Goal: Task Accomplishment & Management: Manage account settings

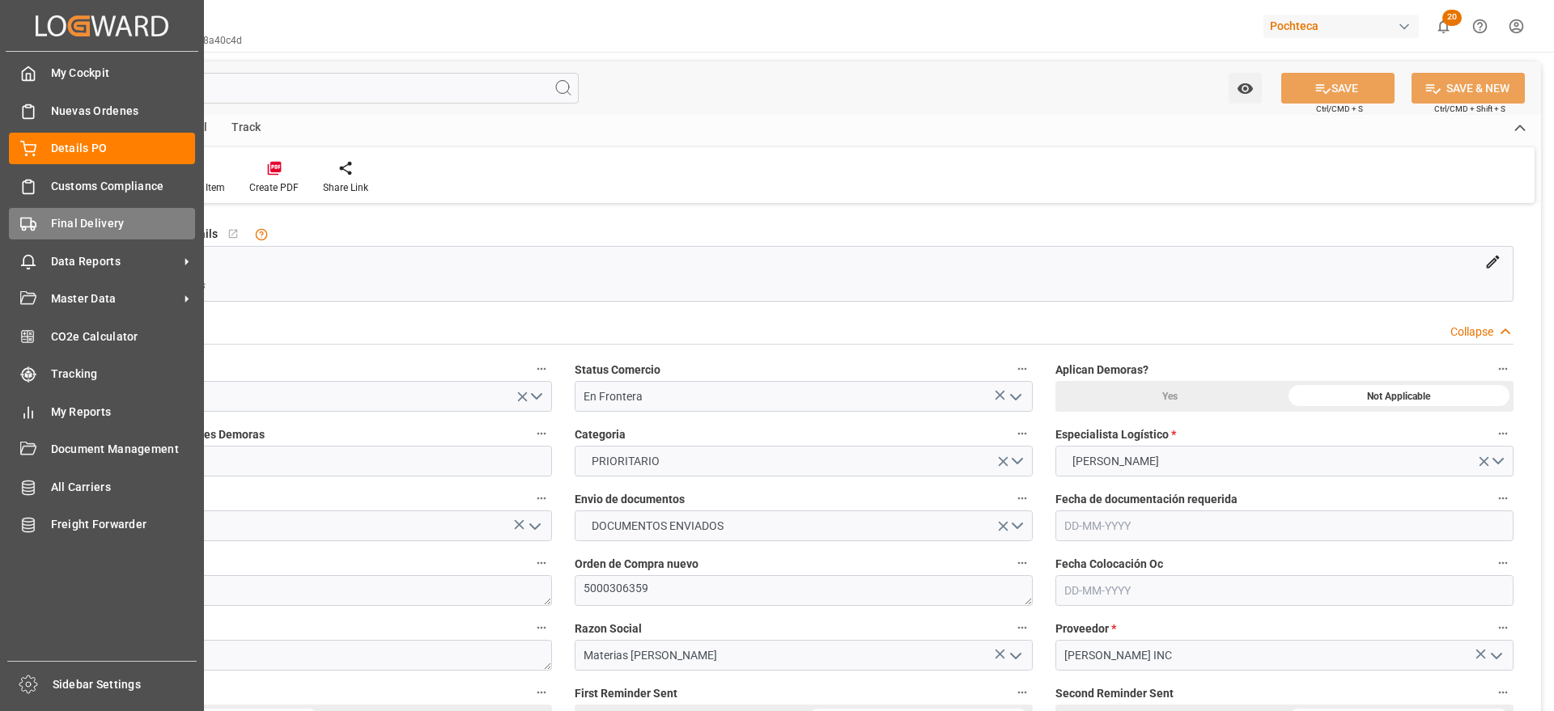
scroll to position [607, 0]
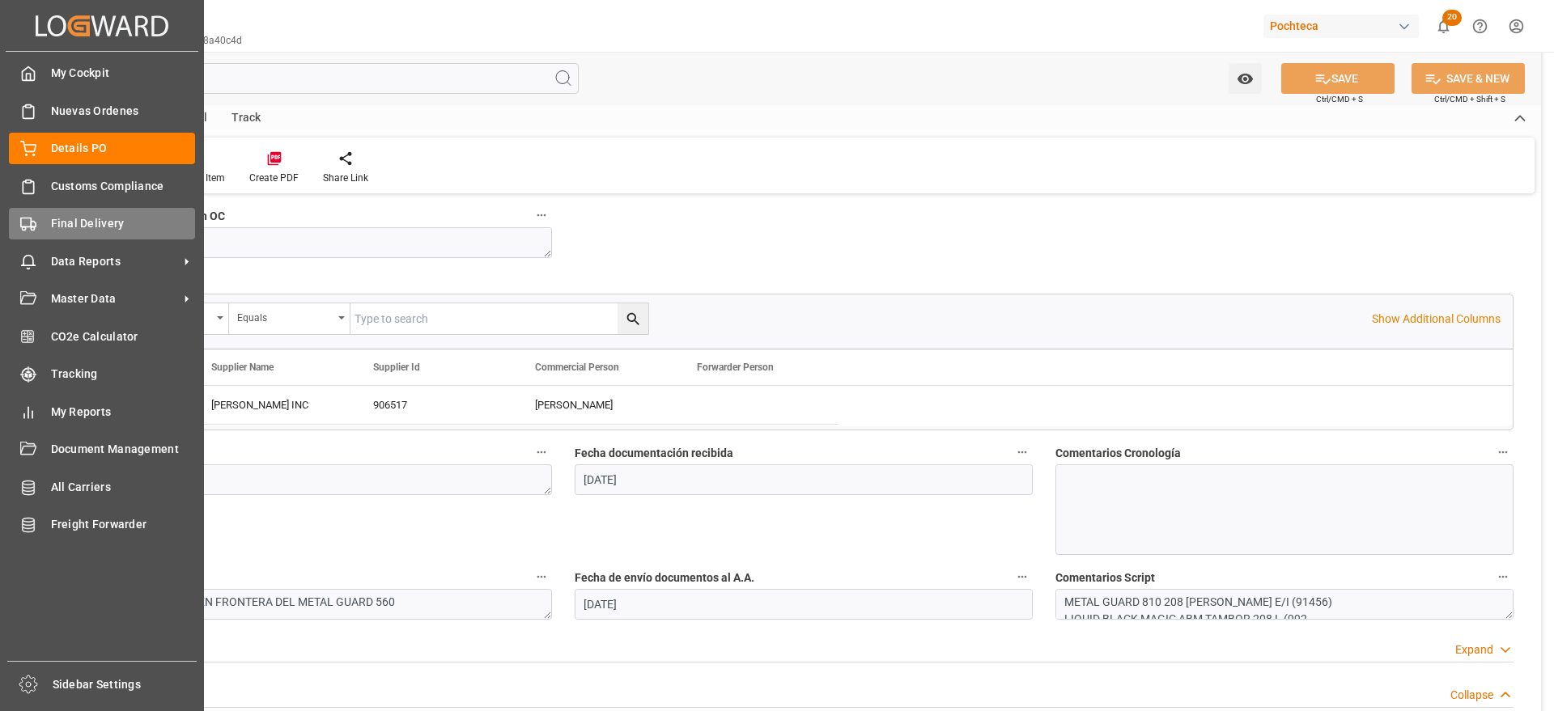
click at [86, 223] on span "Final Delivery" at bounding box center [123, 223] width 145 height 17
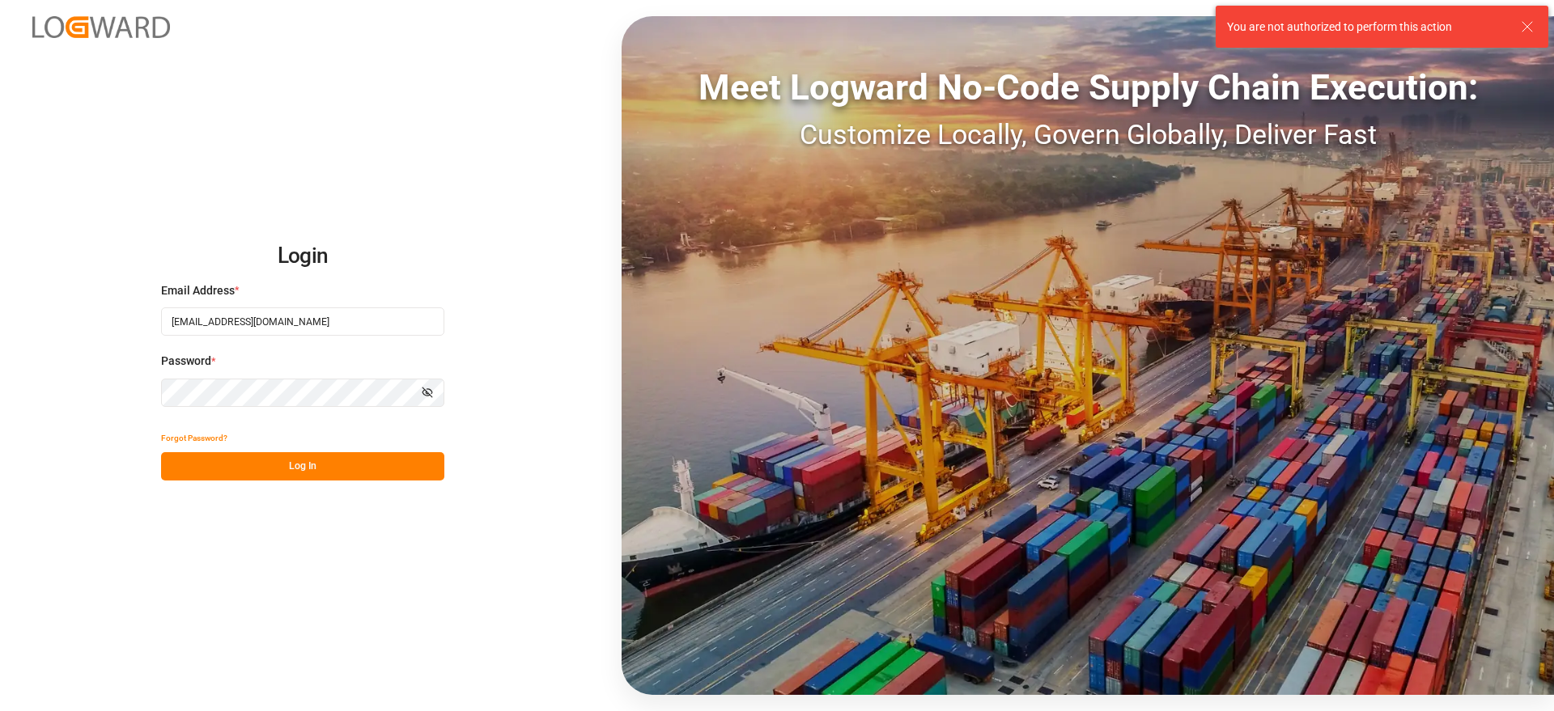
click at [314, 466] on button "Log In" at bounding box center [302, 466] width 283 height 28
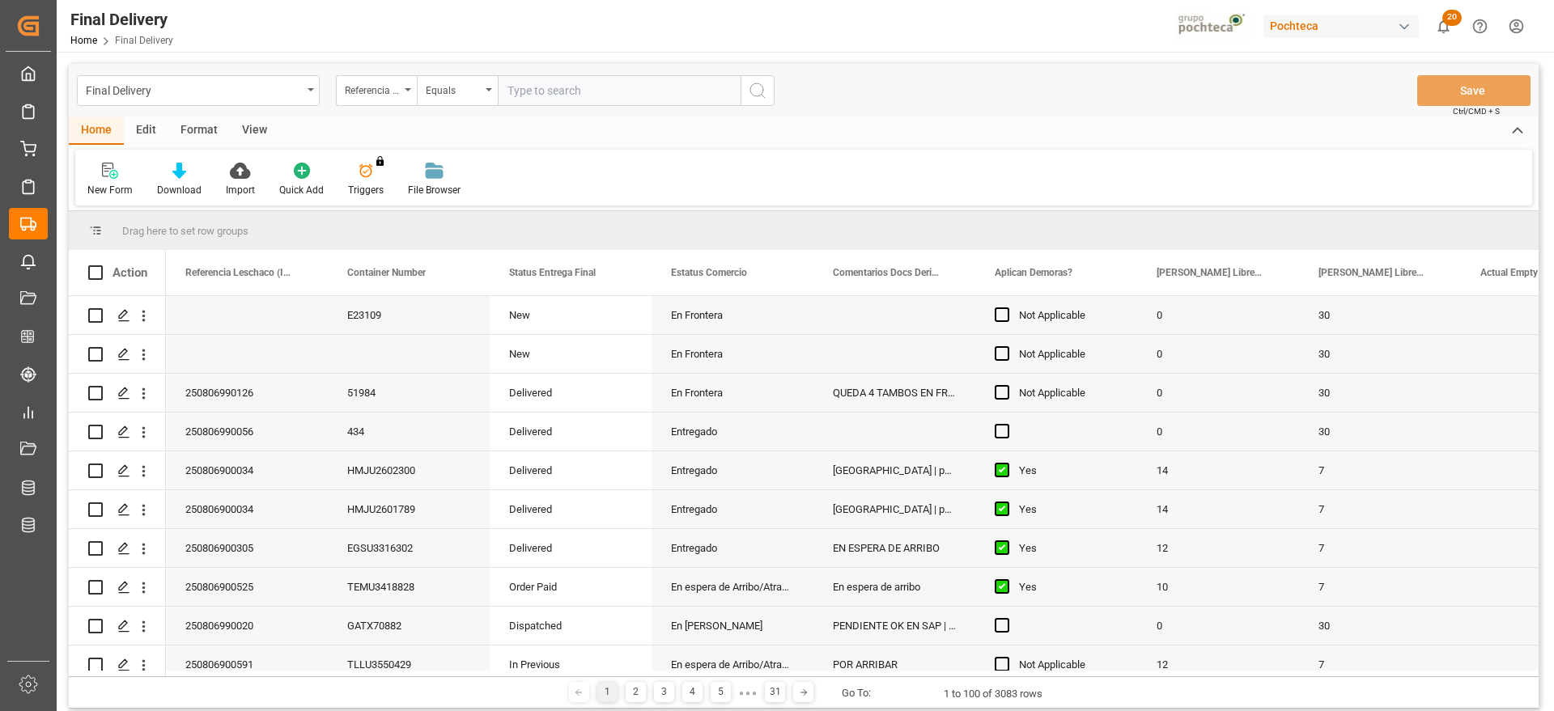
click at [556, 93] on input "text" at bounding box center [619, 90] width 243 height 31
type input "250806900034"
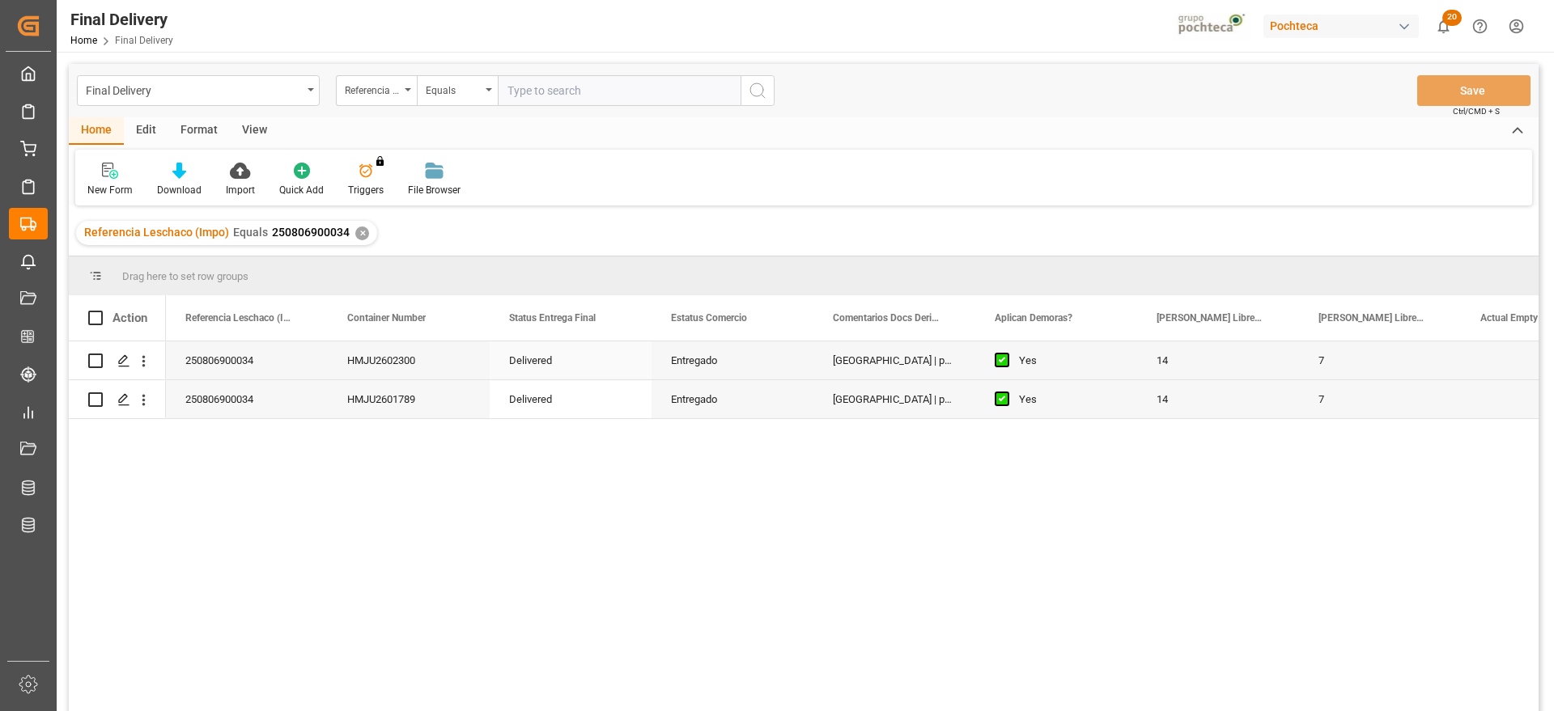
click at [683, 375] on div "Entregado" at bounding box center [732, 360] width 162 height 38
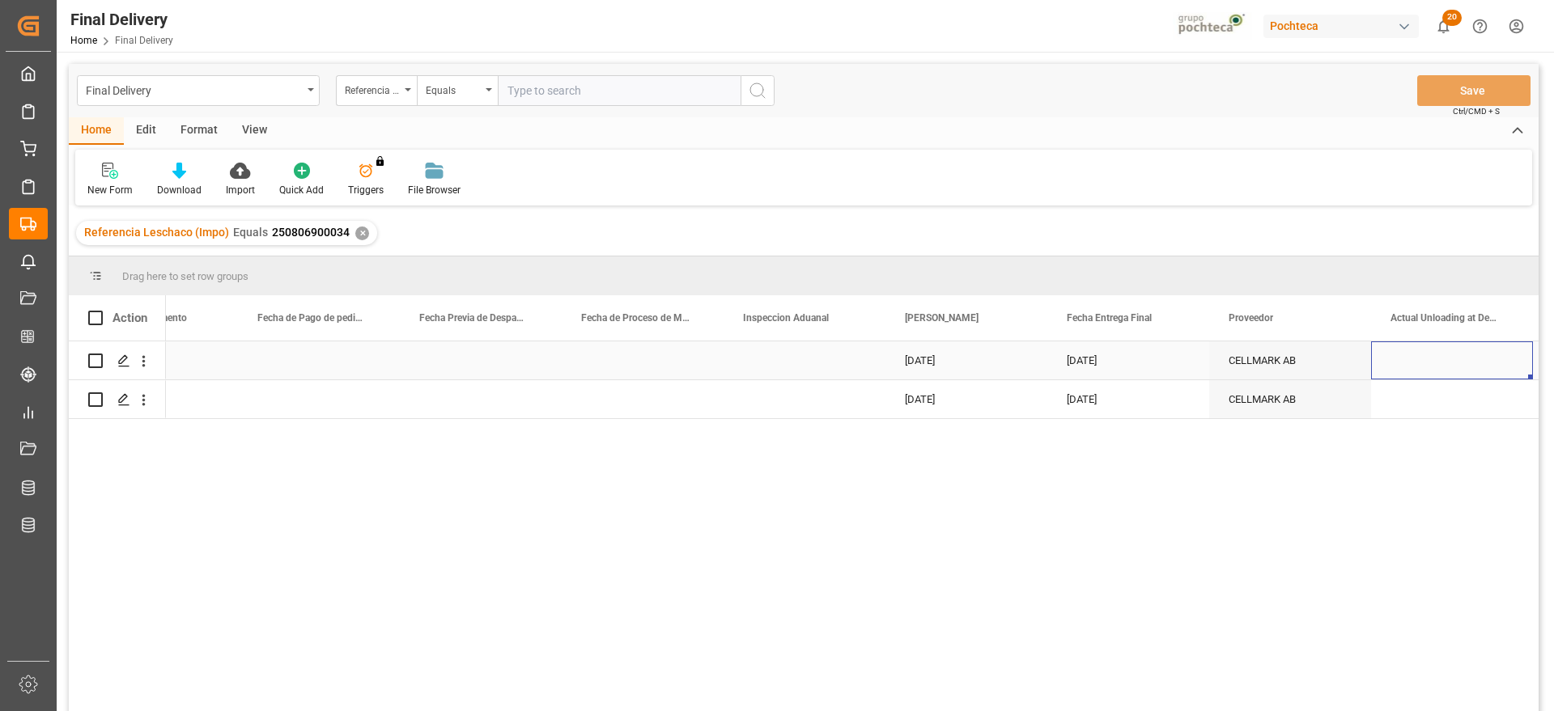
scroll to position [0, 3974]
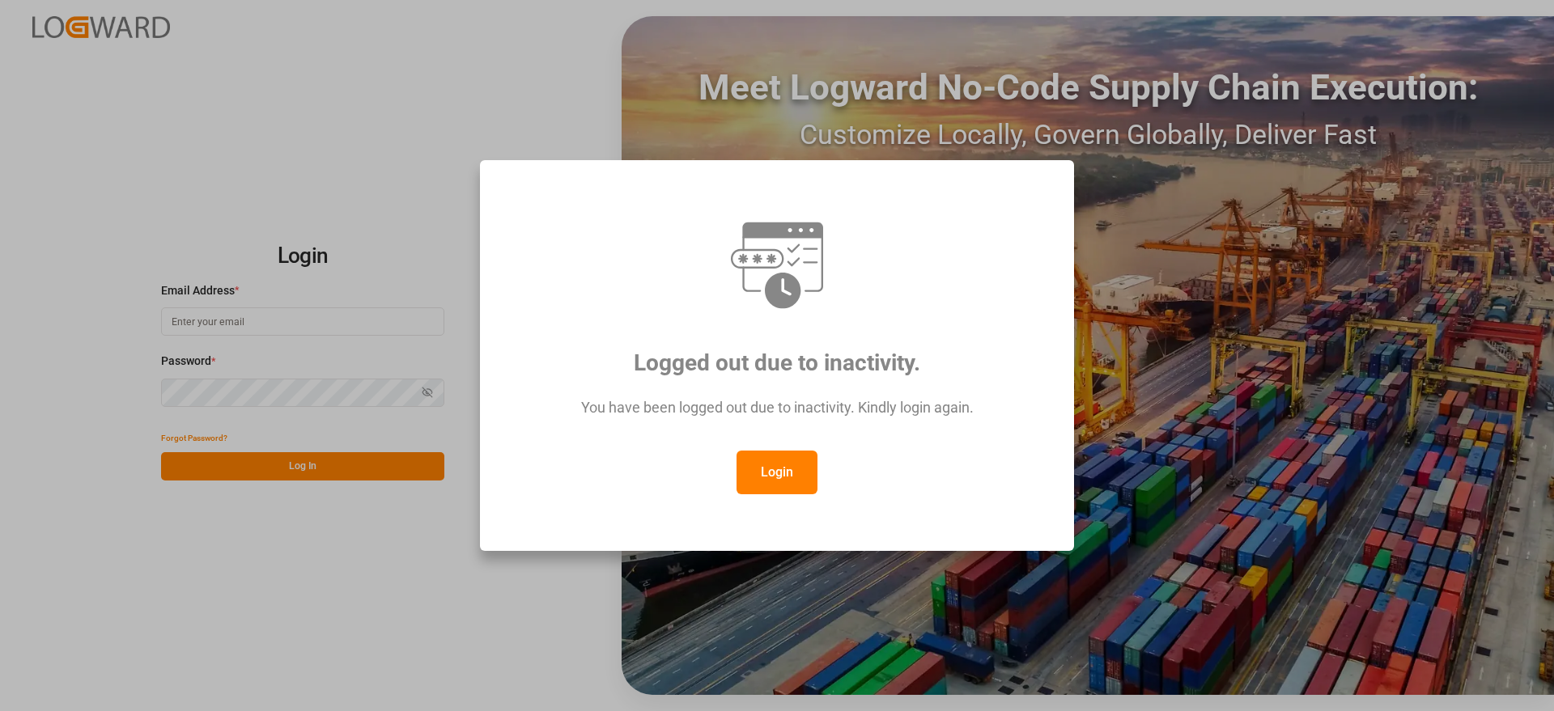
type input "[EMAIL_ADDRESS][DOMAIN_NAME]"
click at [782, 475] on button "Login" at bounding box center [776, 473] width 81 height 44
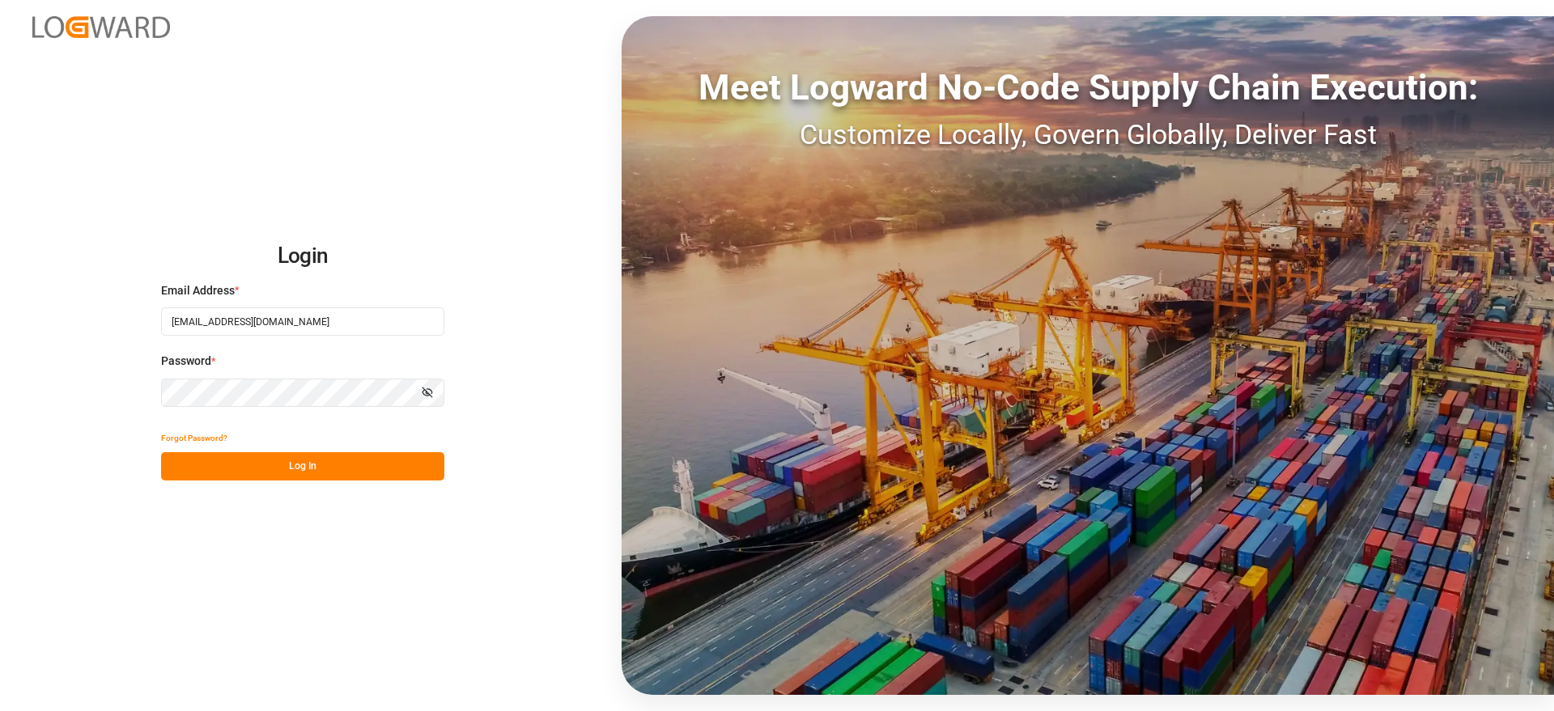
click at [384, 461] on button "Log In" at bounding box center [302, 466] width 283 height 28
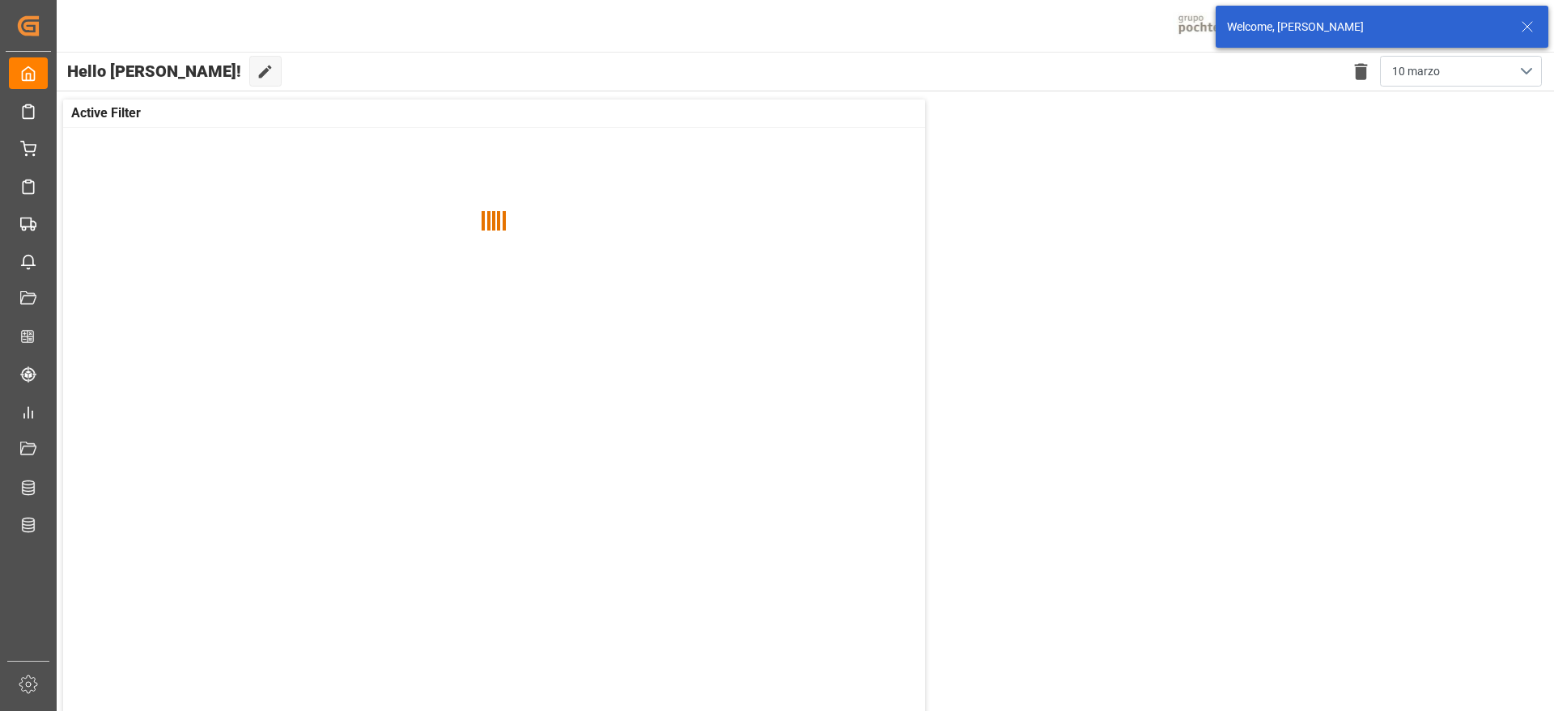
click at [1529, 26] on icon at bounding box center [1526, 26] width 19 height 19
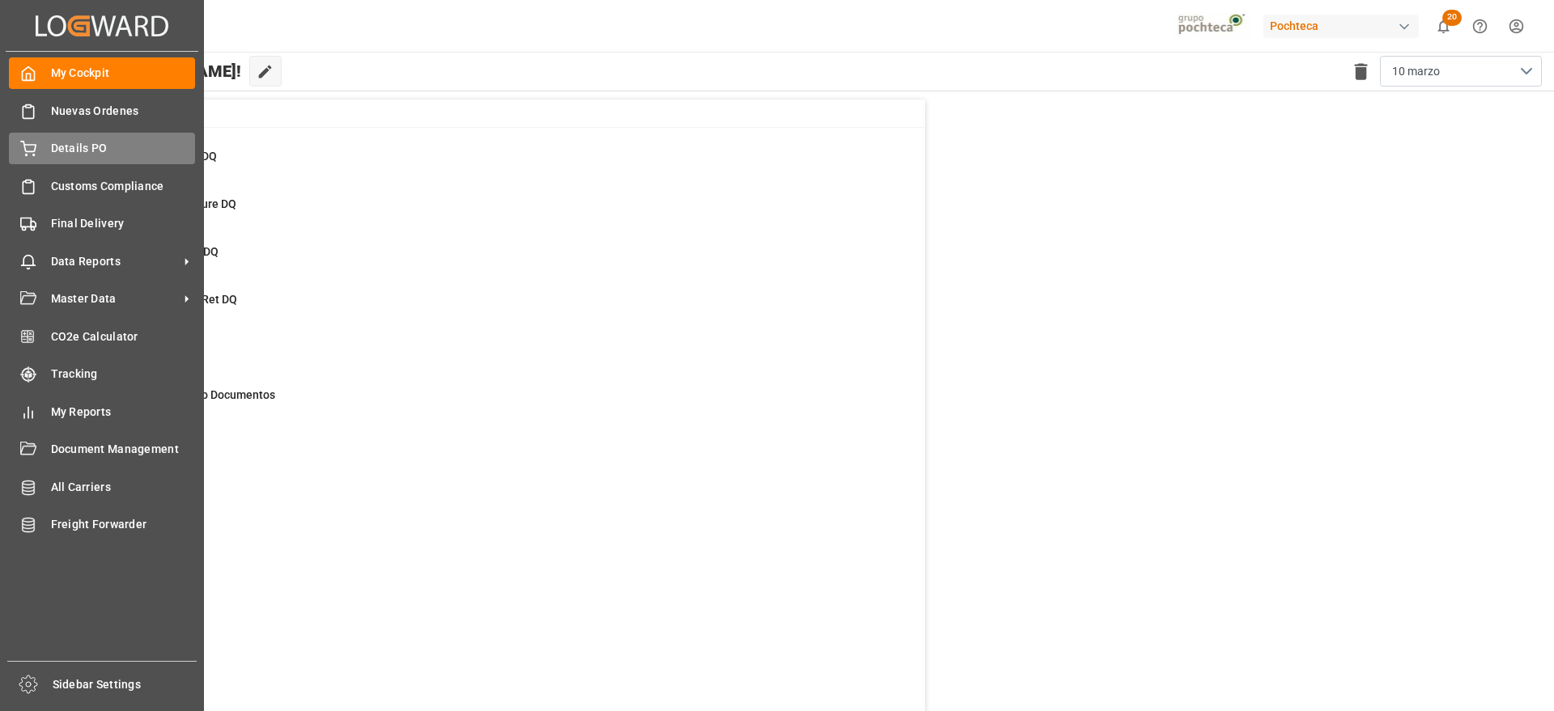
click at [73, 141] on span "Details PO" at bounding box center [123, 148] width 145 height 17
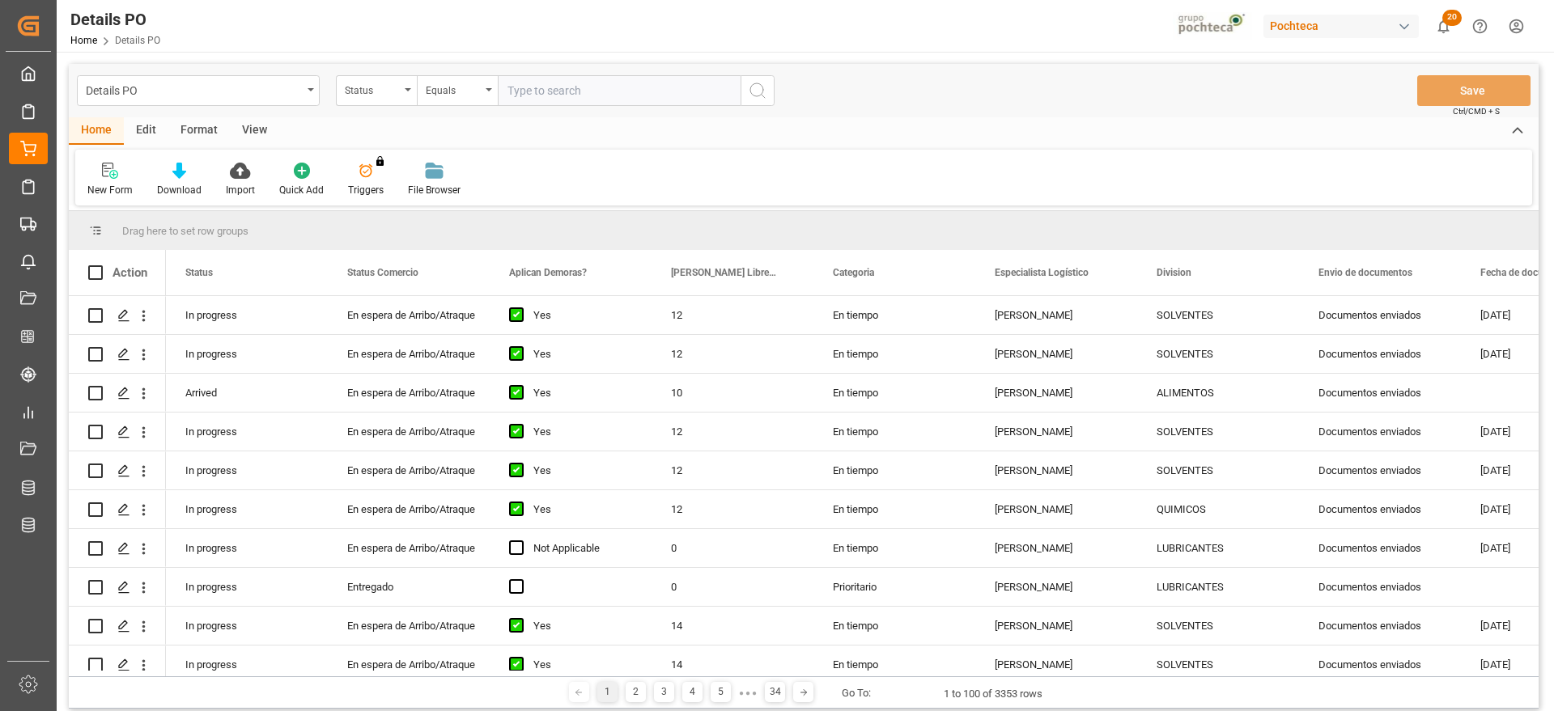
click at [253, 146] on div "Home Edit Format View New Form Download Import Quick Add Triggers You do not ha…" at bounding box center [803, 161] width 1469 height 88
click at [252, 129] on div "View" at bounding box center [254, 131] width 49 height 28
click at [196, 185] on div "Standard Templates" at bounding box center [183, 190] width 81 height 15
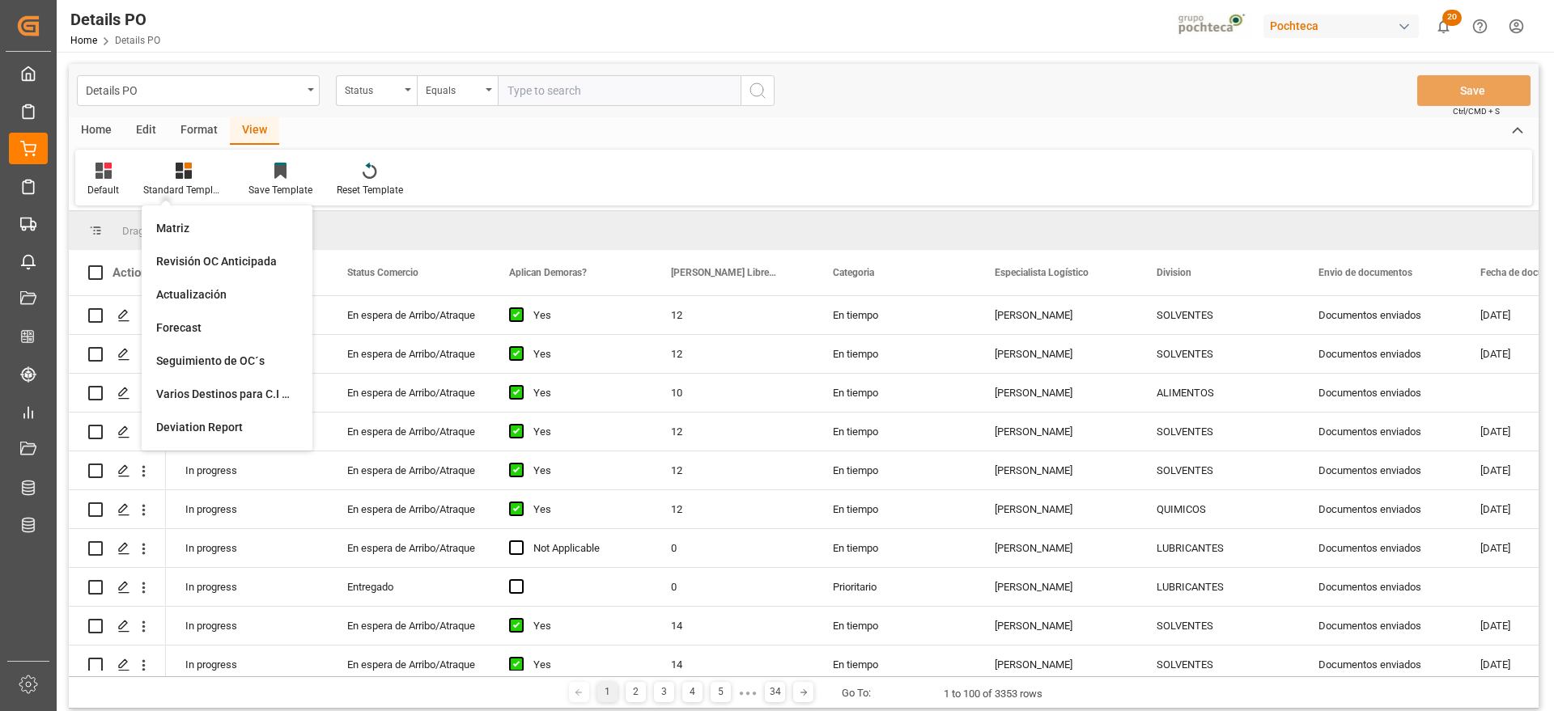
click at [188, 128] on div "Format" at bounding box center [198, 131] width 61 height 28
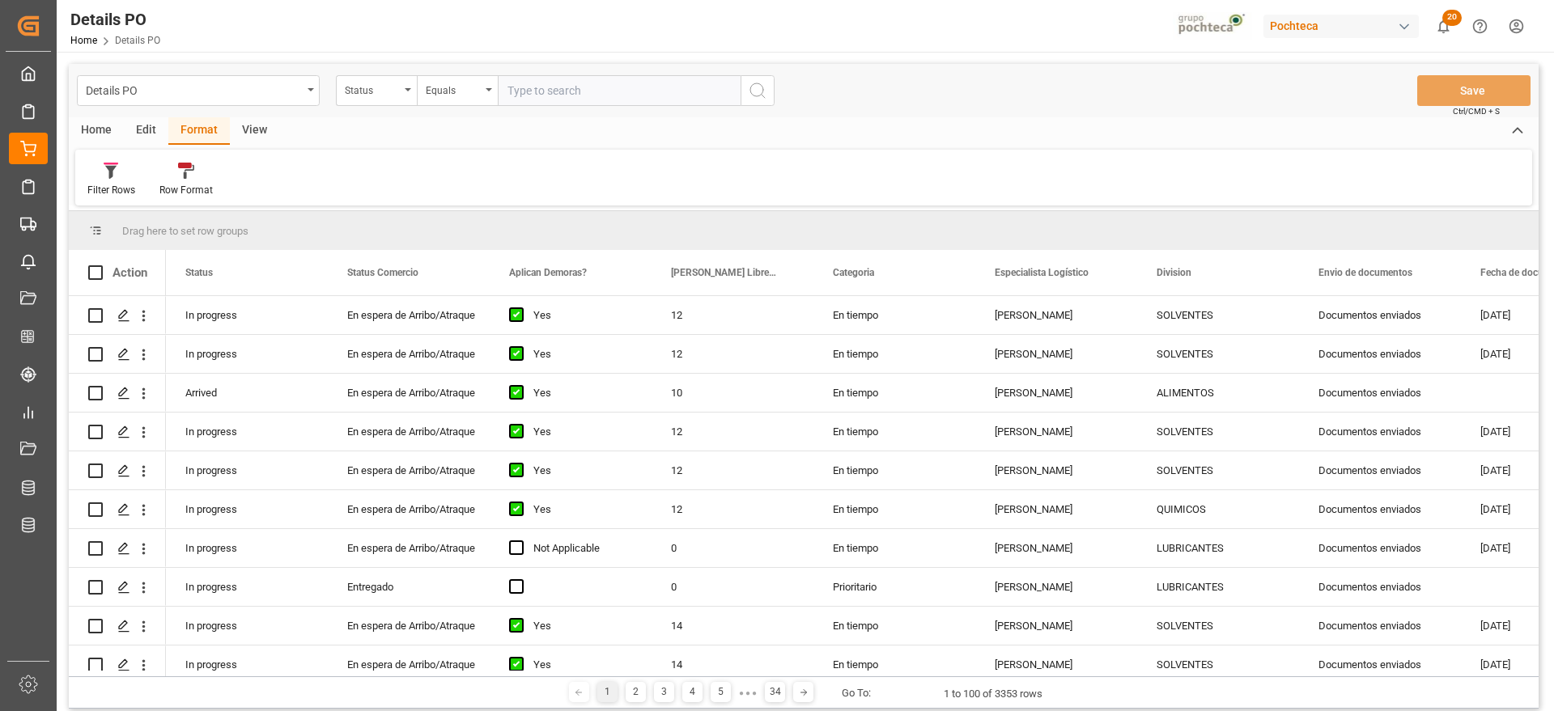
click at [137, 128] on div "Edit" at bounding box center [146, 131] width 45 height 28
click at [195, 128] on div "Format" at bounding box center [198, 131] width 61 height 28
click at [116, 175] on icon at bounding box center [111, 171] width 15 height 16
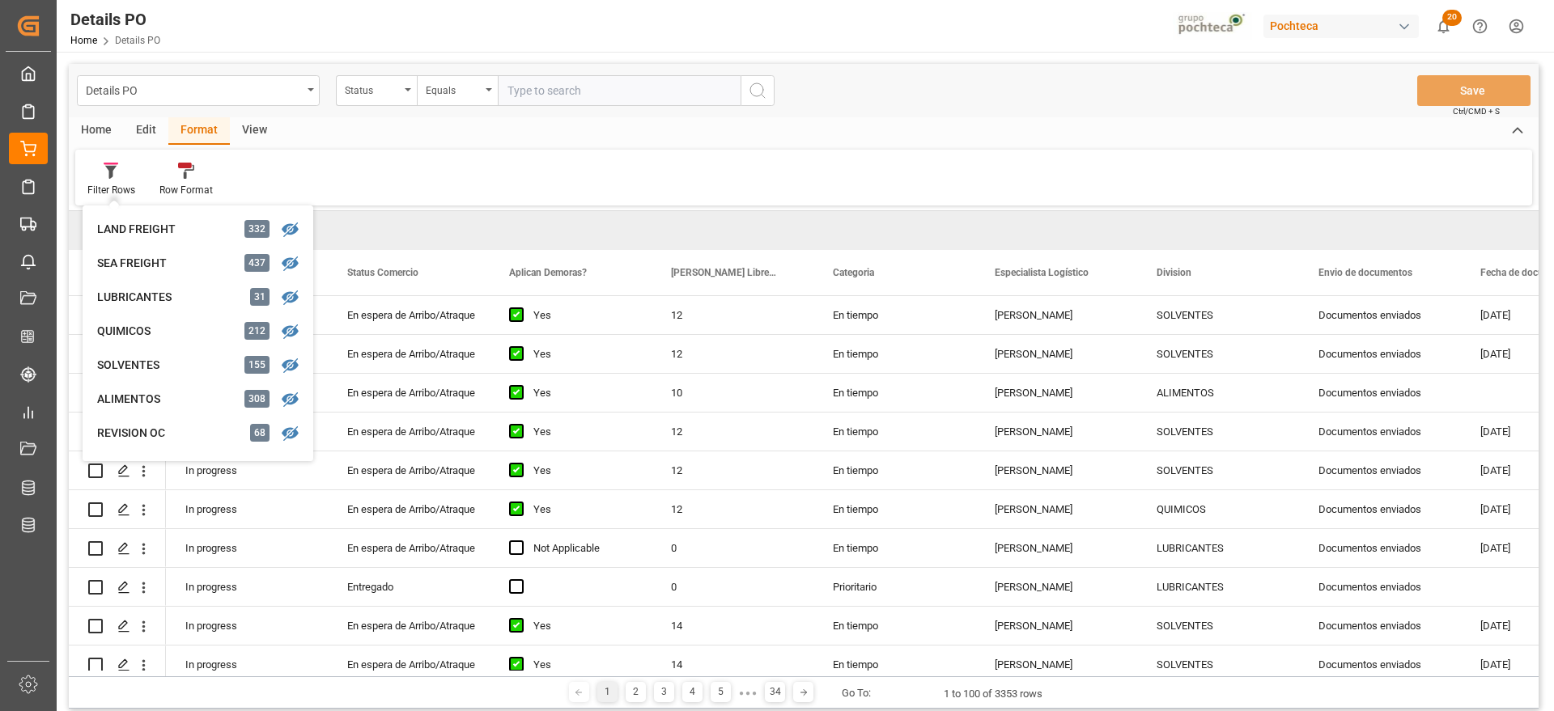
drag, startPoint x: 561, startPoint y: 10, endPoint x: 469, endPoint y: 11, distance: 91.4
click at [561, 10] on div "Details PO Home Details PO Pochteca 20 Notifications Only show unread All Watch…" at bounding box center [799, 26] width 1508 height 52
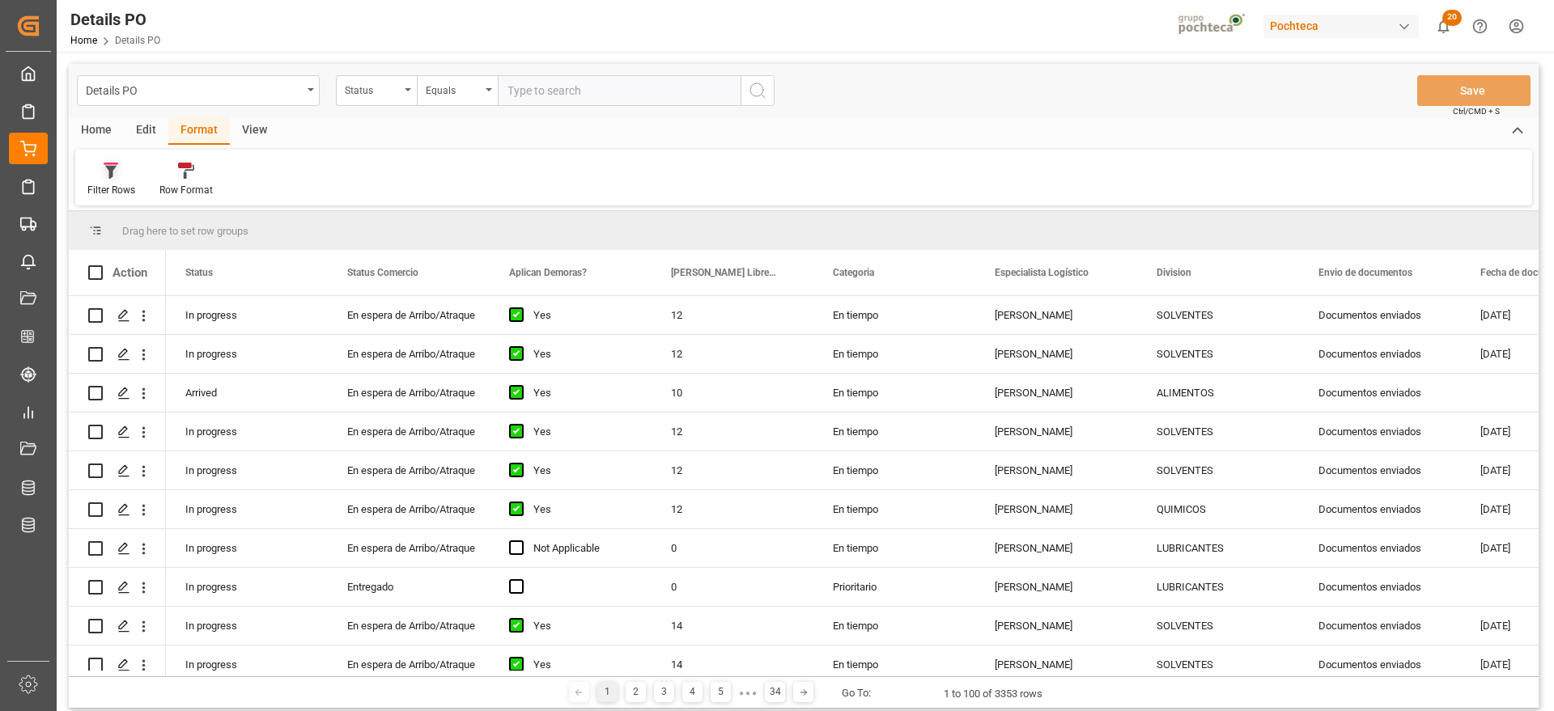
click at [134, 174] on div at bounding box center [111, 170] width 48 height 17
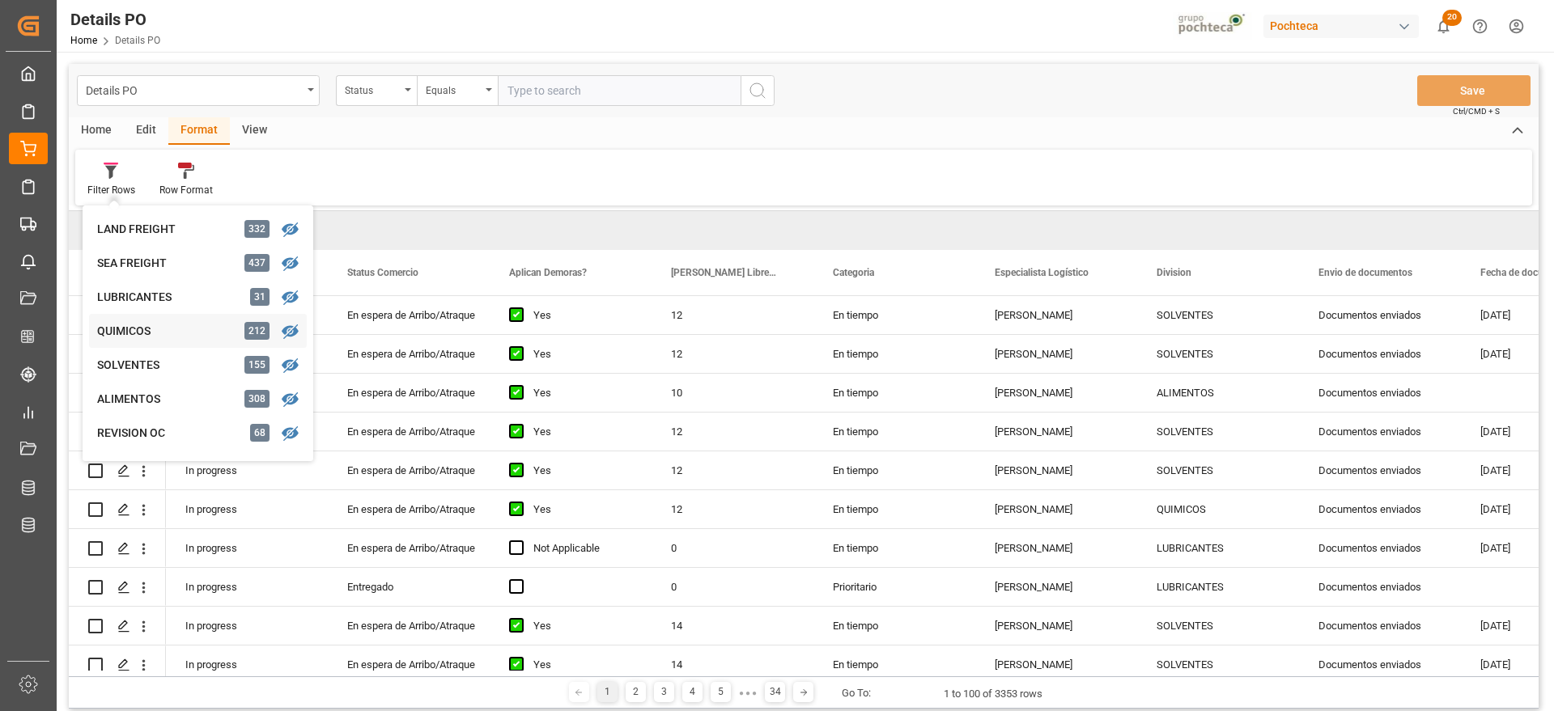
click at [112, 333] on div "QUIMICOS" at bounding box center [168, 331] width 142 height 17
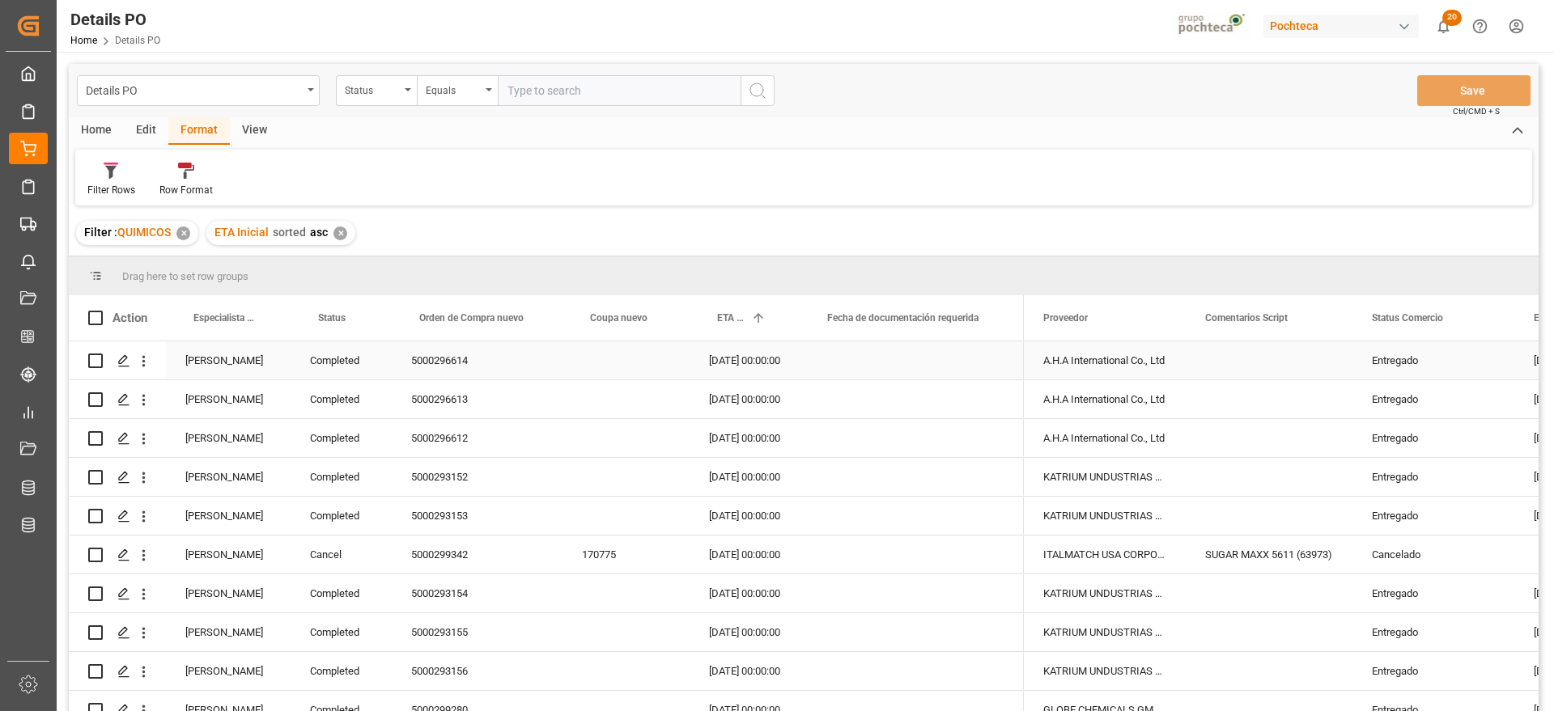
click at [225, 363] on div "[PERSON_NAME]" at bounding box center [228, 360] width 125 height 38
click at [265, 316] on span at bounding box center [264, 318] width 15 height 15
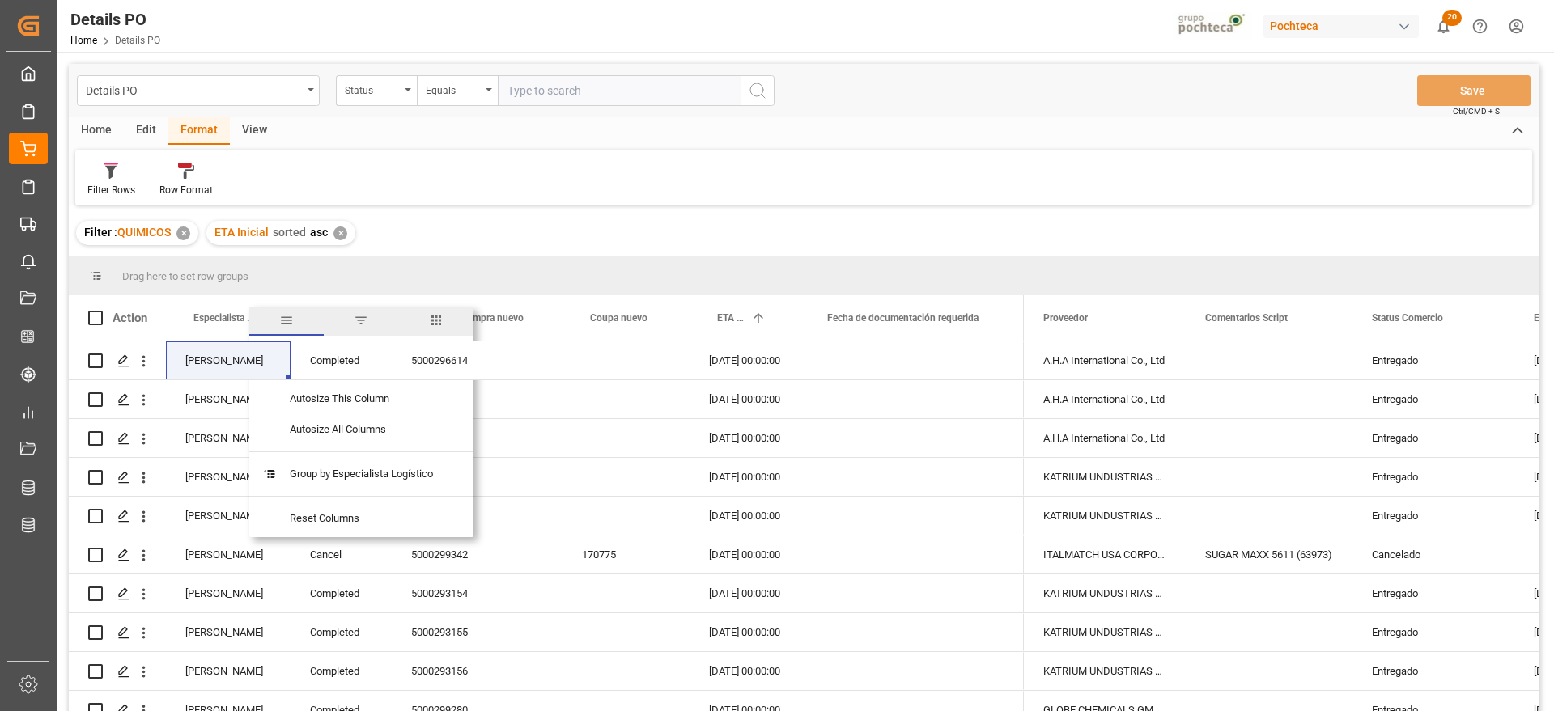
click at [360, 319] on span "filter" at bounding box center [361, 320] width 15 height 15
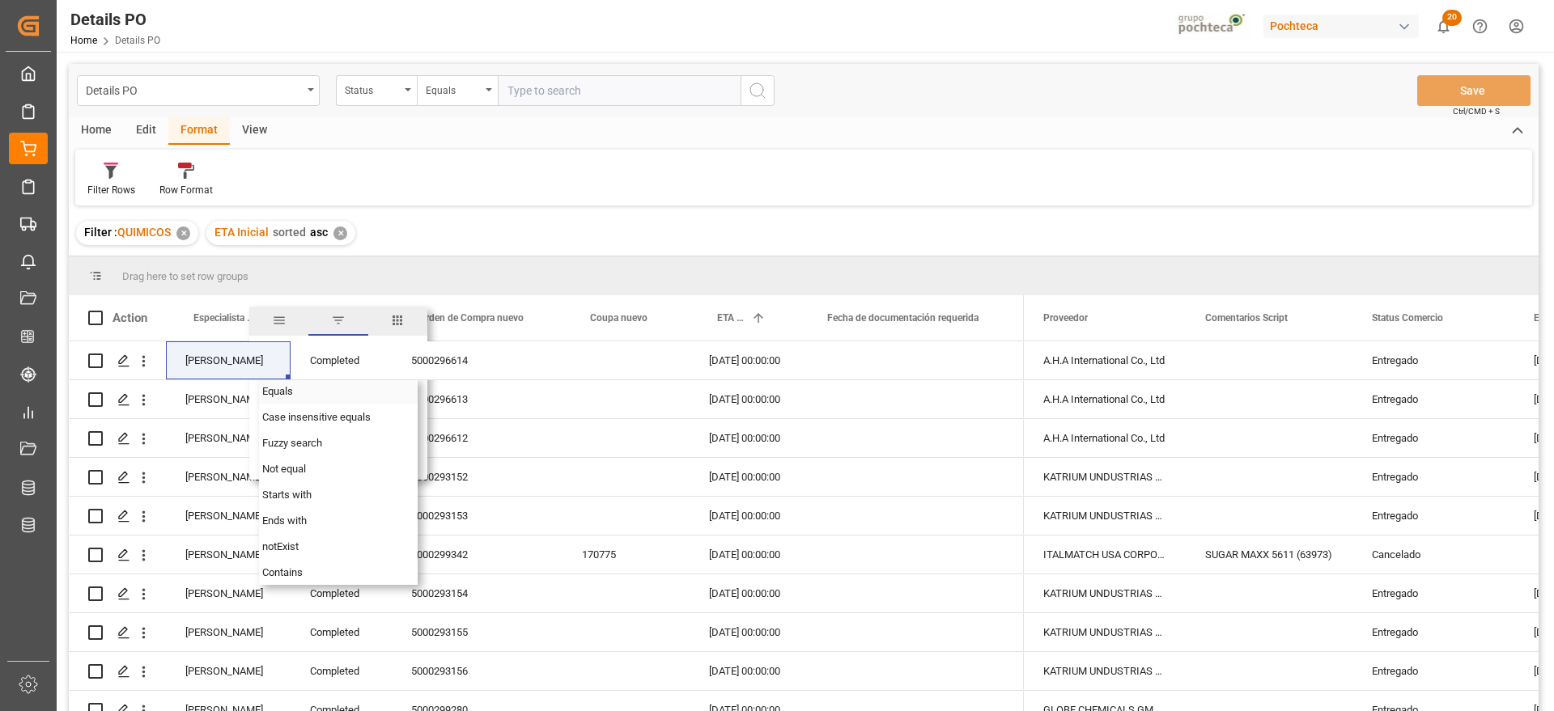
click at [294, 395] on div "Equals" at bounding box center [338, 391] width 159 height 26
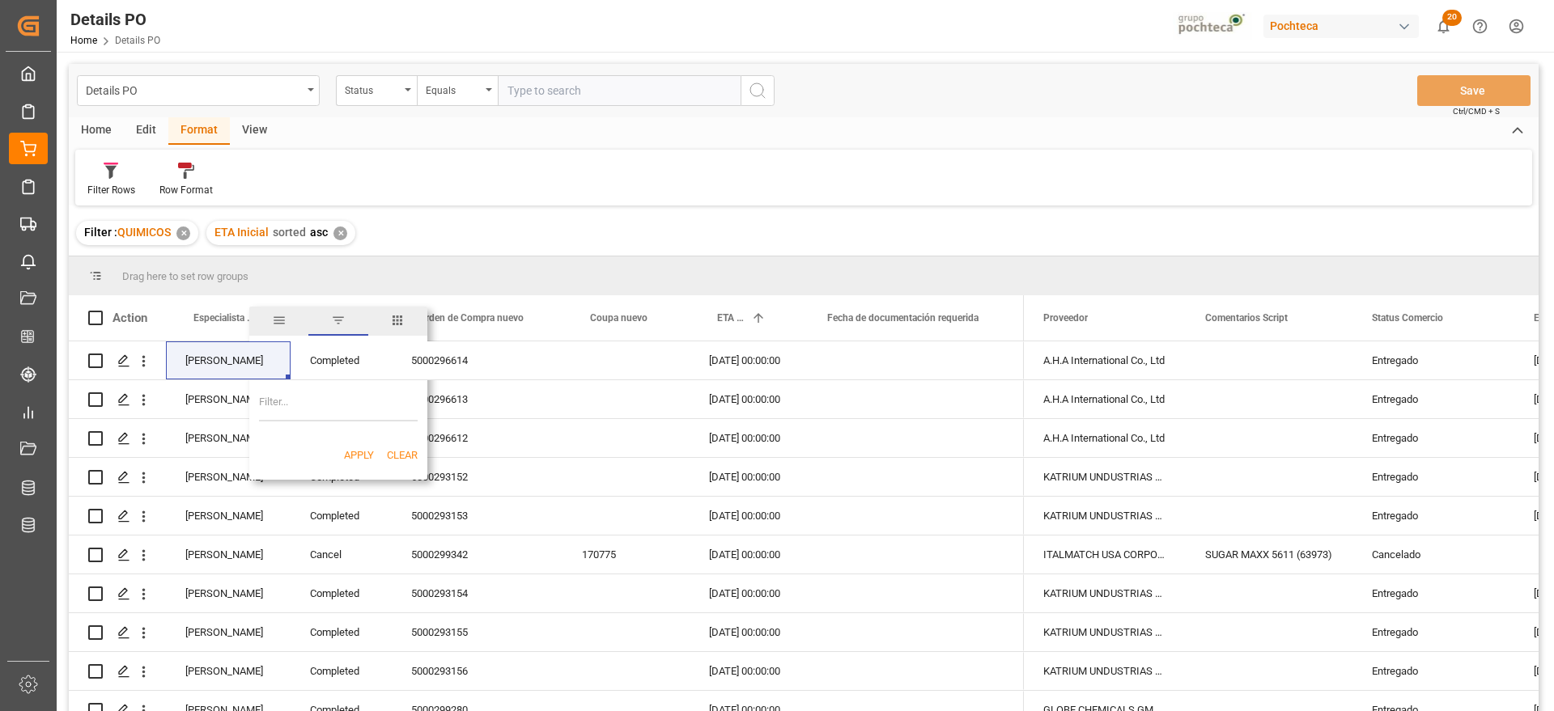
click at [312, 406] on input "Filter Value" at bounding box center [338, 405] width 159 height 32
paste input "[PERSON_NAME]"
type input "[PERSON_NAME]"
click at [356, 454] on button "Apply" at bounding box center [359, 455] width 30 height 16
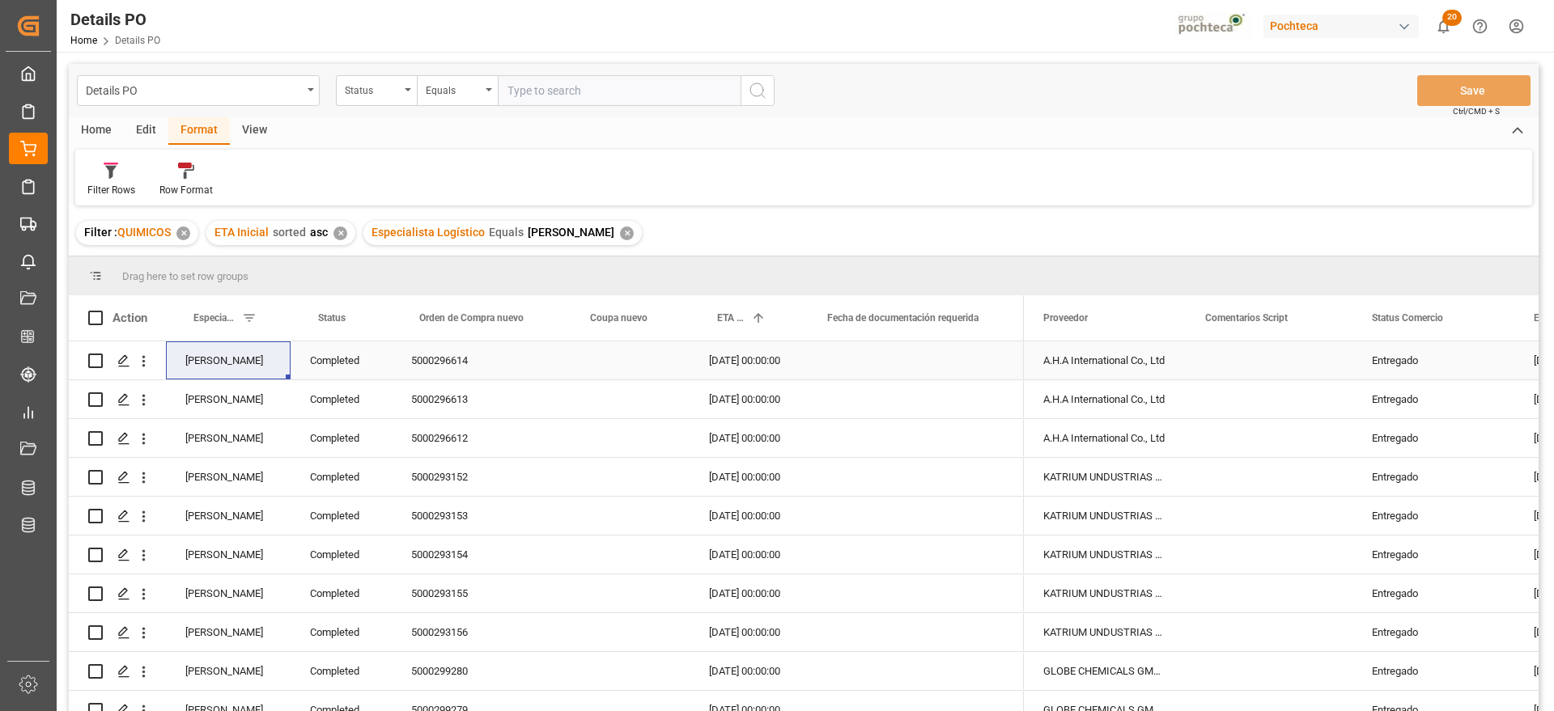
click at [337, 367] on div "Completed" at bounding box center [341, 360] width 101 height 38
click at [367, 313] on span at bounding box center [365, 318] width 15 height 15
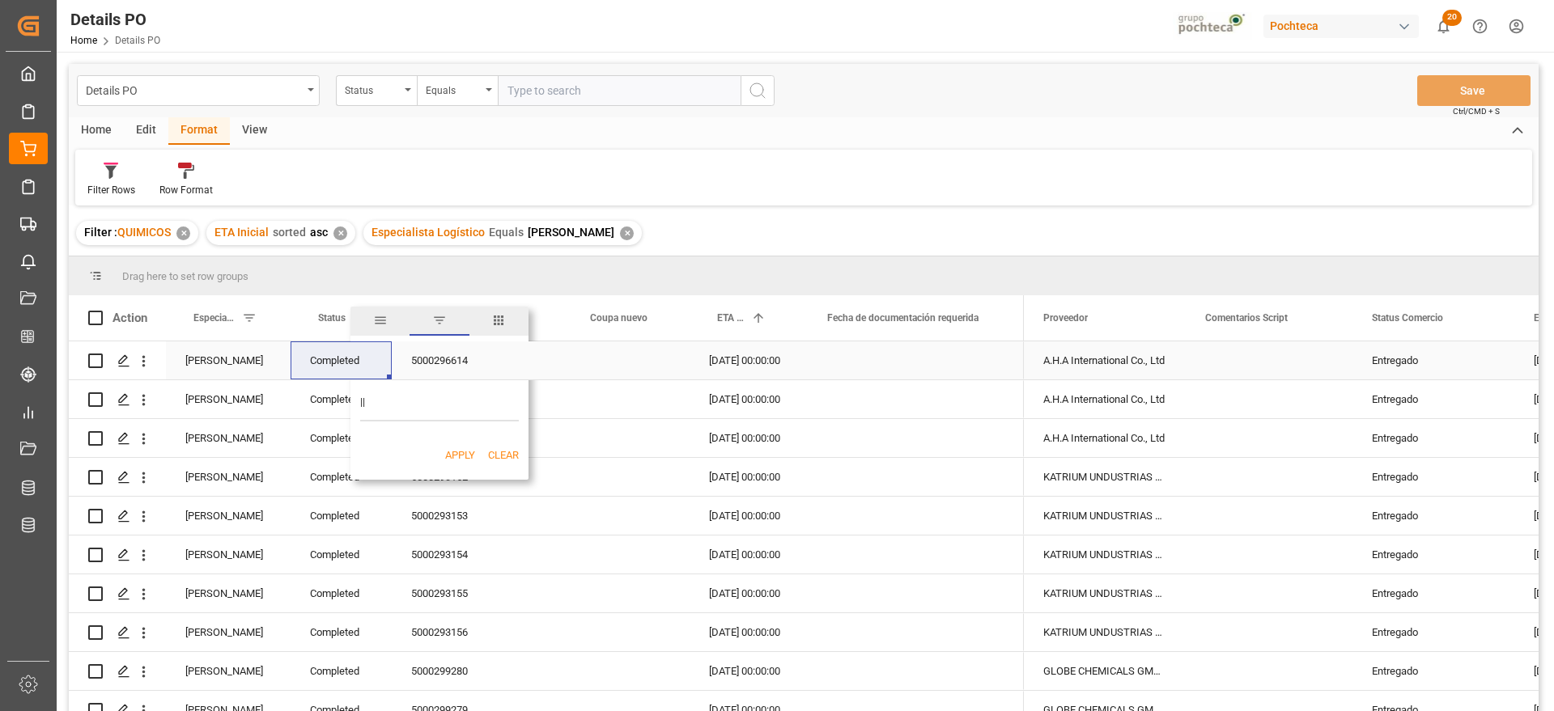
type input "|"
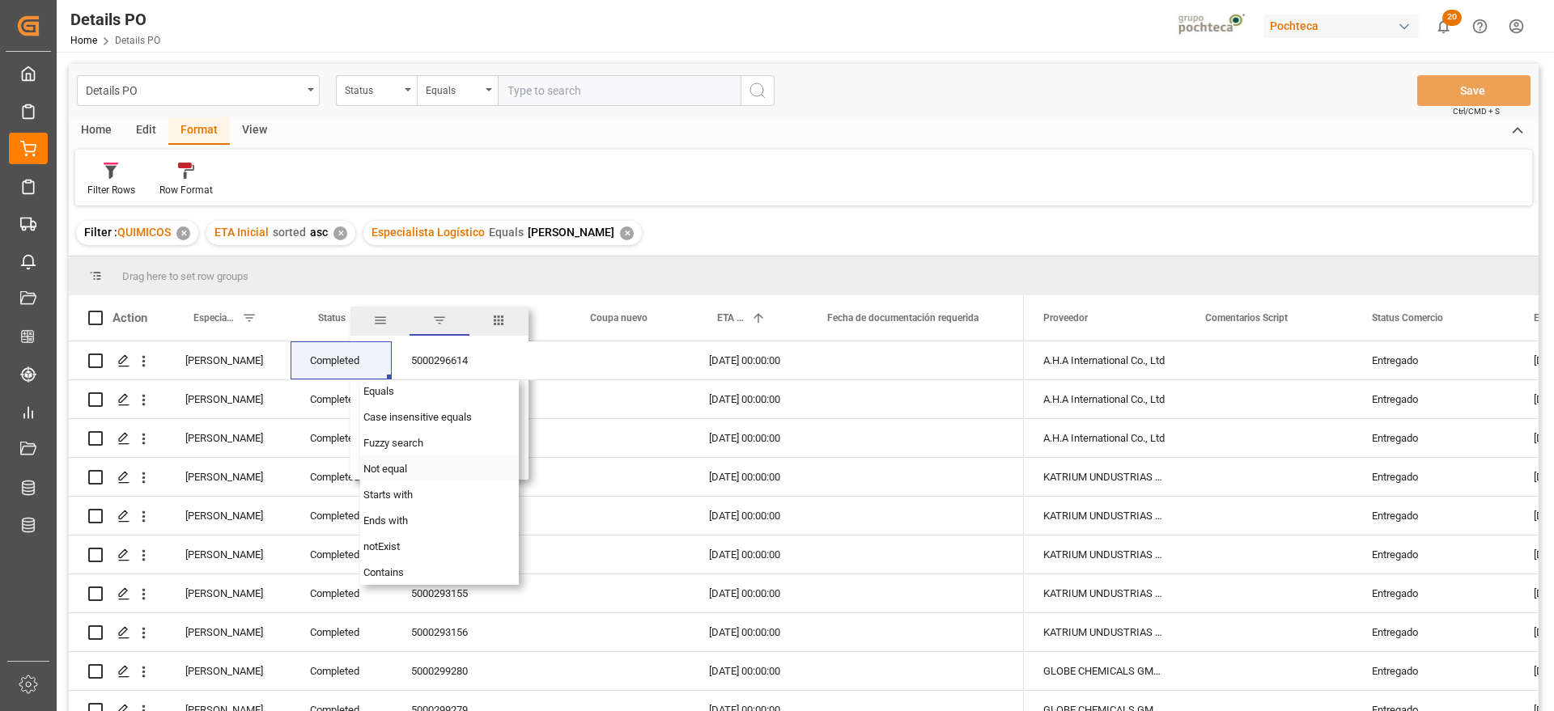
click at [383, 472] on span "Not equal" at bounding box center [385, 469] width 44 height 12
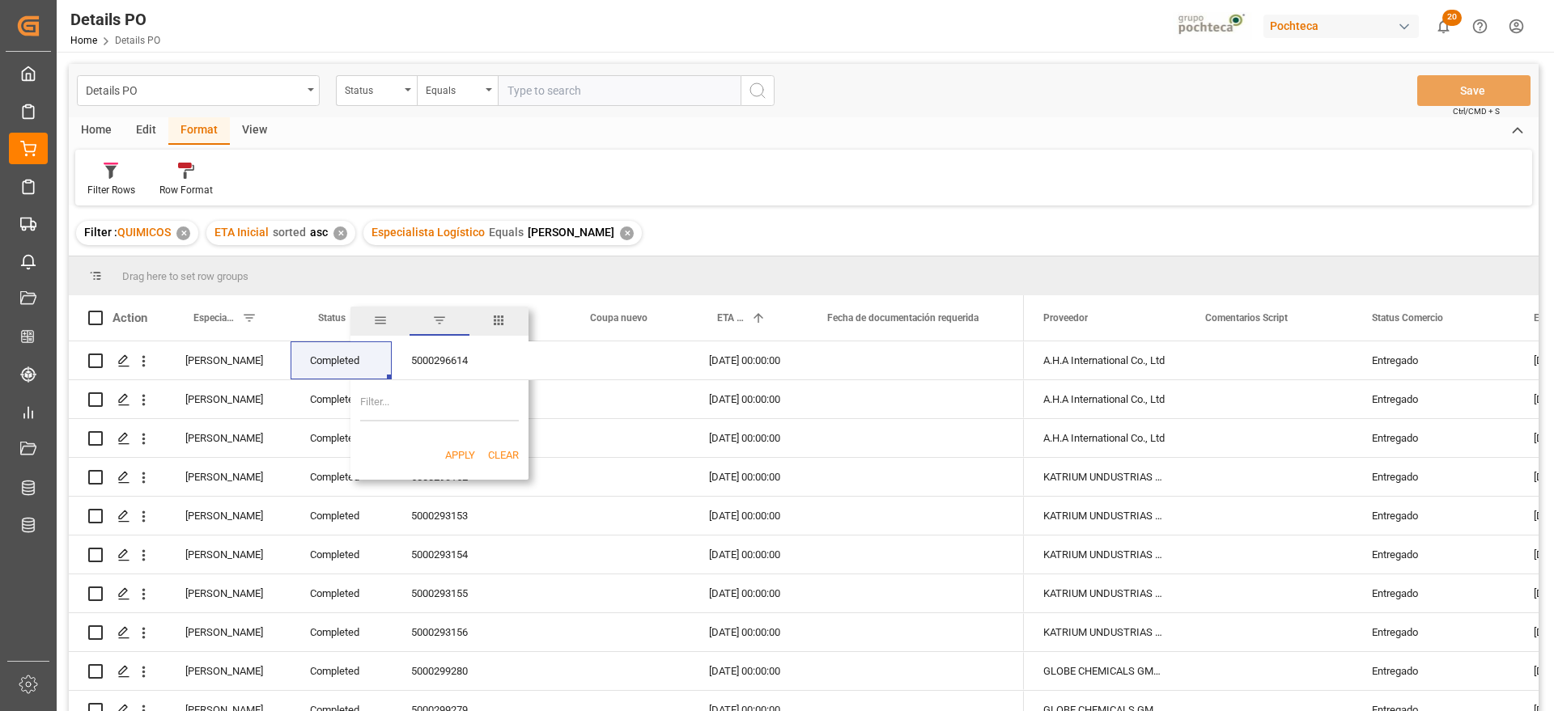
click at [387, 402] on input "Filter Value" at bounding box center [439, 405] width 159 height 32
paste input "Completed"
type input "Completed"
click at [454, 454] on button "Apply" at bounding box center [460, 455] width 30 height 16
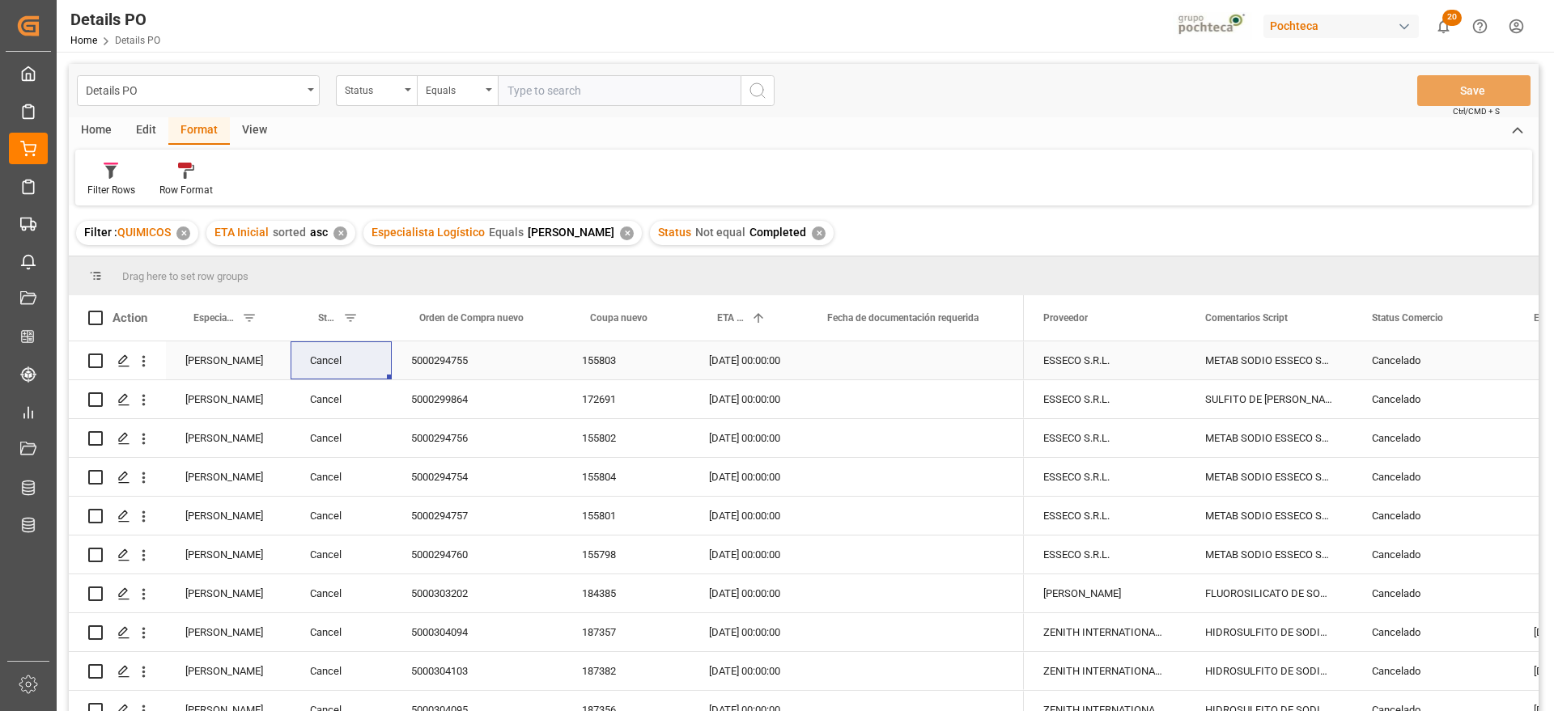
click at [469, 362] on div "5000294755" at bounding box center [477, 360] width 171 height 38
click at [678, 436] on div "155802" at bounding box center [625, 438] width 127 height 38
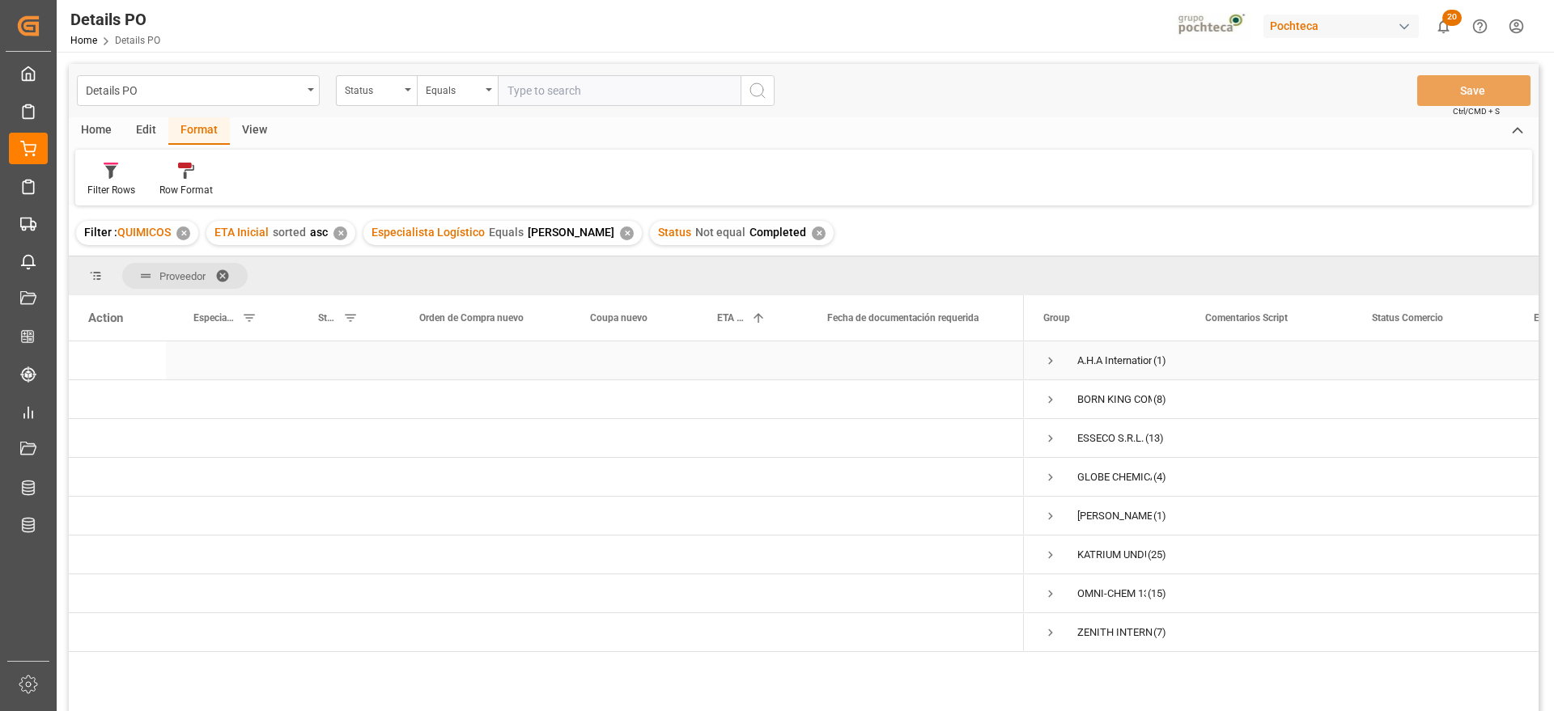
click at [1046, 359] on span "Press SPACE to select this row." at bounding box center [1050, 361] width 15 height 15
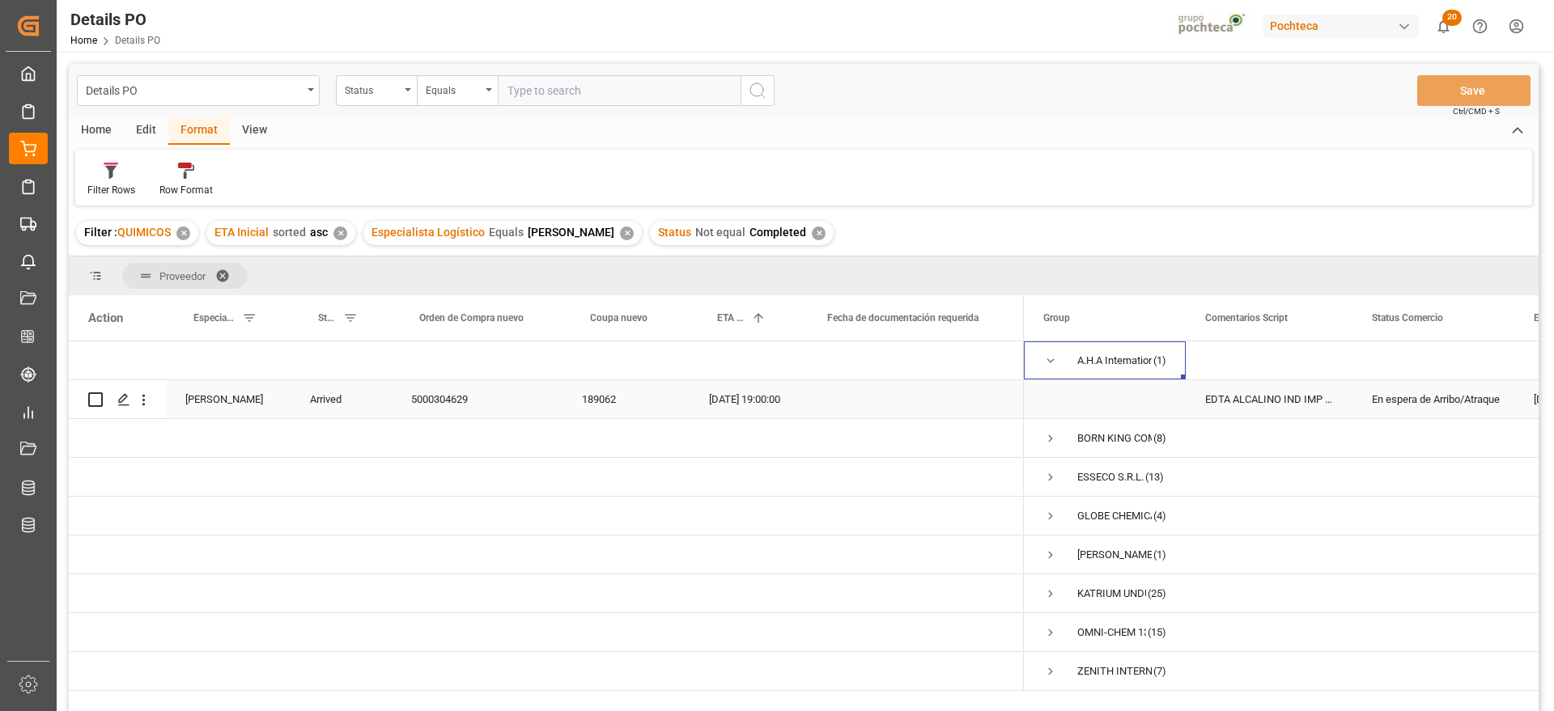
click at [1253, 388] on div "EDTA ALCALINO IND IMP SAC 25 KG (59620)" at bounding box center [1268, 399] width 167 height 38
click at [1328, 399] on div "EDTA ALCALINO IND IMP SAC 25 KG (59620)" at bounding box center [1268, 399] width 167 height 38
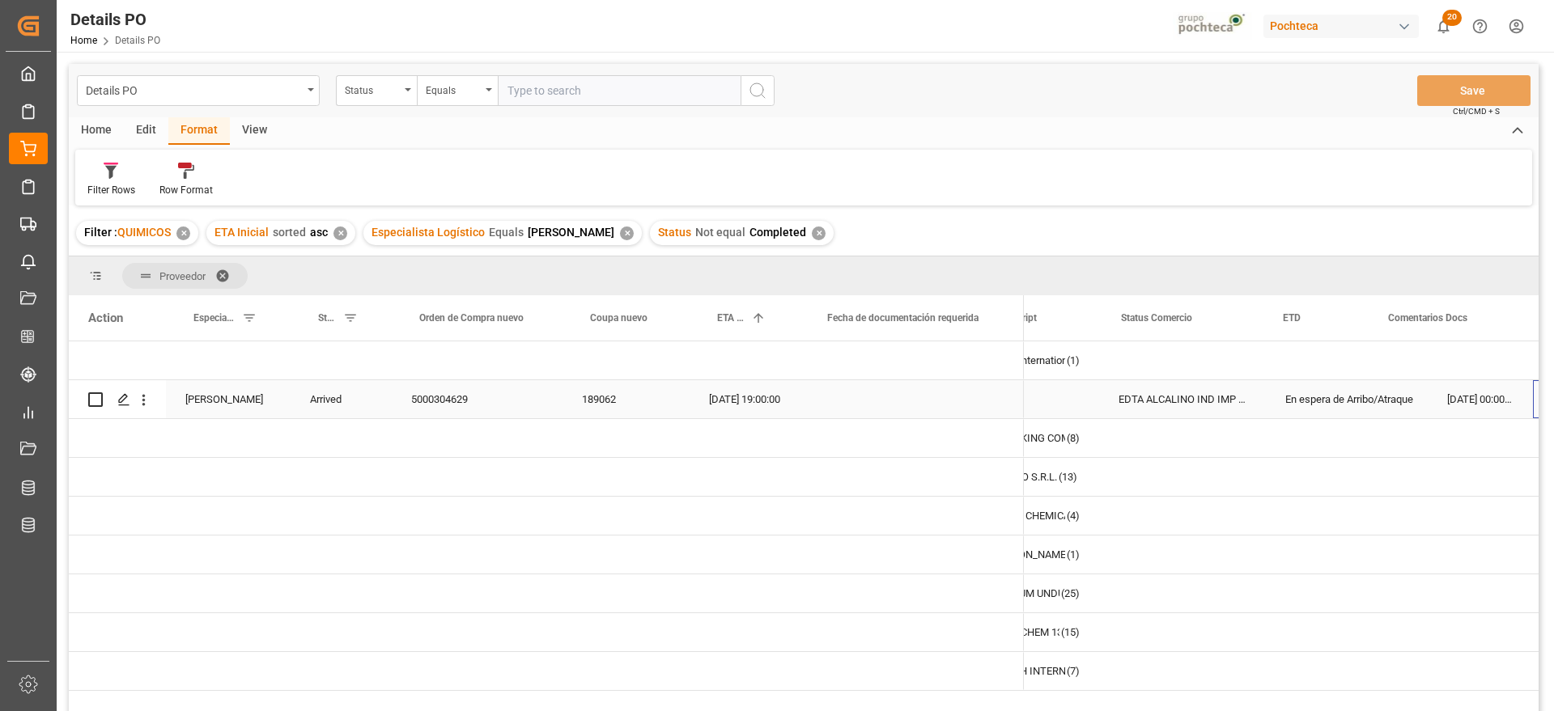
scroll to position [0, 251]
click at [1224, 400] on div "En espera de Arribo/Atraque" at bounding box center [1182, 399] width 123 height 37
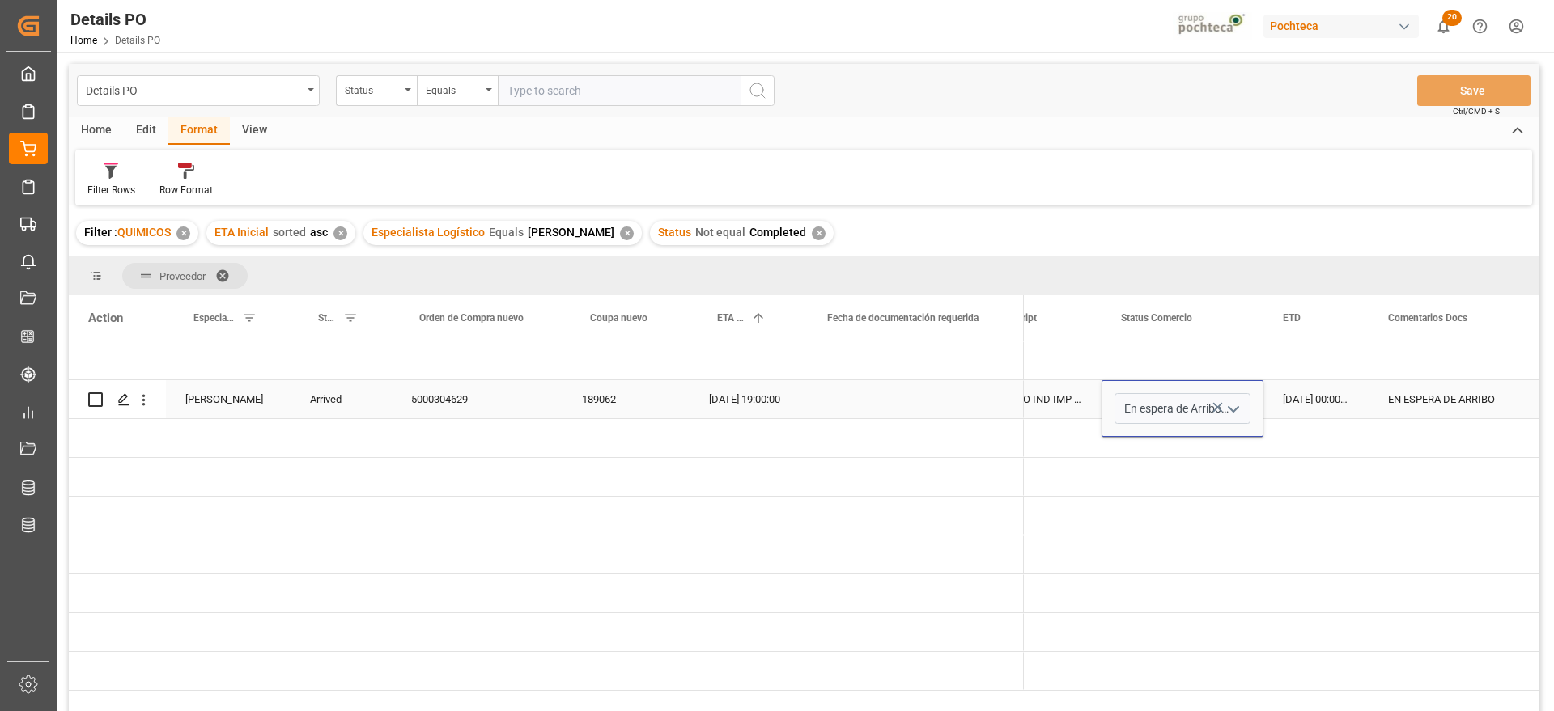
click at [1236, 402] on icon "open menu" at bounding box center [1233, 409] width 19 height 19
click at [1195, 441] on div "Entregado" at bounding box center [1192, 434] width 154 height 57
type input "Entregado"
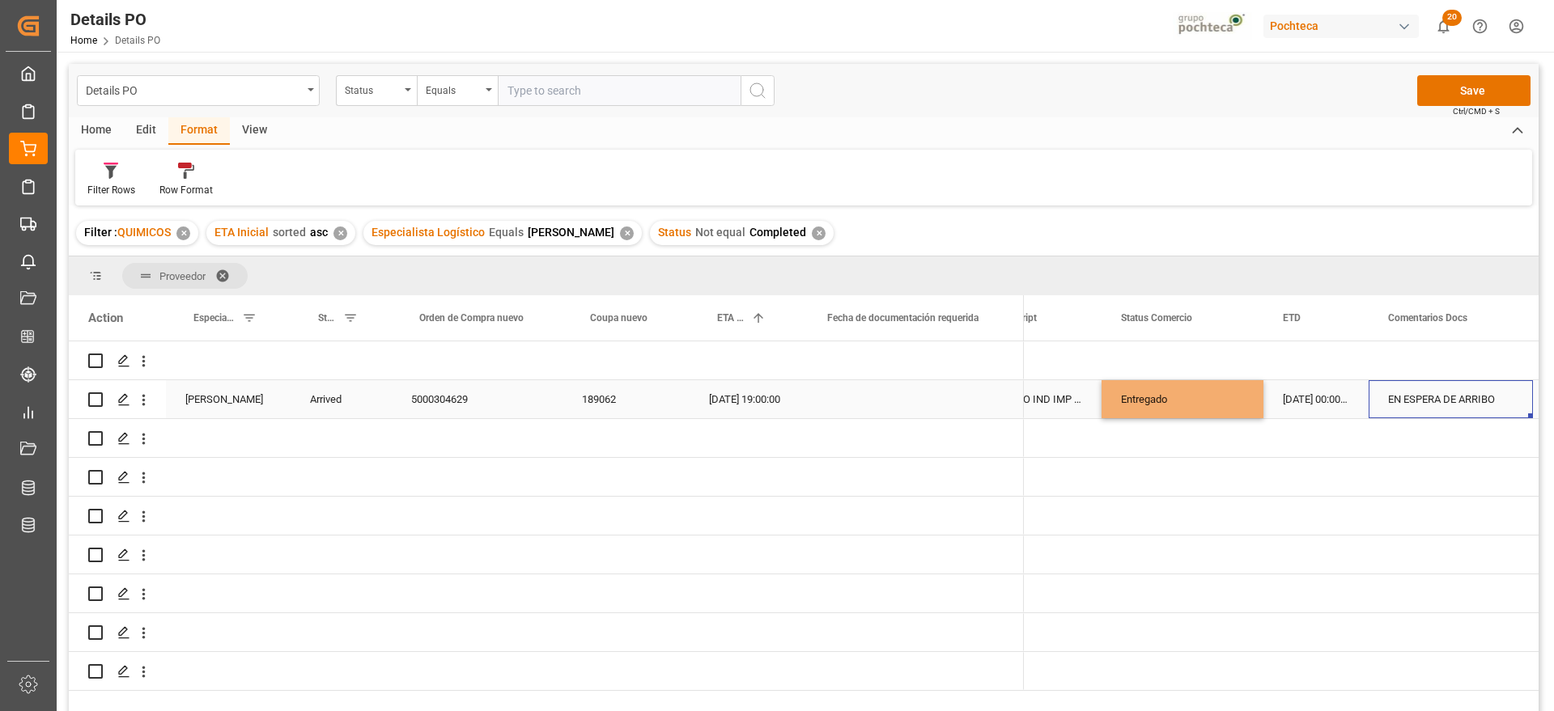
click at [1387, 409] on div "EN ESPERA DE ARRIBO" at bounding box center [1450, 399] width 164 height 38
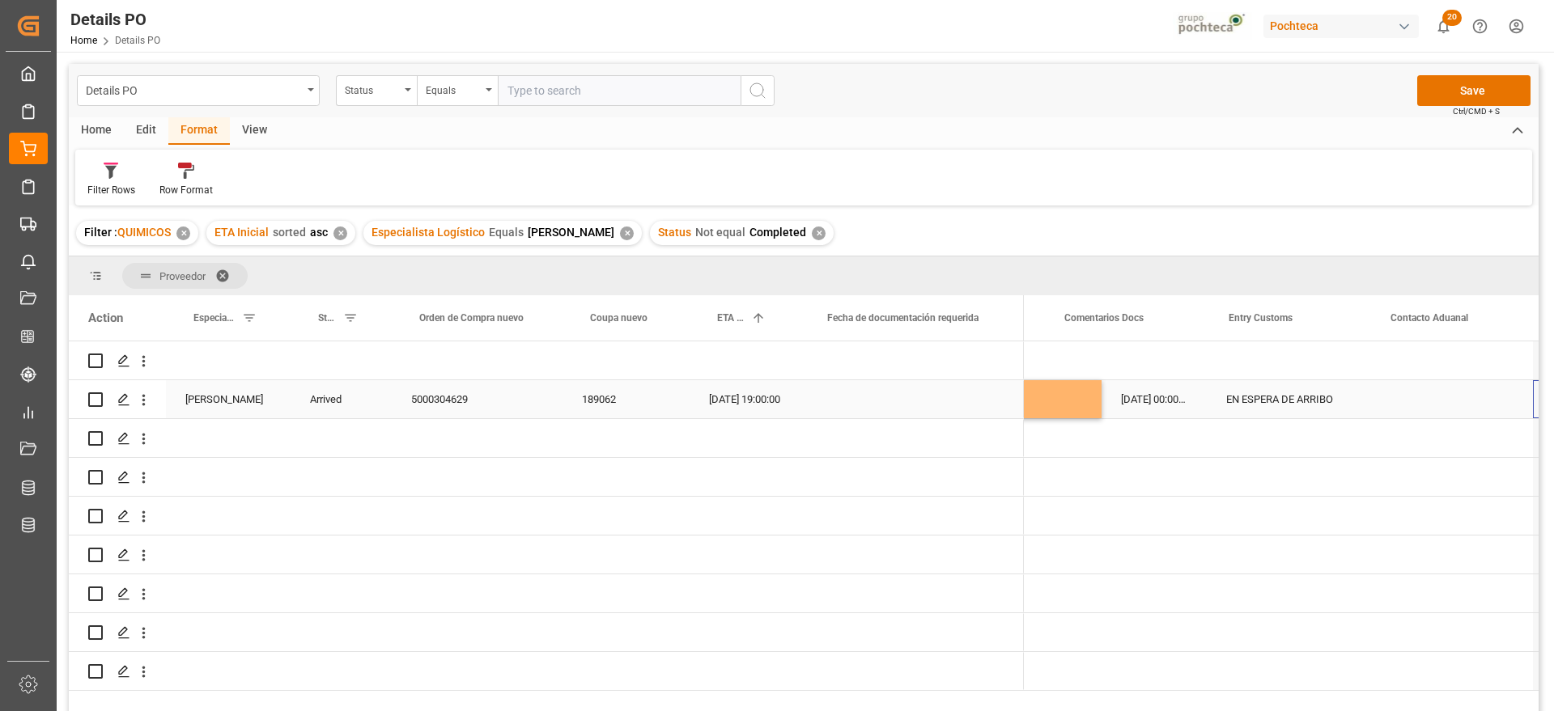
scroll to position [0, 575]
click at [870, 401] on div "Press SPACE to select this row." at bounding box center [911, 399] width 224 height 38
click at [356, 397] on div "Arrived" at bounding box center [341, 399] width 101 height 38
click at [363, 404] on button "Arrived" at bounding box center [340, 408] width 75 height 31
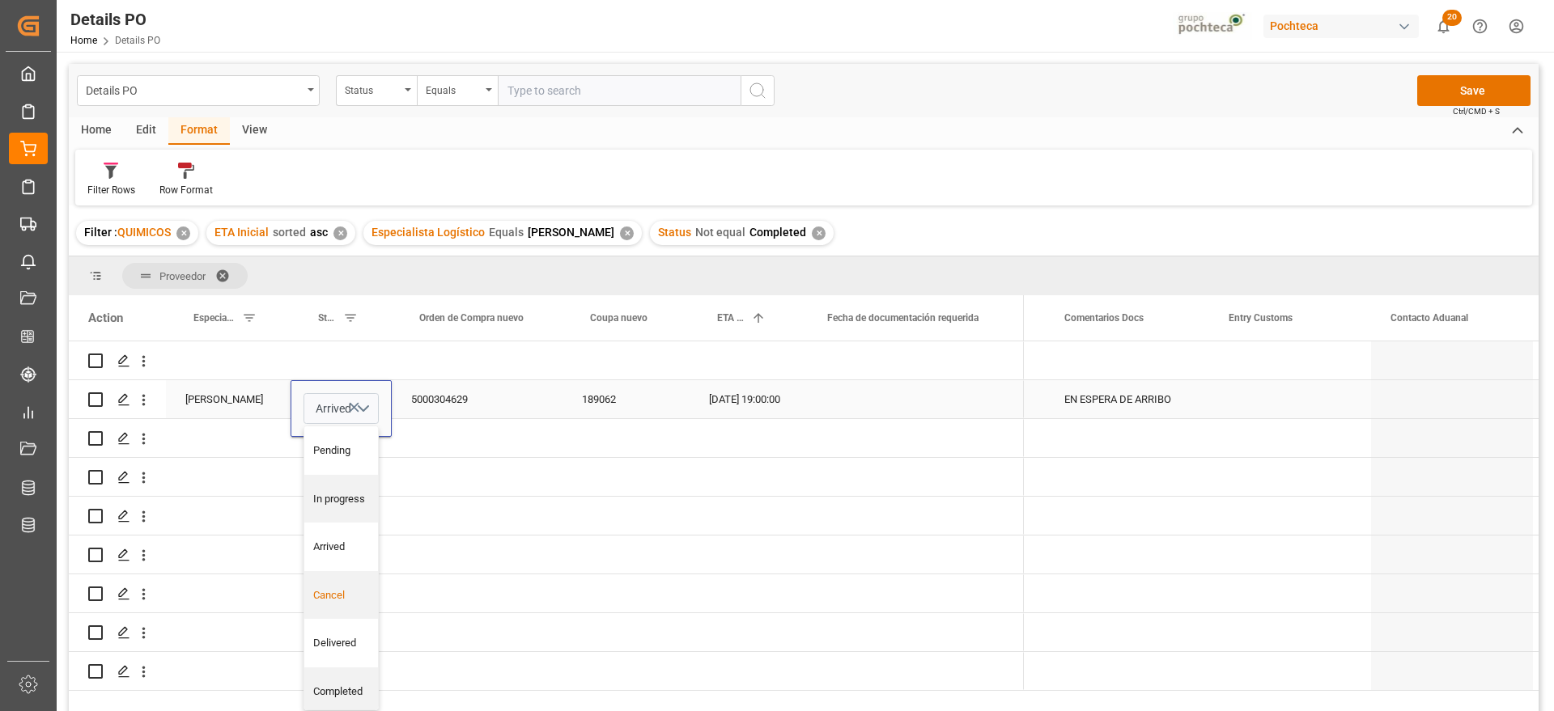
scroll to position [70, 0]
click at [344, 638] on div "Completed" at bounding box center [341, 638] width 57 height 16
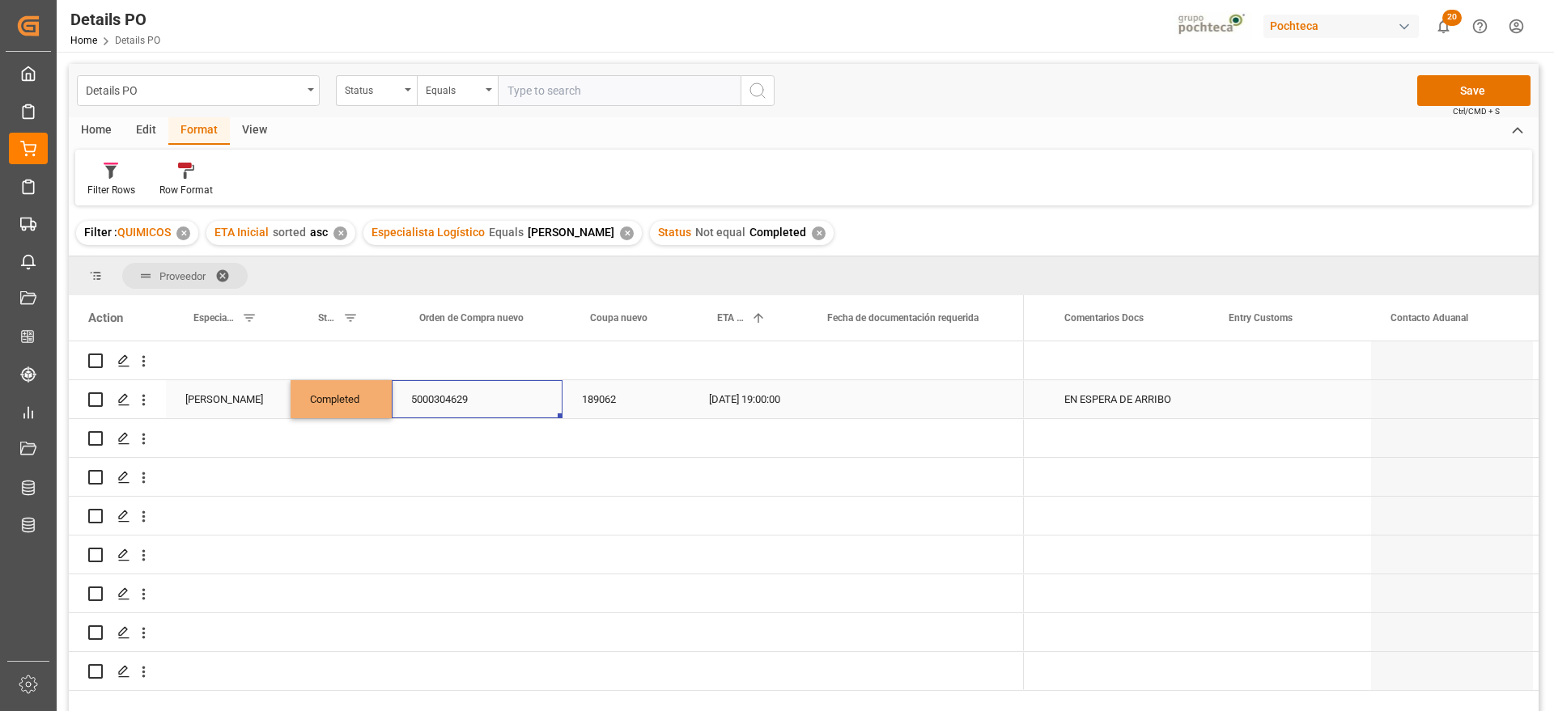
click at [463, 401] on div "5000304629" at bounding box center [477, 399] width 171 height 38
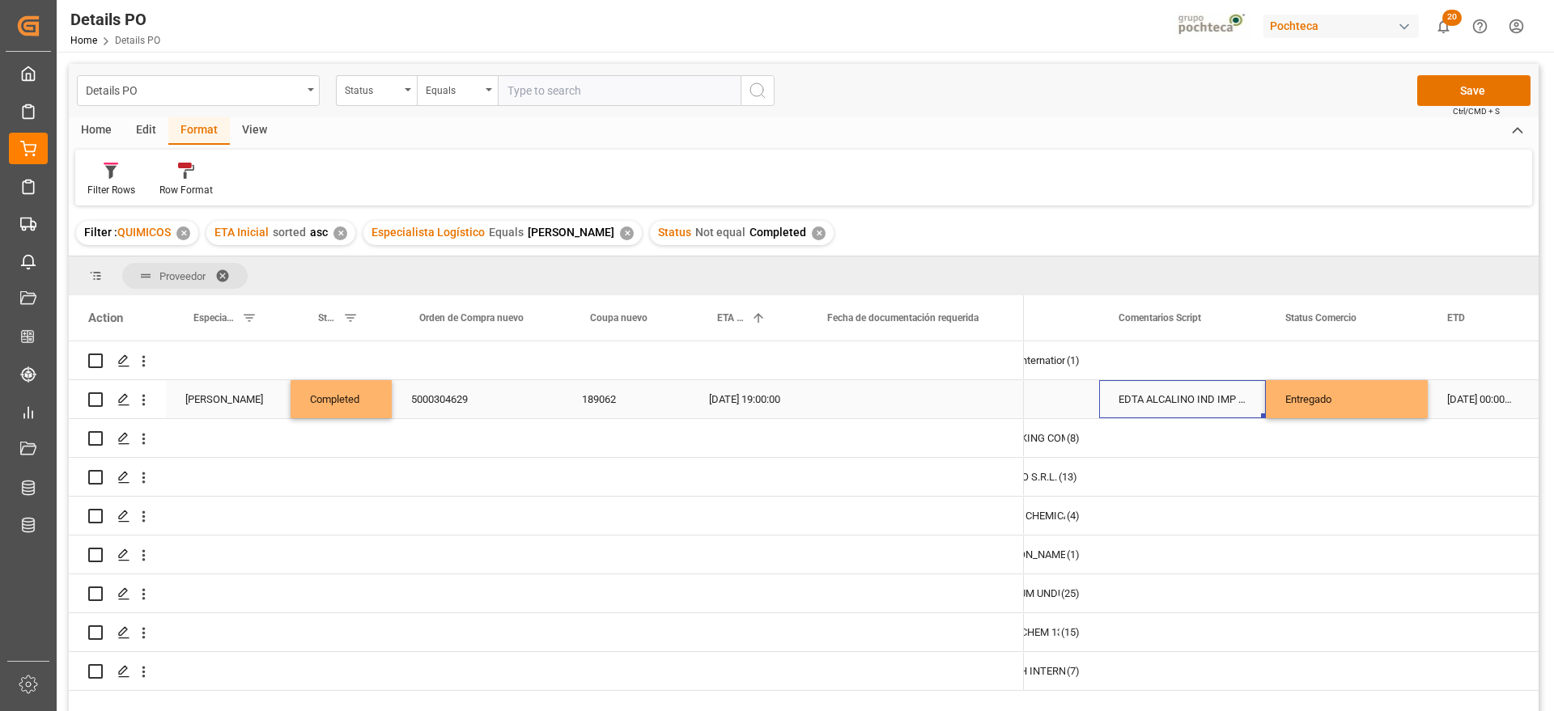
scroll to position [0, 0]
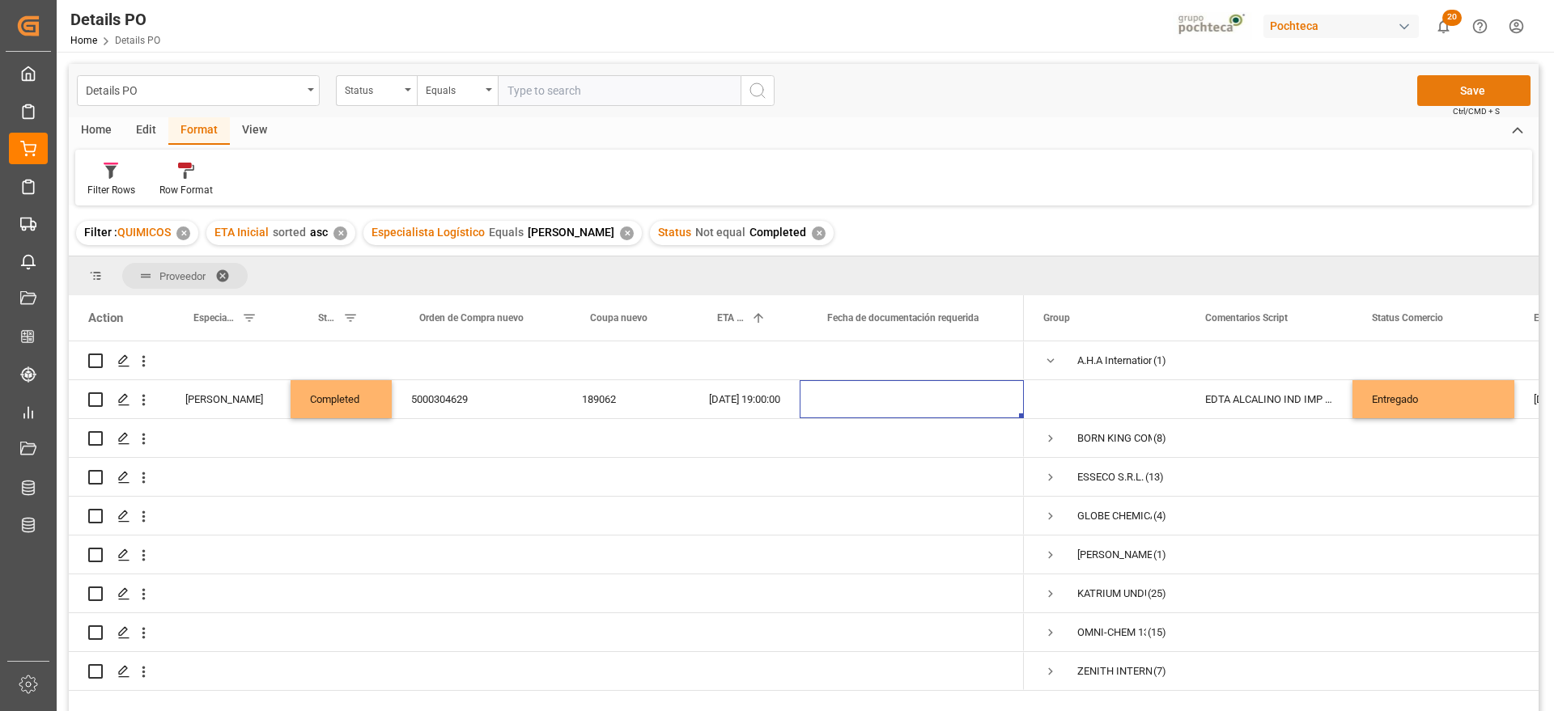
click at [1442, 95] on button "Save" at bounding box center [1473, 90] width 113 height 31
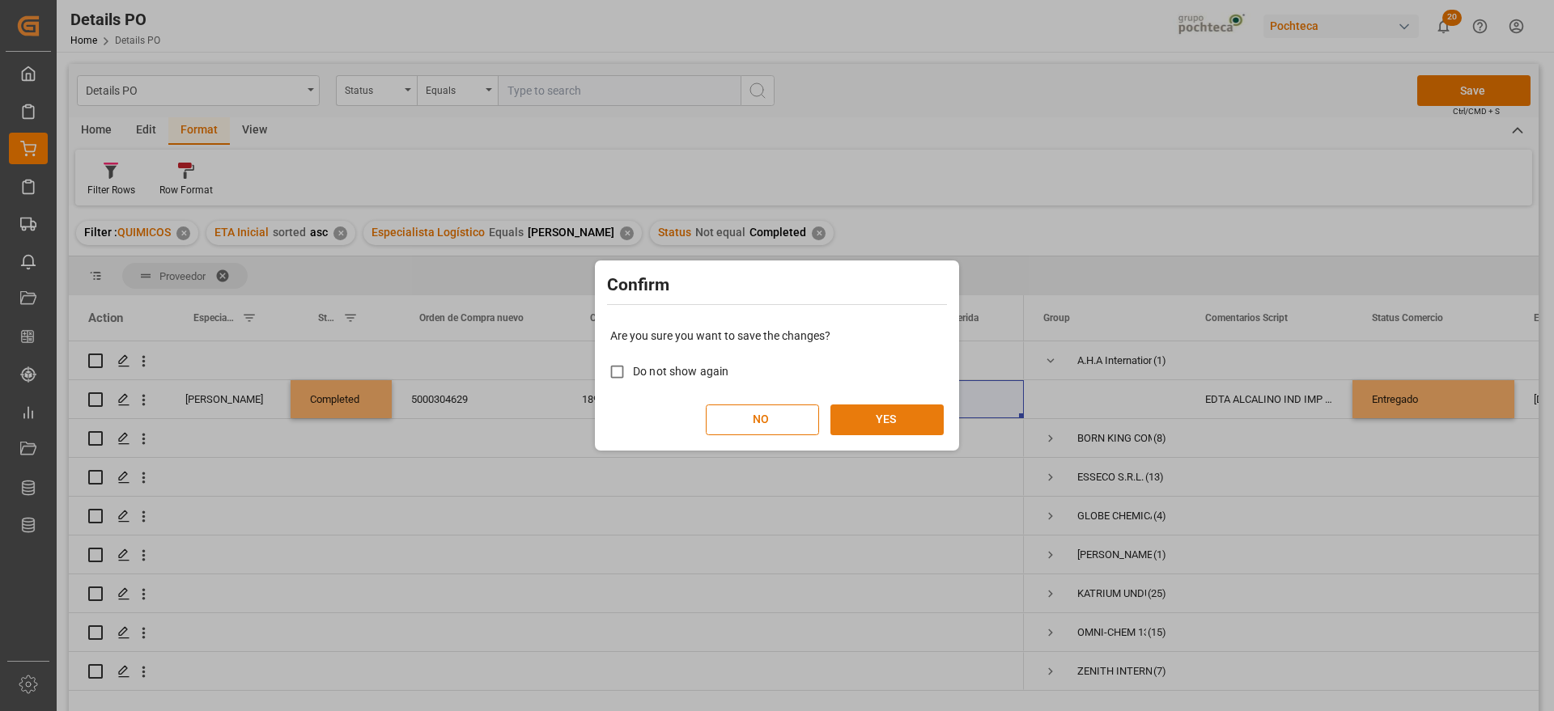
click at [893, 407] on button "YES" at bounding box center [886, 420] width 113 height 31
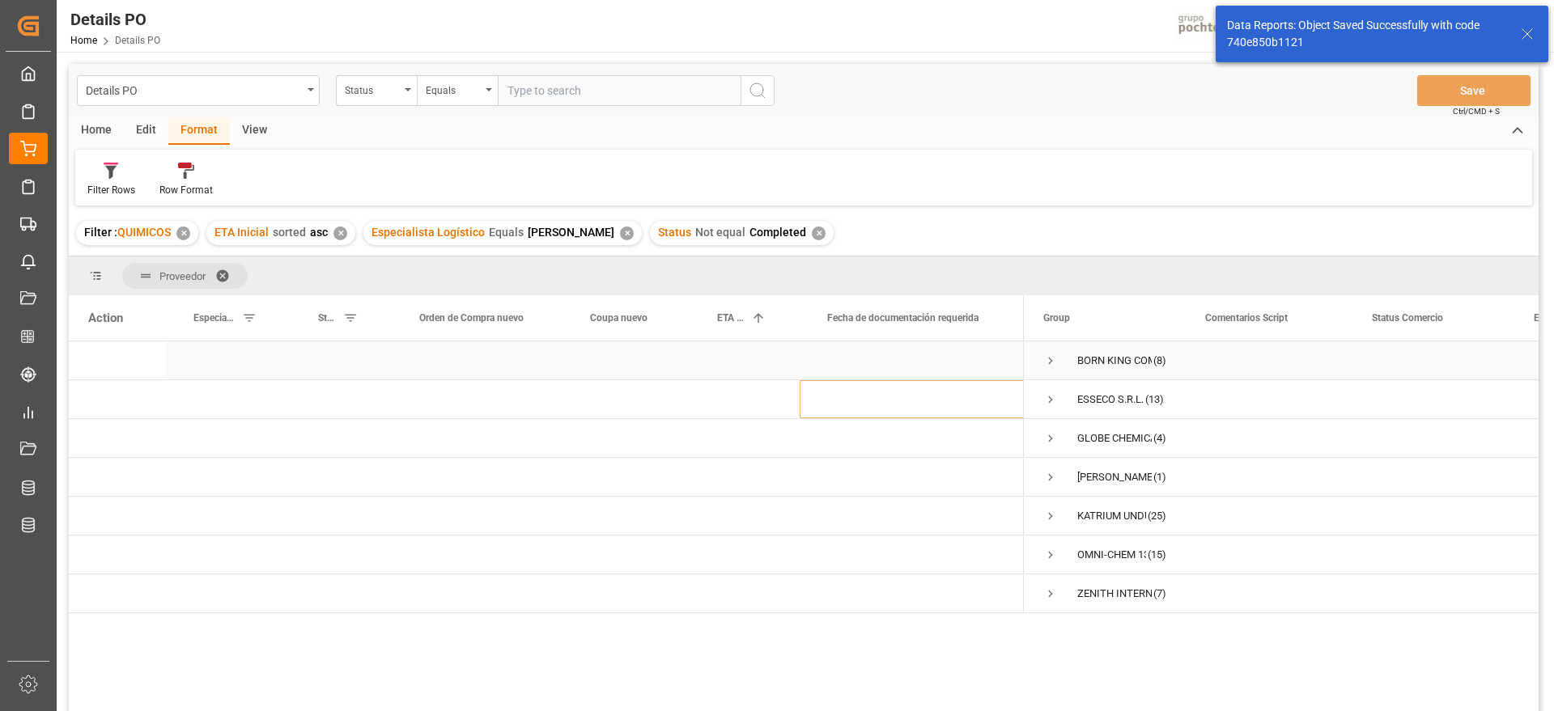
click at [1050, 358] on span "Press SPACE to select this row." at bounding box center [1050, 361] width 15 height 15
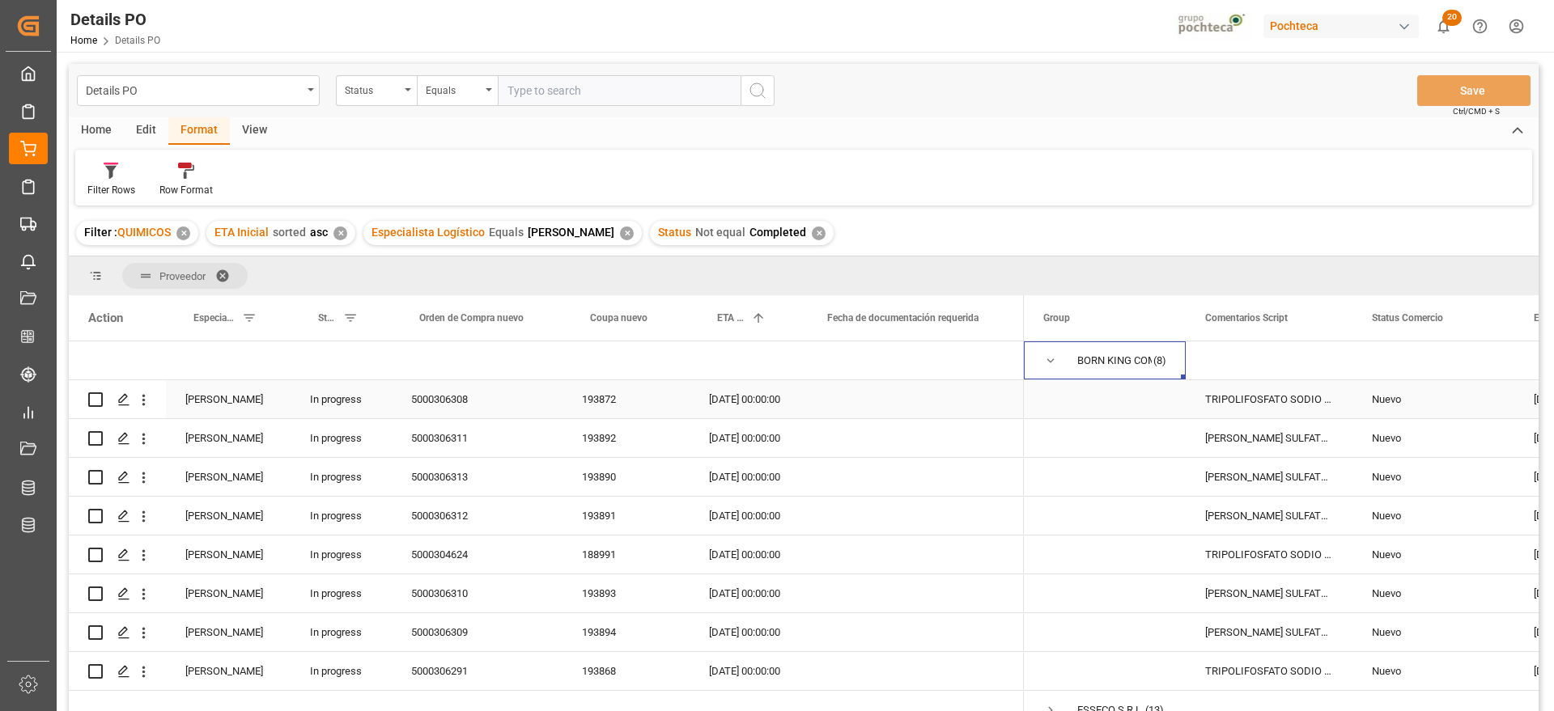
click at [1340, 412] on div "TRIPOLIFOSFATO SODIO POLVO IMP SACO 25KG" at bounding box center [1268, 399] width 167 height 38
click at [1274, 401] on div "TRIPOLIFOSFATO SODIO POLVO IMP SACO 25KG" at bounding box center [1268, 399] width 167 height 38
click at [1383, 401] on div "Nuevo" at bounding box center [1433, 399] width 123 height 37
click at [1486, 404] on icon "open menu" at bounding box center [1483, 409] width 19 height 19
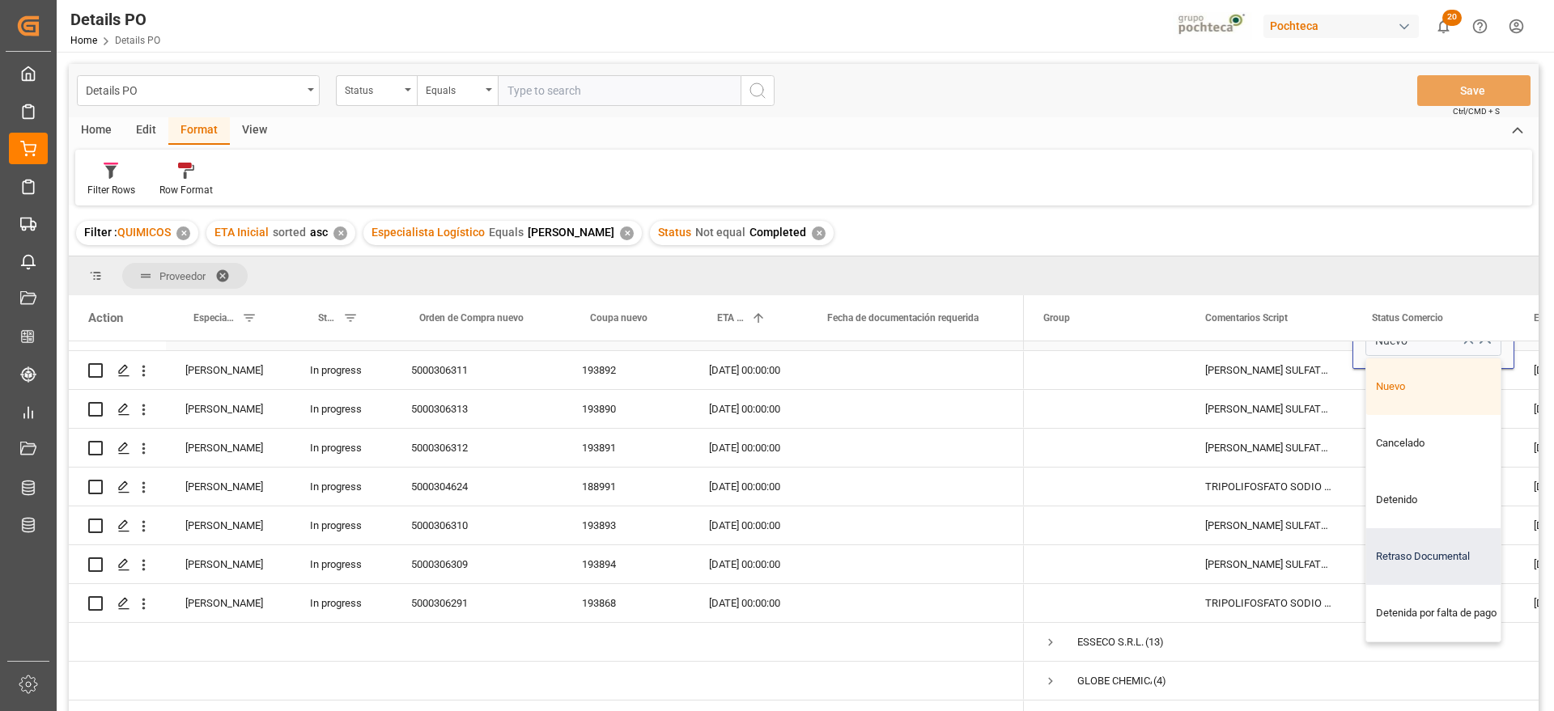
scroll to position [101, 0]
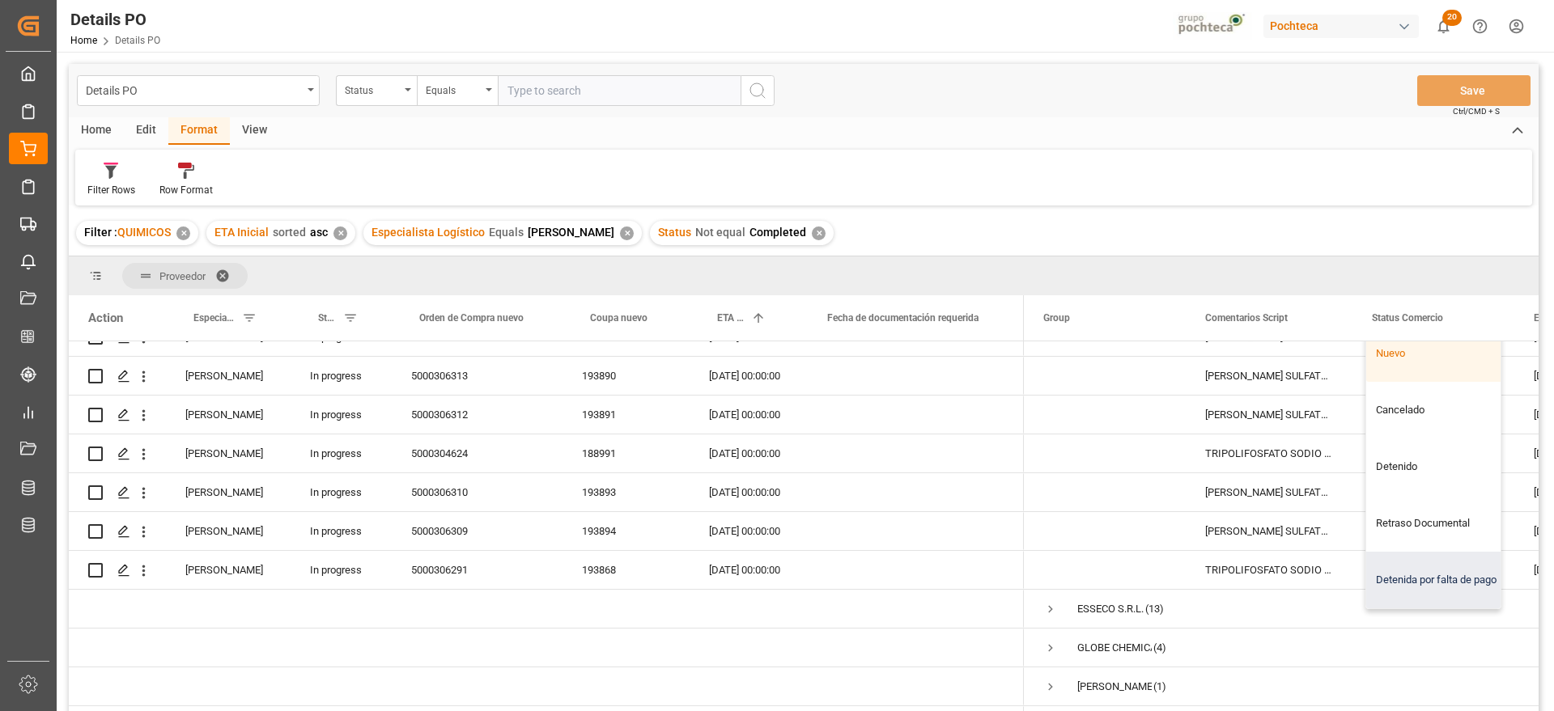
click at [1430, 575] on div "Detenida por falta de pago" at bounding box center [1443, 580] width 154 height 57
type input "Detenida por falta de pago"
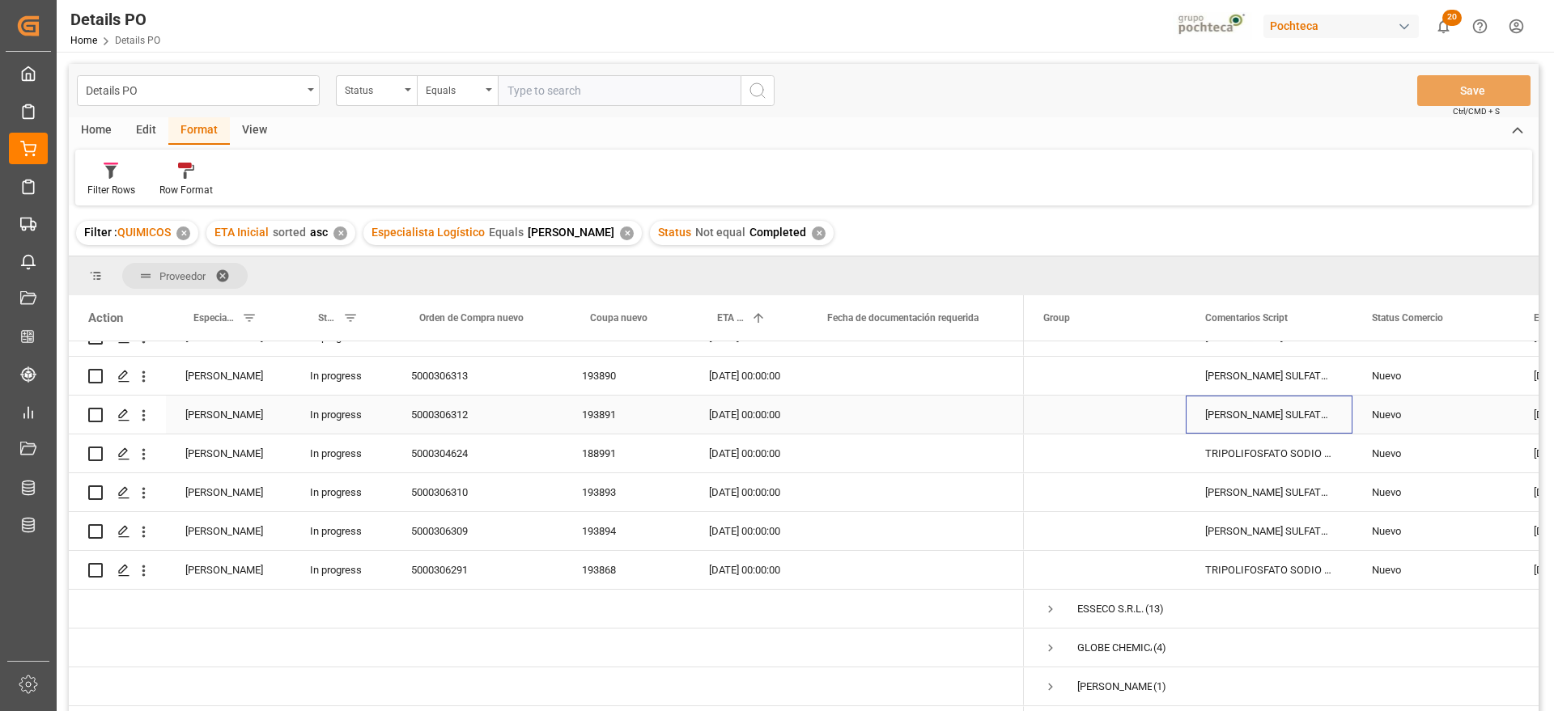
click at [1246, 397] on div "[PERSON_NAME] SULFATO SODIO 70% GRANEL FB" at bounding box center [1268, 415] width 167 height 38
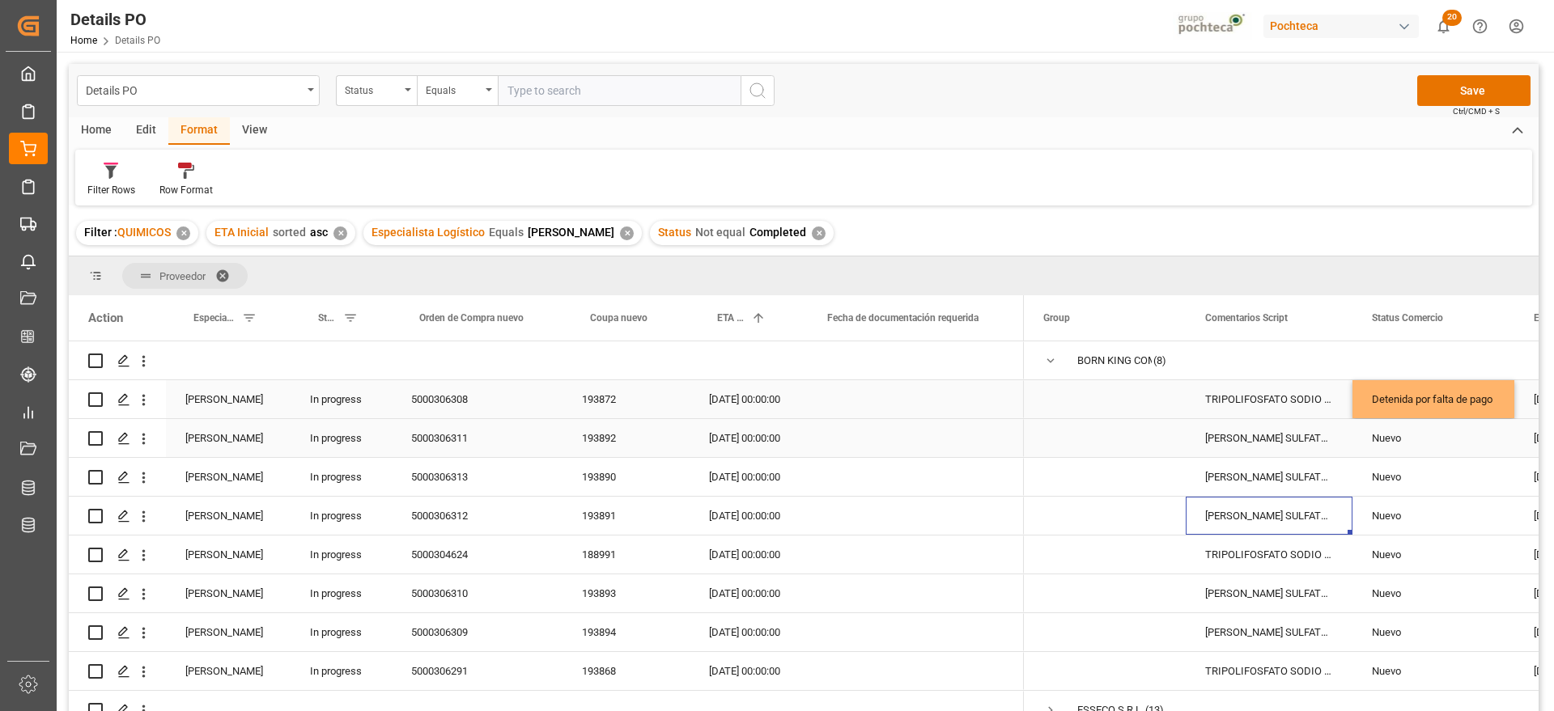
click at [1331, 435] on div "[PERSON_NAME] SULFATO SODIO 70% GRANEL FB" at bounding box center [1268, 438] width 167 height 38
click at [1448, 397] on div "Detenida por falta de pago" at bounding box center [1433, 399] width 123 height 37
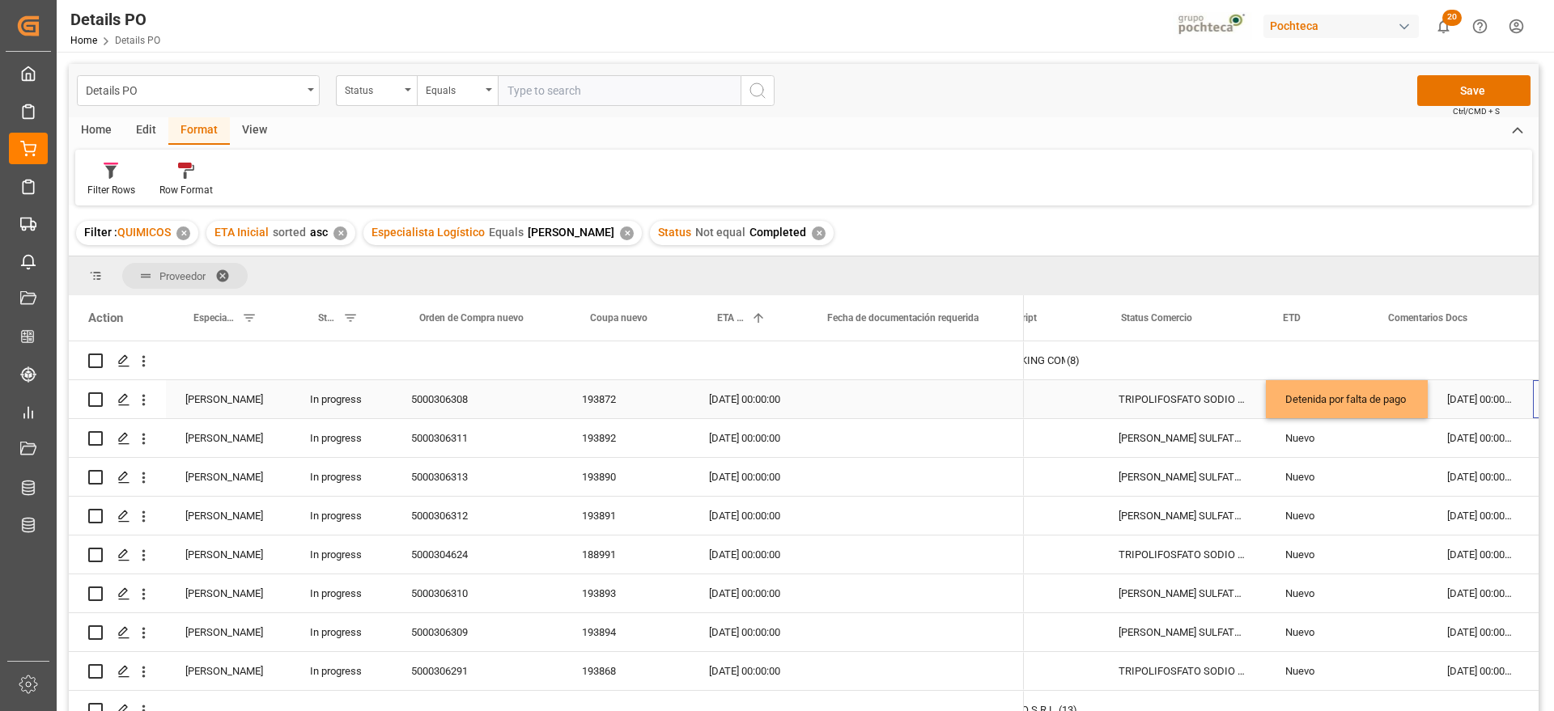
scroll to position [0, 251]
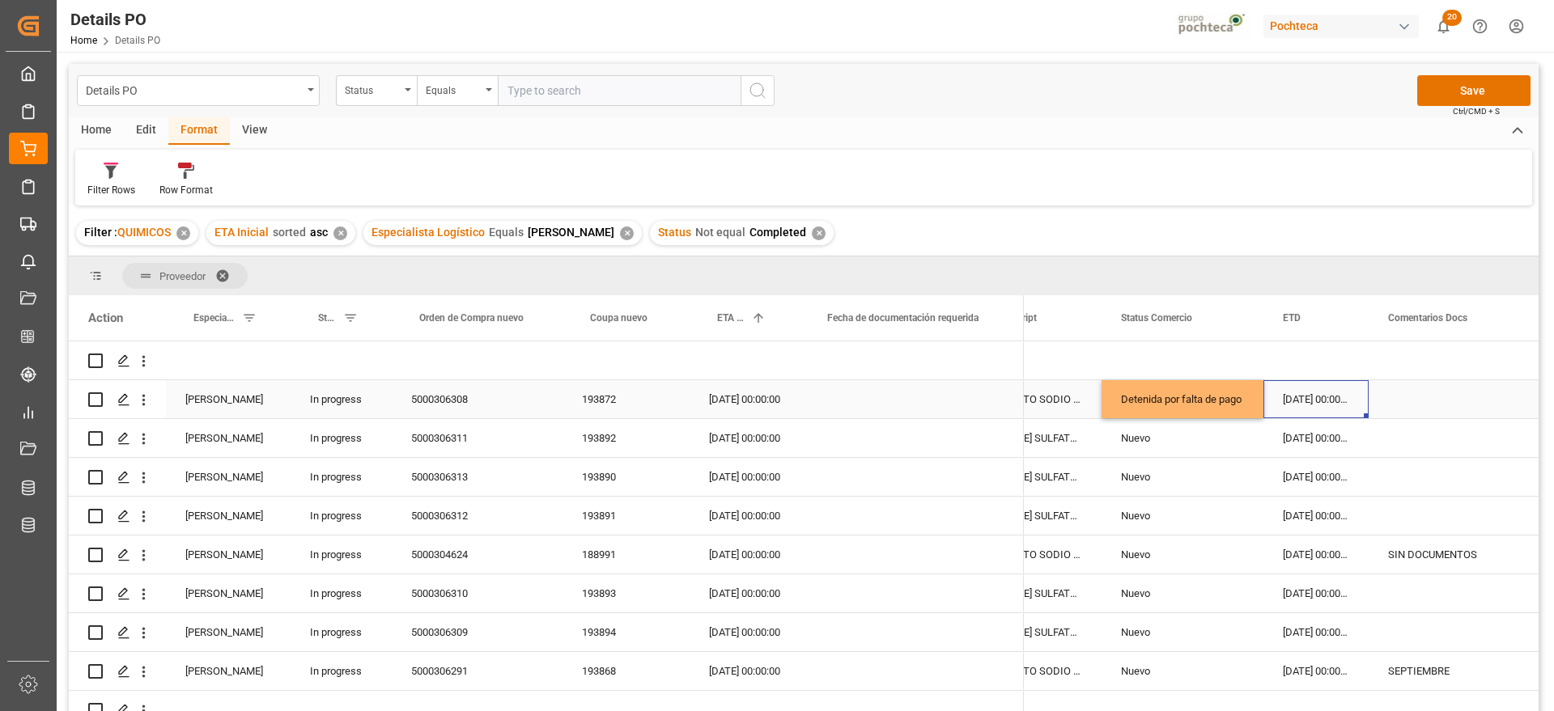
click at [1448, 396] on div "Press SPACE to select this row." at bounding box center [1450, 399] width 164 height 38
click at [1448, 396] on input "Press SPACE to select this row." at bounding box center [1450, 408] width 138 height 31
type input "p"
type input "PEND ZARPE"
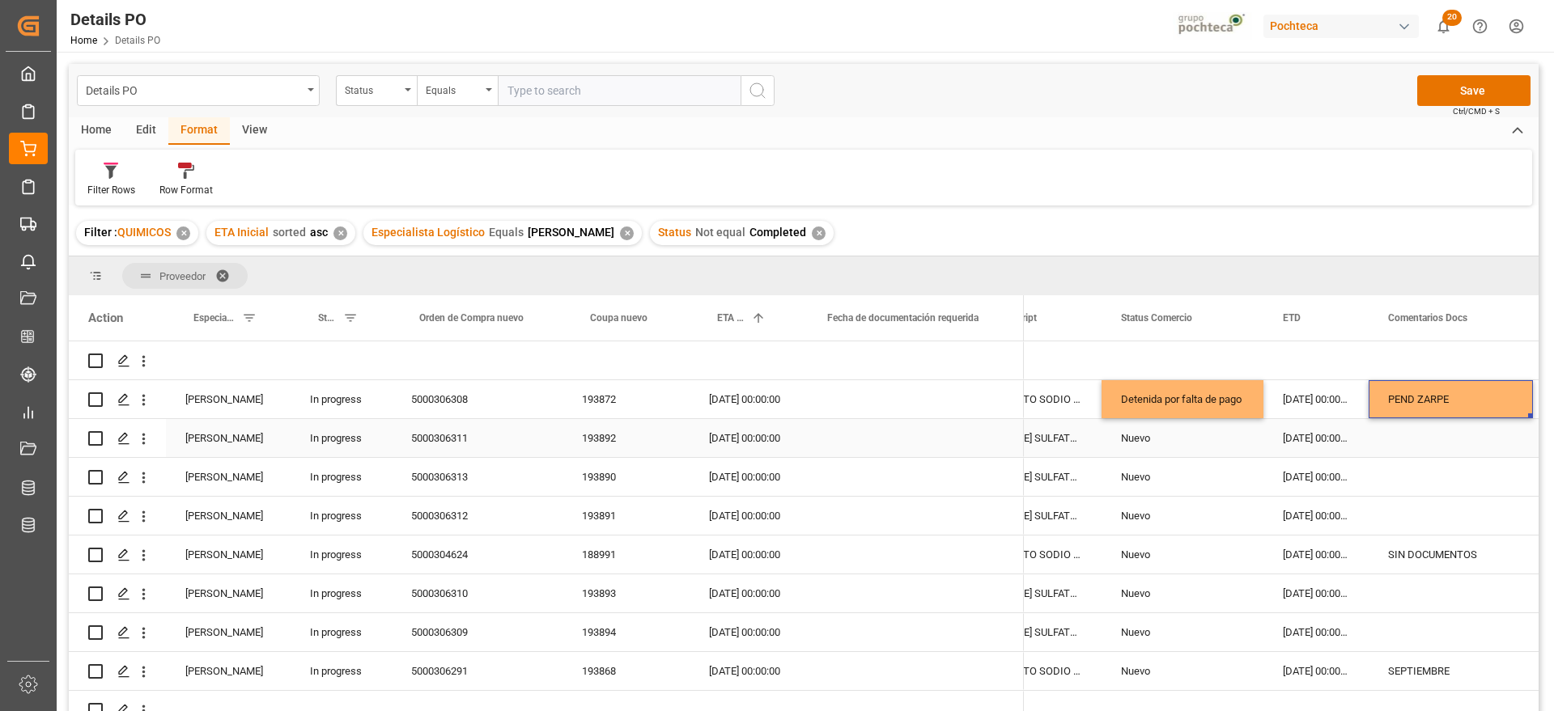
click at [1403, 437] on div "Press SPACE to select this row." at bounding box center [1450, 438] width 164 height 38
click at [604, 443] on div "193892" at bounding box center [625, 438] width 127 height 38
click at [1070, 452] on div "[PERSON_NAME] SULFATO SODIO 70% GRANEL FB" at bounding box center [1018, 438] width 167 height 38
click at [600, 443] on div "193892" at bounding box center [625, 438] width 127 height 38
click at [1397, 440] on div "Press SPACE to select this row." at bounding box center [1450, 438] width 164 height 38
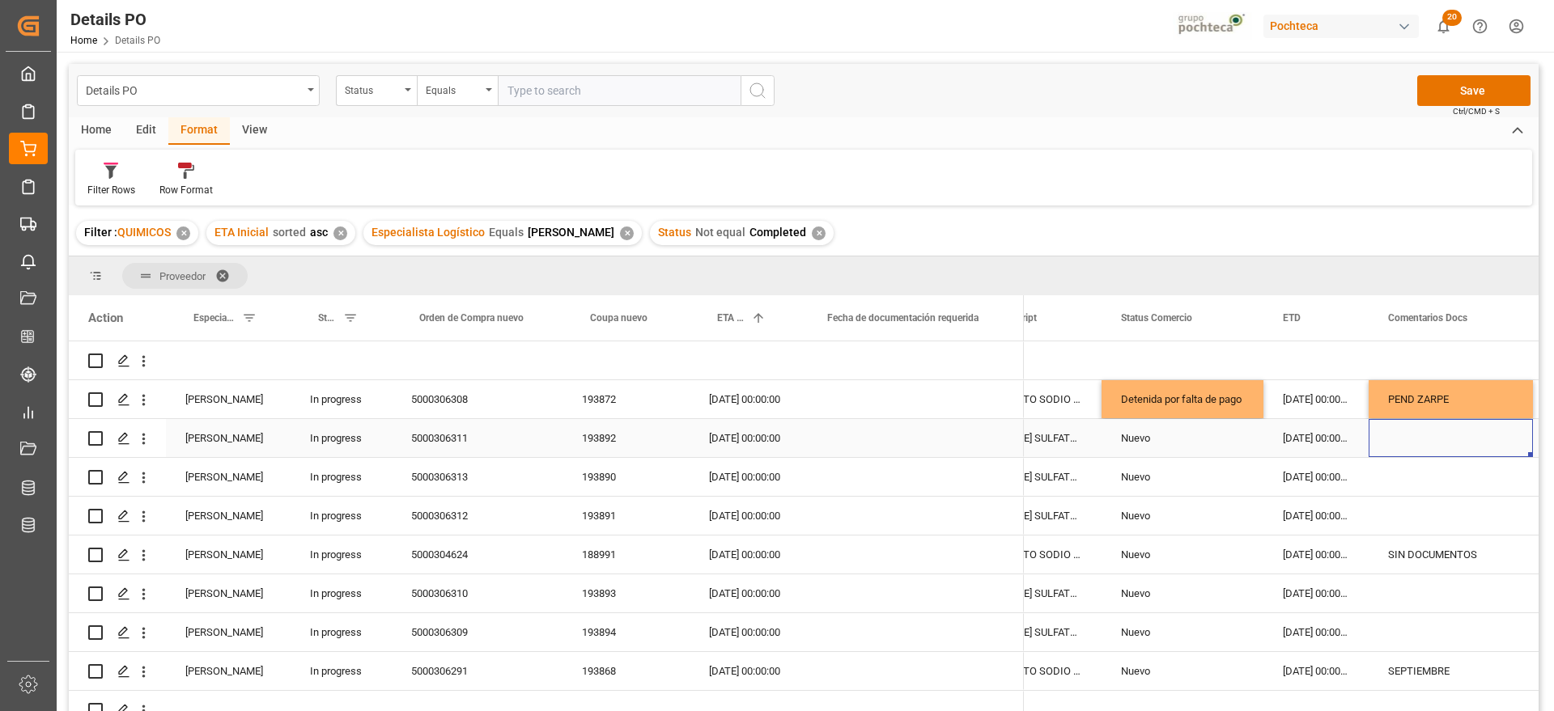
click at [1397, 440] on div "Press SPACE to select this row." at bounding box center [1450, 438] width 164 height 38
click at [1397, 440] on input "Press SPACE to select this row." at bounding box center [1450, 447] width 138 height 31
type input "E"
type input "C"
type input "PEND CONTRATO"
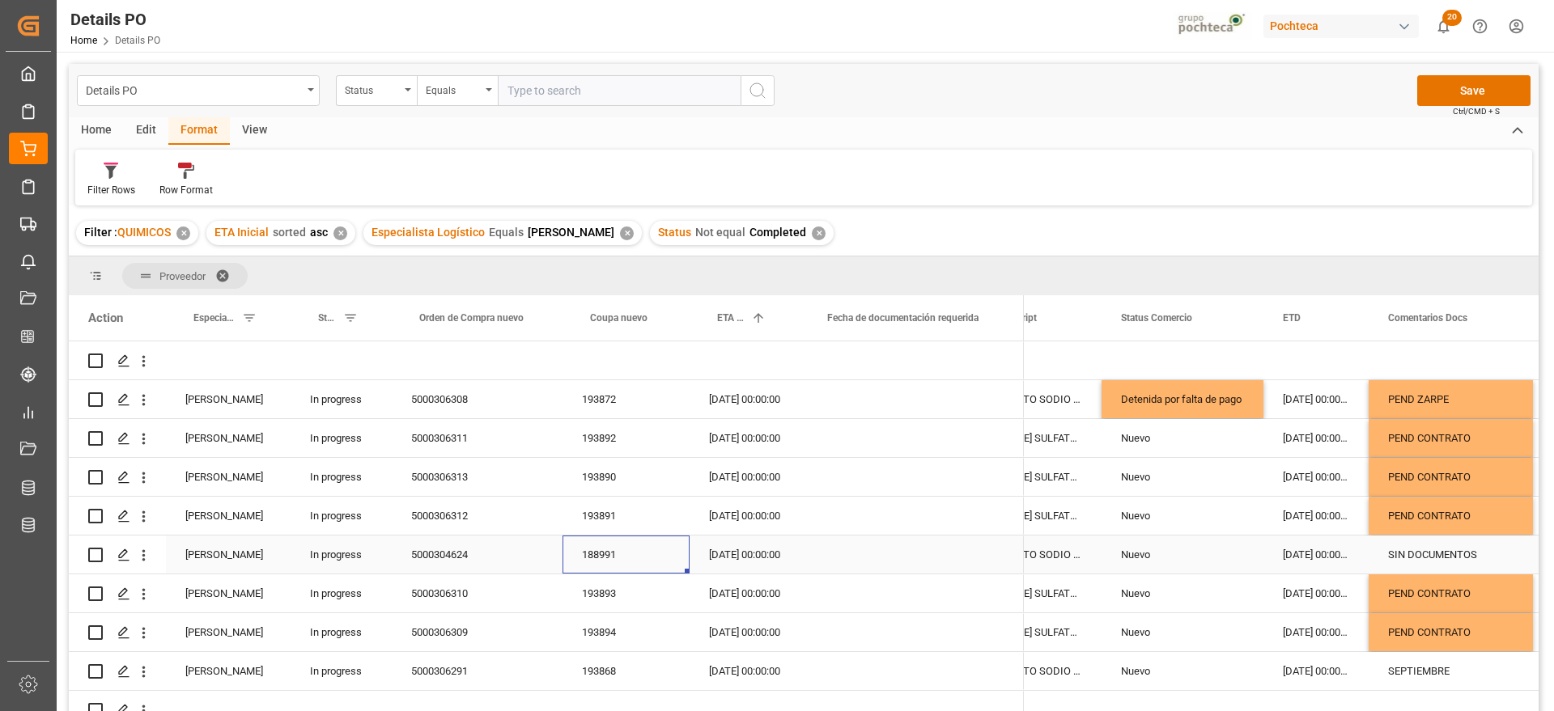
click at [592, 553] on div "188991" at bounding box center [625, 555] width 127 height 38
click at [1319, 553] on div "[DATE] 00:00:00" at bounding box center [1315, 555] width 105 height 38
click at [753, 553] on div "[DATE] 00:00:00" at bounding box center [744, 555] width 110 height 38
click at [1315, 554] on div "[DATE] 00:00:00" at bounding box center [1315, 555] width 105 height 38
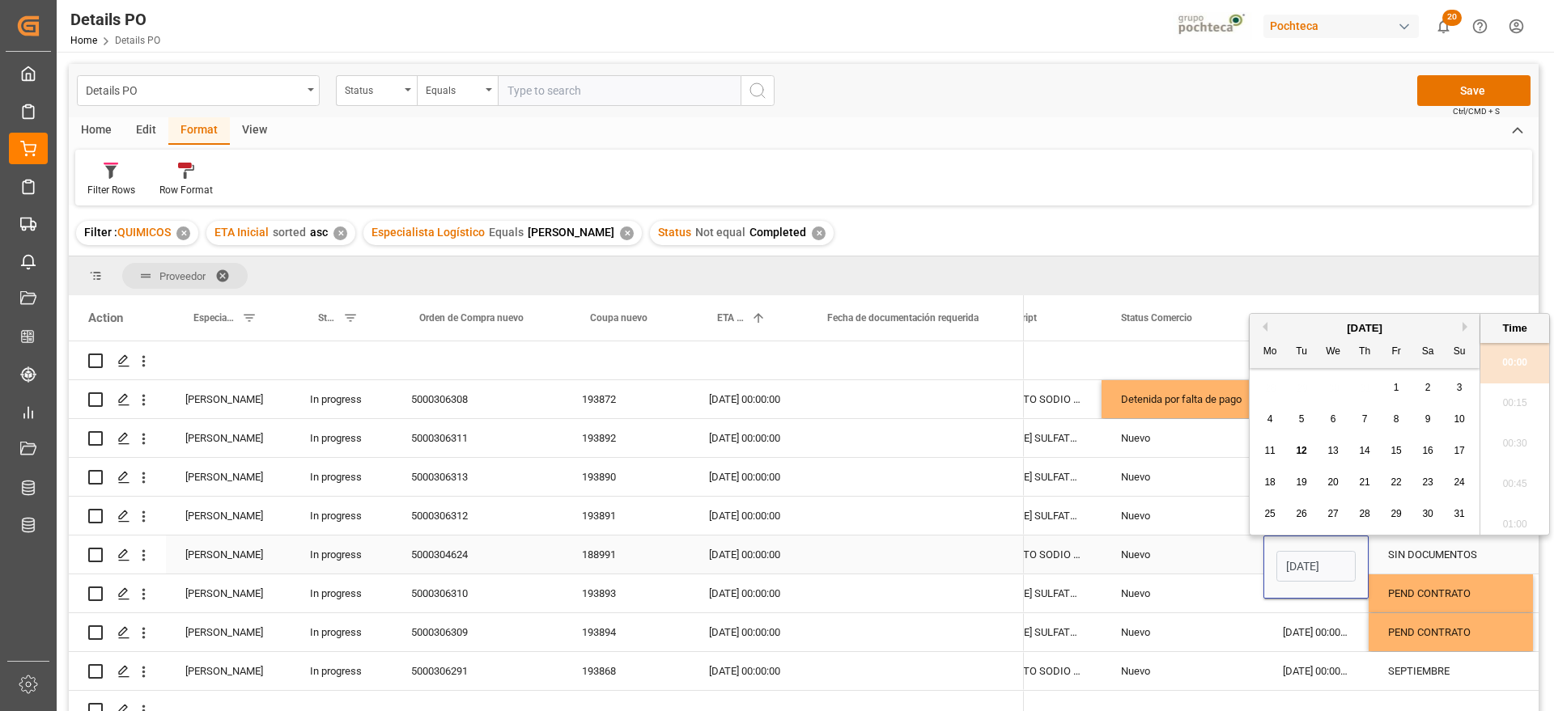
scroll to position [1341, 0]
click at [1363, 512] on span "28" at bounding box center [1364, 513] width 11 height 11
type input "[DATE] 00:00"
click at [1427, 554] on div "SIN DOCUMENTOS" at bounding box center [1450, 555] width 164 height 38
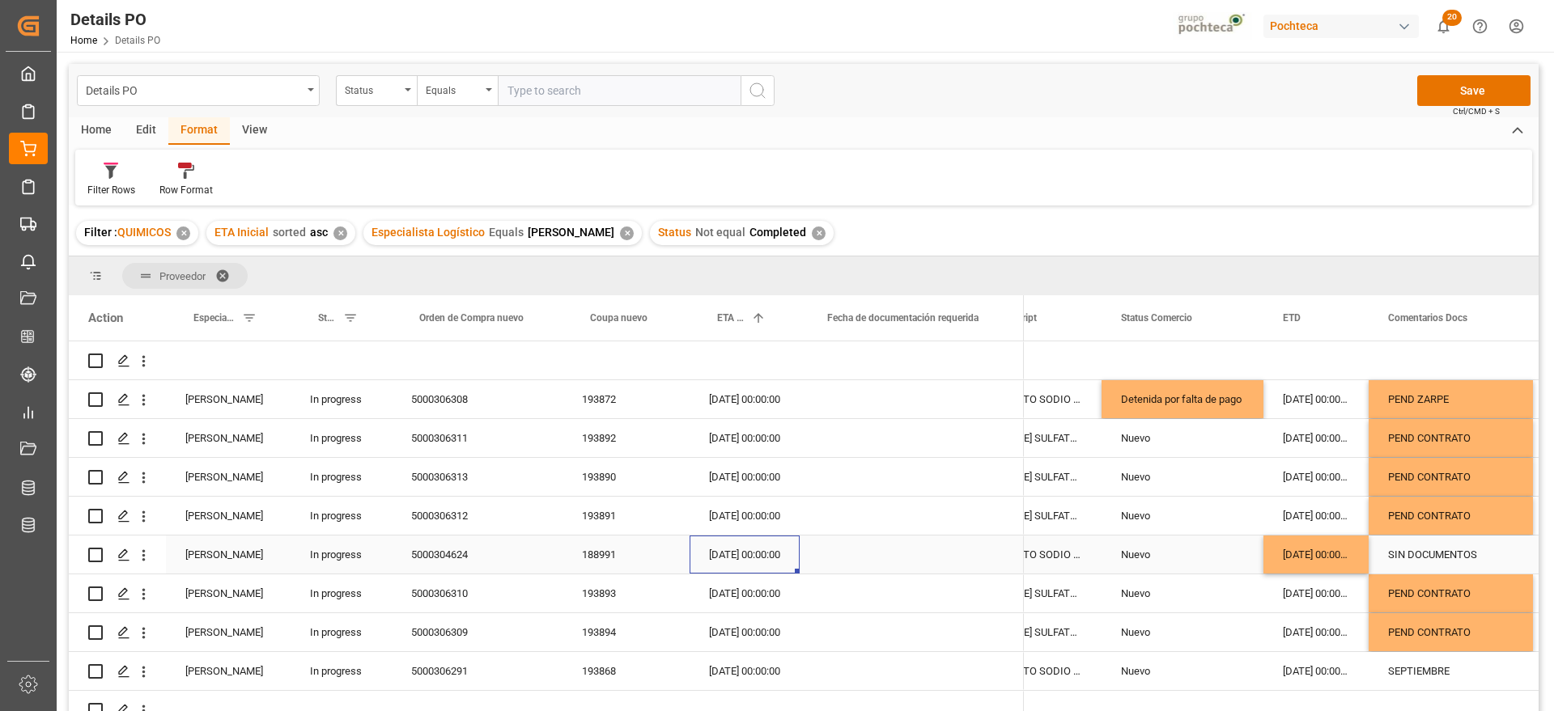
click at [727, 558] on div "[DATE] 00:00:00" at bounding box center [744, 555] width 110 height 38
click at [1455, 549] on div "SIN DOCUMENTOS" at bounding box center [1450, 555] width 164 height 38
drag, startPoint x: 1495, startPoint y: 558, endPoint x: 1350, endPoint y: 559, distance: 144.8
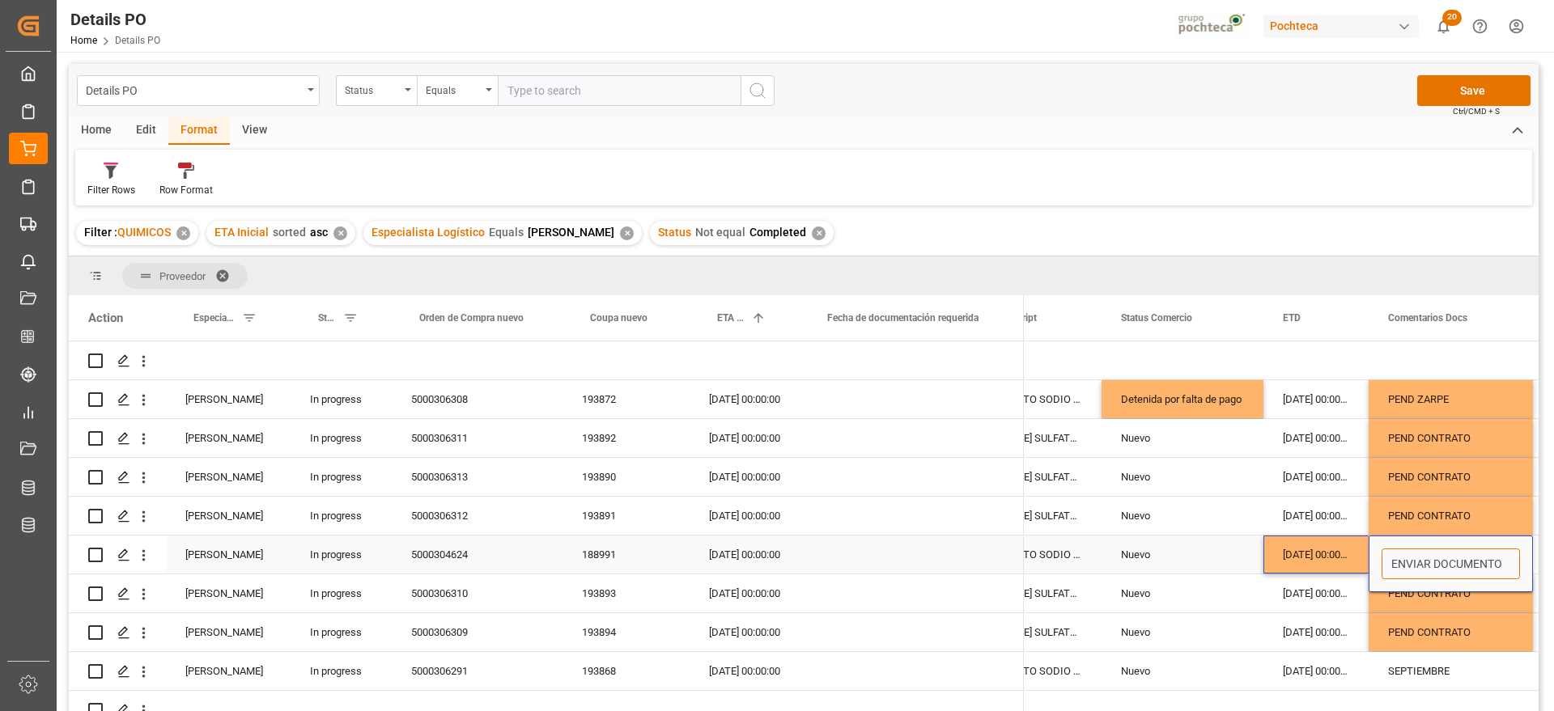
type input "ENVIAR DOCUMENTOS"
click at [1350, 559] on div "[DATE] 00:00:00" at bounding box center [1315, 555] width 105 height 38
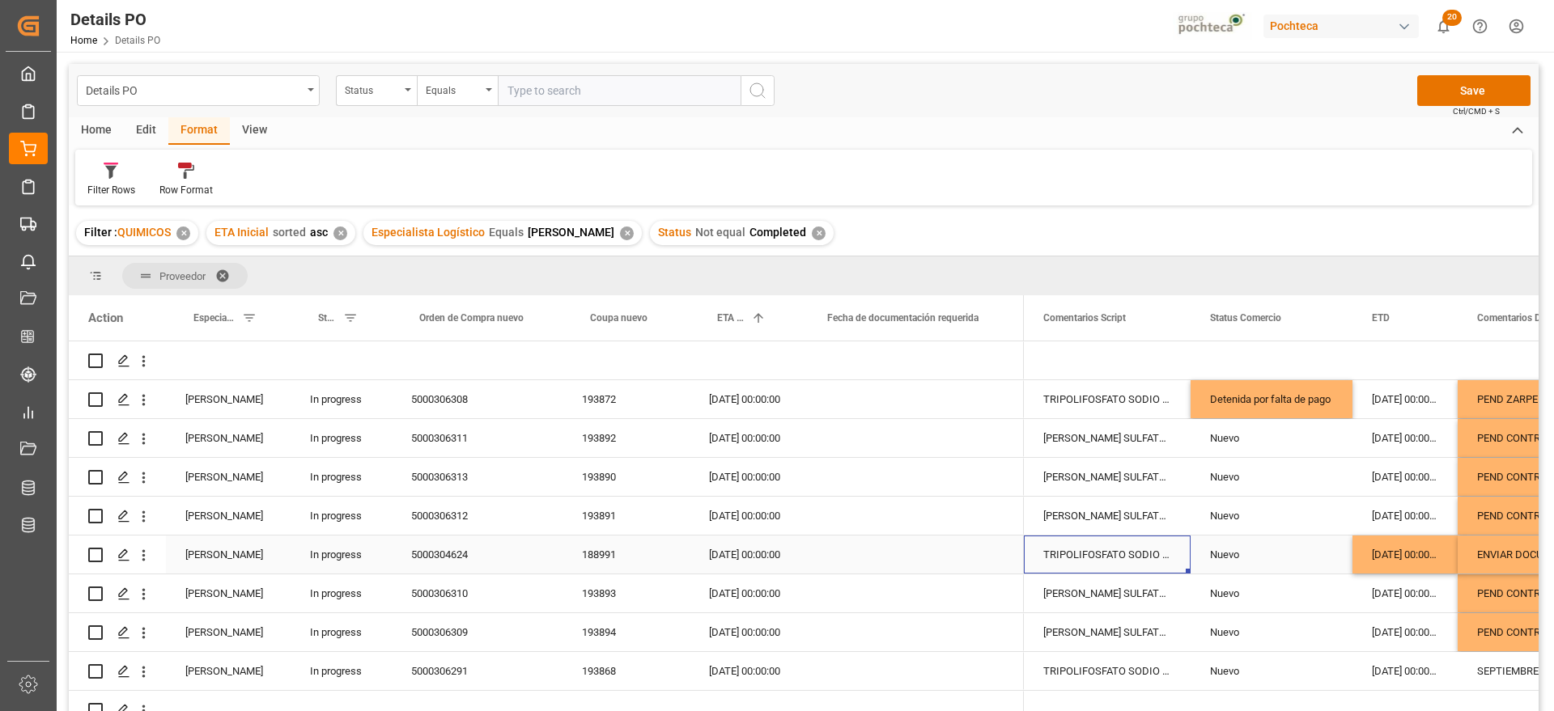
scroll to position [0, 0]
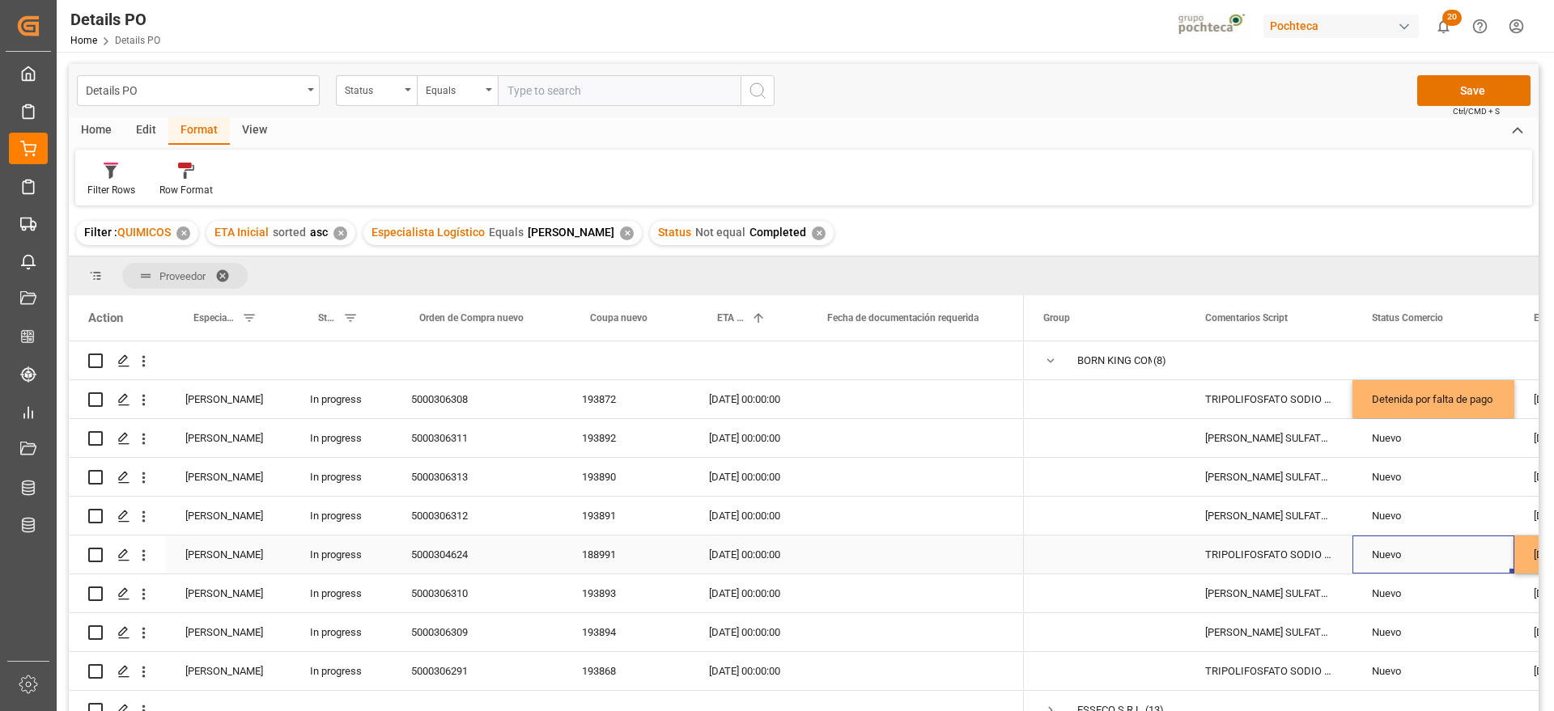
click at [1433, 555] on div "Nuevo" at bounding box center [1433, 554] width 123 height 37
click at [1487, 560] on icon "open menu" at bounding box center [1483, 564] width 19 height 19
click at [1435, 621] on div "En espera de Arribo/Atraque" at bounding box center [1443, 622] width 154 height 57
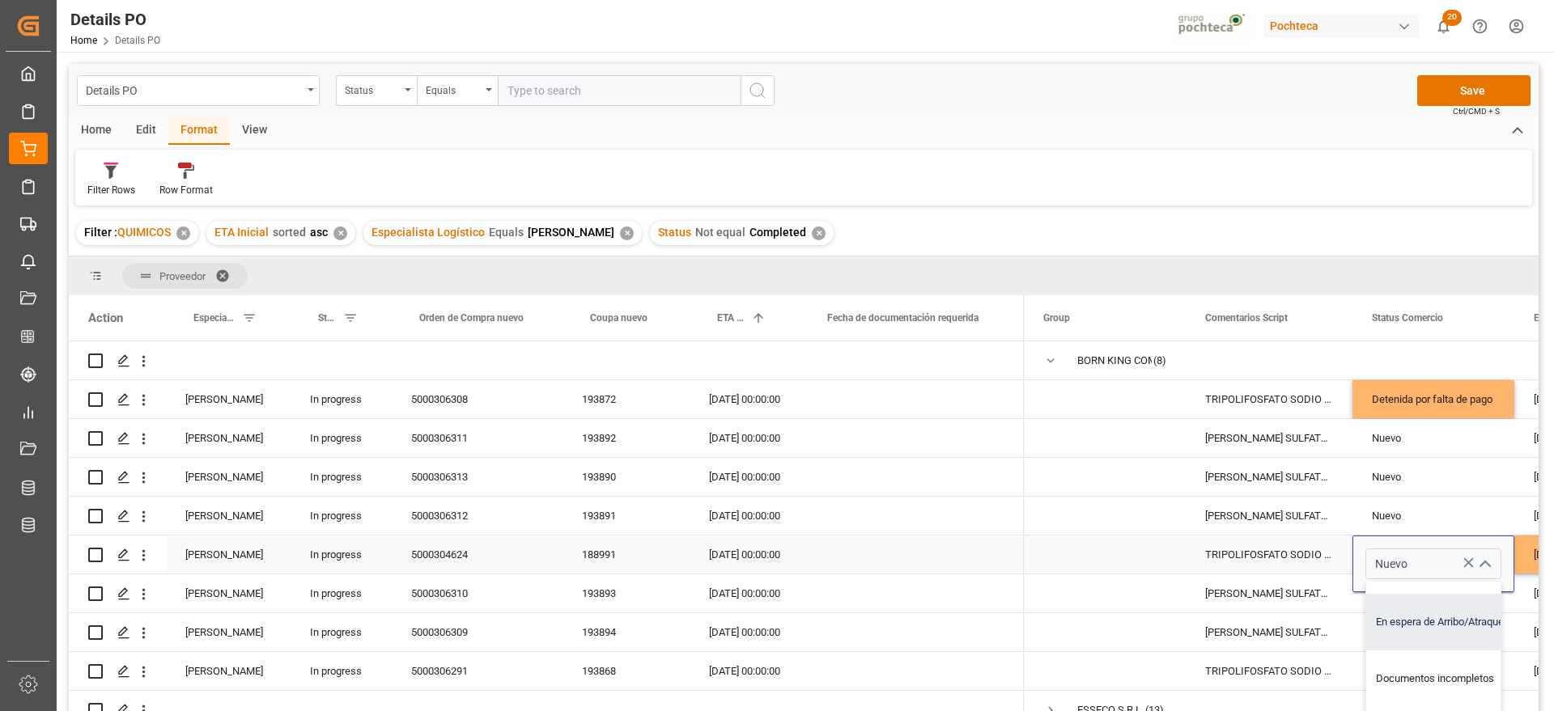
type input "En espera de Arribo/Atraque"
click at [1274, 544] on div "TRIPOLIFOSFATO SODIO POLVO IMP SACO 25KG" at bounding box center [1268, 555] width 167 height 38
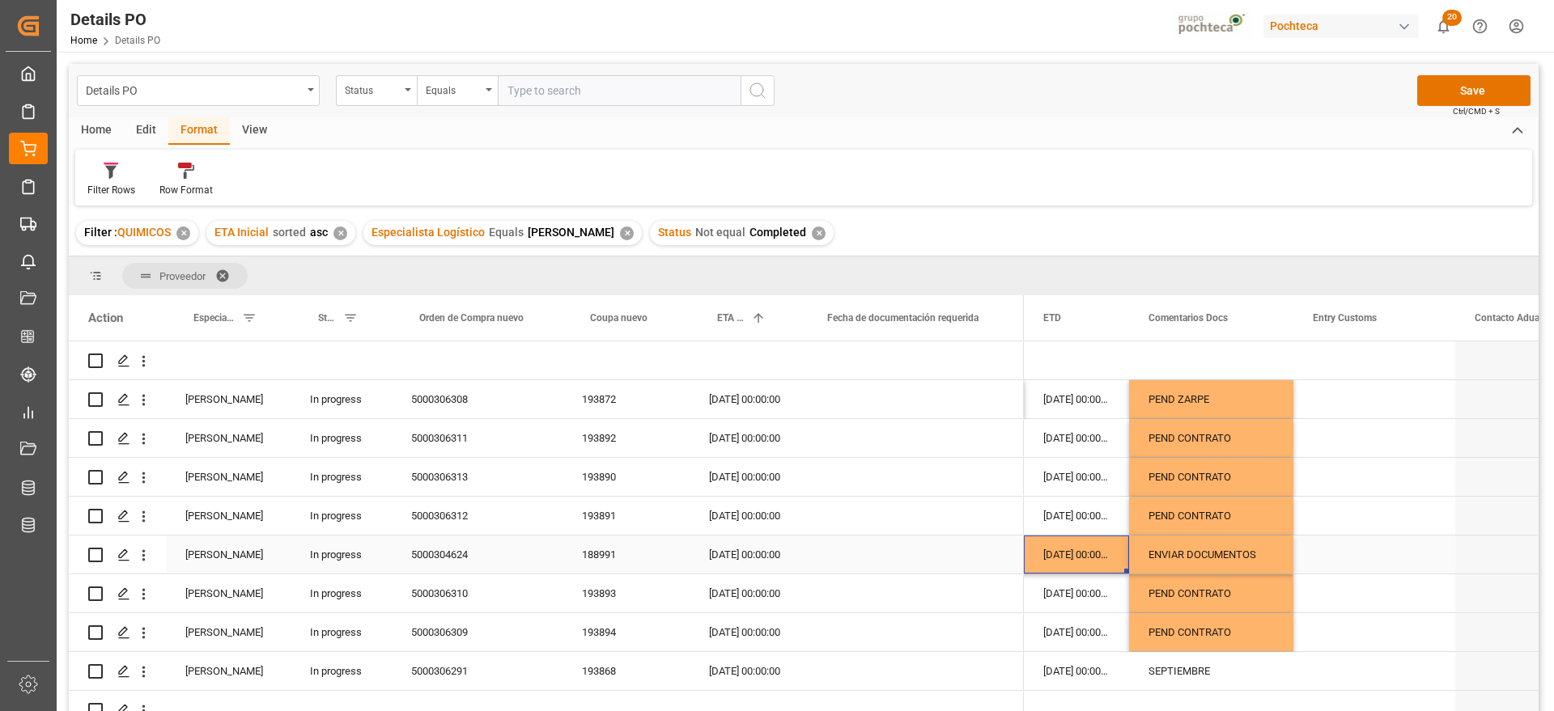
scroll to position [0, 329]
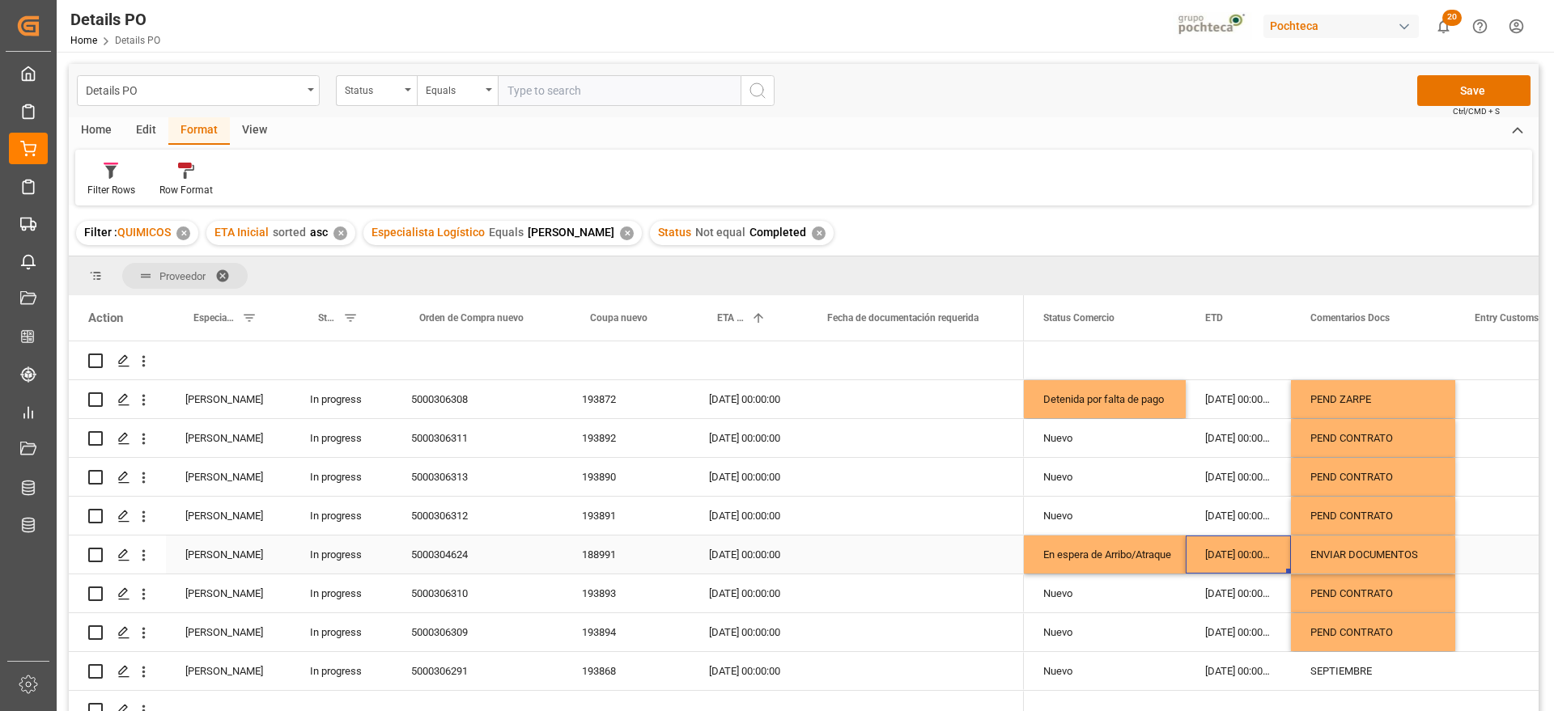
click at [616, 555] on div "188991" at bounding box center [625, 555] width 127 height 38
click at [1393, 546] on div "ENVIAR DOCUMENTOS" at bounding box center [1373, 555] width 164 height 38
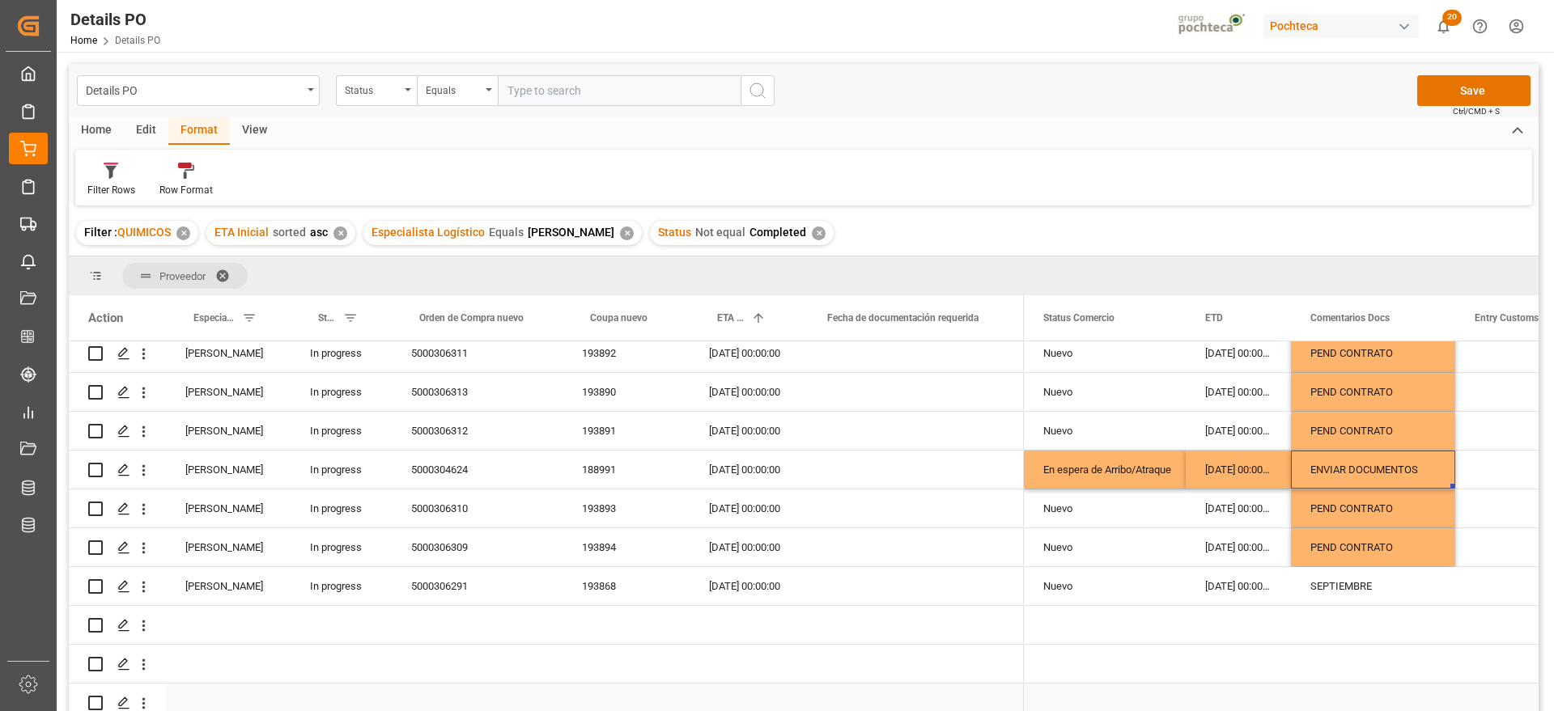
scroll to position [202, 0]
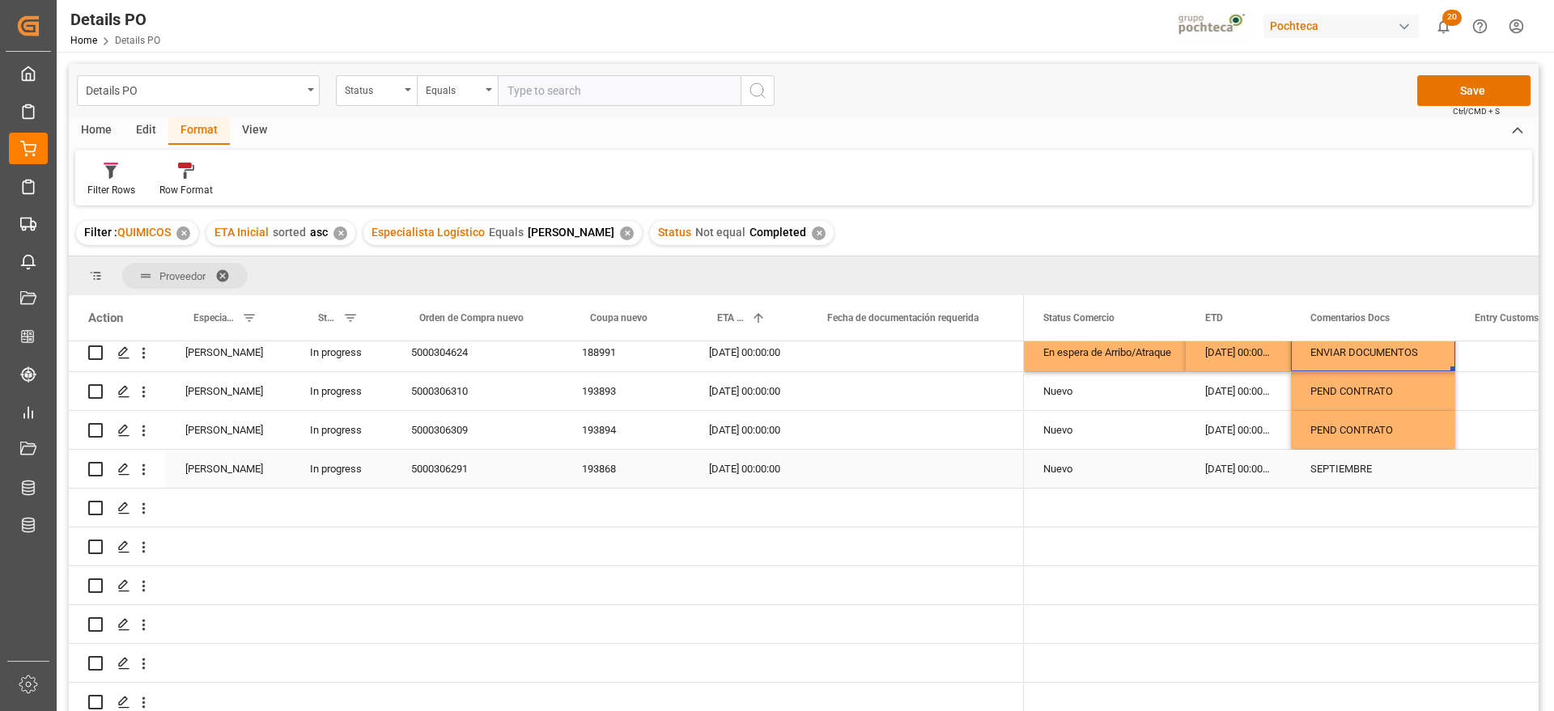
click at [1355, 468] on div "SEPTIEMBRE" at bounding box center [1373, 469] width 164 height 38
click at [603, 474] on div "193868" at bounding box center [625, 469] width 127 height 38
click at [1107, 474] on div "Nuevo" at bounding box center [1104, 469] width 123 height 37
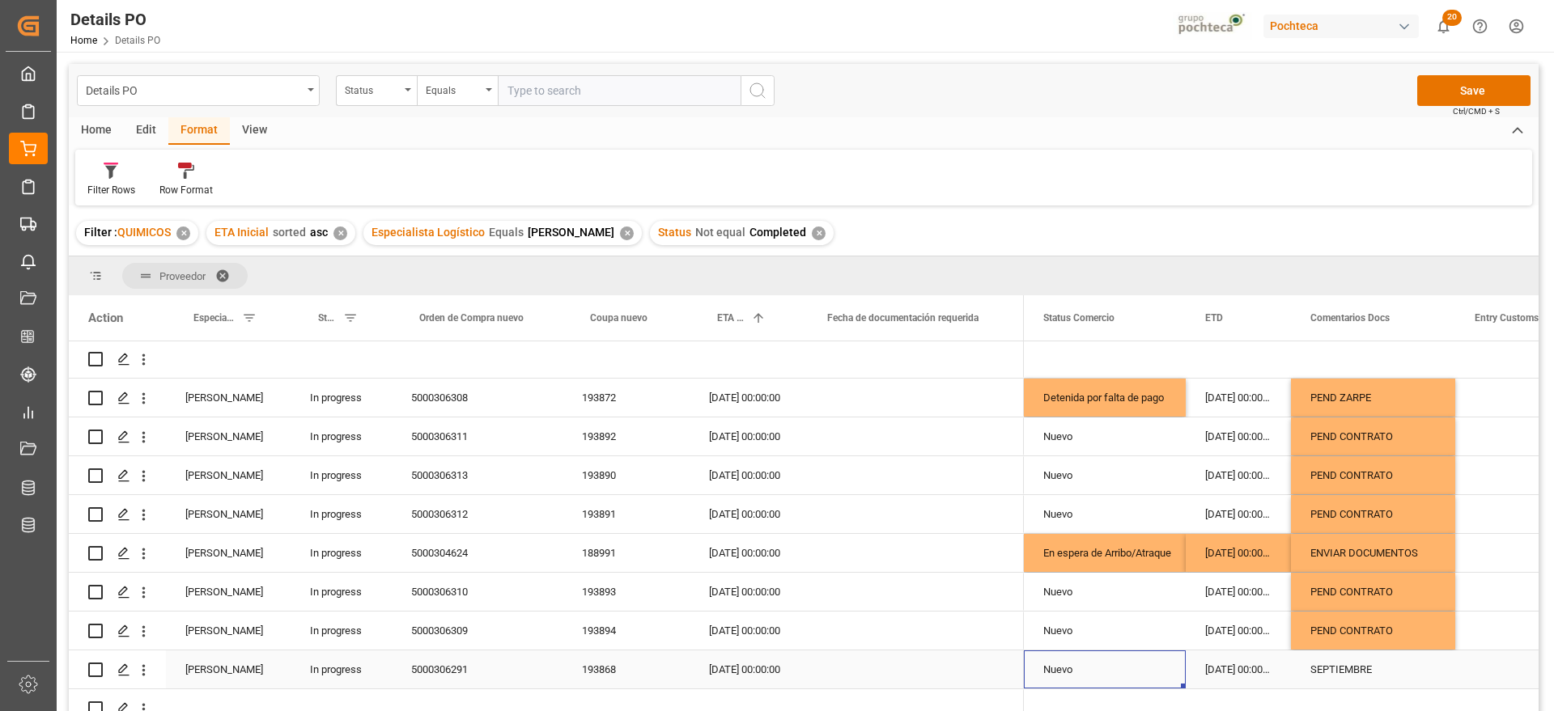
scroll to position [0, 0]
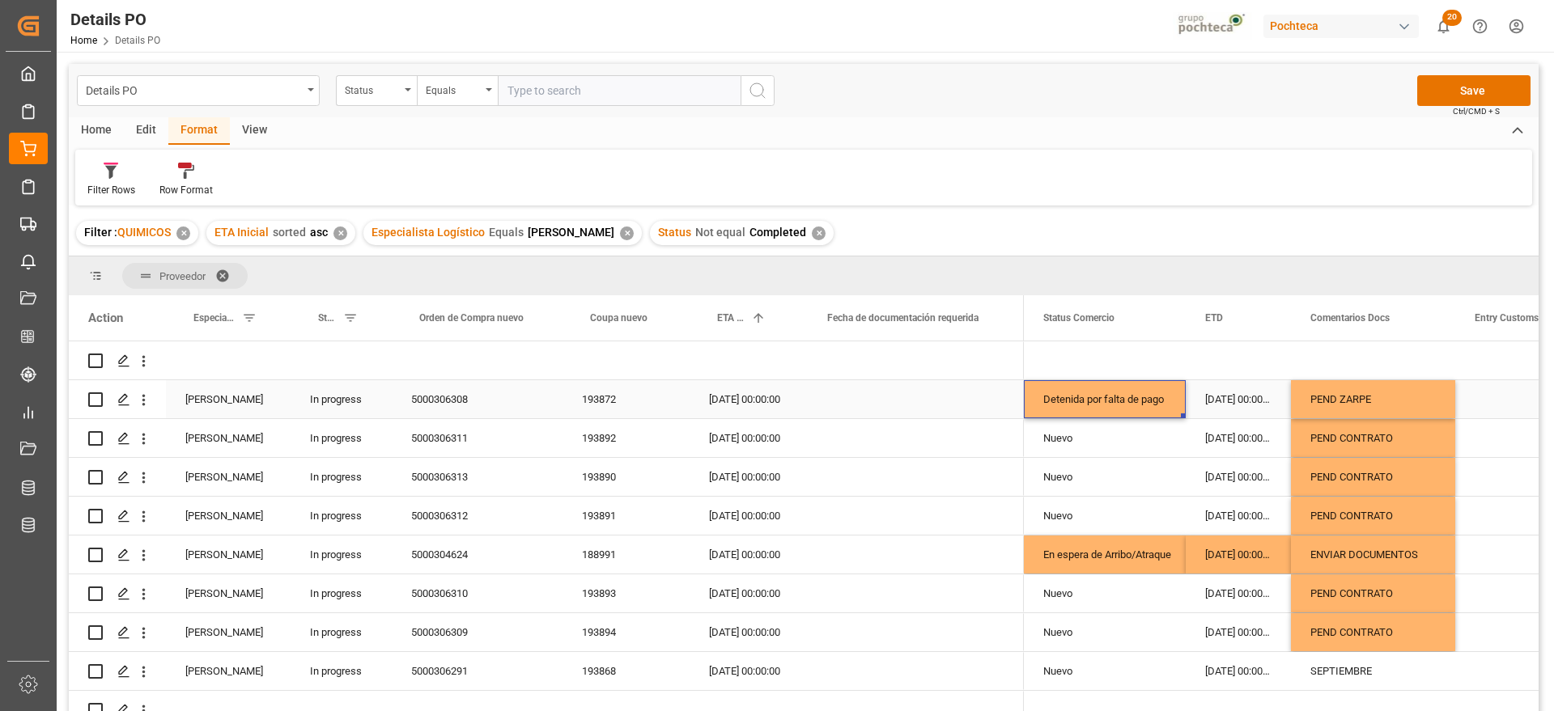
click at [1121, 397] on div "Detenida por falta de pago" at bounding box center [1104, 399] width 123 height 37
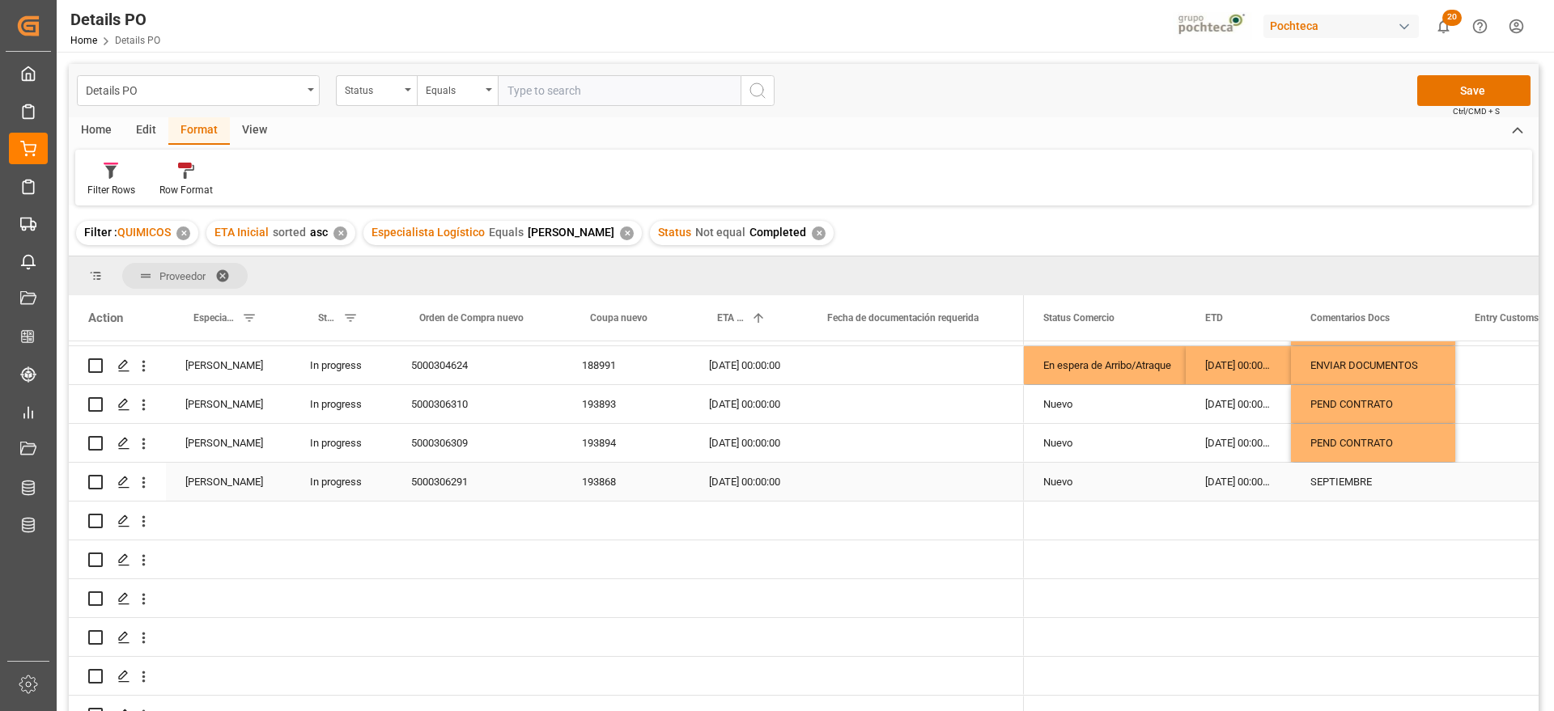
scroll to position [202, 0]
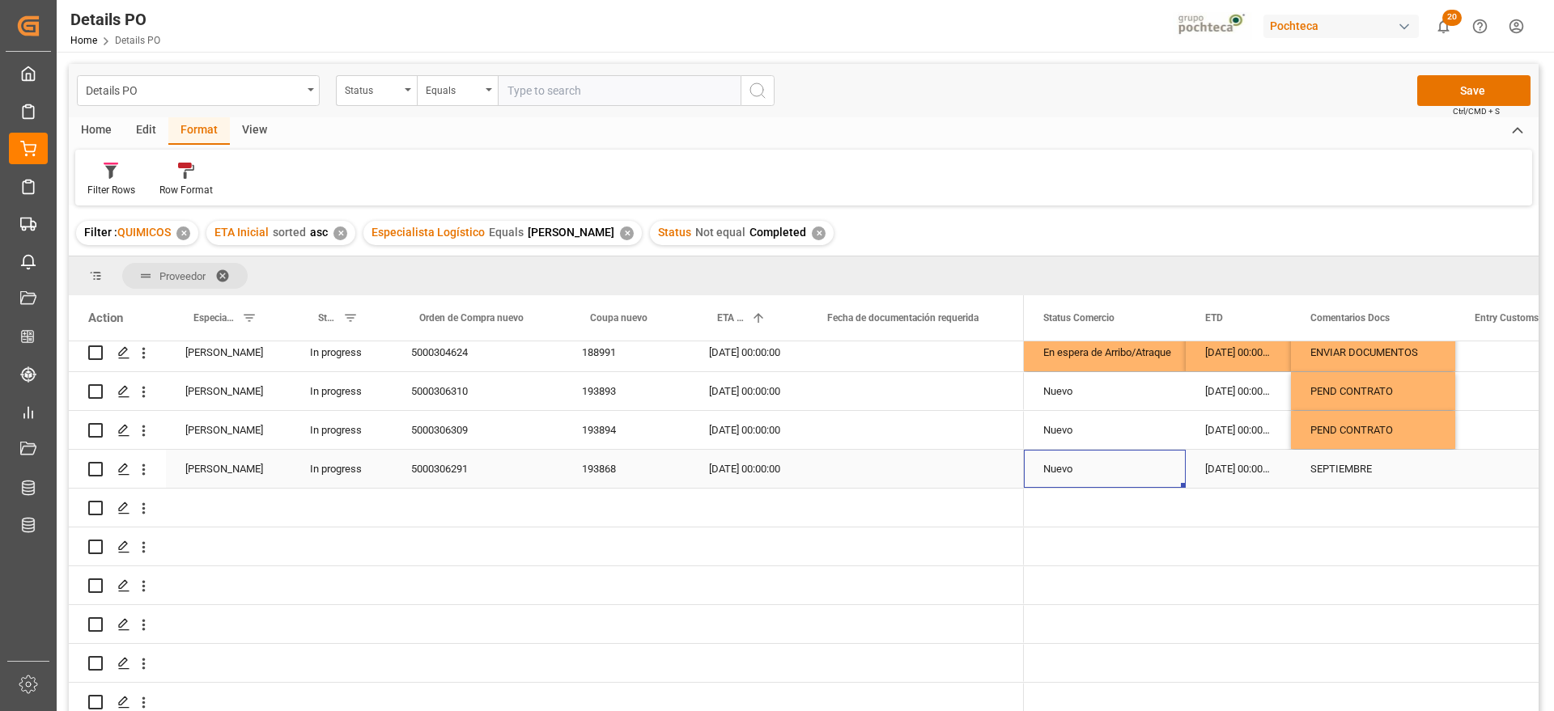
click at [1103, 477] on div "Nuevo" at bounding box center [1104, 469] width 123 height 37
click at [1364, 464] on div "SEPTIEMBRE" at bounding box center [1373, 469] width 164 height 38
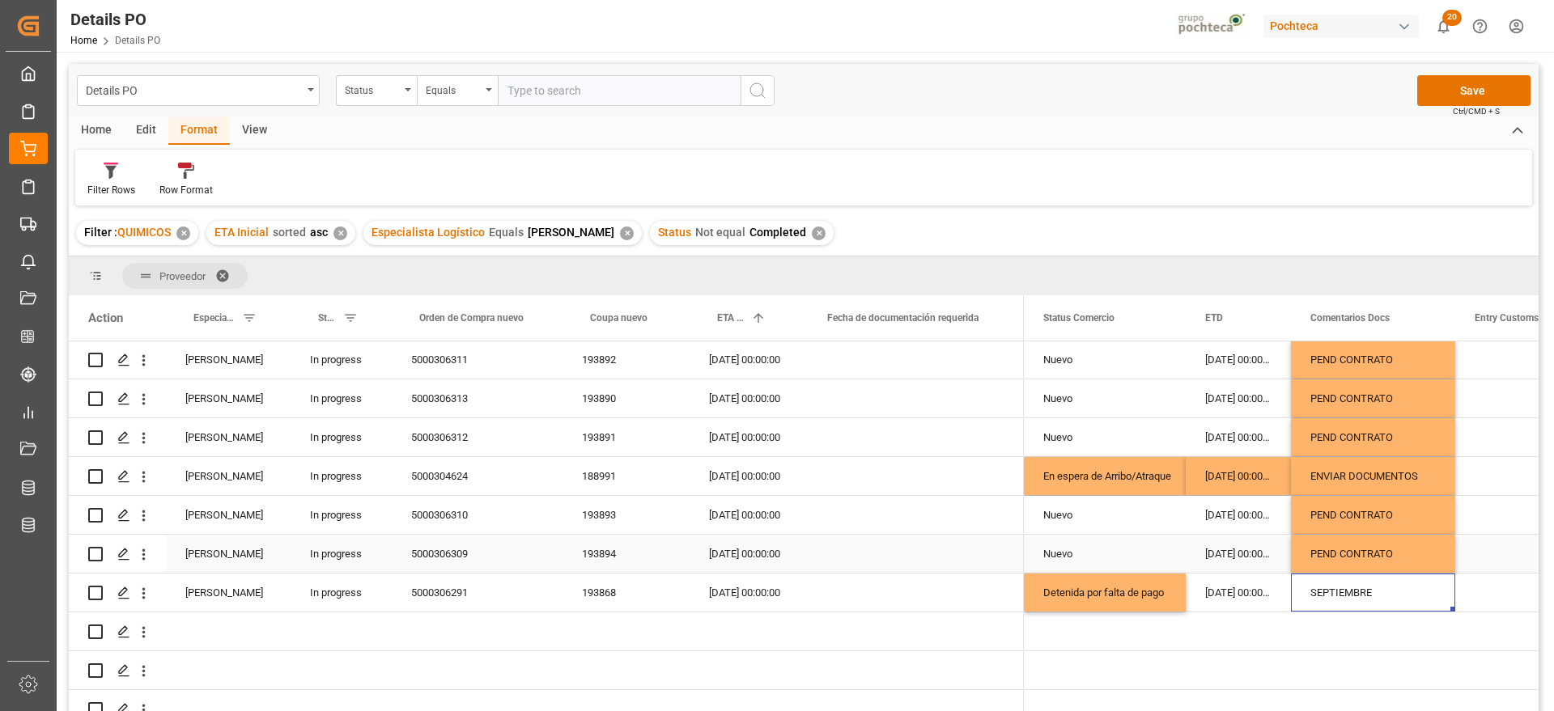
scroll to position [0, 0]
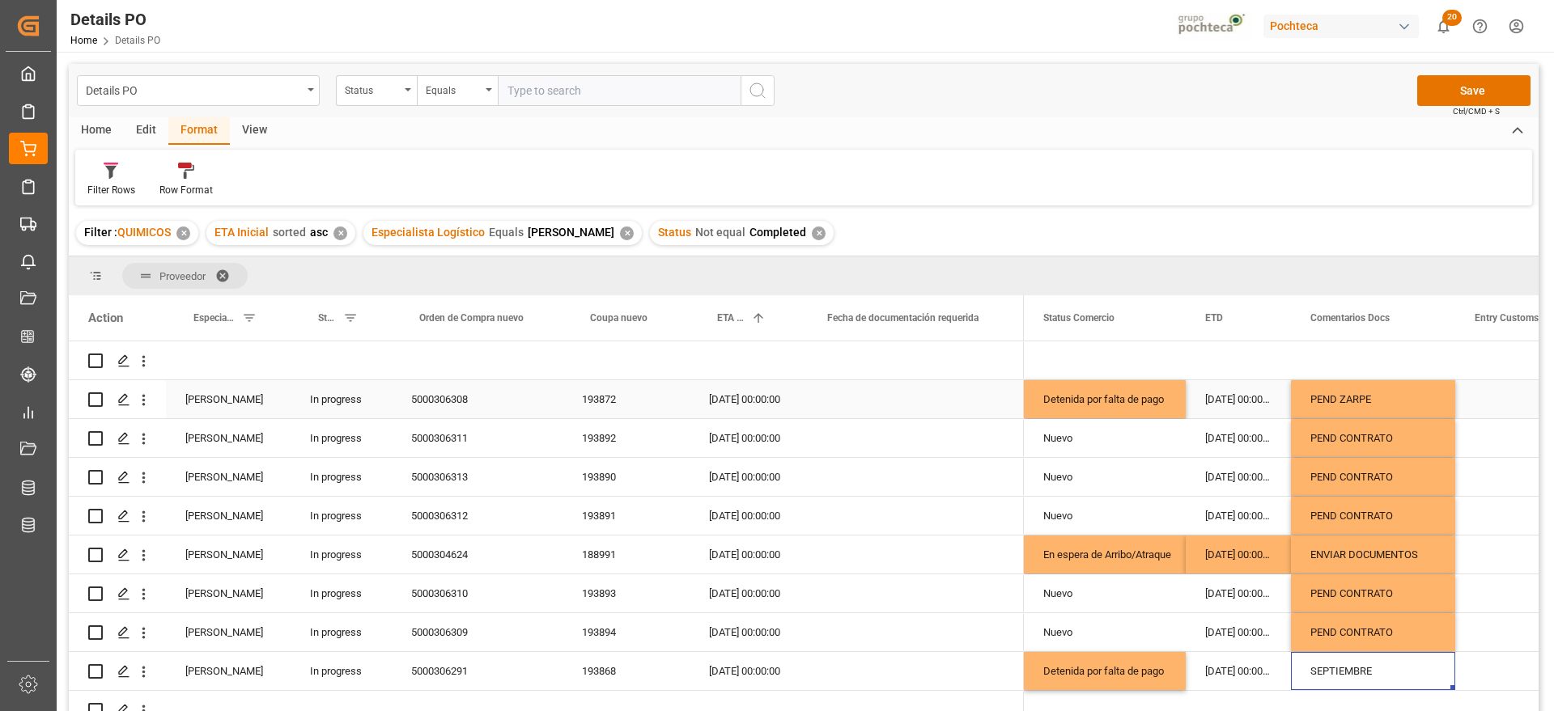
click at [1375, 388] on div "PEND ZARPE" at bounding box center [1373, 399] width 164 height 38
click at [1359, 664] on div "SEPTIEMBRE" at bounding box center [1373, 671] width 164 height 38
click at [1172, 442] on div "Nuevo" at bounding box center [1105, 438] width 162 height 38
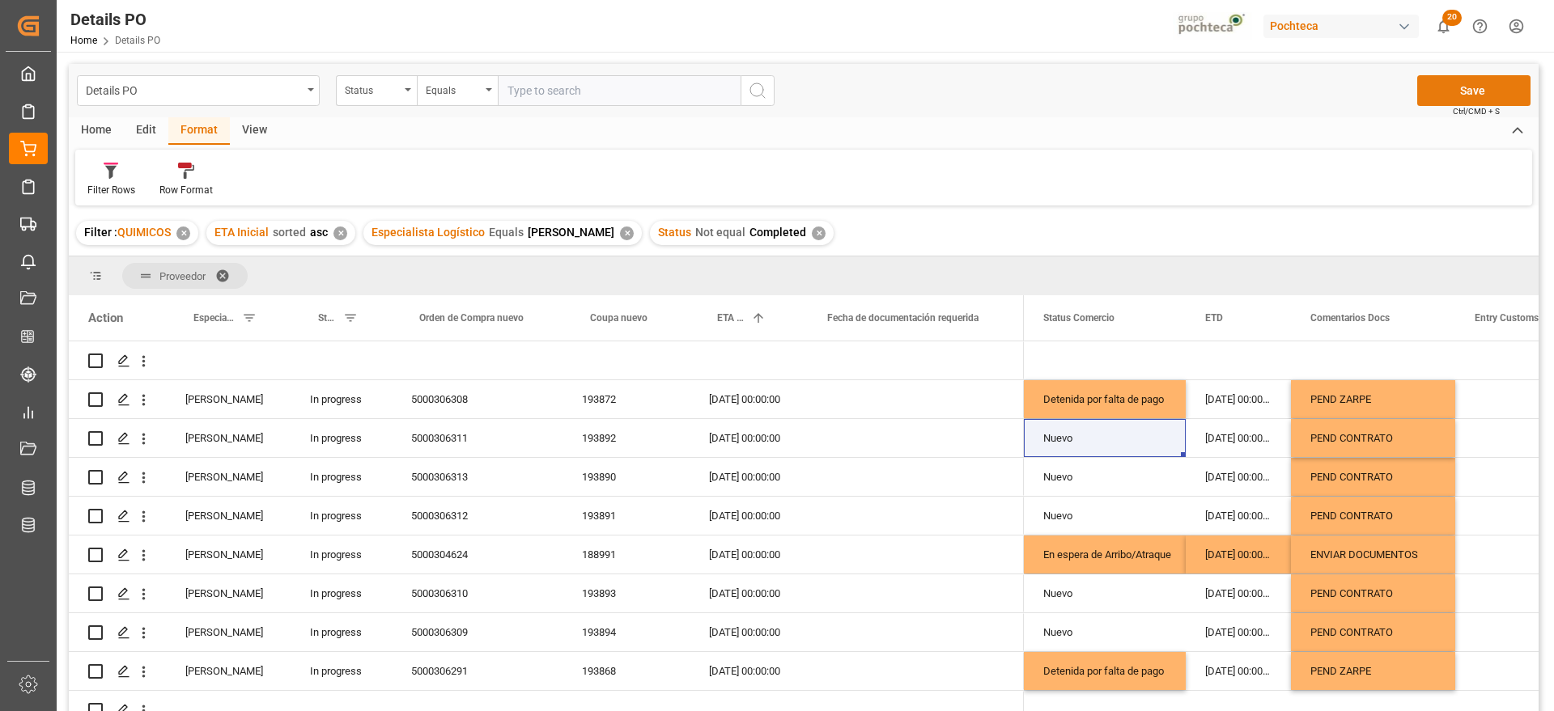
click at [1444, 94] on button "Save" at bounding box center [1473, 90] width 113 height 31
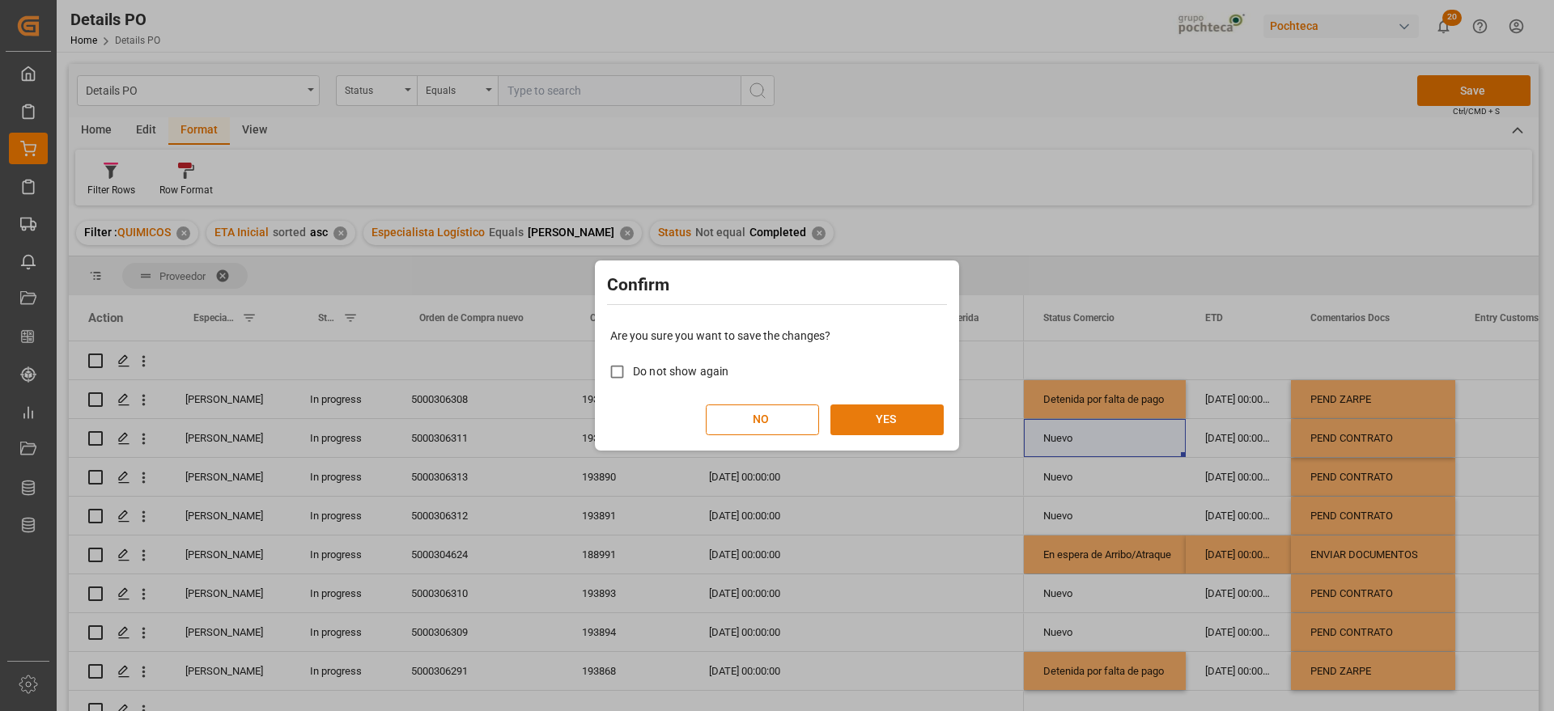
click at [887, 413] on button "YES" at bounding box center [886, 420] width 113 height 31
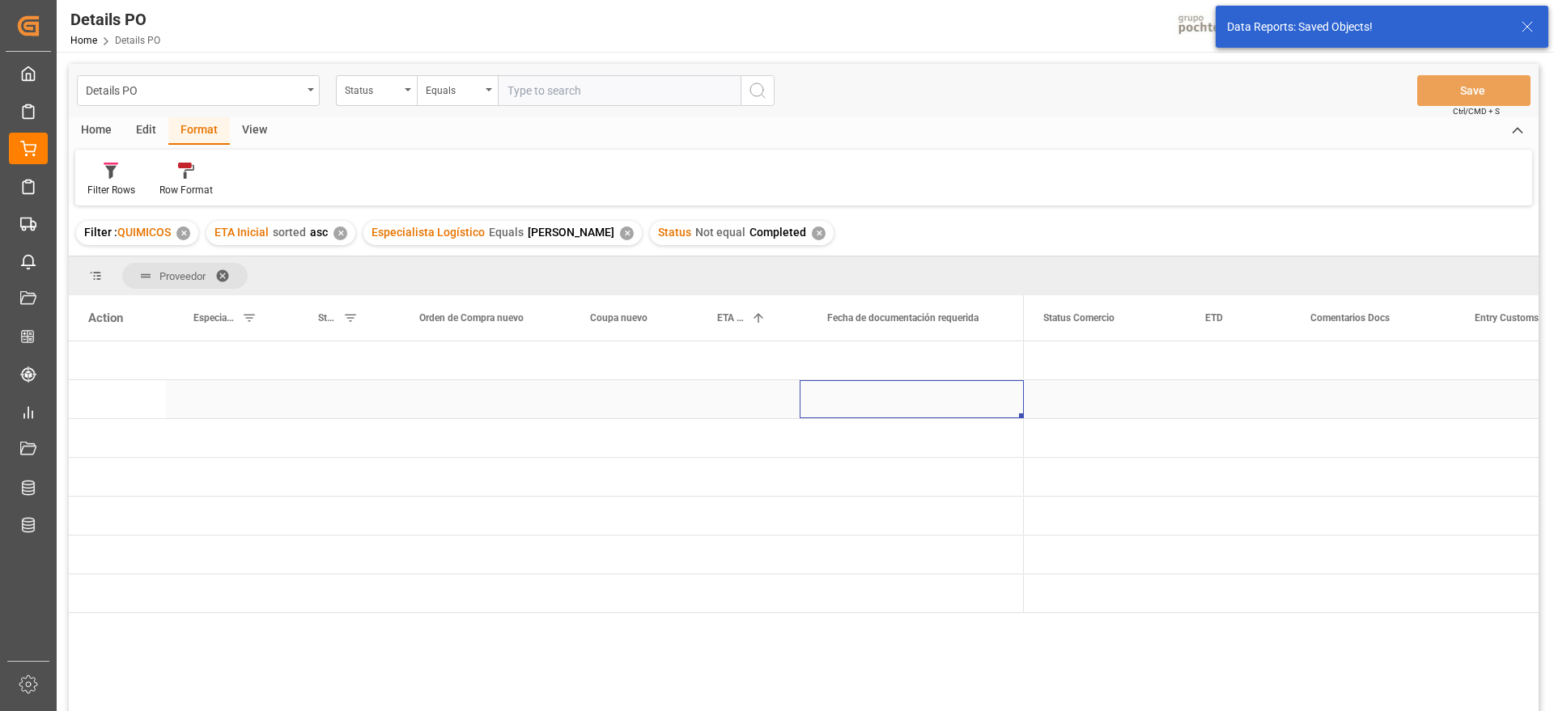
click at [910, 407] on div "Press SPACE to select this row." at bounding box center [911, 399] width 224 height 38
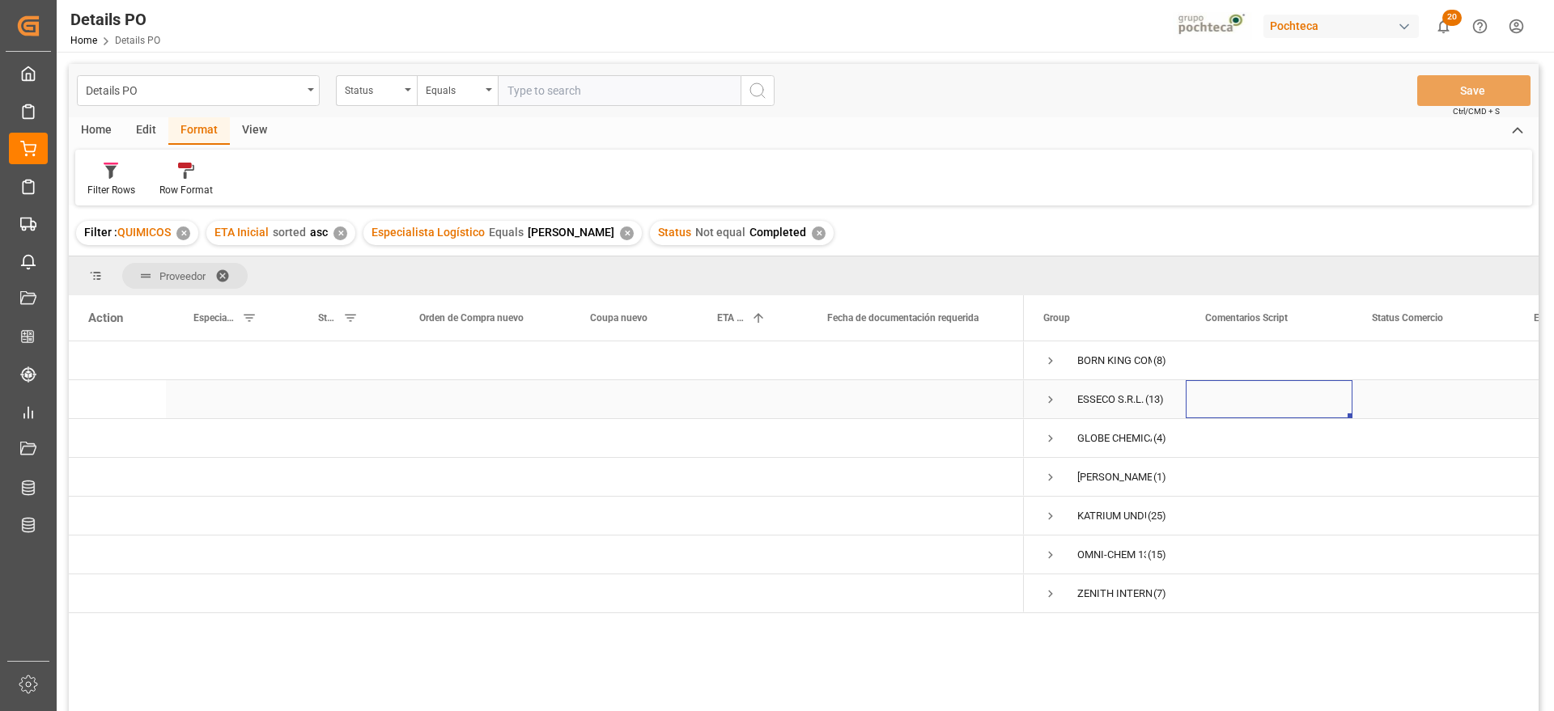
click at [1045, 400] on span "Press SPACE to select this row." at bounding box center [1050, 399] width 15 height 15
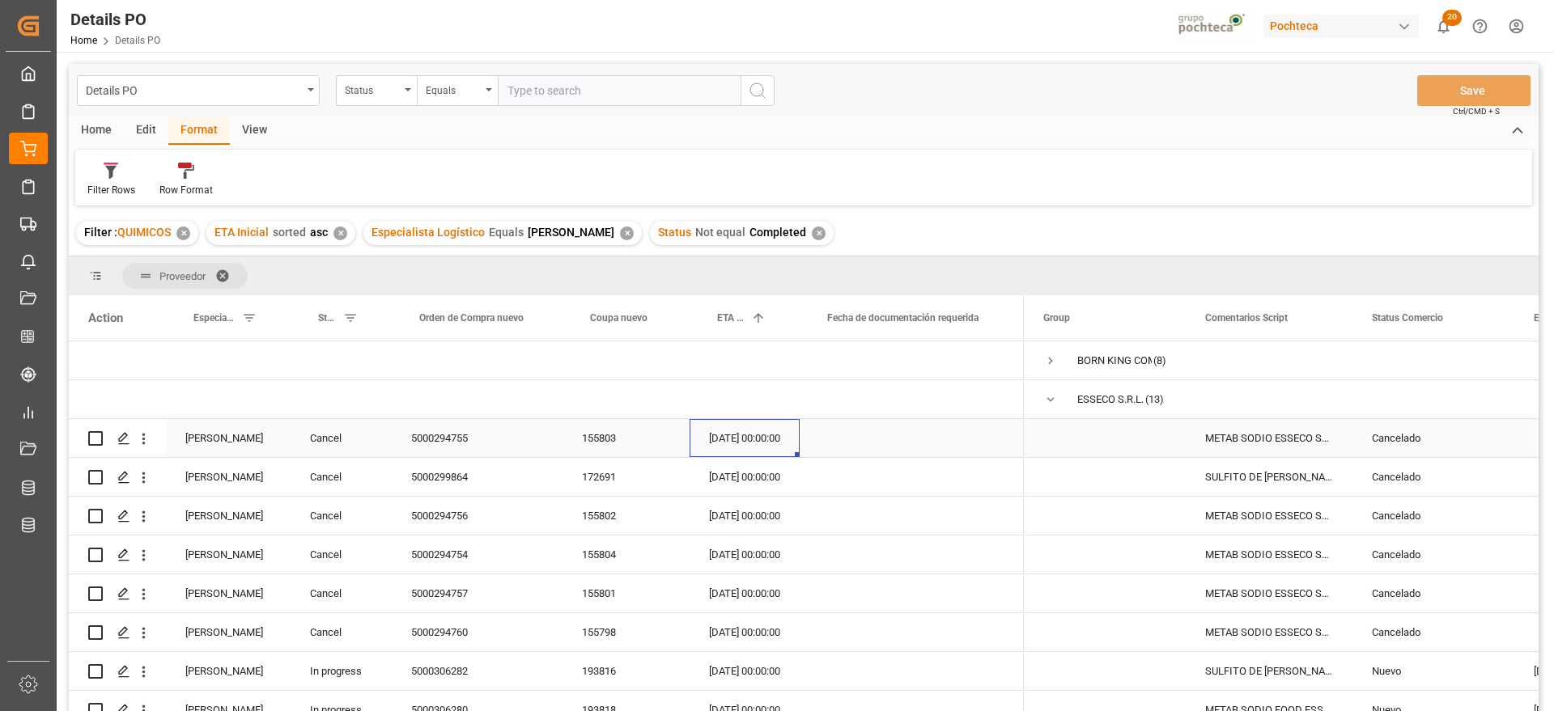
click at [744, 421] on div "[DATE] 00:00:00" at bounding box center [744, 438] width 110 height 38
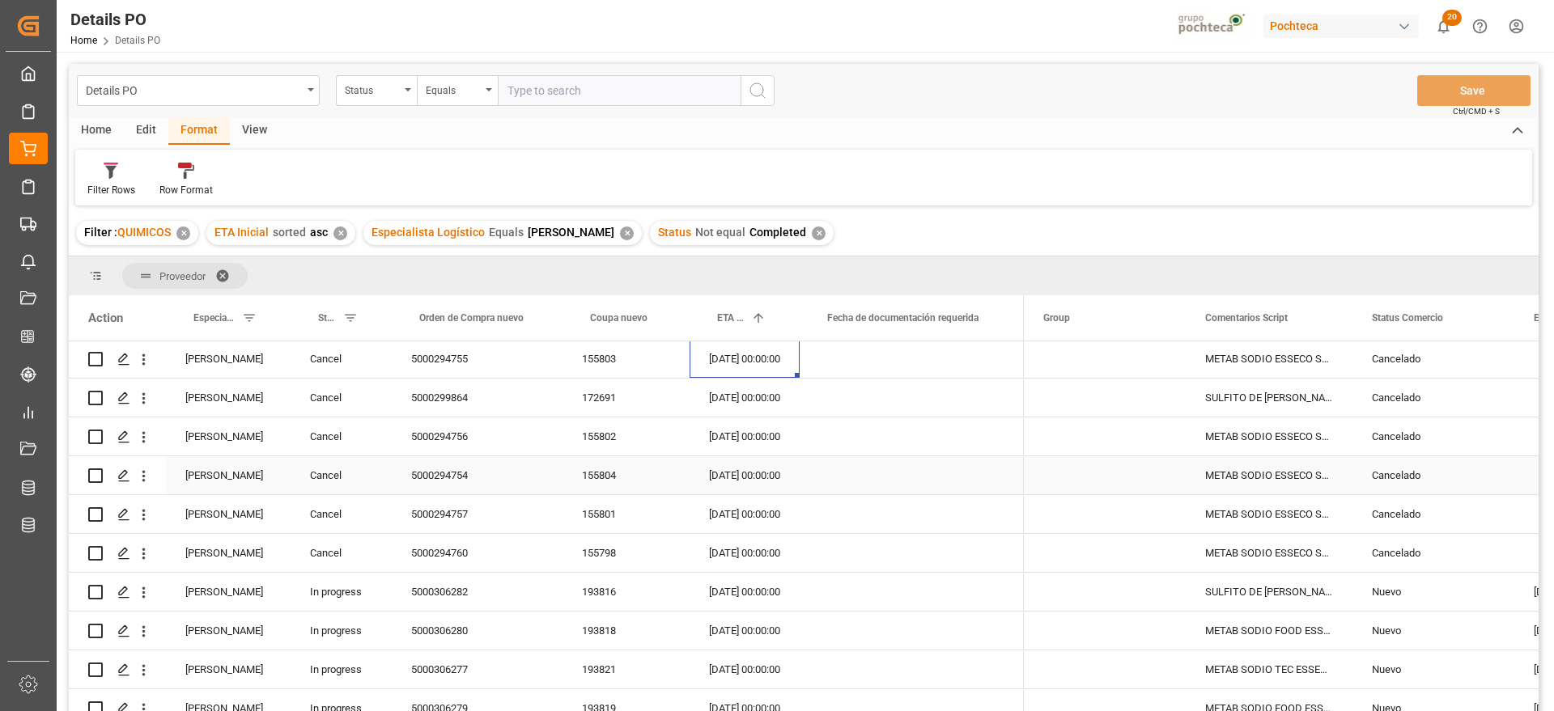
scroll to position [202, 0]
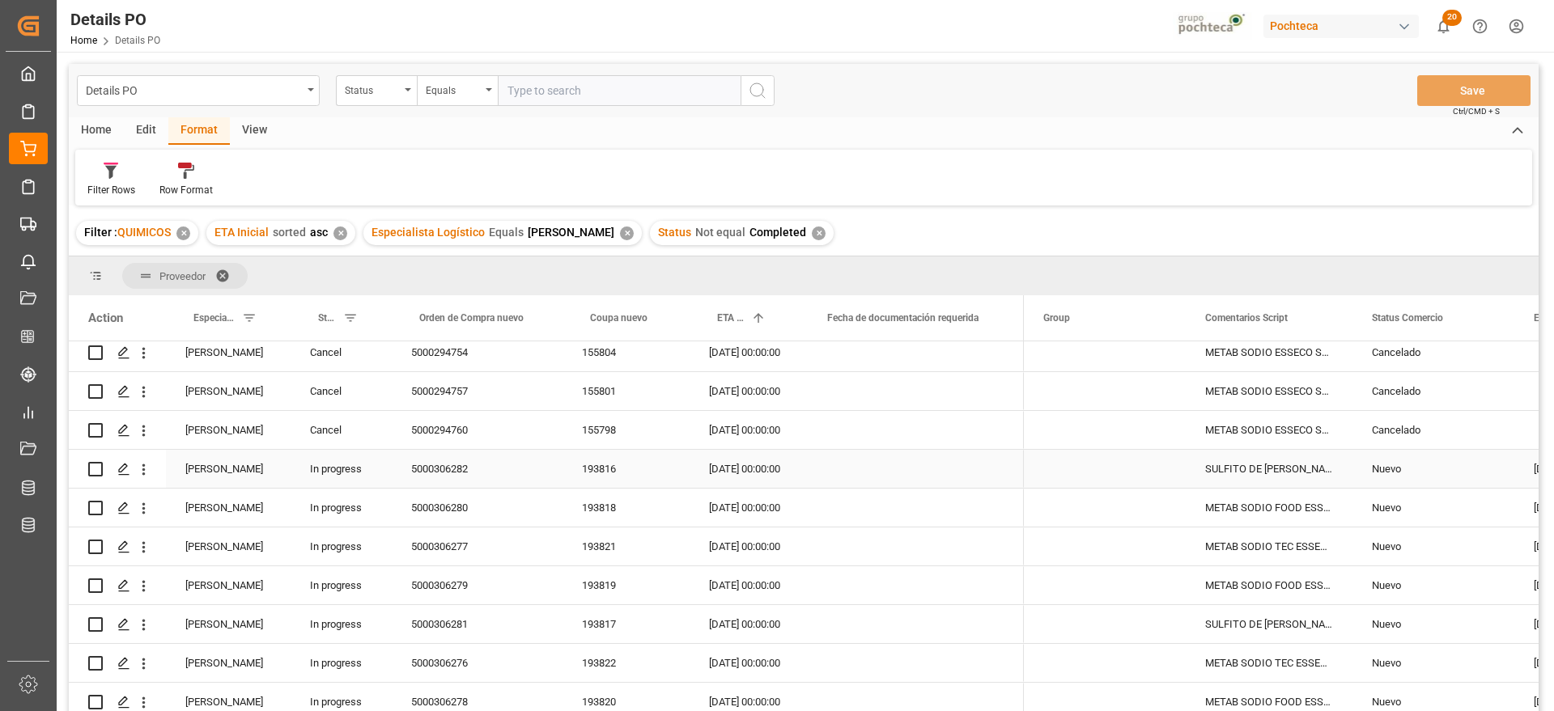
click at [623, 451] on div "193816" at bounding box center [625, 469] width 127 height 38
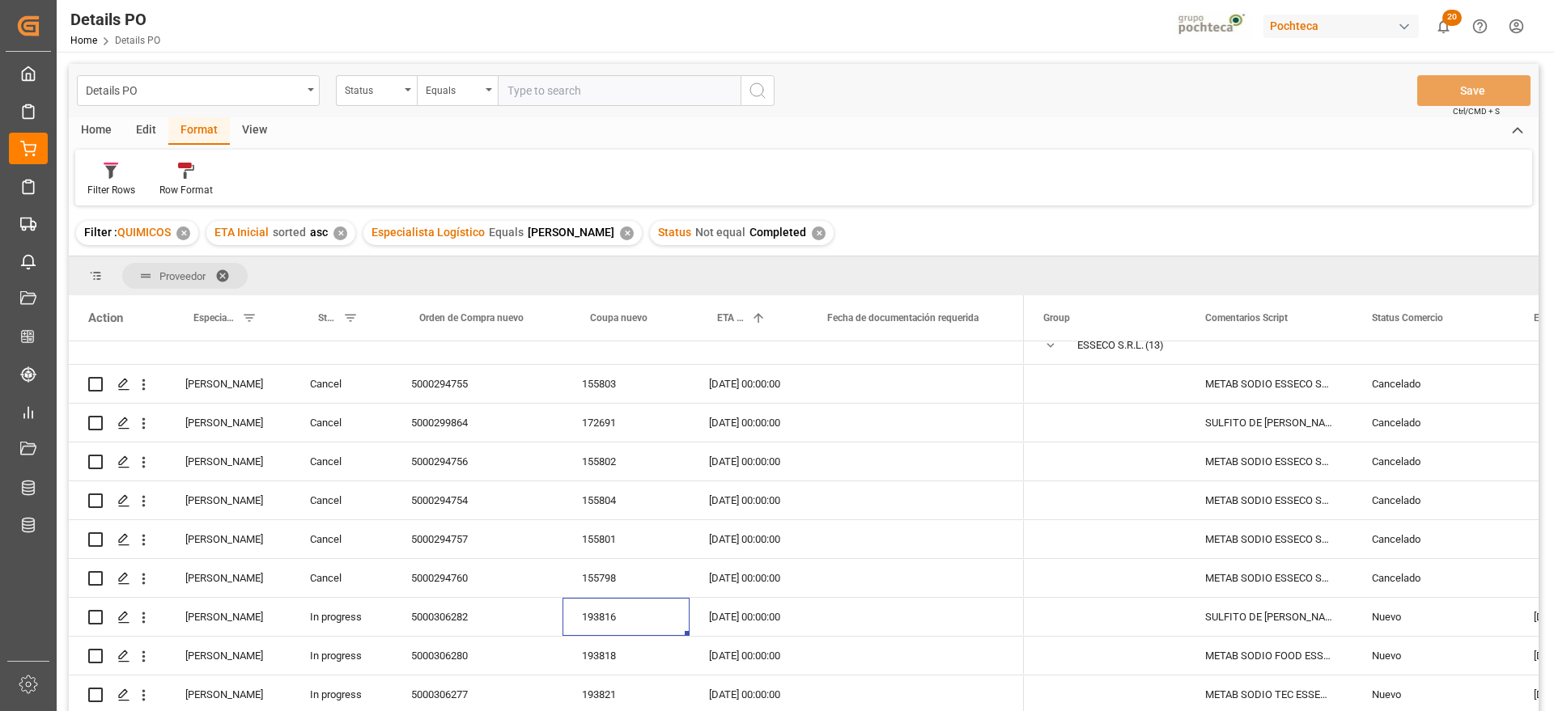
scroll to position [0, 0]
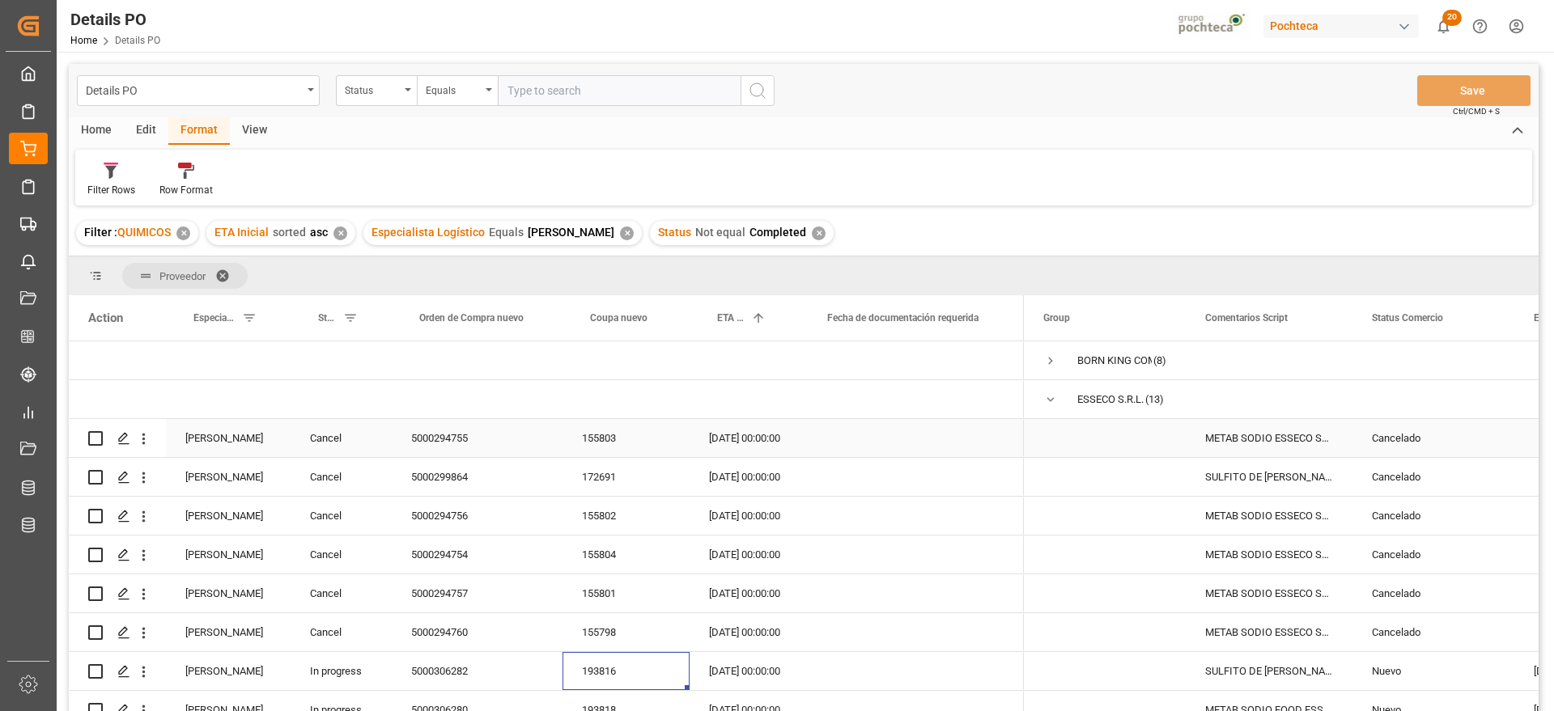
click at [616, 435] on div "155803" at bounding box center [625, 438] width 127 height 38
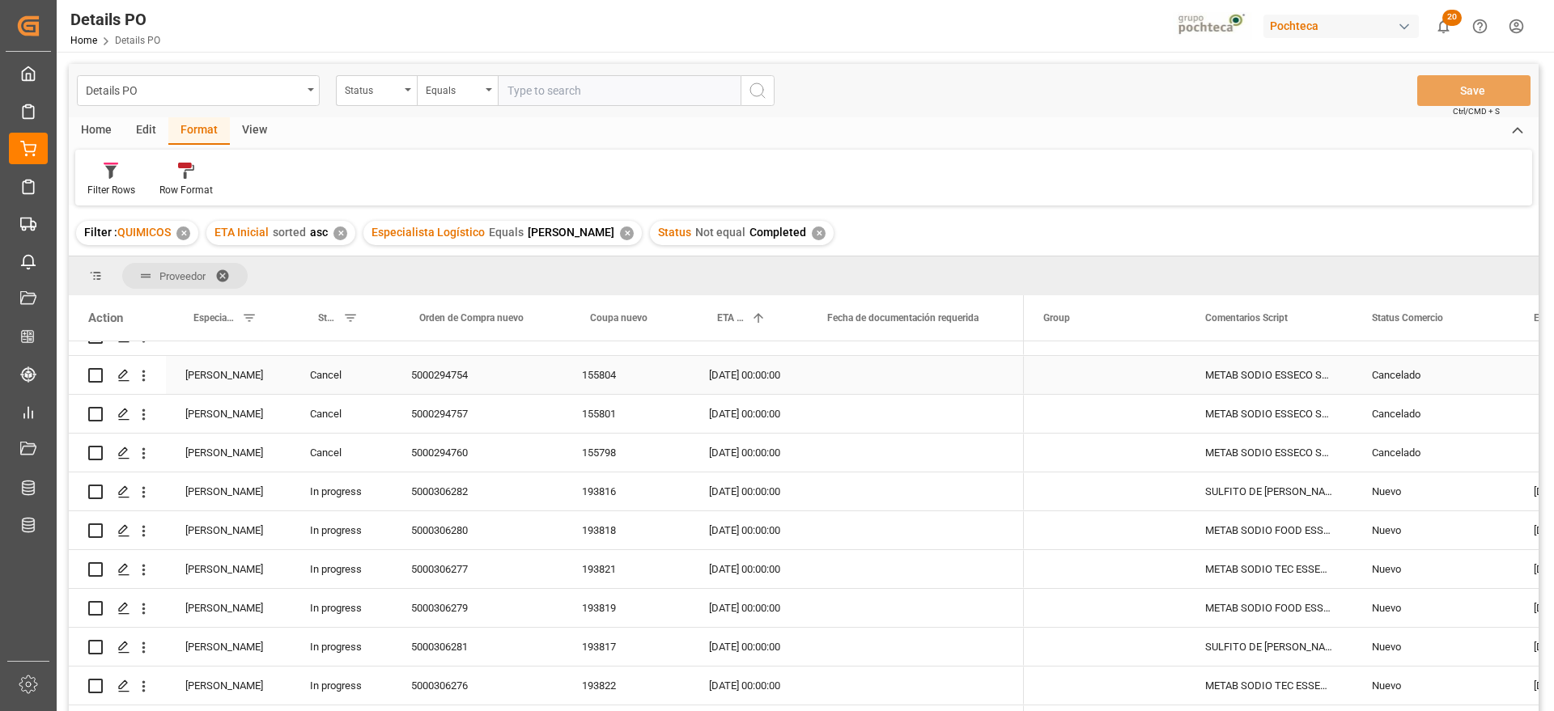
scroll to position [303, 0]
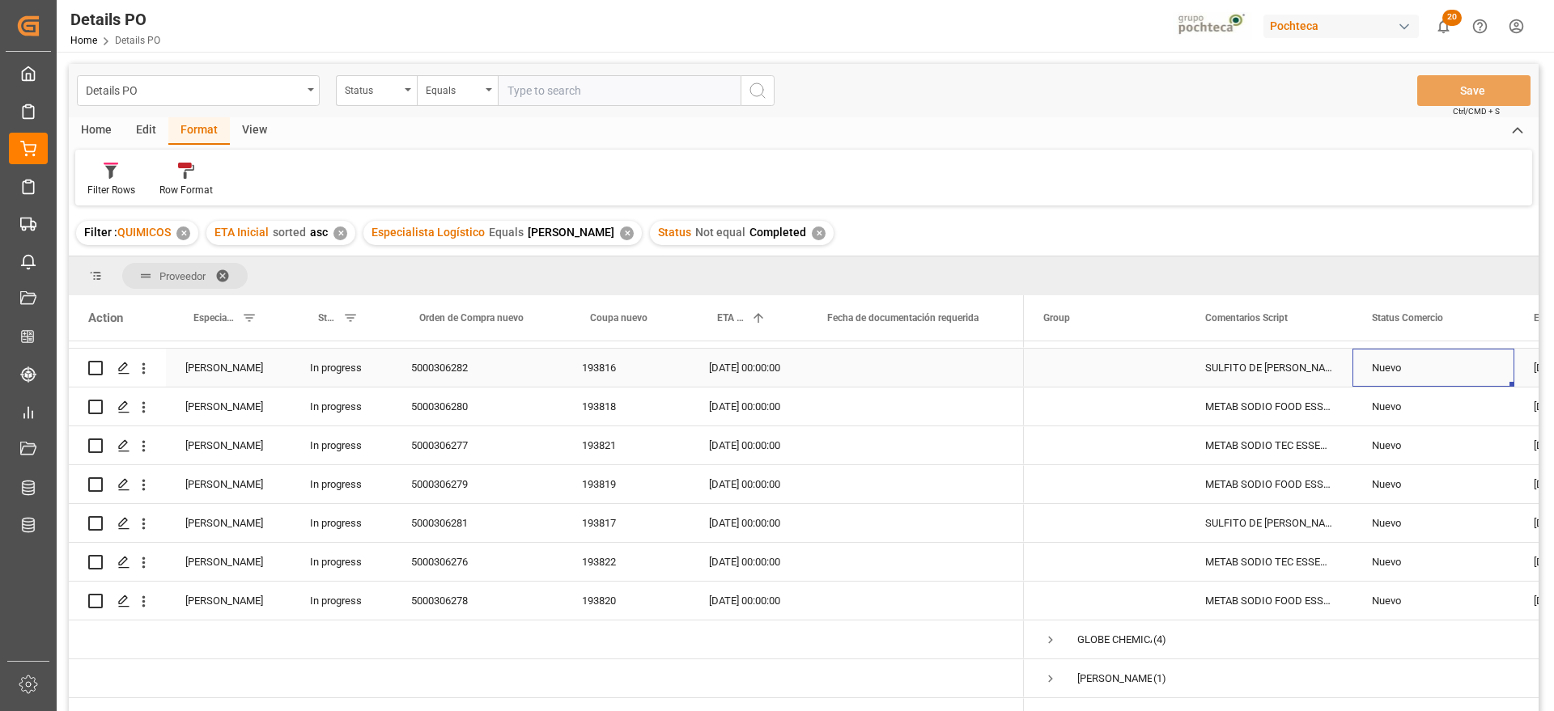
click at [1404, 369] on div "Nuevo" at bounding box center [1433, 368] width 123 height 37
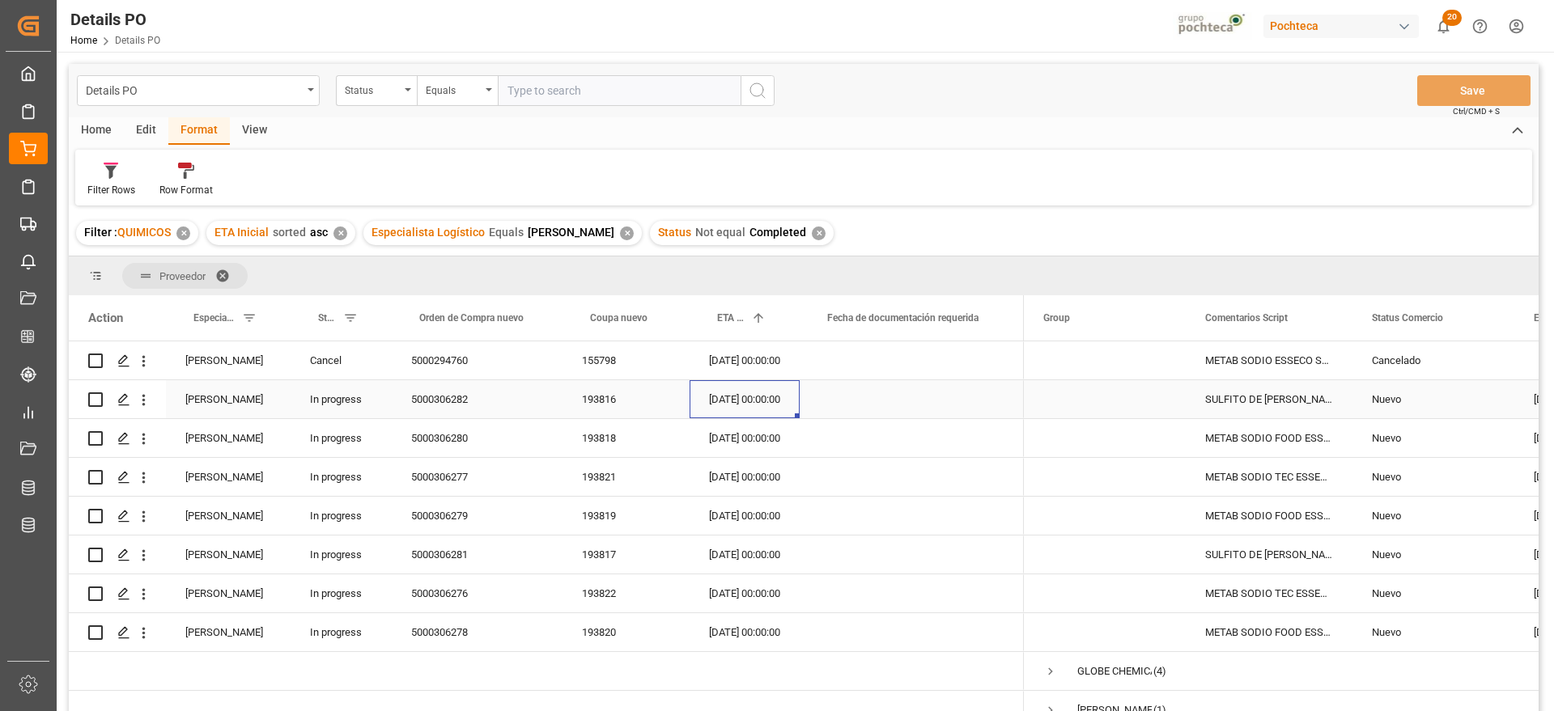
click at [744, 397] on div "[DATE] 00:00:00" at bounding box center [744, 399] width 110 height 38
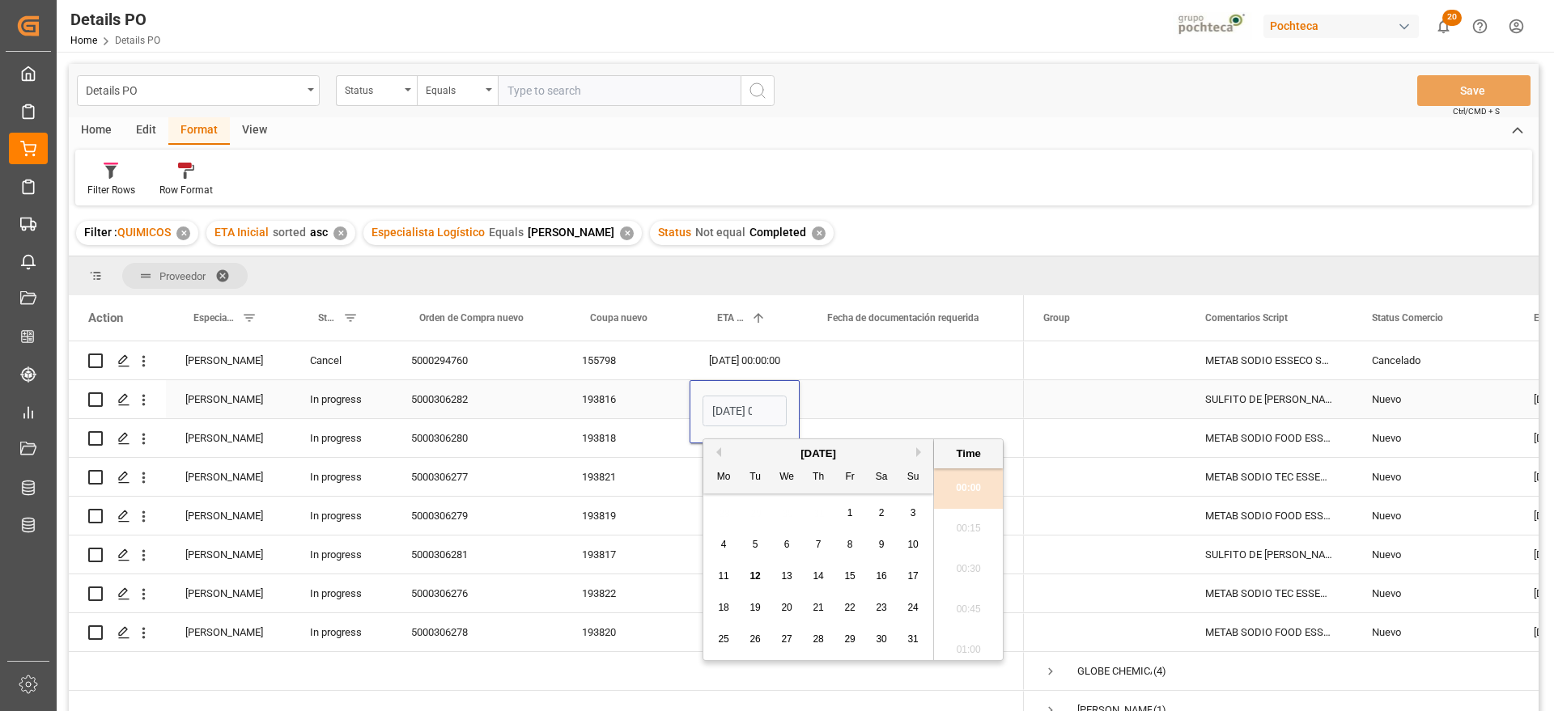
scroll to position [1381, 0]
click at [918, 452] on button "Next Month" at bounding box center [921, 452] width 10 height 10
click at [816, 513] on span "4" at bounding box center [819, 512] width 6 height 11
type input "[DATE] 00:00"
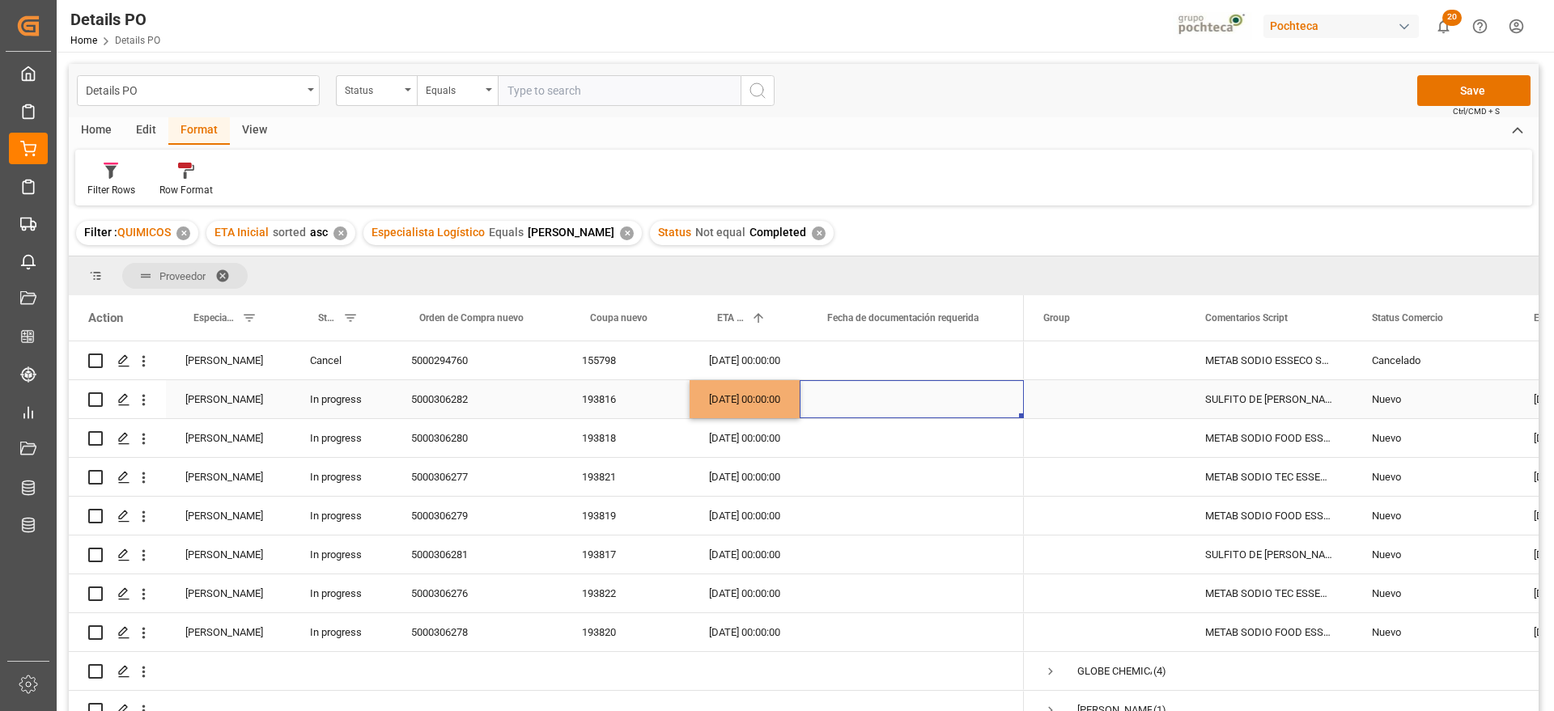
click at [857, 401] on div "Press SPACE to select this row." at bounding box center [911, 399] width 224 height 38
click at [1275, 406] on div "SULFITO DE [PERSON_NAME] 25 KG SAC (23258" at bounding box center [1268, 399] width 167 height 38
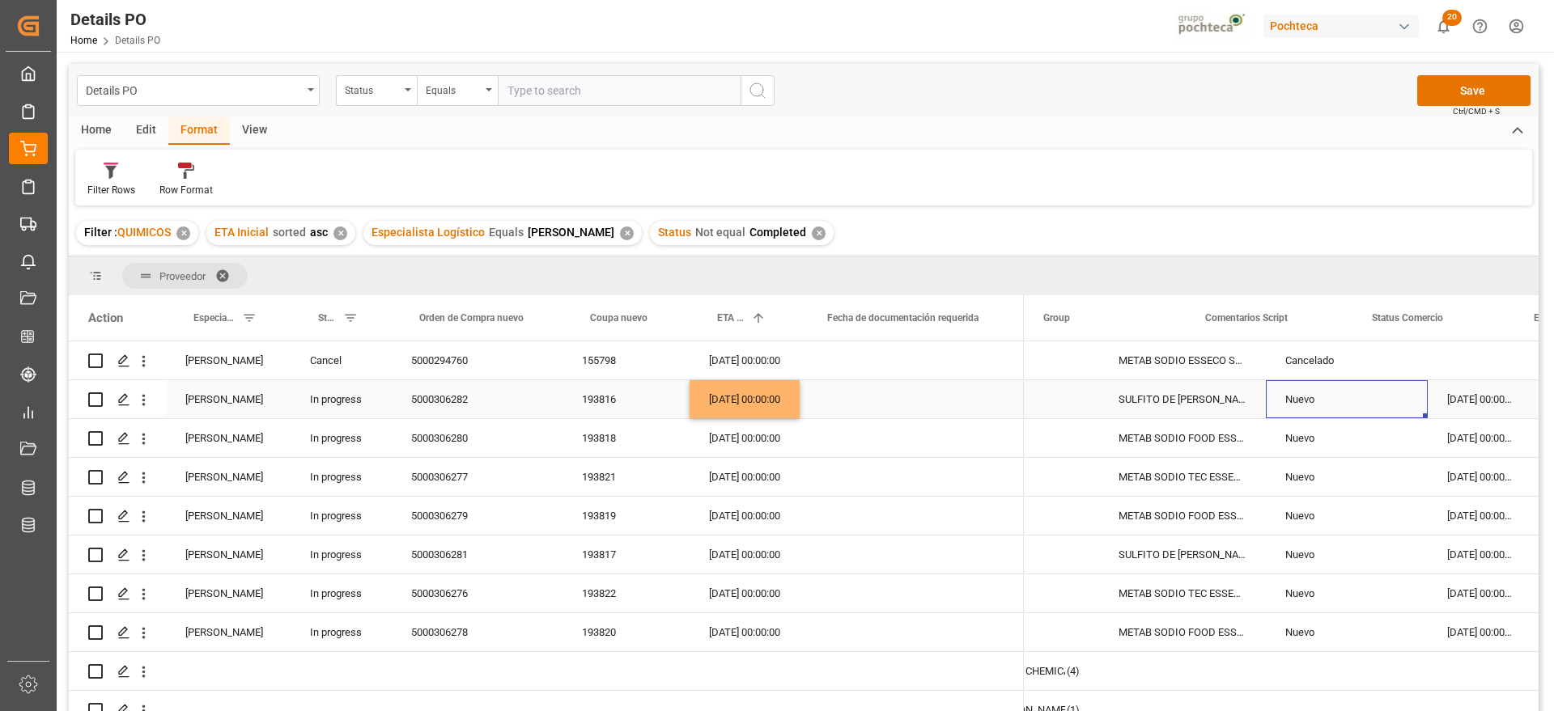
scroll to position [0, 87]
click at [1334, 390] on div "Nuevo" at bounding box center [1346, 399] width 123 height 37
click at [1394, 401] on icon "open menu" at bounding box center [1397, 409] width 19 height 19
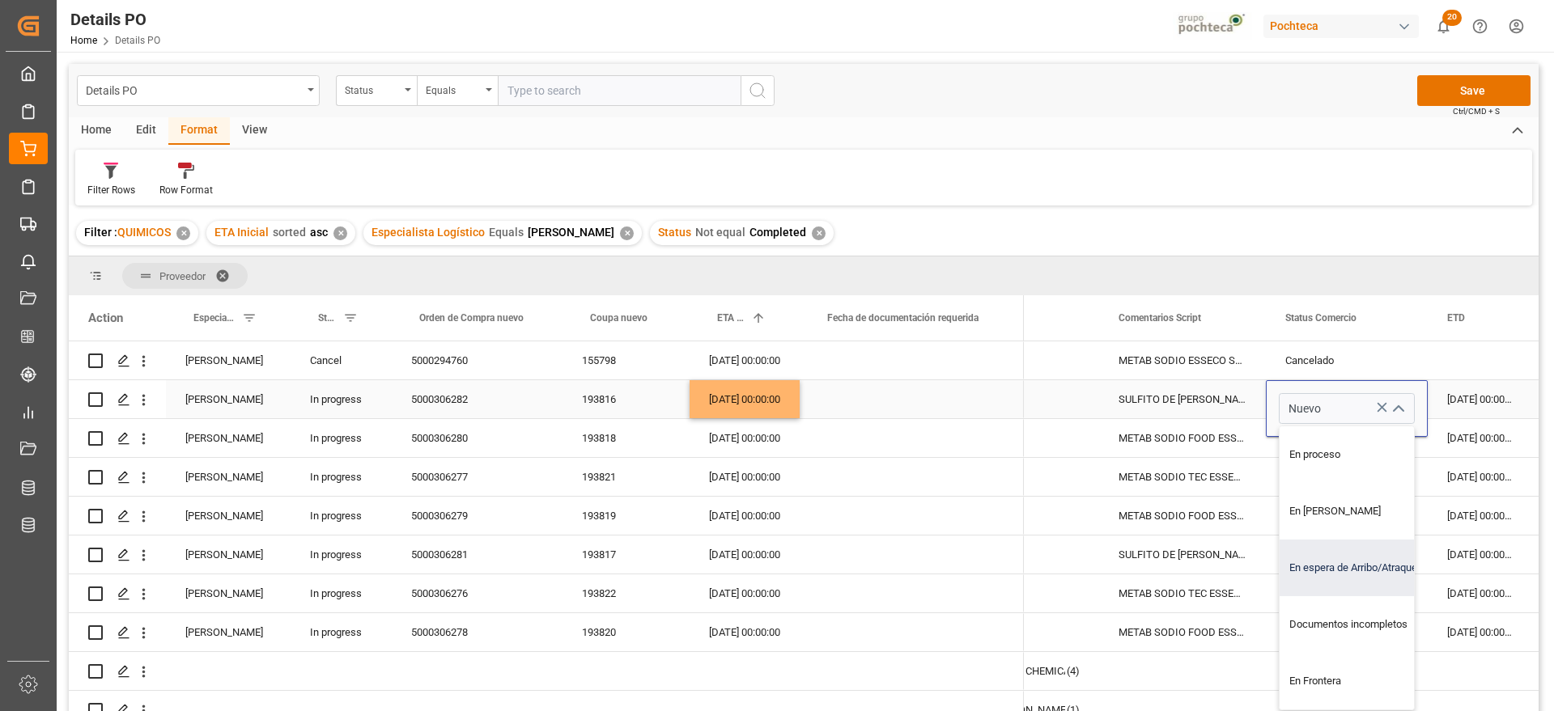
click at [1357, 573] on div "En espera de Arribo/Atraque" at bounding box center [1356, 568] width 154 height 57
type input "En espera de Arribo/Atraque"
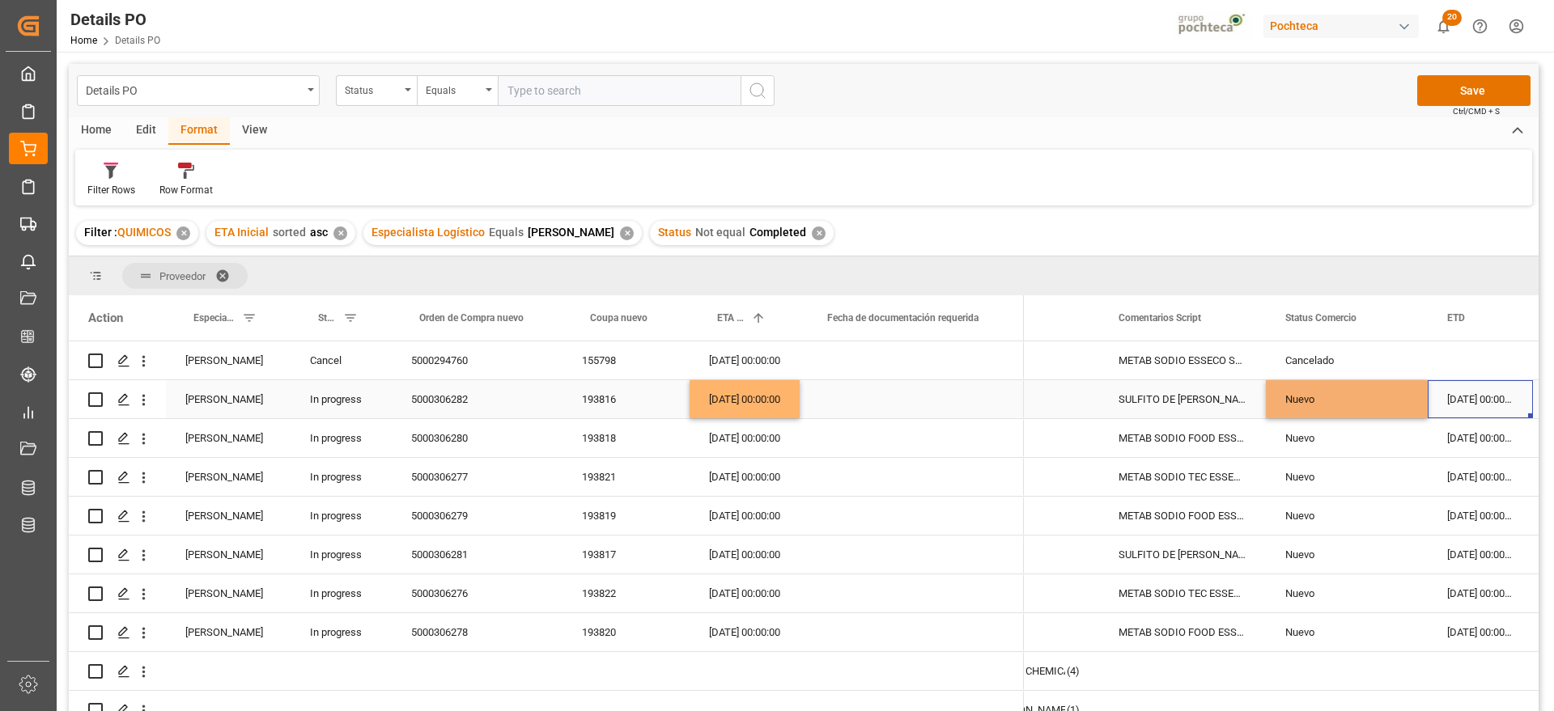
click at [1453, 396] on div "[DATE] 00:00:00" at bounding box center [1479, 399] width 105 height 38
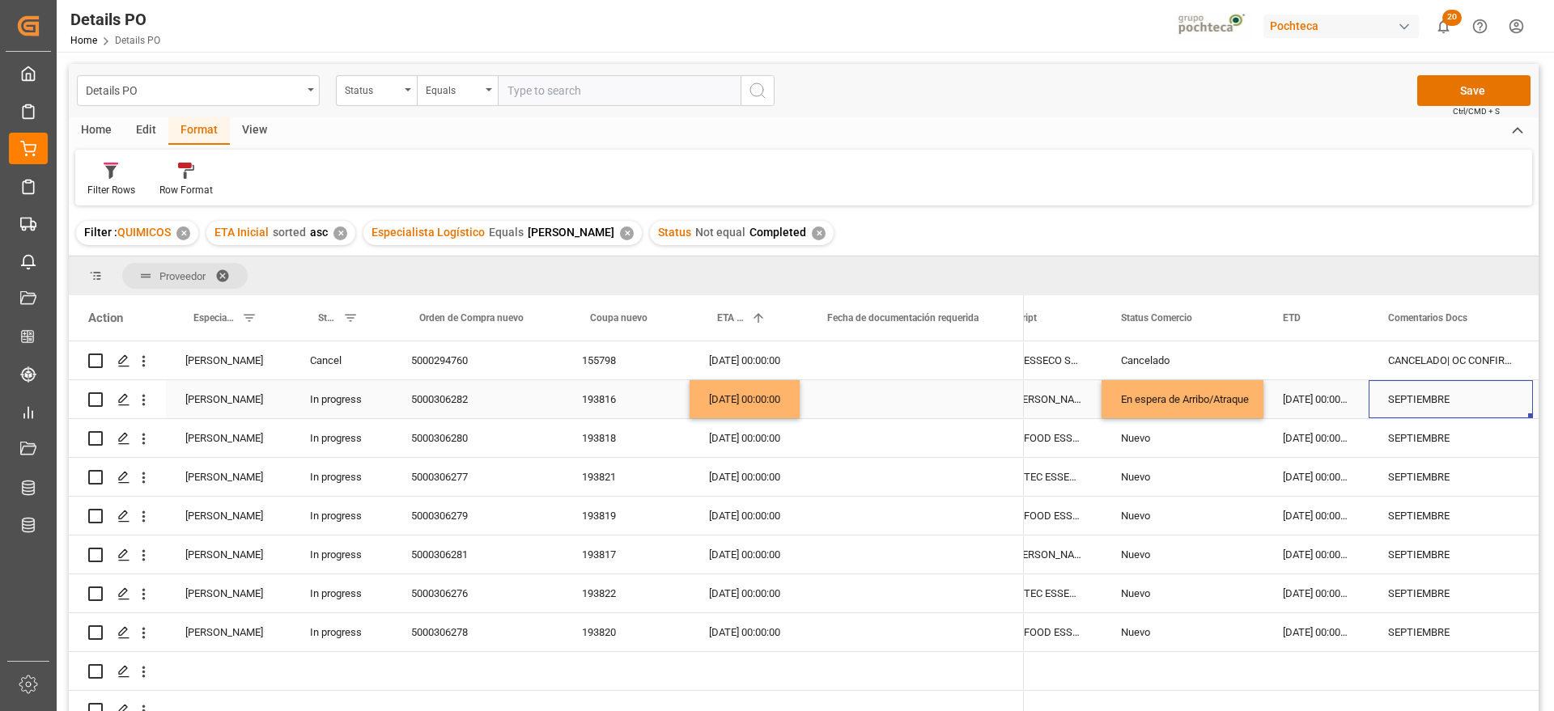
click at [1453, 396] on div "SEPTIEMBRE" at bounding box center [1450, 399] width 164 height 38
click at [1392, 409] on input "SEPTIEMBRE" at bounding box center [1450, 408] width 138 height 31
click at [1488, 405] on input "SEPTIEMBRE" at bounding box center [1450, 408] width 138 height 31
type input "SEPTIEMBRE, EN ESPERA DE ARRIBO"
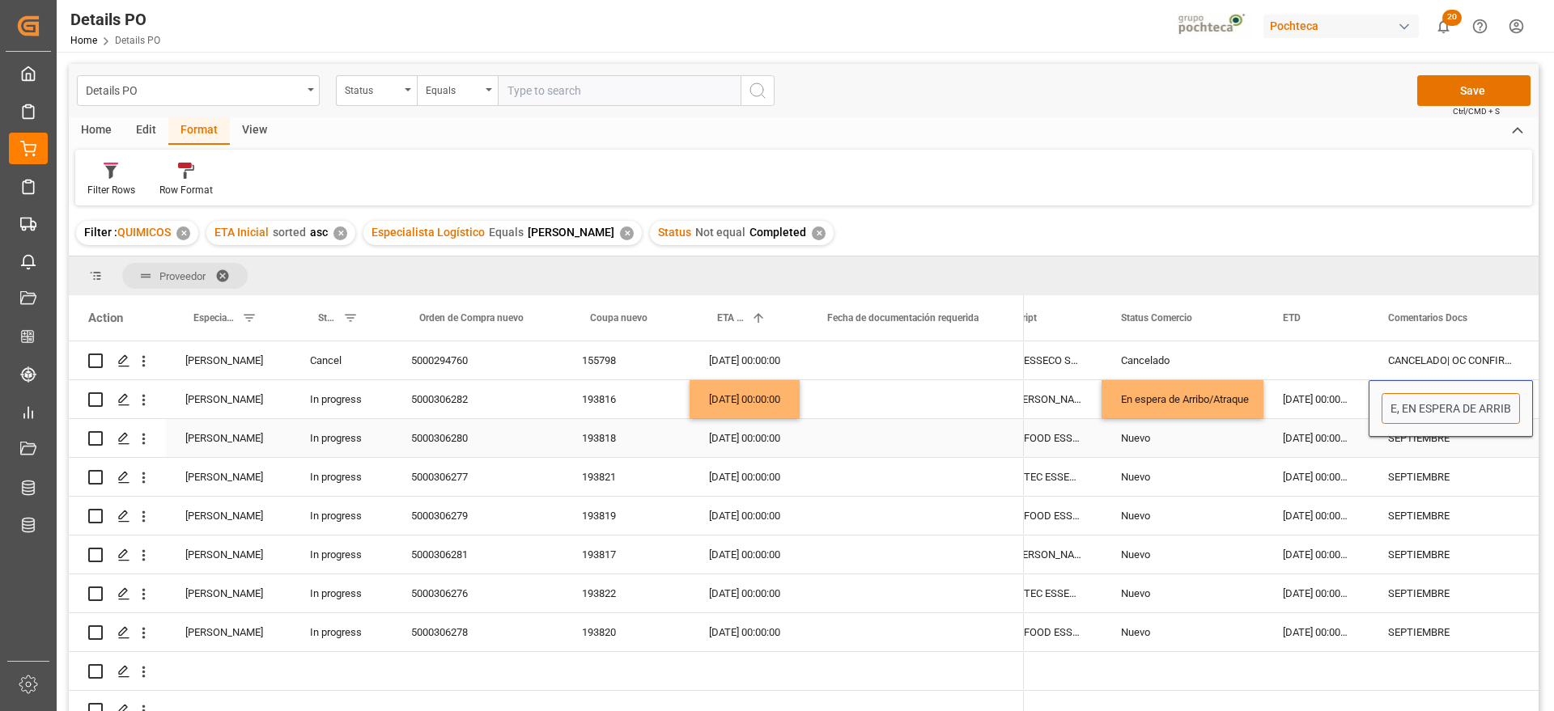
scroll to position [0, 70]
click at [1447, 396] on div "SEPTIEMBRE, EN ESPERA DE ARRIBO" at bounding box center [1450, 399] width 164 height 38
click at [1453, 406] on input "SEPTIEMBRE, EN ESPERA DE ARRIBO" at bounding box center [1450, 408] width 138 height 31
type input "SEPT, EN ESPERA DE ARRIBO"
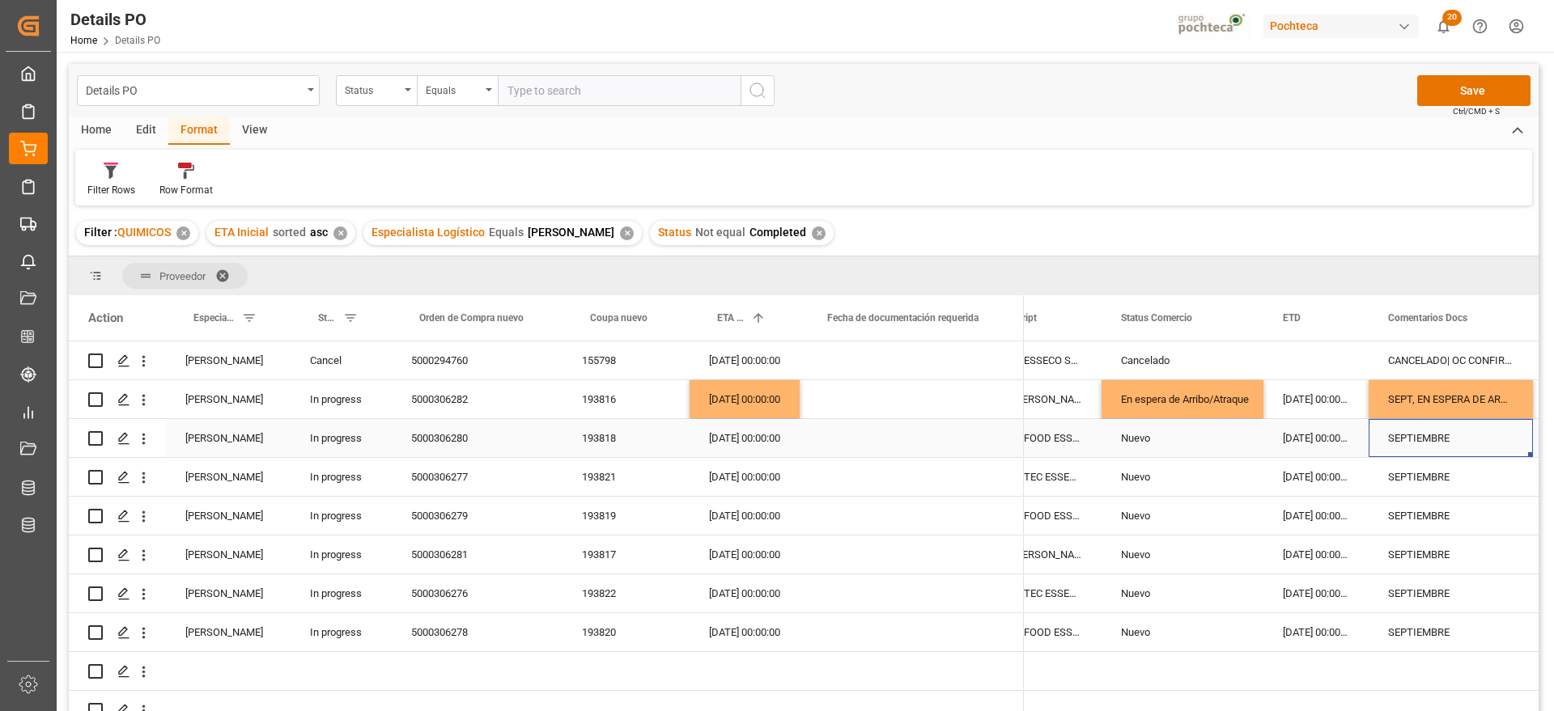
click at [1415, 444] on div "SEPTIEMBRE" at bounding box center [1450, 438] width 164 height 38
click at [747, 439] on div "[DATE] 00:00:00" at bounding box center [744, 438] width 110 height 38
click at [585, 438] on div "193818" at bounding box center [625, 438] width 127 height 38
click at [744, 439] on div "[DATE] 00:00:00" at bounding box center [744, 438] width 110 height 38
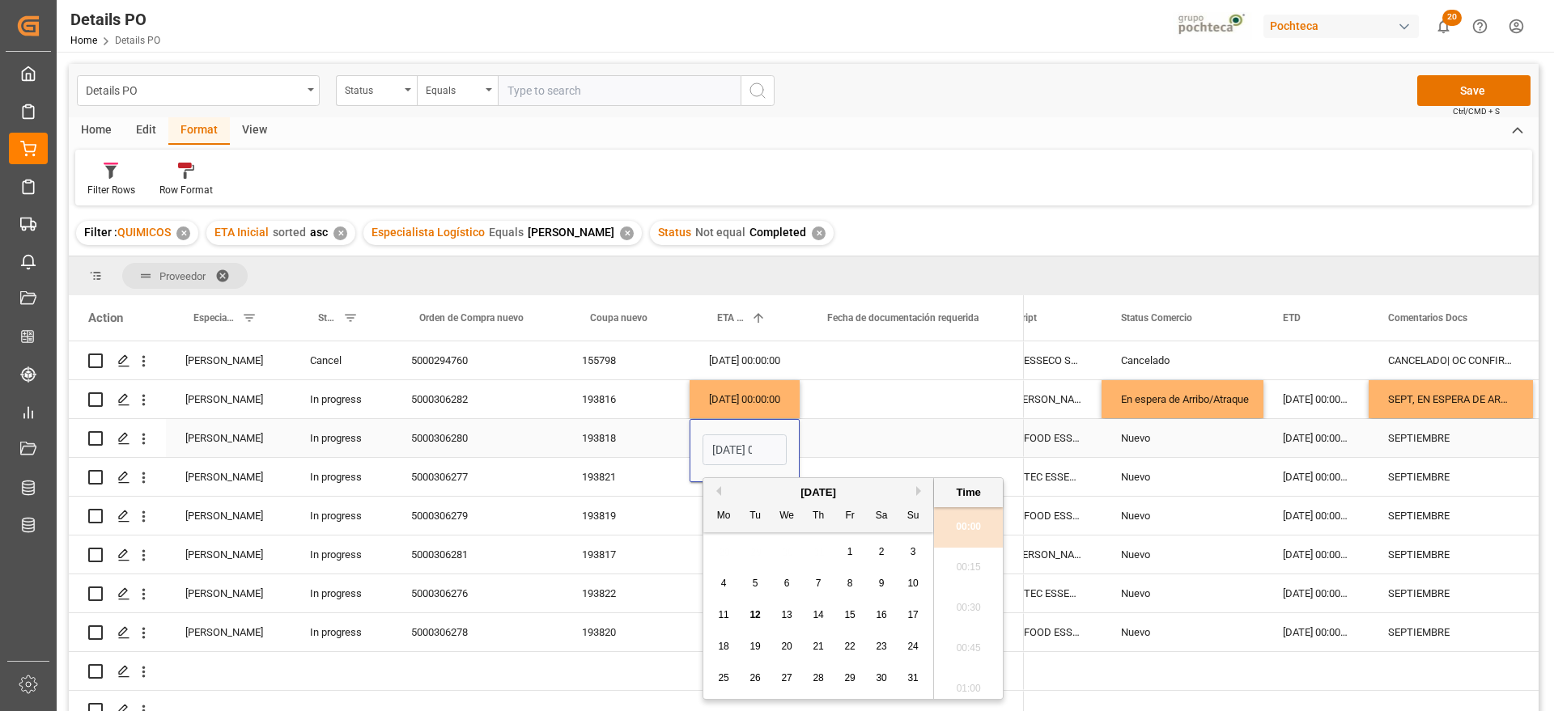
scroll to position [1381, 0]
click at [726, 649] on span "18" at bounding box center [723, 646] width 11 height 11
type input "[DATE] 00:00"
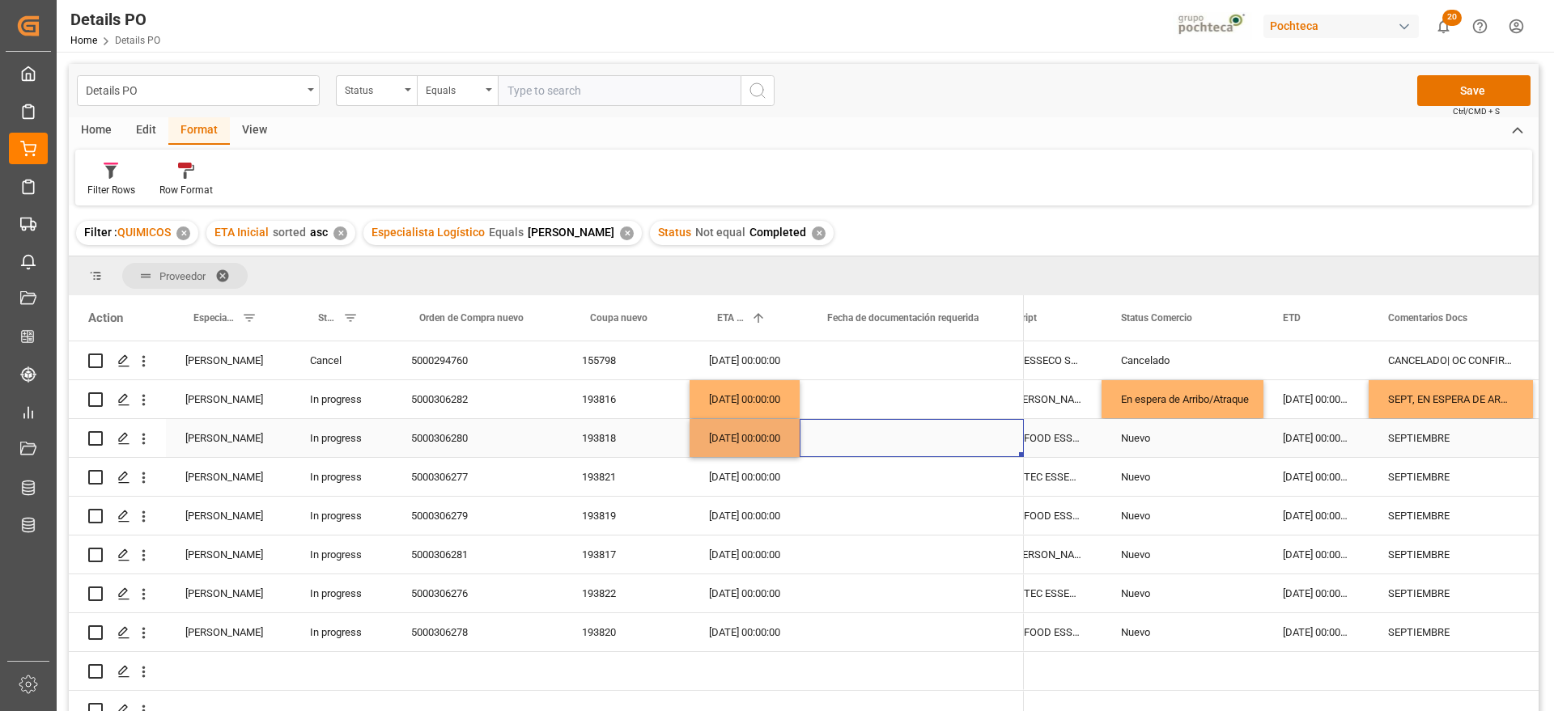
click at [821, 441] on div "Press SPACE to select this row." at bounding box center [911, 438] width 224 height 38
click at [751, 447] on div "[DATE] 00:00:00" at bounding box center [744, 438] width 110 height 38
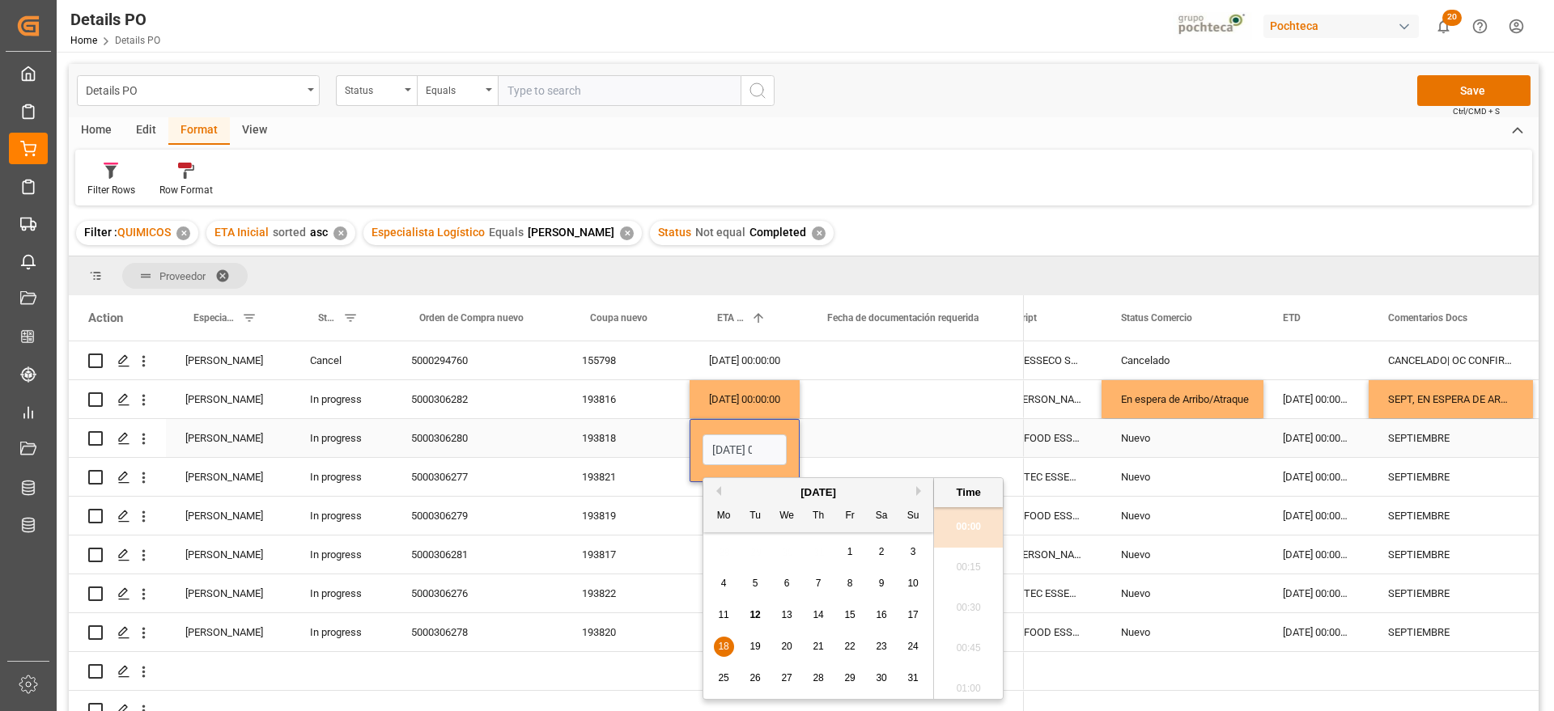
scroll to position [0, 48]
click at [919, 491] on button "Next Month" at bounding box center [921, 491] width 10 height 10
click at [818, 611] on span "18" at bounding box center [817, 614] width 11 height 11
type input "[DATE] 00:00"
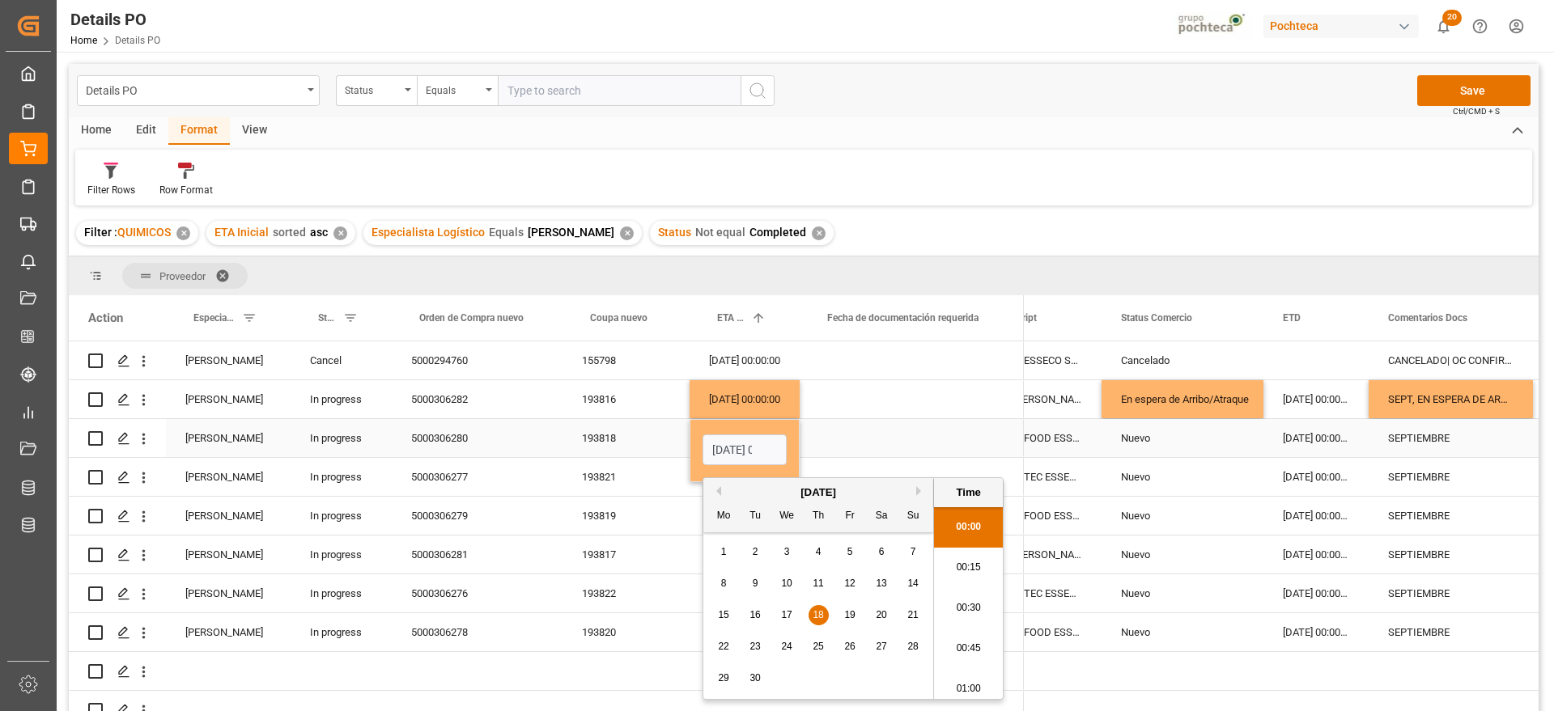
click at [892, 433] on div "Press SPACE to select this row." at bounding box center [911, 438] width 224 height 38
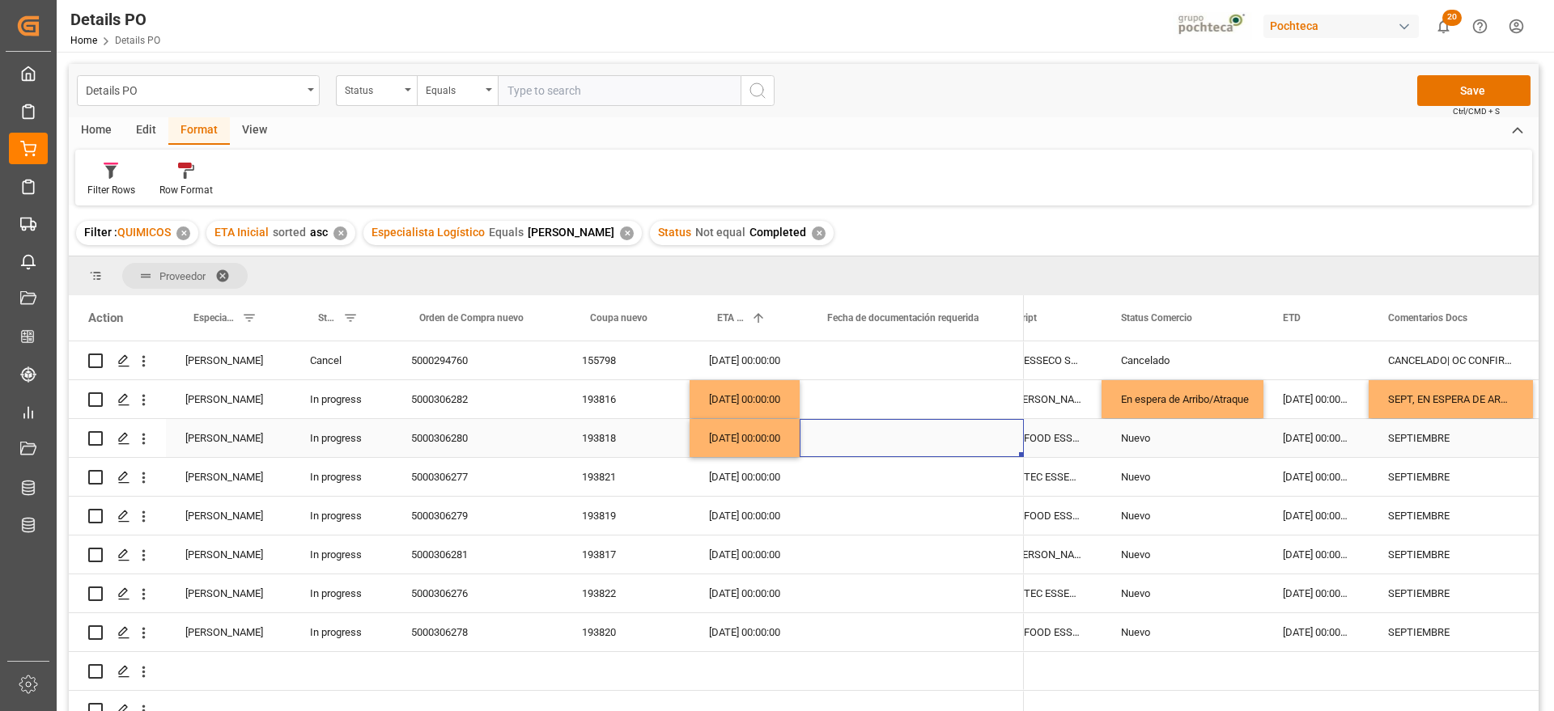
click at [1402, 429] on div "SEPTIEMBRE" at bounding box center [1450, 438] width 164 height 38
click at [1424, 397] on div "SEPT, EN ESPERA DE ARRIBO" at bounding box center [1450, 399] width 164 height 38
click at [1429, 435] on div "SEPTIEMBRE" at bounding box center [1450, 438] width 164 height 38
click at [736, 486] on div "[DATE] 00:00:00" at bounding box center [744, 477] width 110 height 38
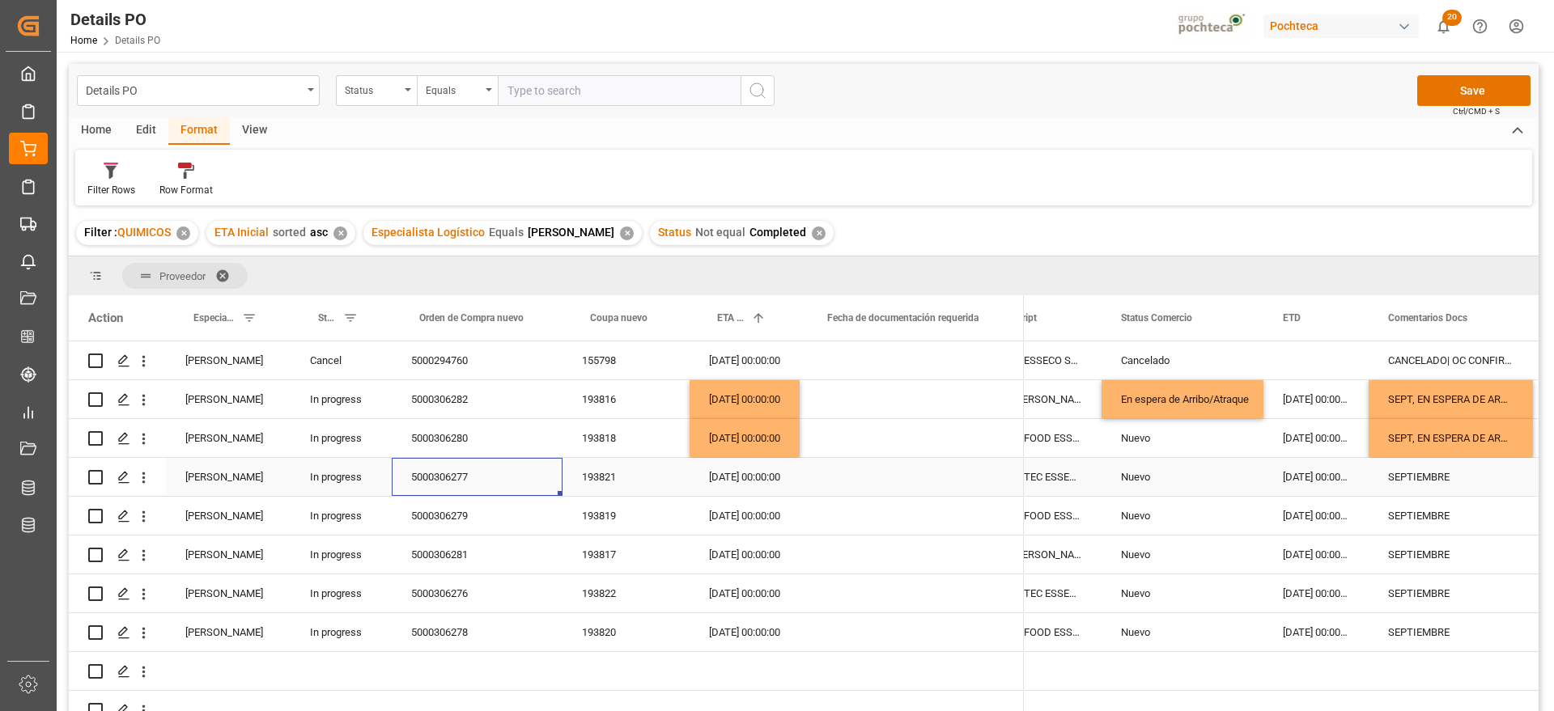
click at [444, 473] on div "5000306277" at bounding box center [477, 477] width 171 height 38
click at [593, 476] on div "193821" at bounding box center [625, 477] width 127 height 38
click at [749, 443] on div "[DATE] 00:00:00" at bounding box center [744, 438] width 110 height 38
click at [755, 474] on div "[DATE] 00:00:00" at bounding box center [744, 477] width 110 height 38
click at [1486, 438] on div "SEPT, EN ESPERA DE ARRIBO" at bounding box center [1450, 438] width 164 height 38
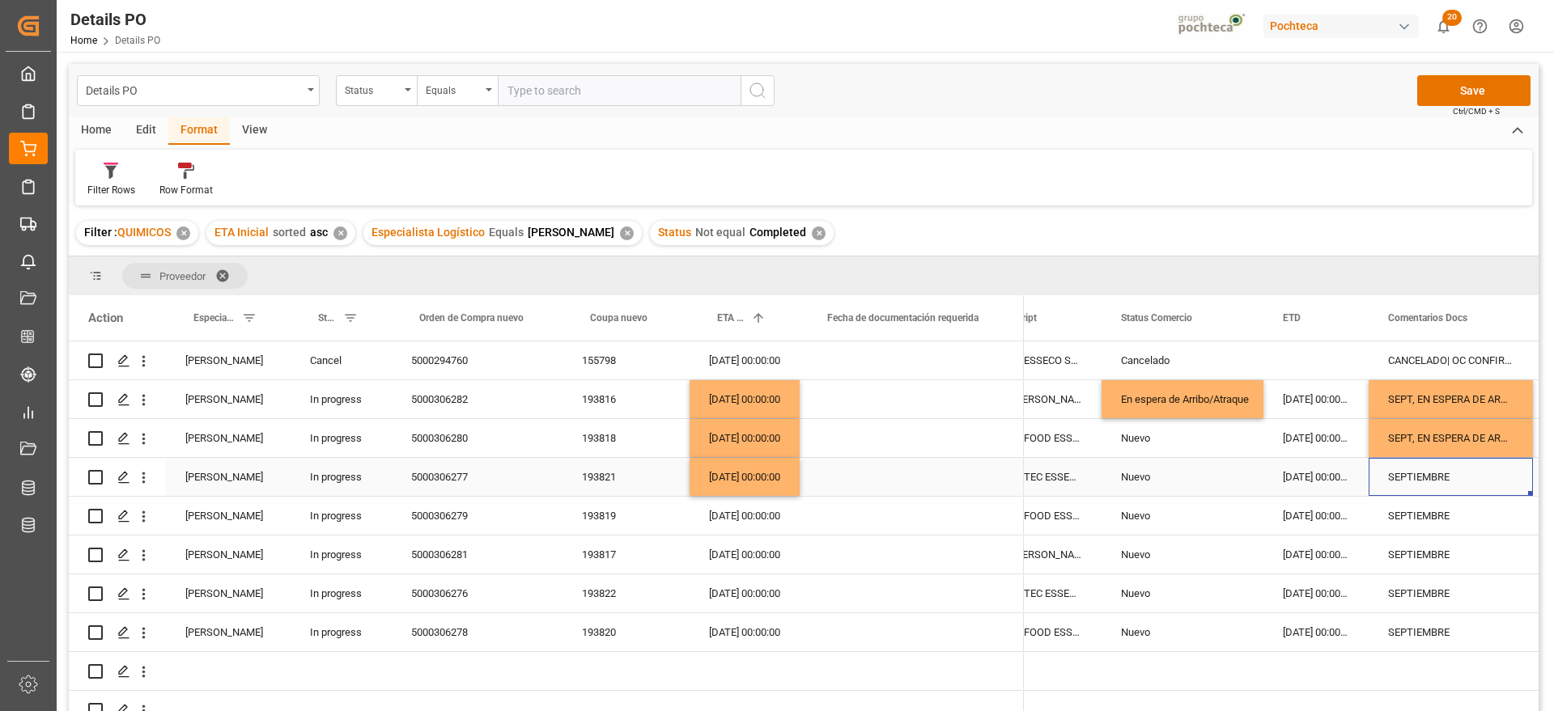
click at [1435, 480] on div "SEPTIEMBRE" at bounding box center [1450, 477] width 164 height 38
click at [1431, 508] on div "SEPTIEMBRE" at bounding box center [1450, 516] width 164 height 38
click at [598, 511] on div "193819" at bounding box center [625, 516] width 127 height 38
click at [736, 479] on div "[DATE] 00:00:00" at bounding box center [744, 477] width 110 height 38
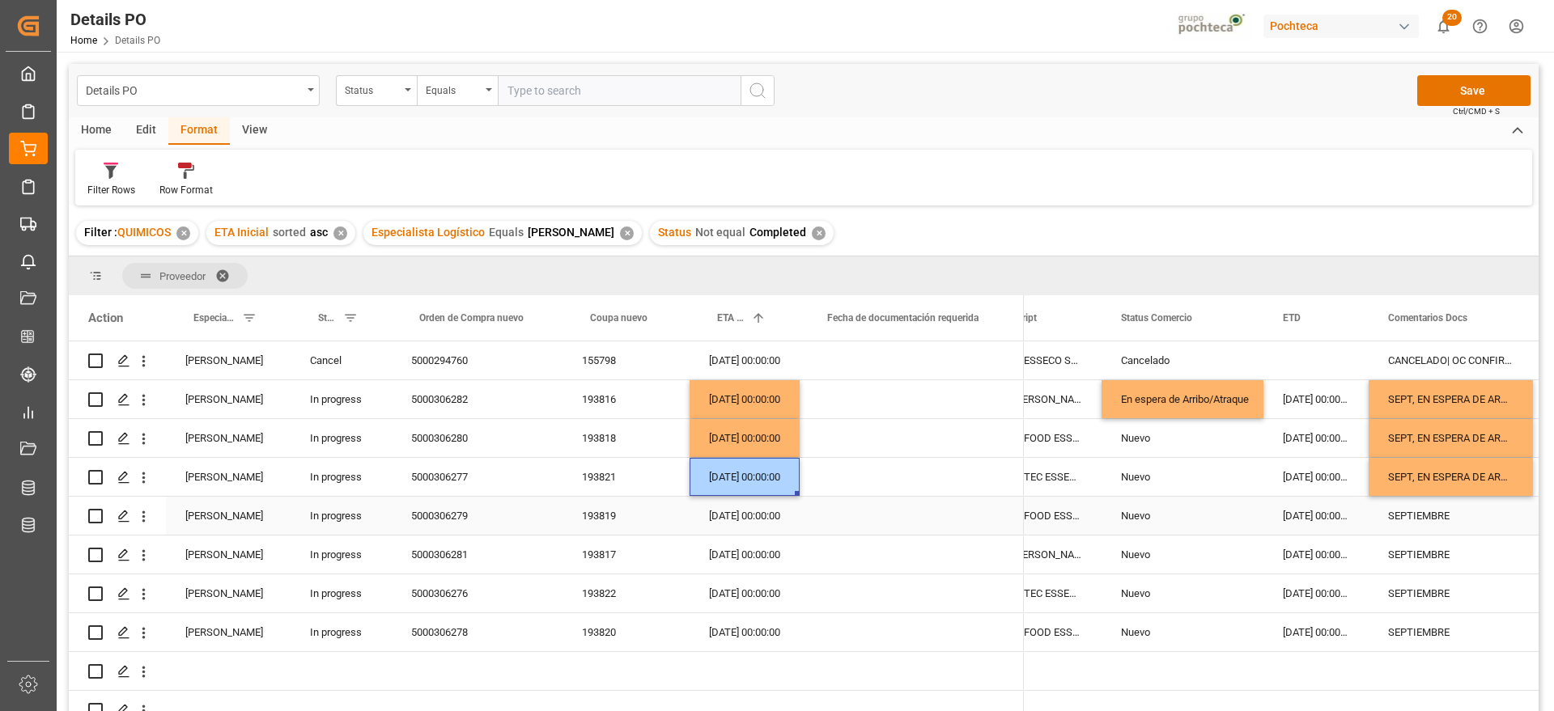
click at [750, 523] on div "[DATE] 00:00:00" at bounding box center [744, 516] width 110 height 38
click at [1470, 483] on div "SEPT, EN ESPERA DE ARRIBO" at bounding box center [1450, 477] width 164 height 38
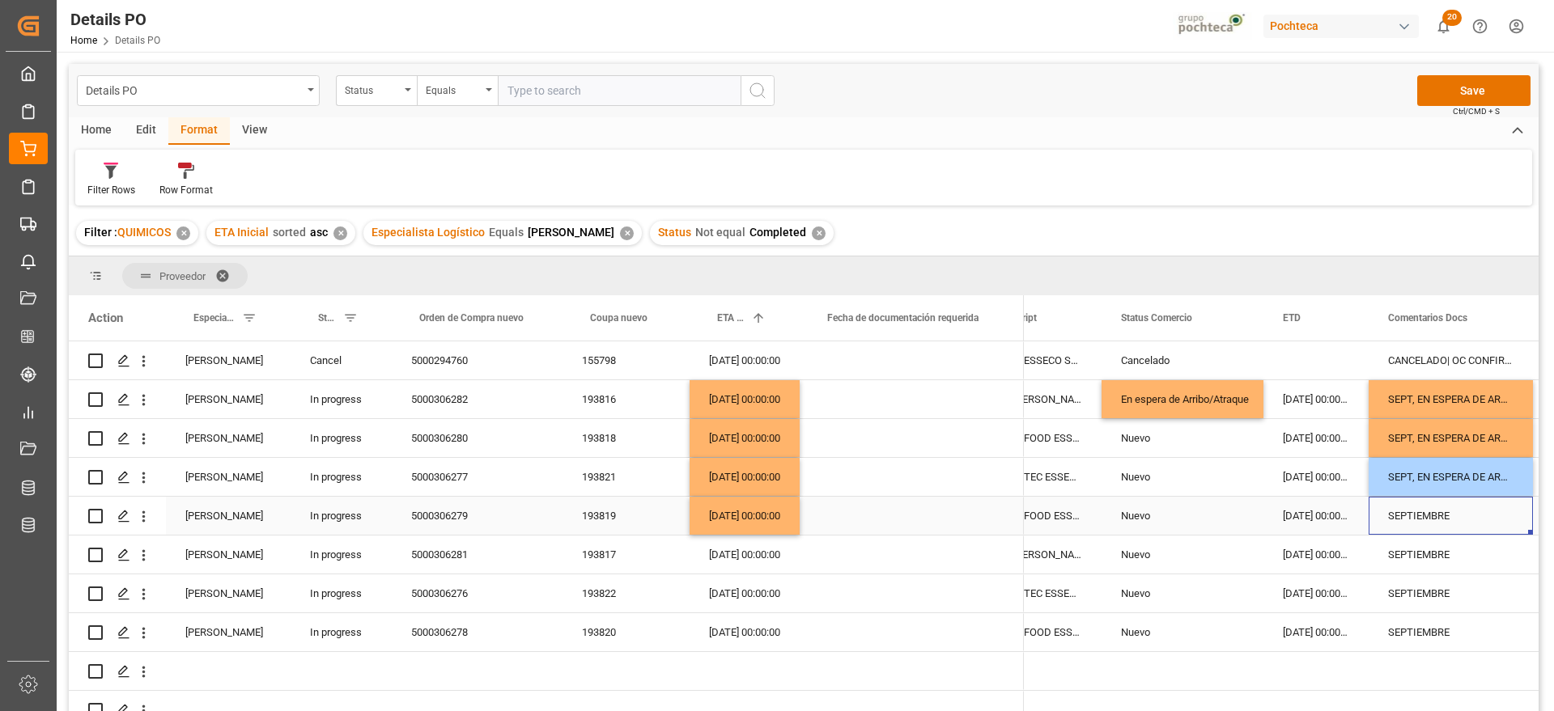
click at [1436, 516] on div "SEPTIEMBRE" at bounding box center [1450, 516] width 164 height 38
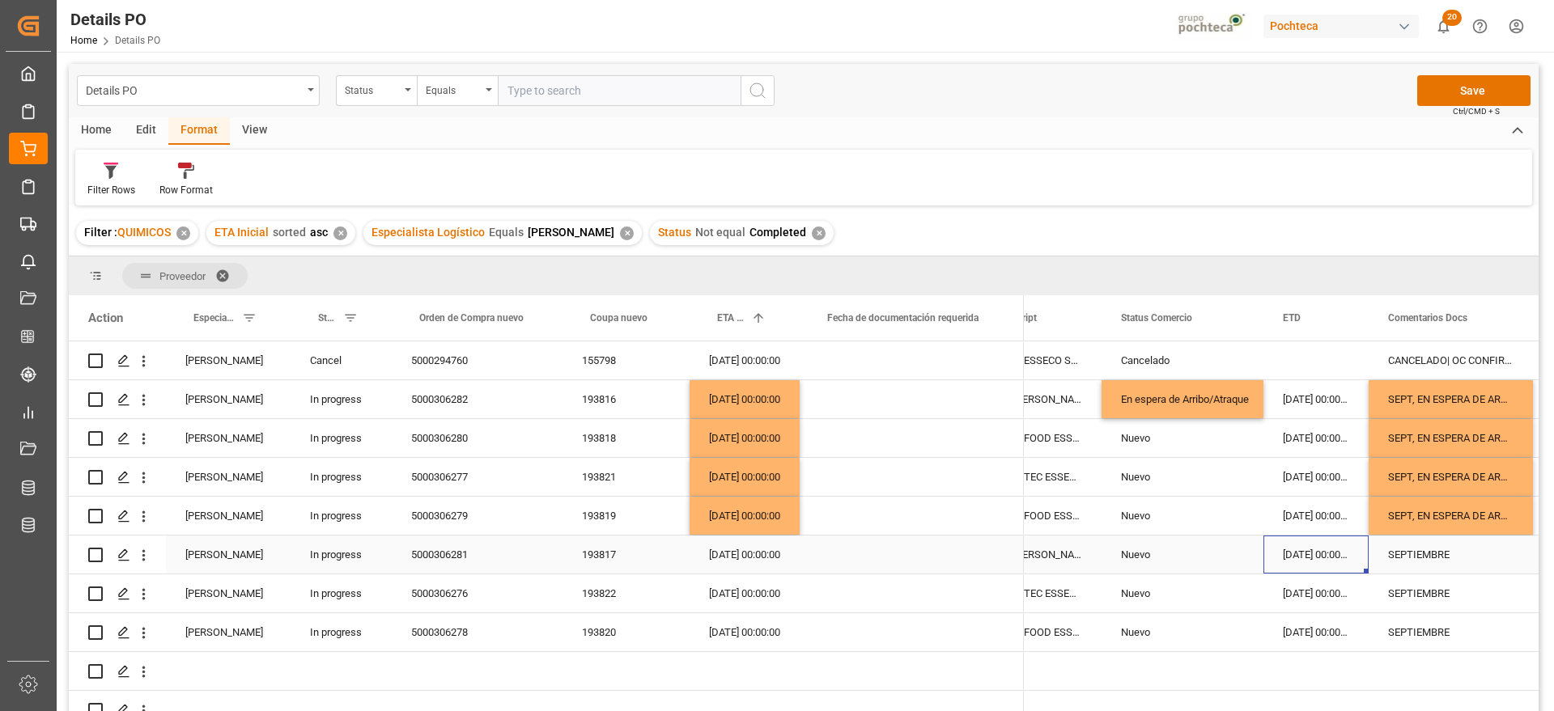
click at [1267, 552] on div "[DATE] 00:00:00" at bounding box center [1315, 555] width 105 height 38
click at [594, 559] on div "193817" at bounding box center [625, 555] width 127 height 38
click at [755, 553] on div "[DATE] 00:00:00" at bounding box center [744, 555] width 110 height 38
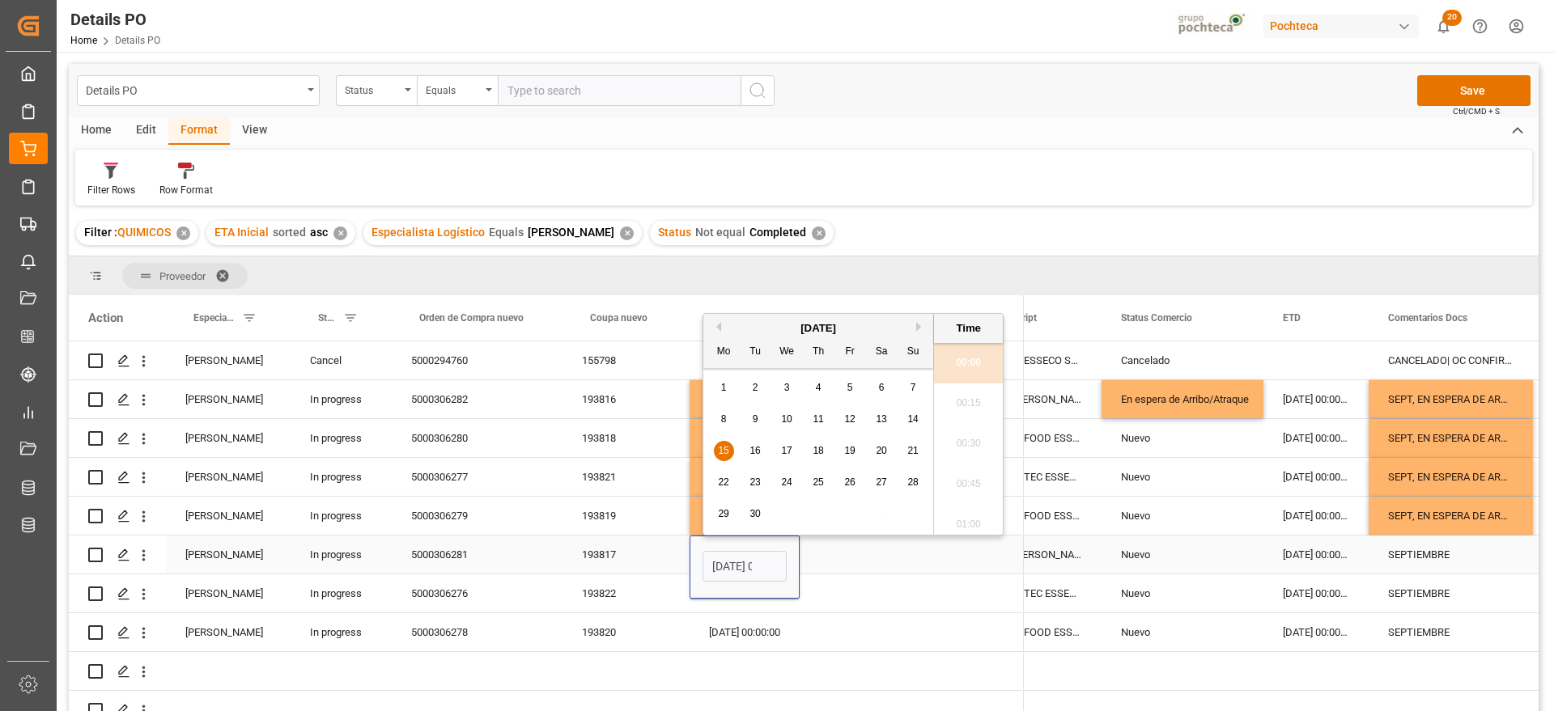
scroll to position [0, 48]
click at [820, 387] on span "4" at bounding box center [819, 387] width 6 height 11
type input "[DATE] 00:00"
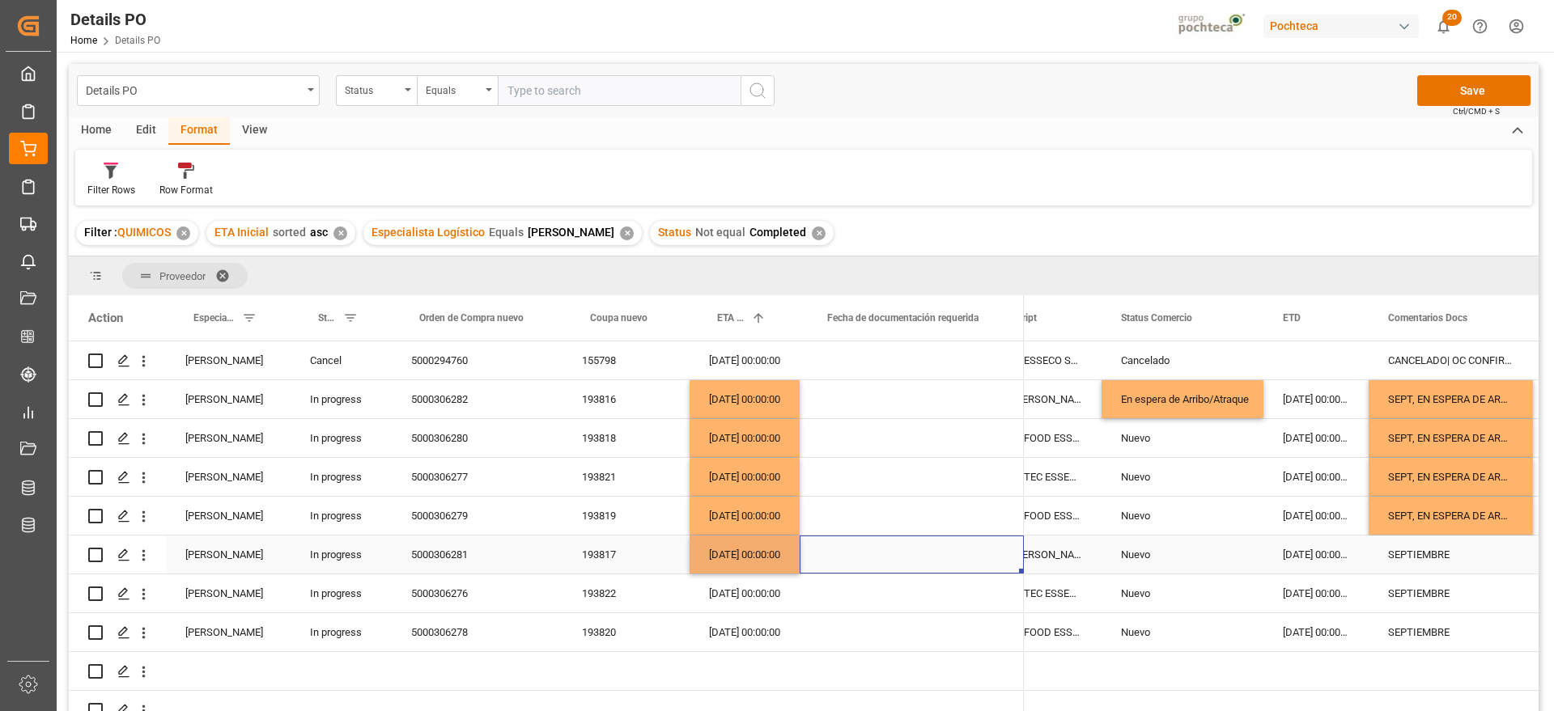
click at [879, 564] on div "Press SPACE to select this row." at bounding box center [911, 555] width 224 height 38
click at [1423, 554] on div "SEPTIEMBRE" at bounding box center [1450, 555] width 164 height 38
click at [1440, 514] on div "SEPT, EN ESPERA DE ARRIBO" at bounding box center [1450, 516] width 164 height 38
click at [1440, 554] on div "SEPTIEMBRE" at bounding box center [1450, 555] width 164 height 38
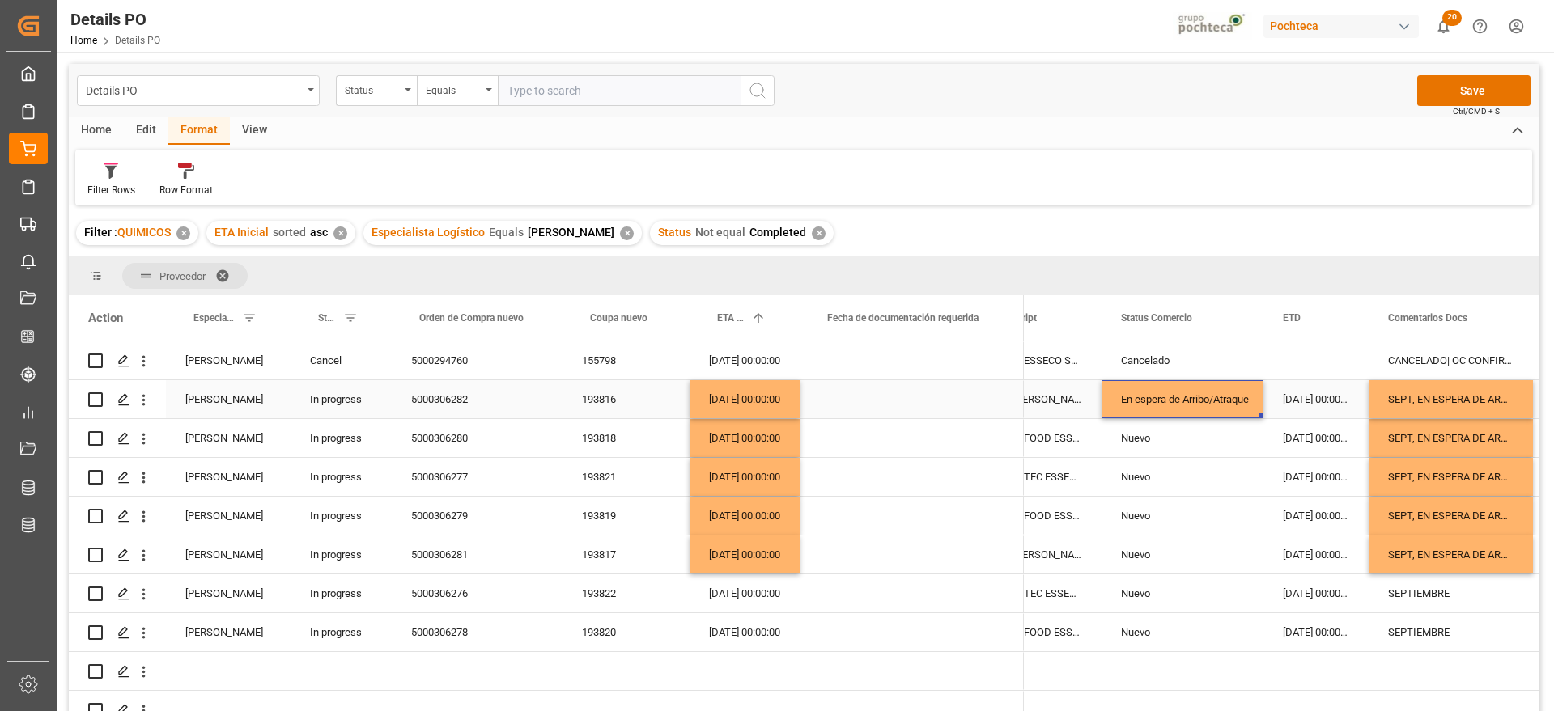
click at [1154, 404] on div "En espera de Arribo/Atraque" at bounding box center [1182, 399] width 123 height 37
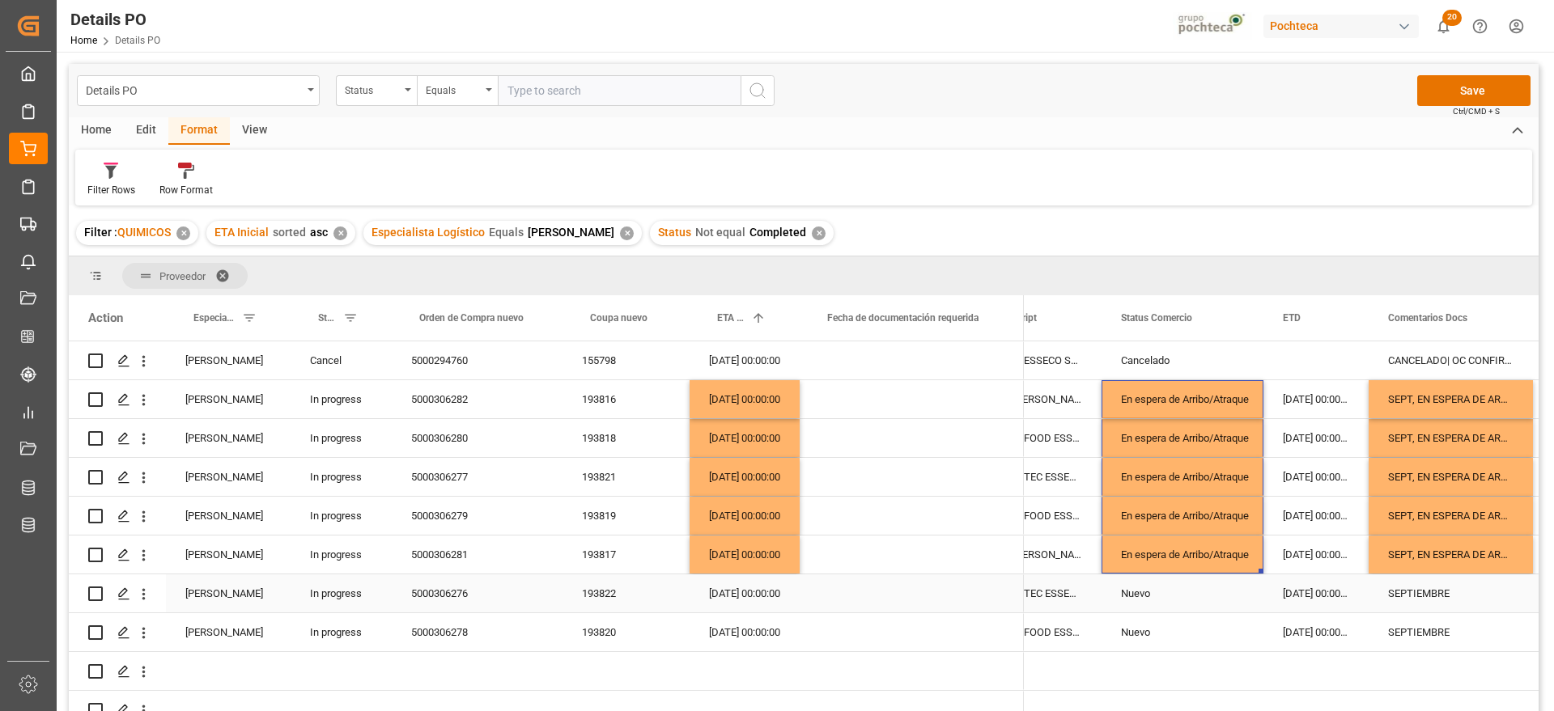
click at [583, 589] on div "193822" at bounding box center [625, 594] width 127 height 38
click at [750, 552] on div "[DATE] 00:00:00" at bounding box center [744, 555] width 110 height 38
click at [752, 595] on div "[DATE] 00:00:00" at bounding box center [744, 594] width 110 height 38
click at [1194, 553] on div "En espera de Arribo/Atraque" at bounding box center [1182, 554] width 123 height 37
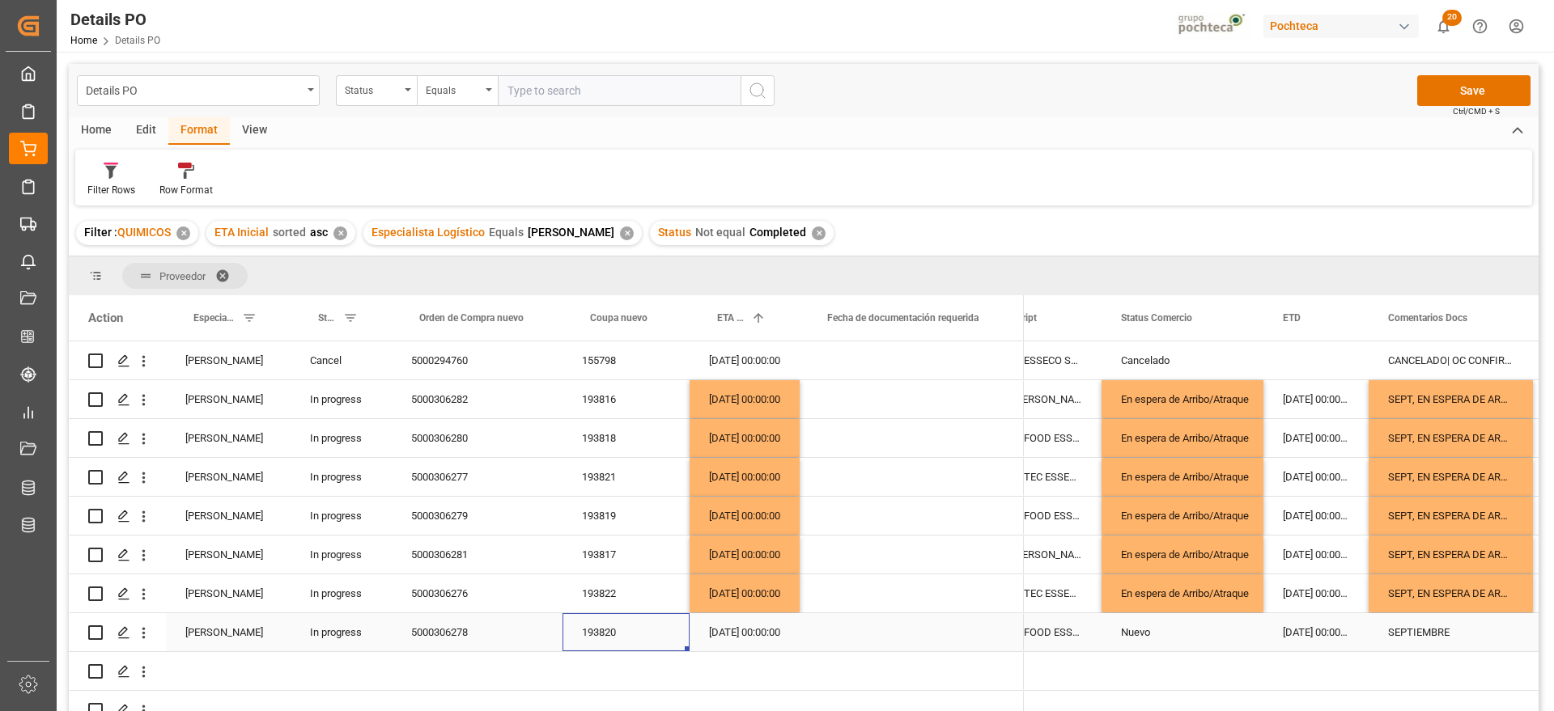
click at [605, 635] on div "193820" at bounding box center [625, 632] width 127 height 38
click at [738, 626] on div "[DATE] 00:00:00" at bounding box center [744, 632] width 110 height 38
click at [1444, 636] on div "SEPTIEMBRE" at bounding box center [1450, 632] width 164 height 38
click at [1473, 638] on input "SEPTIEMBRE" at bounding box center [1450, 641] width 138 height 31
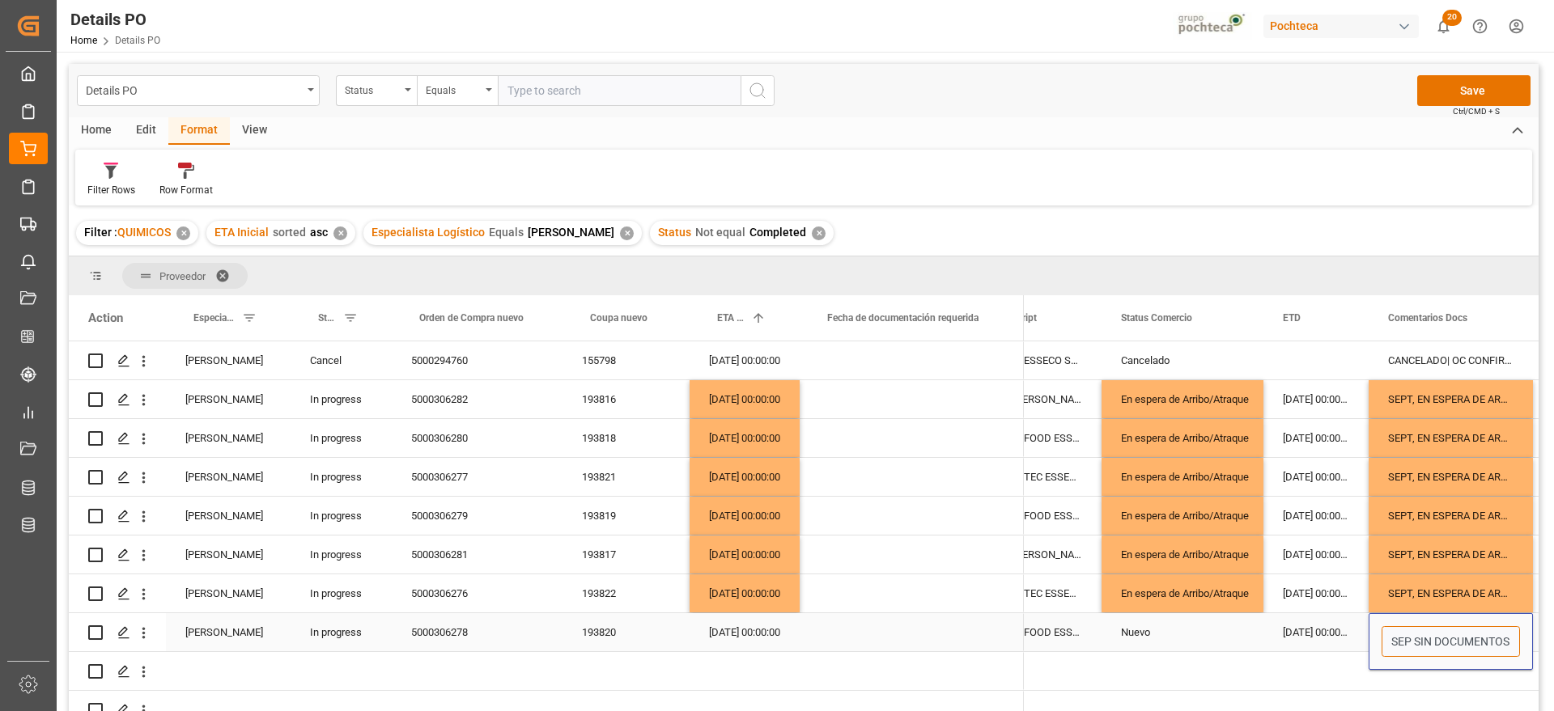
type input "SEP SIN DOCUMENTOS"
click at [1162, 639] on div "Nuevo" at bounding box center [1182, 632] width 123 height 37
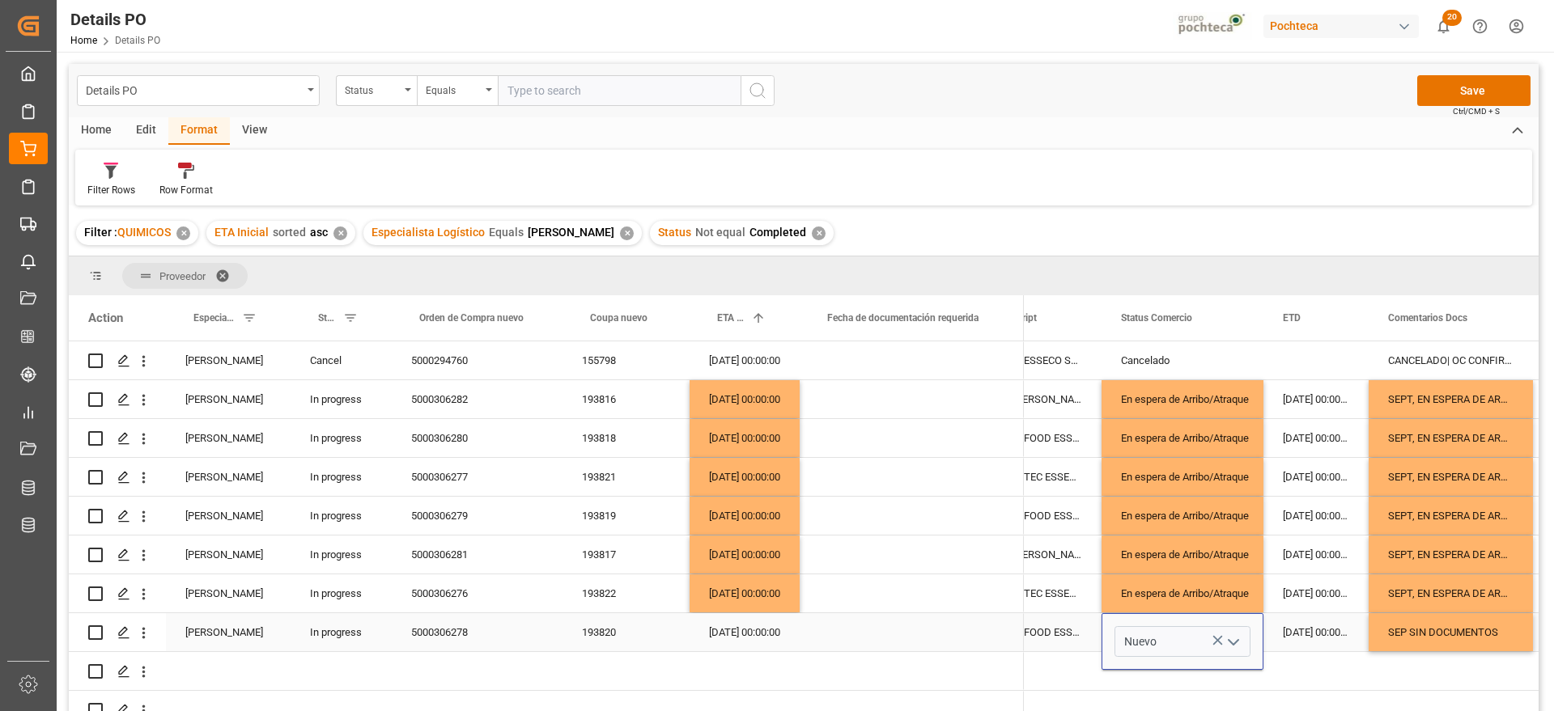
click at [766, 629] on div "[DATE] 00:00:00" at bounding box center [744, 632] width 110 height 38
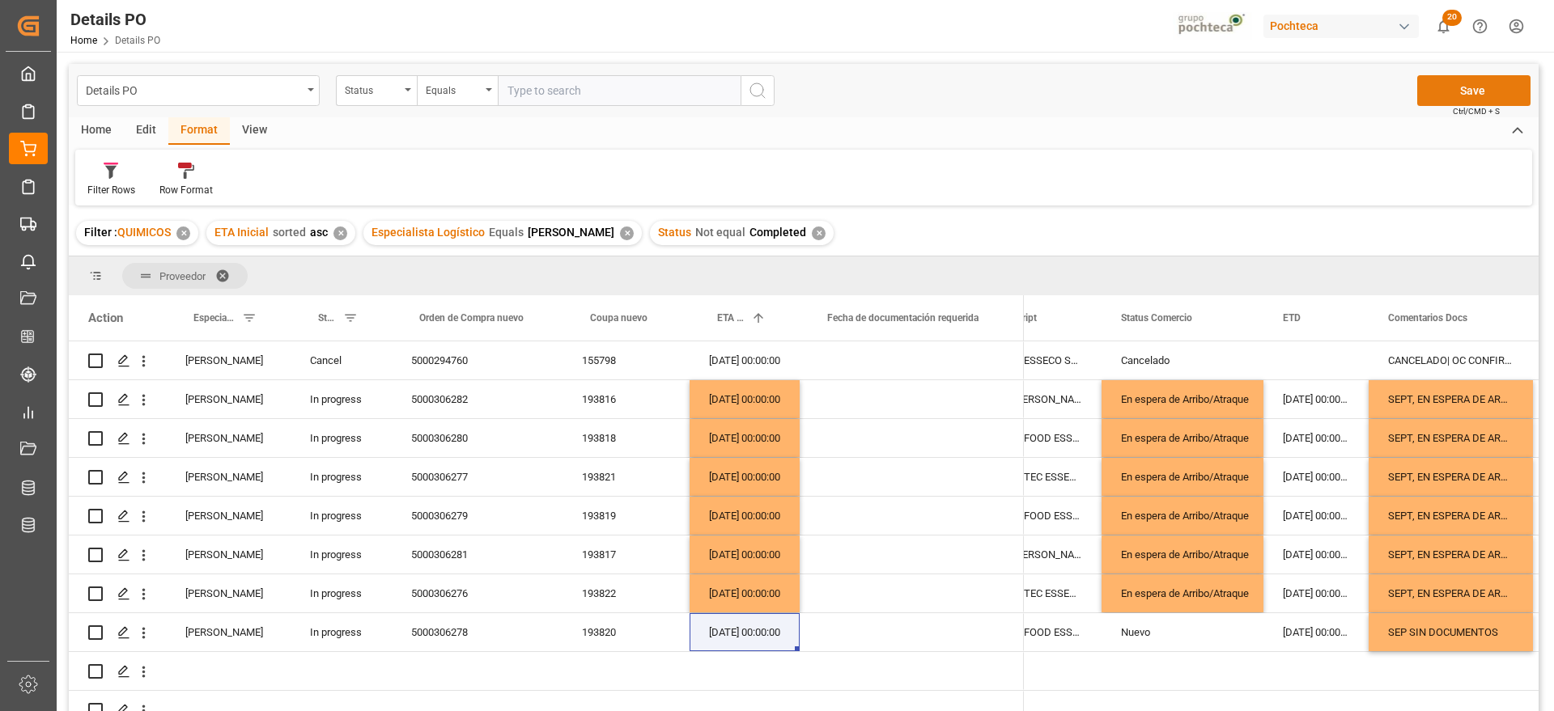
click at [1471, 84] on button "Save" at bounding box center [1473, 90] width 113 height 31
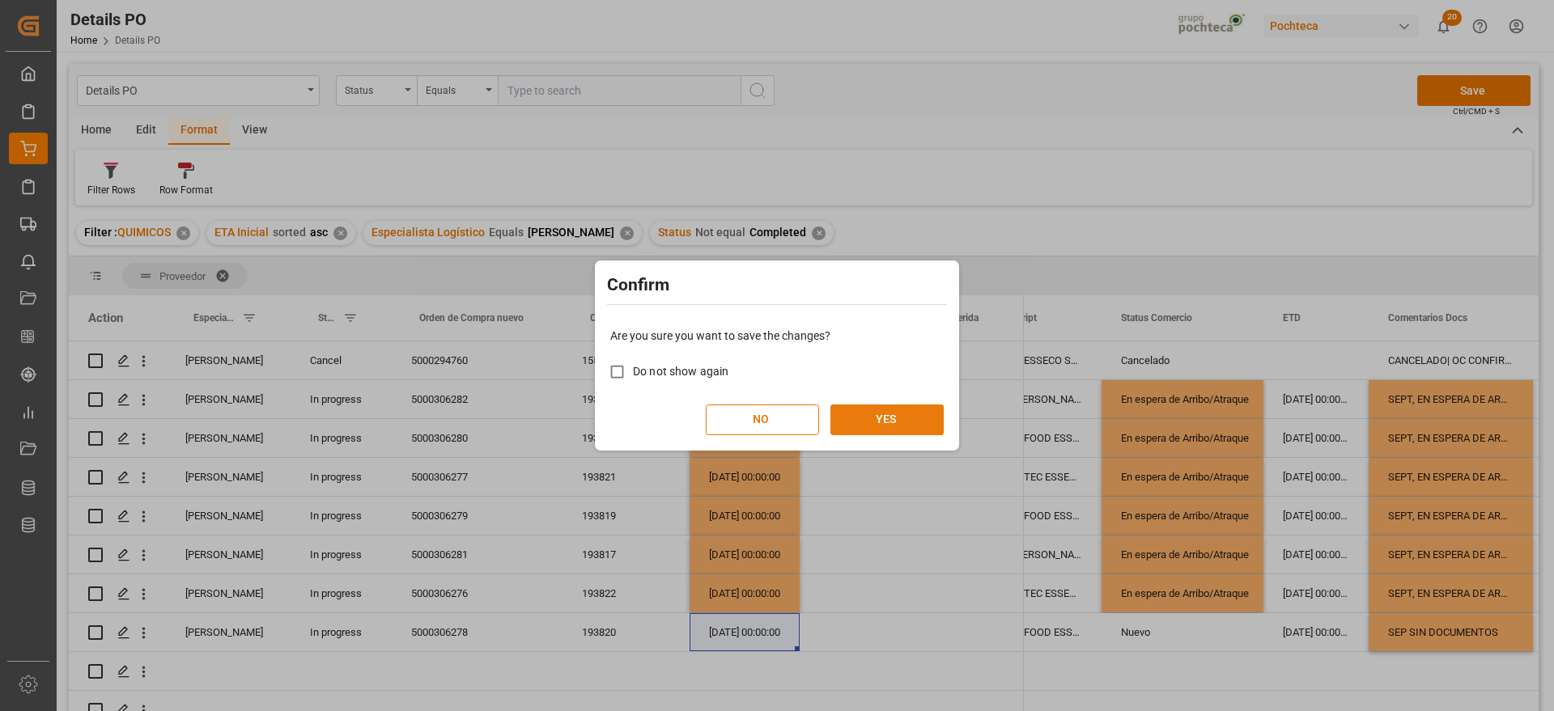
click at [904, 424] on button "YES" at bounding box center [886, 420] width 113 height 31
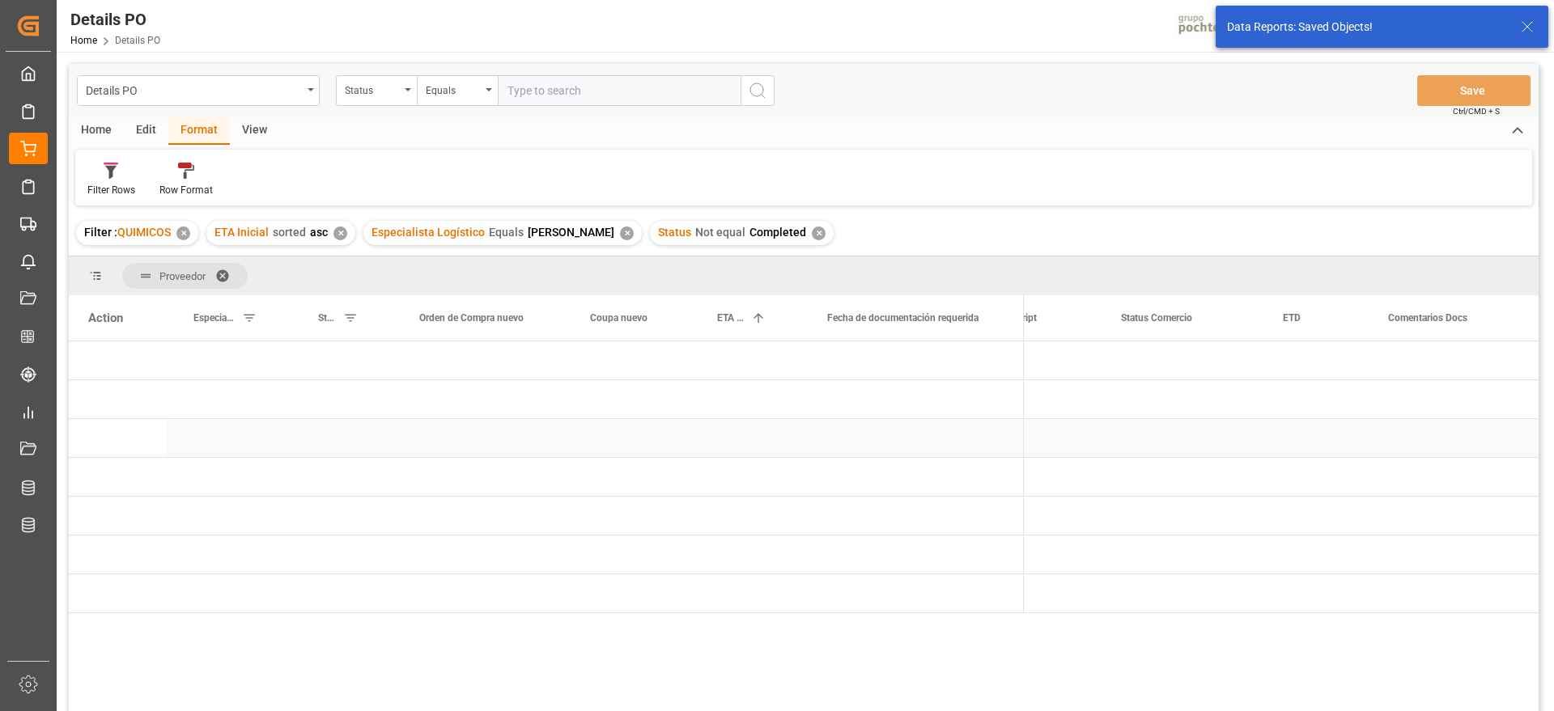
scroll to position [0, 0]
click at [921, 426] on div "Press SPACE to select this row." at bounding box center [911, 438] width 224 height 38
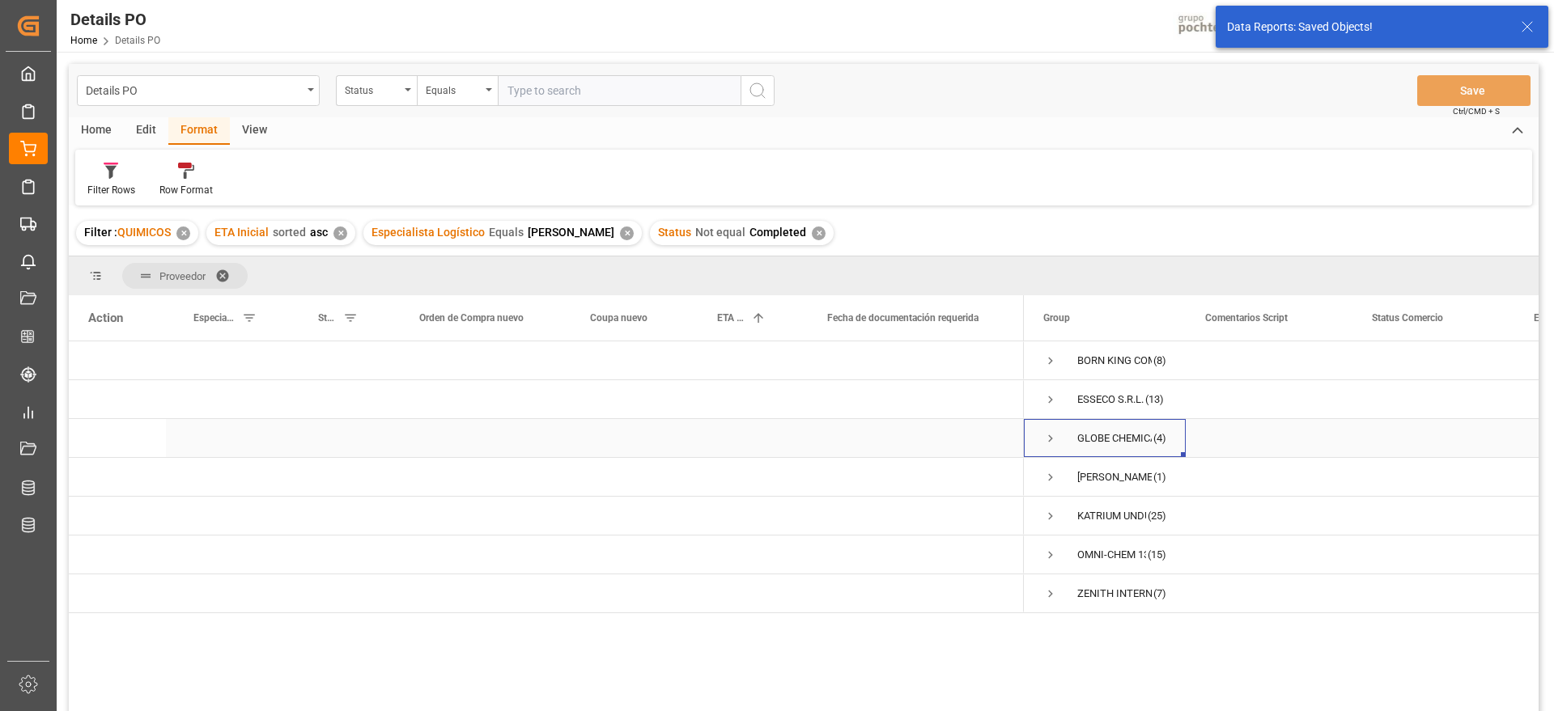
click at [1049, 439] on span "Press SPACE to select this row." at bounding box center [1050, 438] width 15 height 15
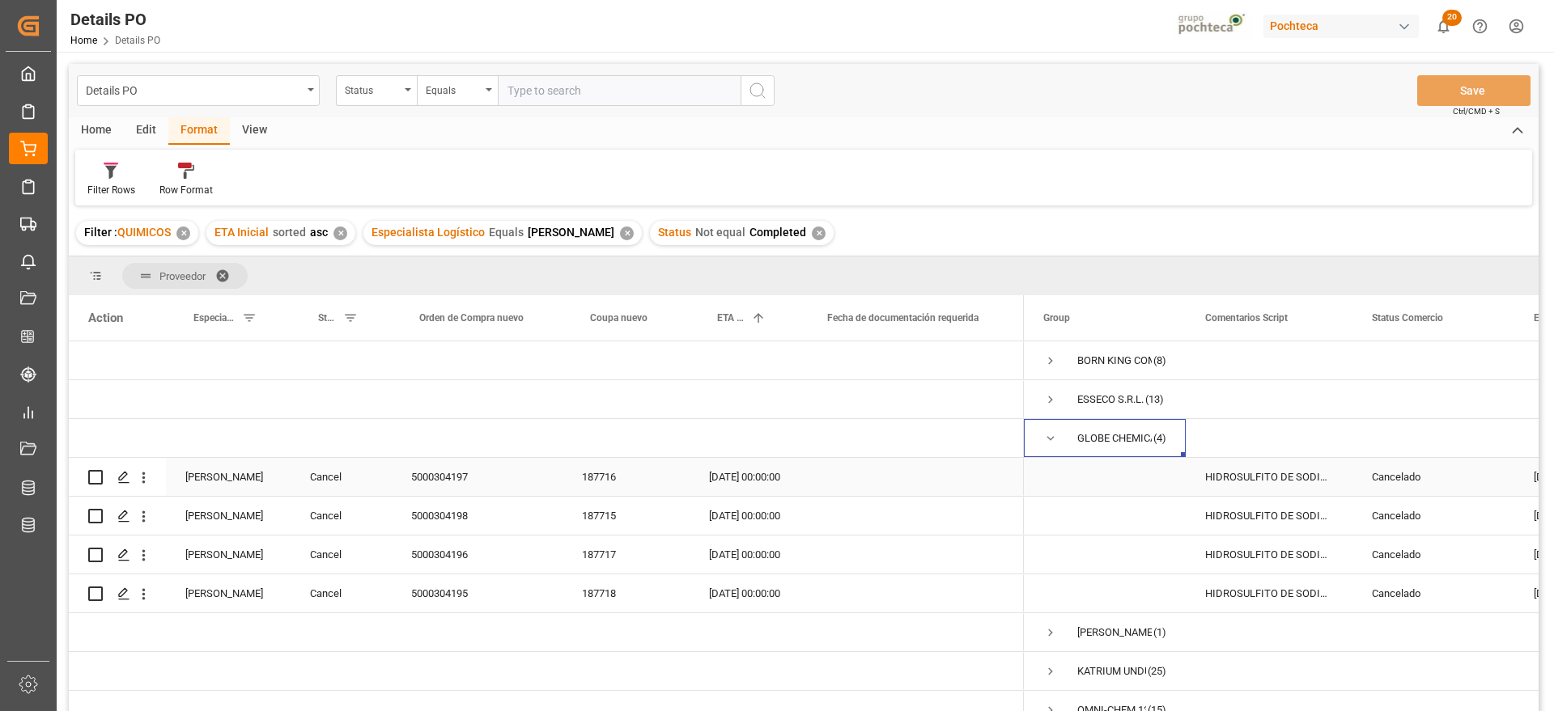
click at [1283, 469] on div "HIDROSULFITO DE SODIO 50 KG CUNETE (2283" at bounding box center [1268, 477] width 167 height 38
click at [1045, 439] on span "Press SPACE to select this row." at bounding box center [1050, 438] width 15 height 15
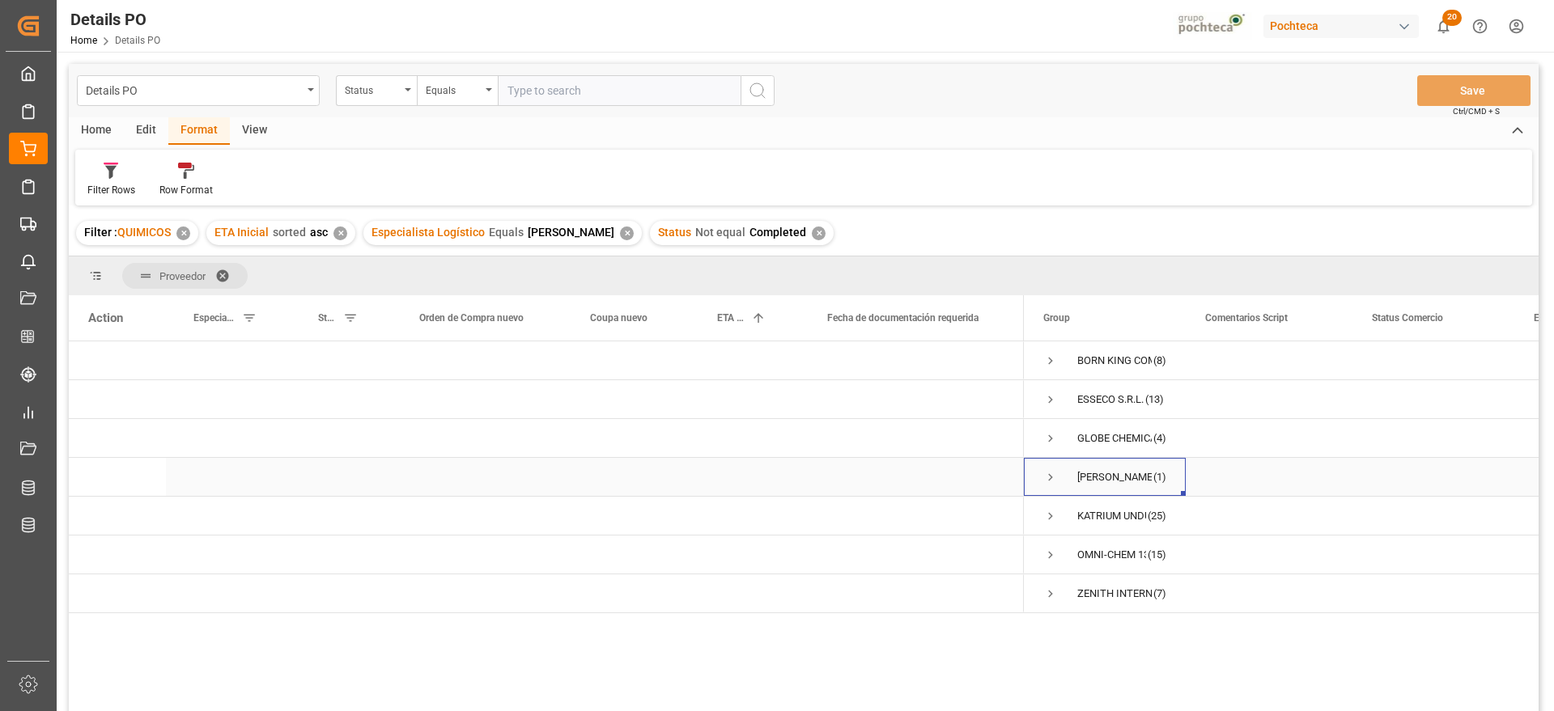
click at [1051, 477] on span "Press SPACE to select this row." at bounding box center [1050, 477] width 15 height 15
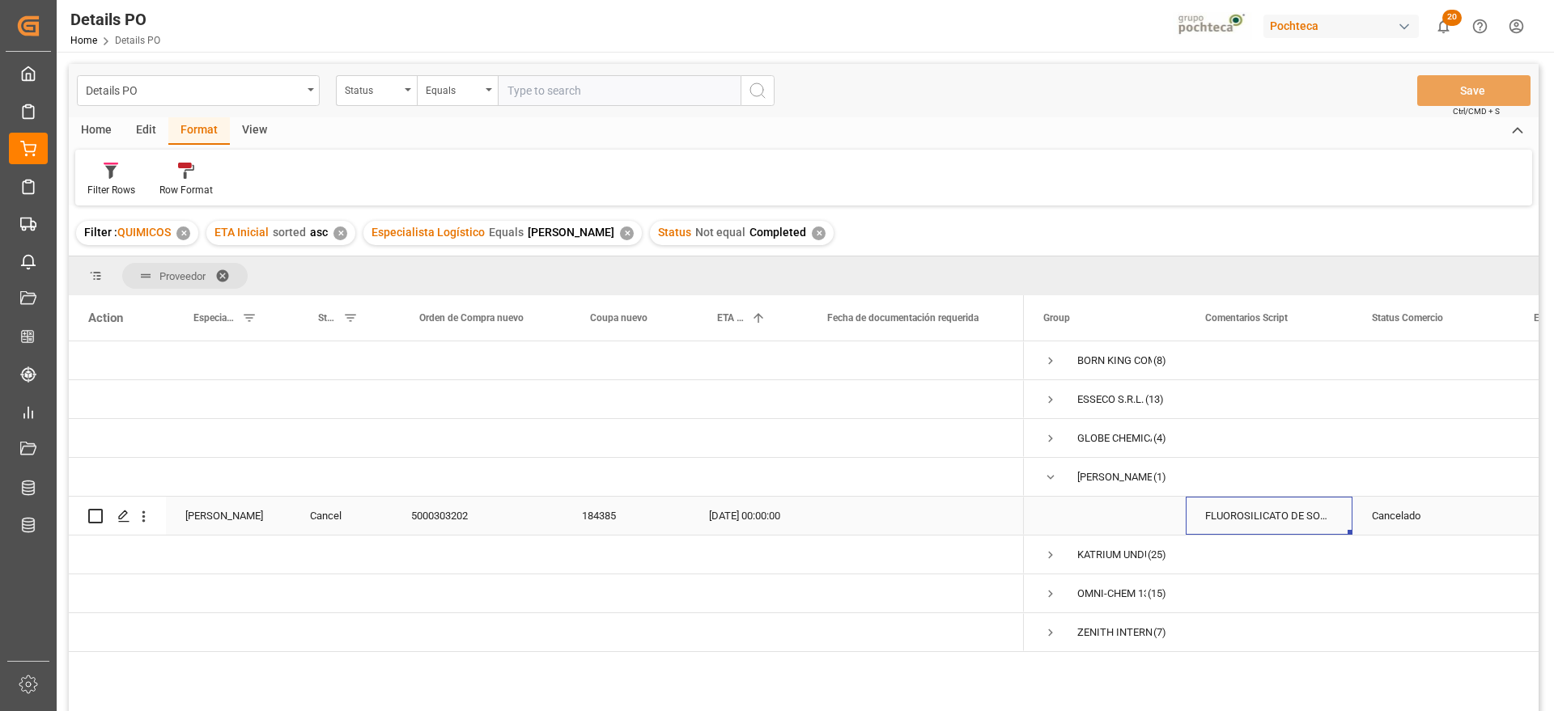
click at [1260, 513] on div "FLUOROSILICATO DE SODIO A S-25 KG (58016" at bounding box center [1268, 516] width 167 height 38
click at [1049, 478] on span "Press SPACE to select this row." at bounding box center [1050, 477] width 15 height 15
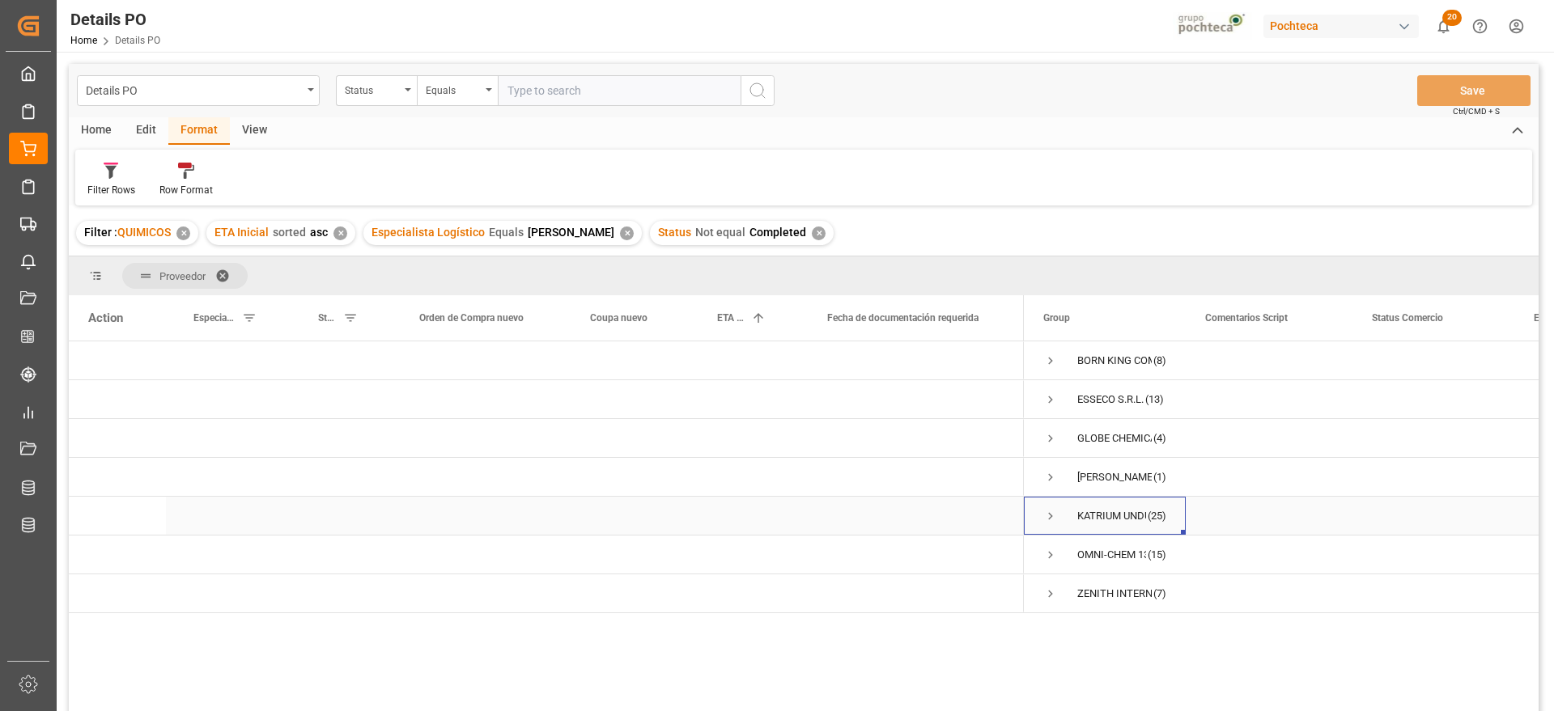
click at [1056, 515] on span "Press SPACE to select this row." at bounding box center [1050, 516] width 15 height 15
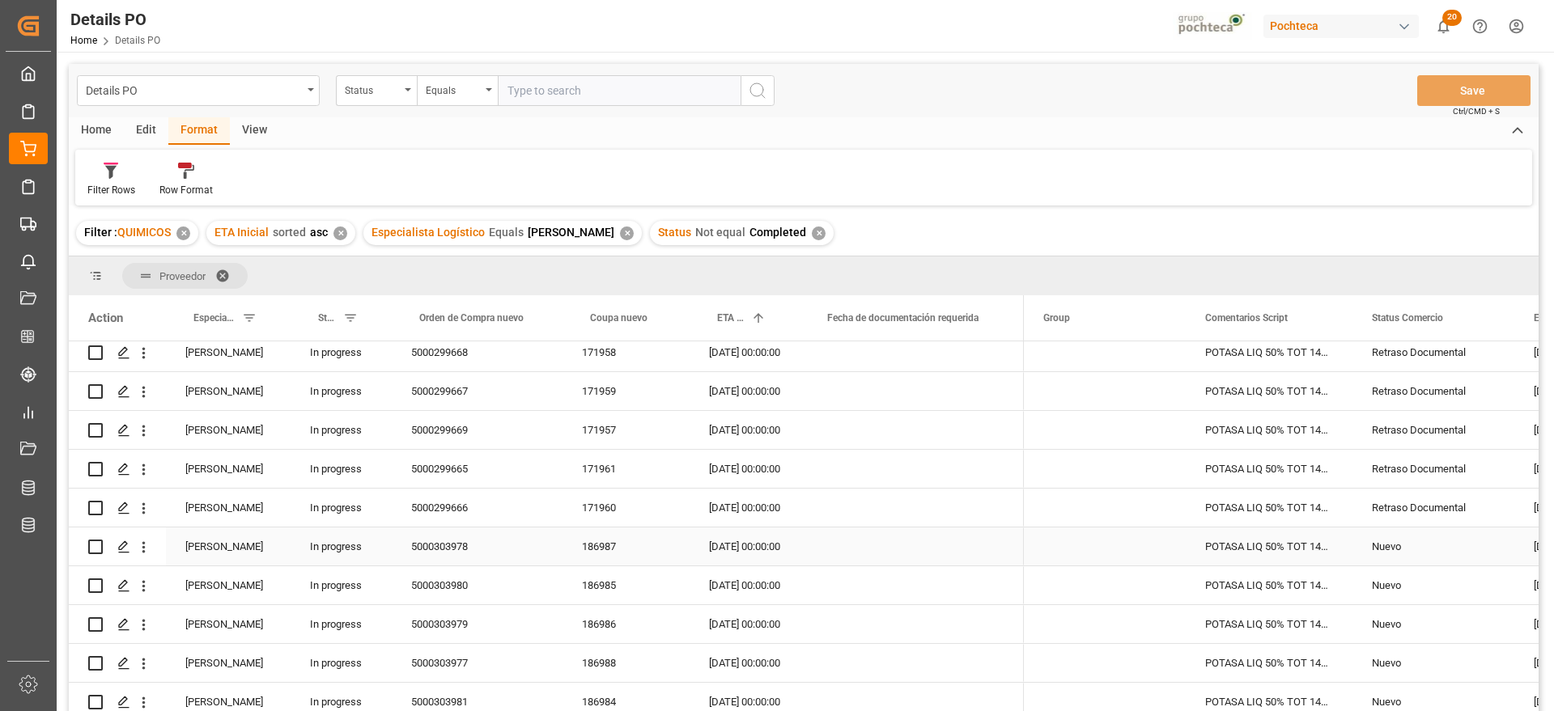
scroll to position [101, 0]
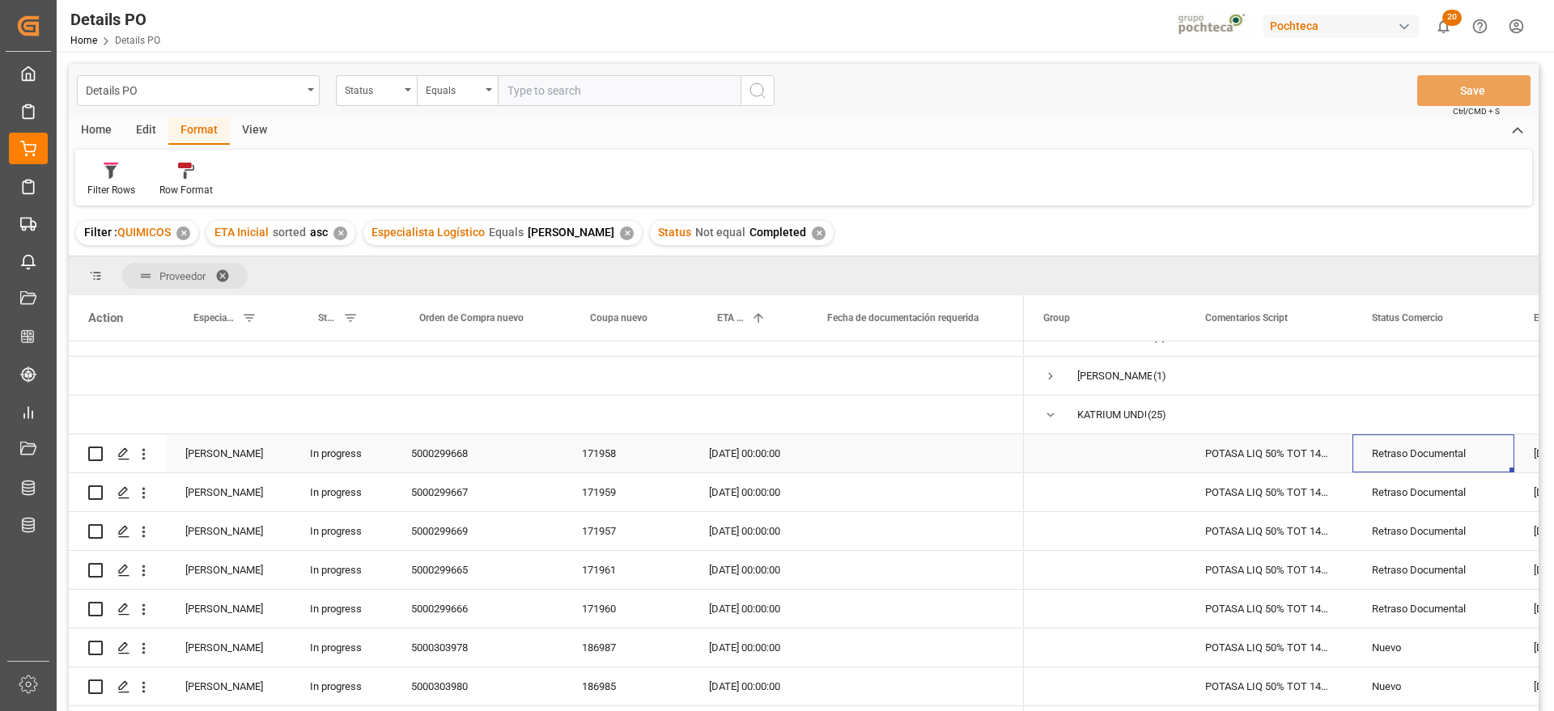
click at [1406, 456] on div "Retraso Documental" at bounding box center [1433, 453] width 123 height 37
click at [439, 460] on div "5000299668" at bounding box center [477, 454] width 171 height 38
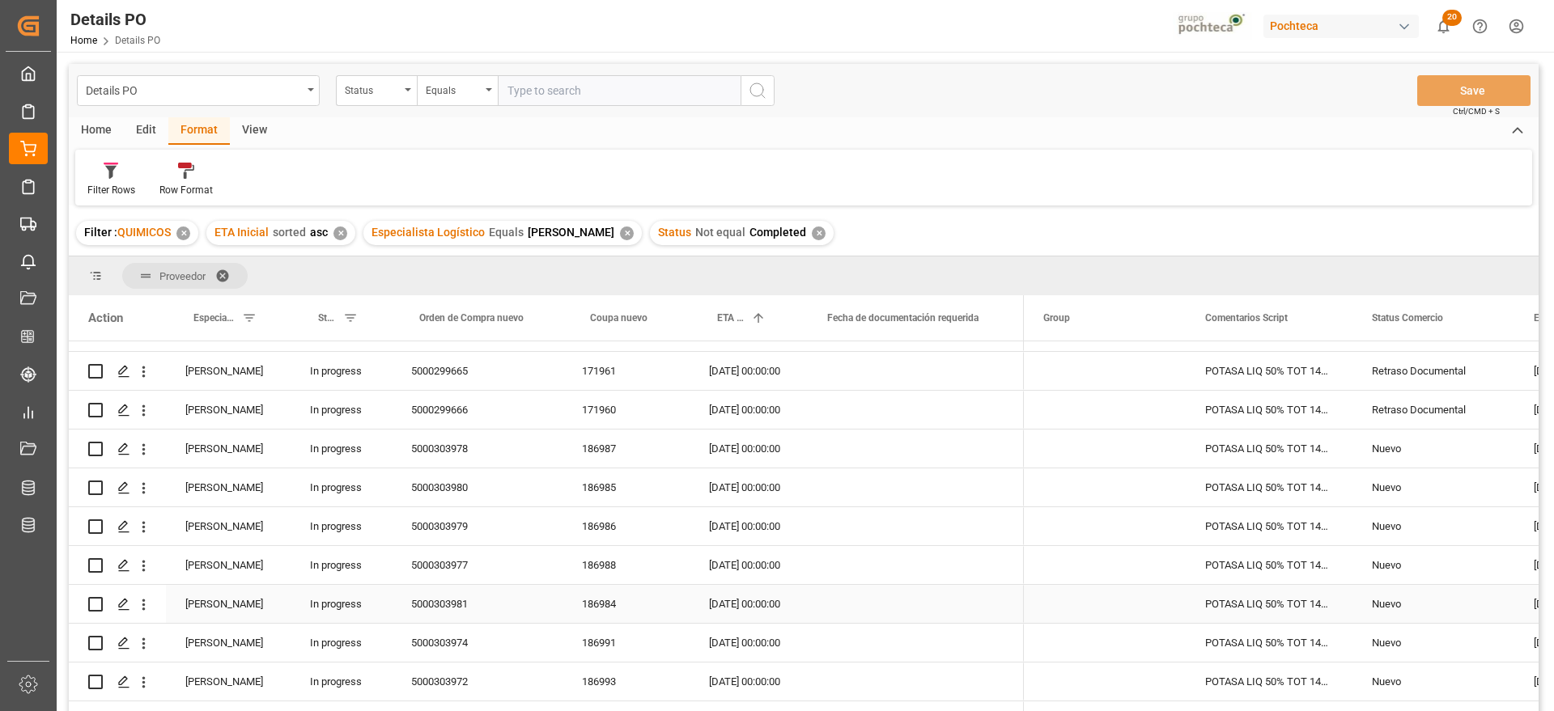
scroll to position [303, 0]
click at [469, 435] on div "5000303978" at bounding box center [477, 445] width 171 height 38
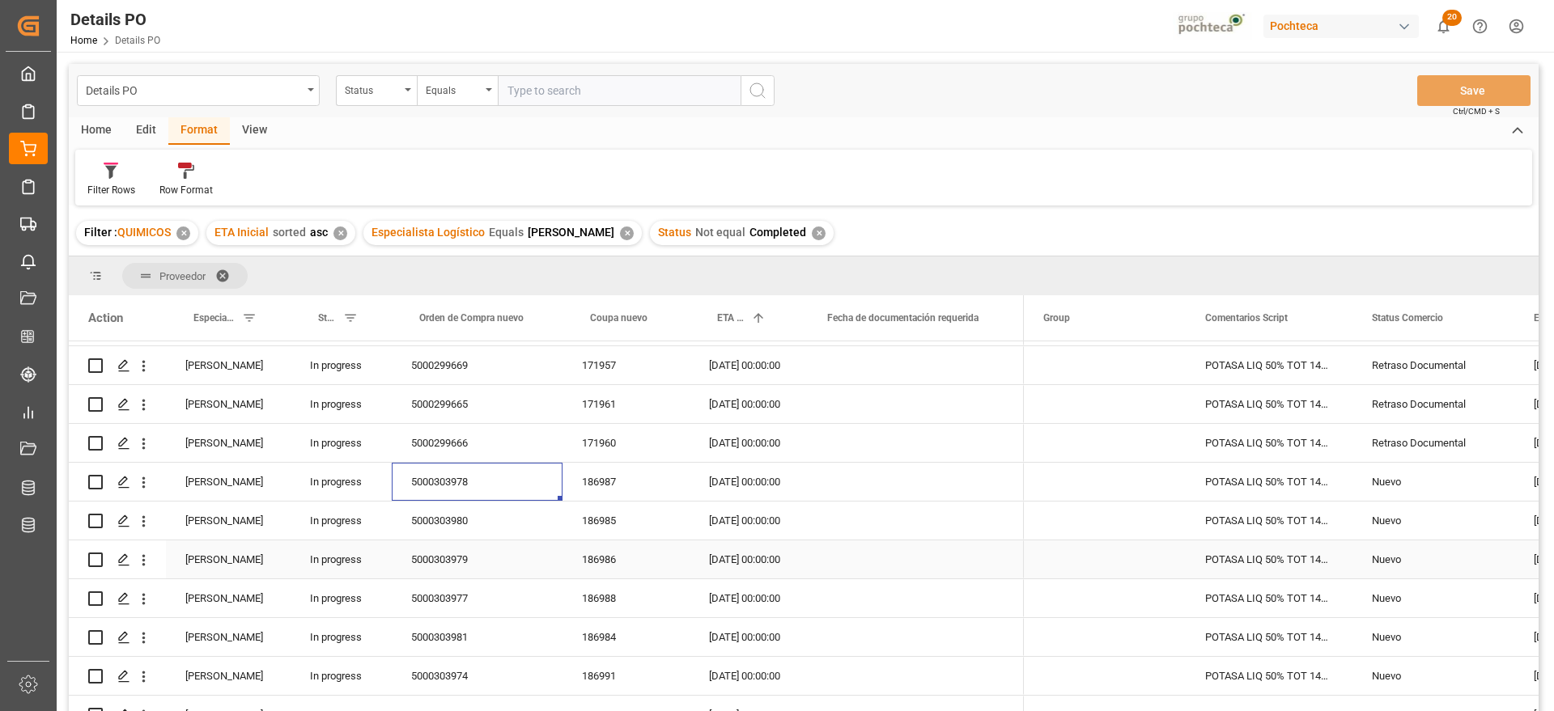
click at [481, 553] on div "5000303979" at bounding box center [477, 560] width 171 height 38
click at [1414, 557] on div "Nuevo" at bounding box center [1433, 559] width 123 height 37
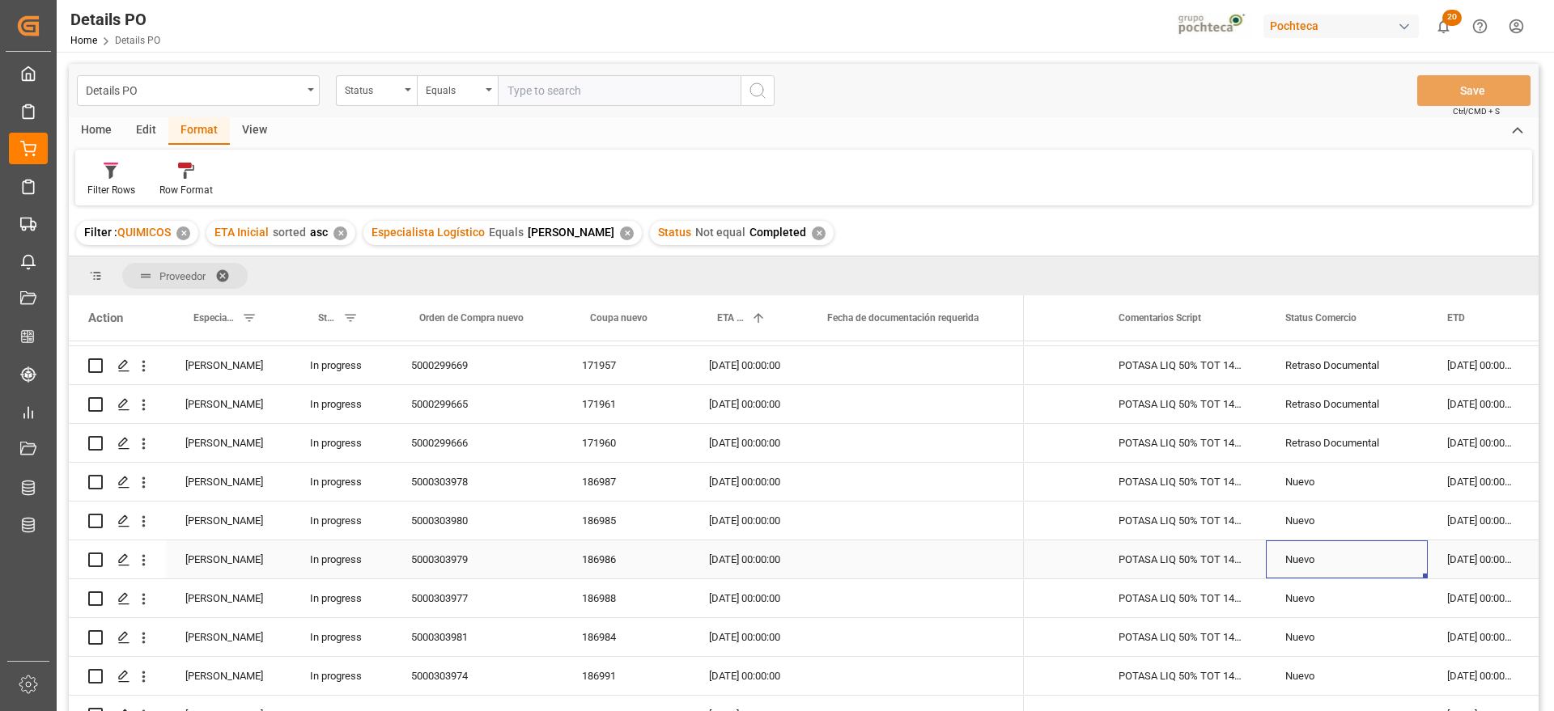
click at [1393, 558] on div "Nuevo" at bounding box center [1346, 559] width 123 height 37
click at [1402, 562] on icon "open menu" at bounding box center [1397, 569] width 19 height 19
click at [1363, 630] on div "En espera de Arribo/Atraque" at bounding box center [1356, 627] width 154 height 57
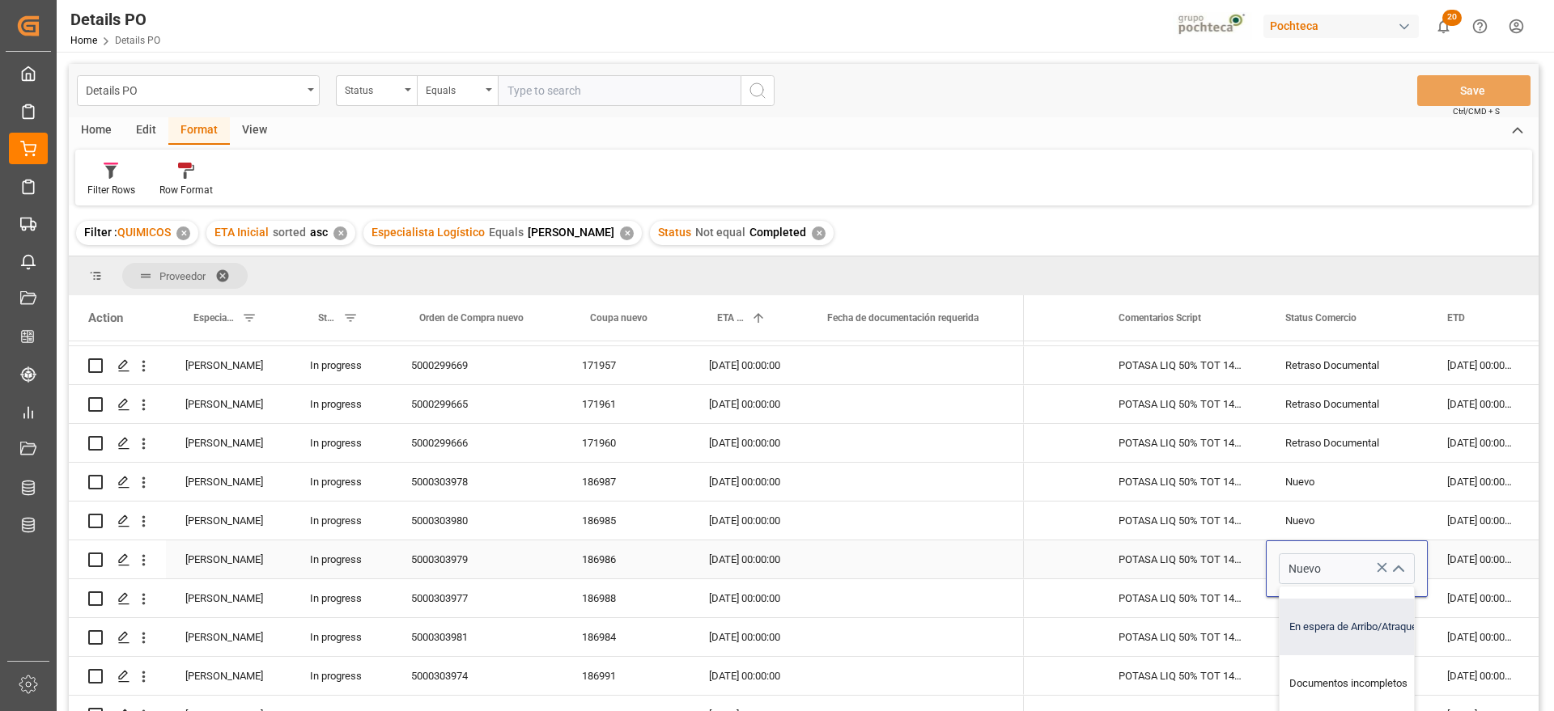
type input "En espera de Arribo/Atraque"
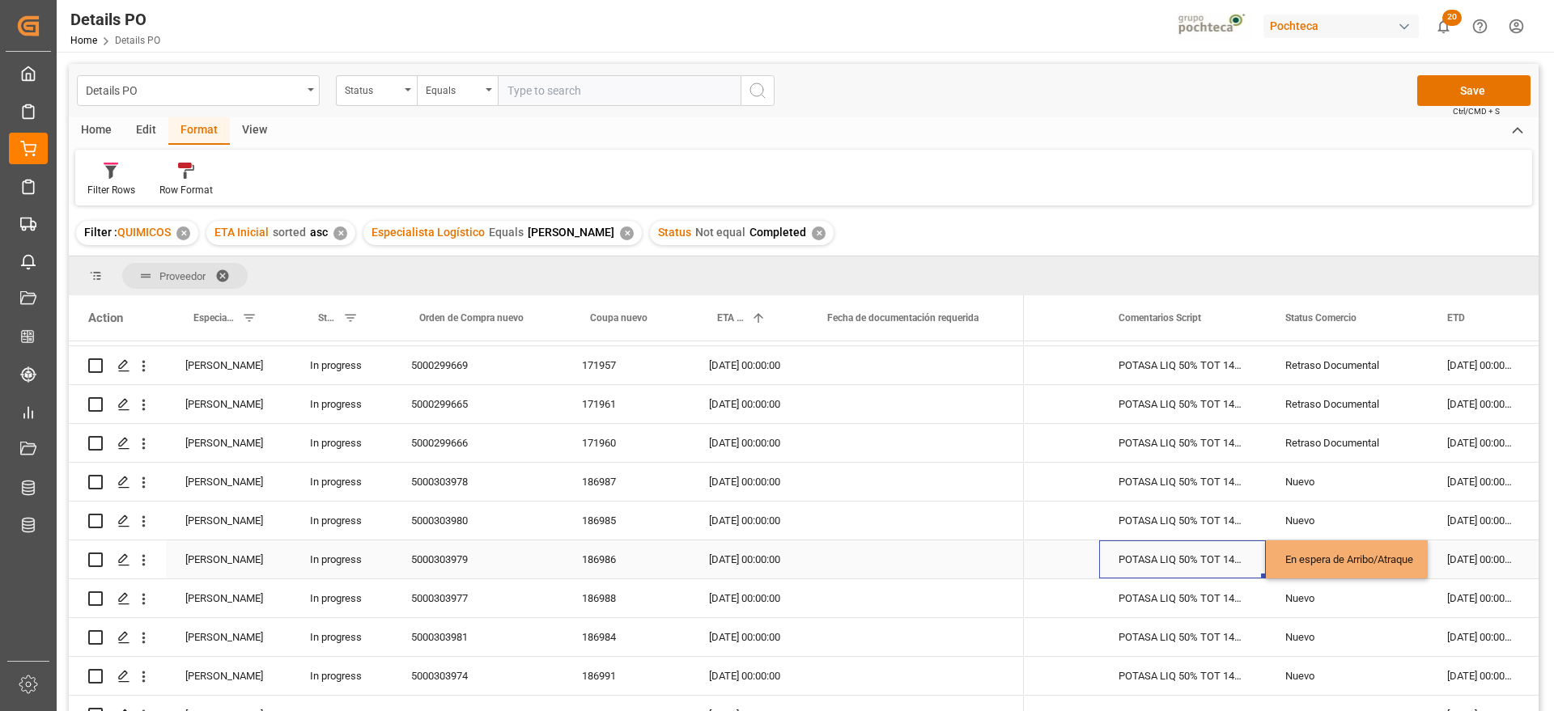
click at [1219, 553] on div "POTASA LIQ 50% TOT 1450 KG E/I BR N (969" at bounding box center [1182, 560] width 167 height 38
click at [1342, 560] on div "En espera de Arribo/Atraque" at bounding box center [1346, 559] width 123 height 37
click at [585, 562] on div "186986" at bounding box center [625, 560] width 127 height 38
click at [429, 566] on div "5000303979" at bounding box center [477, 560] width 171 height 38
click at [1334, 560] on div "En espera de Arribo/Atraque" at bounding box center [1346, 559] width 123 height 37
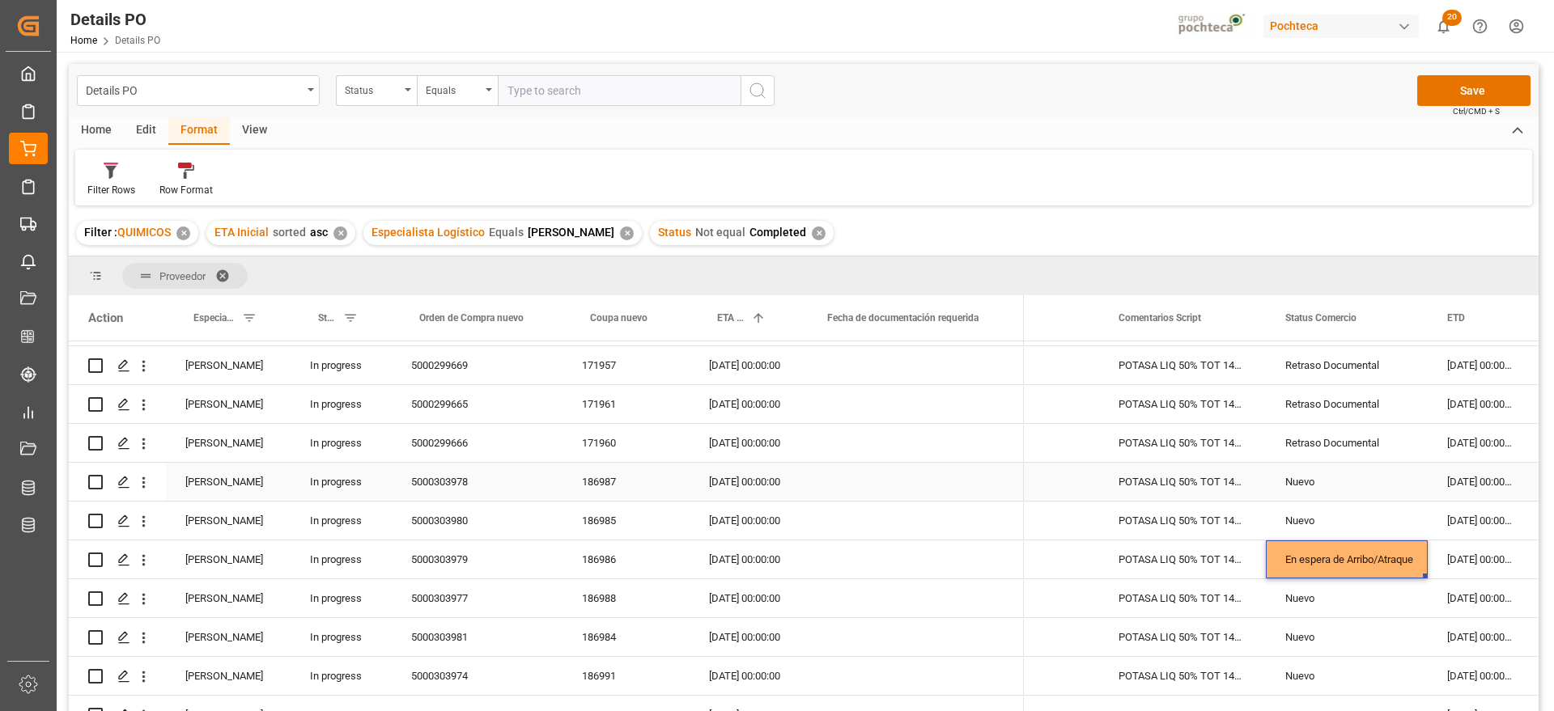
click at [1320, 471] on div "Nuevo" at bounding box center [1346, 482] width 123 height 37
click at [1325, 477] on div "En espera de Arribo/Atraque" at bounding box center [1346, 482] width 123 height 37
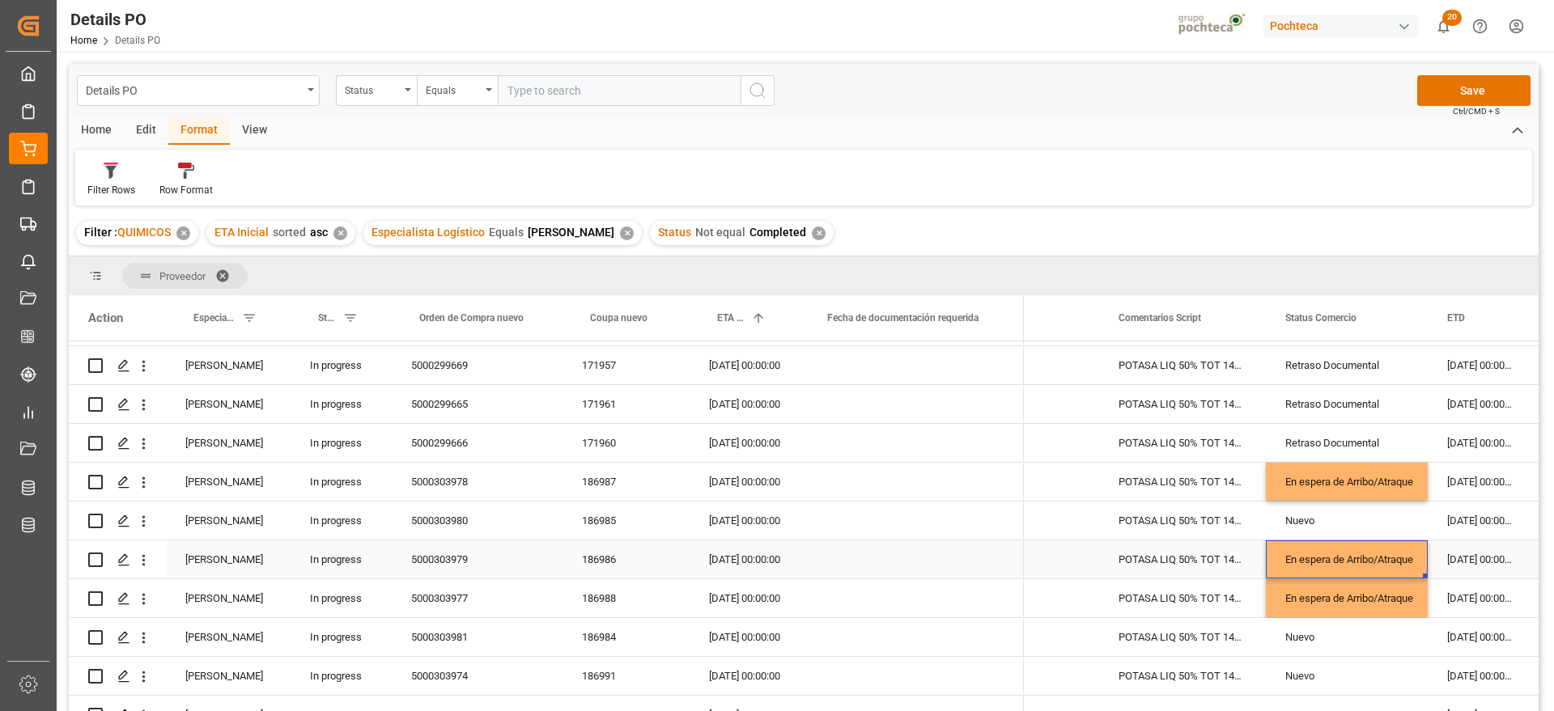
click at [1387, 553] on div "En espera de Arribo/Atraque" at bounding box center [1346, 559] width 123 height 37
click at [1322, 637] on div "Nuevo" at bounding box center [1346, 637] width 123 height 37
click at [1339, 518] on div "Nuevo" at bounding box center [1346, 521] width 123 height 37
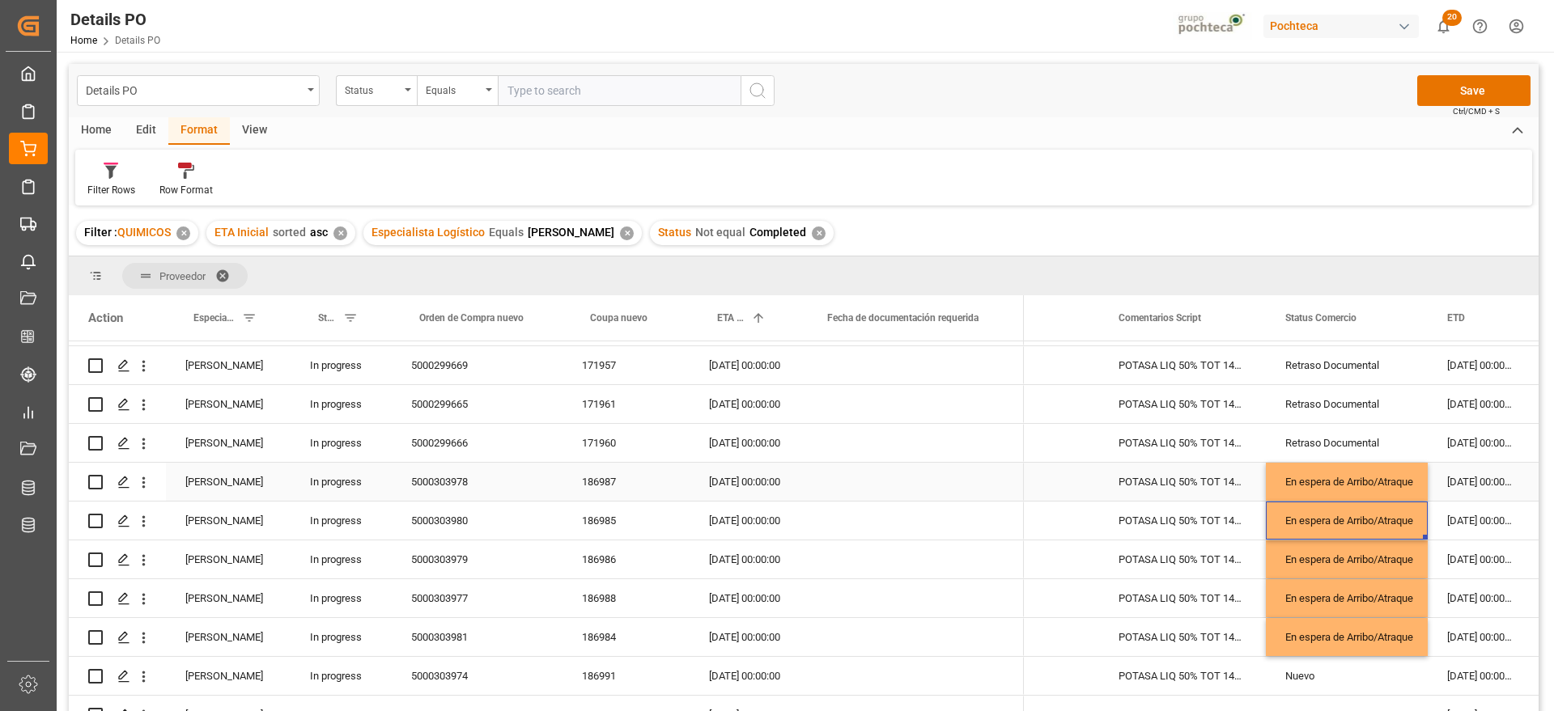
click at [1470, 478] on div "[DATE] 00:00:00" at bounding box center [1479, 482] width 105 height 38
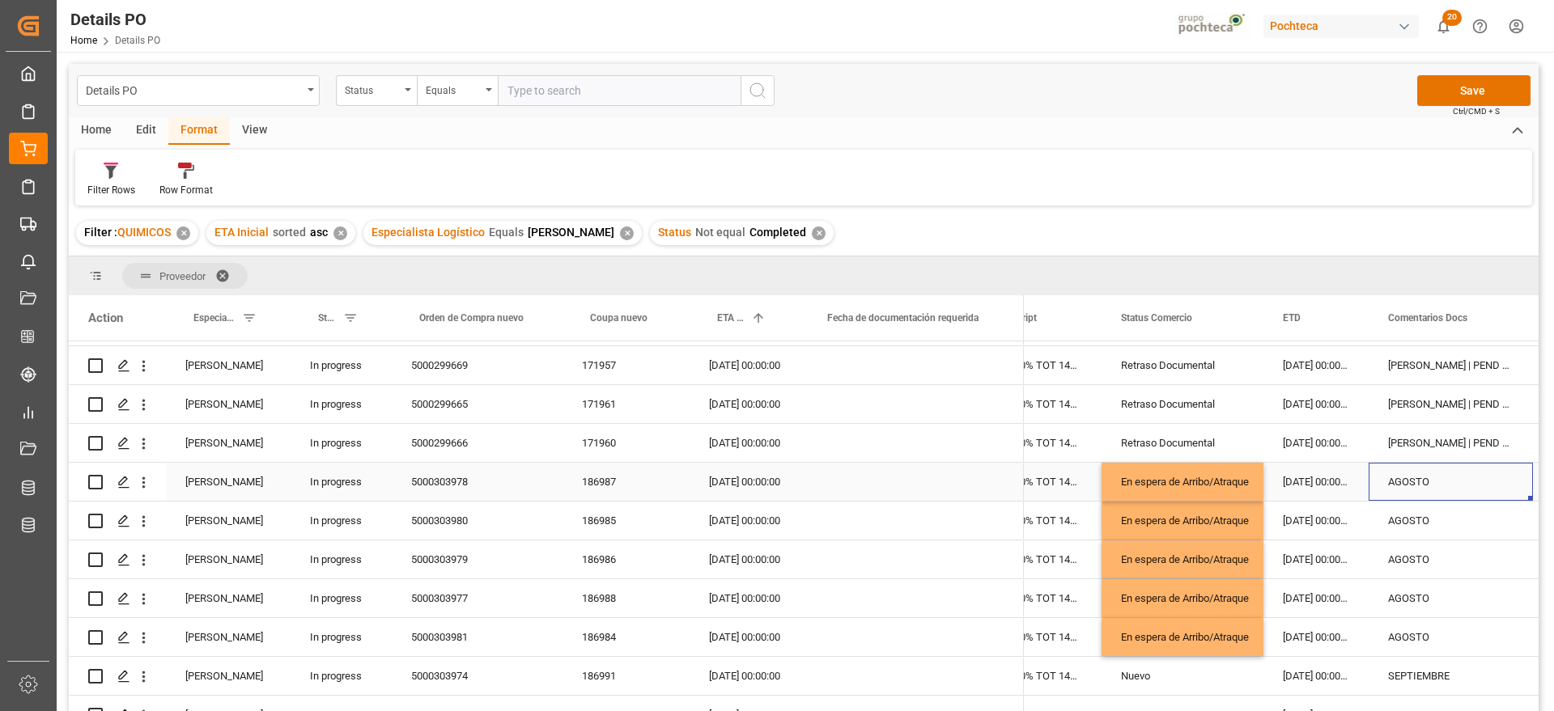
scroll to position [0, 413]
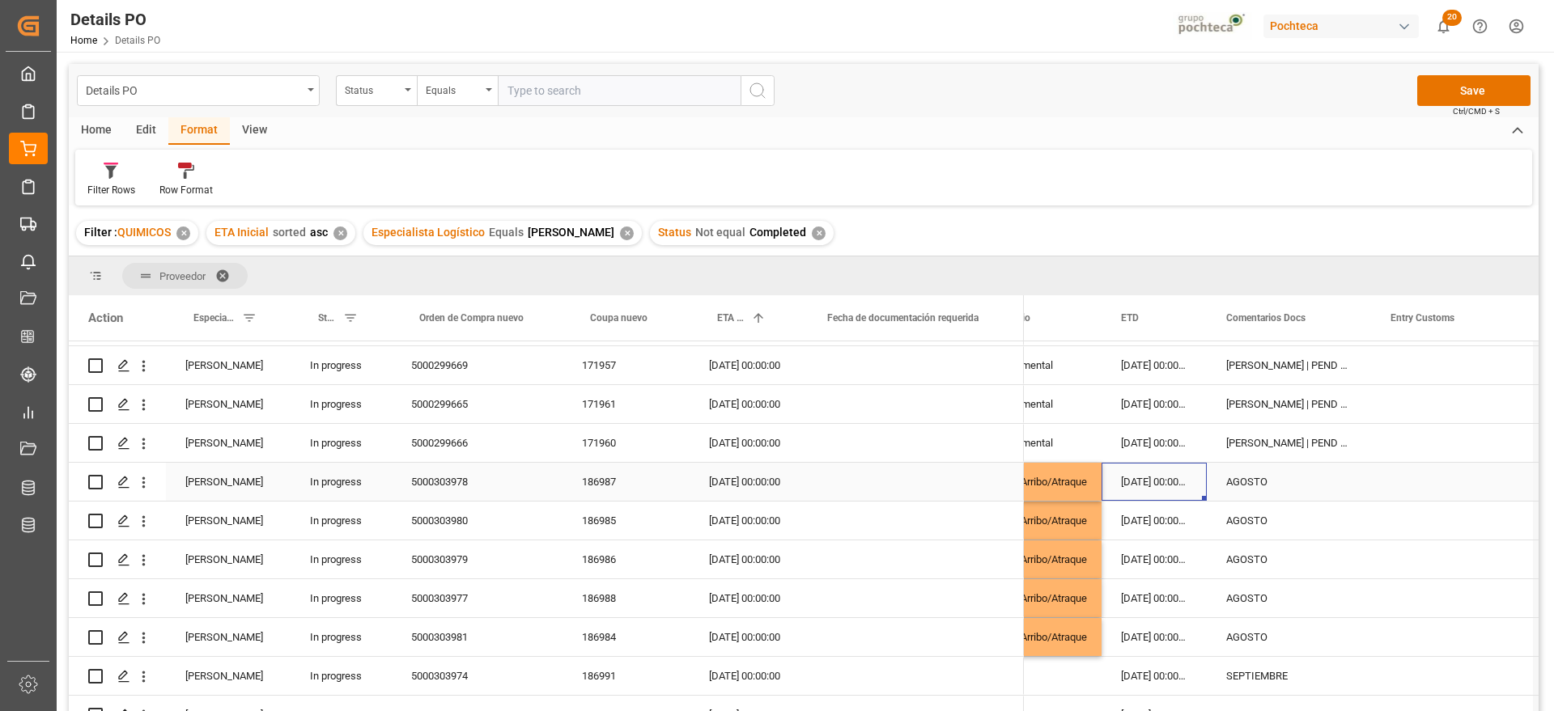
click at [1138, 486] on div "[DATE] 00:00:00" at bounding box center [1153, 482] width 105 height 38
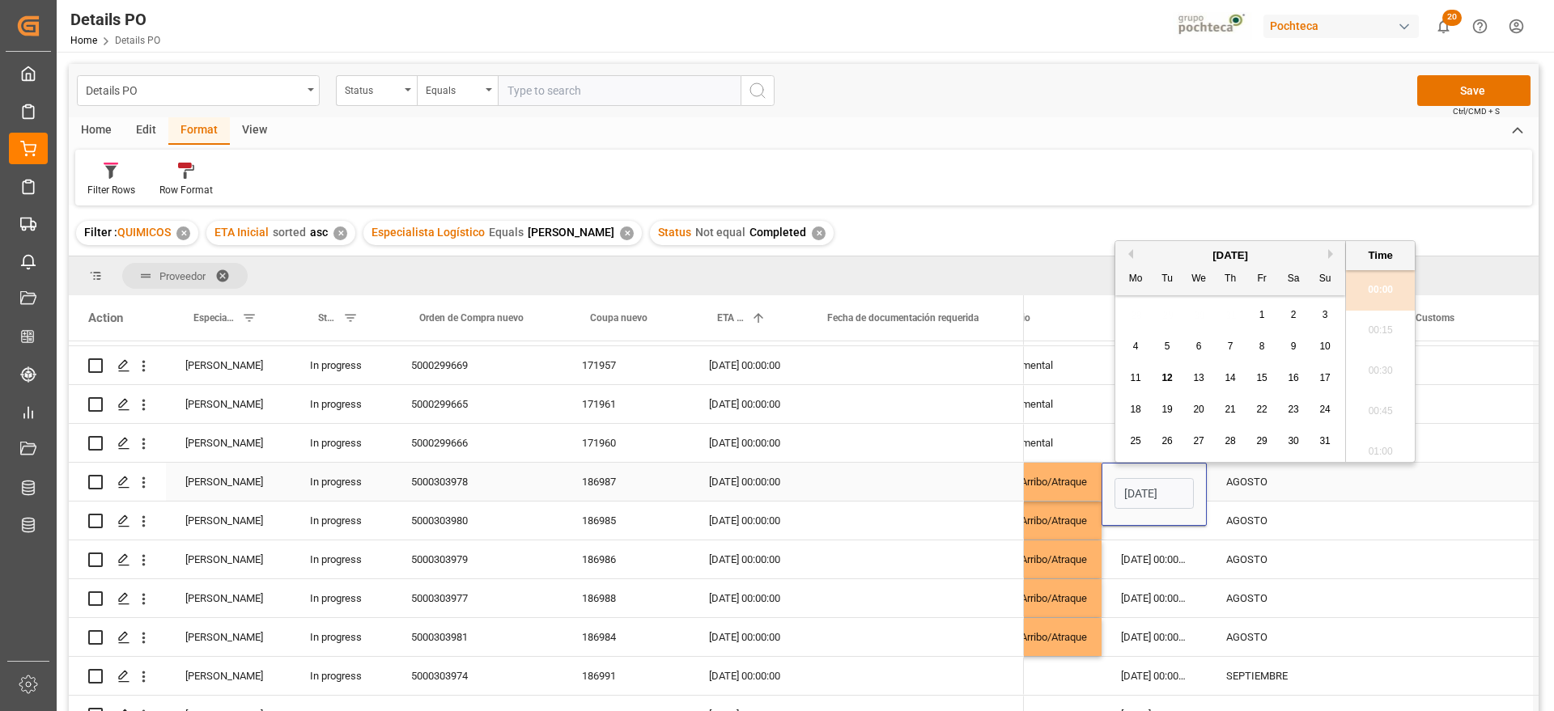
scroll to position [1381, 0]
click at [1198, 377] on span "13" at bounding box center [1198, 377] width 11 height 11
type input "[DATE] 00:00"
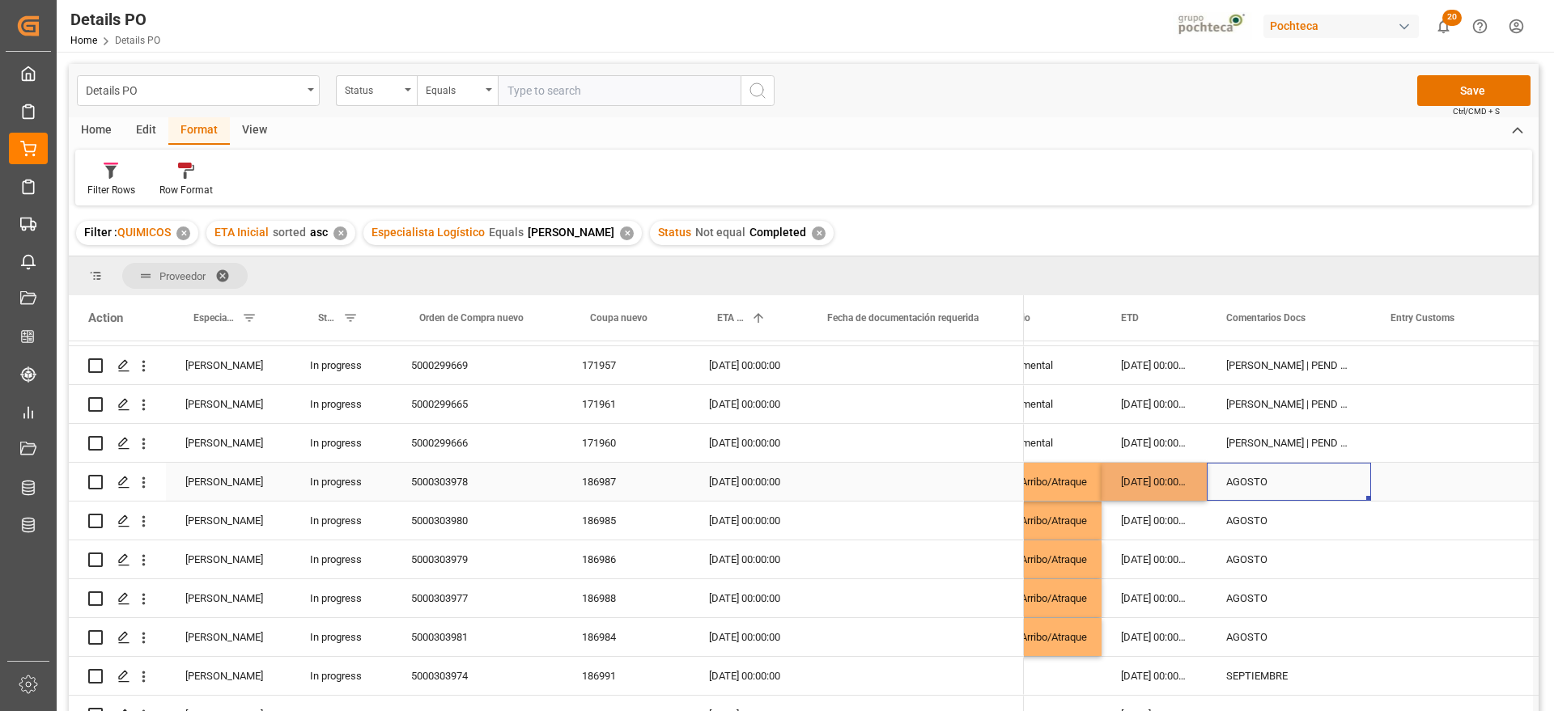
click at [1262, 481] on div "AGOSTO" at bounding box center [1289, 482] width 164 height 38
click at [1164, 485] on div "[DATE] 00:00:00" at bounding box center [1153, 482] width 105 height 38
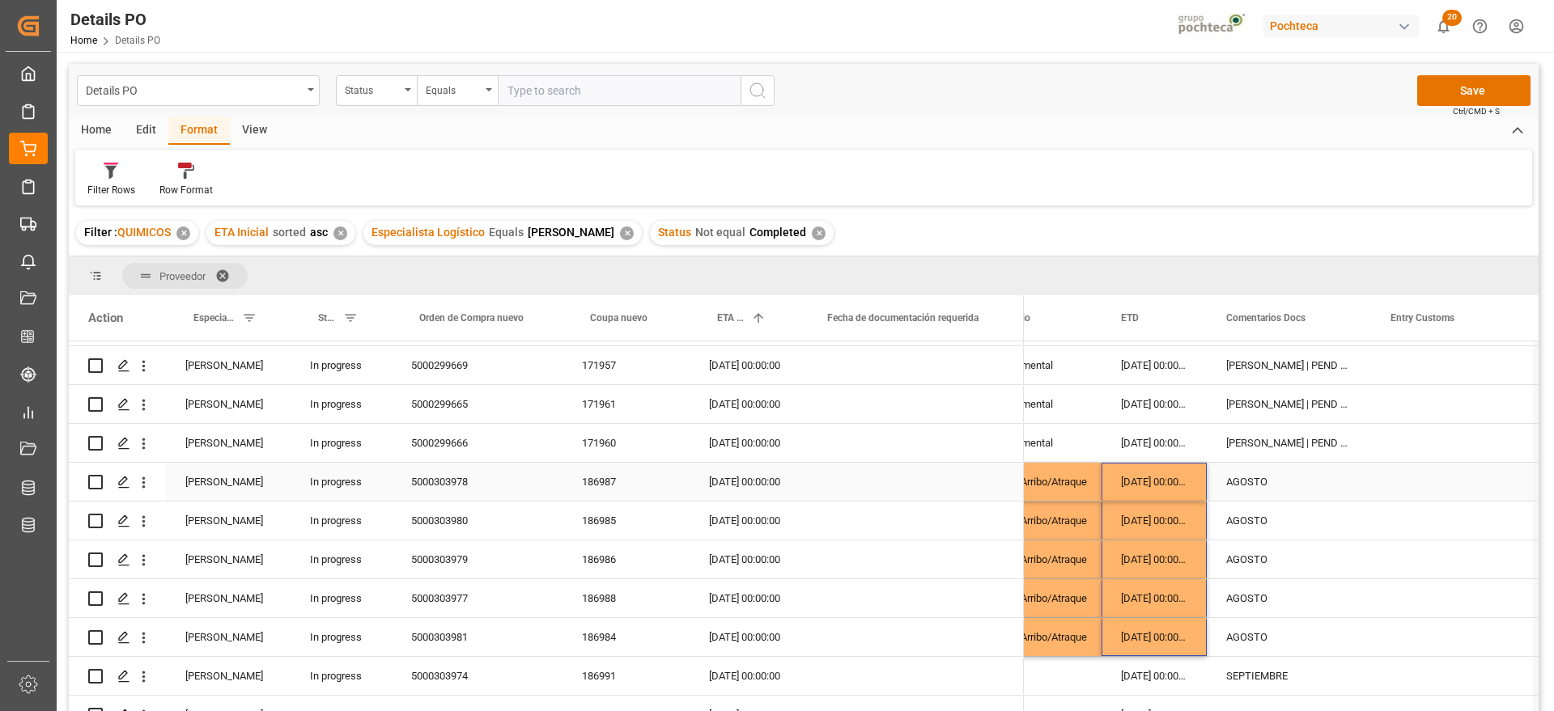
click at [734, 467] on div "[DATE] 00:00:00" at bounding box center [744, 482] width 110 height 38
click at [736, 481] on div "[DATE] 00:00:00" at bounding box center [744, 482] width 110 height 38
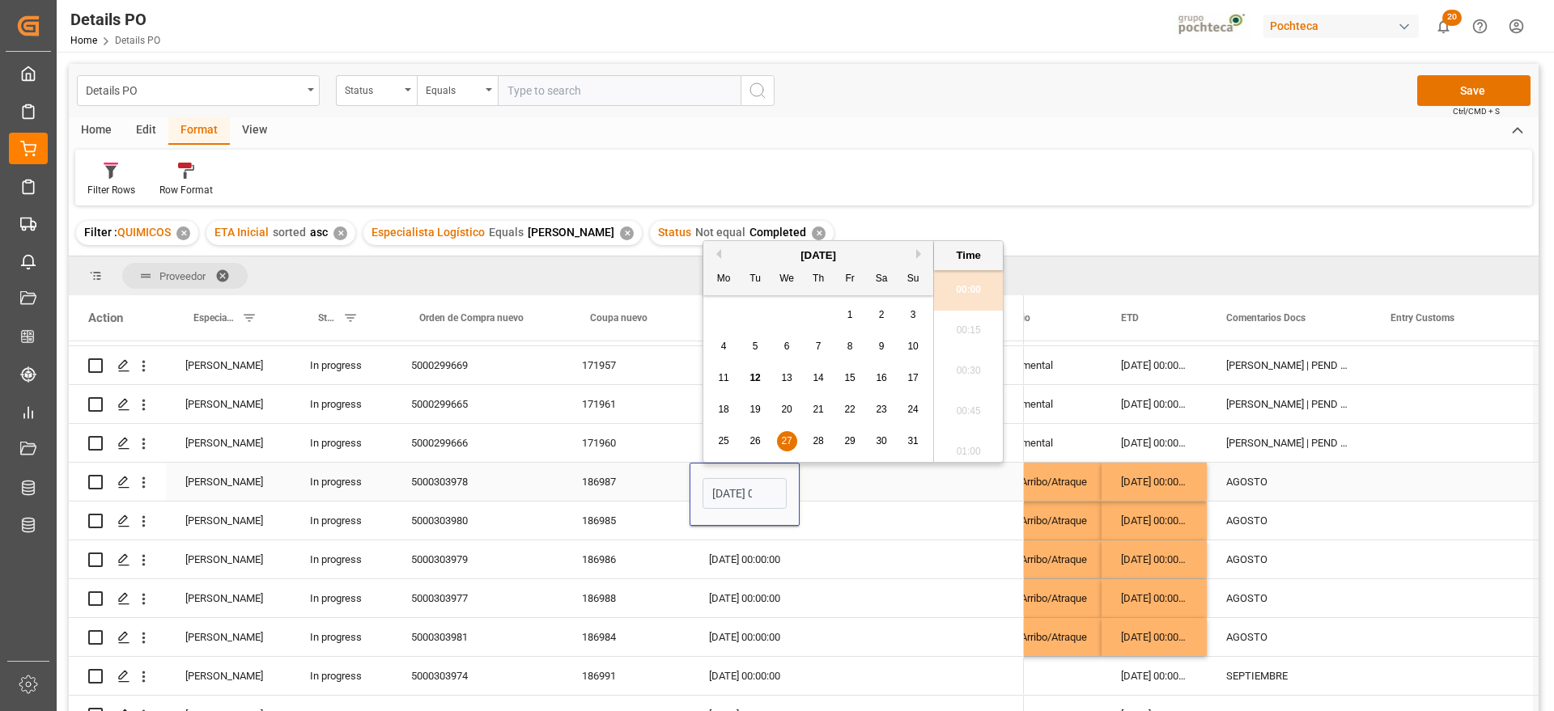
scroll to position [0, 48]
click at [921, 254] on button "Next Month" at bounding box center [921, 254] width 10 height 10
click at [785, 320] on span "3" at bounding box center [787, 314] width 6 height 11
type input "[DATE] 00:00"
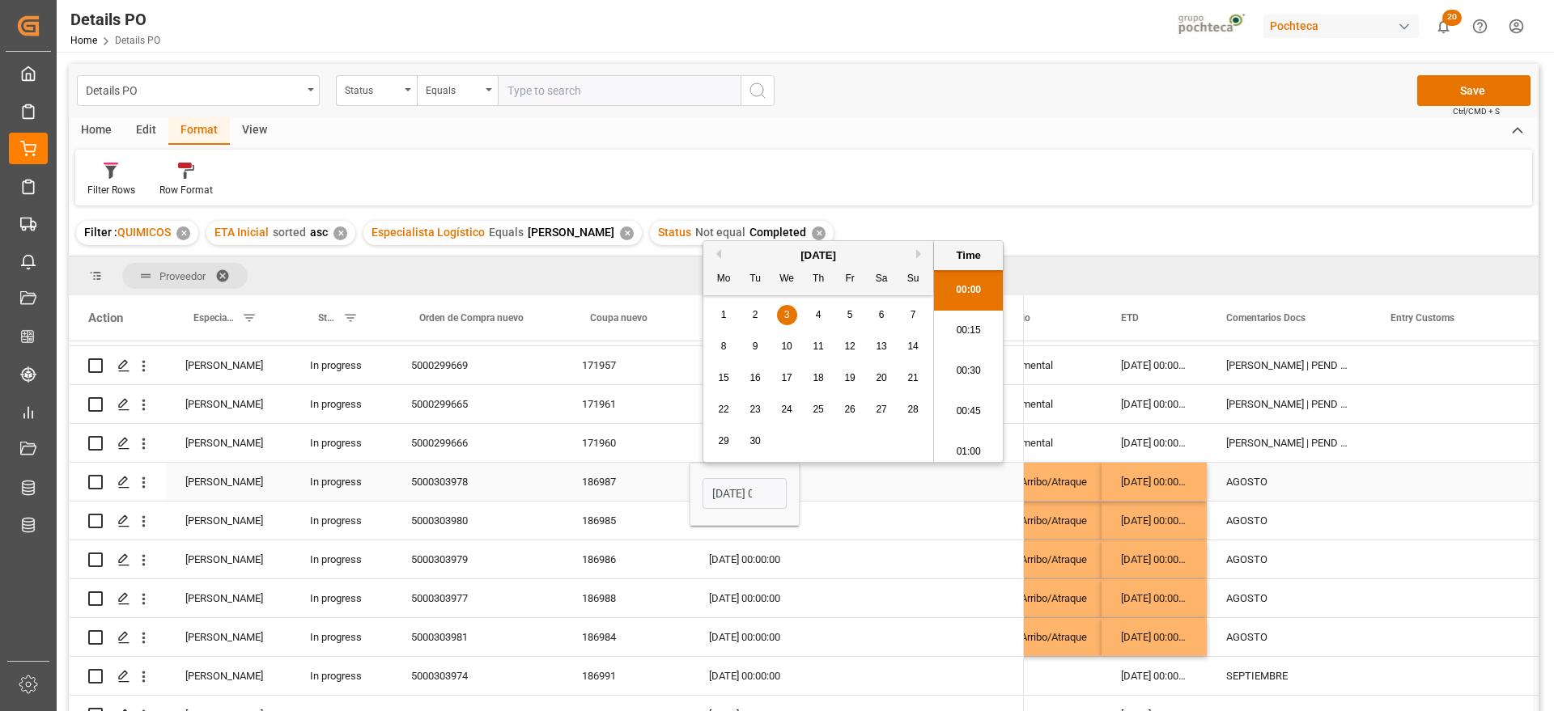
click at [838, 486] on div "Press SPACE to select this row." at bounding box center [911, 482] width 224 height 38
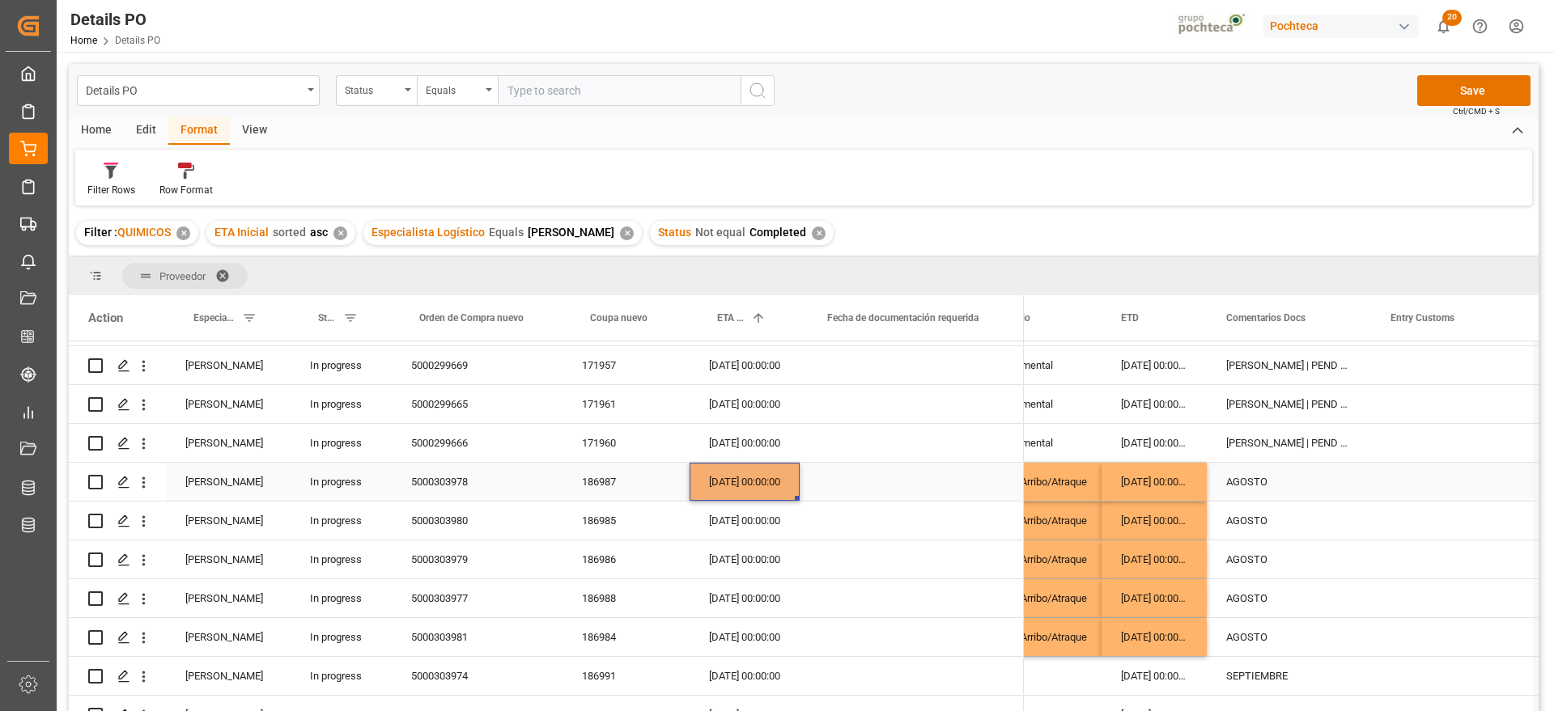
click at [736, 483] on div "[DATE] 00:00:00" at bounding box center [744, 482] width 110 height 38
click at [753, 486] on div "[DATE] 00:00:00" at bounding box center [744, 482] width 110 height 38
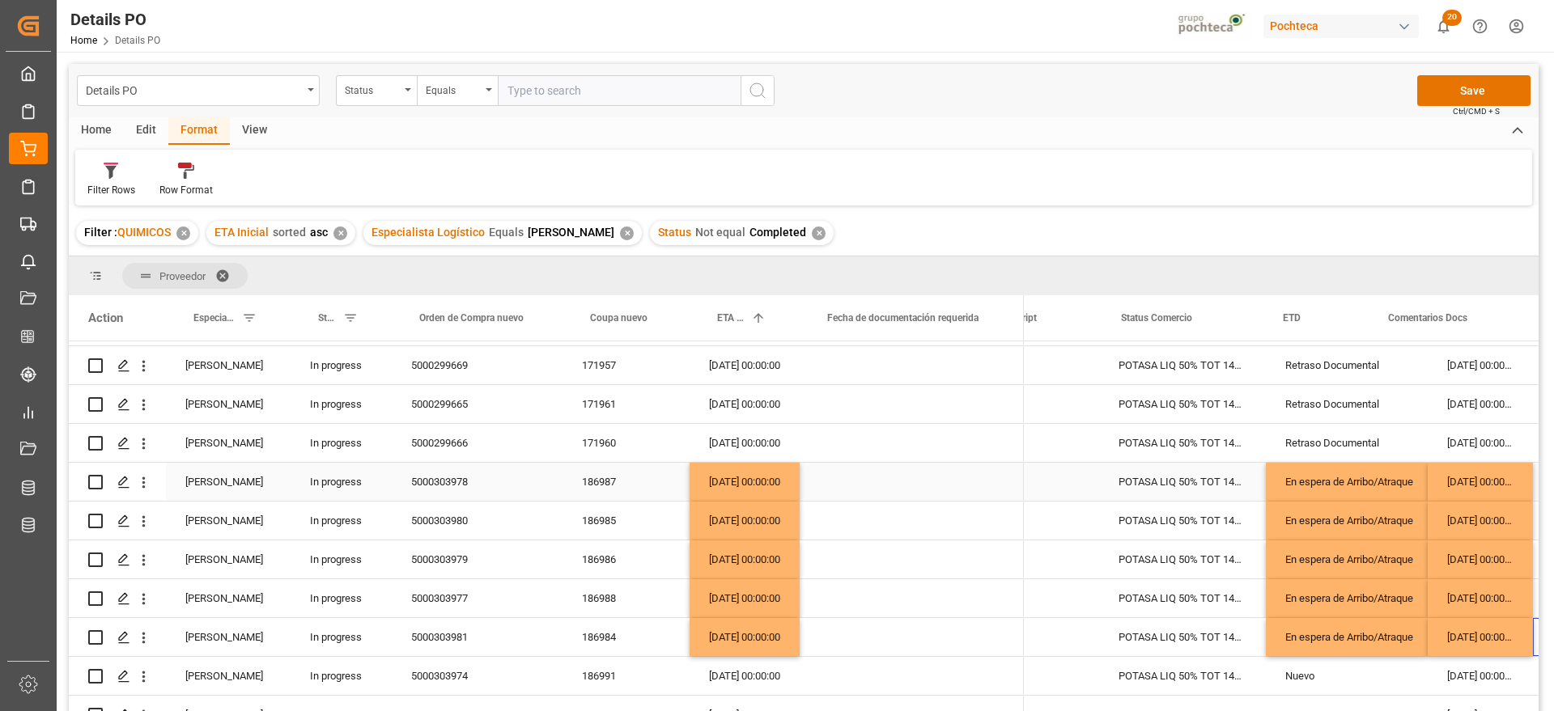
scroll to position [0, 251]
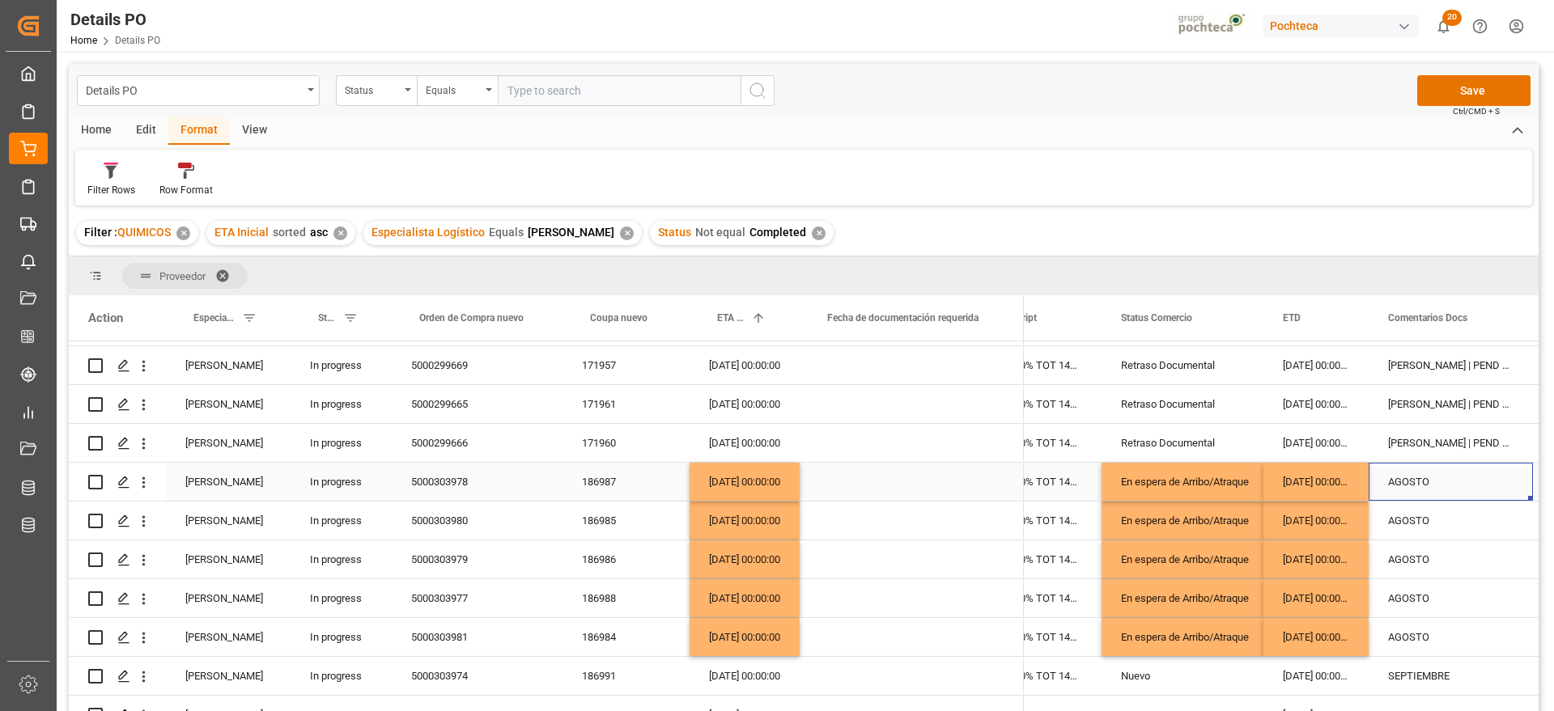
click at [1465, 477] on div "AGOSTO" at bounding box center [1450, 482] width 164 height 38
click at [1466, 481] on input "AGOSTO" at bounding box center [1450, 491] width 138 height 31
drag, startPoint x: 1464, startPoint y: 482, endPoint x: 1399, endPoint y: 482, distance: 64.7
click at [1399, 482] on input "AGOSTO" at bounding box center [1450, 491] width 138 height 31
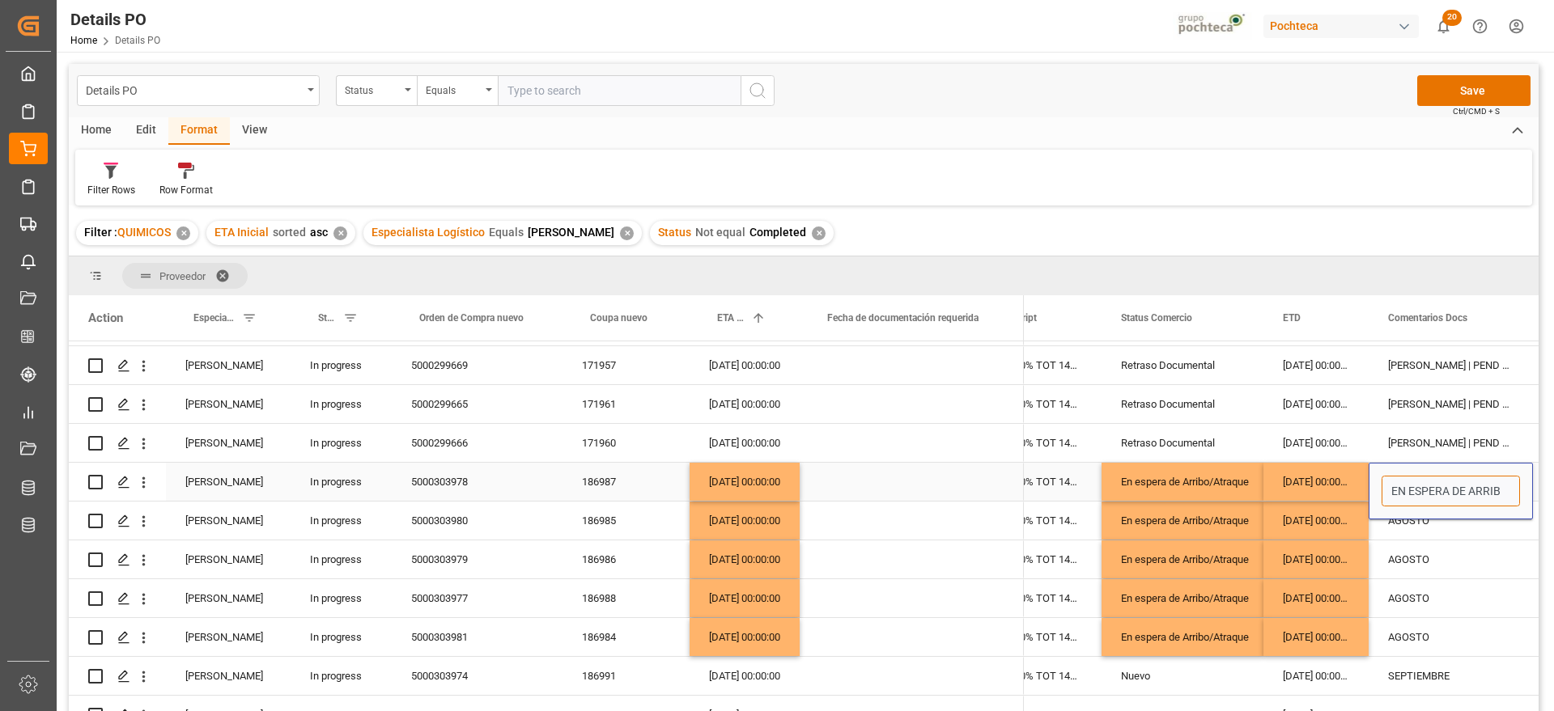
type input "EN ESPERA DE ARRIBO"
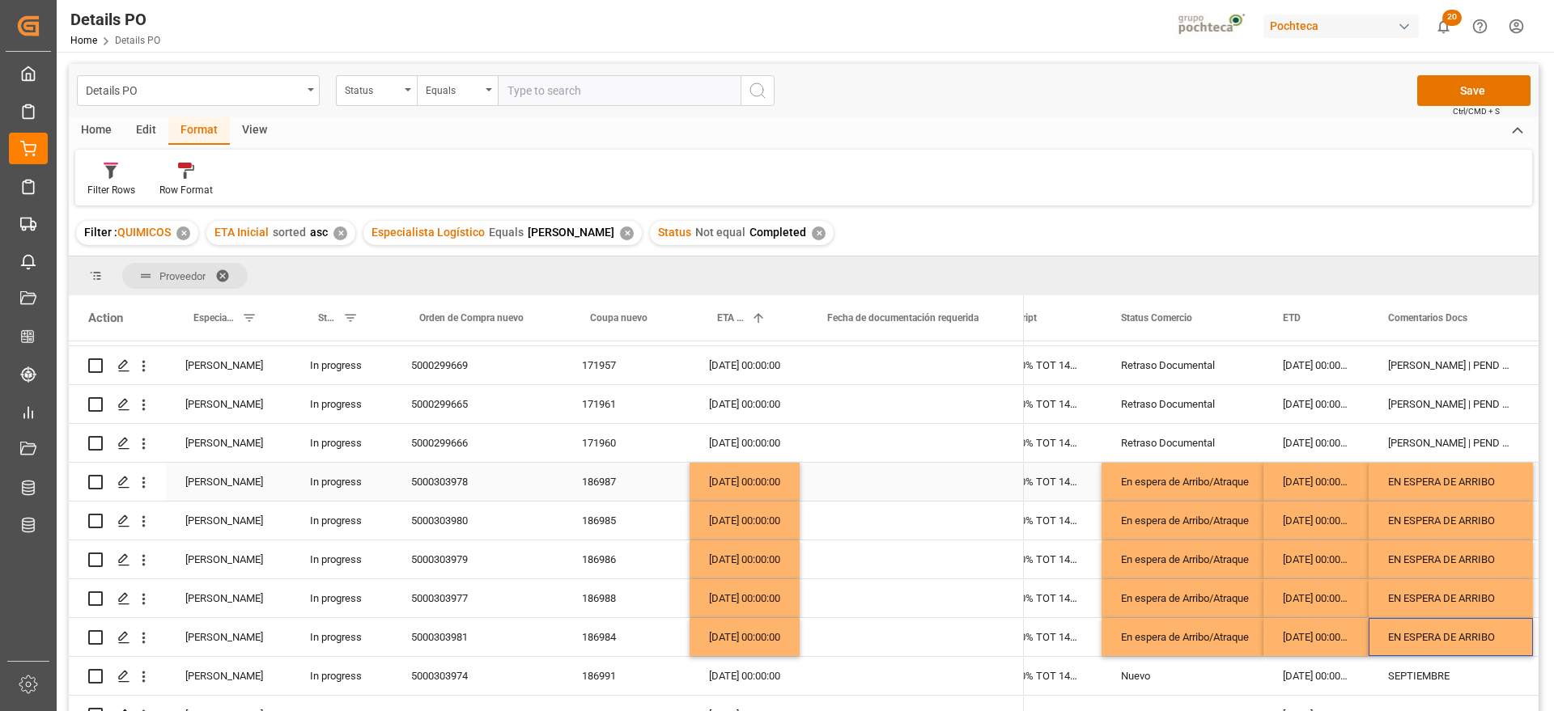
click at [1400, 482] on div "EN ESPERA DE ARRIBO" at bounding box center [1450, 482] width 164 height 38
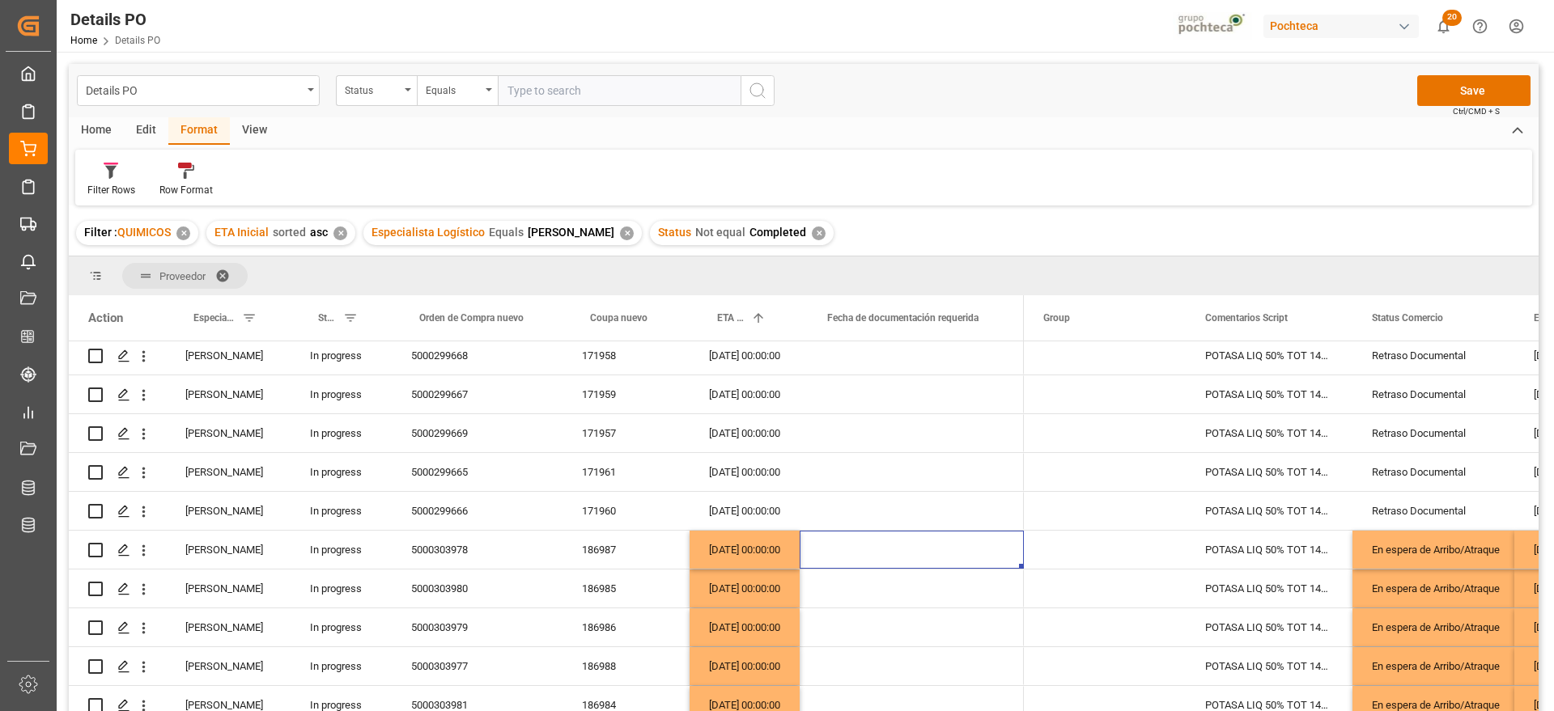
scroll to position [65, 0]
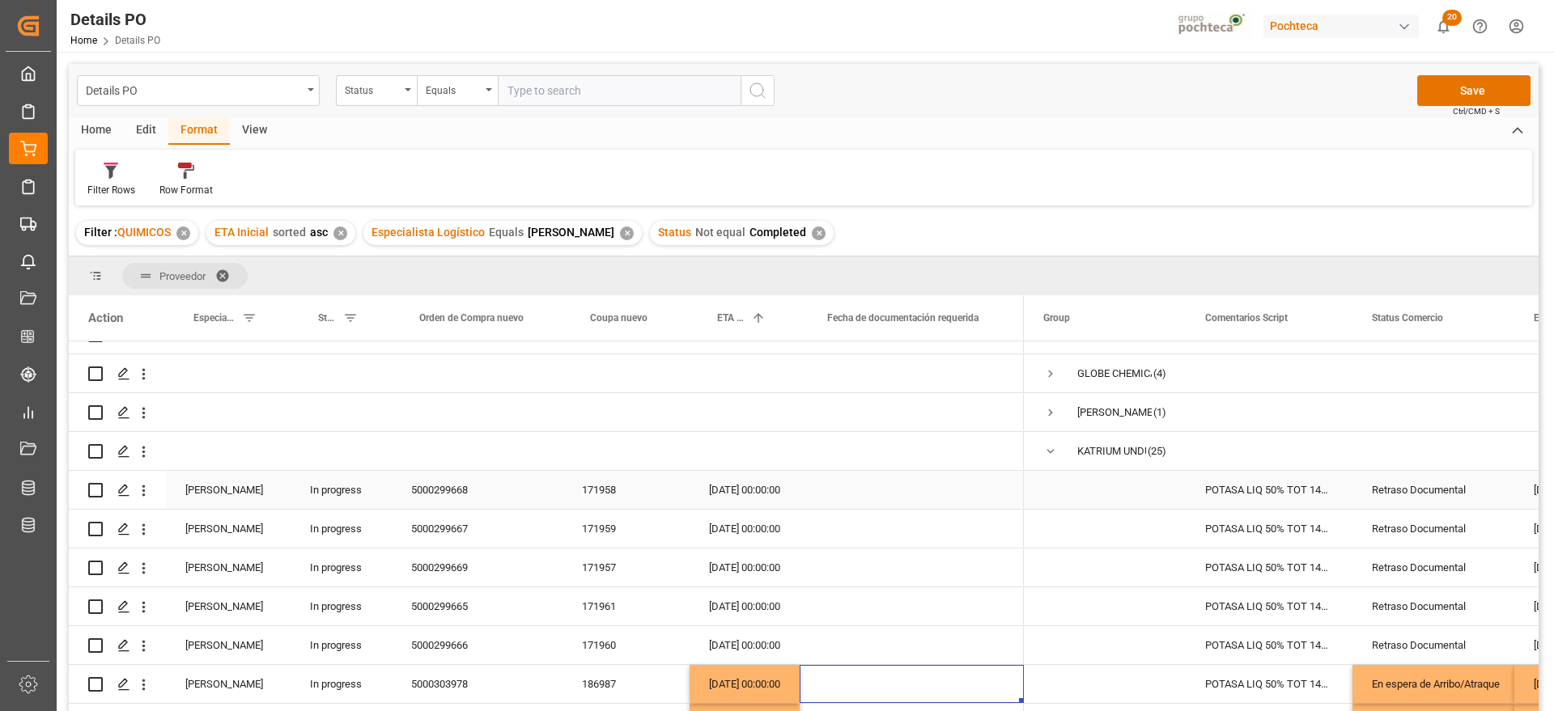
click at [1430, 490] on div "Retraso Documental" at bounding box center [1433, 490] width 123 height 37
click at [1218, 499] on div "POTASA LIQ 50% TOT 1450 KG E/I BR N (969" at bounding box center [1268, 490] width 167 height 38
click at [1457, 89] on button "Save" at bounding box center [1473, 90] width 113 height 31
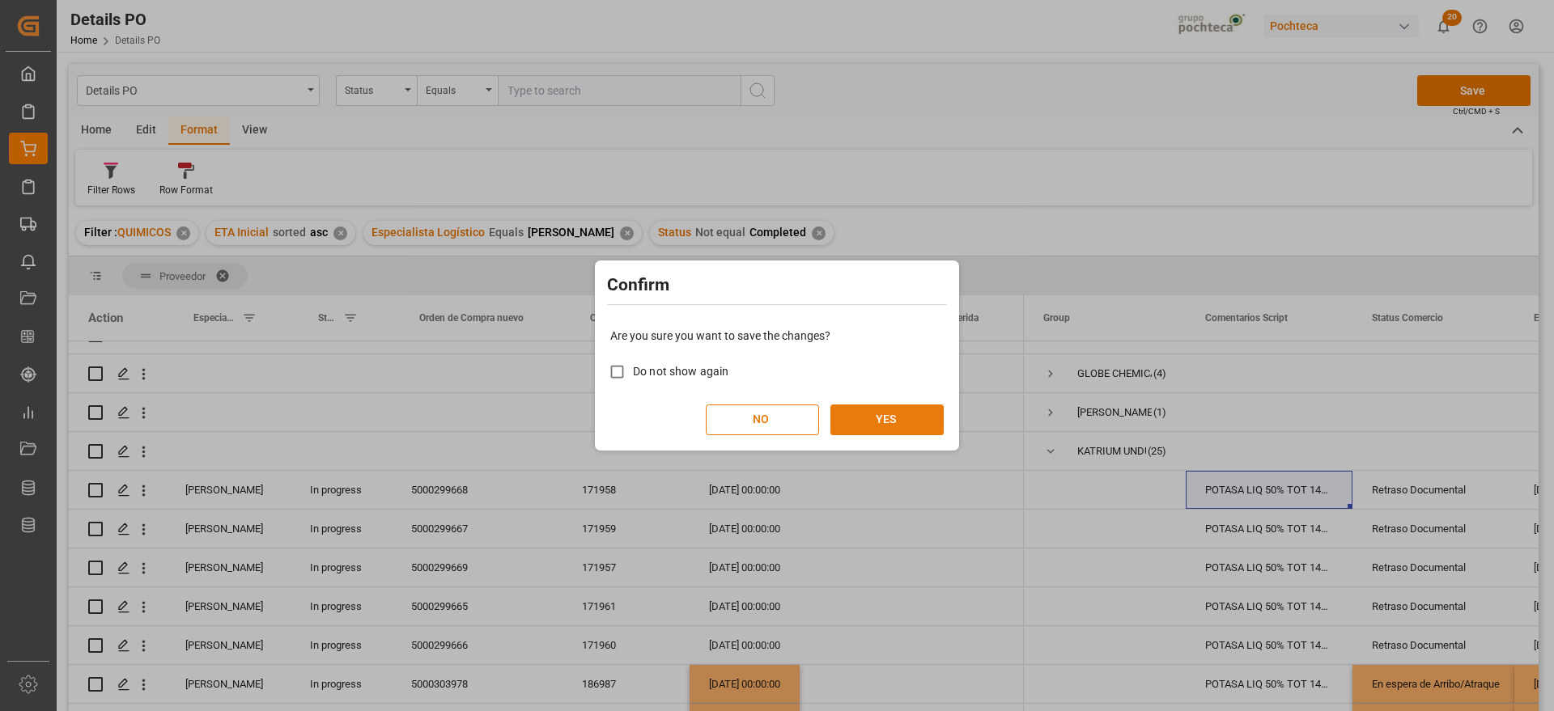
click at [895, 424] on button "YES" at bounding box center [886, 420] width 113 height 31
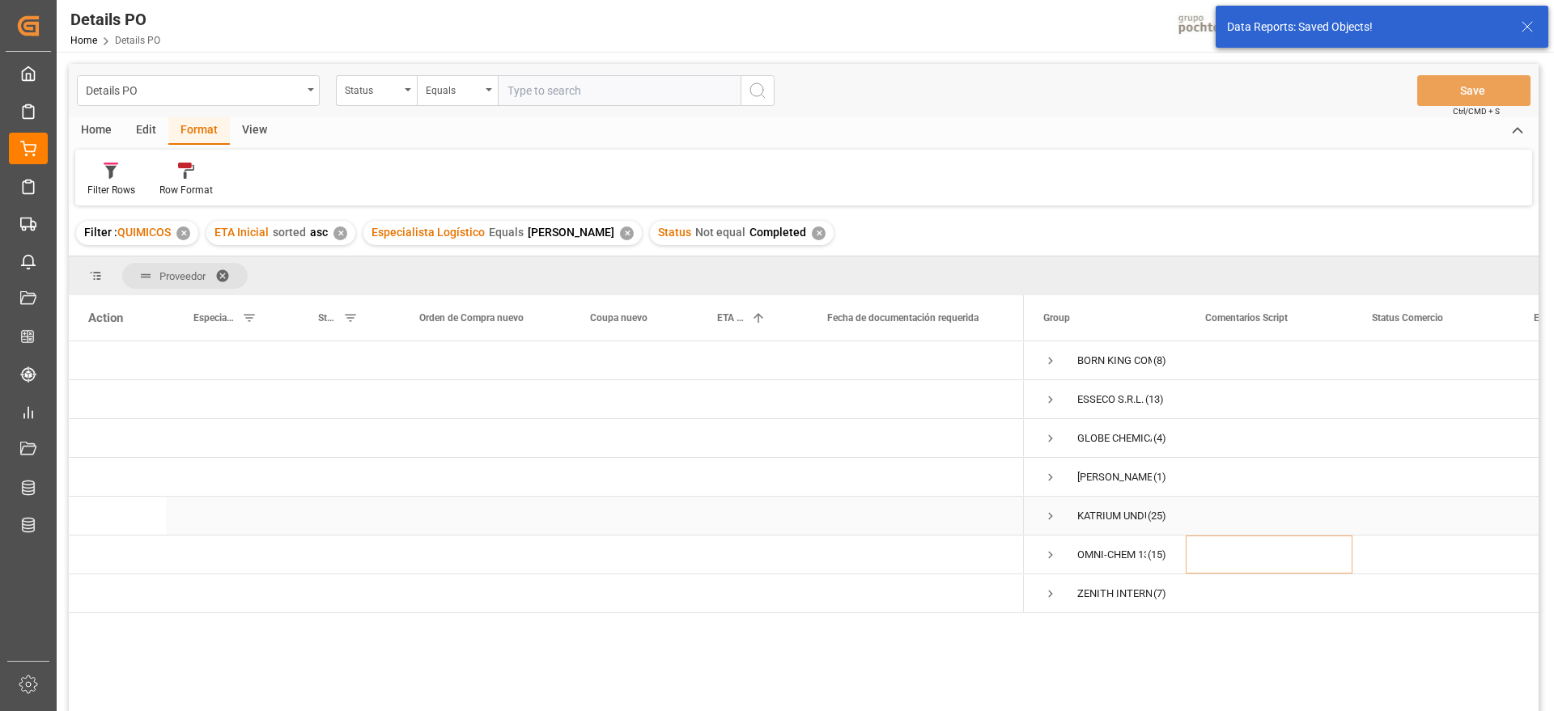
scroll to position [0, 0]
click at [1052, 552] on span "Press SPACE to select this row." at bounding box center [1050, 555] width 15 height 15
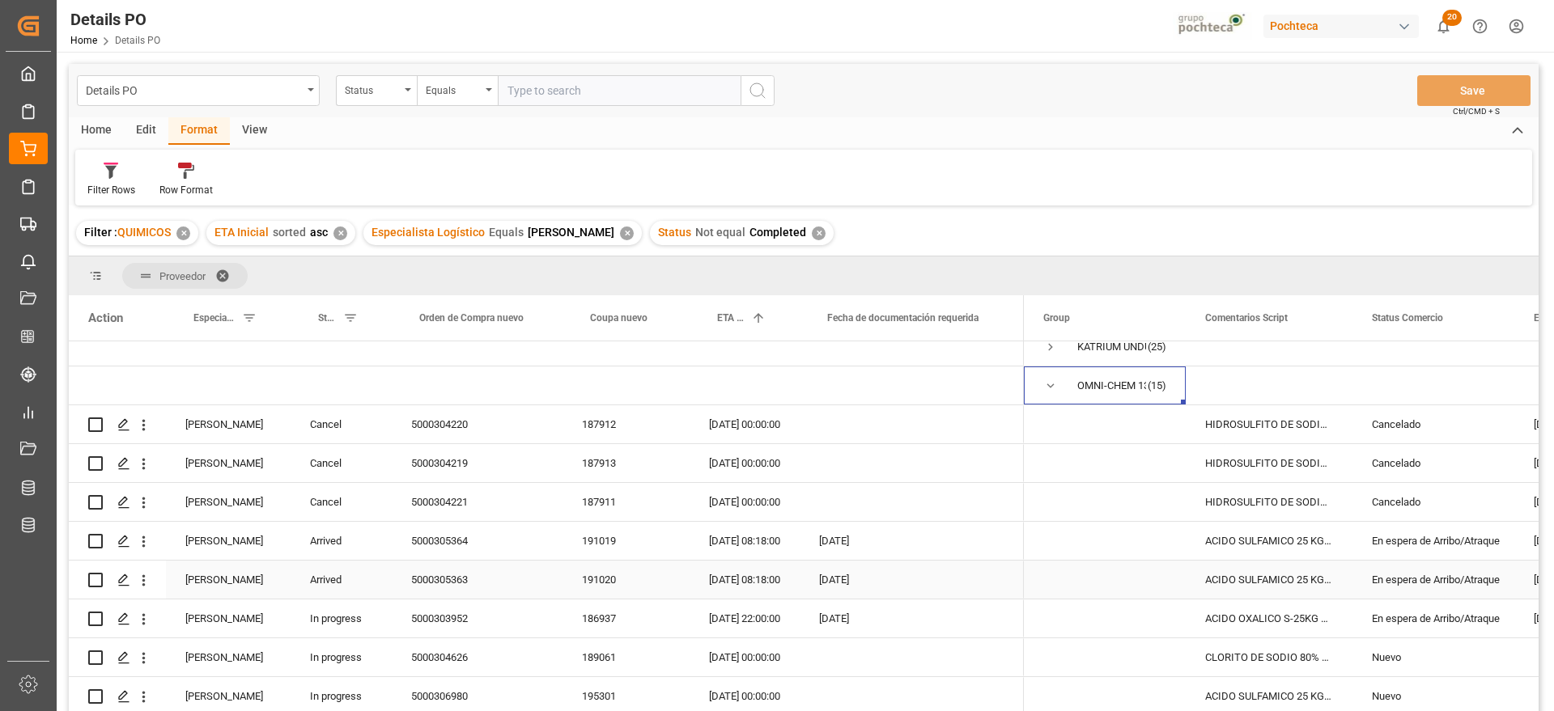
scroll to position [202, 0]
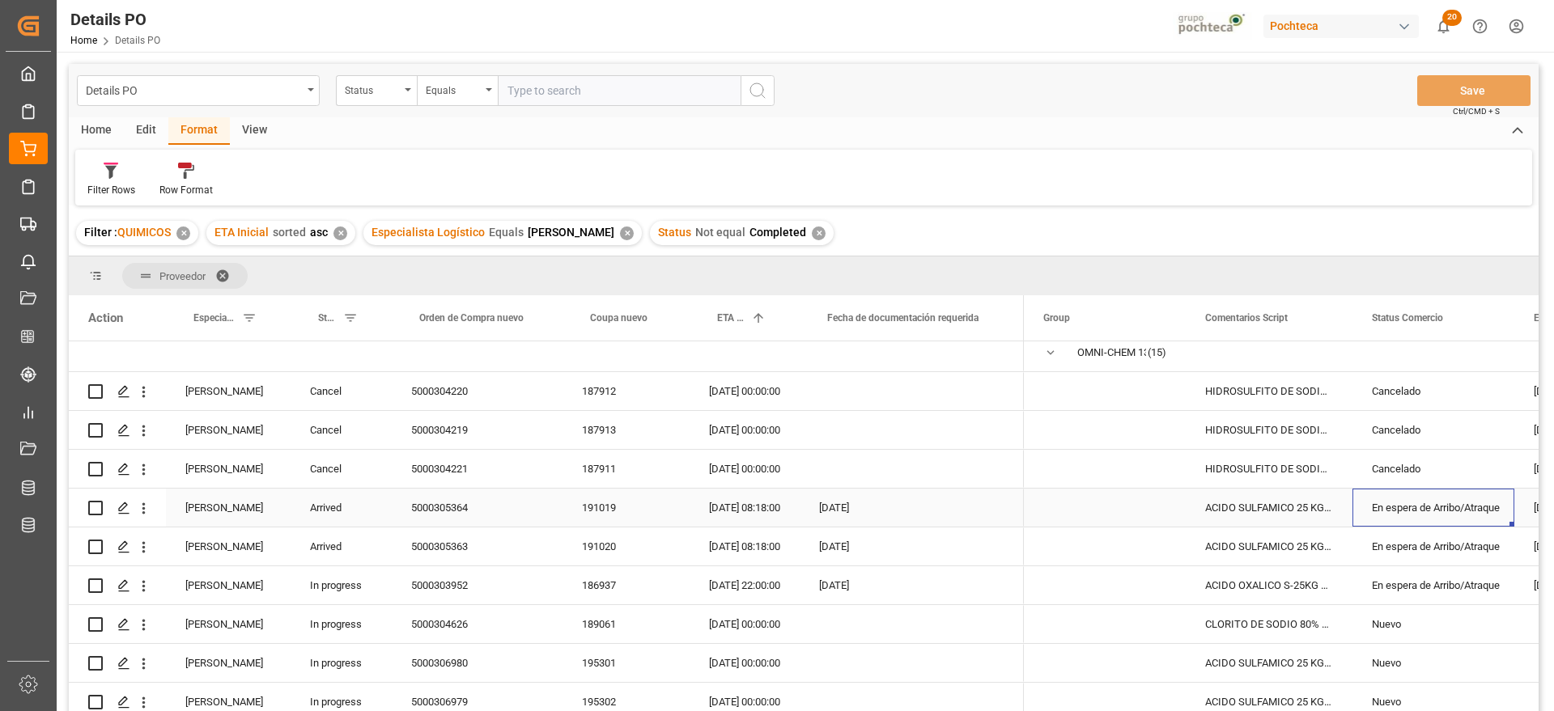
click at [1472, 503] on div "En espera de Arribo/Atraque" at bounding box center [1433, 508] width 123 height 37
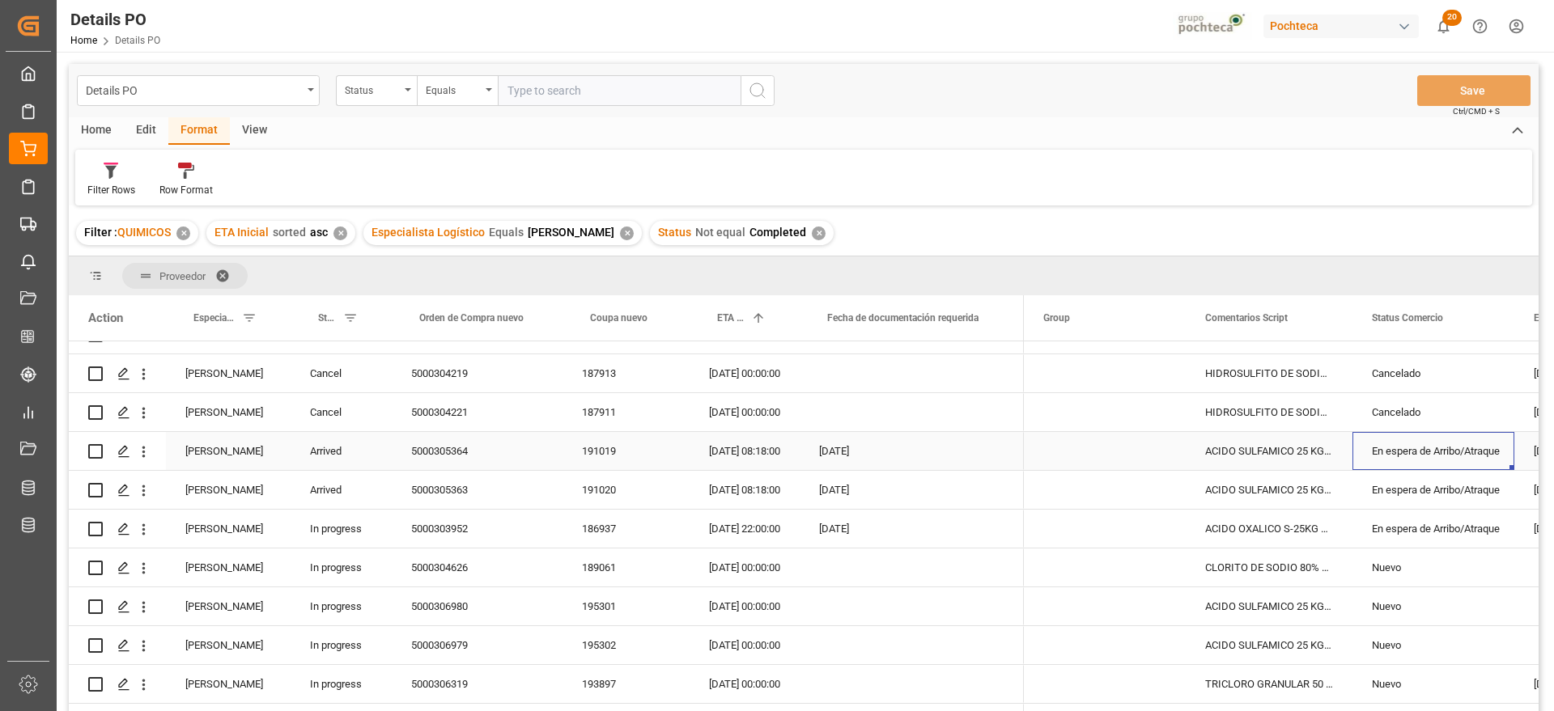
scroll to position [303, 0]
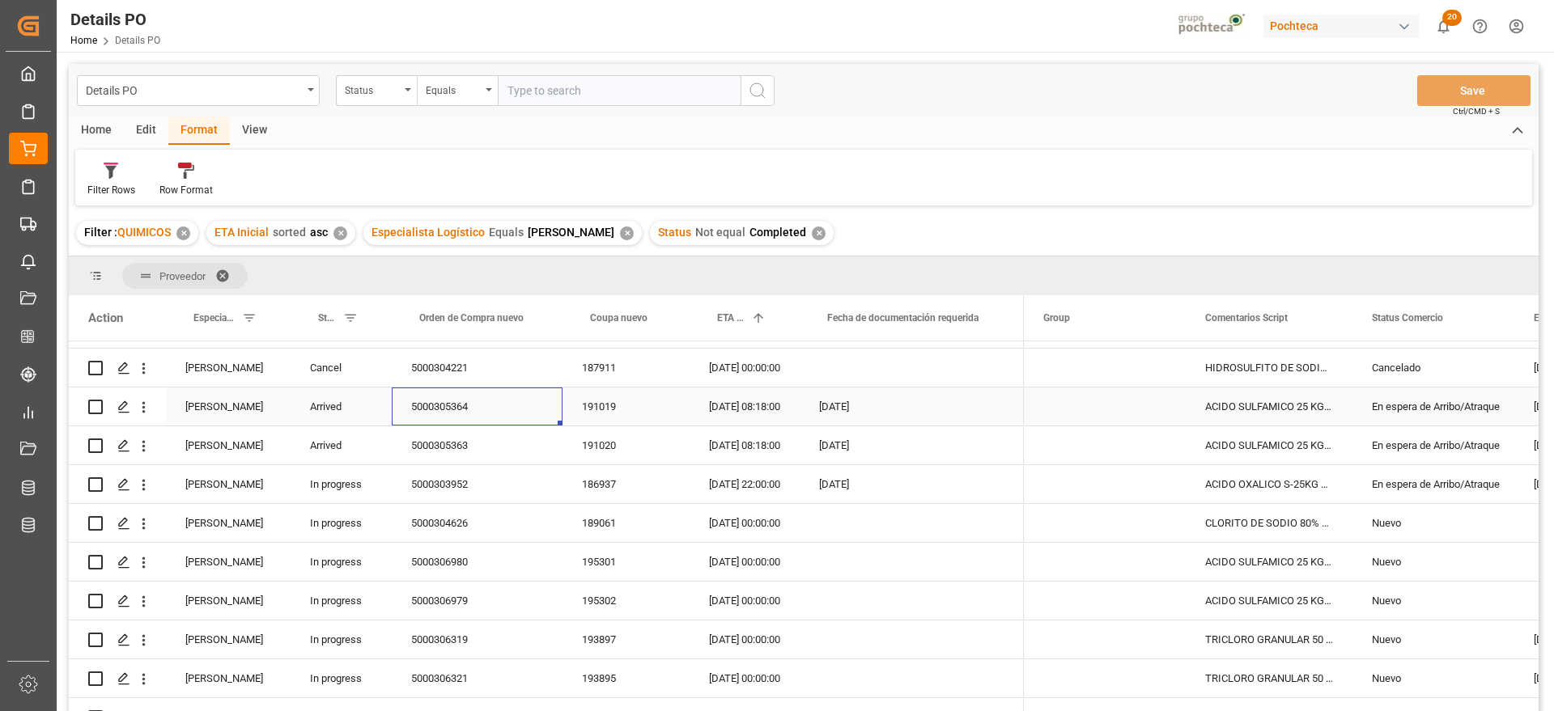
click at [421, 409] on div "5000305364" at bounding box center [477, 407] width 171 height 38
click at [1414, 413] on div "En espera de Arribo/Atraque" at bounding box center [1433, 406] width 123 height 37
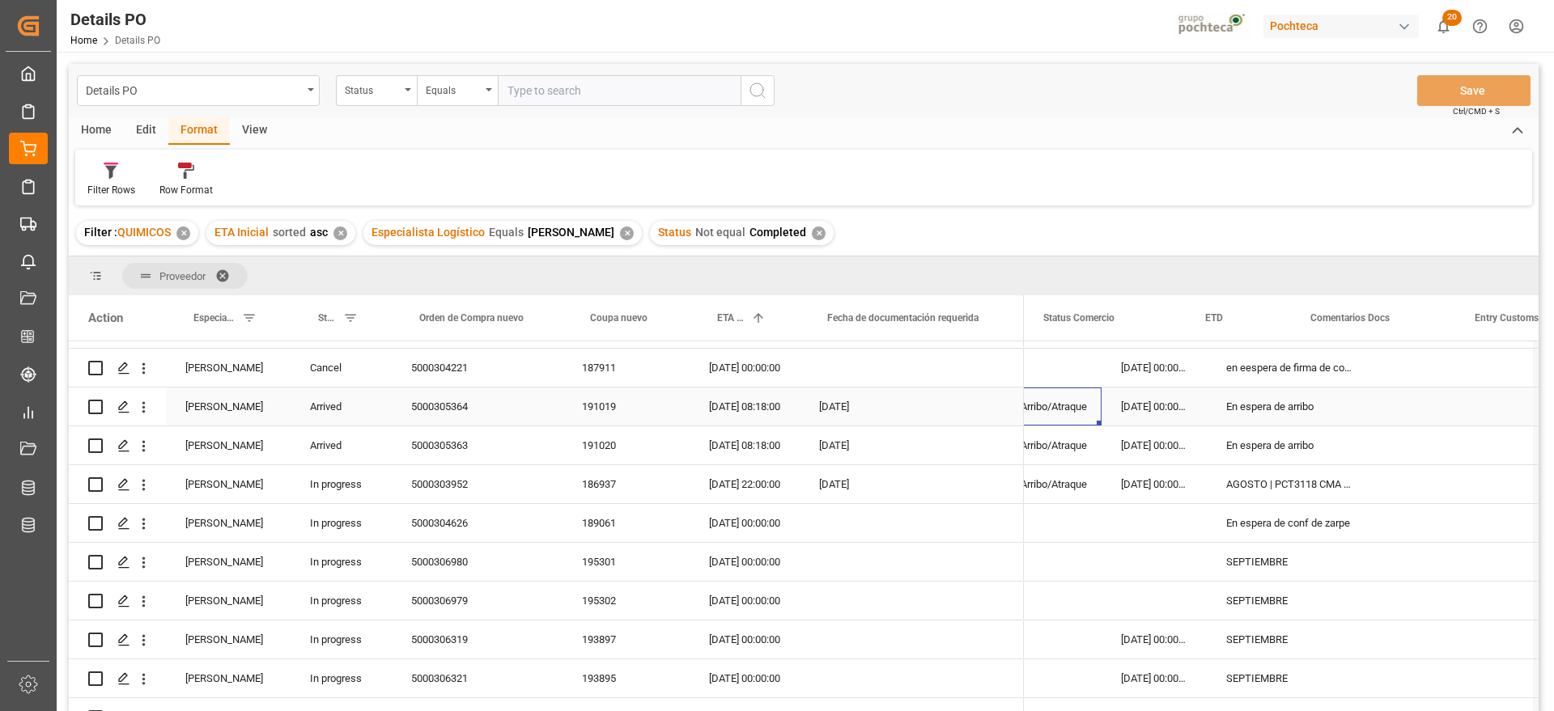
scroll to position [0, 329]
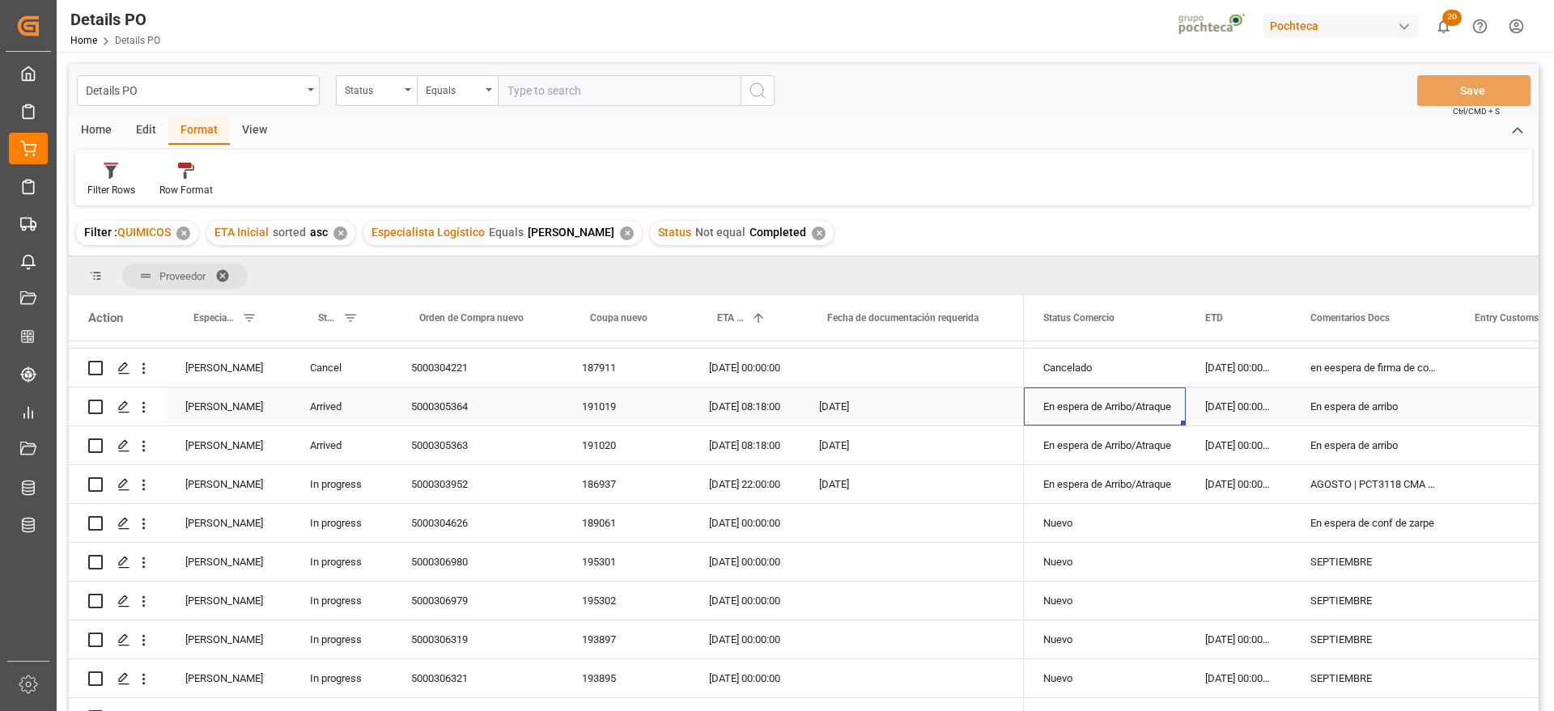
click at [1141, 411] on div "En espera de Arribo/Atraque" at bounding box center [1104, 406] width 123 height 37
click at [1158, 413] on icon "open menu" at bounding box center [1155, 416] width 19 height 19
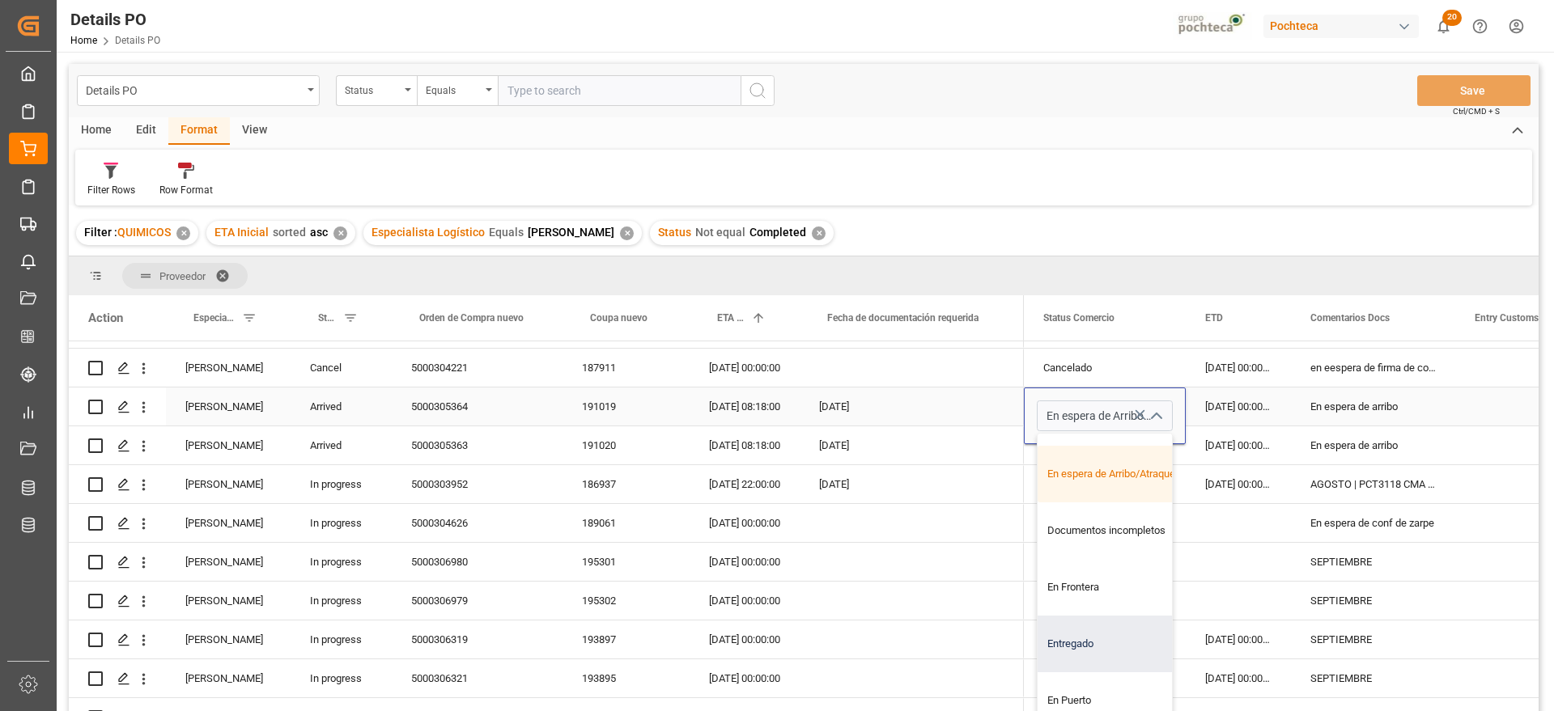
scroll to position [202, 0]
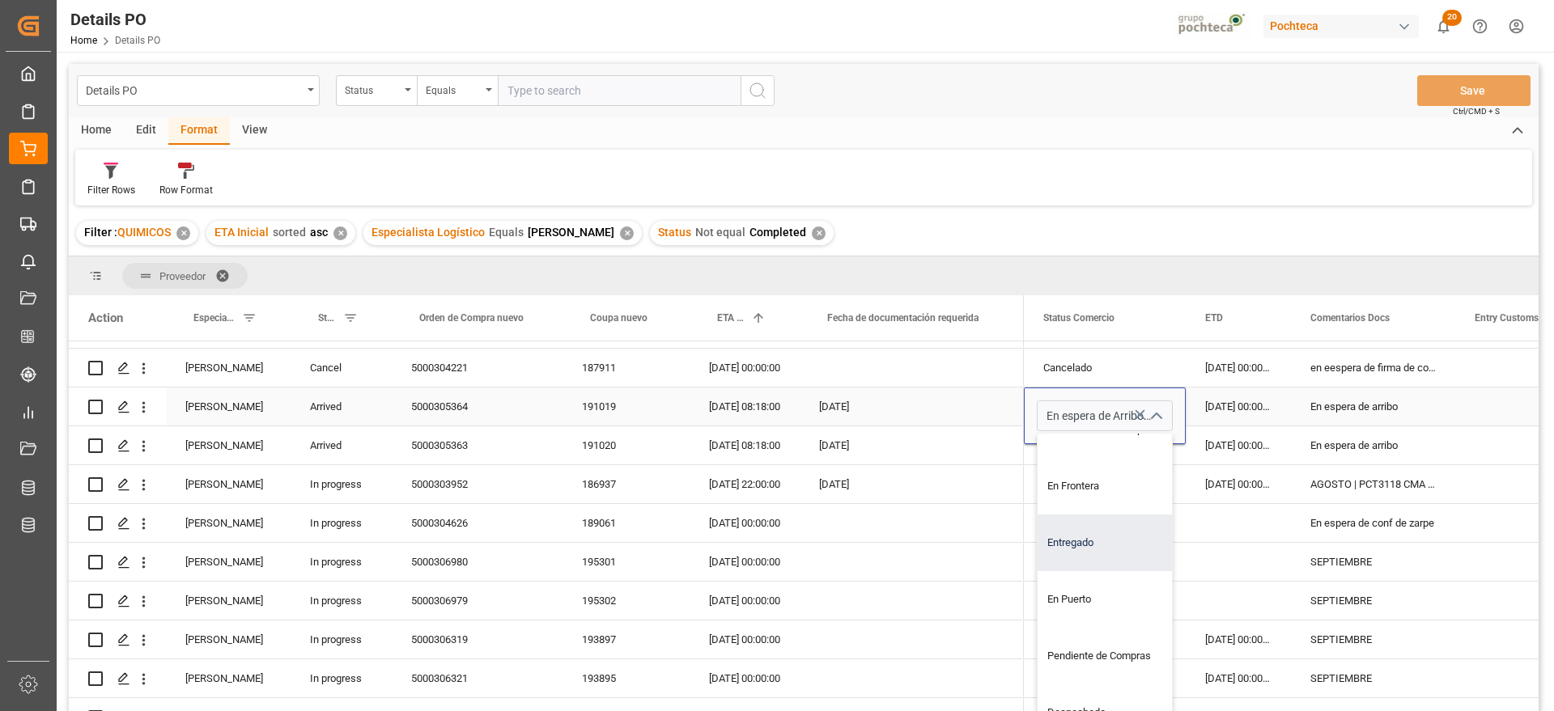
click at [1105, 541] on div "Entregado" at bounding box center [1114, 543] width 154 height 57
type input "Entregado"
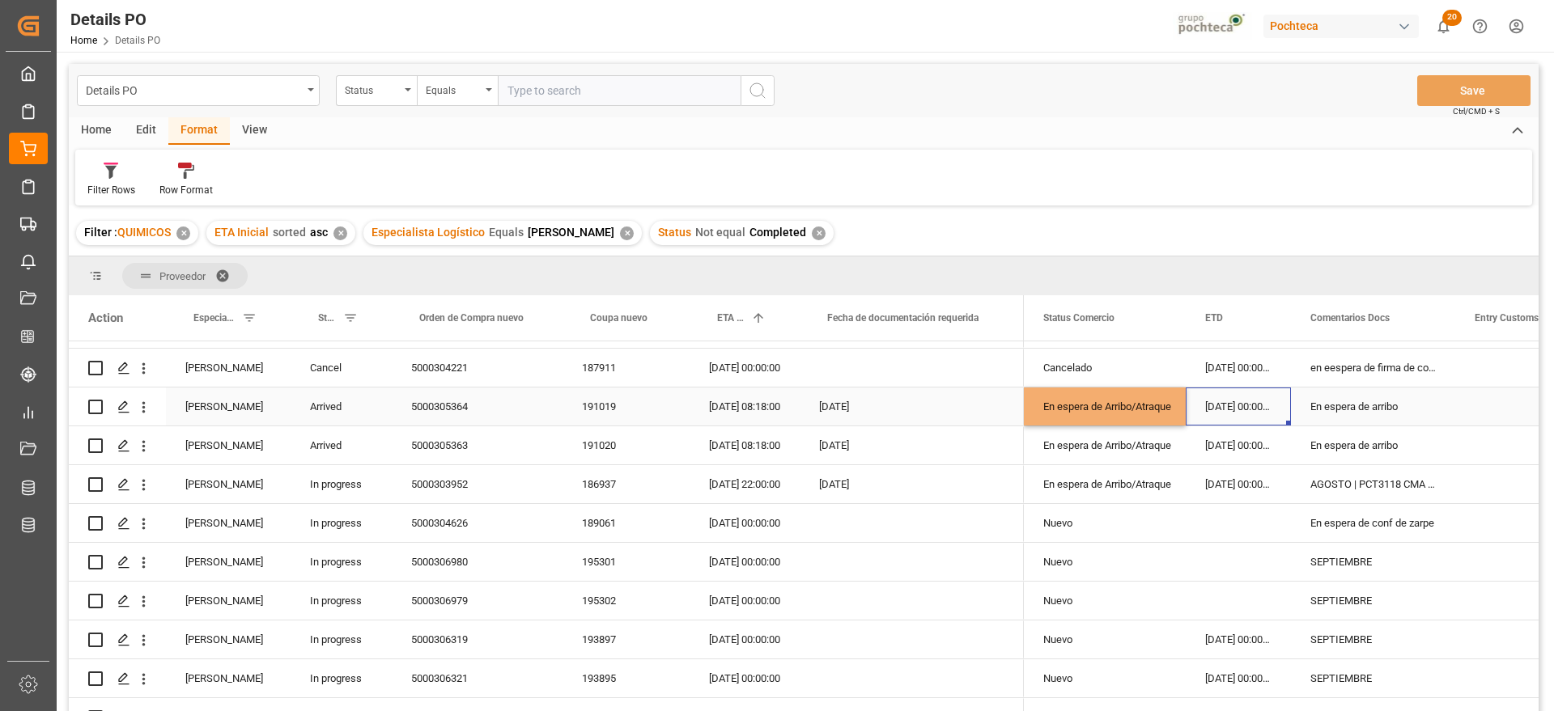
click at [1249, 404] on div "[DATE] 00:00:00" at bounding box center [1237, 407] width 105 height 38
click at [1141, 405] on div "Entregado" at bounding box center [1104, 406] width 123 height 37
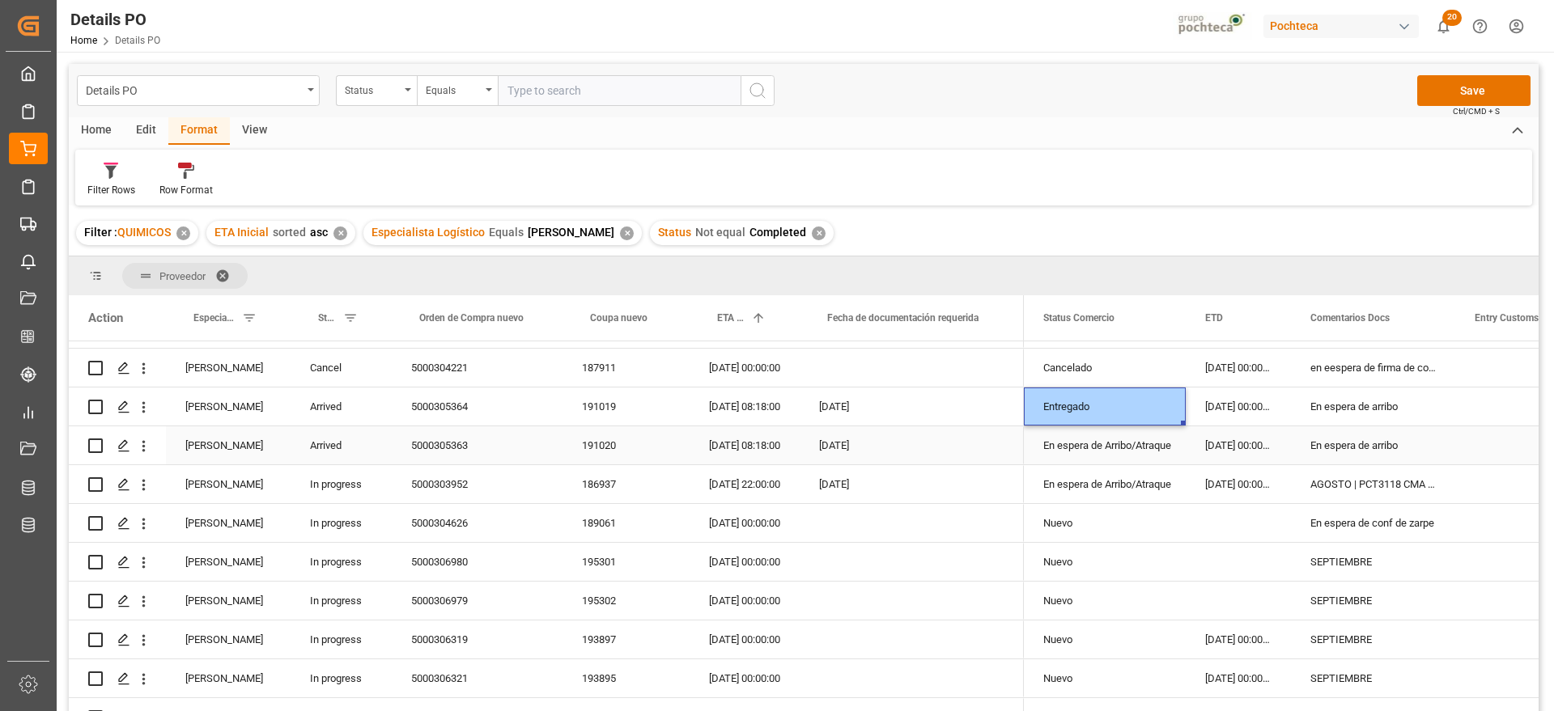
click at [1128, 437] on div "En espera de Arribo/Atraque" at bounding box center [1104, 445] width 123 height 37
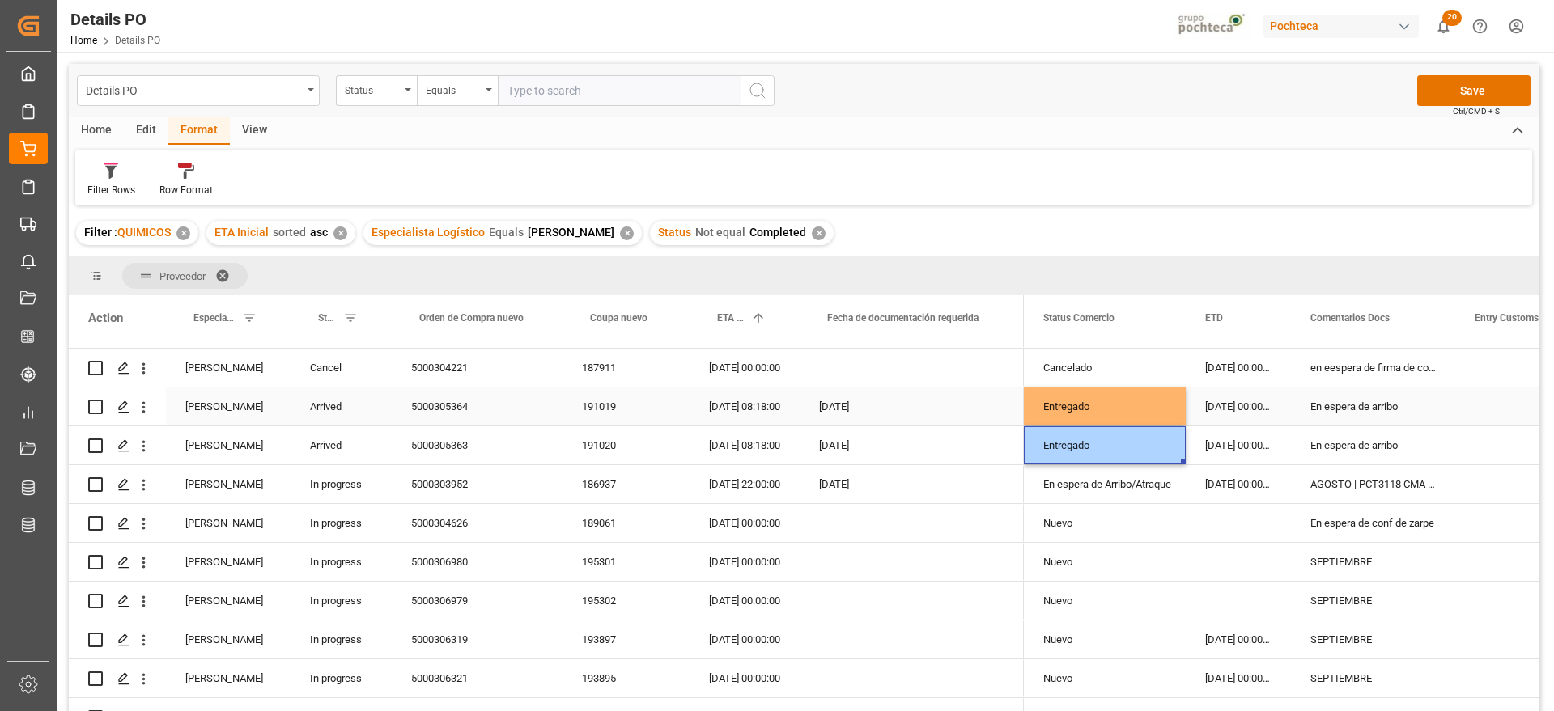
click at [1389, 403] on div "En espera de arribo" at bounding box center [1373, 407] width 164 height 38
click at [1423, 405] on div "En espera de arribo" at bounding box center [1373, 407] width 164 height 38
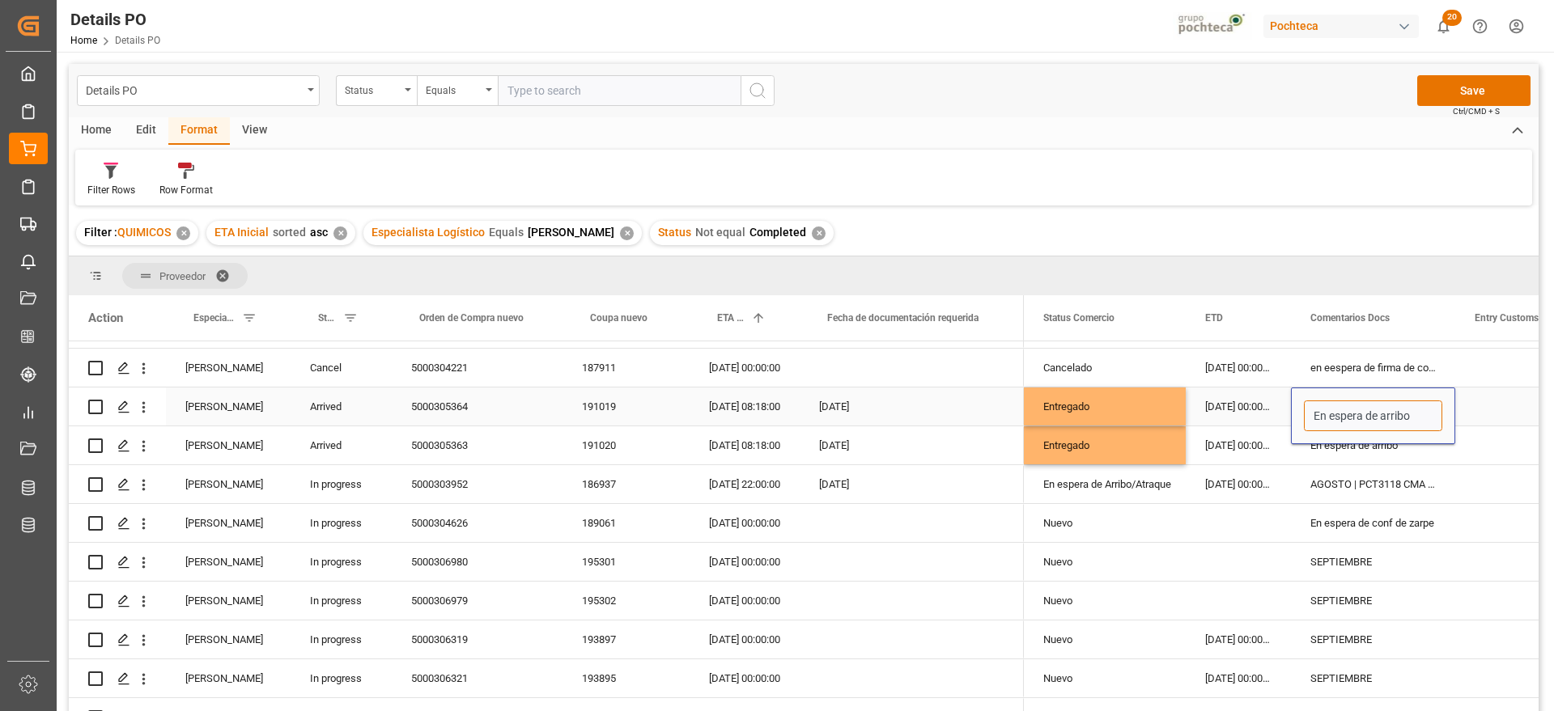
drag, startPoint x: 1424, startPoint y: 413, endPoint x: 1284, endPoint y: 410, distance: 140.0
type input "e"
type input "ENTREGA 13/08"
click at [1345, 447] on div "En espera de arribo" at bounding box center [1373, 445] width 164 height 38
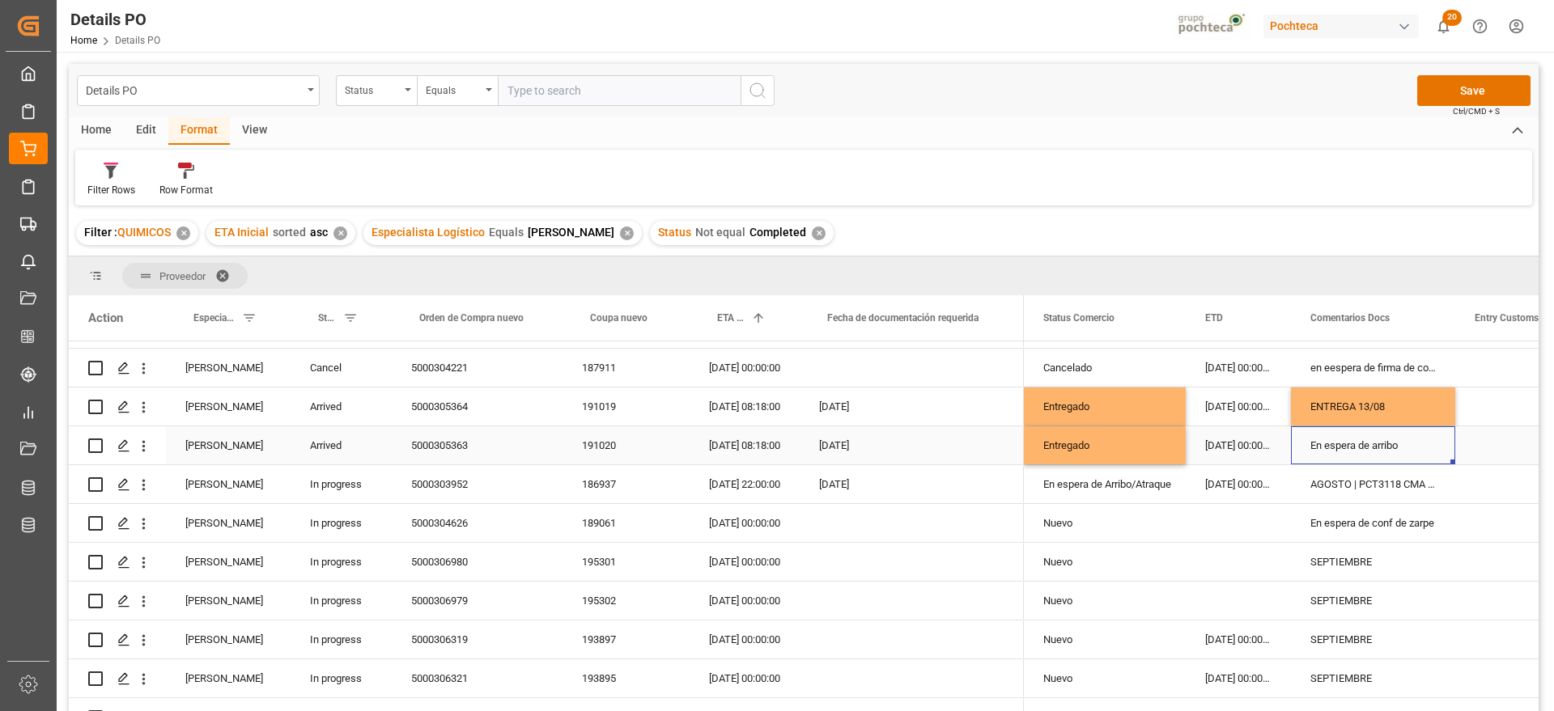
click at [1346, 447] on div "En espera de arribo" at bounding box center [1373, 445] width 164 height 38
drag, startPoint x: 1414, startPoint y: 446, endPoint x: 1308, endPoint y: 447, distance: 106.8
click at [1308, 447] on input "En espera de arribo" at bounding box center [1373, 454] width 138 height 31
drag, startPoint x: 1313, startPoint y: 447, endPoint x: 1338, endPoint y: 466, distance: 31.2
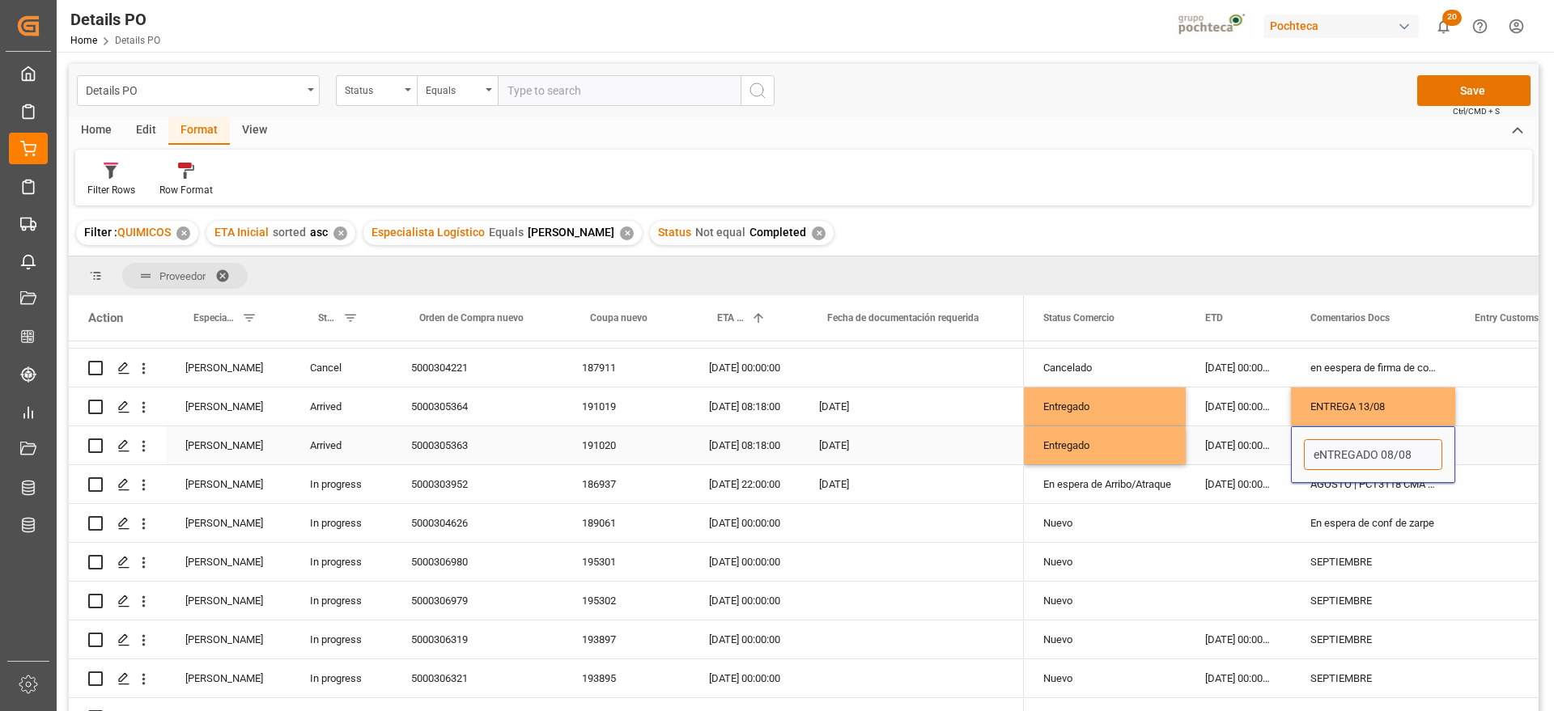
click at [1313, 447] on input "eNTREGADO 08/08" at bounding box center [1373, 454] width 138 height 31
type input "ENTREGADO 08/08"
click at [1078, 402] on div "Entregado" at bounding box center [1104, 406] width 123 height 37
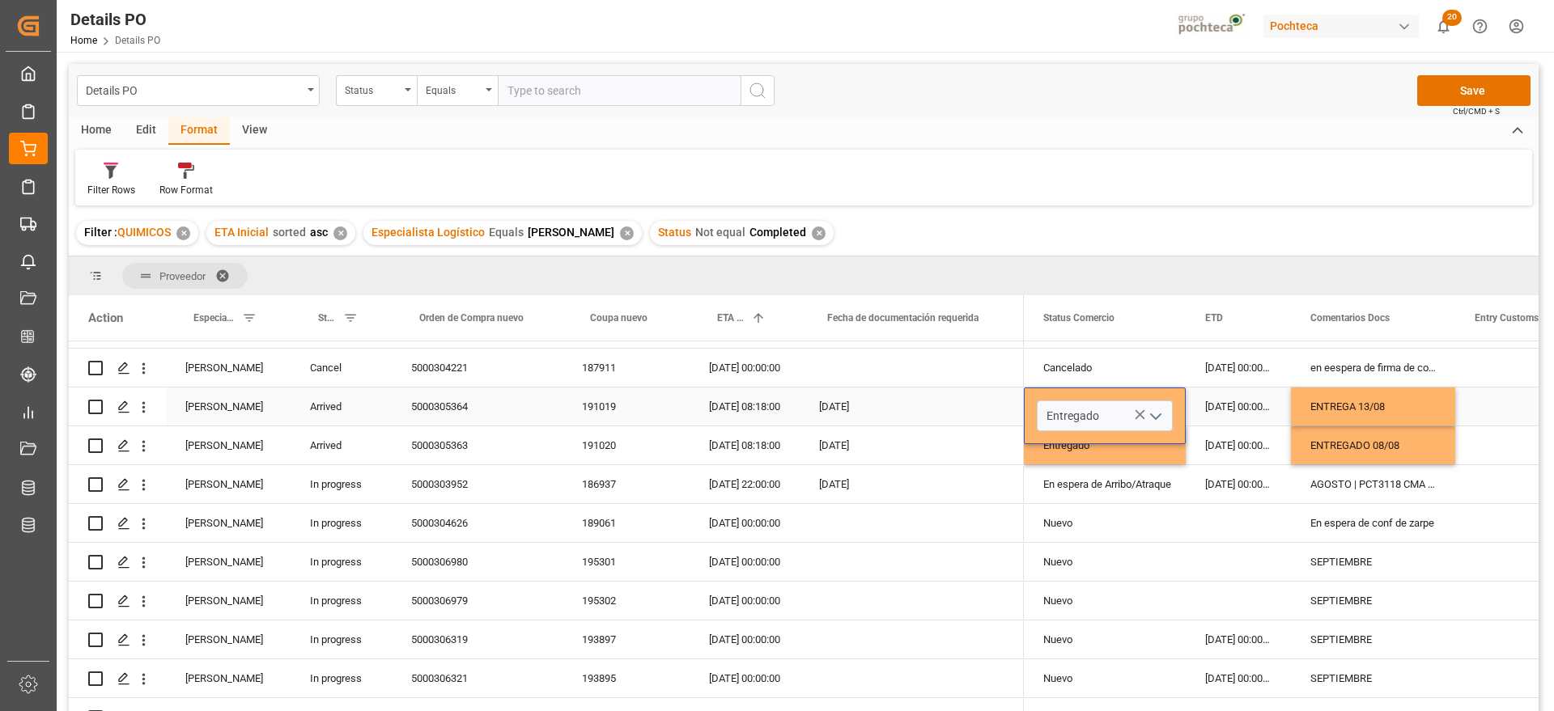
click at [1156, 411] on icon "open menu" at bounding box center [1155, 416] width 19 height 19
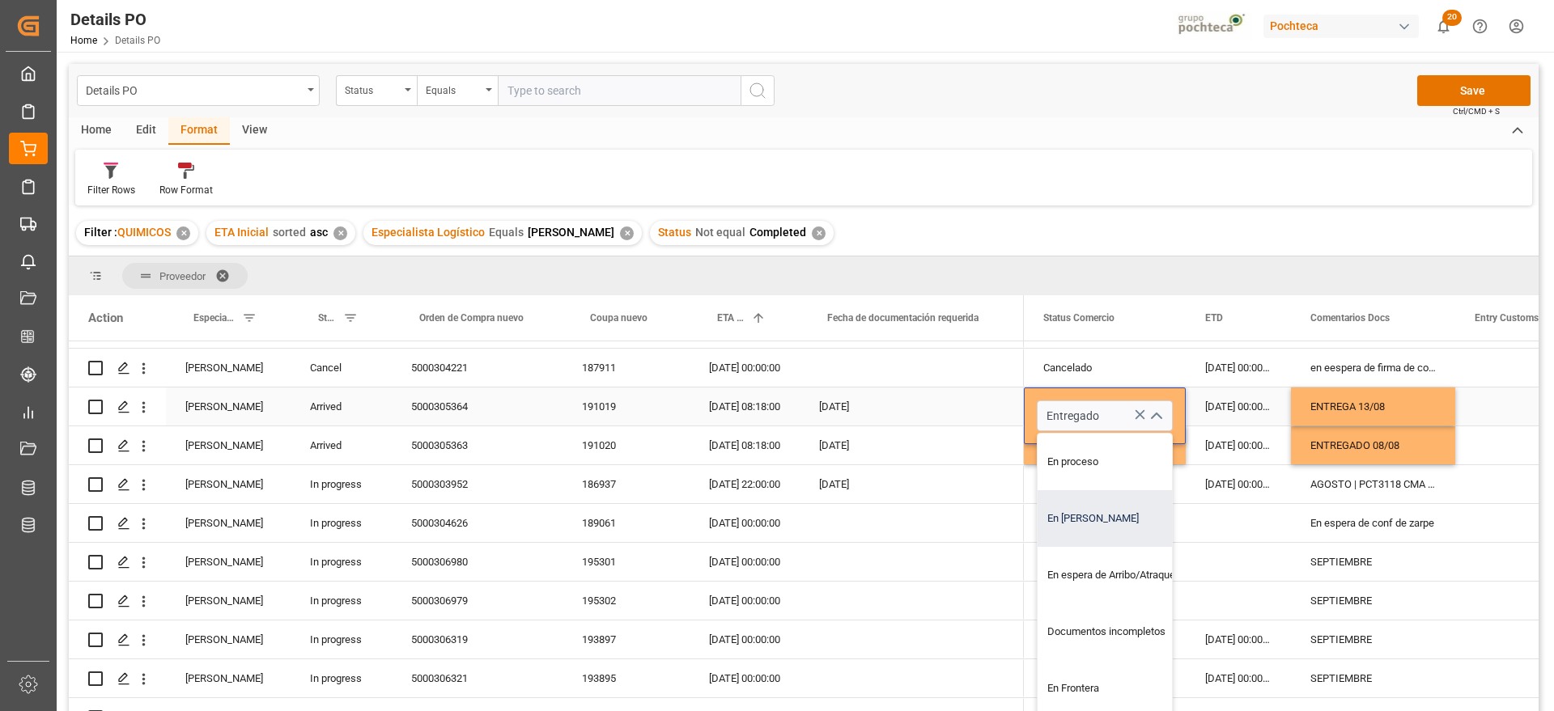
click at [1113, 516] on div "En [PERSON_NAME]" at bounding box center [1114, 518] width 154 height 57
type input "En [PERSON_NAME]"
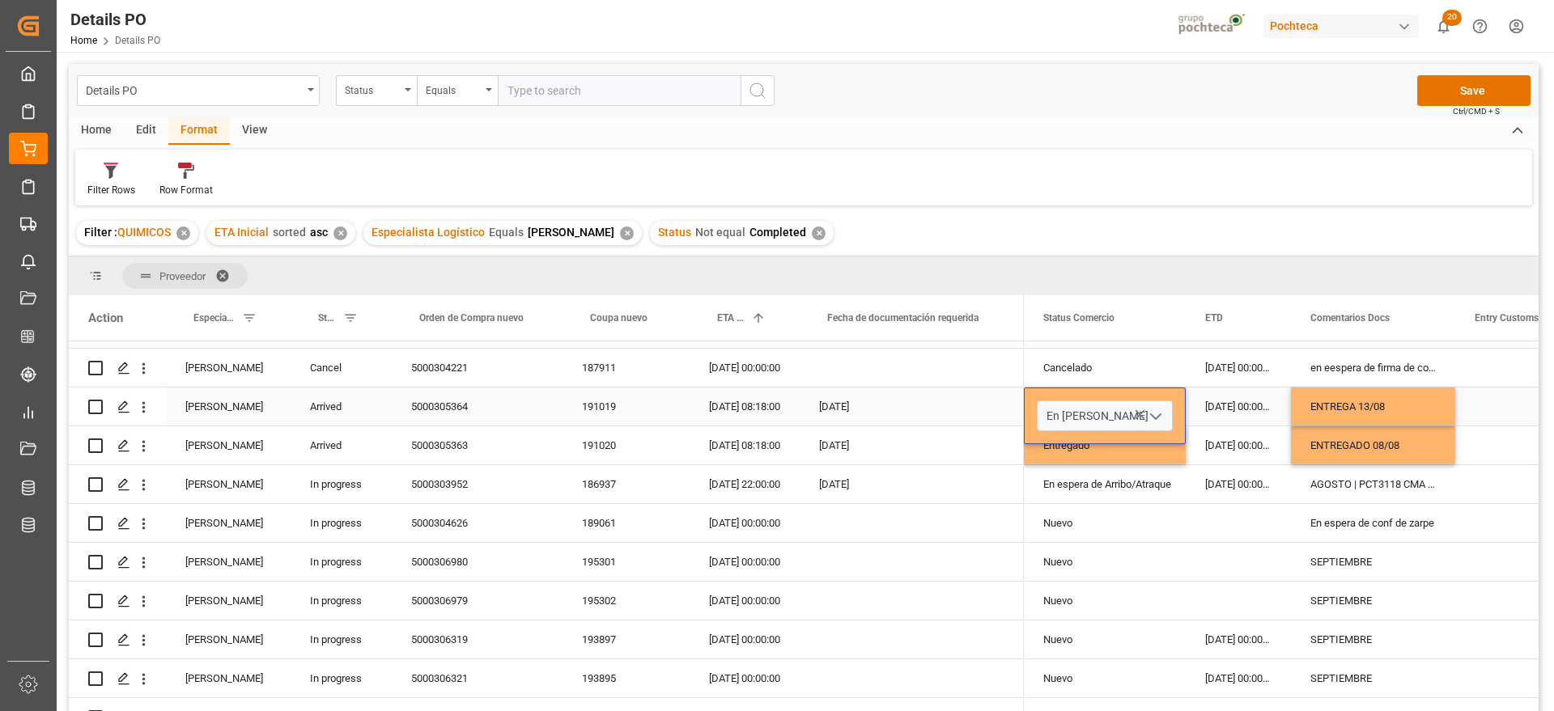
click at [1239, 404] on div "[DATE] 00:00:00" at bounding box center [1237, 407] width 105 height 38
click at [1402, 400] on div "ENTREGA 13/08" at bounding box center [1373, 407] width 164 height 38
click at [1308, 469] on div "AGOSTO | PCT3118 CMA no ETA available at the moment" at bounding box center [1373, 484] width 164 height 38
click at [1106, 490] on div "En espera de Arribo/Atraque" at bounding box center [1104, 484] width 123 height 37
click at [569, 489] on div "186937" at bounding box center [625, 484] width 127 height 38
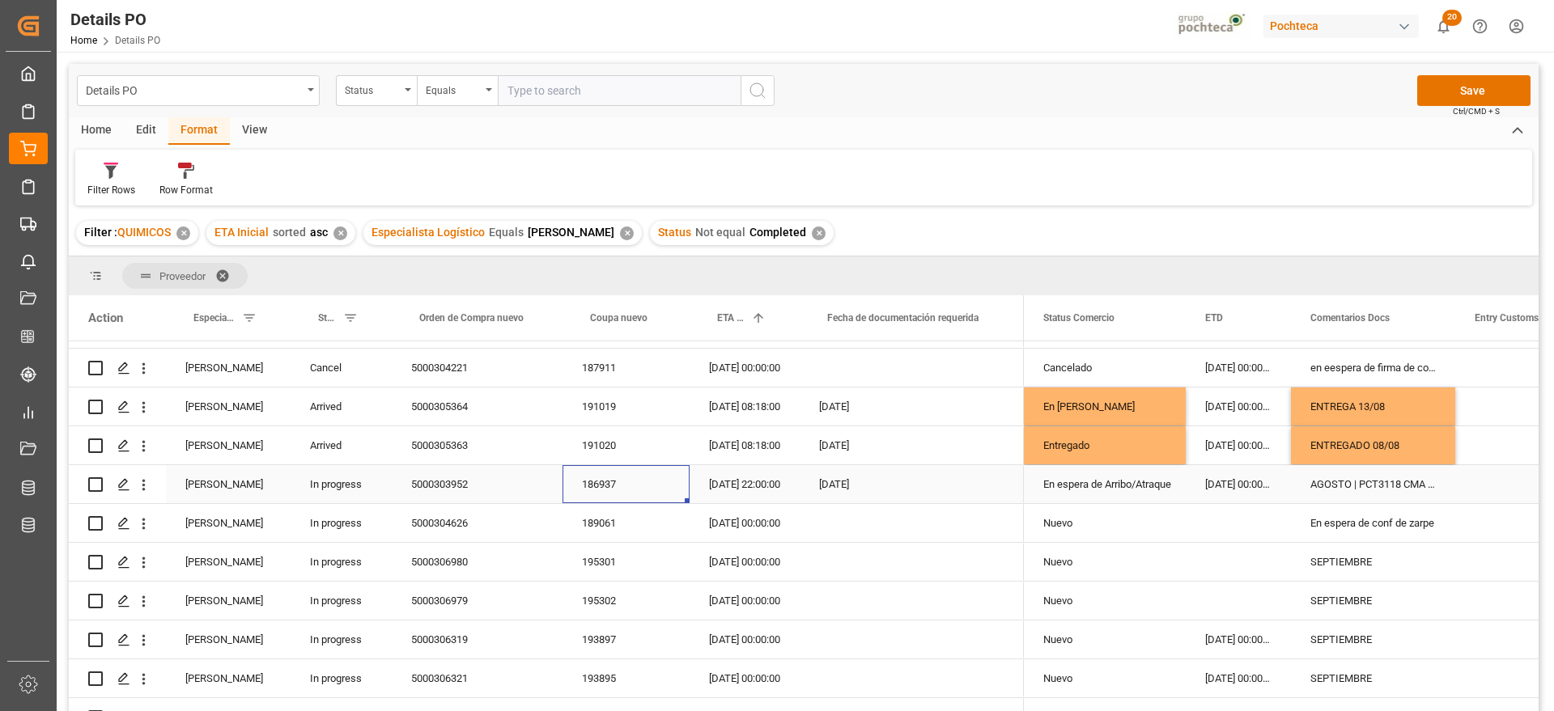
click at [750, 489] on div "[DATE] 22:00:00" at bounding box center [744, 484] width 110 height 38
click at [1378, 486] on div "AGOSTO | PCT3118 CMA no ETA available at the moment" at bounding box center [1373, 484] width 164 height 38
click at [1323, 488] on div "AGOSTO | PCT3118 CMA no ETA available at the moment" at bounding box center [1373, 484] width 164 height 38
click at [1313, 489] on input "AGOSTO | PCT3118 CMA no ETA available at the moment" at bounding box center [1373, 493] width 138 height 31
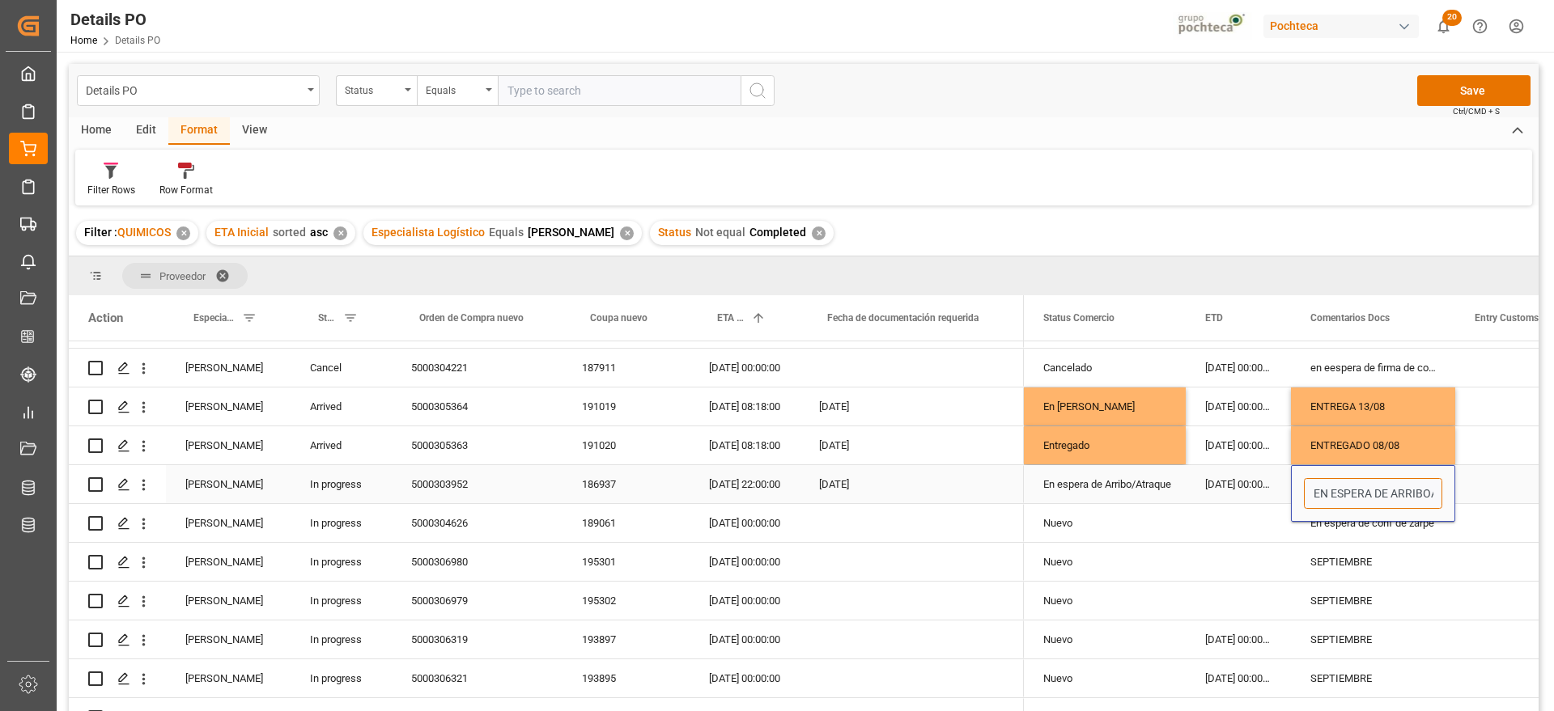
type input "EN ESPERA DE ARRIBO AGOSTO | PCT3118 CMA no ETA available at the moment"
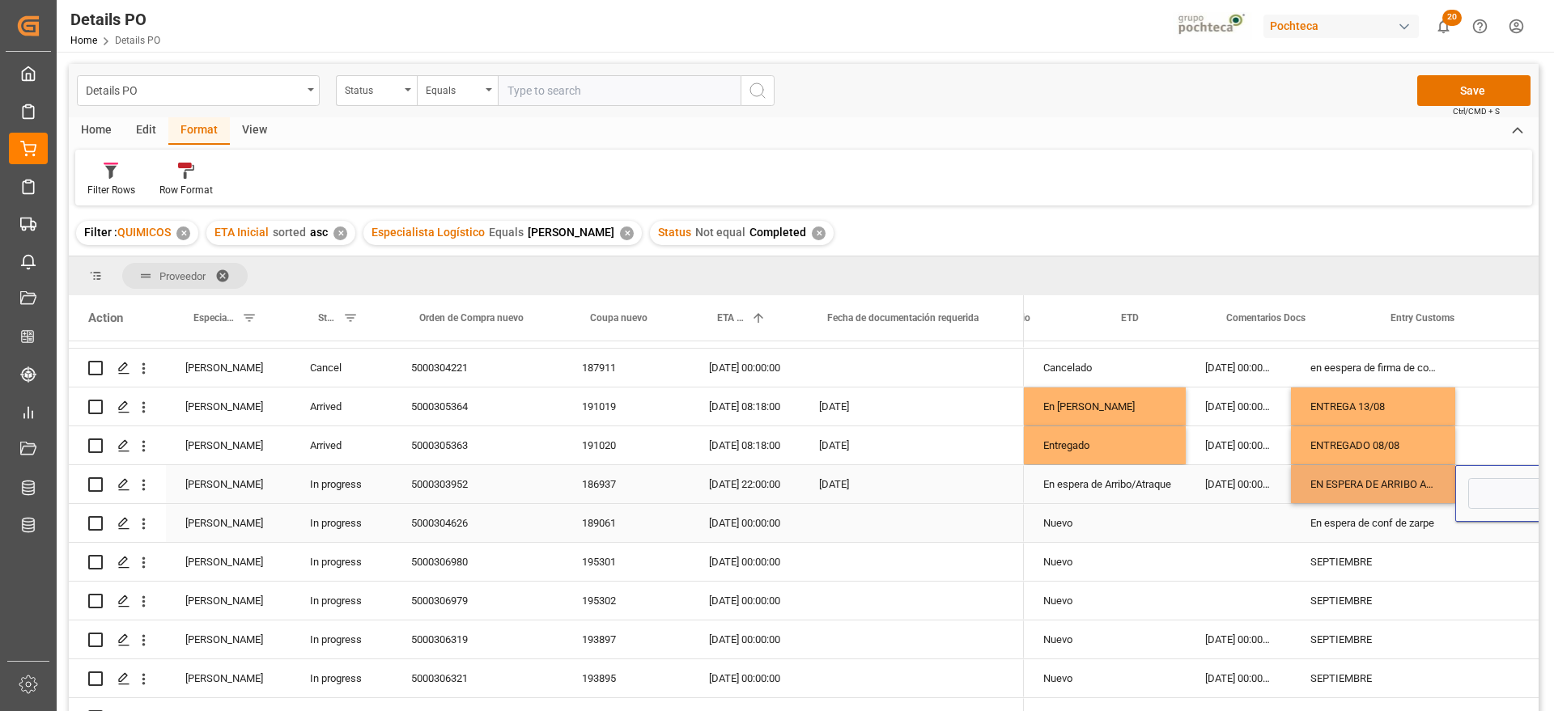
scroll to position [0, 413]
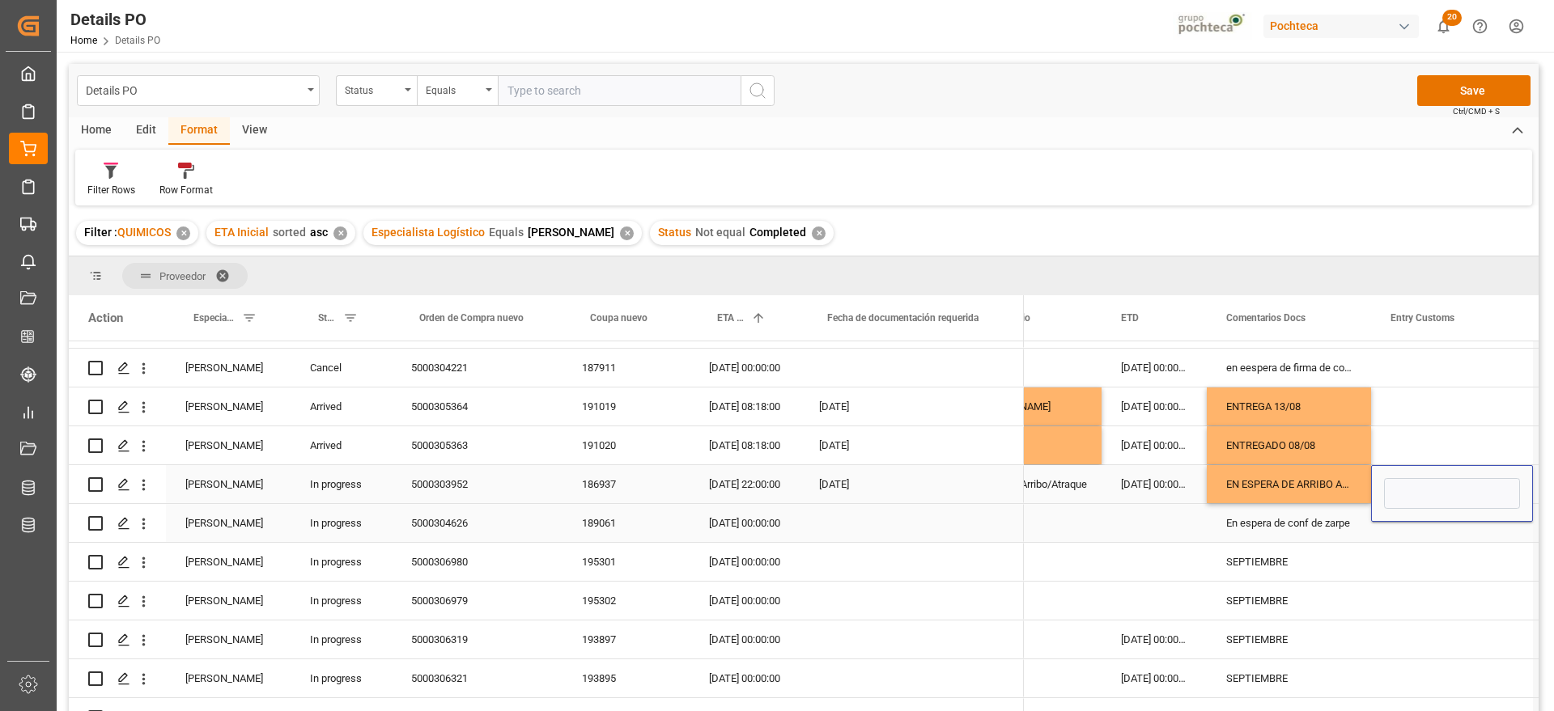
click at [1327, 532] on div "En espera de conf de zarpe" at bounding box center [1289, 523] width 164 height 38
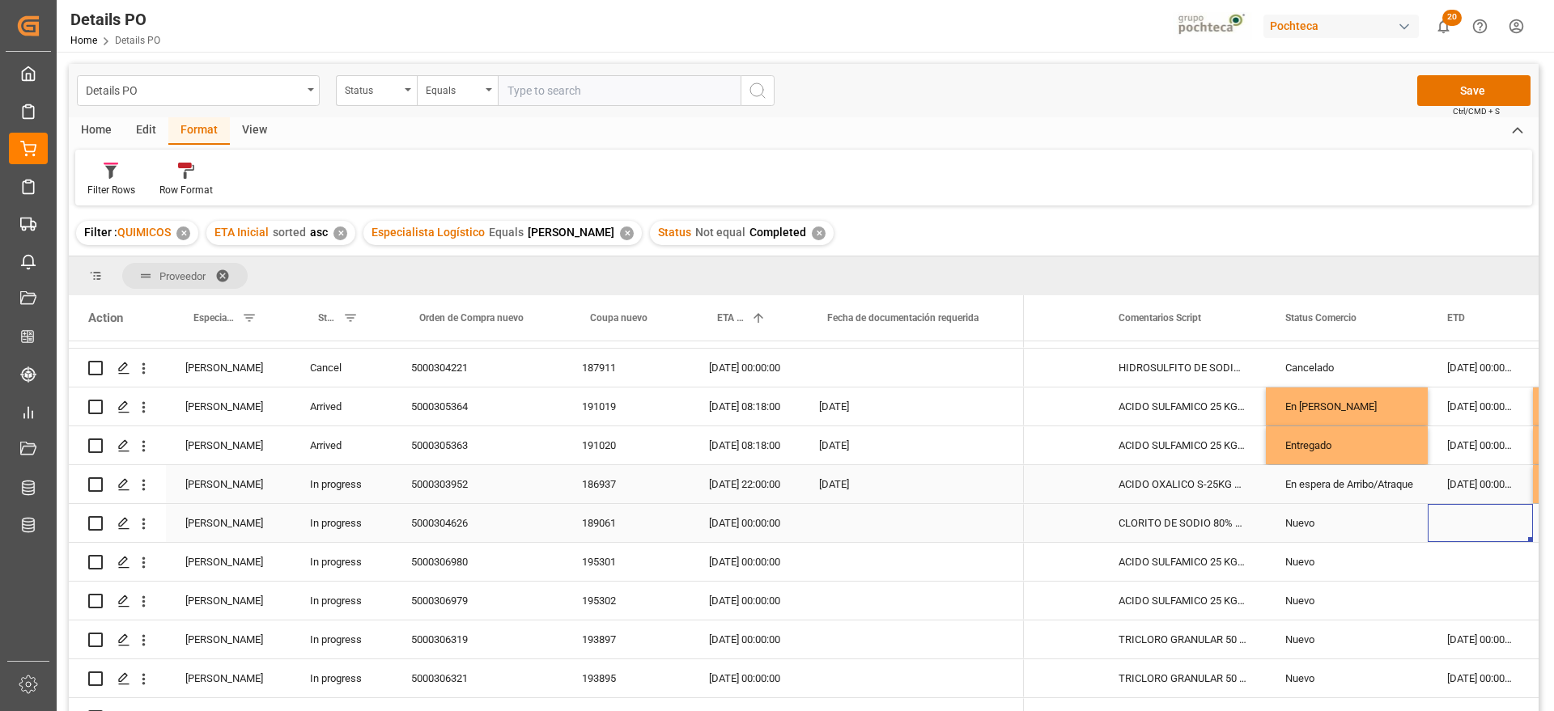
scroll to position [0, 251]
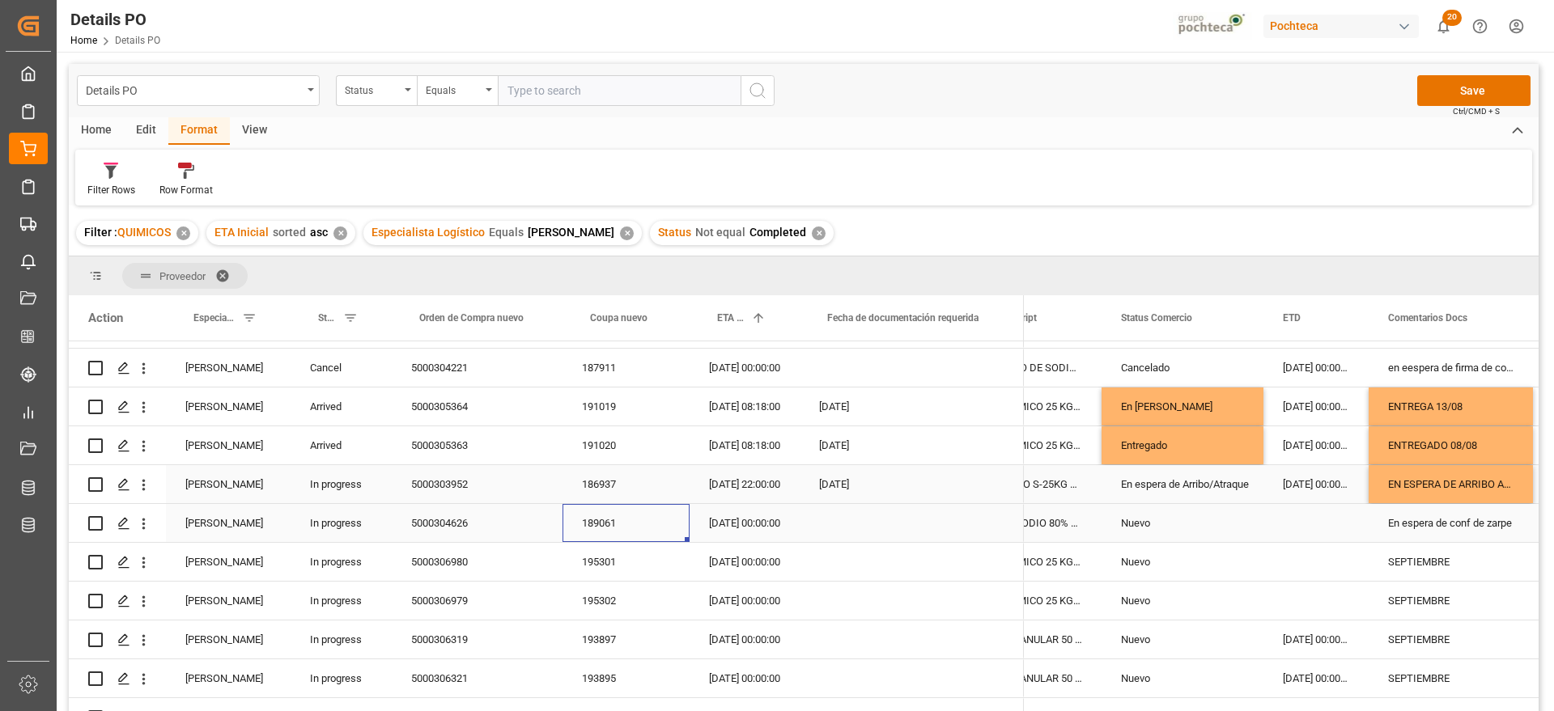
click at [594, 531] on div "189061" at bounding box center [625, 523] width 127 height 38
click at [660, 526] on div "189061" at bounding box center [625, 523] width 127 height 38
click at [780, 525] on div "[DATE] 00:00:00" at bounding box center [744, 523] width 110 height 38
click at [1425, 539] on div "En espera de conf de zarpe" at bounding box center [1450, 523] width 164 height 38
click at [1173, 528] on div "Nuevo" at bounding box center [1182, 523] width 123 height 37
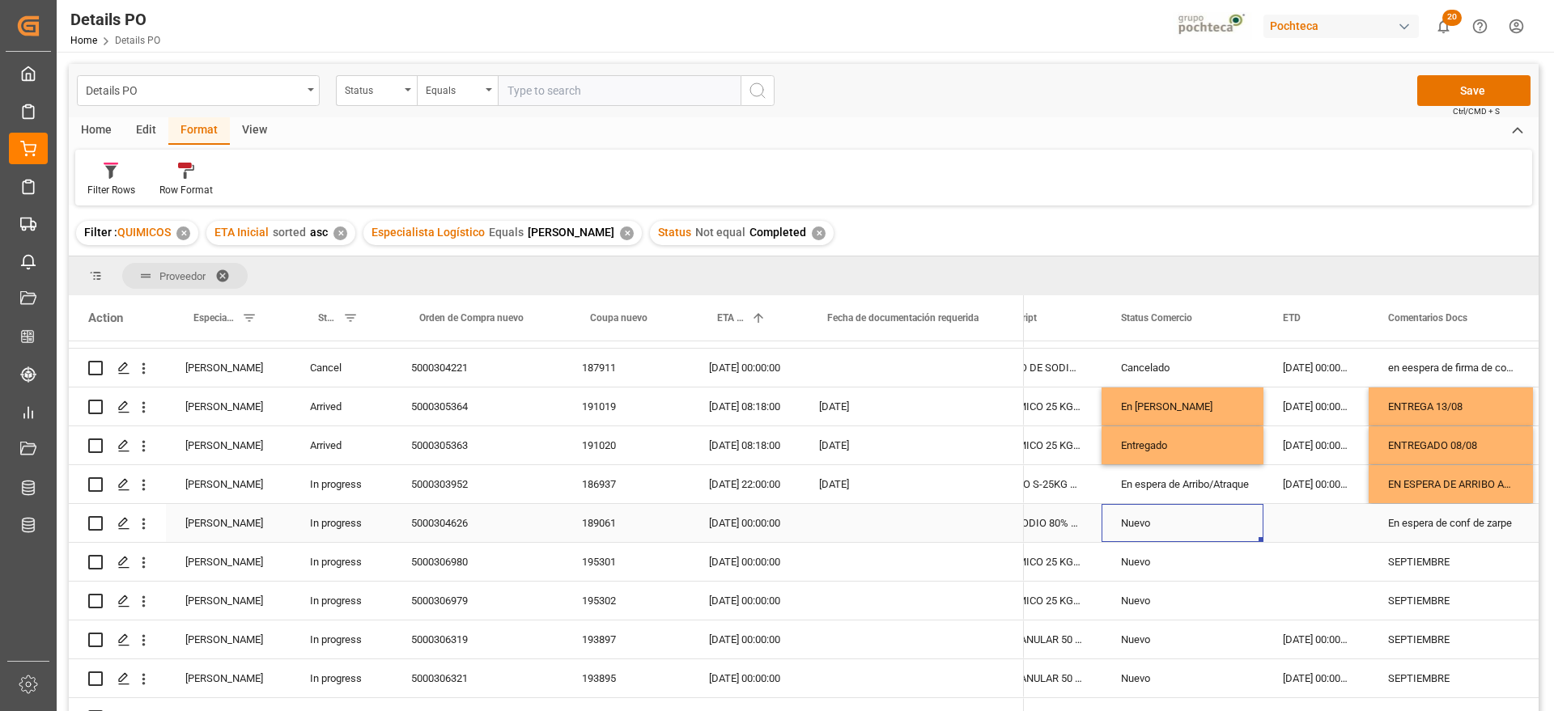
click at [1173, 528] on div "Nuevo" at bounding box center [1182, 523] width 123 height 37
click at [1235, 527] on icon "open menu" at bounding box center [1233, 533] width 19 height 19
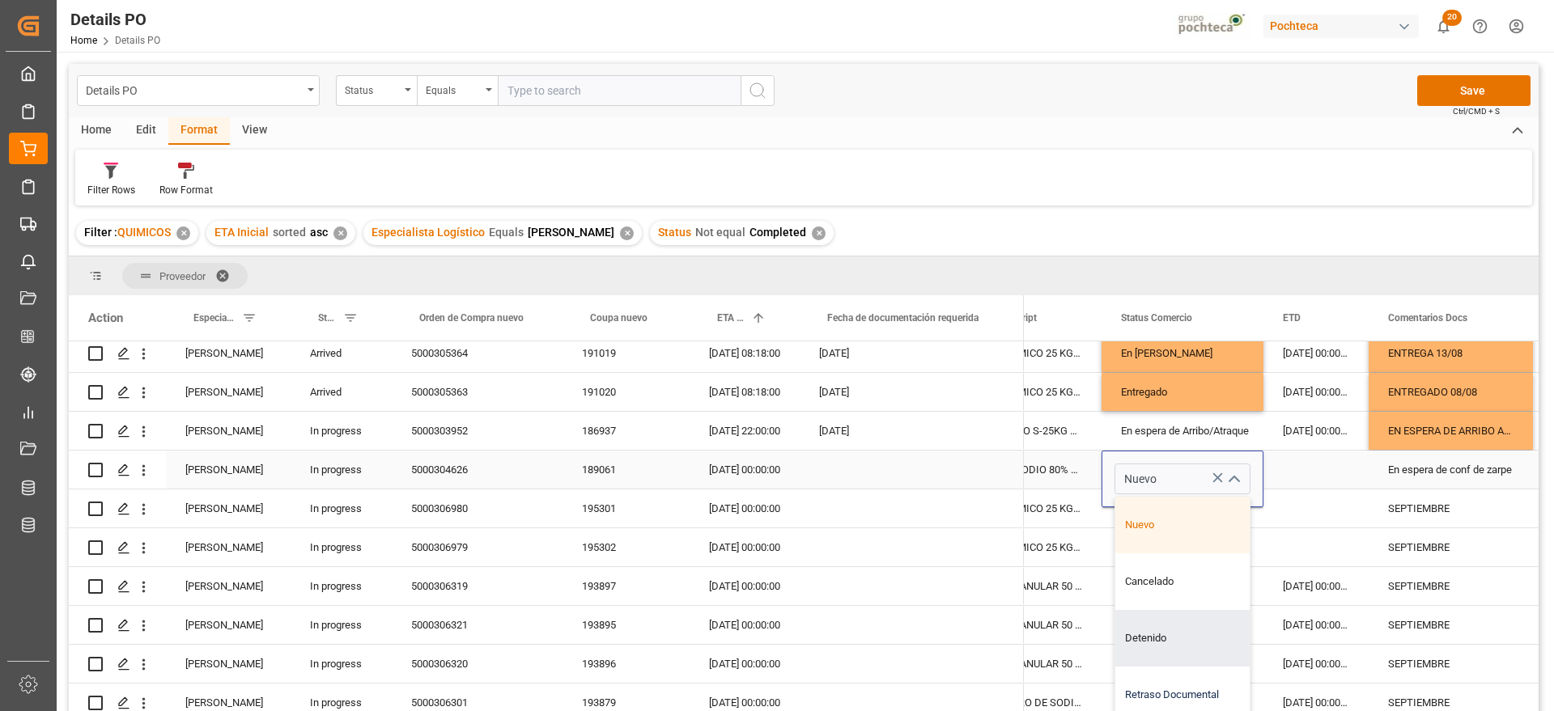
scroll to position [405, 0]
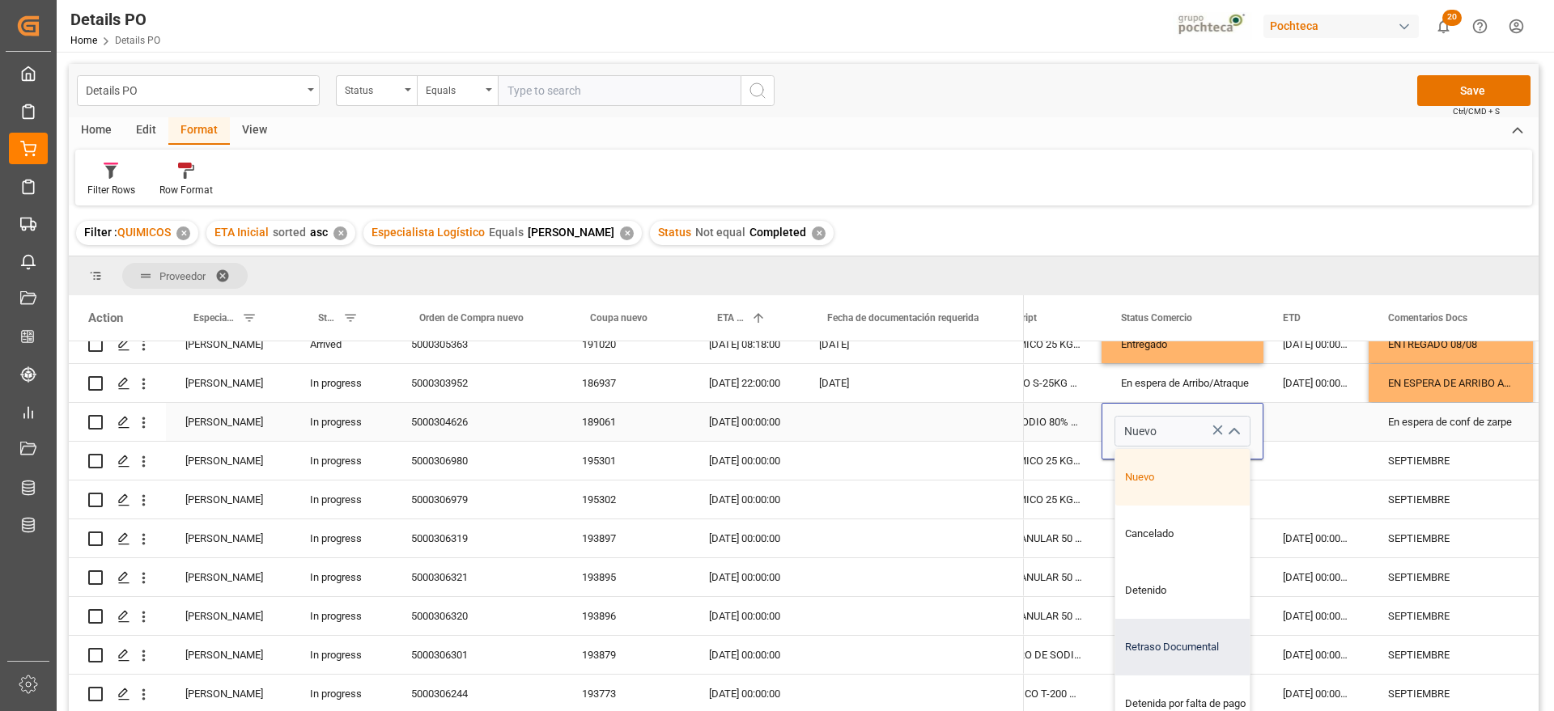
click at [1185, 641] on div "Retraso Documental" at bounding box center [1192, 647] width 154 height 57
type input "Retraso Documental"
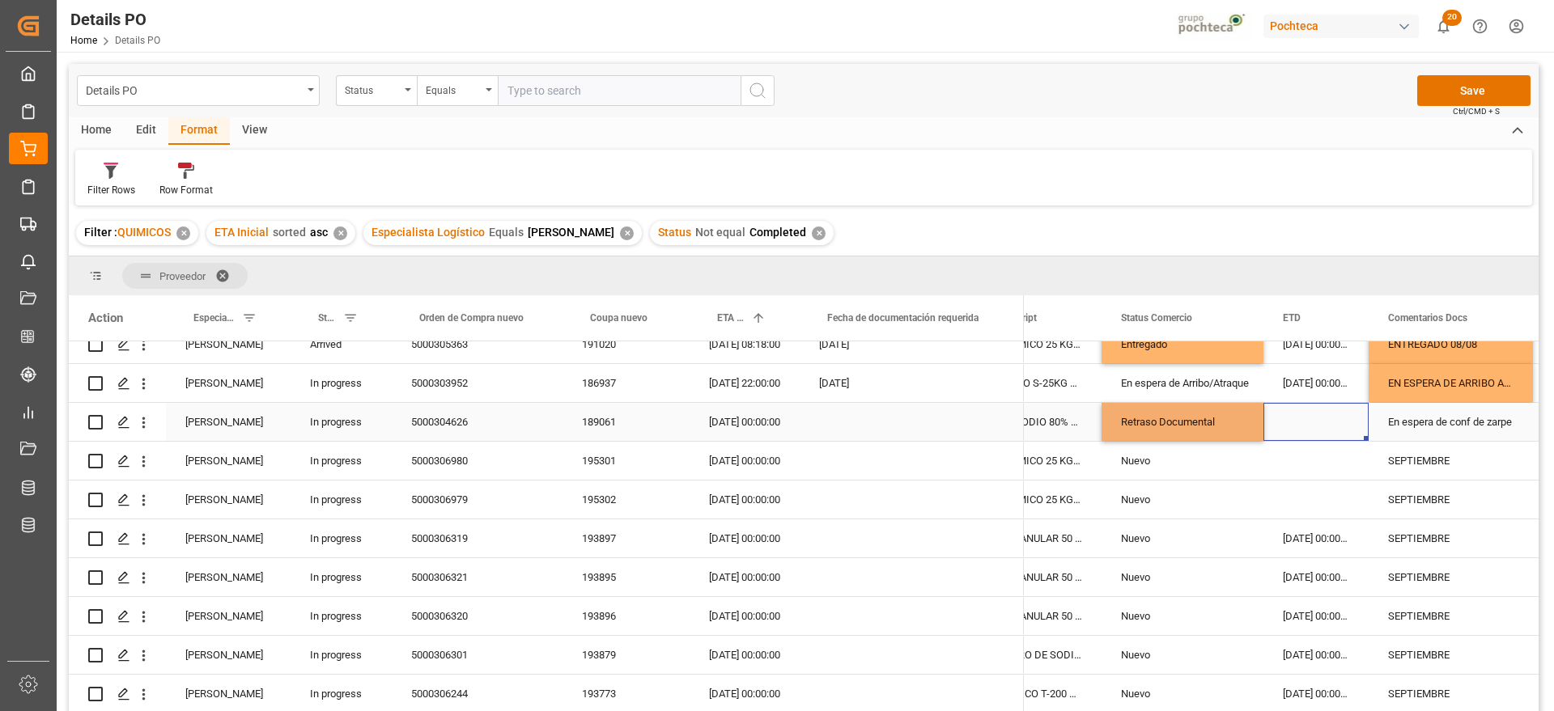
click at [1311, 435] on div "Press SPACE to select this row." at bounding box center [1315, 422] width 105 height 38
click at [1413, 426] on div "En espera de conf de zarpe" at bounding box center [1450, 422] width 164 height 38
click at [1411, 426] on div "En espera de conf de zarpe" at bounding box center [1450, 422] width 164 height 38
click at [1381, 490] on div "SEPTIEMBRE" at bounding box center [1450, 500] width 164 height 38
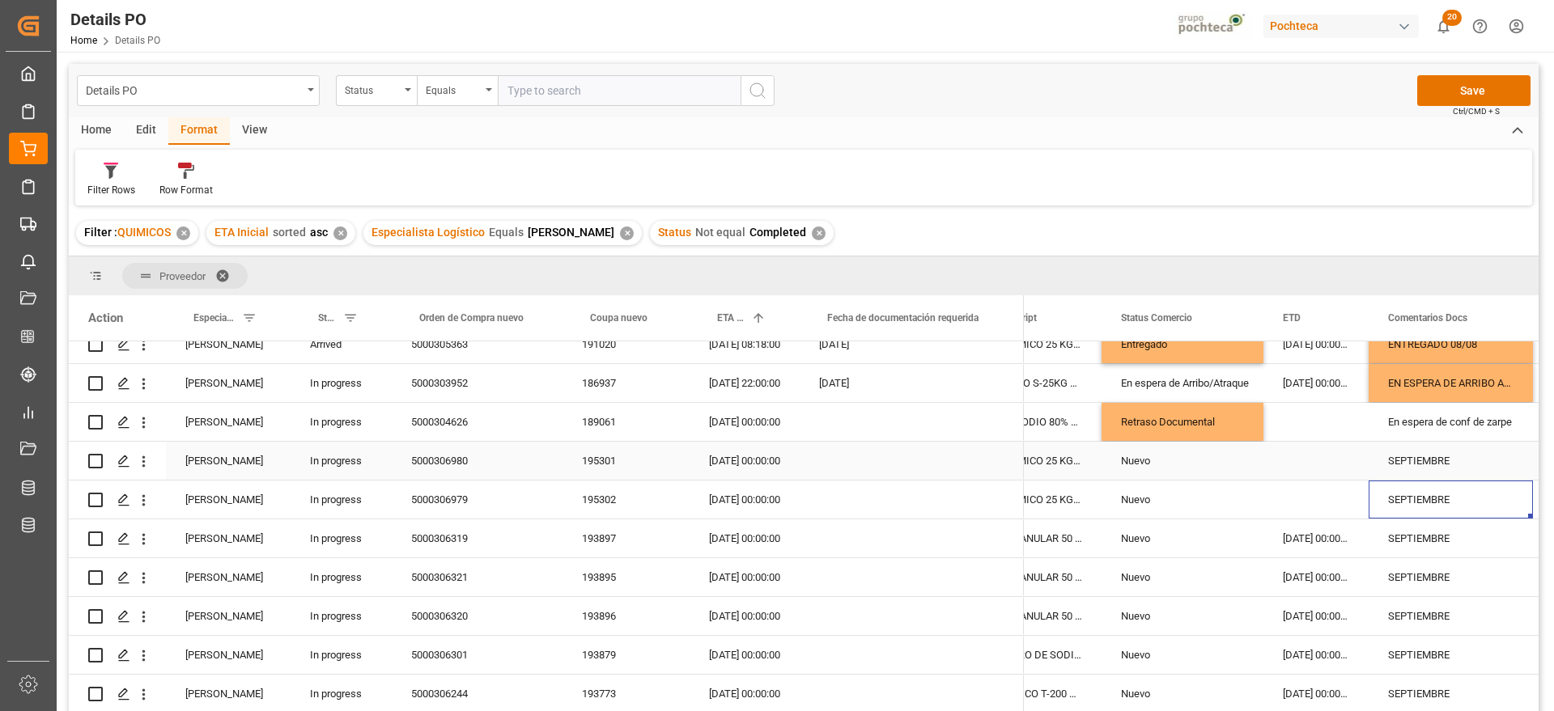
click at [1414, 461] on div "SEPTIEMBRE" at bounding box center [1450, 461] width 164 height 38
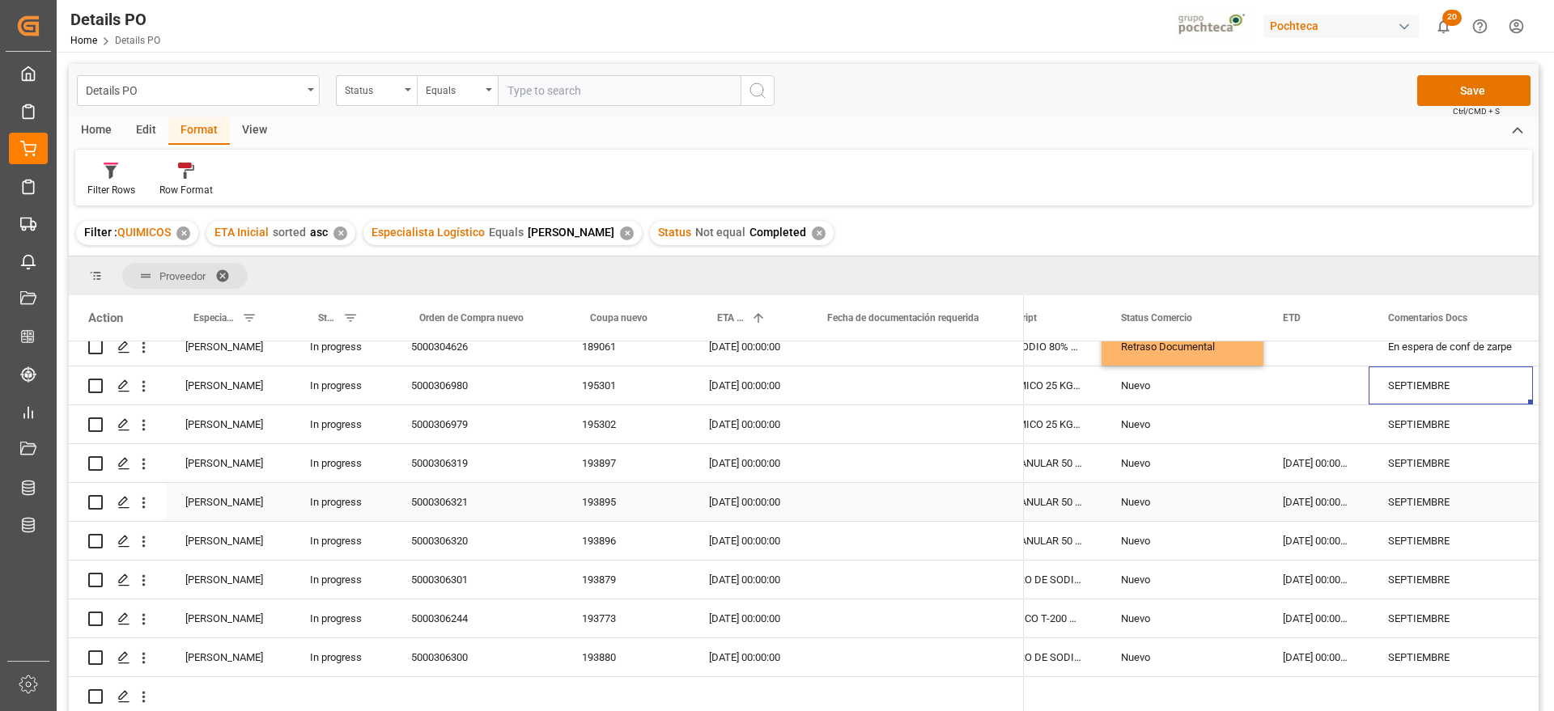
scroll to position [384, 0]
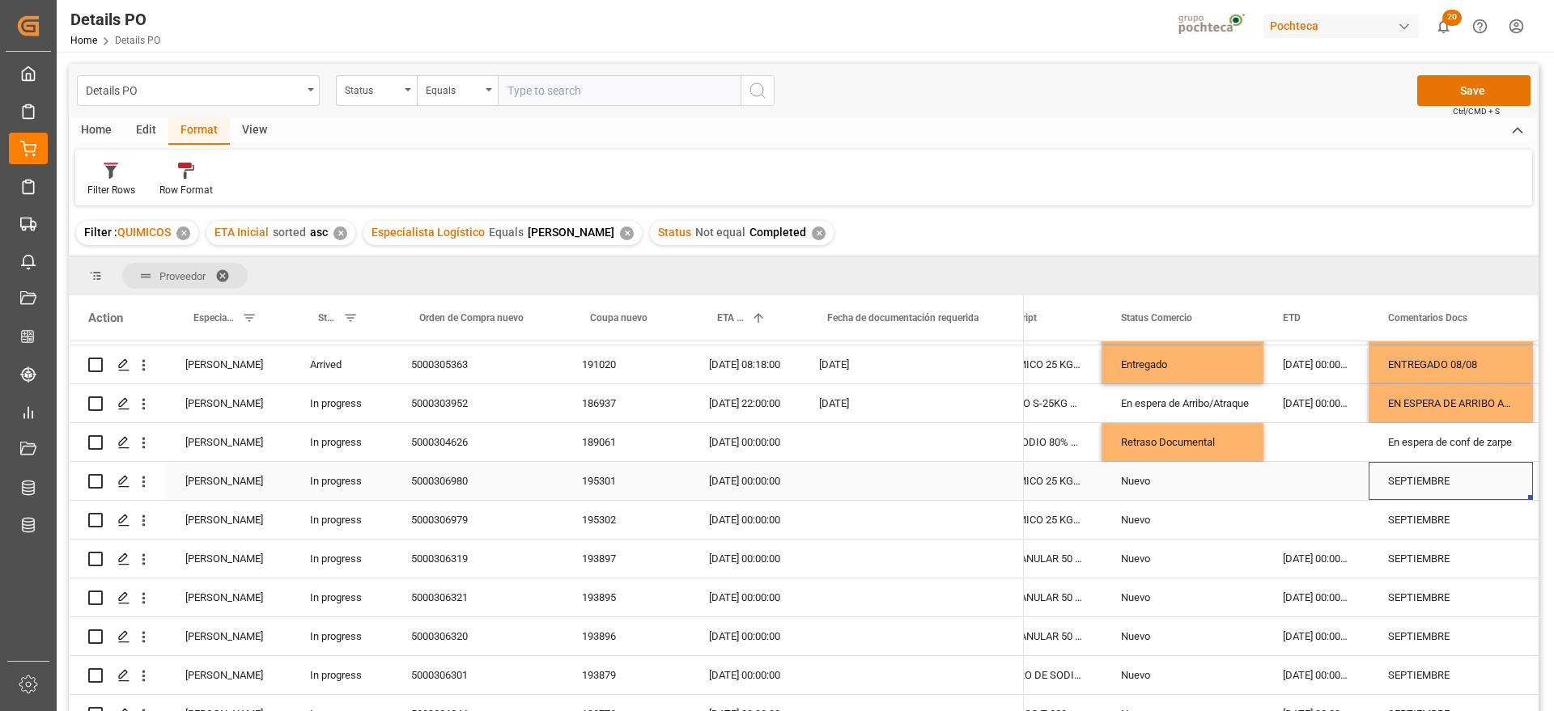
click at [631, 487] on div "195301" at bounding box center [625, 481] width 127 height 38
click at [757, 490] on div "[DATE] 00:00:00" at bounding box center [744, 481] width 110 height 38
click at [1193, 481] on div "Nuevo" at bounding box center [1182, 481] width 123 height 37
click at [1434, 481] on div "SEPTIEMBRE" at bounding box center [1450, 481] width 164 height 38
click at [1388, 477] on div "SEPTIEMBRE" at bounding box center [1450, 481] width 164 height 38
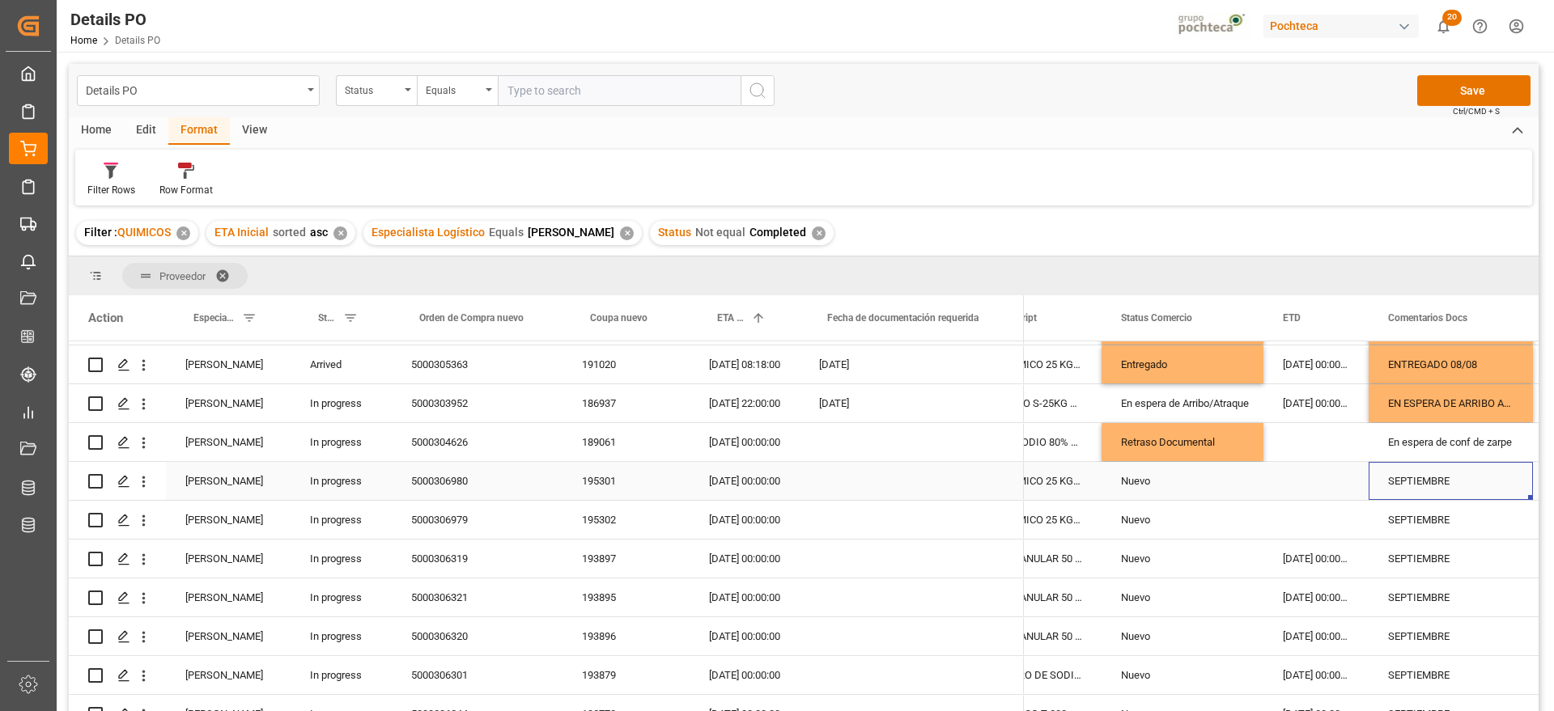
click at [1460, 479] on div "SEPTIEMBRE" at bounding box center [1450, 481] width 164 height 38
drag, startPoint x: 1463, startPoint y: 486, endPoint x: 1477, endPoint y: 520, distance: 36.7
click at [1463, 486] on input "SEPTIEMBRE" at bounding box center [1450, 490] width 138 height 31
type input "SEP sin coment de proveedor"
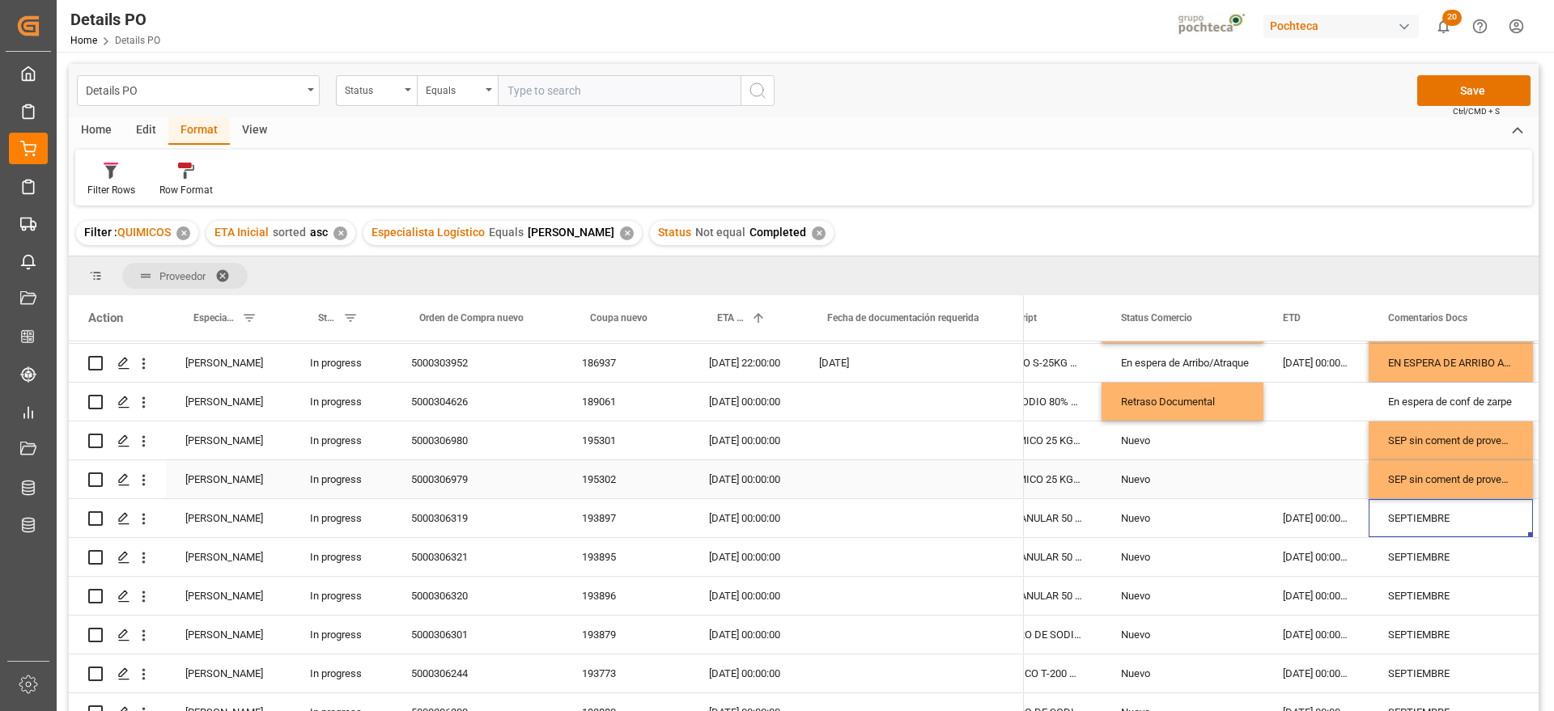
scroll to position [486, 0]
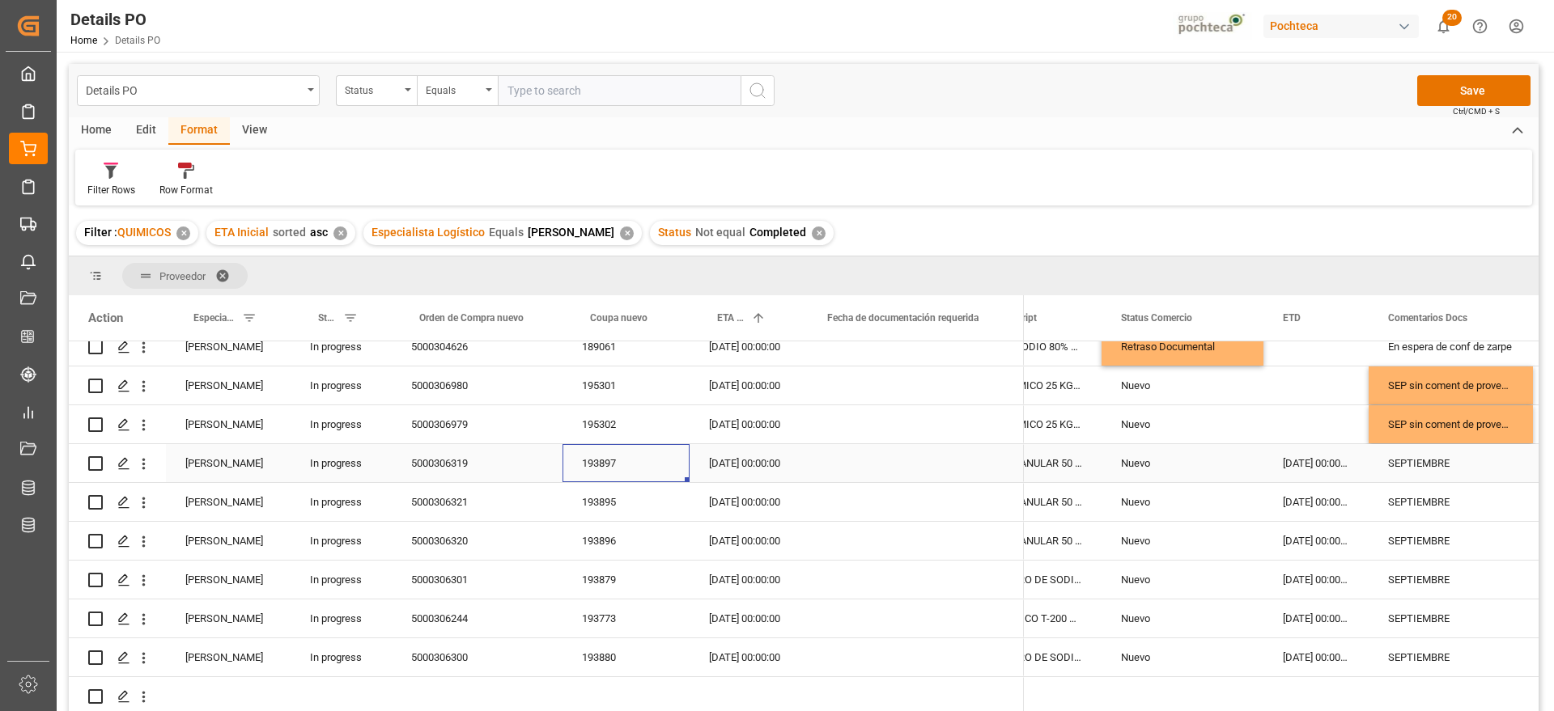
click at [574, 456] on div "193897" at bounding box center [625, 463] width 127 height 38
click at [1434, 460] on div "SEPTIEMBRE" at bounding box center [1450, 463] width 164 height 38
click at [1436, 416] on div "SEP sin coment de proveedor" at bounding box center [1450, 424] width 164 height 38
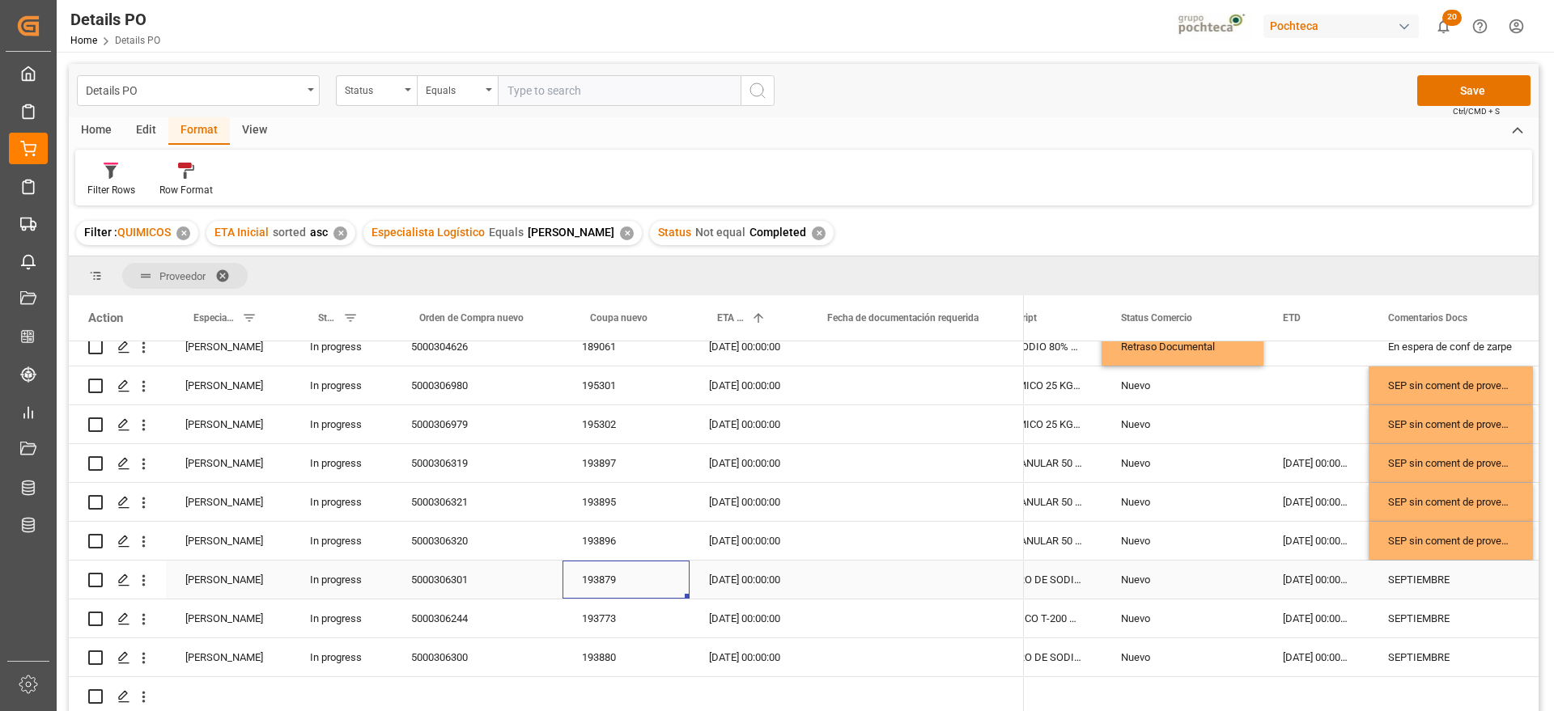
click at [596, 561] on div "193879" at bounding box center [625, 580] width 127 height 38
click at [1406, 532] on div "SEP sin coment de proveedor" at bounding box center [1450, 541] width 164 height 38
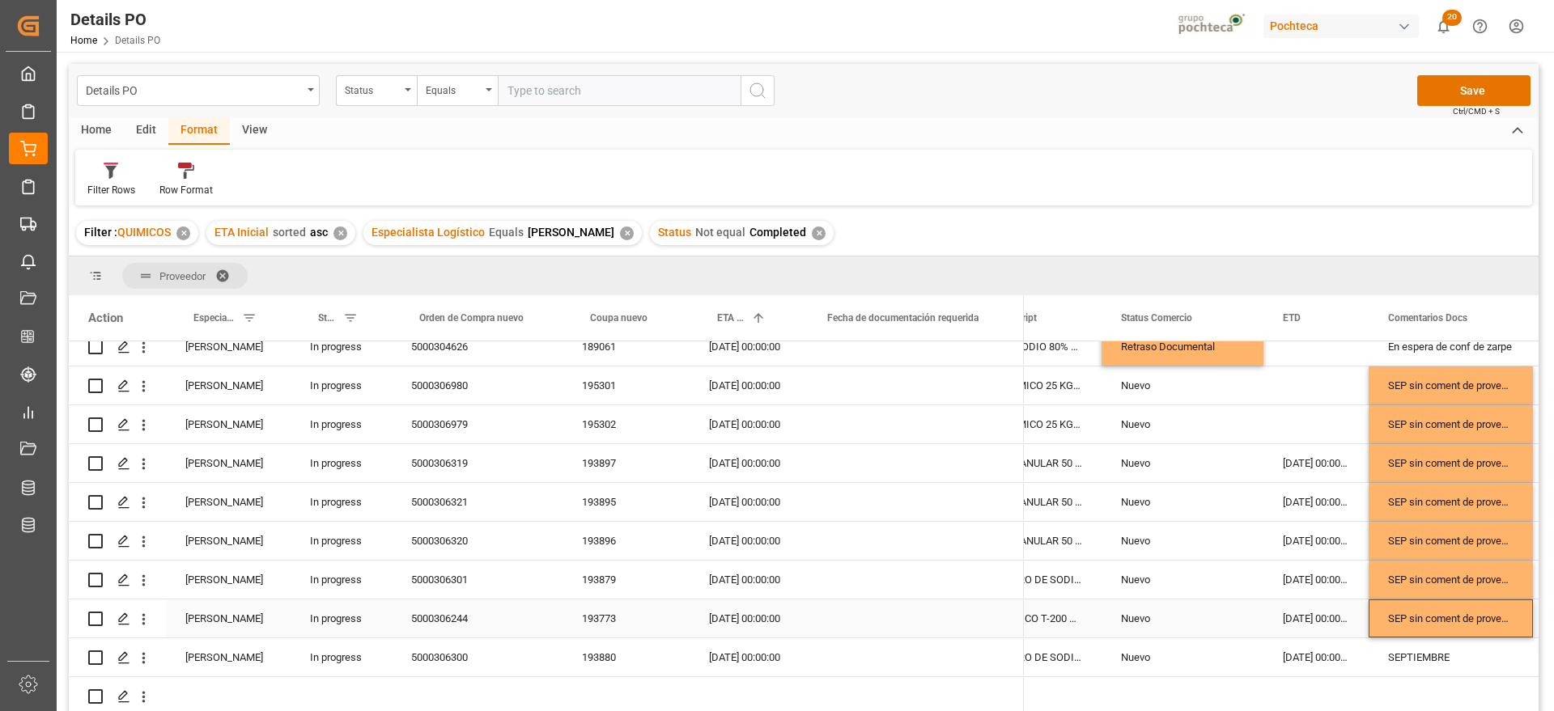
click at [1408, 615] on div "SEP sin coment de proveedor" at bounding box center [1450, 619] width 164 height 38
click at [604, 625] on div "193773" at bounding box center [625, 619] width 127 height 38
click at [1431, 613] on div "SEP sin coment de proveedor" at bounding box center [1450, 619] width 164 height 38
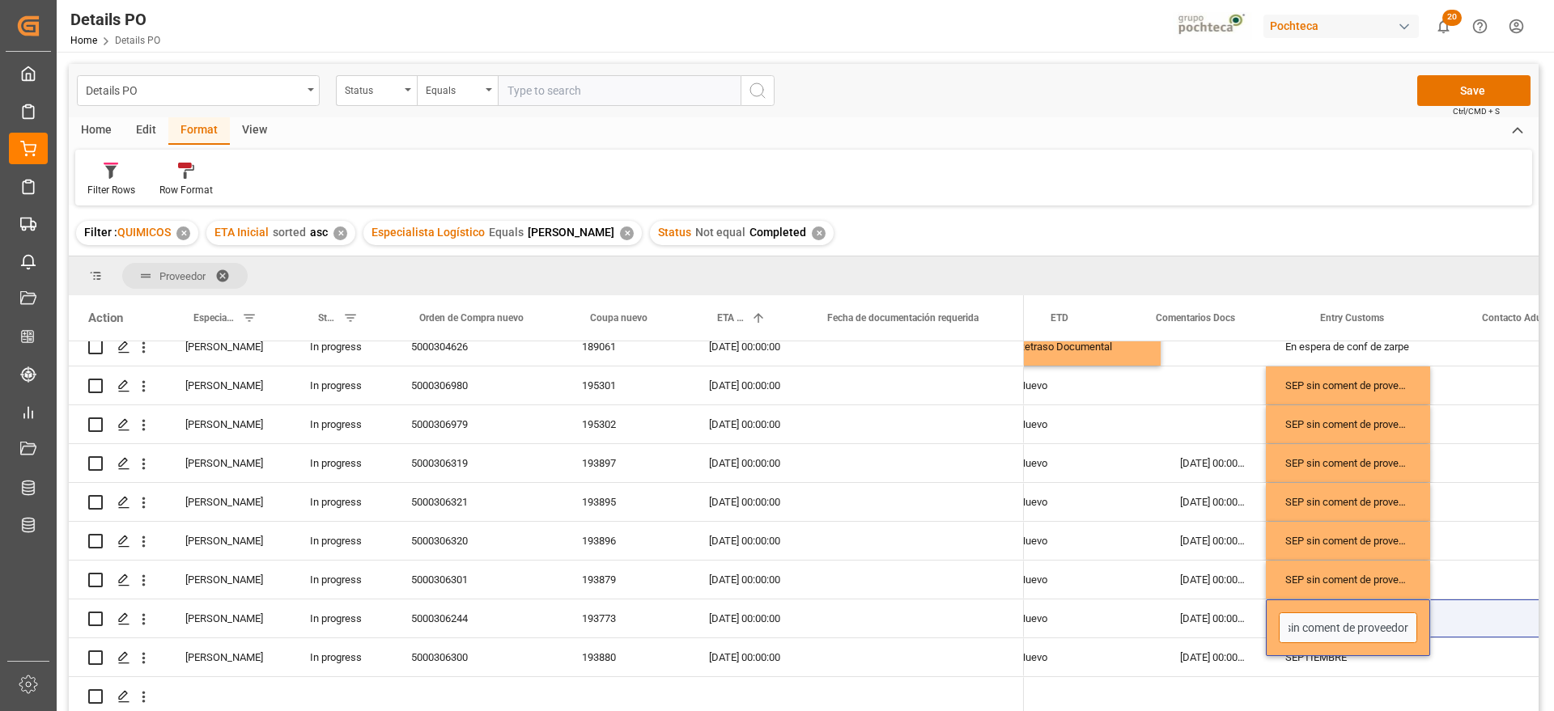
scroll to position [0, 522]
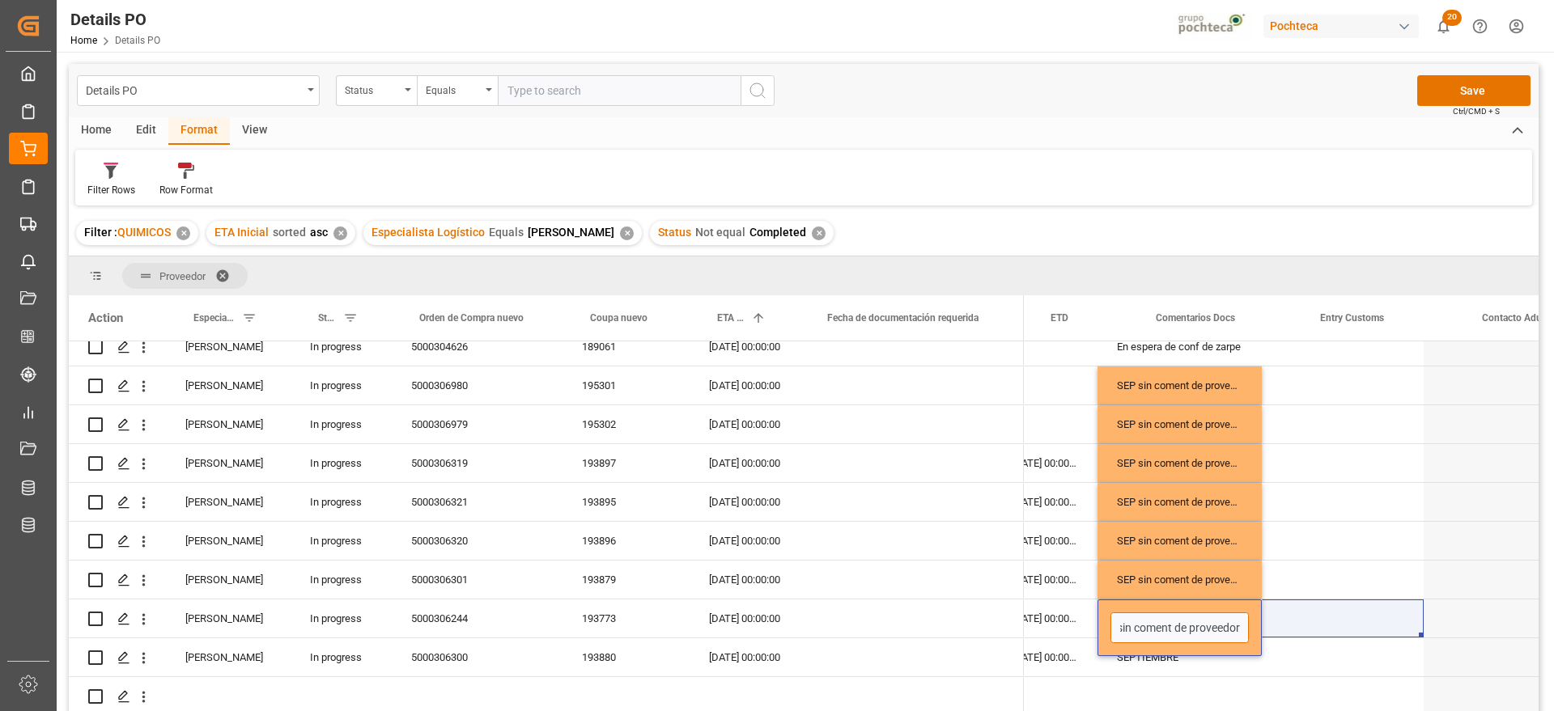
drag, startPoint x: 1415, startPoint y: 621, endPoint x: 1474, endPoint y: 626, distance: 59.3
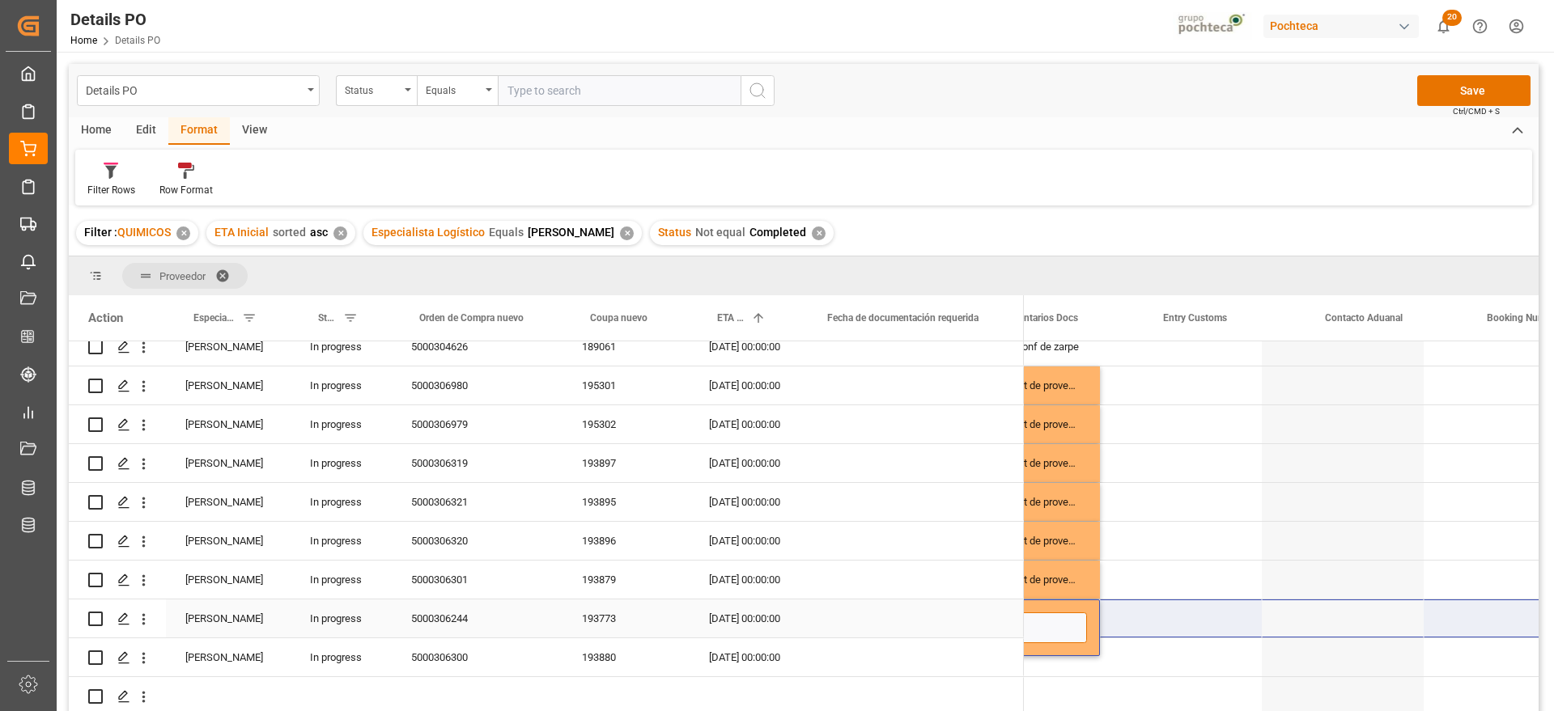
scroll to position [0, 640]
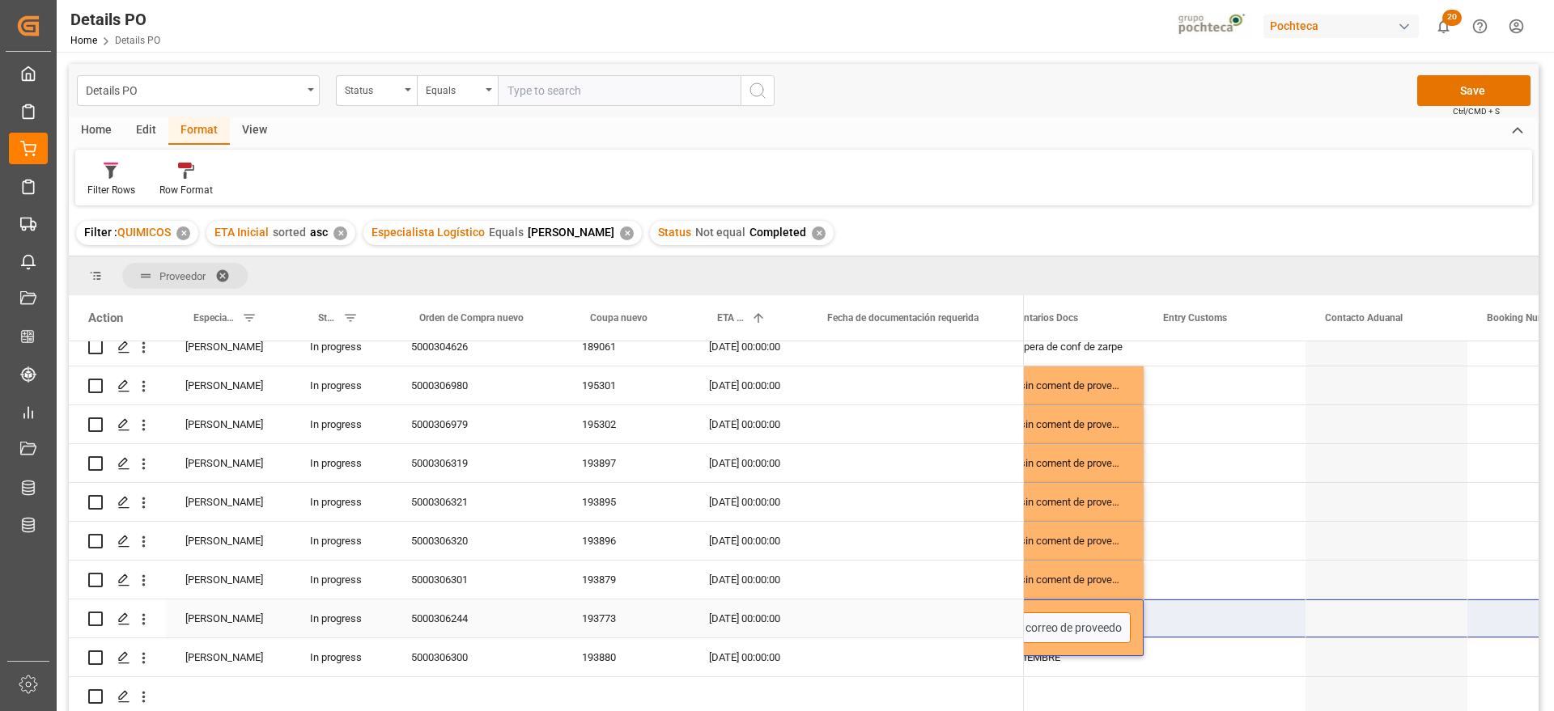
type input "SEP sin correo de proveedor"
click at [1229, 668] on div "Press SPACE to select this row." at bounding box center [1224, 657] width 162 height 38
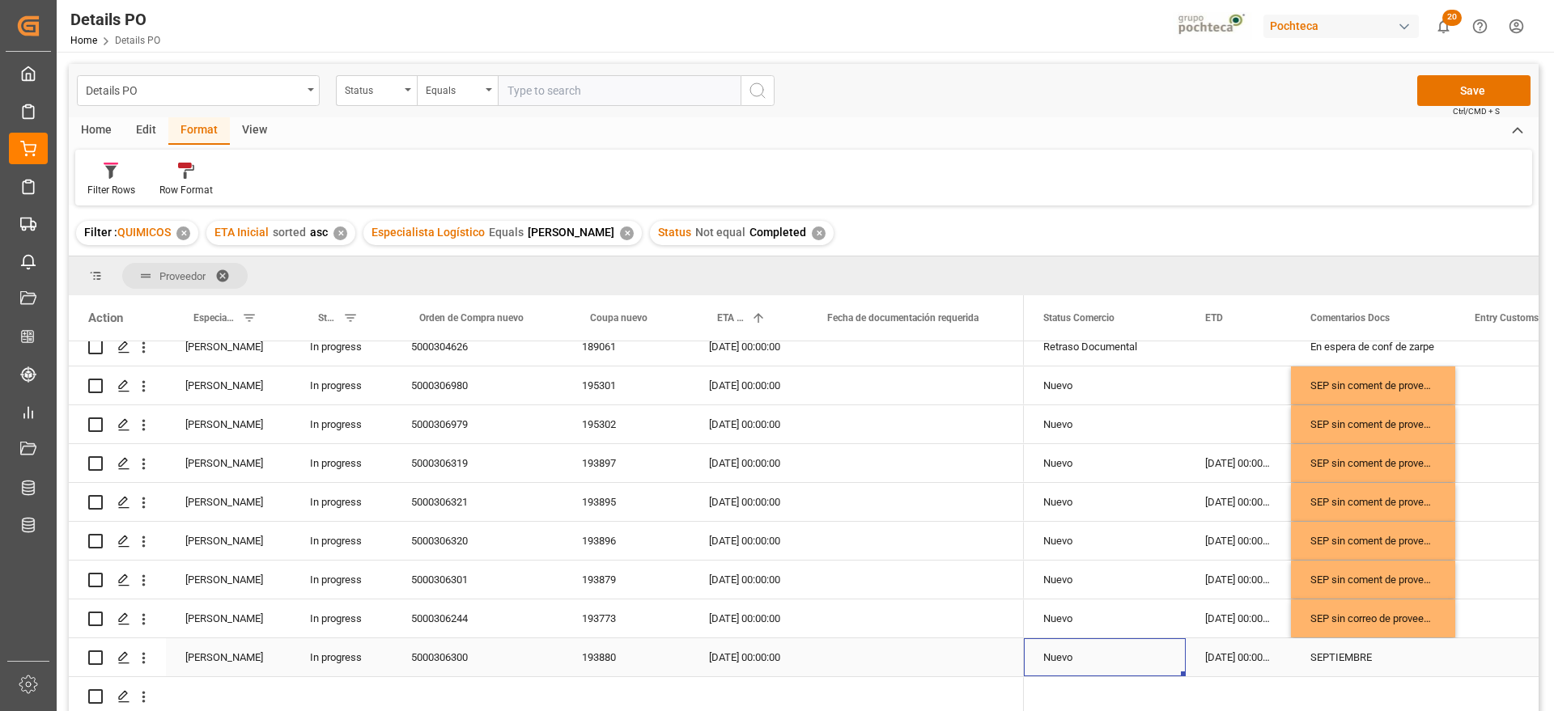
scroll to position [0, 329]
click at [601, 655] on div "193880" at bounding box center [625, 657] width 127 height 38
drag, startPoint x: 1382, startPoint y: 611, endPoint x: 1361, endPoint y: 631, distance: 29.2
click at [1378, 611] on div "SEP sin correo de proveedor" at bounding box center [1373, 619] width 164 height 38
click at [1342, 647] on div "SEPTIEMBRE" at bounding box center [1373, 657] width 164 height 38
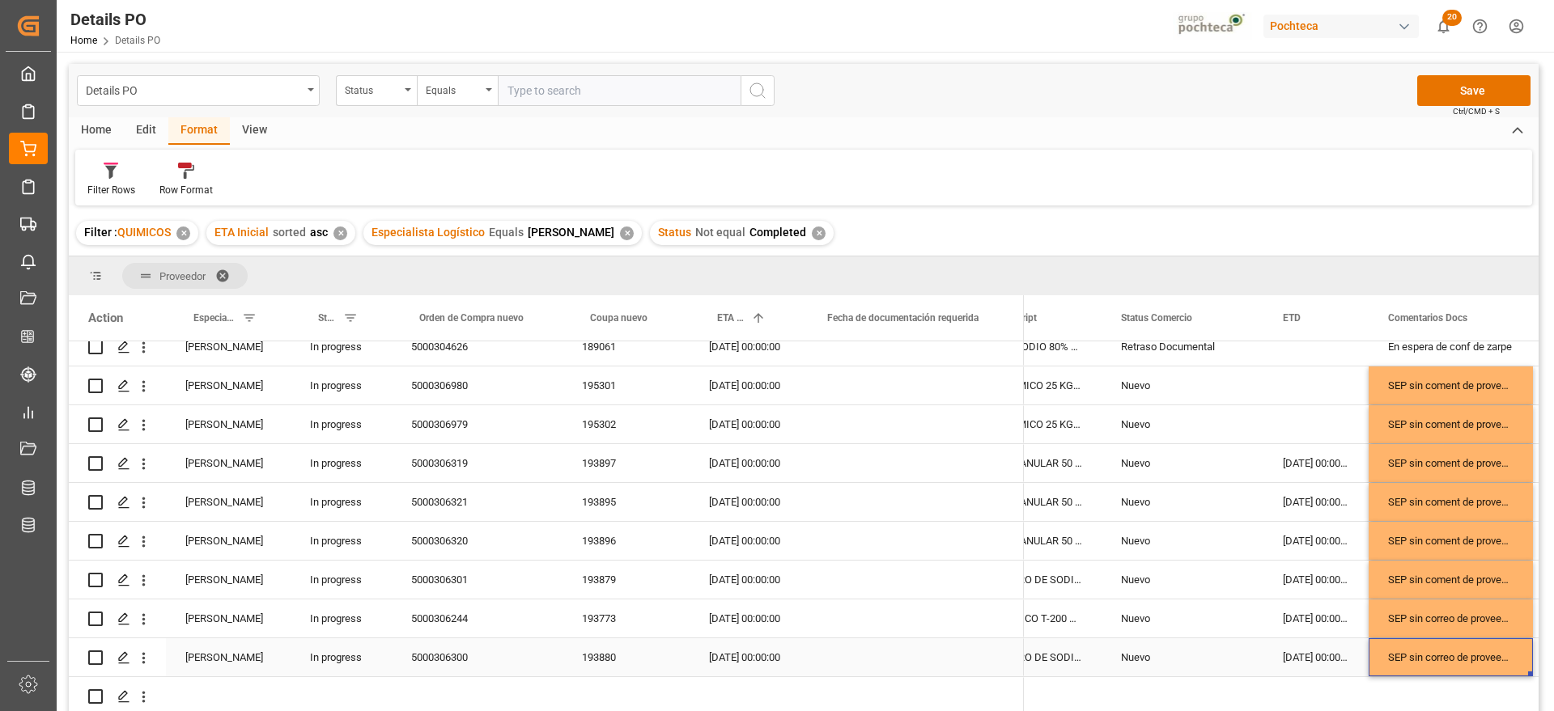
scroll to position [0, 413]
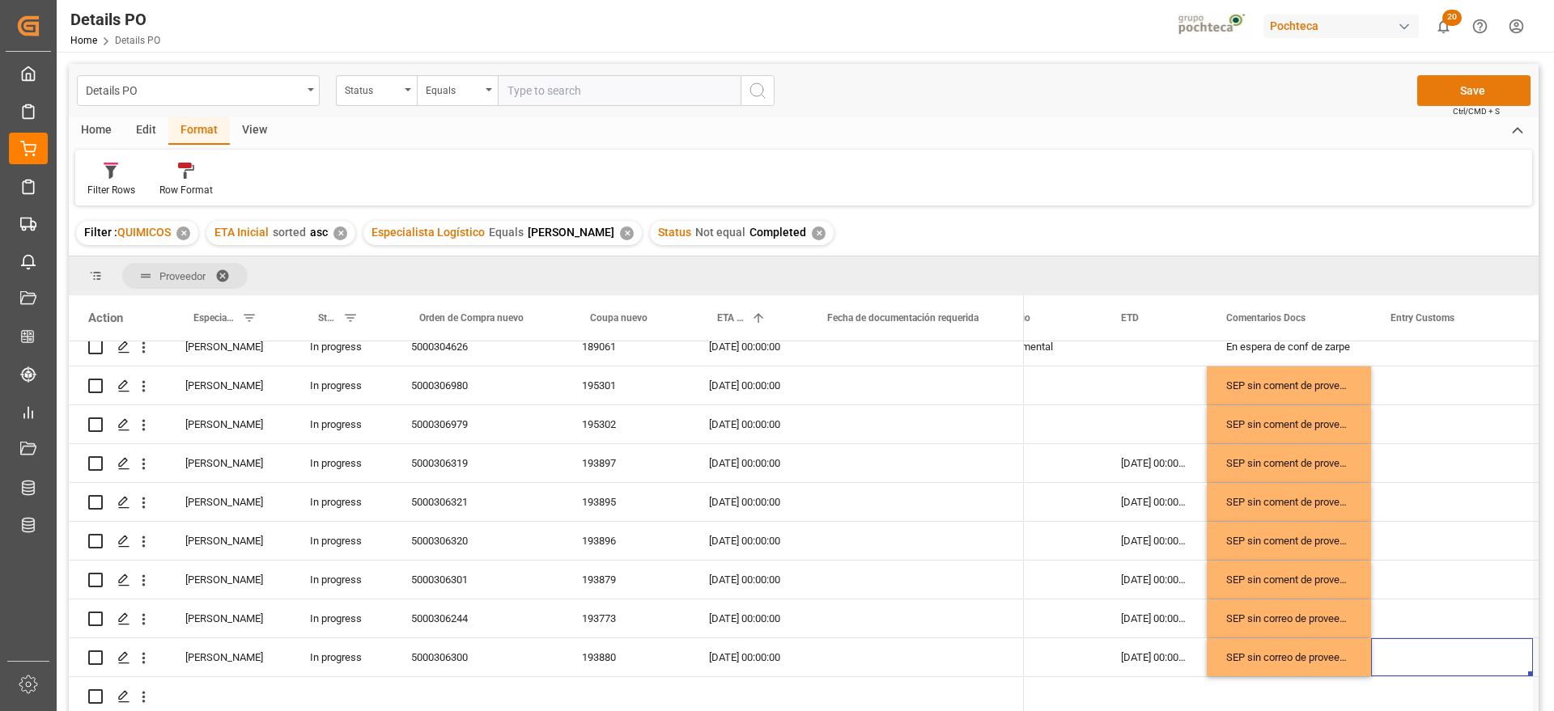
click at [1491, 82] on button "Save" at bounding box center [1473, 90] width 113 height 31
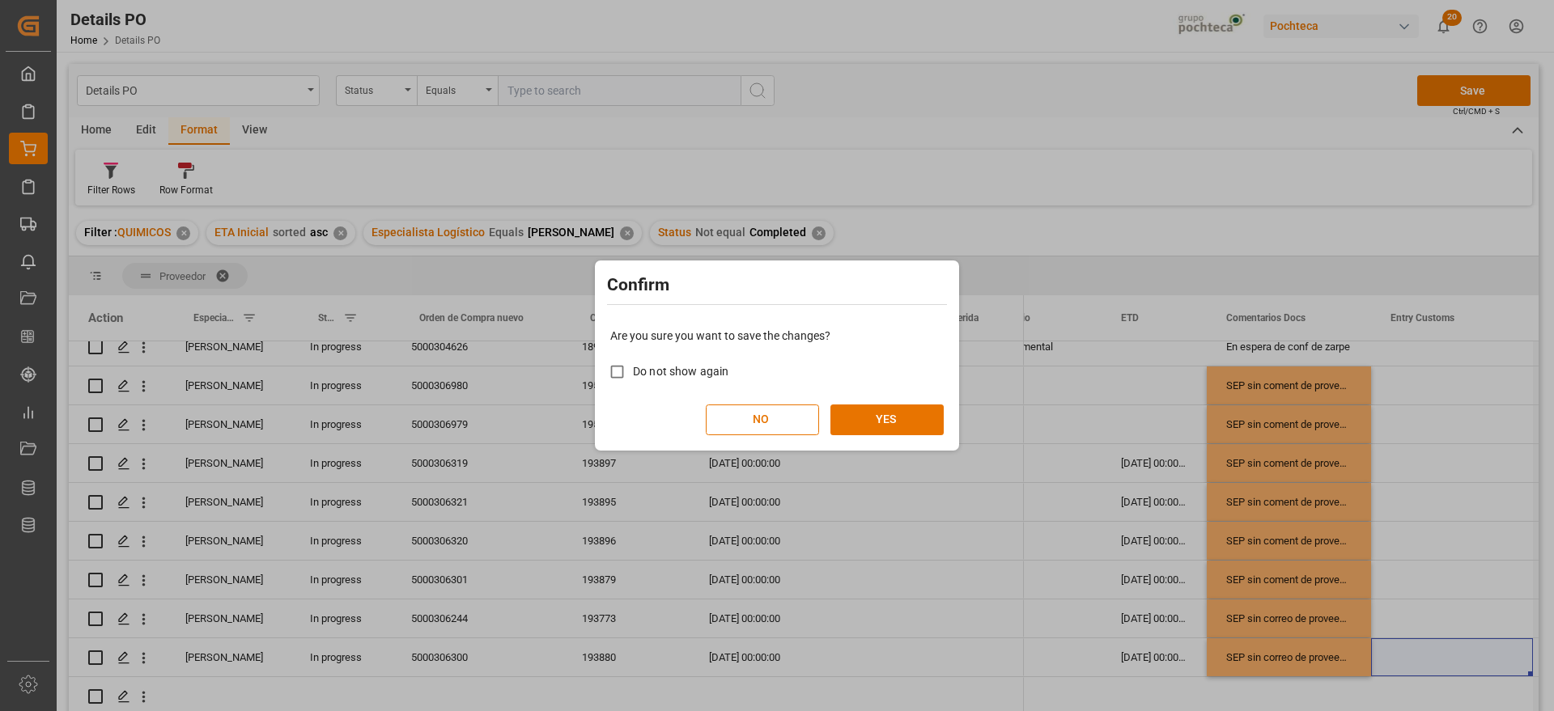
click at [856, 397] on div "Are you sure you want to save the changes? Do not show again NO YES" at bounding box center [777, 381] width 356 height 130
click at [875, 412] on button "YES" at bounding box center [886, 420] width 113 height 31
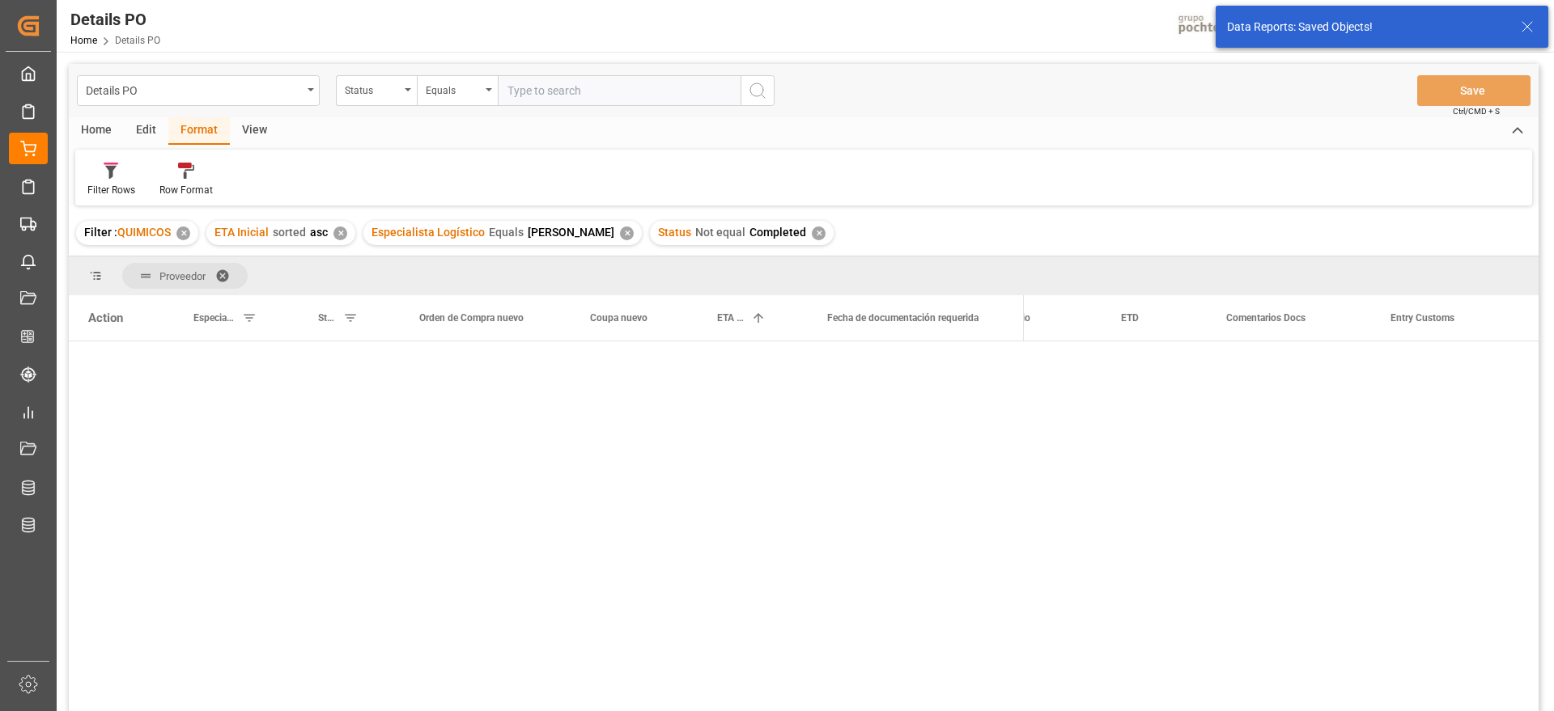
scroll to position [0, 0]
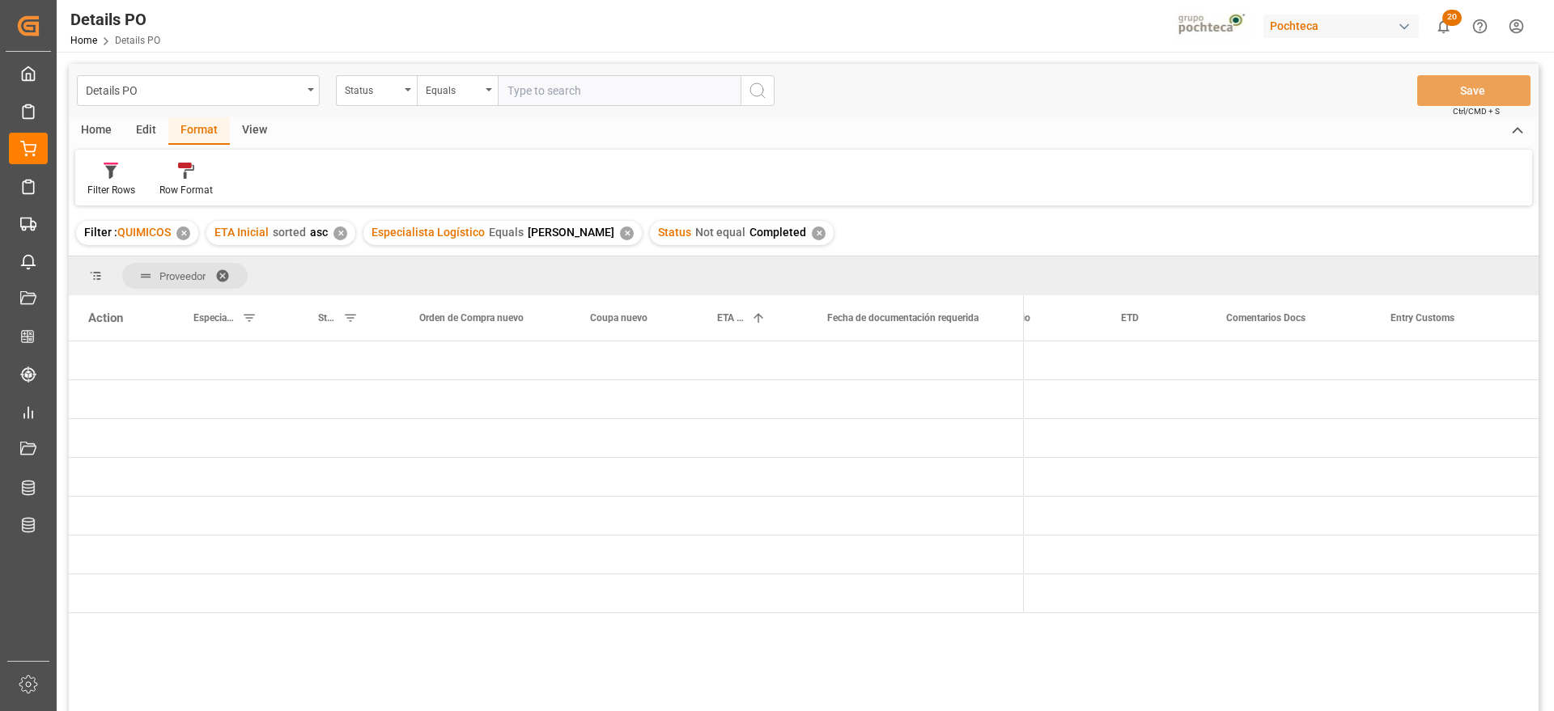
click at [1541, 411] on main "Details PO Status Equals Save Ctrl/CMD + S Home Edit Format View Filter Rows Ro…" at bounding box center [804, 409] width 1494 height 690
click at [1237, 434] on div "Press SPACE to select this row." at bounding box center [1289, 438] width 164 height 38
click at [1003, 540] on div "Press SPACE to select this row." at bounding box center [911, 555] width 224 height 38
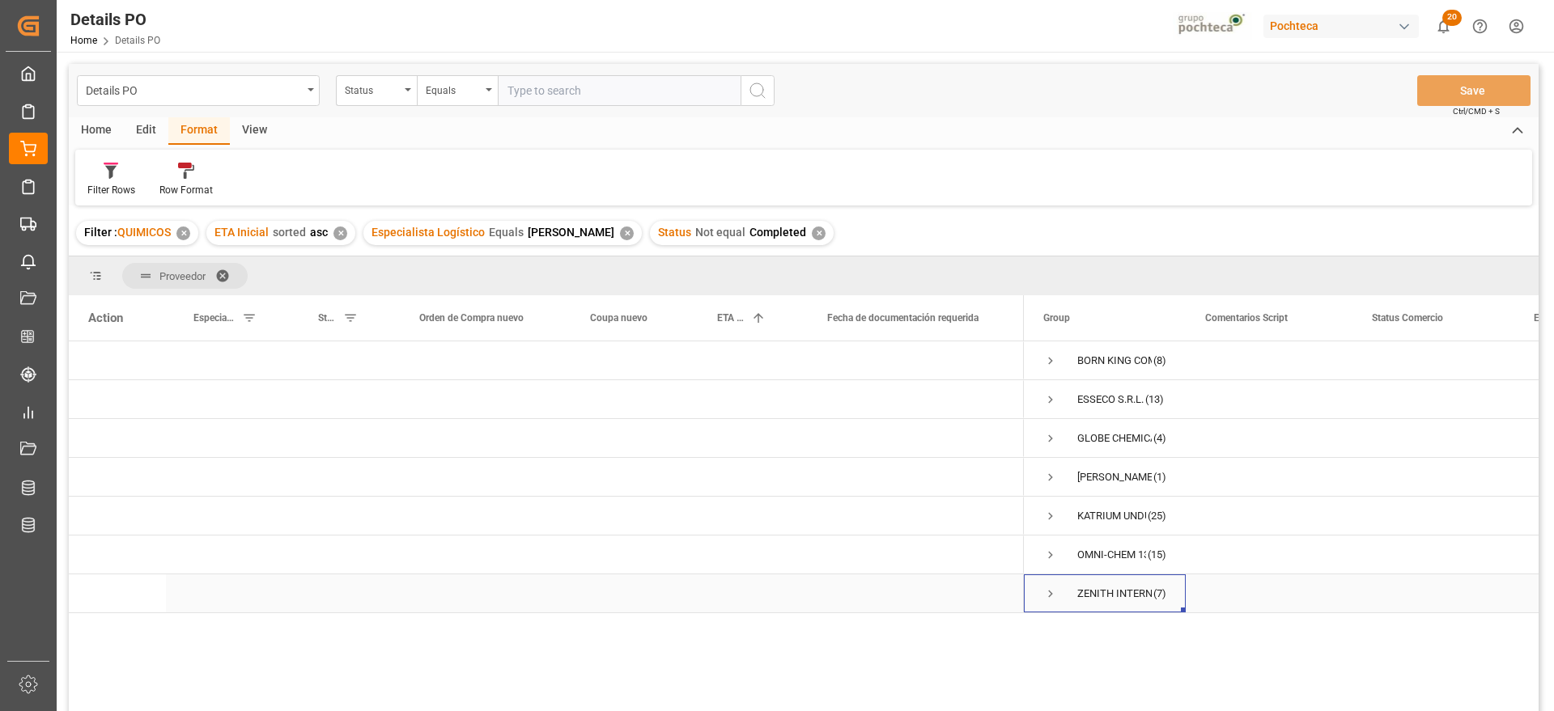
click at [1054, 592] on span "Press SPACE to select this row." at bounding box center [1050, 594] width 15 height 15
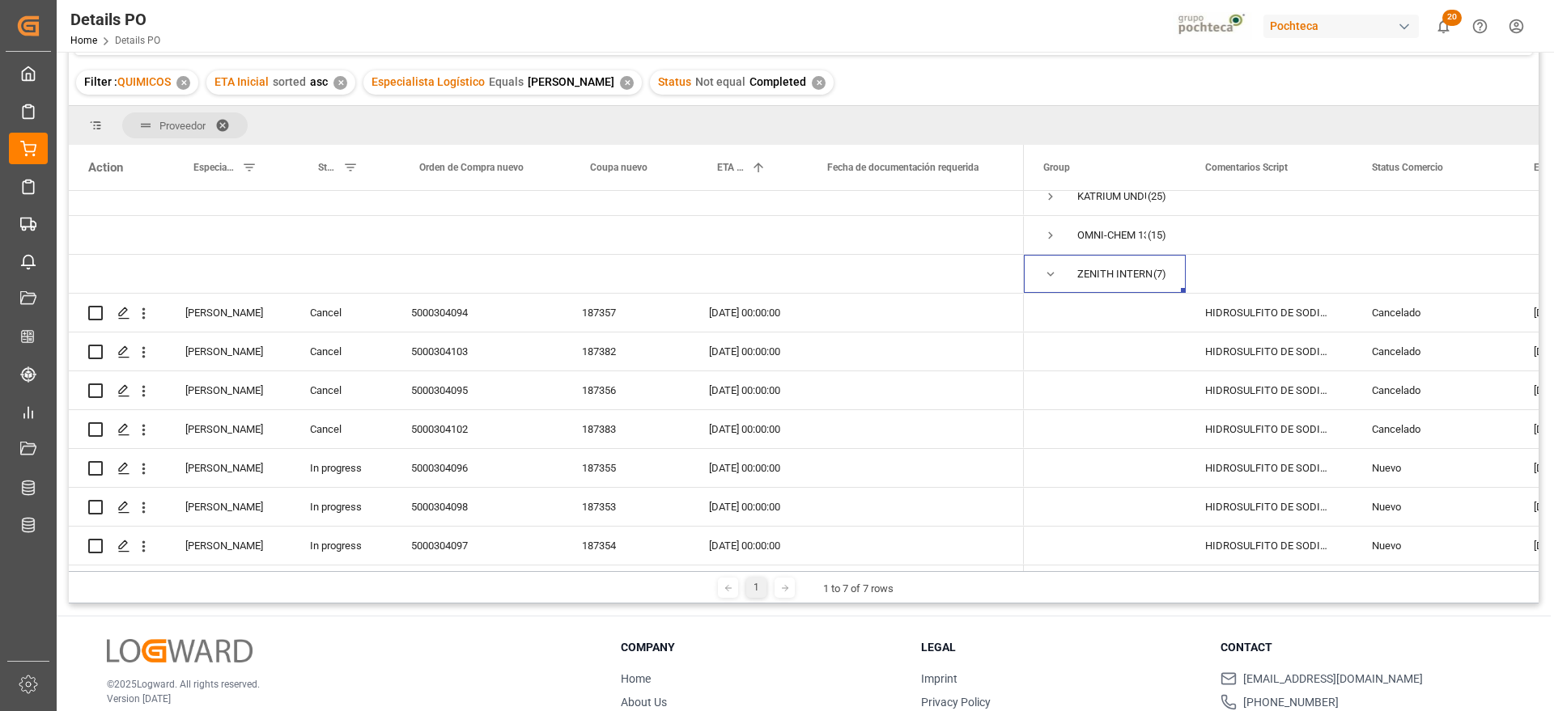
scroll to position [202, 0]
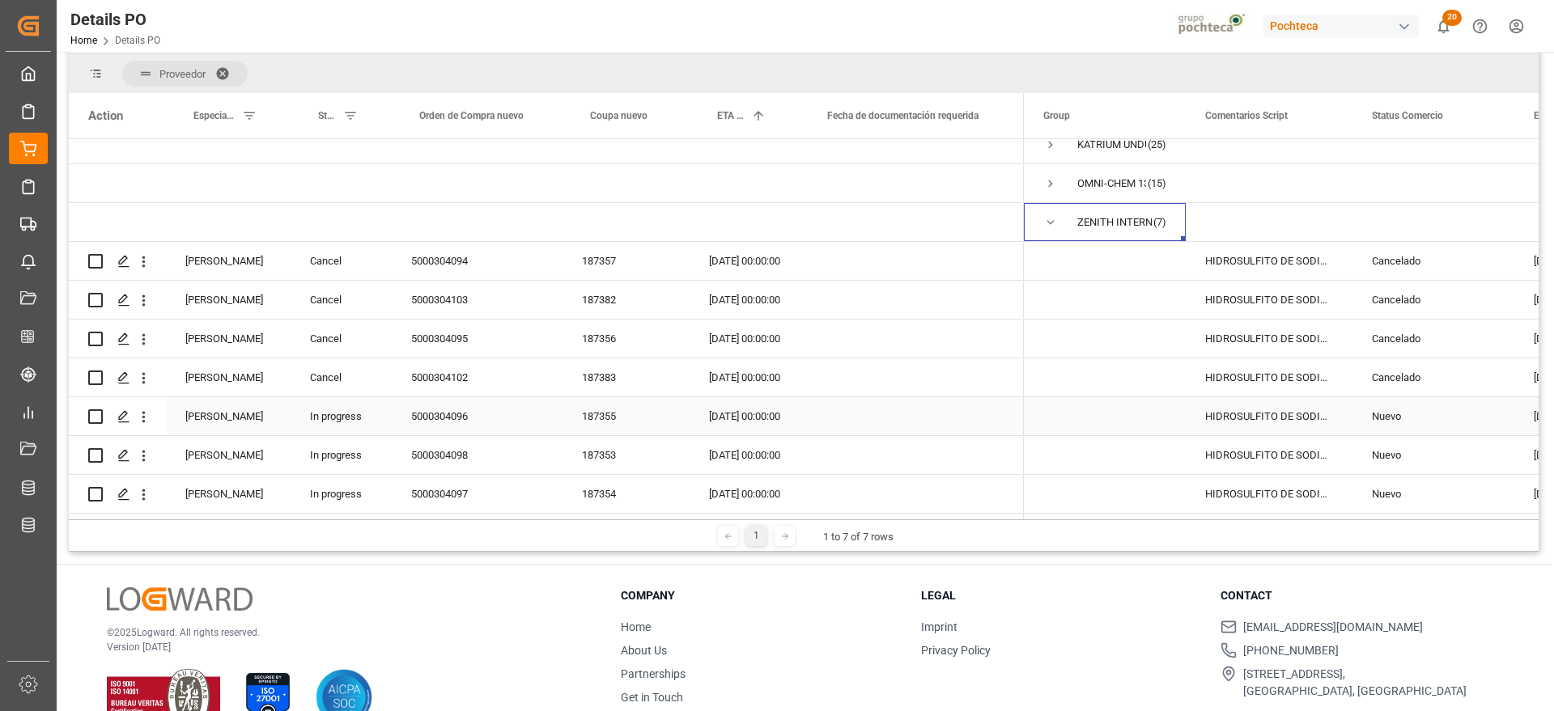
click at [617, 412] on div "187355" at bounding box center [625, 416] width 127 height 38
click at [1398, 409] on div "Nuevo" at bounding box center [1433, 416] width 123 height 37
click at [1483, 422] on icon "open menu" at bounding box center [1483, 426] width 19 height 19
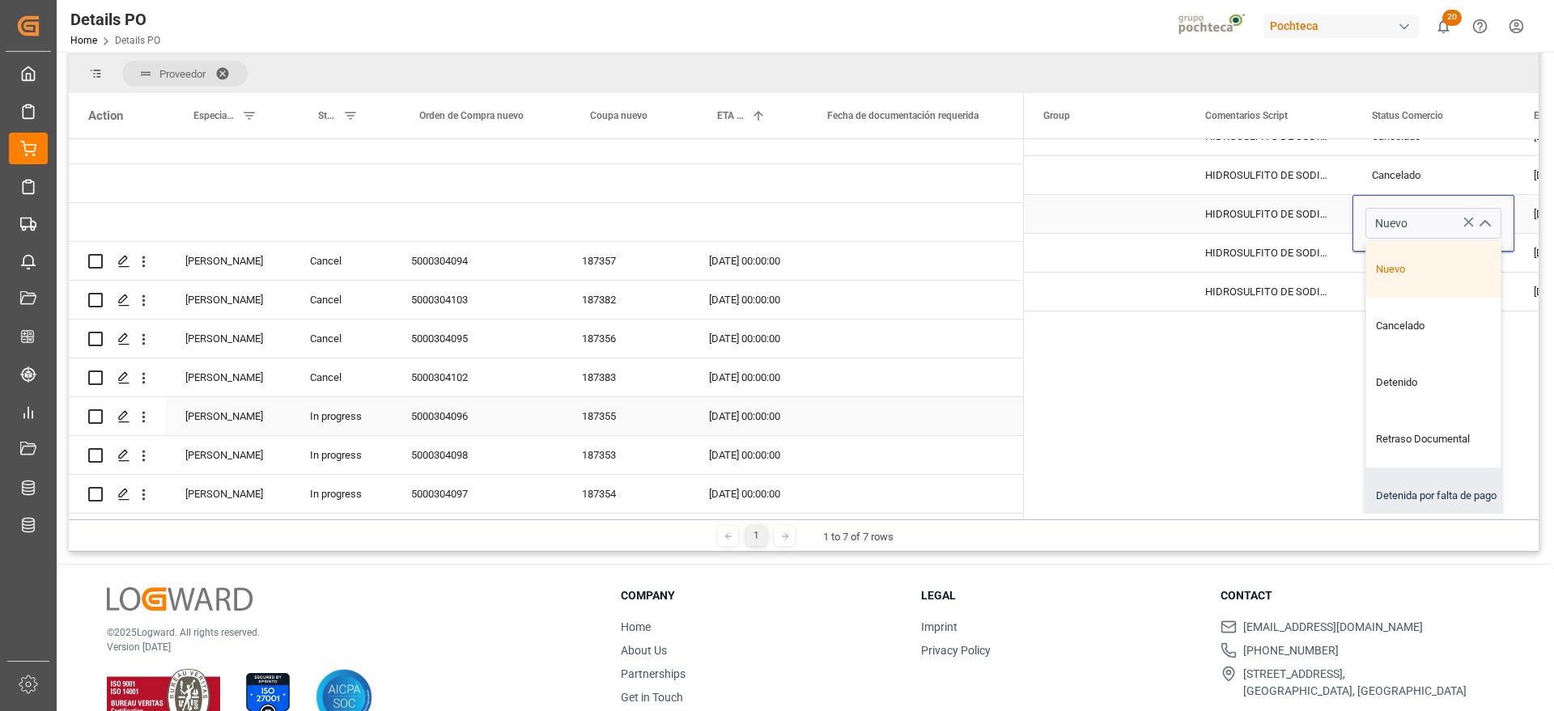
click at [1431, 481] on div "Detenida por falta de pago" at bounding box center [1443, 496] width 154 height 57
type input "Detenida por falta de pago"
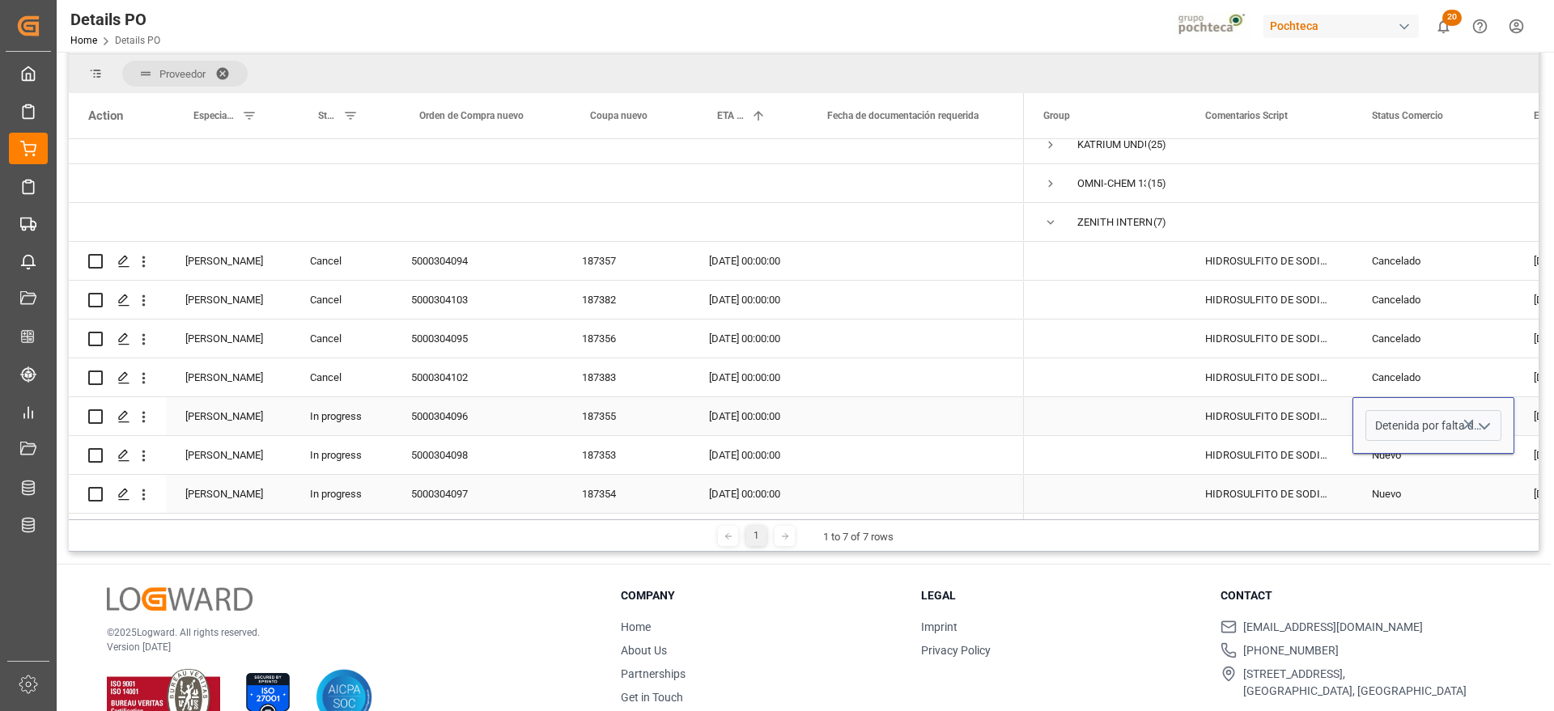
scroll to position [0, 0]
click at [1302, 415] on div "HIDROSULFITO DE SODIO 50 KG CUNETE (2283" at bounding box center [1268, 416] width 167 height 38
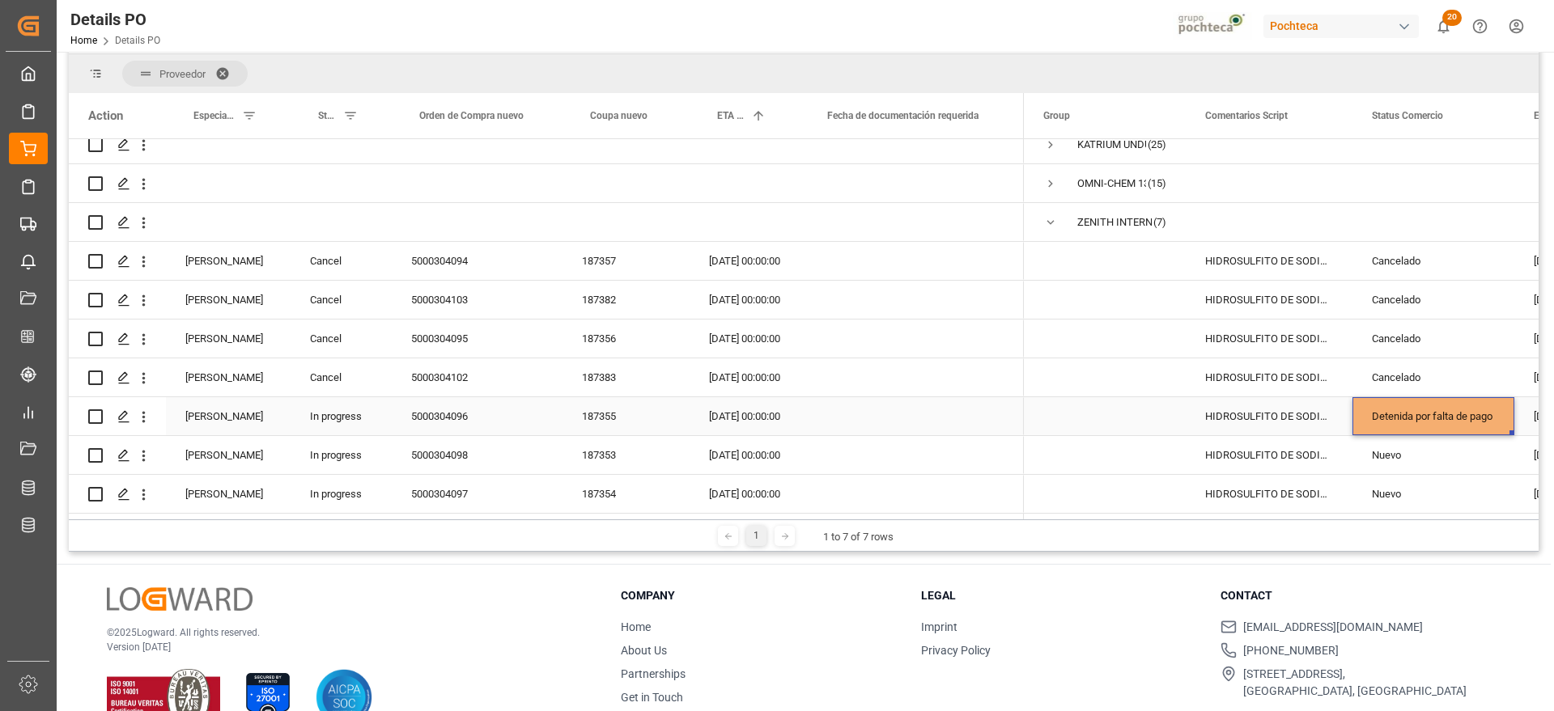
click at [1438, 398] on div "Detenida por falta de pago" at bounding box center [1433, 416] width 123 height 37
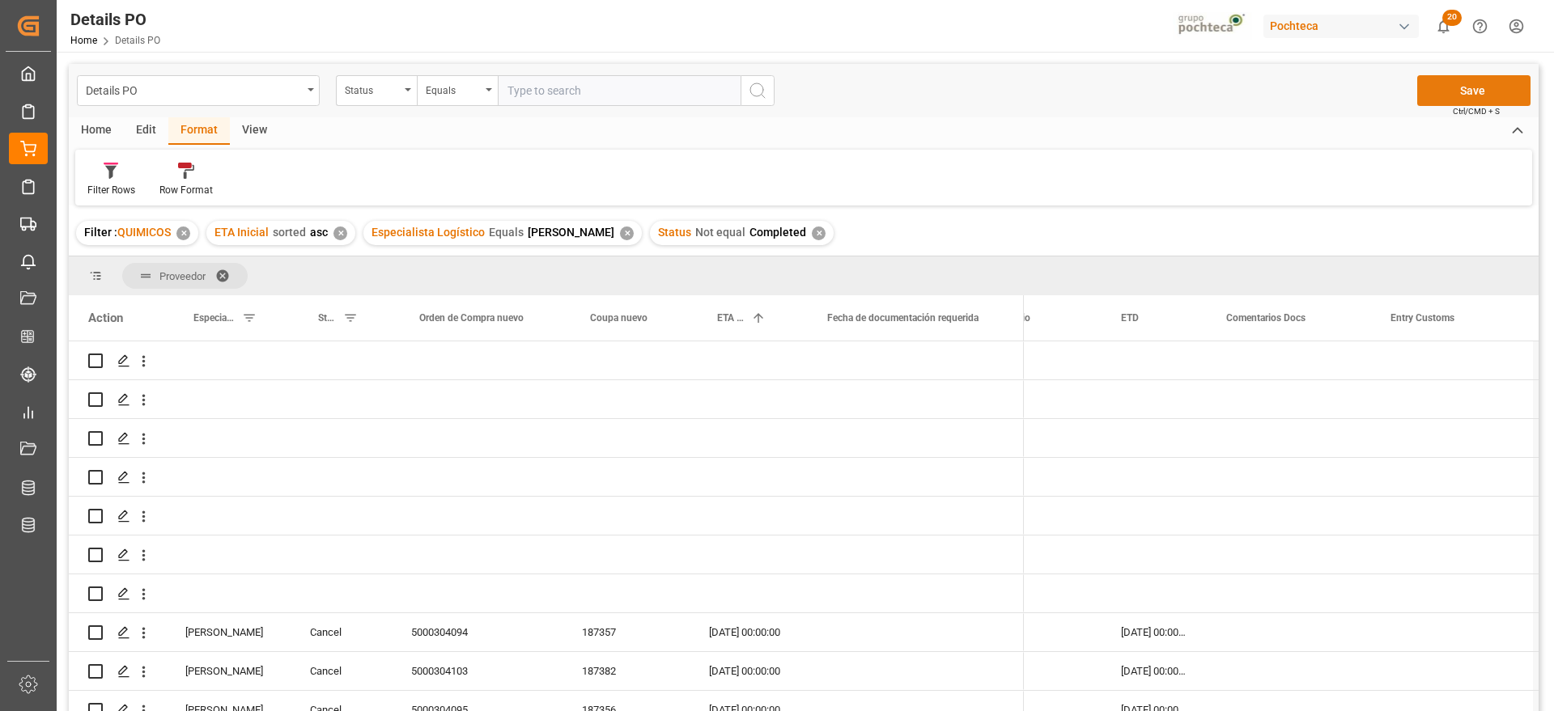
click at [1497, 95] on button "Save" at bounding box center [1473, 90] width 113 height 31
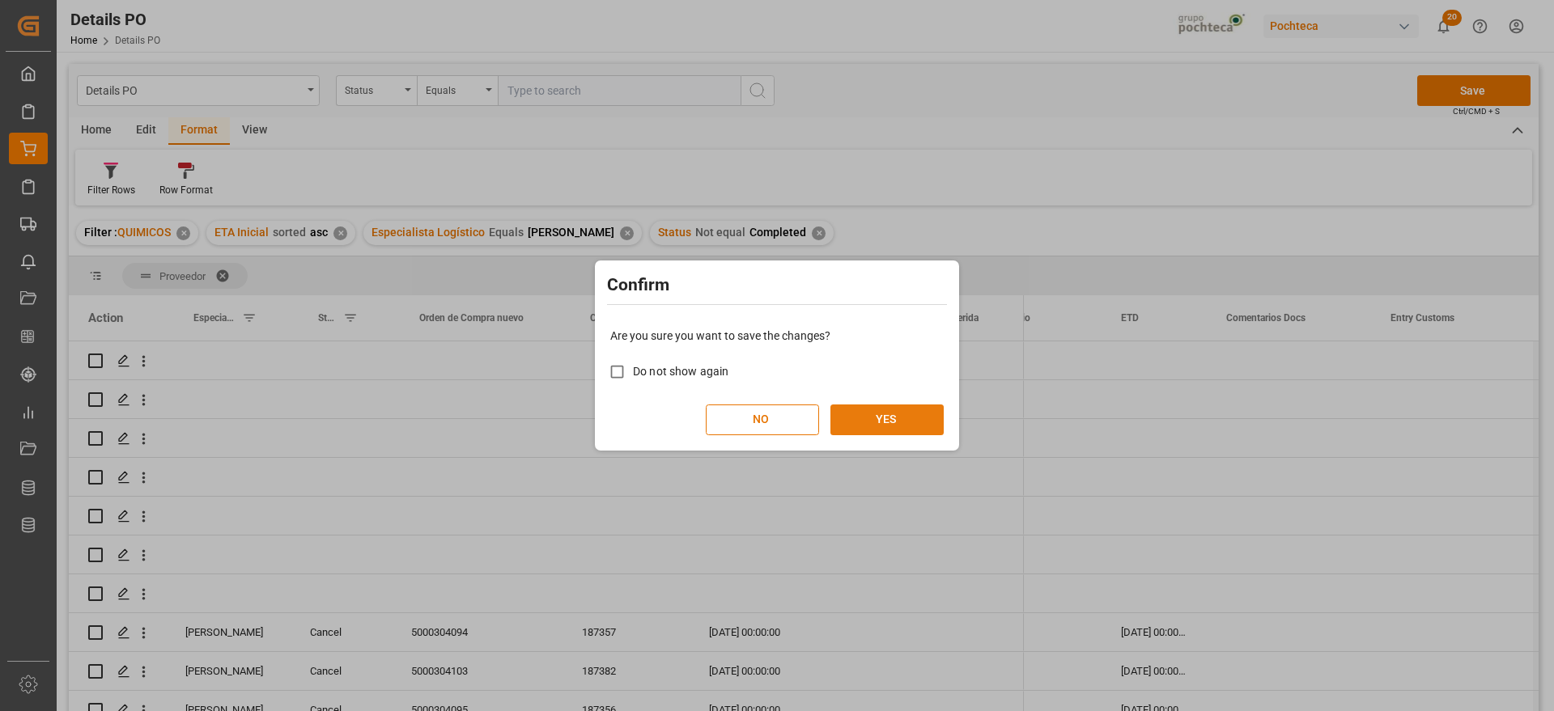
click at [871, 414] on button "YES" at bounding box center [886, 420] width 113 height 31
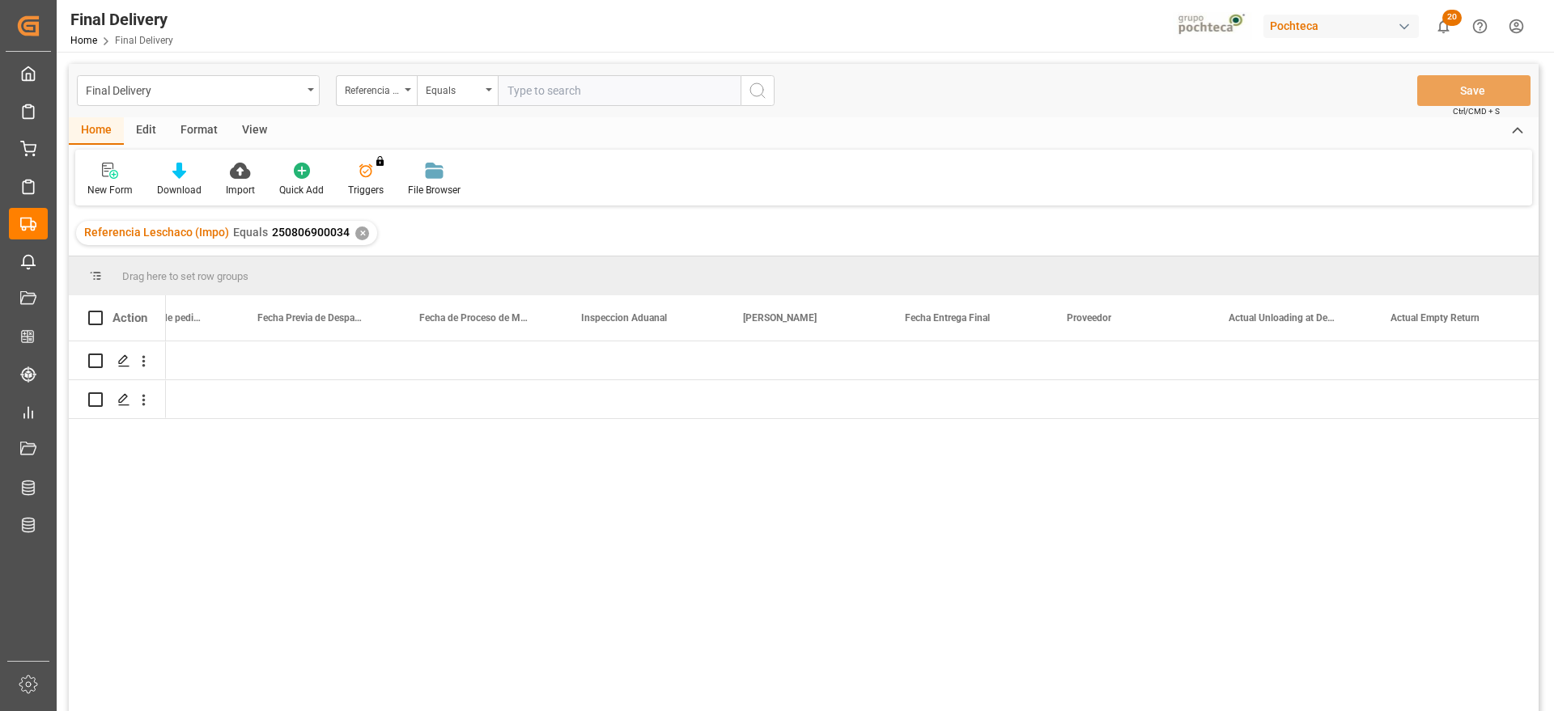
scroll to position [0, 3974]
click at [358, 232] on div "✕" at bounding box center [362, 234] width 14 height 14
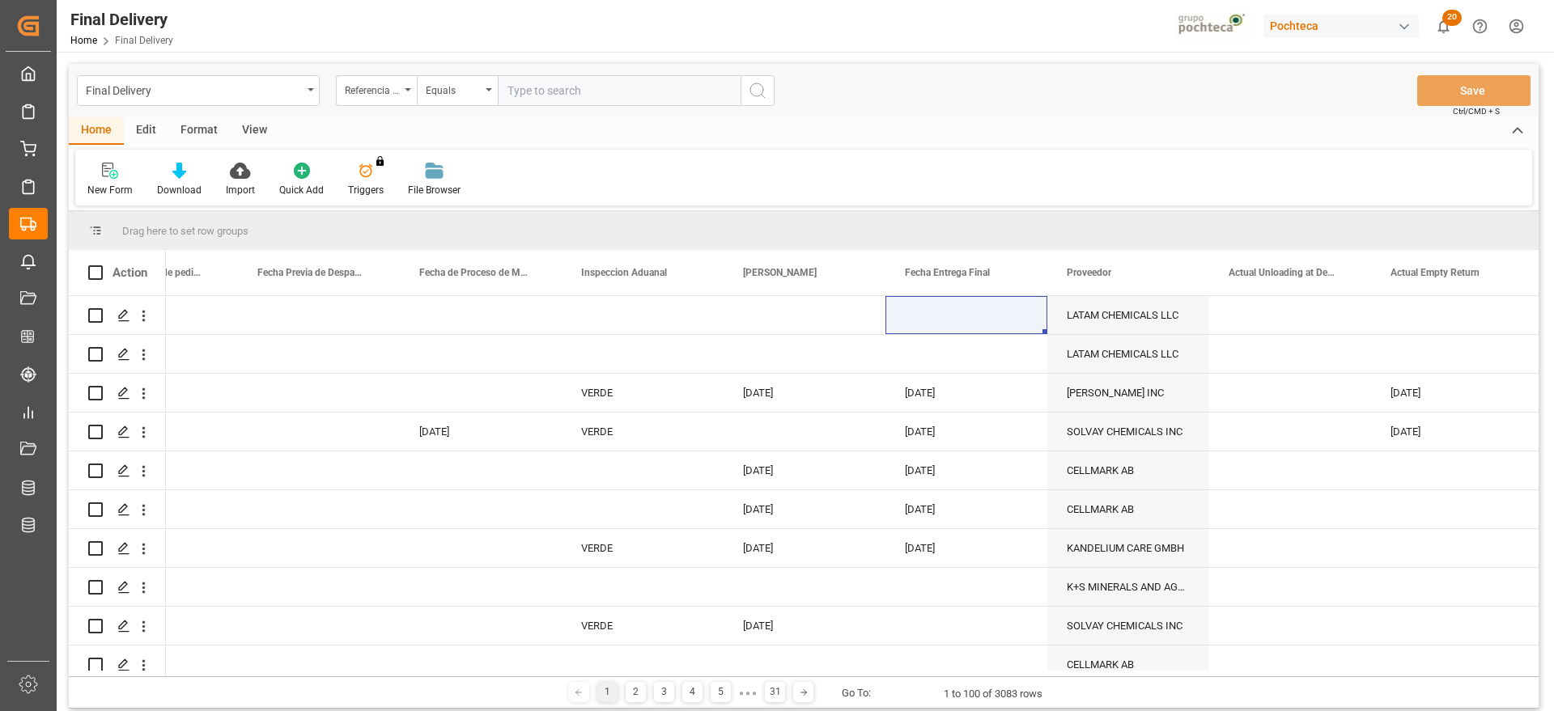
click at [528, 87] on input "text" at bounding box center [619, 90] width 243 height 31
paste input "250806900525"
type input "250806900525"
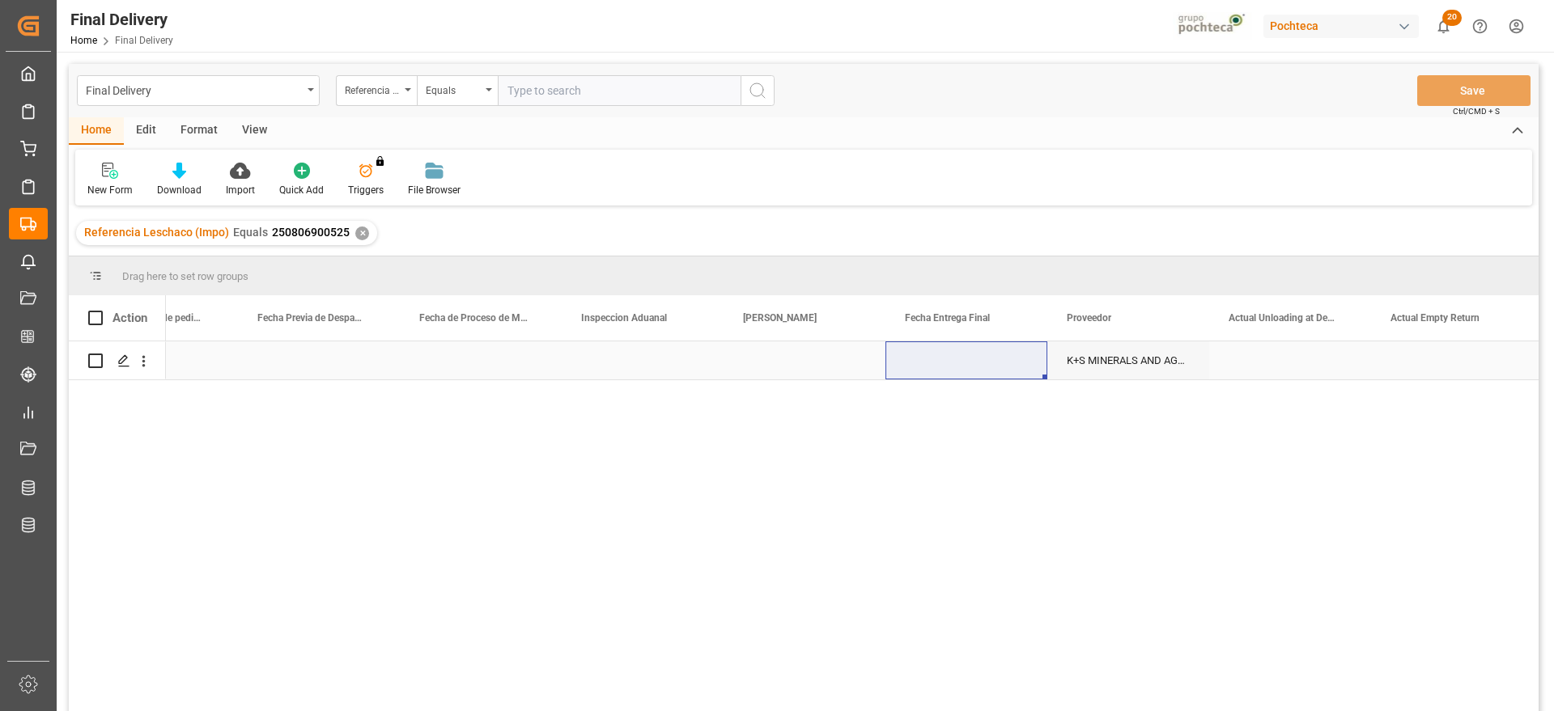
click at [844, 365] on div "Press SPACE to select this row." at bounding box center [804, 360] width 162 height 38
click at [415, 363] on div "Press SPACE to select this row." at bounding box center [481, 360] width 162 height 38
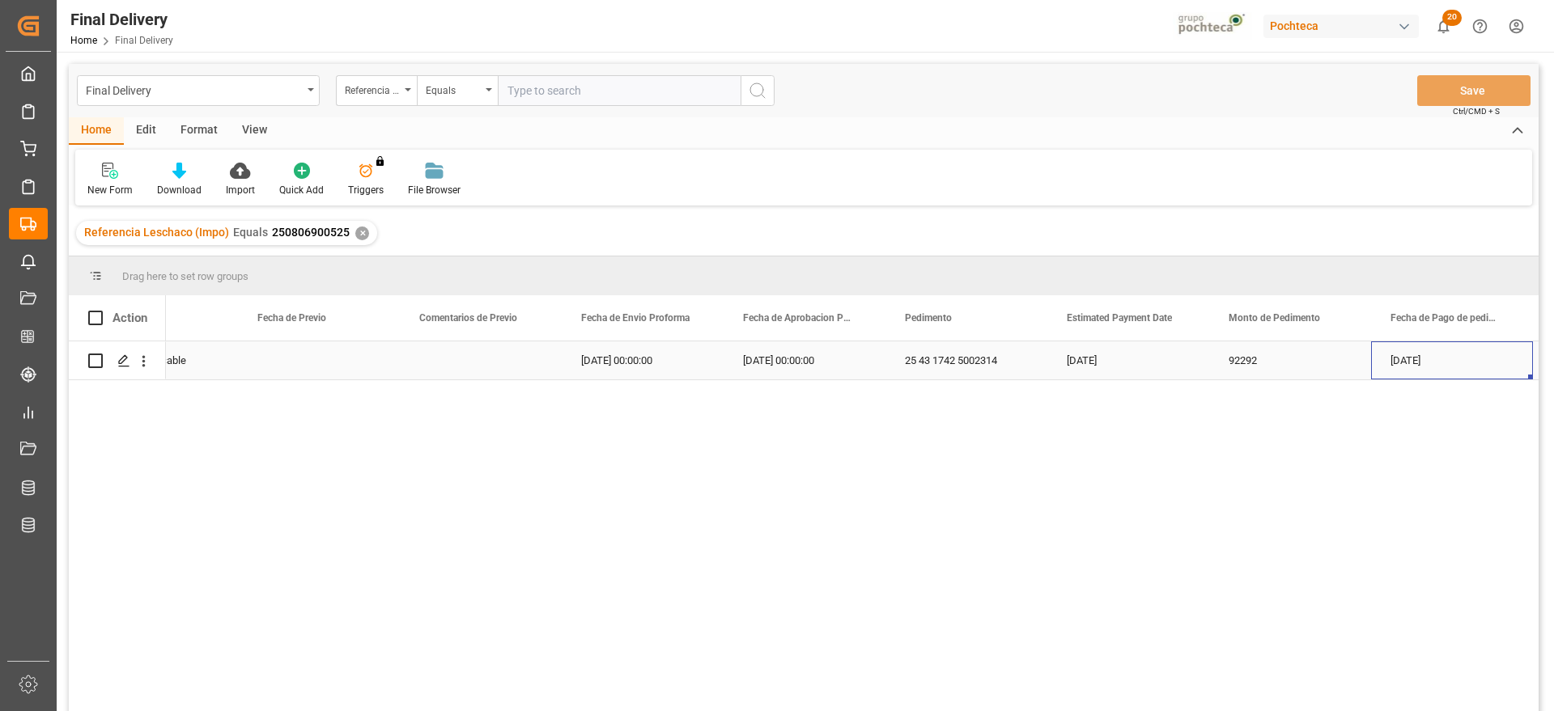
scroll to position [0, 2841]
click at [122, 362] on polygon "Press SPACE to select this row." at bounding box center [123, 360] width 8 height 8
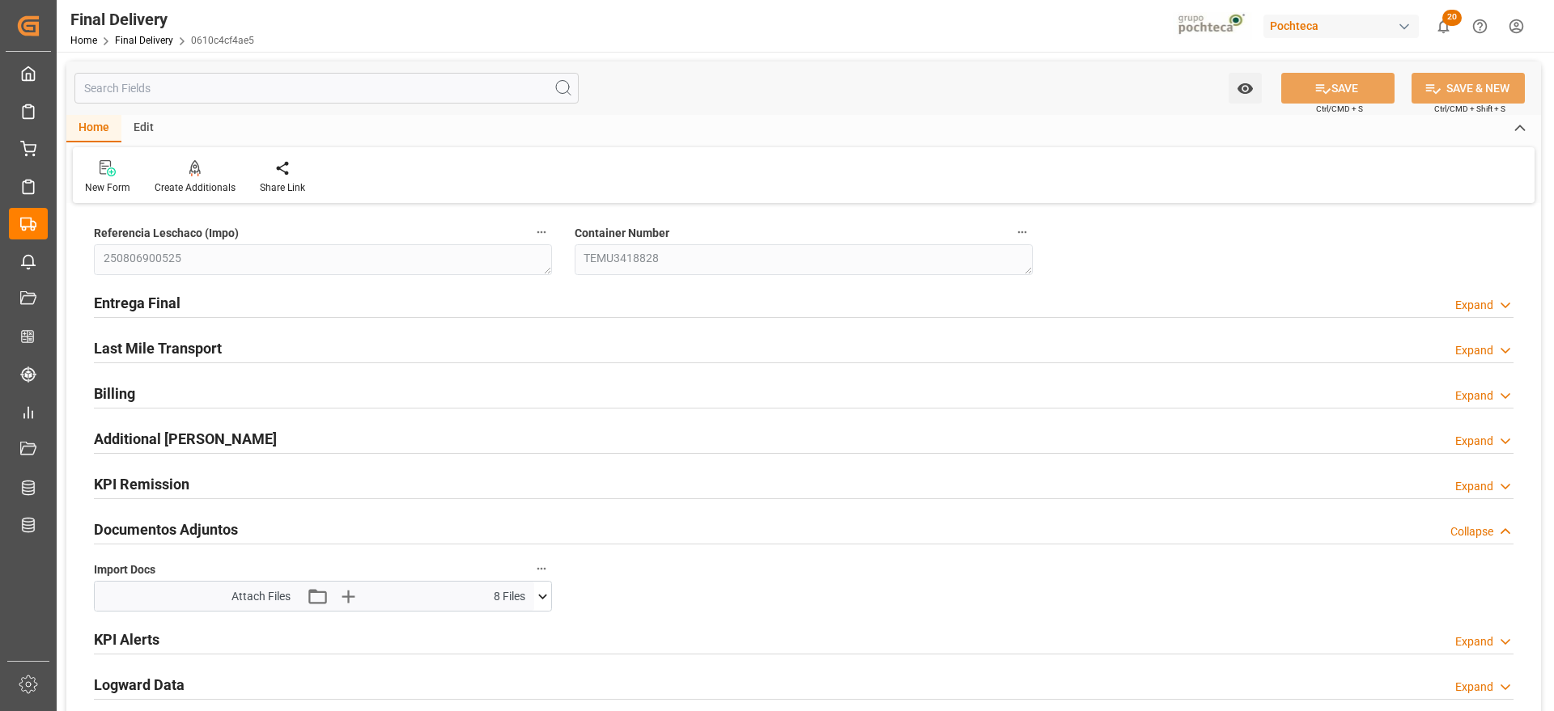
click at [537, 594] on icon at bounding box center [542, 596] width 17 height 17
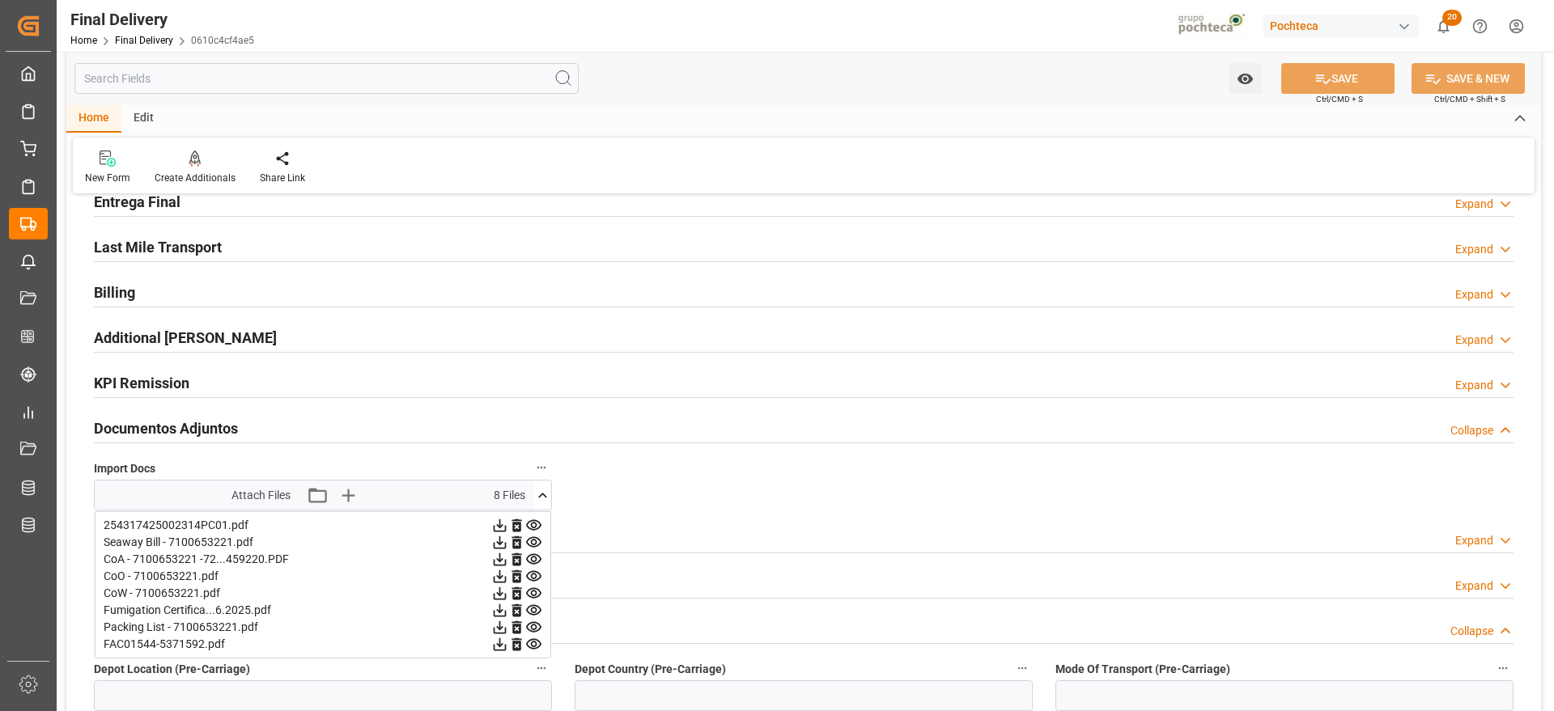
click at [541, 494] on icon at bounding box center [542, 495] width 17 height 17
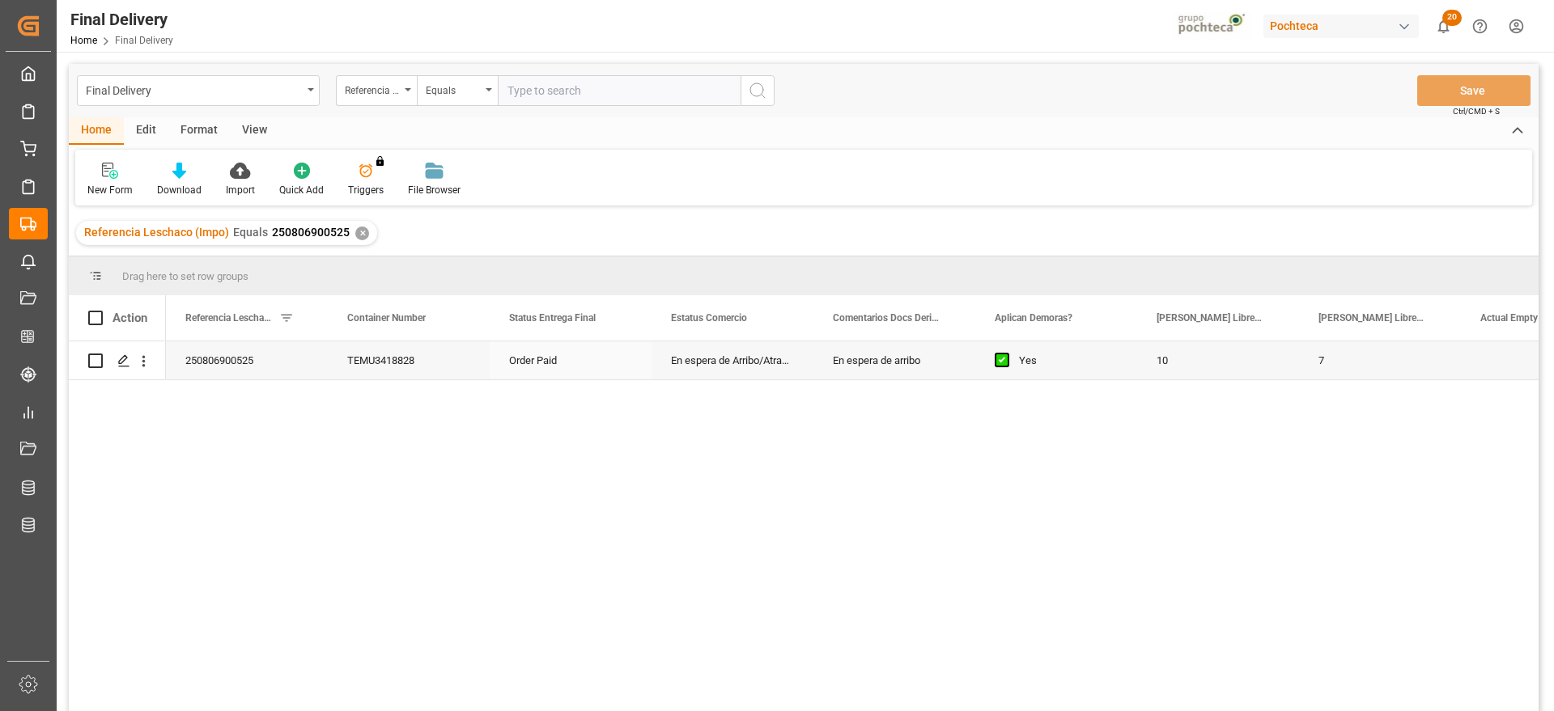
click at [1249, 374] on div "10" at bounding box center [1218, 360] width 162 height 38
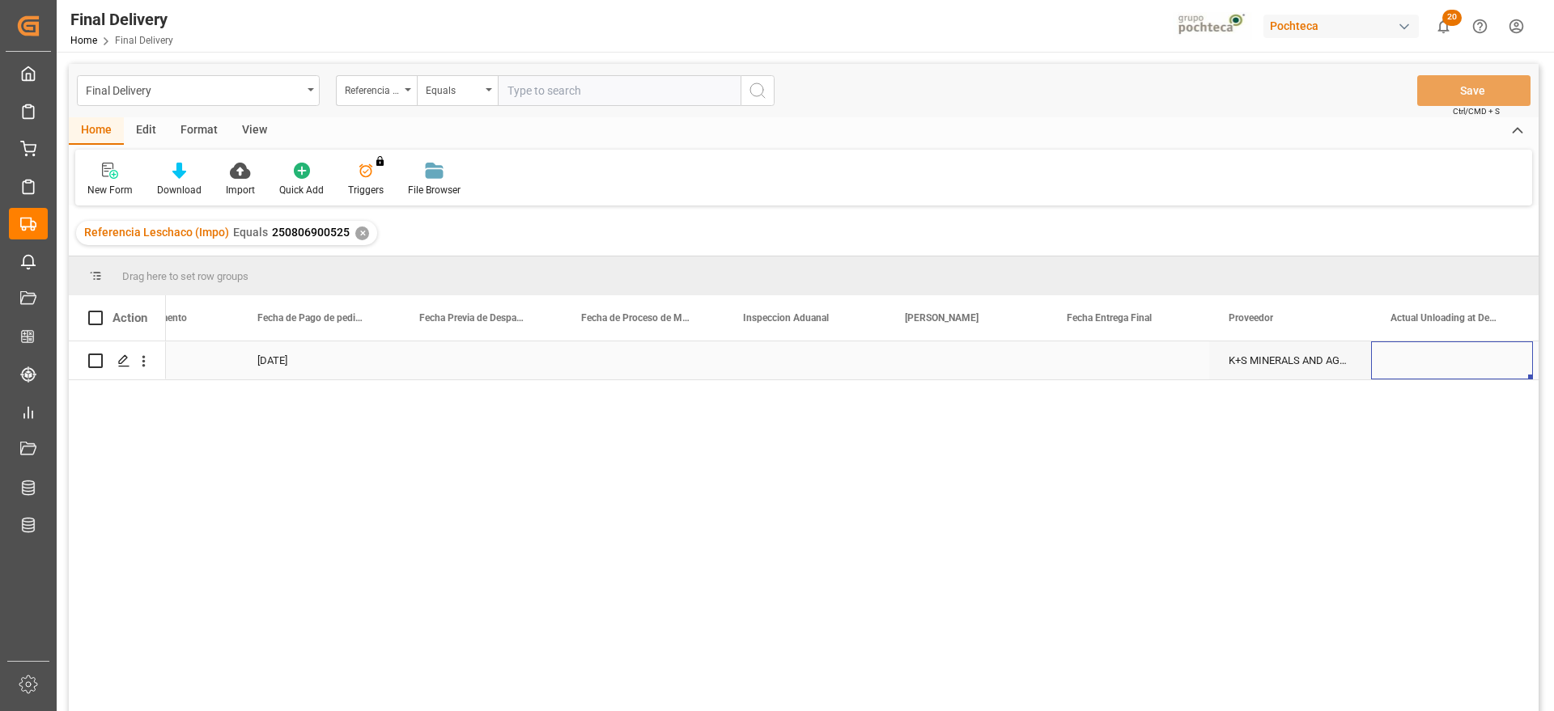
click at [965, 366] on div "Press SPACE to select this row." at bounding box center [966, 360] width 162 height 38
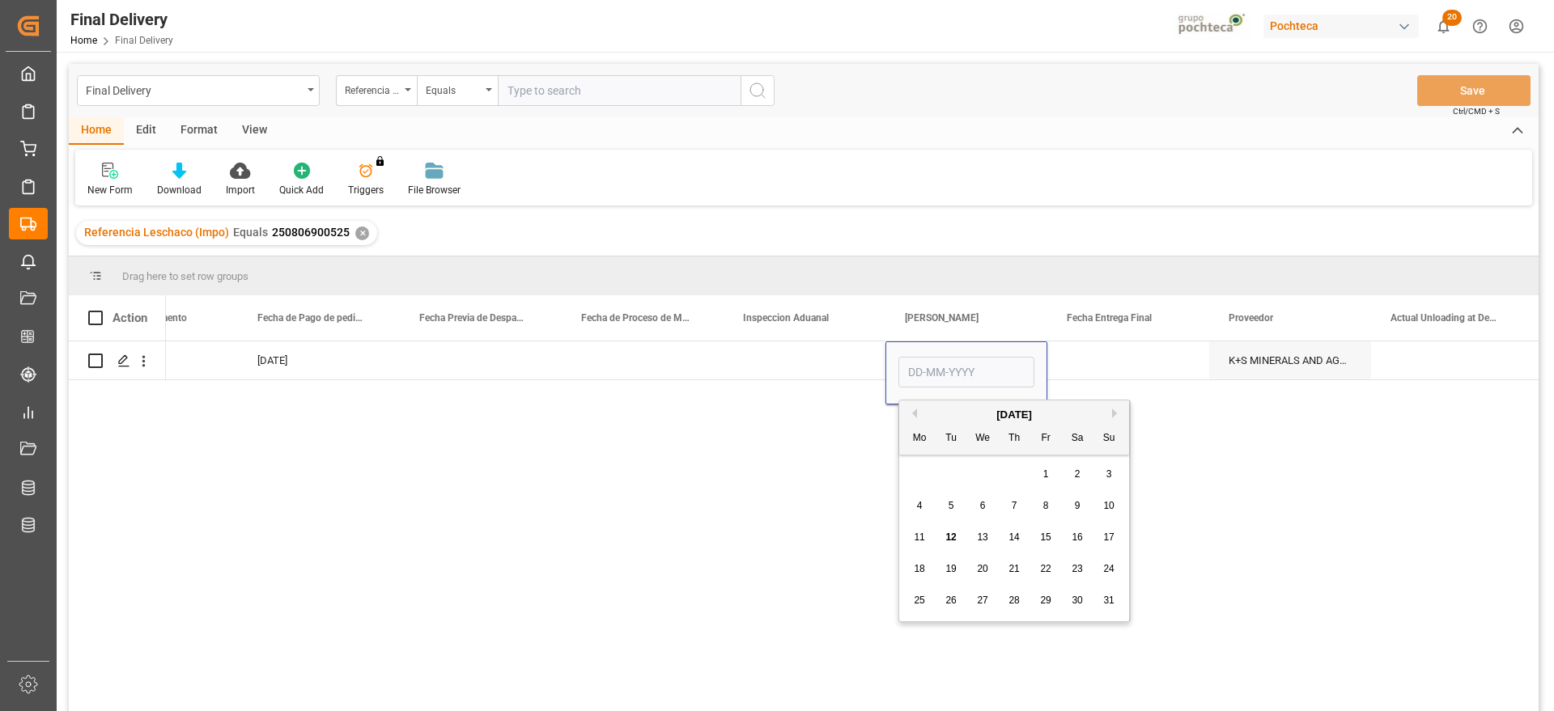
click at [982, 528] on div "13" at bounding box center [983, 537] width 20 height 19
type input "13-08-2025"
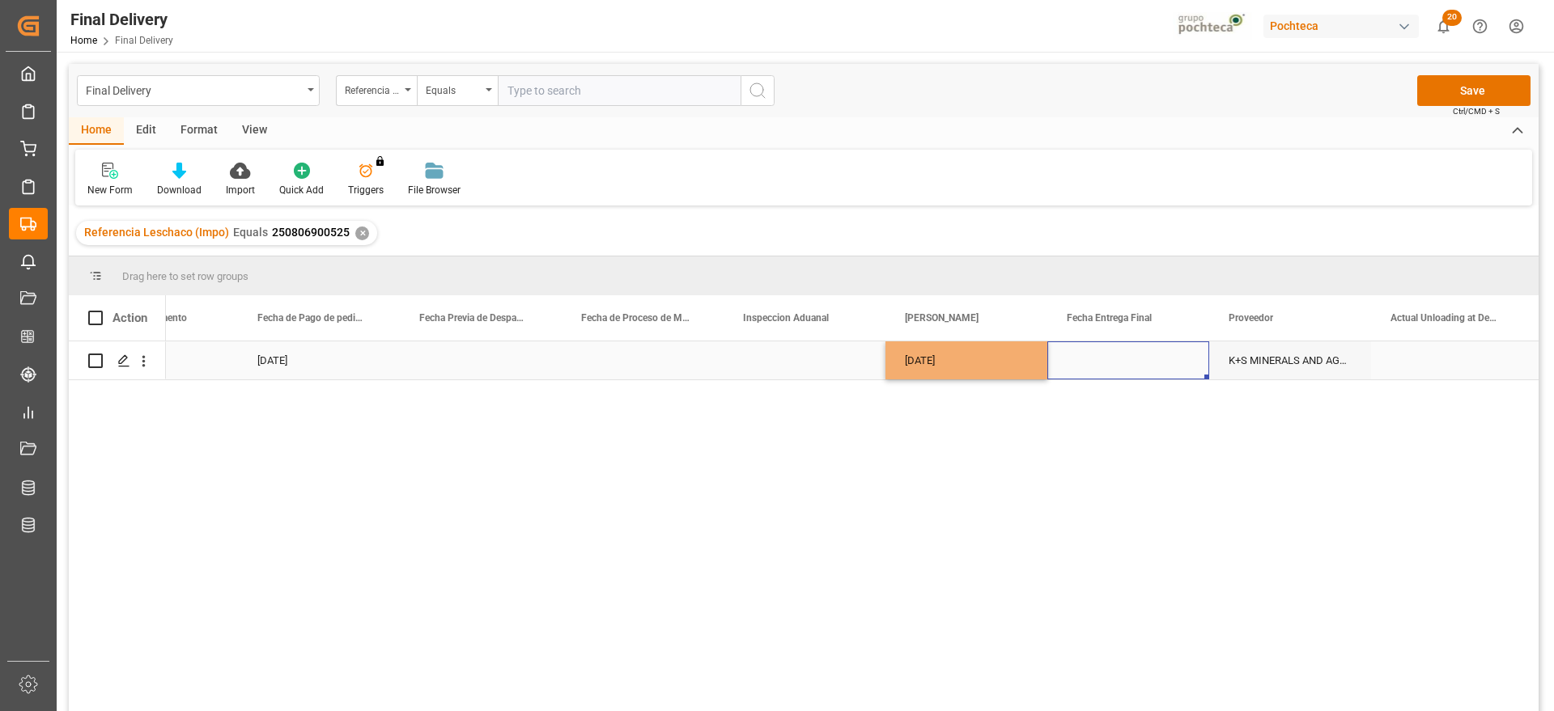
click at [1116, 350] on div "Press SPACE to select this row." at bounding box center [1128, 360] width 162 height 38
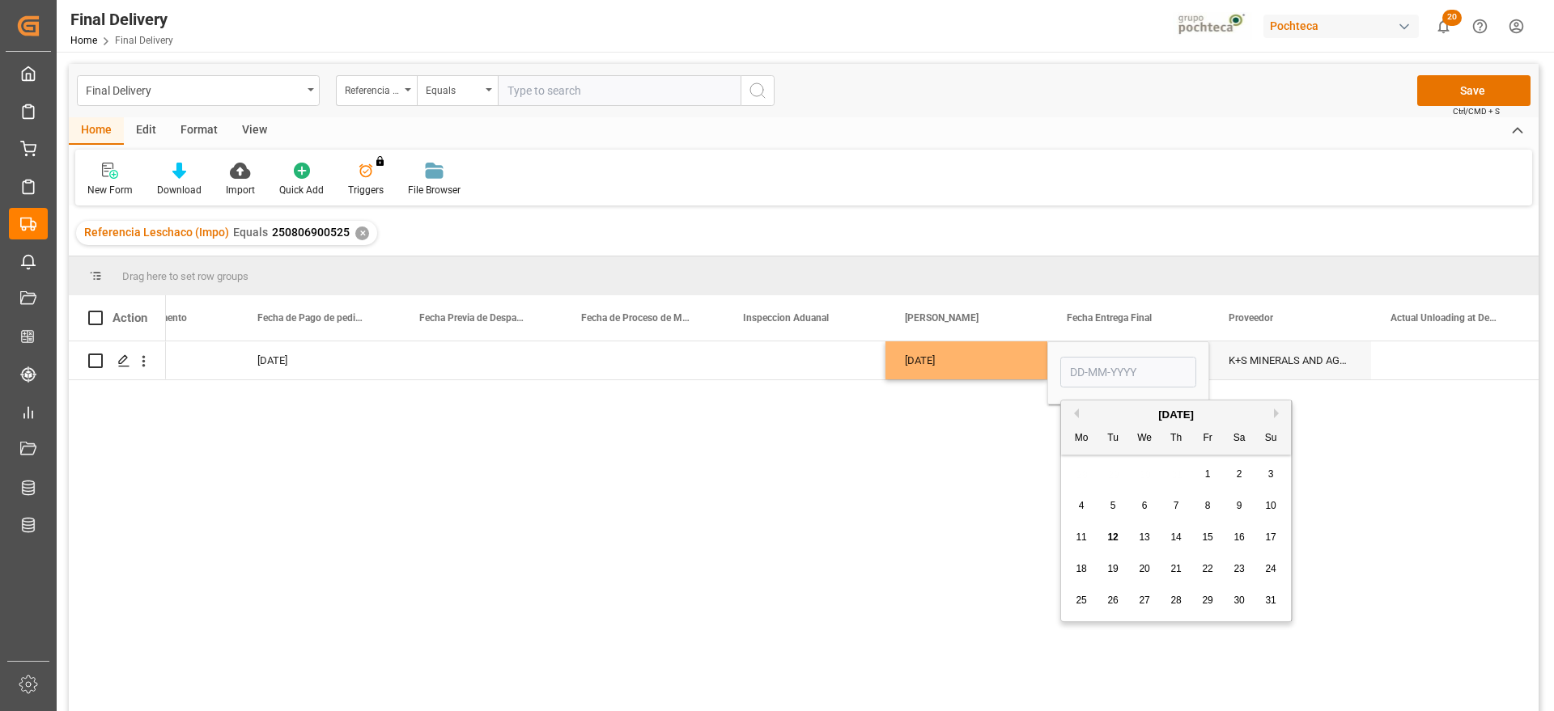
click at [1169, 534] on div "14" at bounding box center [1176, 537] width 20 height 19
type input "14-08-2025"
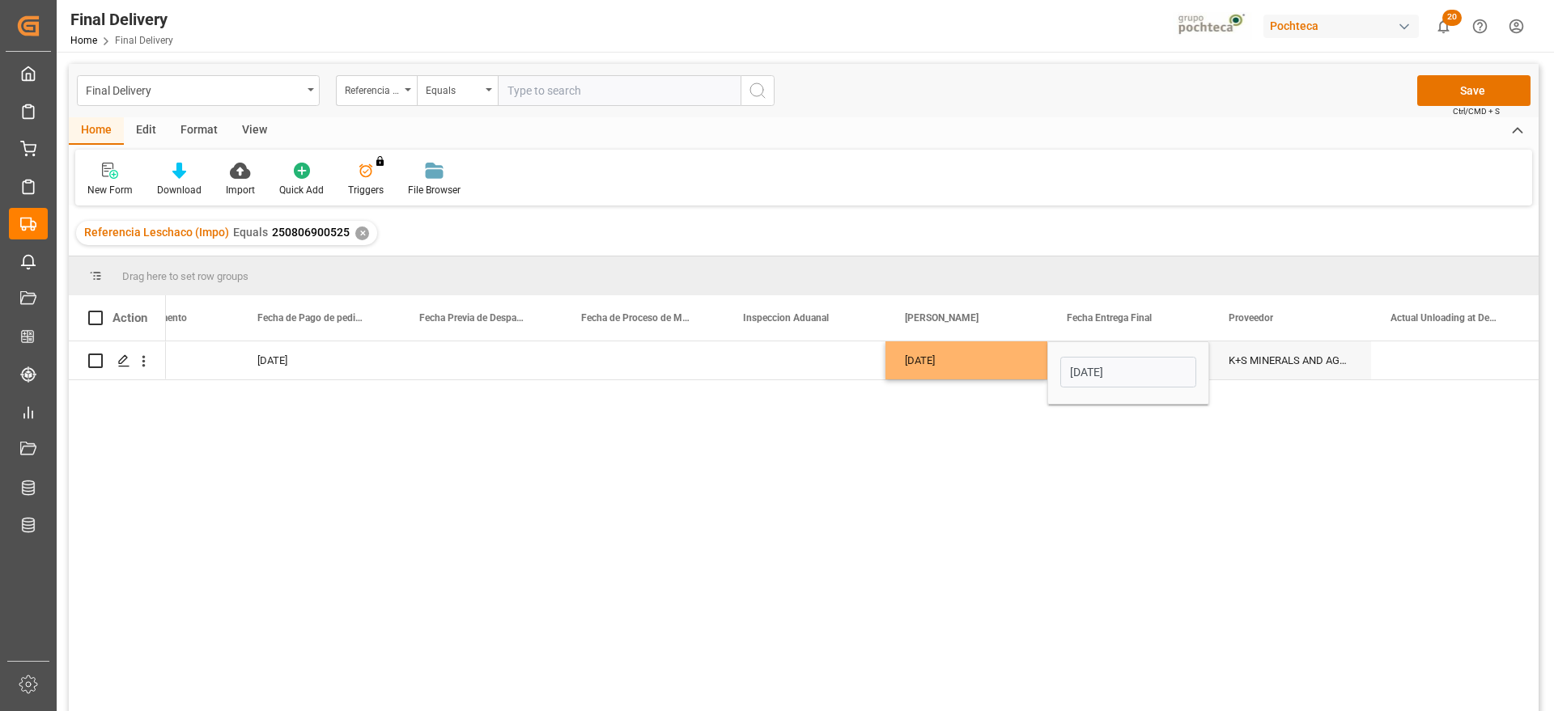
click at [1366, 368] on div "K+S MINERALS AND AGRICULTURE GMBH" at bounding box center [1290, 360] width 162 height 38
click at [1478, 378] on div "Press SPACE to select this row." at bounding box center [1452, 360] width 162 height 38
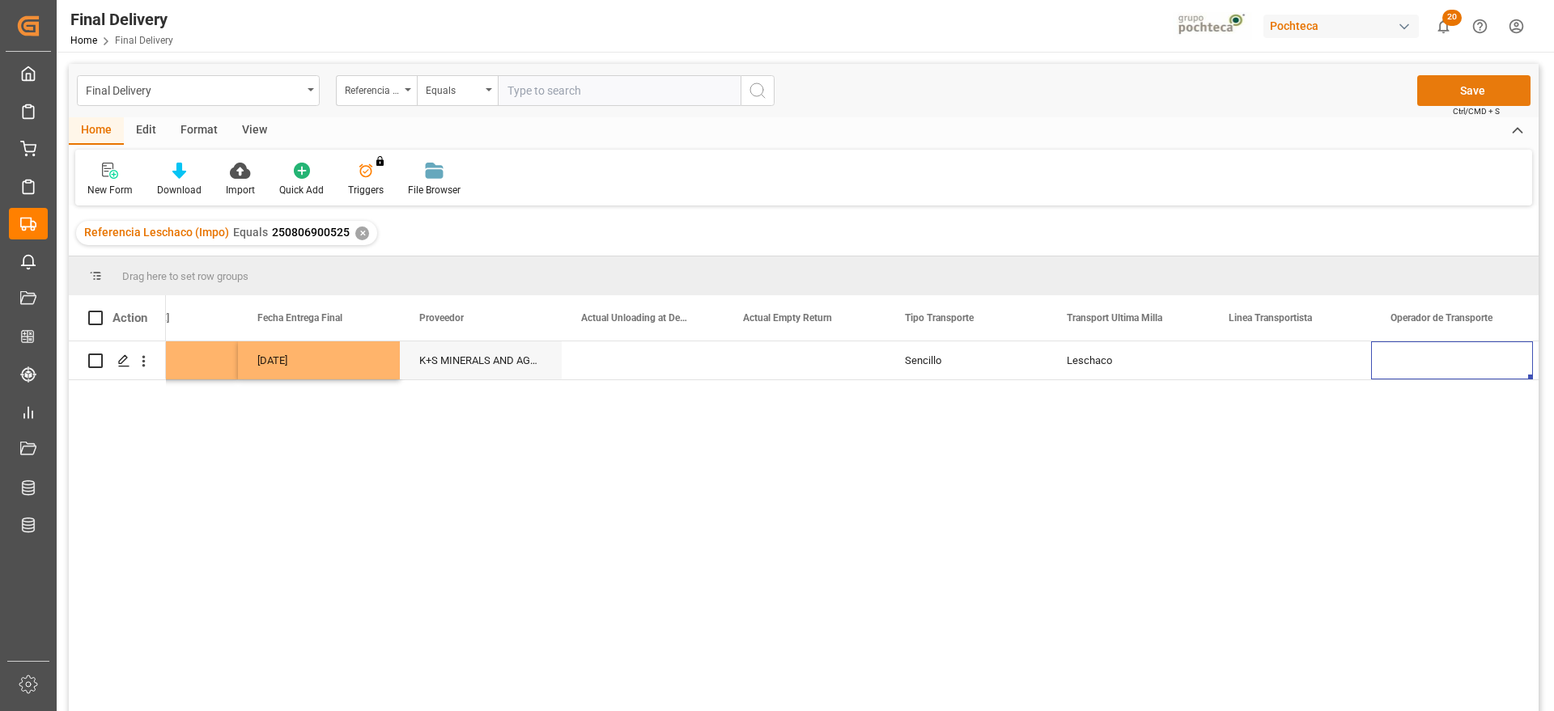
click at [1479, 85] on button "Save" at bounding box center [1473, 90] width 113 height 31
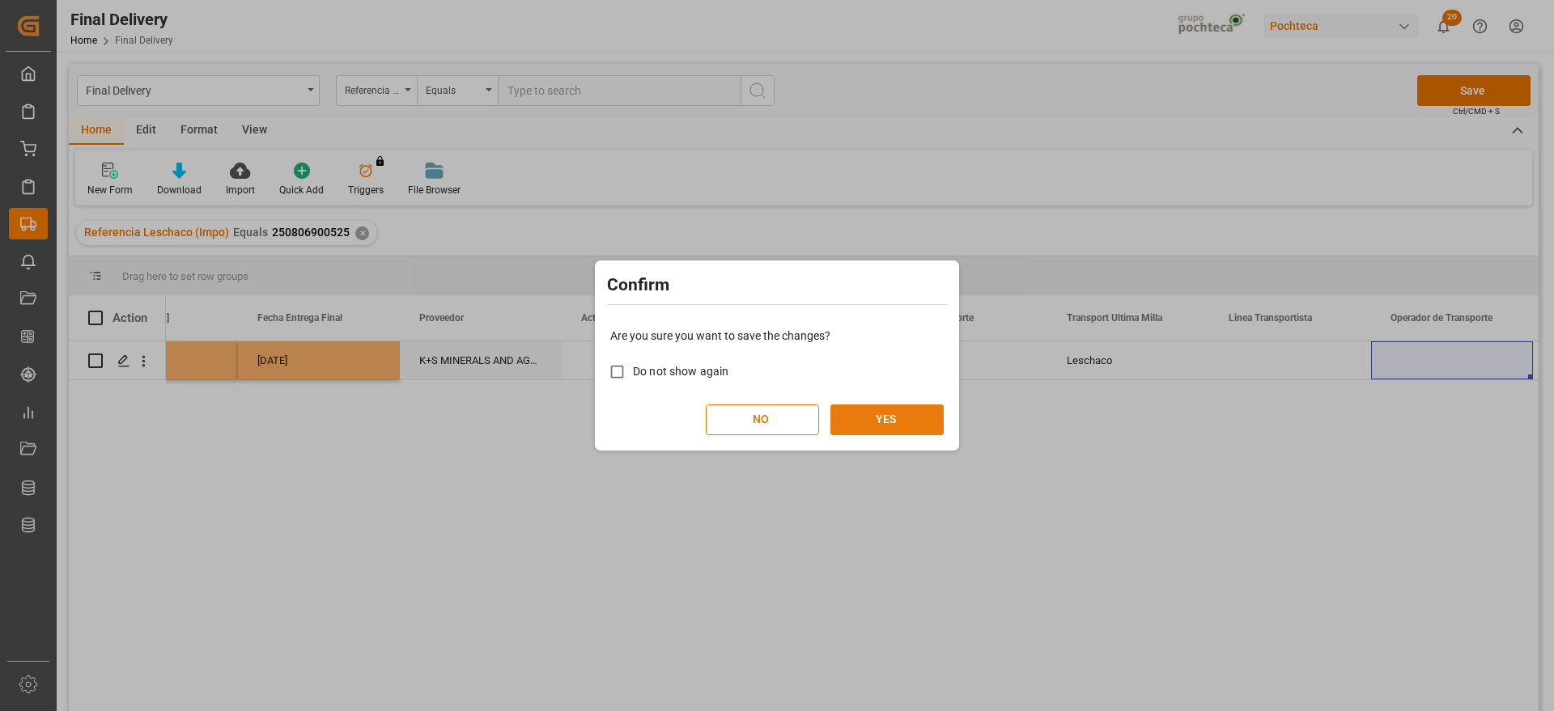
click at [879, 418] on button "YES" at bounding box center [886, 420] width 113 height 31
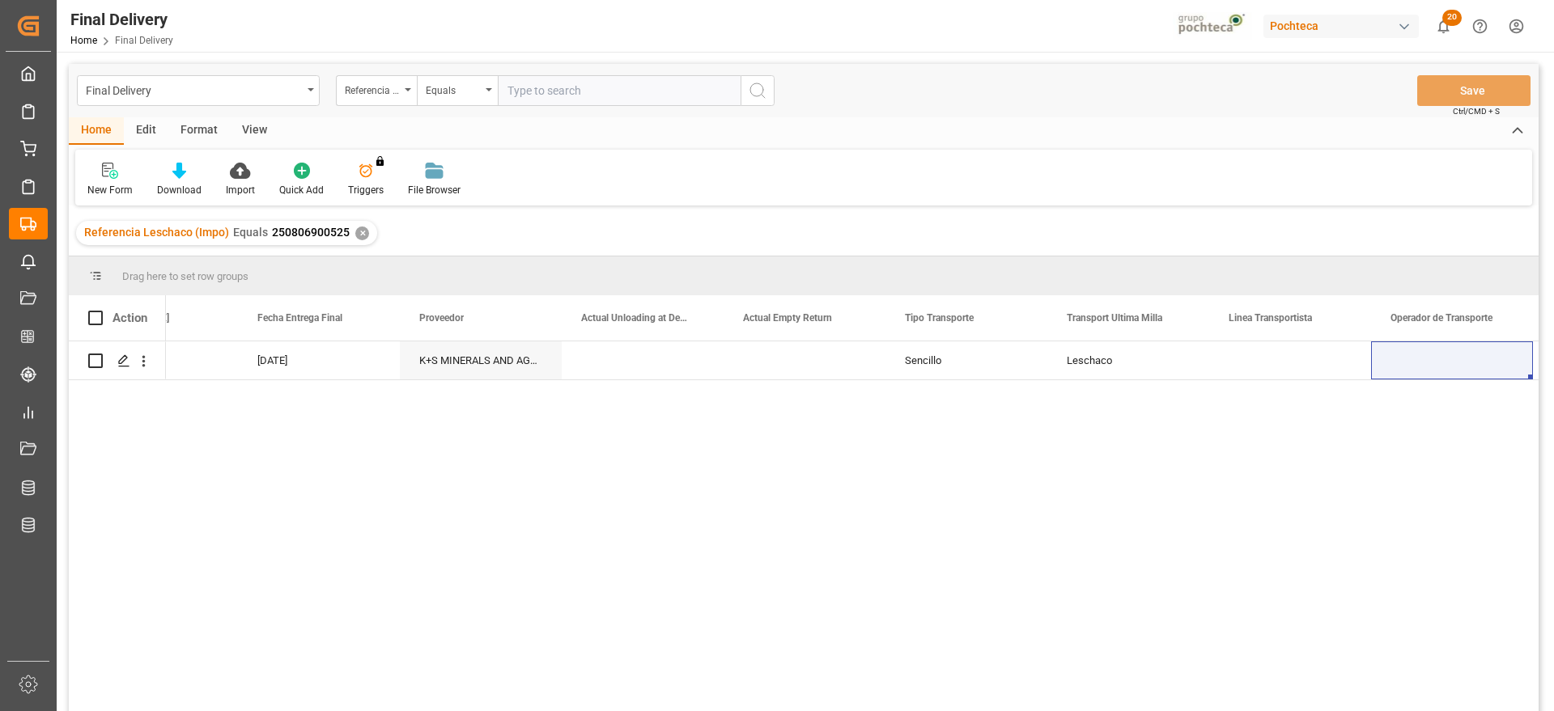
click at [364, 231] on div "✕" at bounding box center [362, 234] width 14 height 14
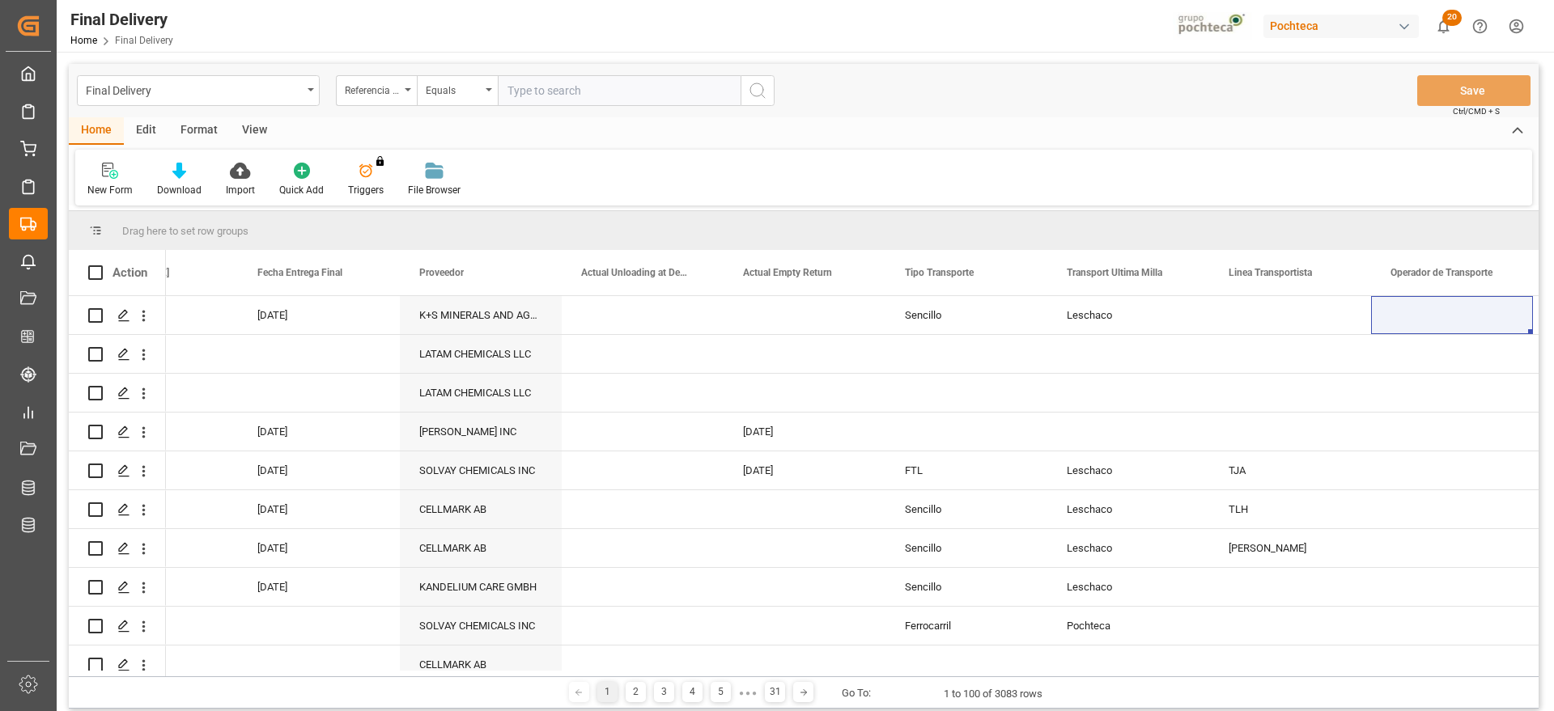
click at [585, 87] on input "text" at bounding box center [619, 90] width 243 height 31
paste input "250806900591"
type input "250806900591"
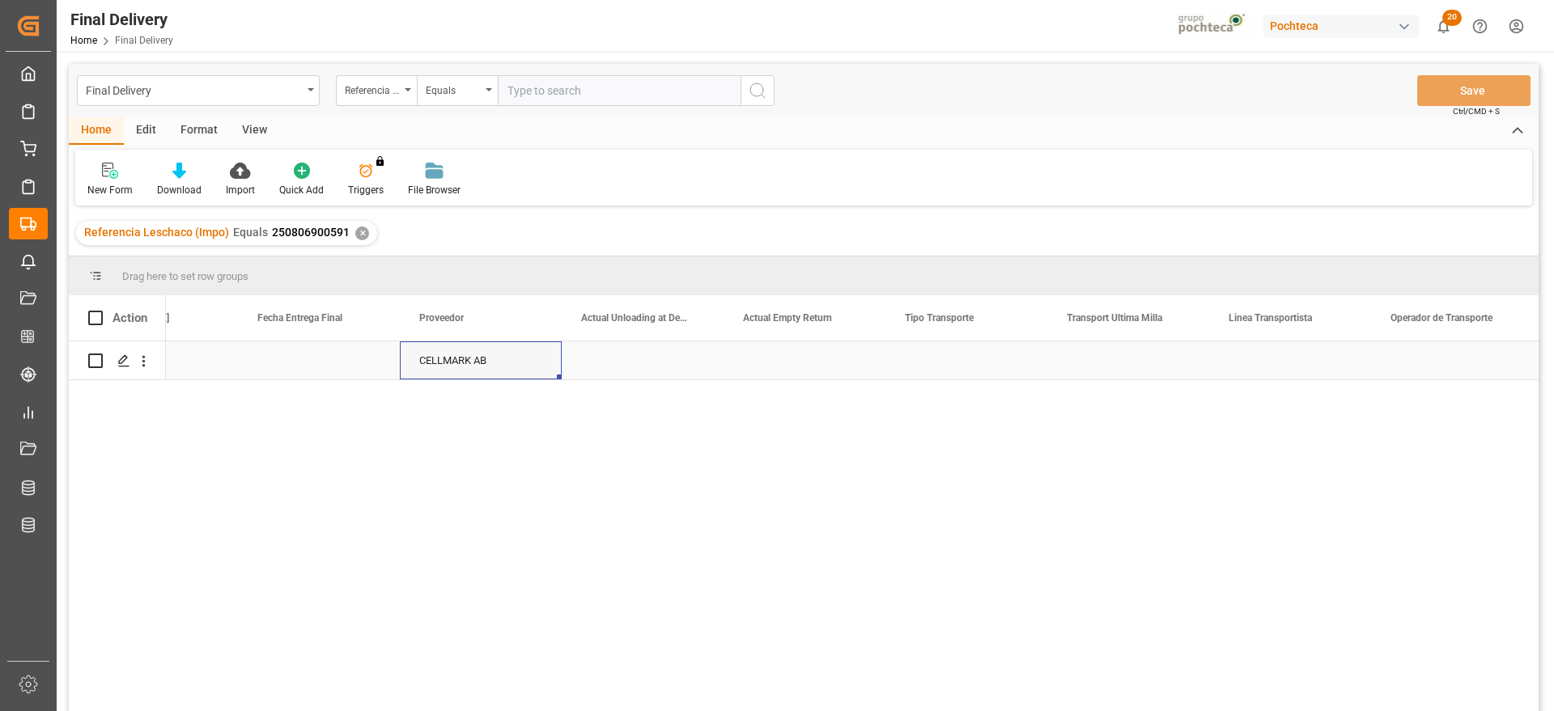
click at [515, 363] on div "CELLMARK AB" at bounding box center [481, 360] width 162 height 38
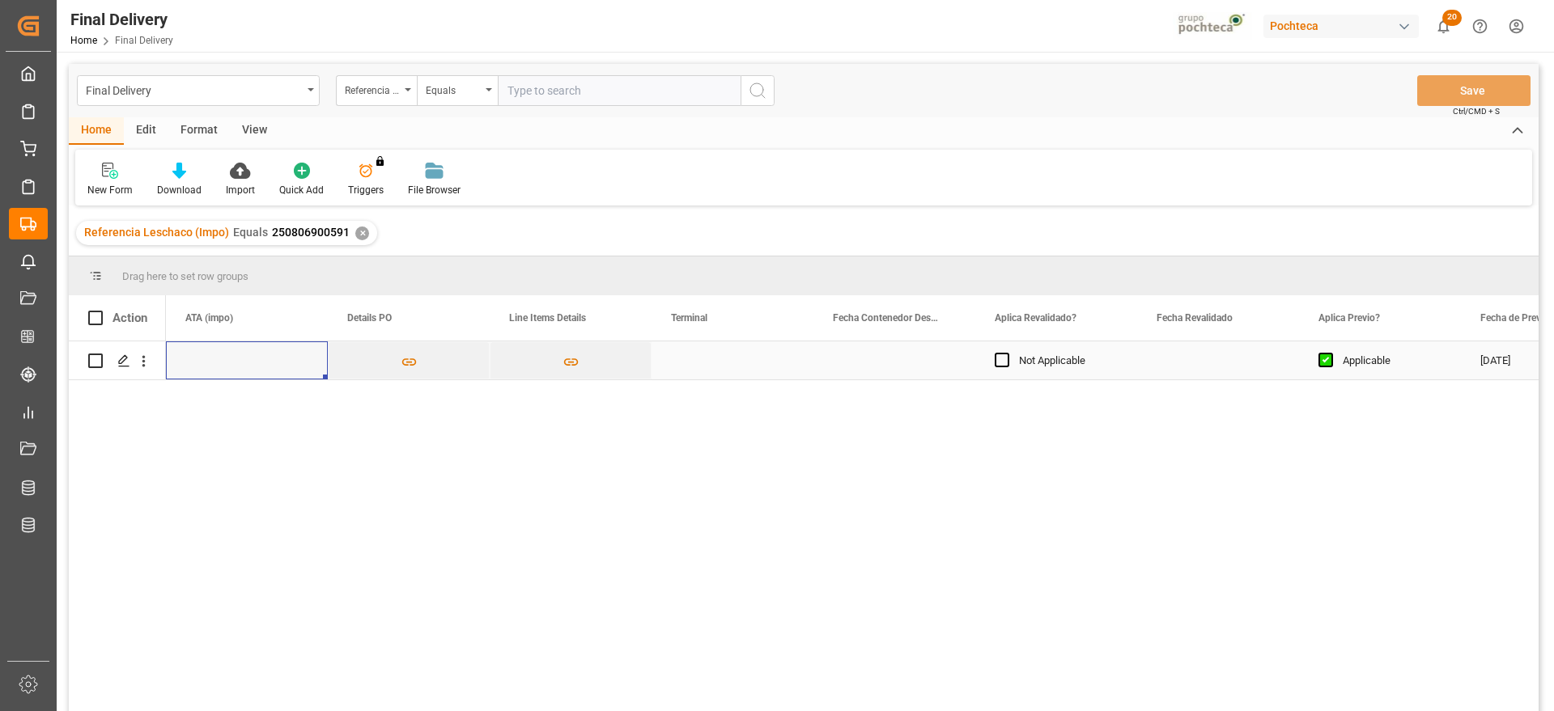
scroll to position [0, 1457]
click at [1503, 360] on div "12-08-2025" at bounding box center [1542, 360] width 162 height 38
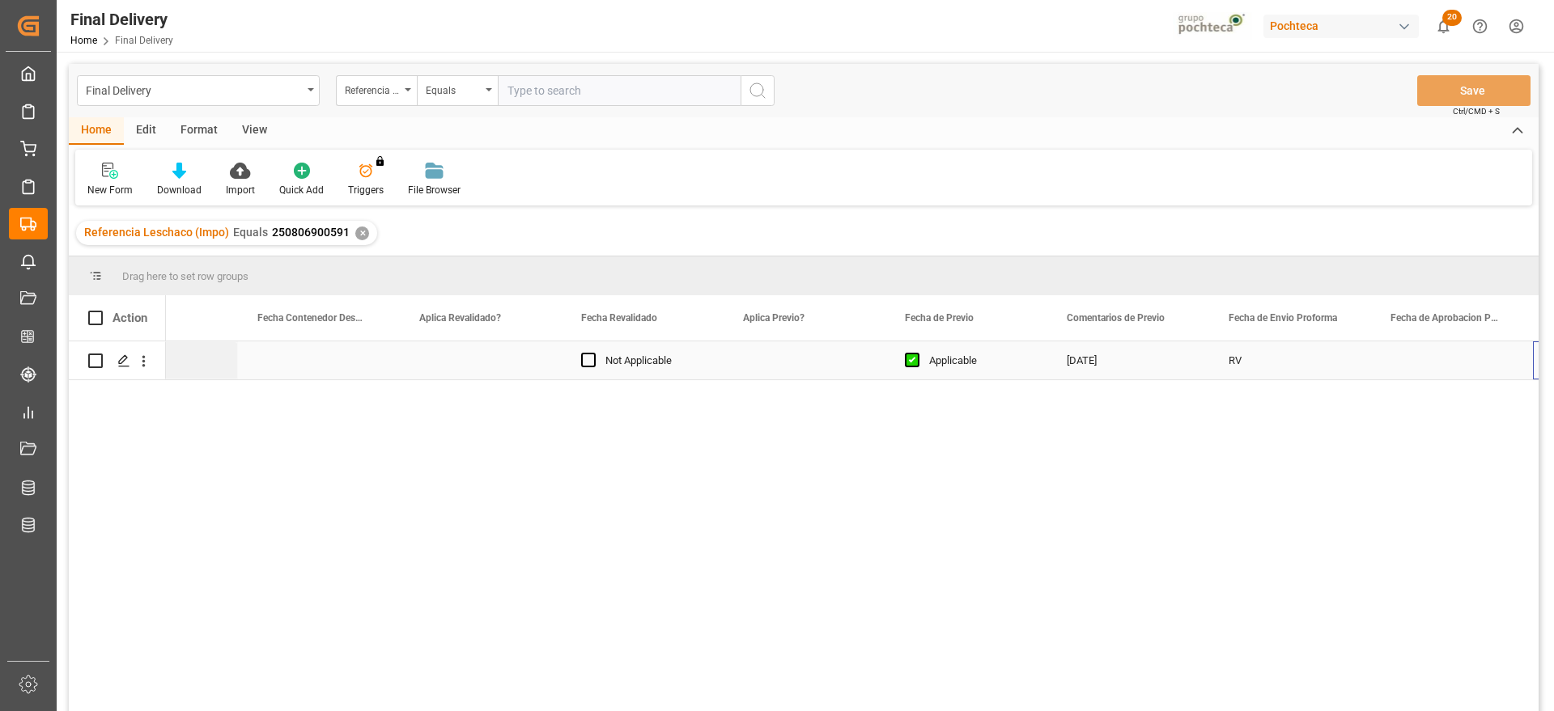
scroll to position [0, 2032]
click at [619, 364] on div "Press SPACE to select this row." at bounding box center [643, 360] width 162 height 38
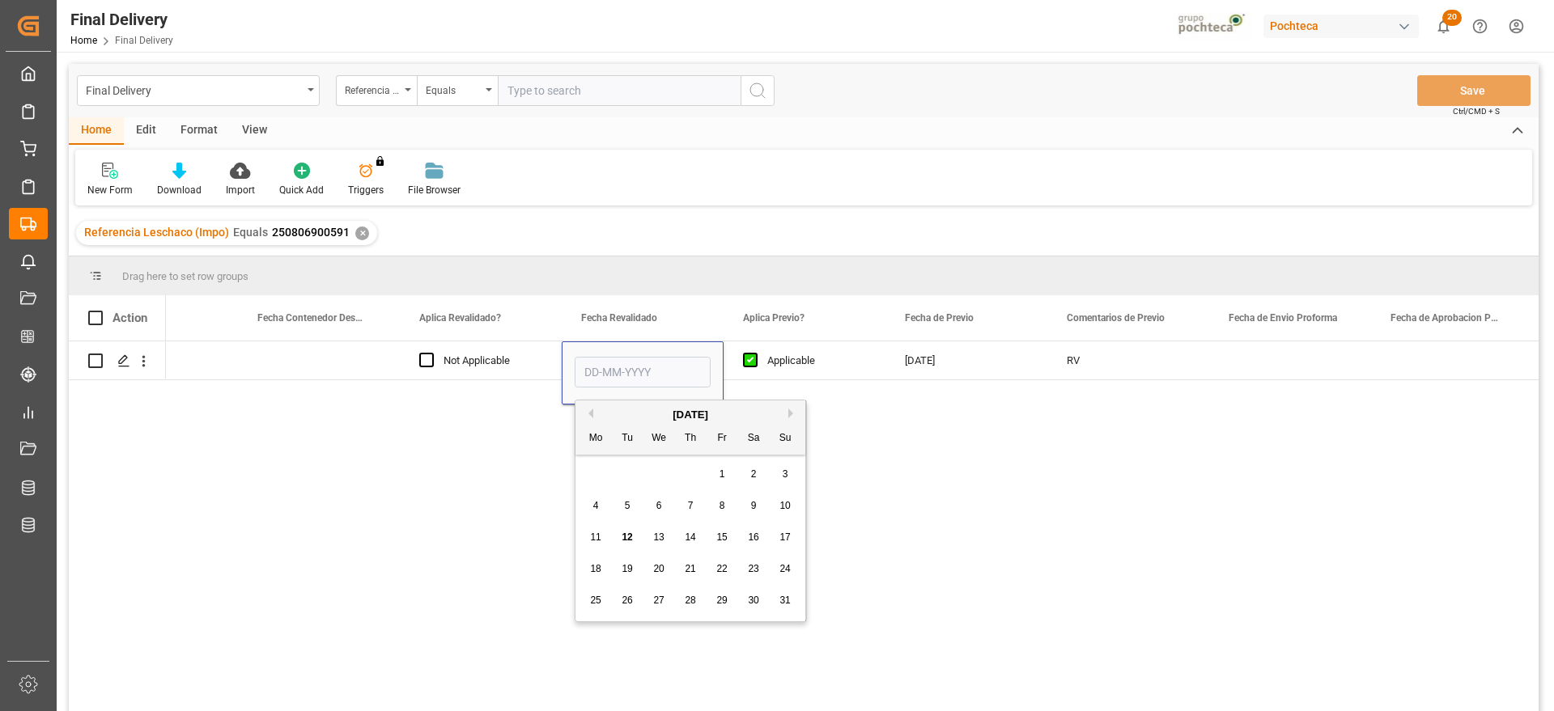
click at [721, 508] on span "8" at bounding box center [722, 505] width 6 height 11
type input "[DATE]"
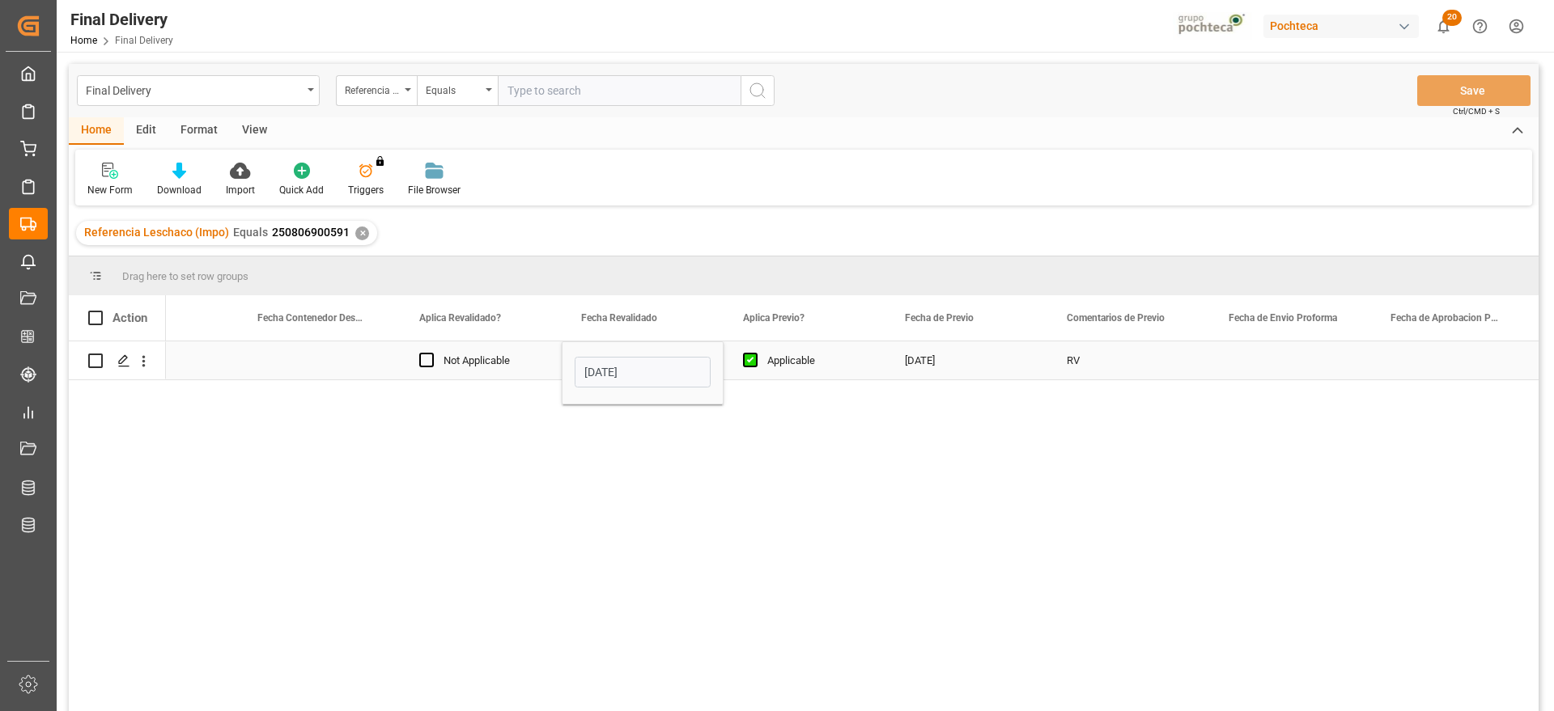
click at [849, 350] on div "Applicable" at bounding box center [816, 360] width 99 height 37
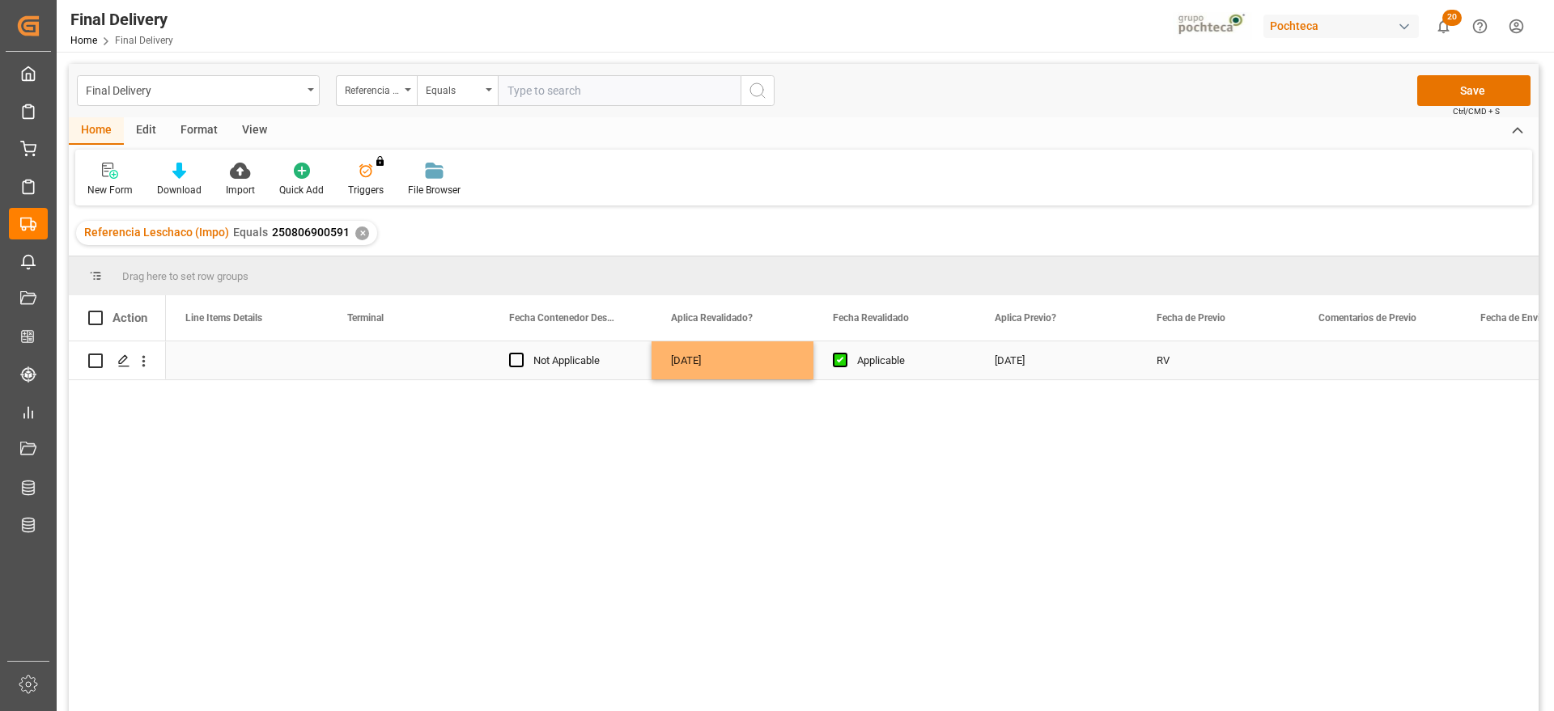
scroll to position [0, 1780]
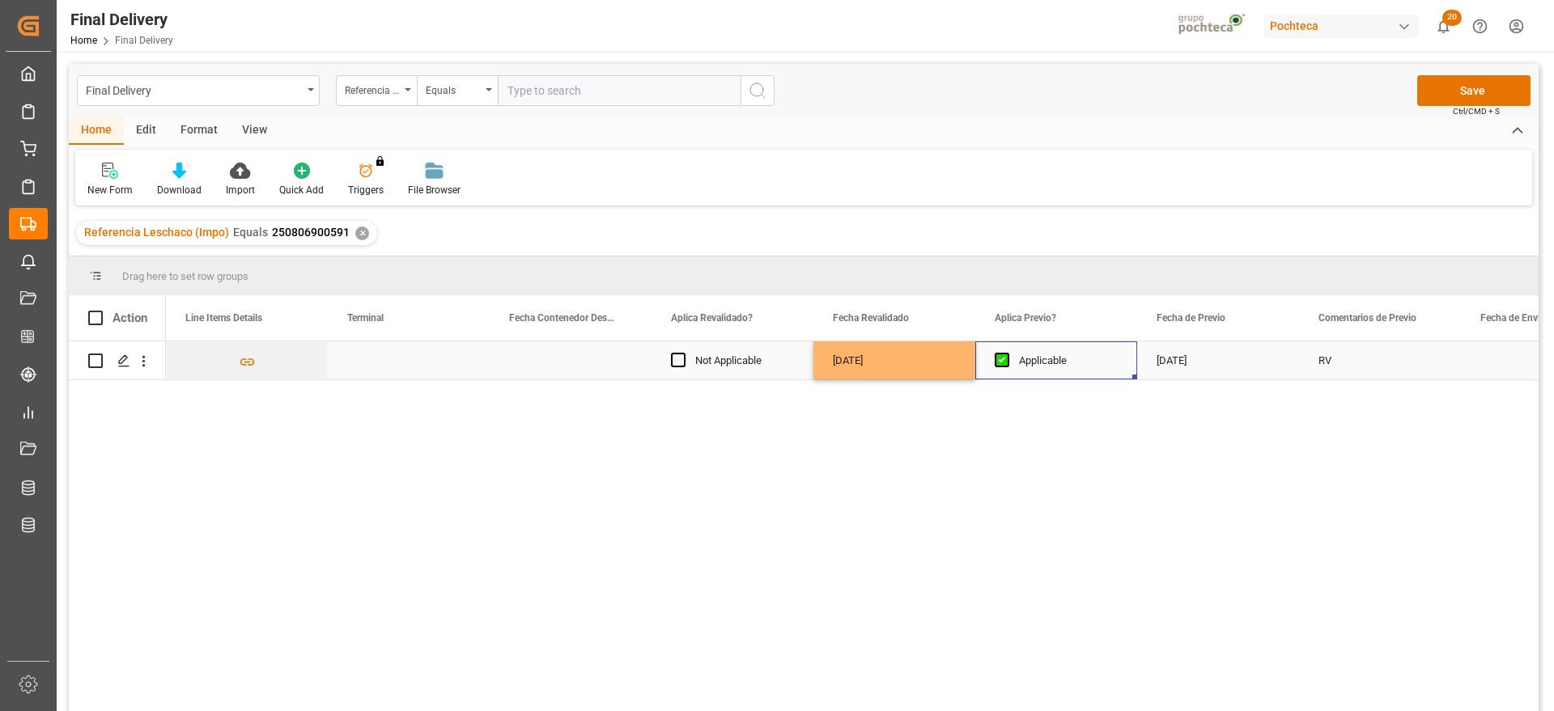
click at [382, 361] on div "Press SPACE to select this row." at bounding box center [409, 360] width 162 height 38
click at [382, 361] on input "Press SPACE to select this row." at bounding box center [409, 369] width 136 height 31
type input "CONTECON"
click at [562, 363] on div "Press SPACE to select this row." at bounding box center [571, 360] width 162 height 38
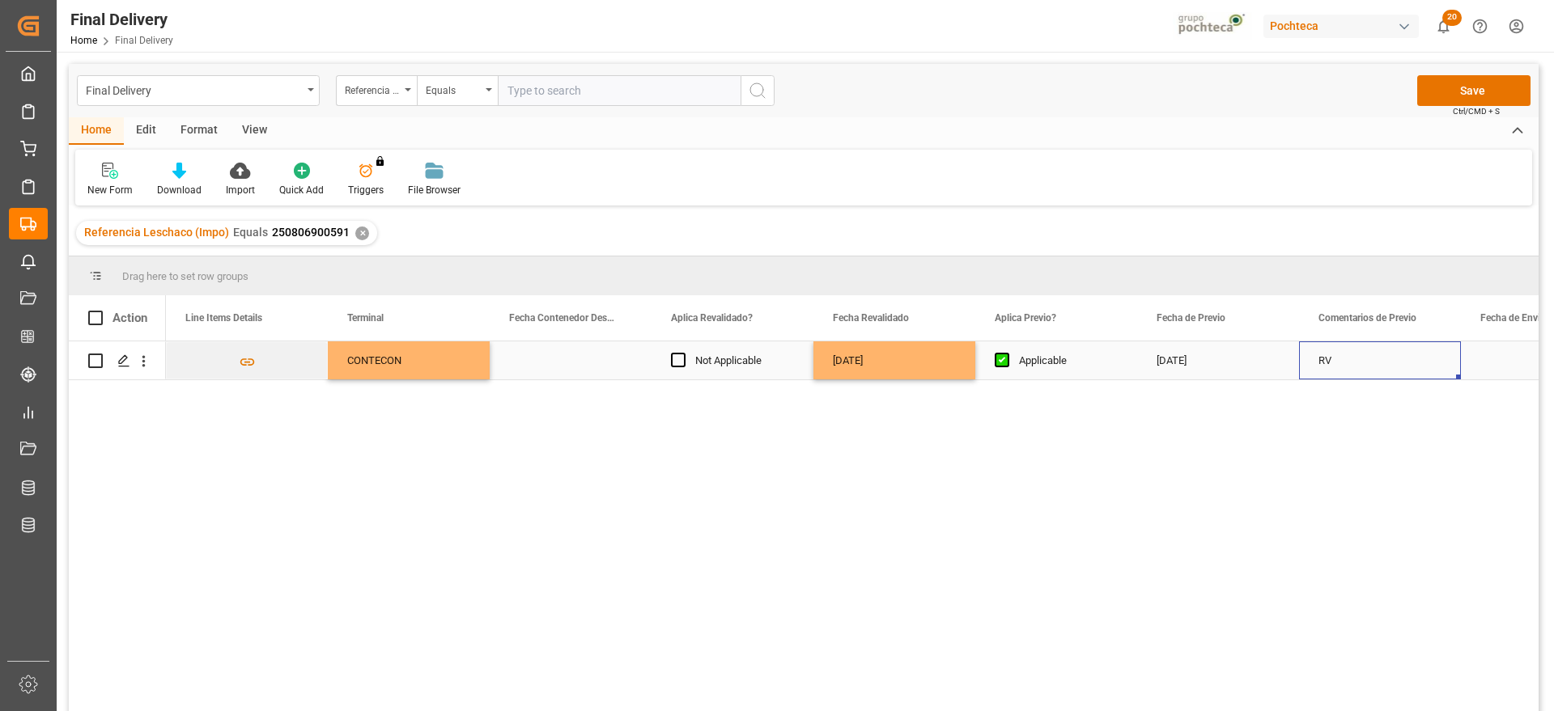
click at [1371, 367] on div "RV" at bounding box center [1380, 360] width 162 height 38
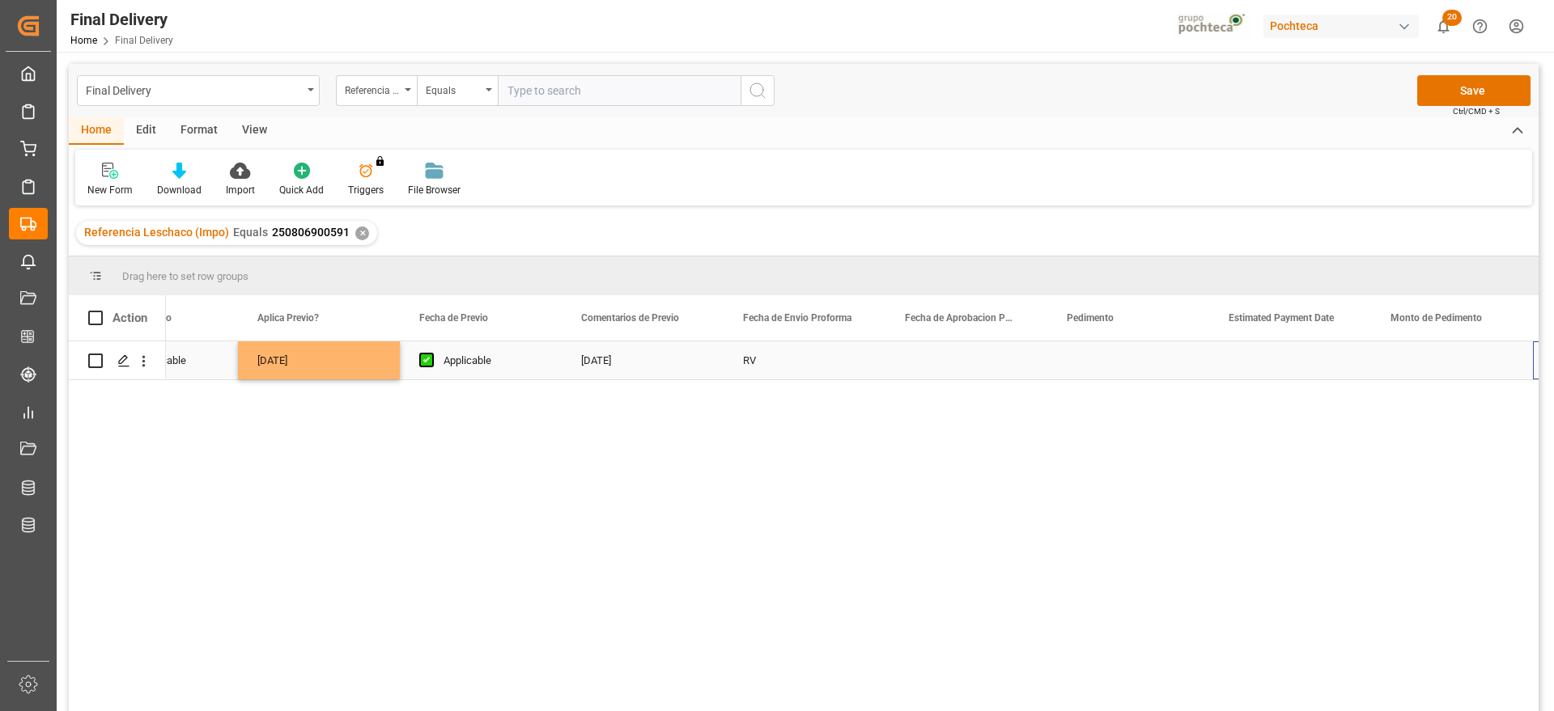
scroll to position [0, 2517]
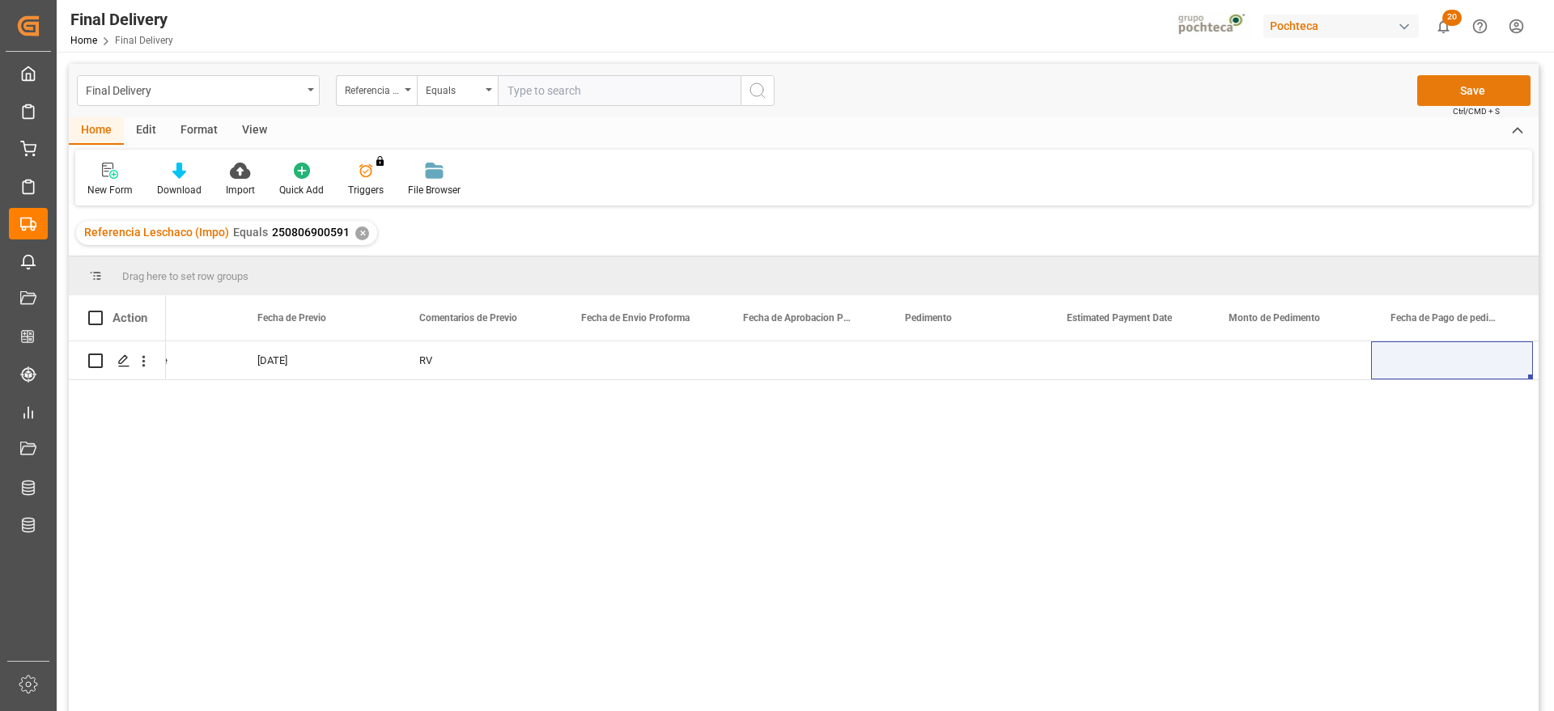
click at [1478, 91] on button "Save" at bounding box center [1473, 90] width 113 height 31
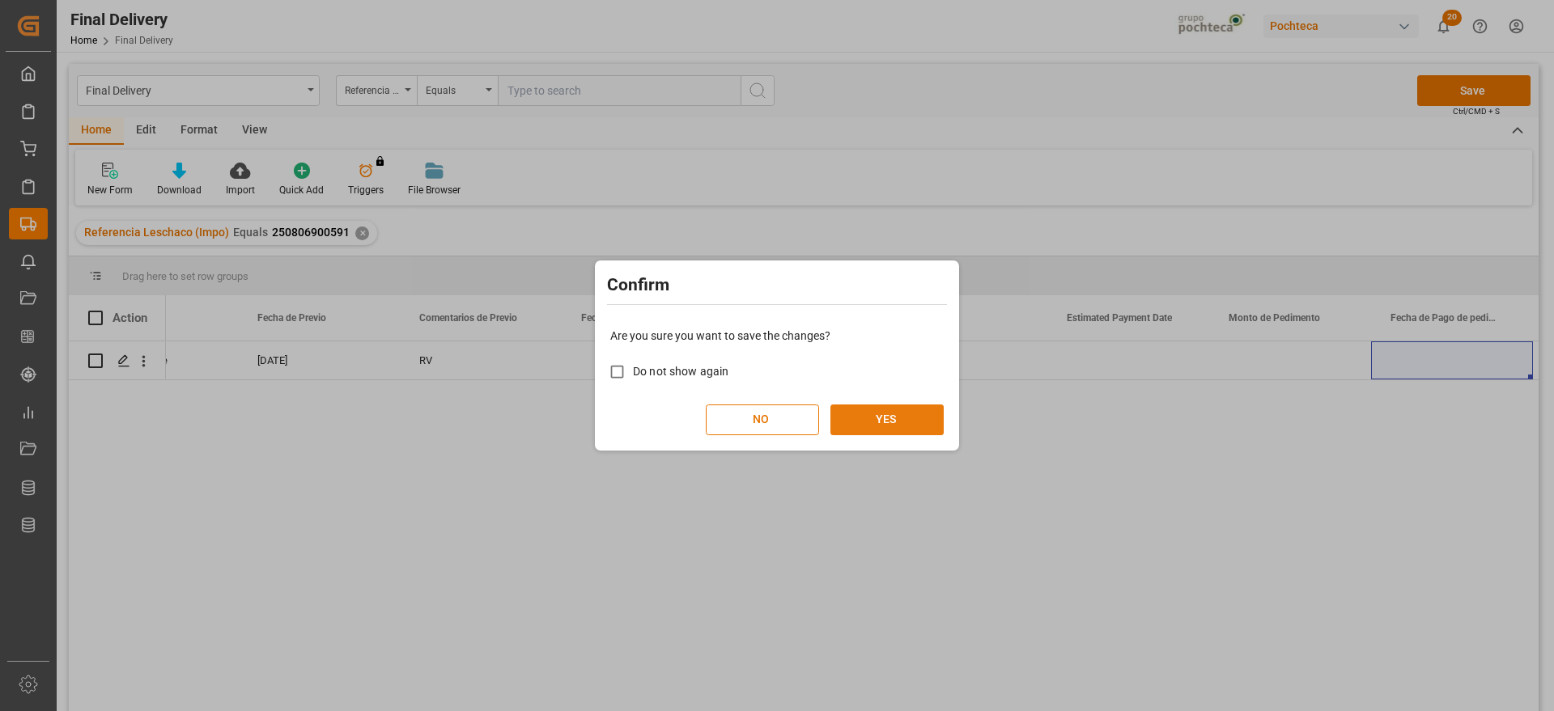
click at [893, 425] on button "YES" at bounding box center [886, 420] width 113 height 31
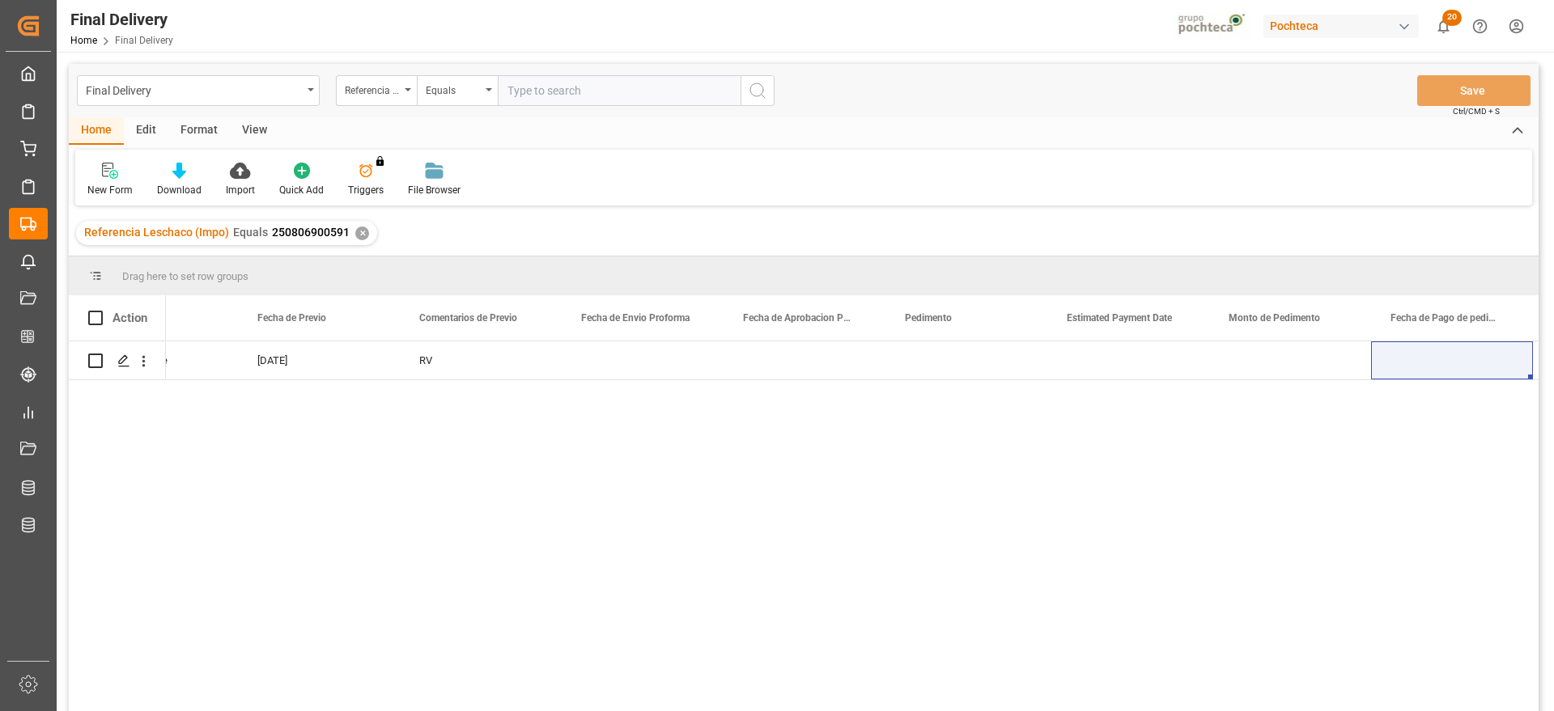
click at [1458, 410] on div "08-08-2025 Applicable 12-08-2025 RV" at bounding box center [852, 531] width 1372 height 380
click at [1214, 353] on div "Press SPACE to select this row." at bounding box center [1290, 360] width 162 height 38
click at [355, 235] on div "✕" at bounding box center [362, 234] width 14 height 14
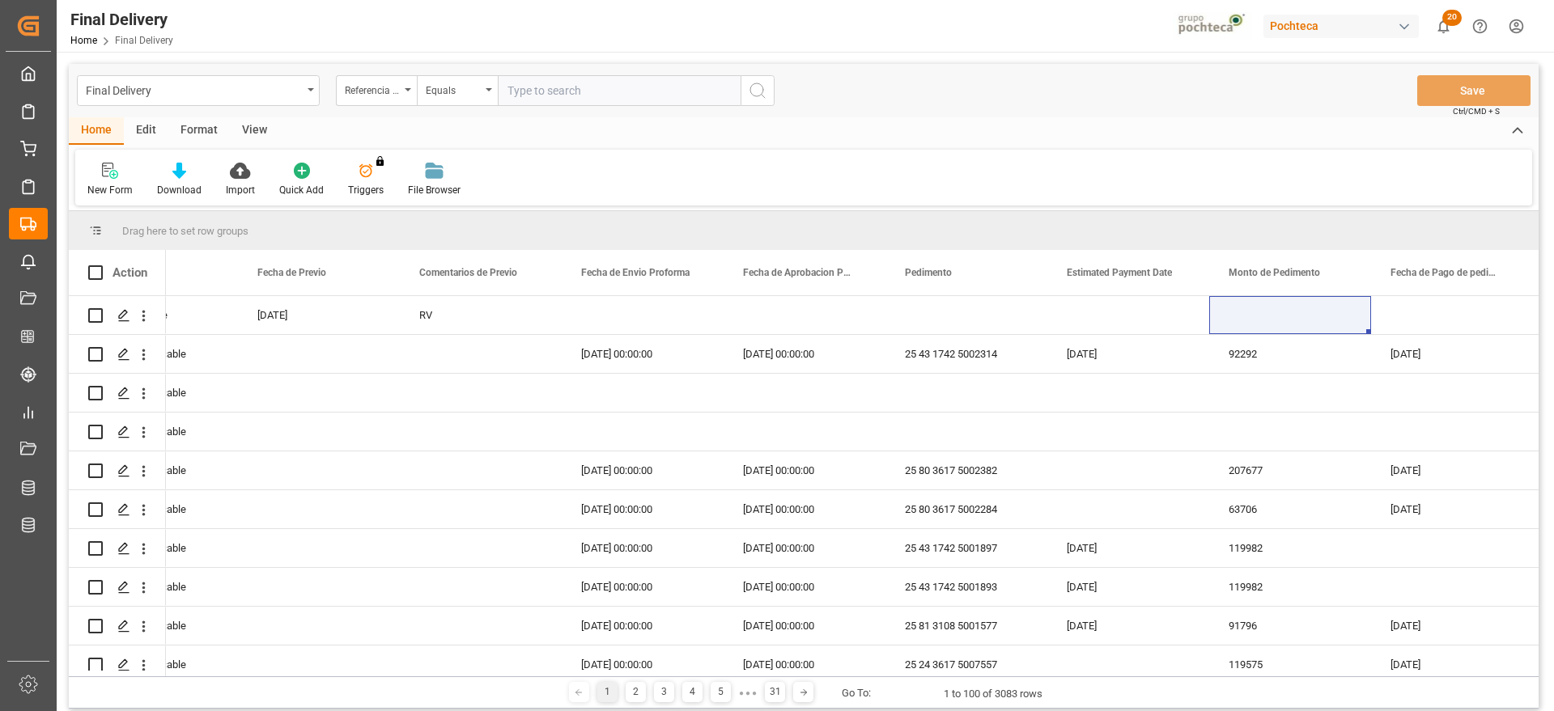
click at [639, 100] on input "text" at bounding box center [619, 90] width 243 height 31
paste input "250806900305"
type input "250806900305"
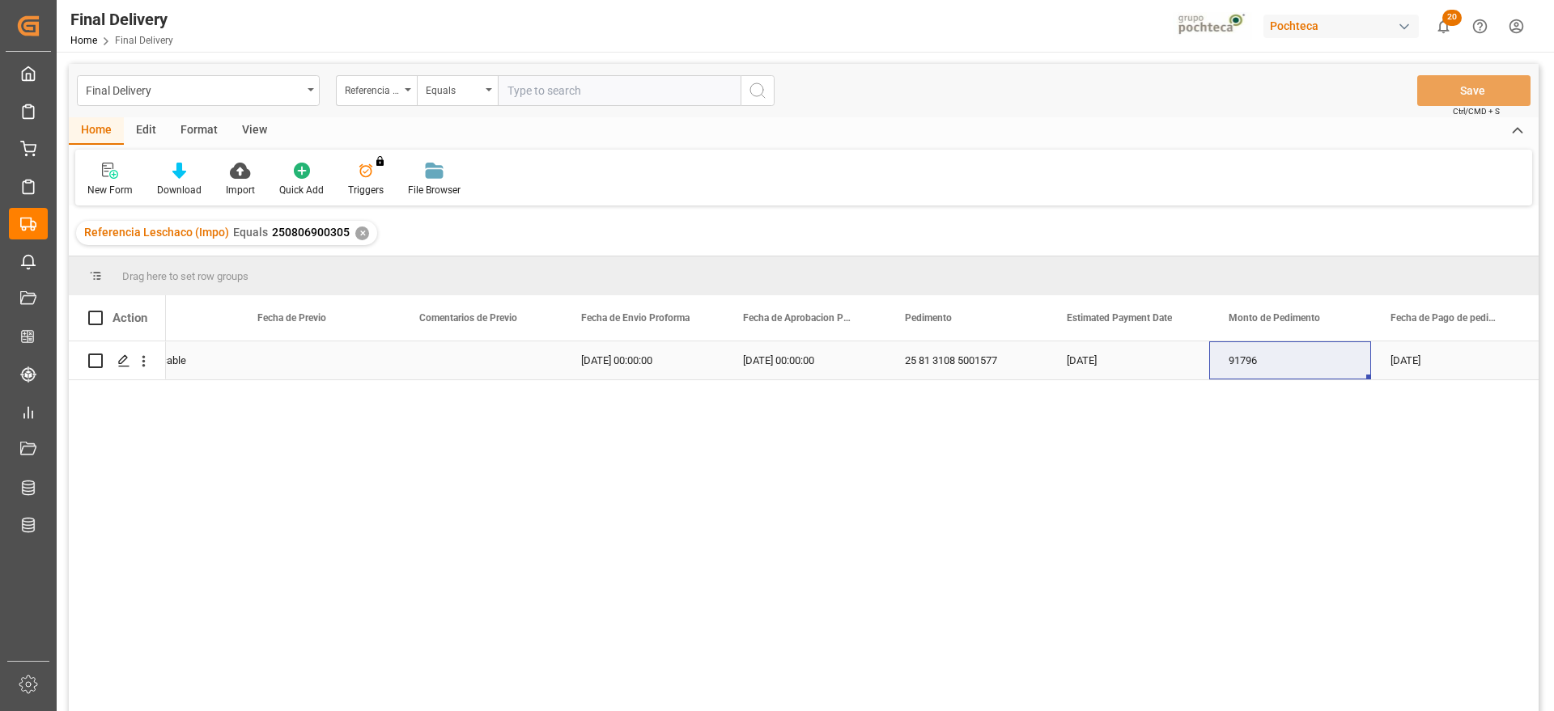
click at [498, 375] on div "Press SPACE to select this row." at bounding box center [481, 360] width 162 height 38
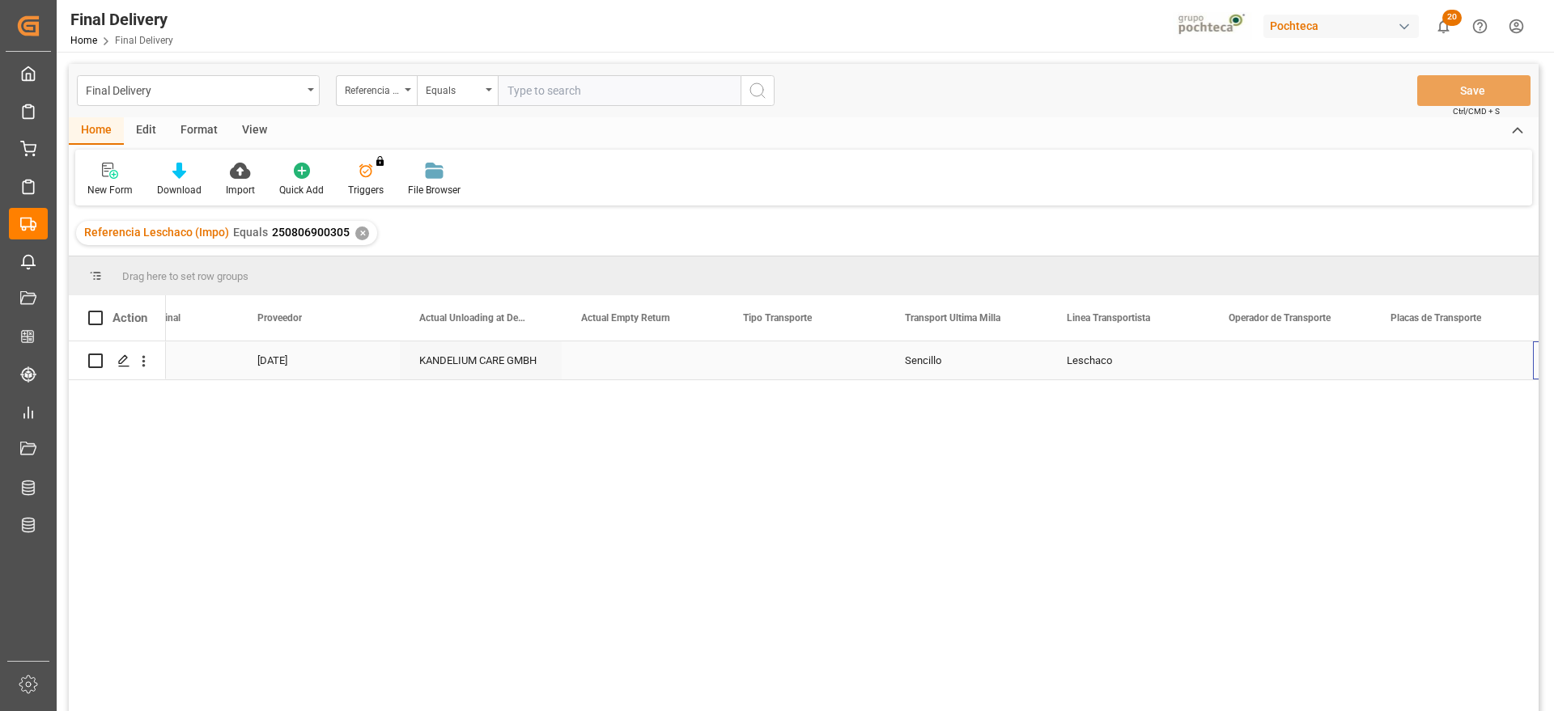
scroll to position [0, 4783]
click at [846, 364] on div "Press SPACE to select this row." at bounding box center [804, 360] width 162 height 38
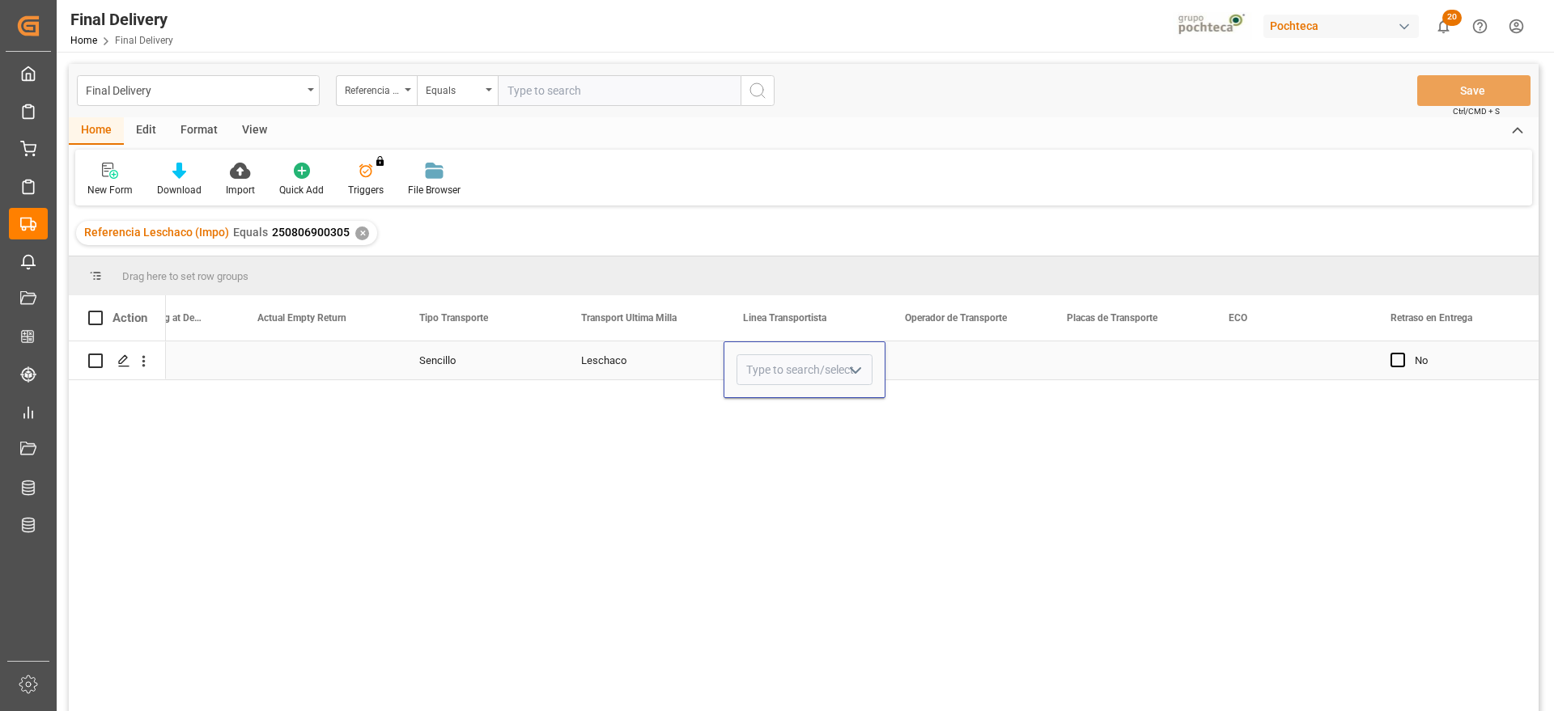
click at [865, 366] on button "open menu" at bounding box center [854, 370] width 24 height 25
click at [929, 359] on div "Press SPACE to select this row." at bounding box center [966, 360] width 162 height 38
click at [768, 364] on div "Press SPACE to select this row." at bounding box center [804, 360] width 162 height 38
click at [768, 364] on input "Press SPACE to select this row." at bounding box center [804, 369] width 136 height 31
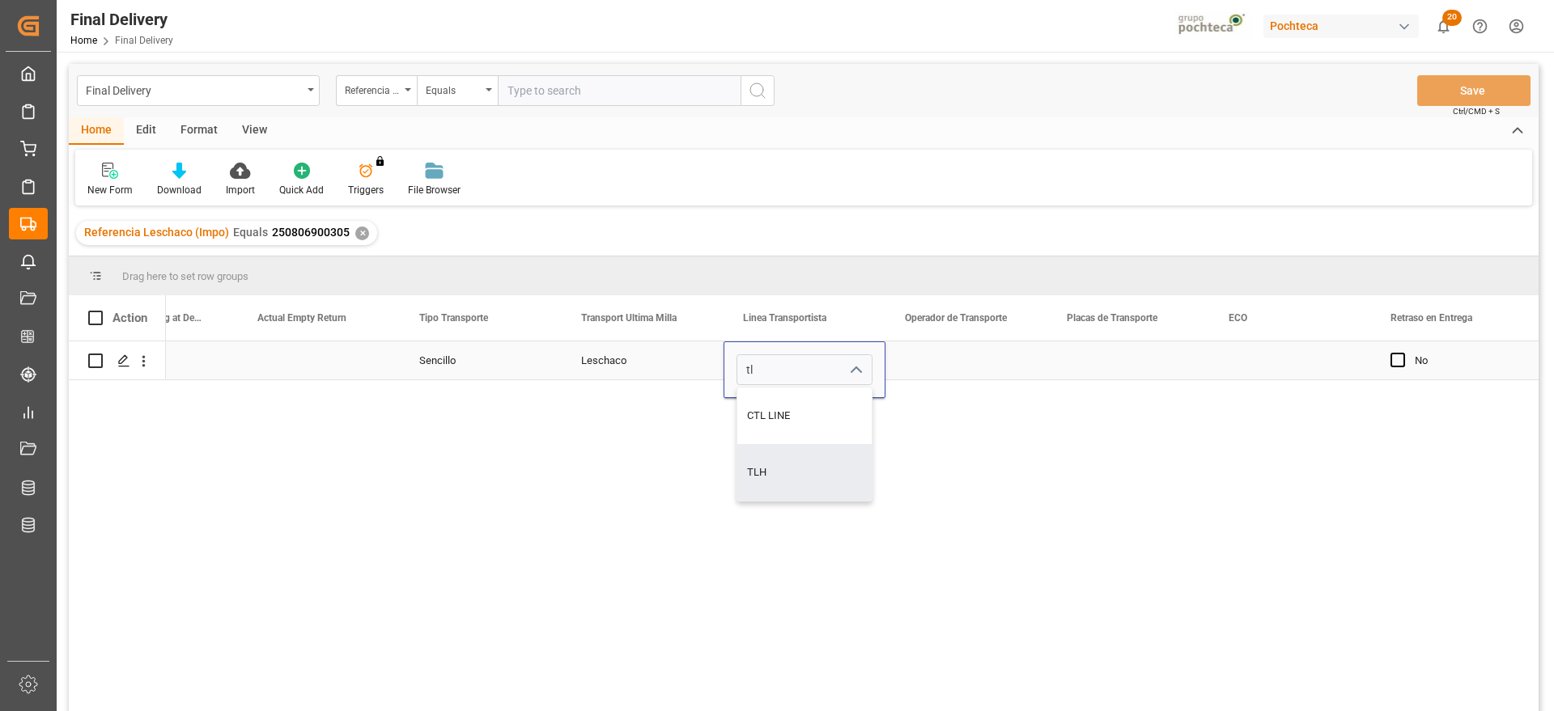
type input "TLH"
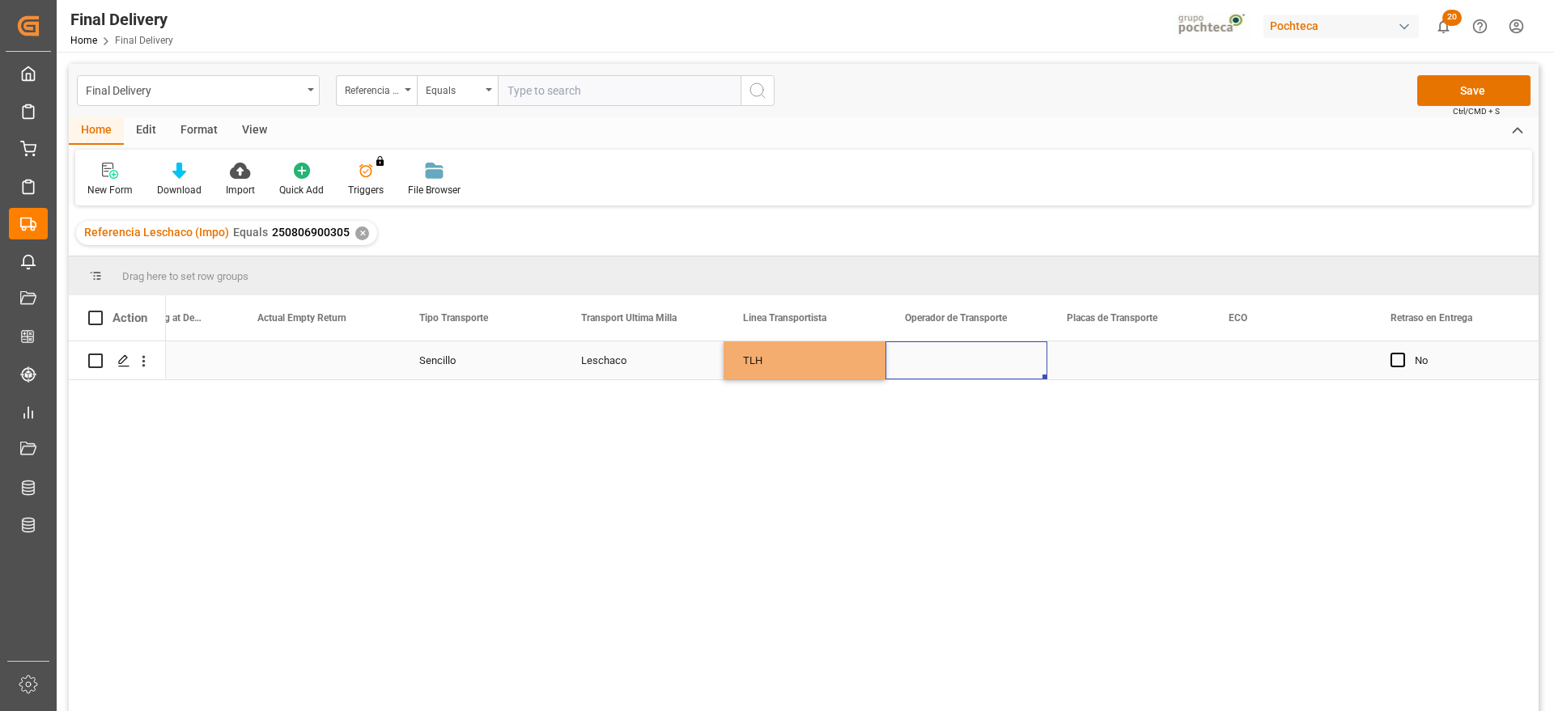
click at [929, 360] on div "Press SPACE to select this row." at bounding box center [966, 360] width 162 height 38
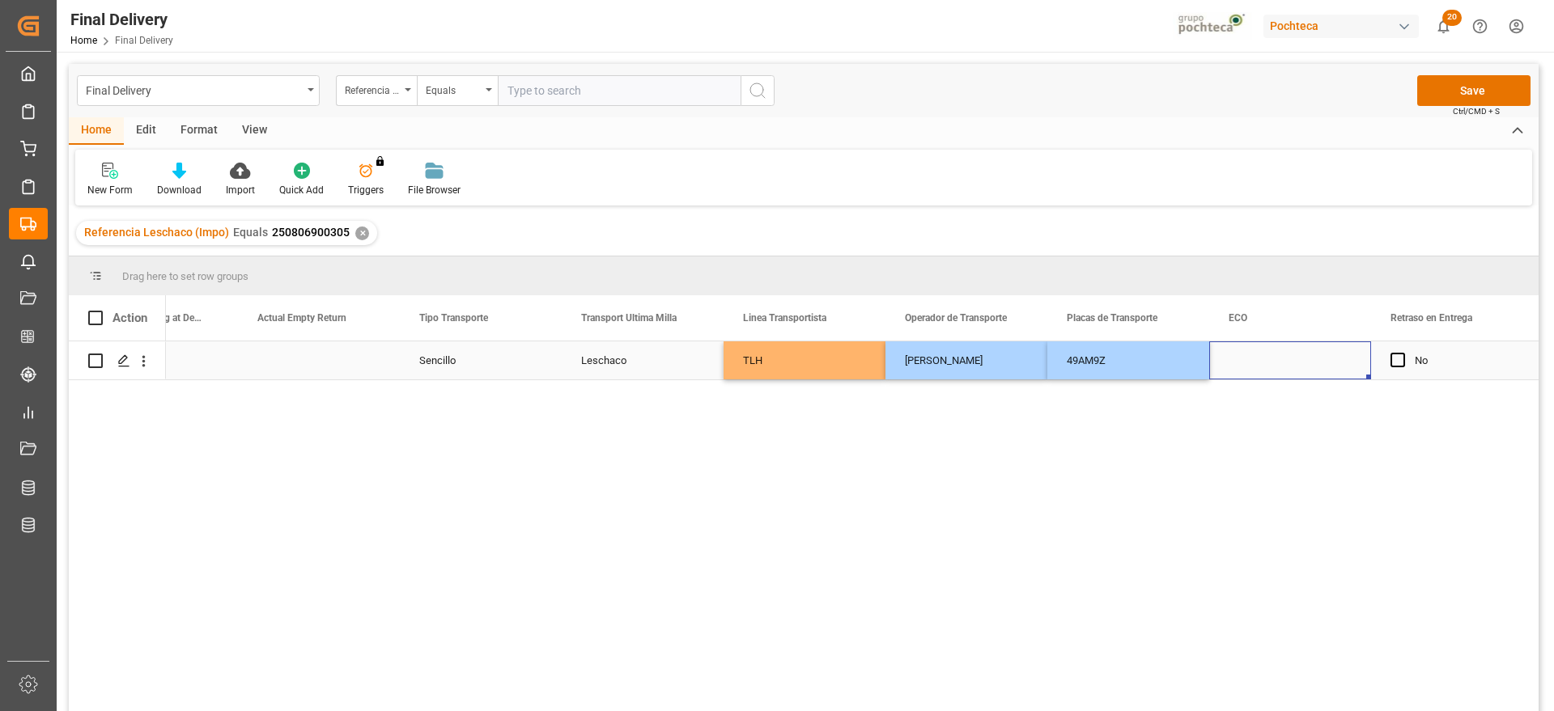
click at [1219, 358] on div "Press SPACE to select this row." at bounding box center [1290, 360] width 162 height 38
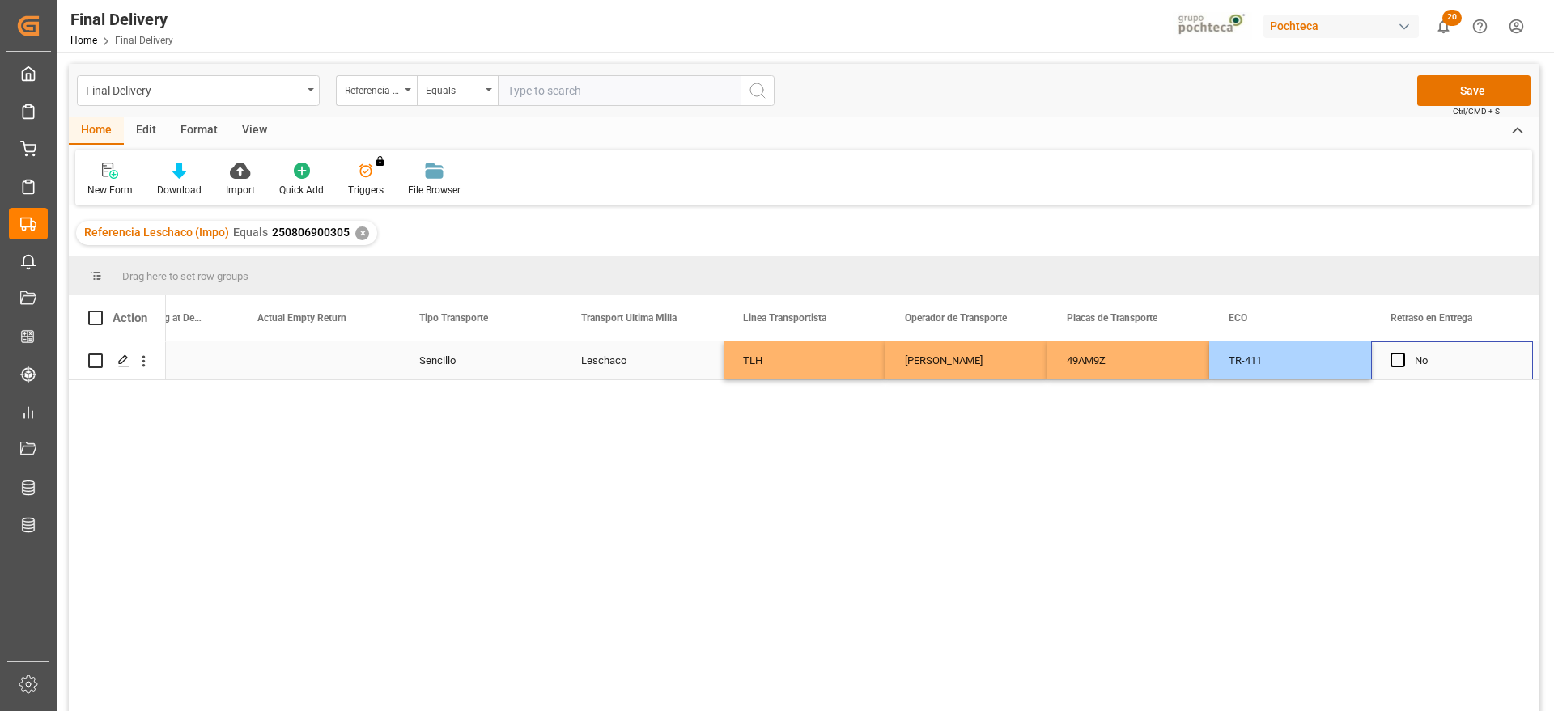
click at [1468, 354] on div "No" at bounding box center [1463, 360] width 99 height 37
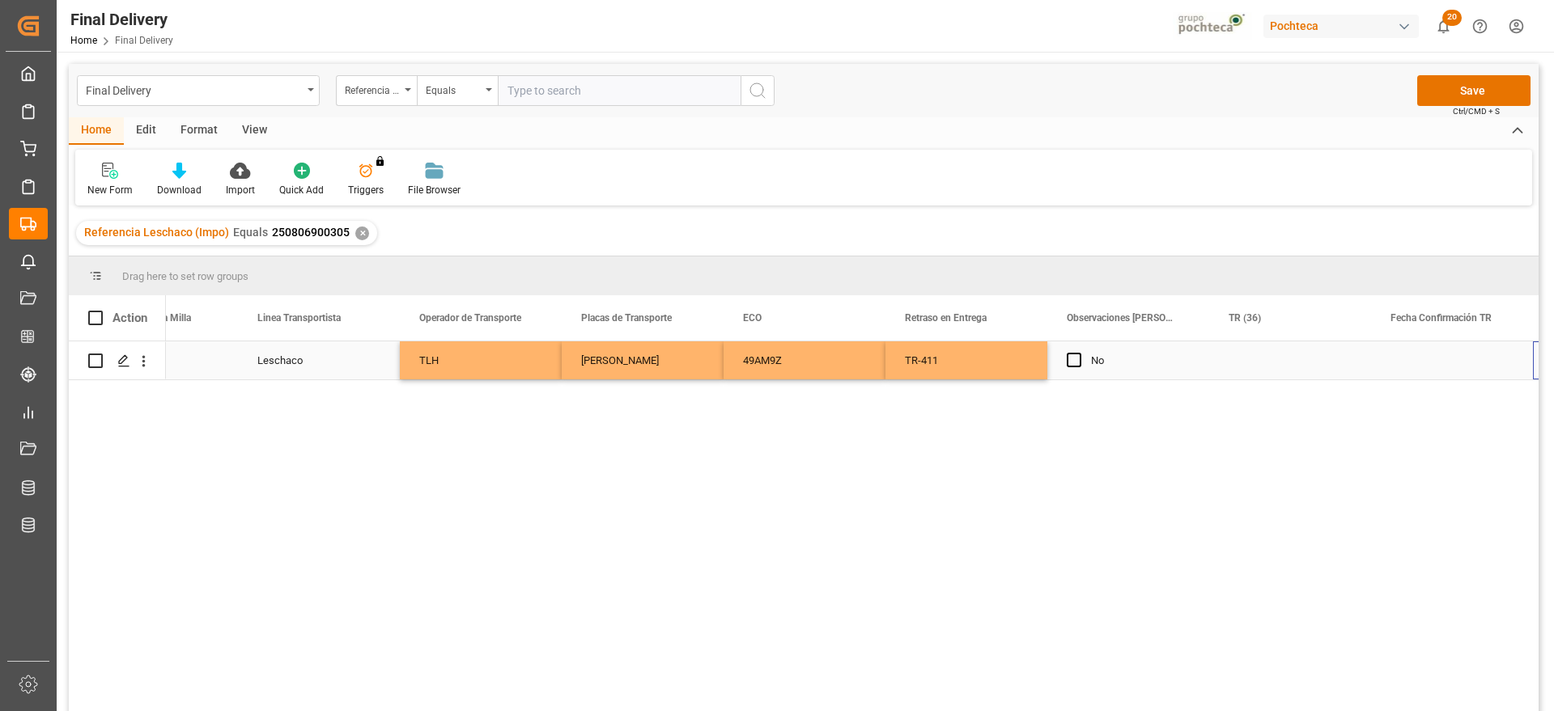
scroll to position [0, 5592]
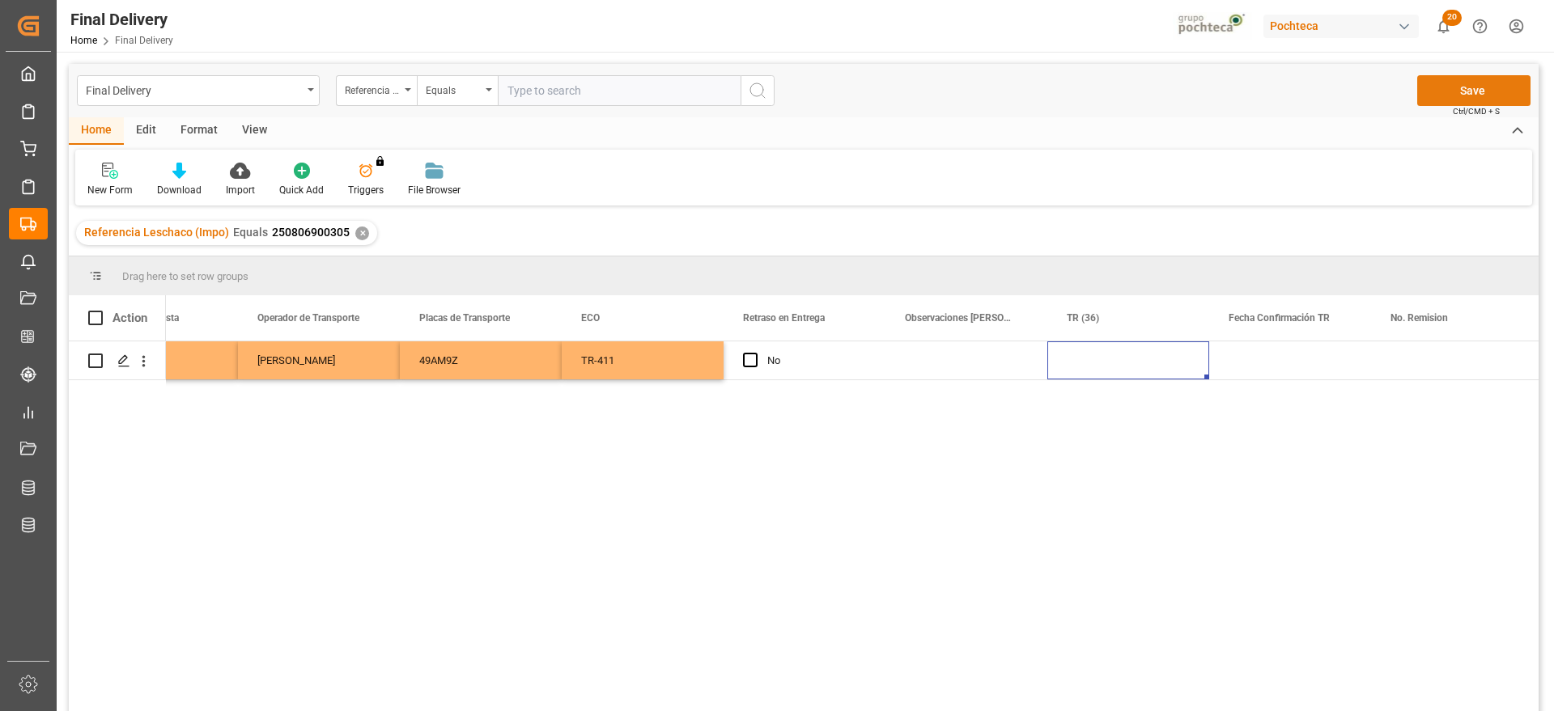
click at [1451, 80] on button "Save" at bounding box center [1473, 90] width 113 height 31
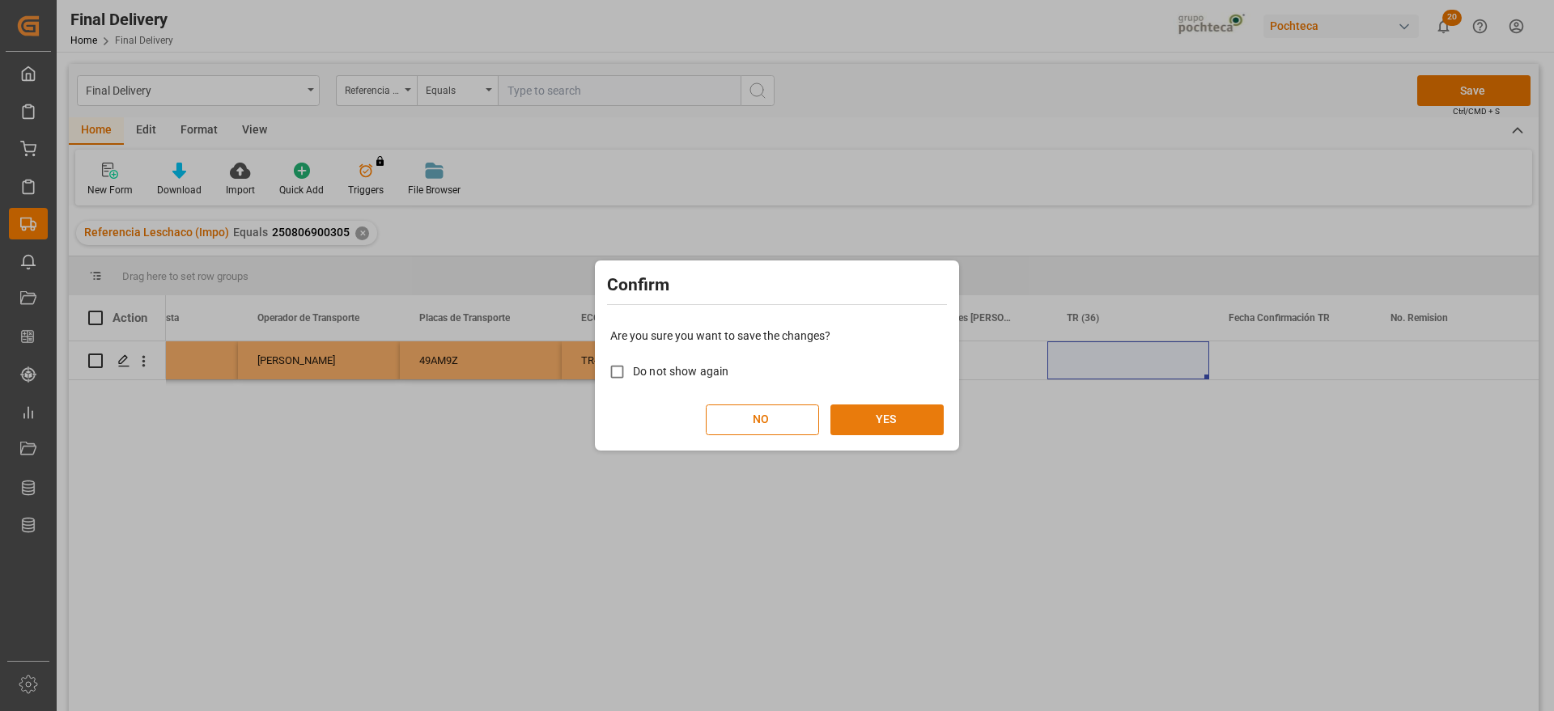
click at [886, 417] on button "YES" at bounding box center [886, 420] width 113 height 31
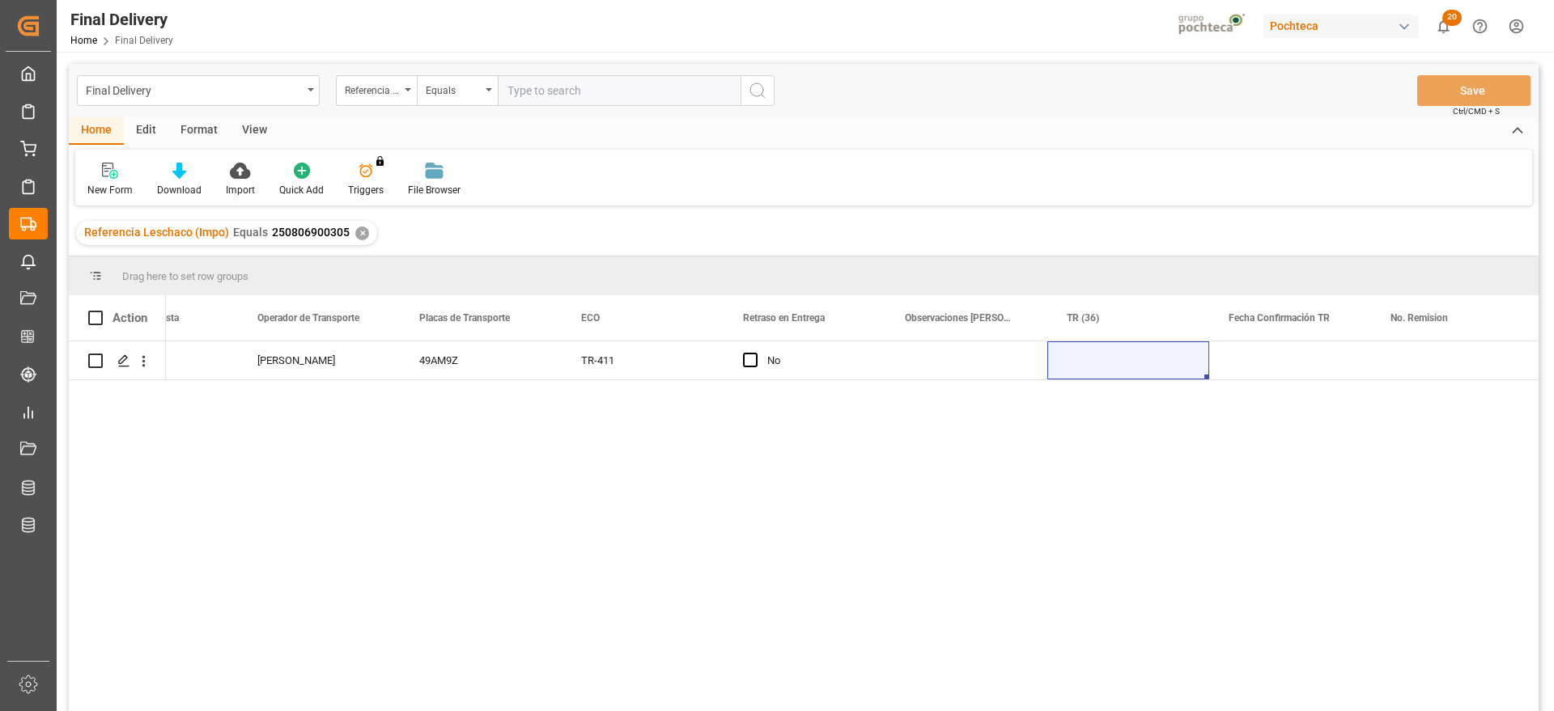
click at [356, 231] on div "✕" at bounding box center [362, 234] width 14 height 14
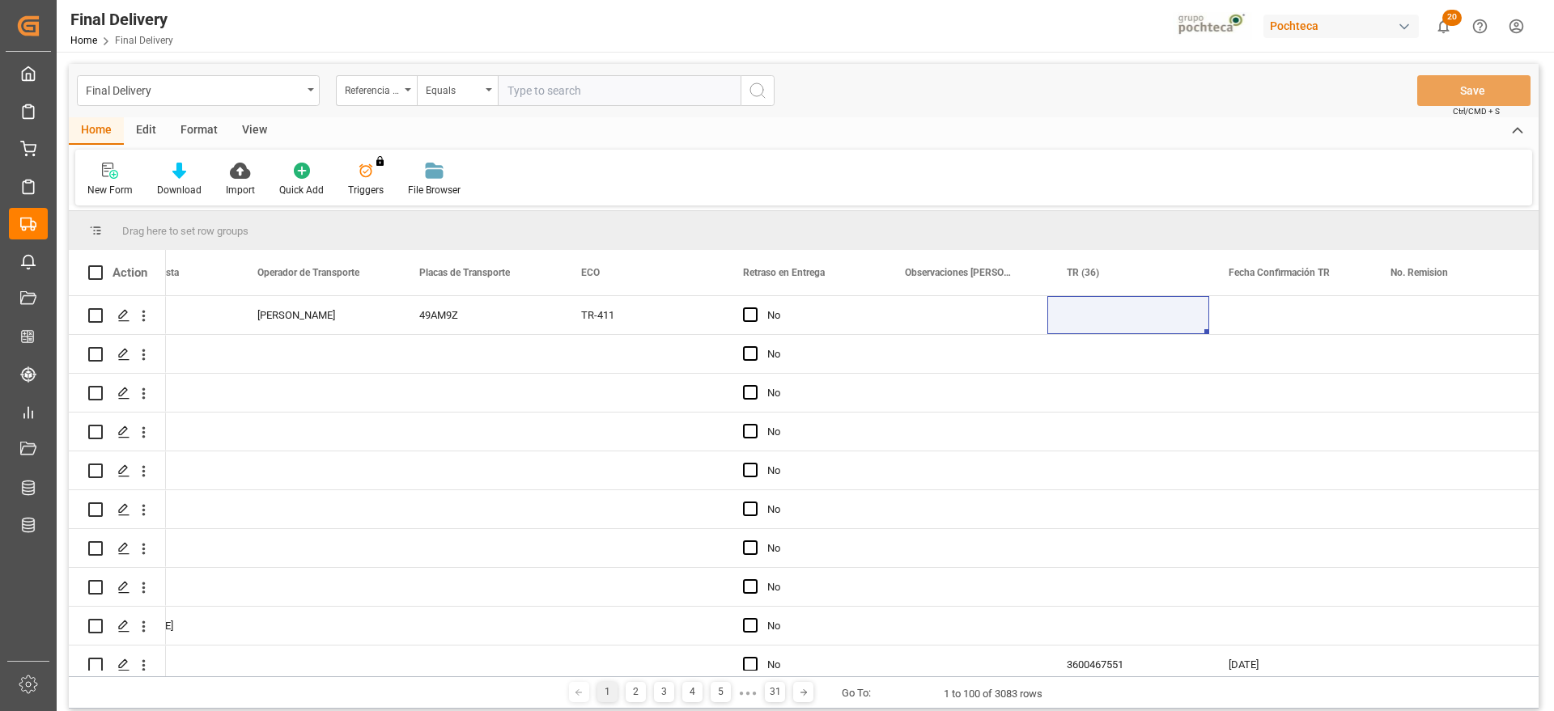
click at [559, 91] on input "text" at bounding box center [619, 90] width 243 height 31
paste input "250806900034"
type input "250806900034"
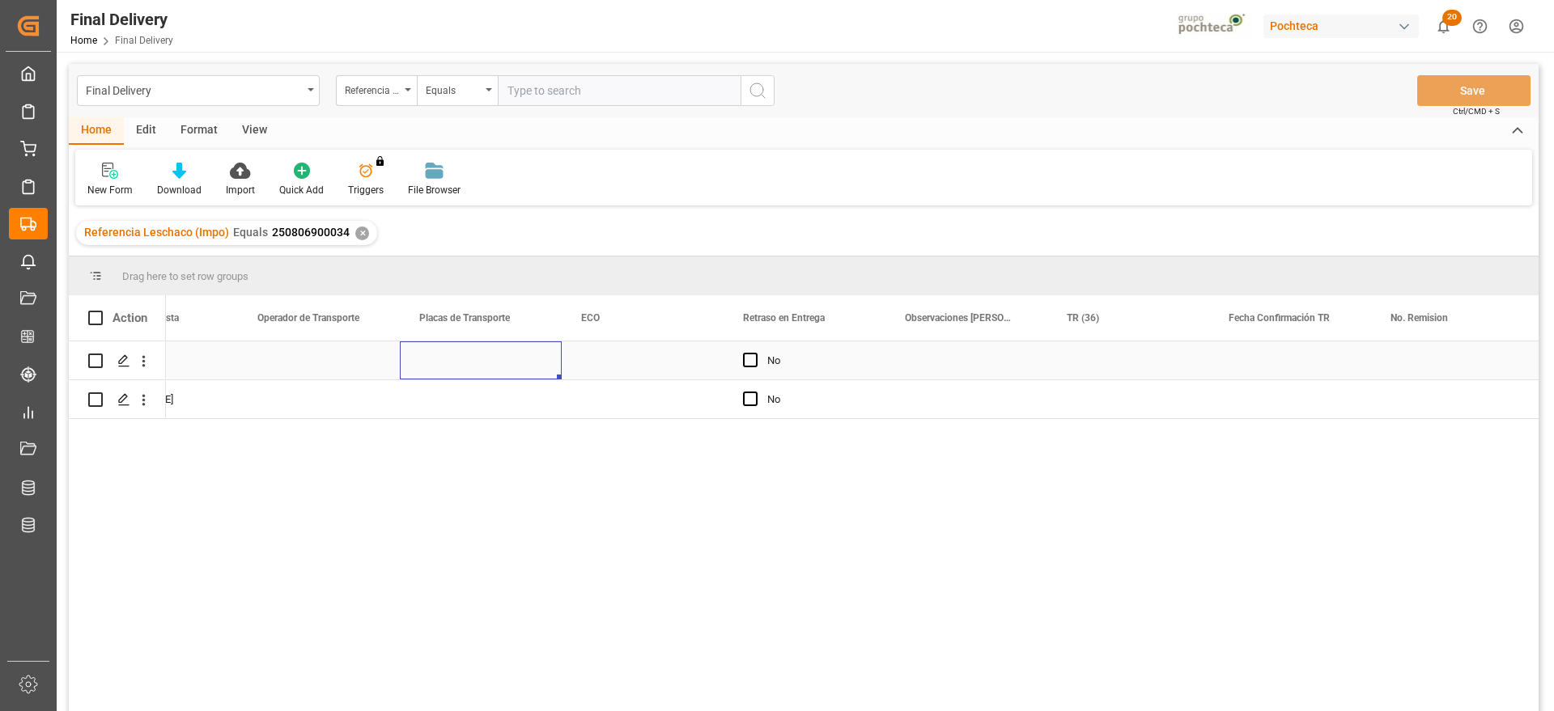
click at [559, 364] on div "Press SPACE to select this row." at bounding box center [481, 360] width 162 height 38
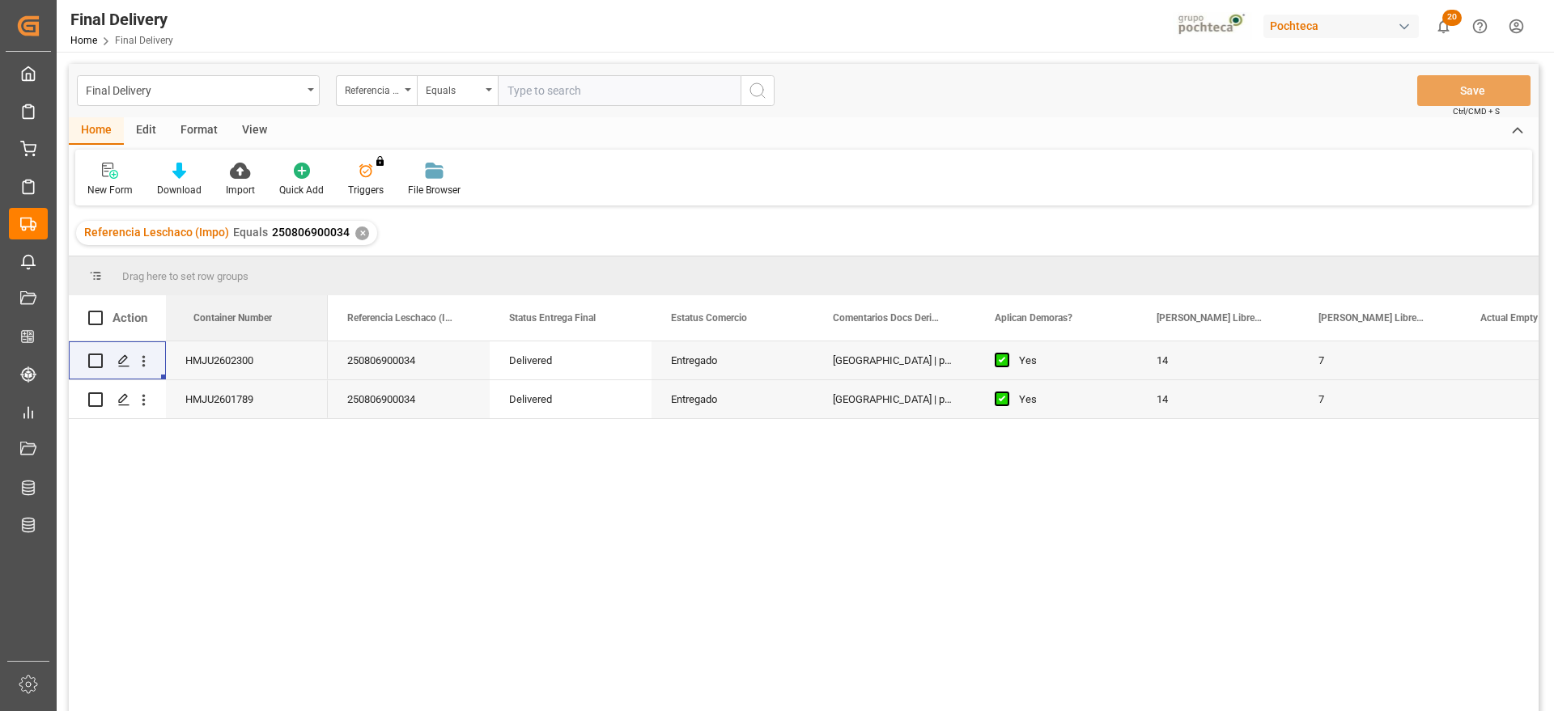
drag, startPoint x: 396, startPoint y: 319, endPoint x: 154, endPoint y: 309, distance: 242.1
click at [413, 361] on div "250806900034" at bounding box center [409, 360] width 162 height 38
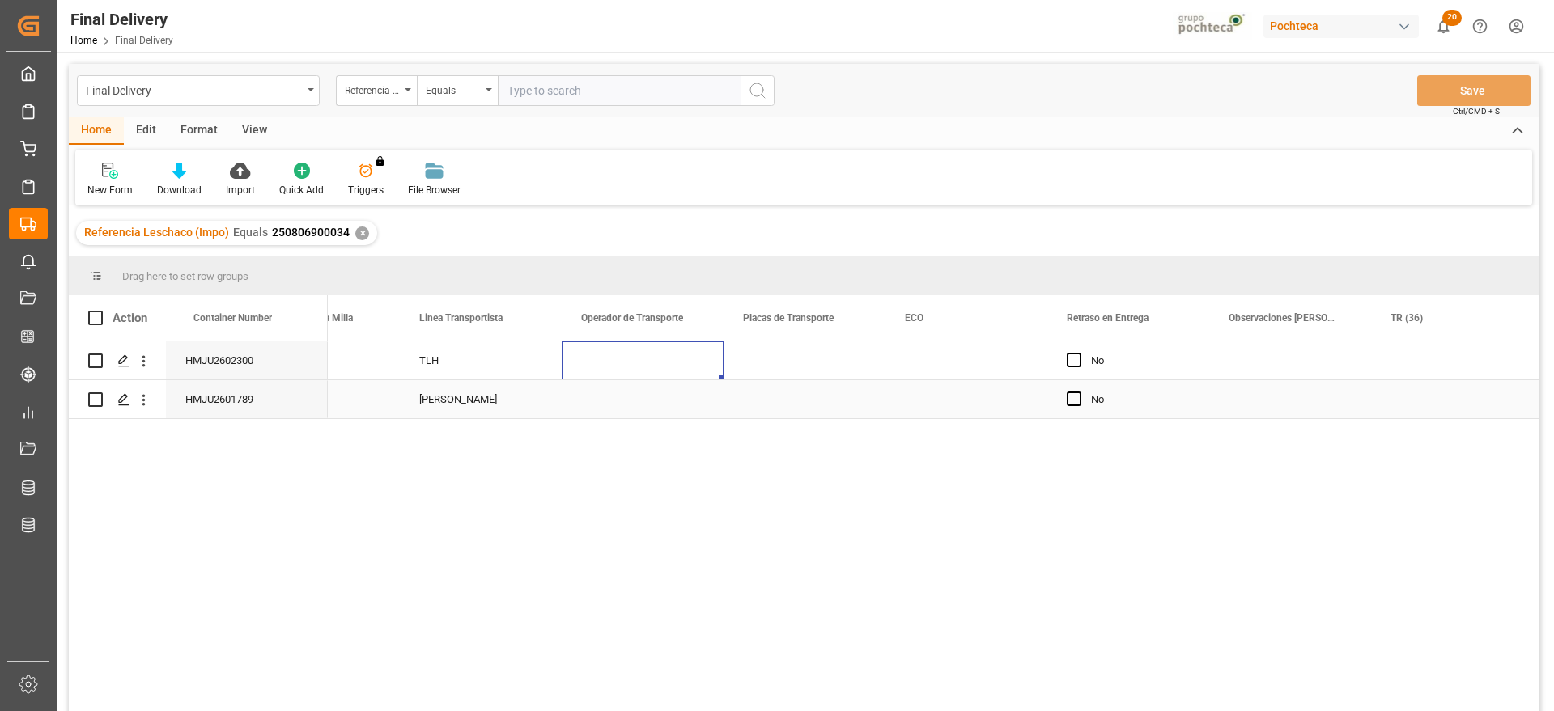
click at [619, 403] on div "Press SPACE to select this row." at bounding box center [643, 399] width 162 height 38
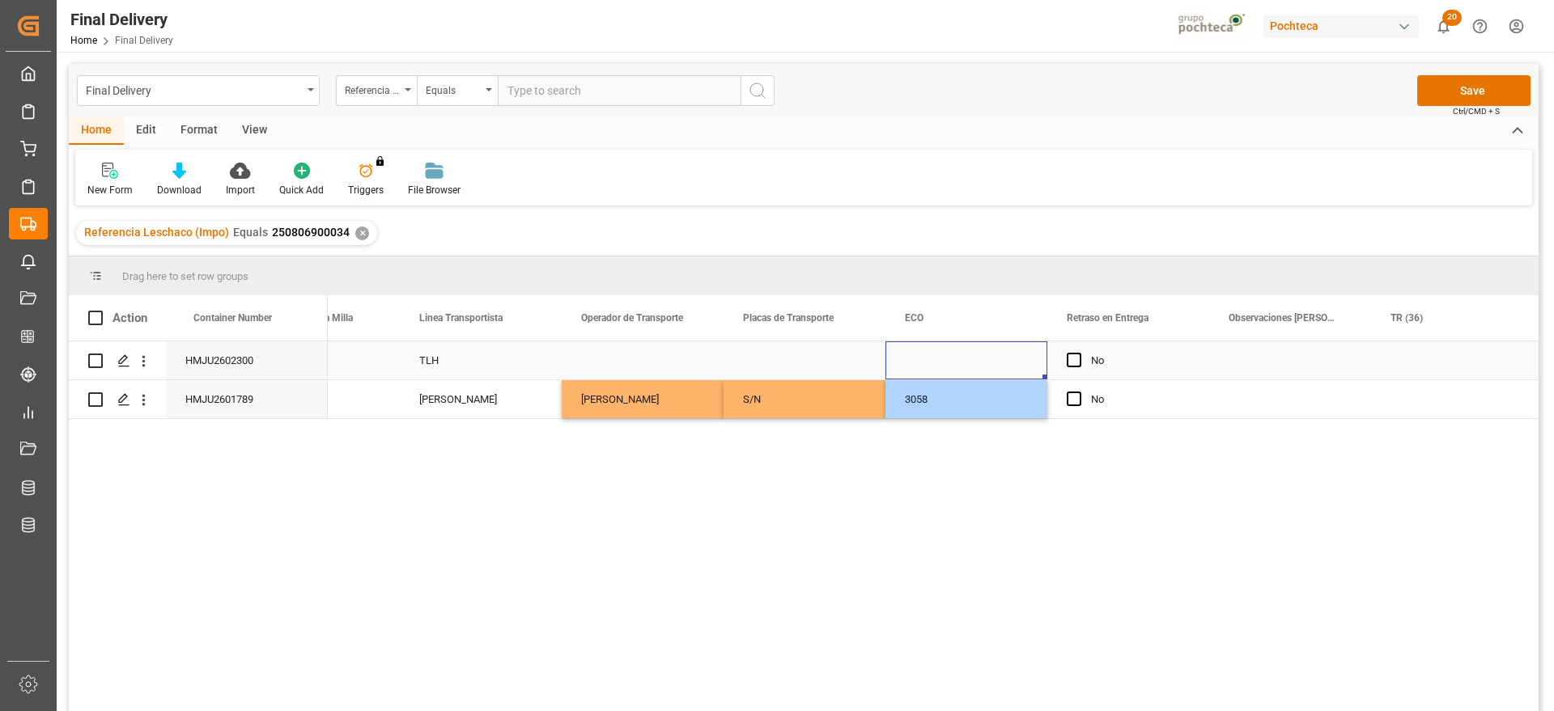
click at [977, 365] on div "Press SPACE to select this row." at bounding box center [966, 360] width 162 height 38
click at [1279, 390] on div "Press SPACE to select this row." at bounding box center [1290, 399] width 162 height 38
click at [675, 367] on div "Press SPACE to select this row." at bounding box center [643, 360] width 162 height 38
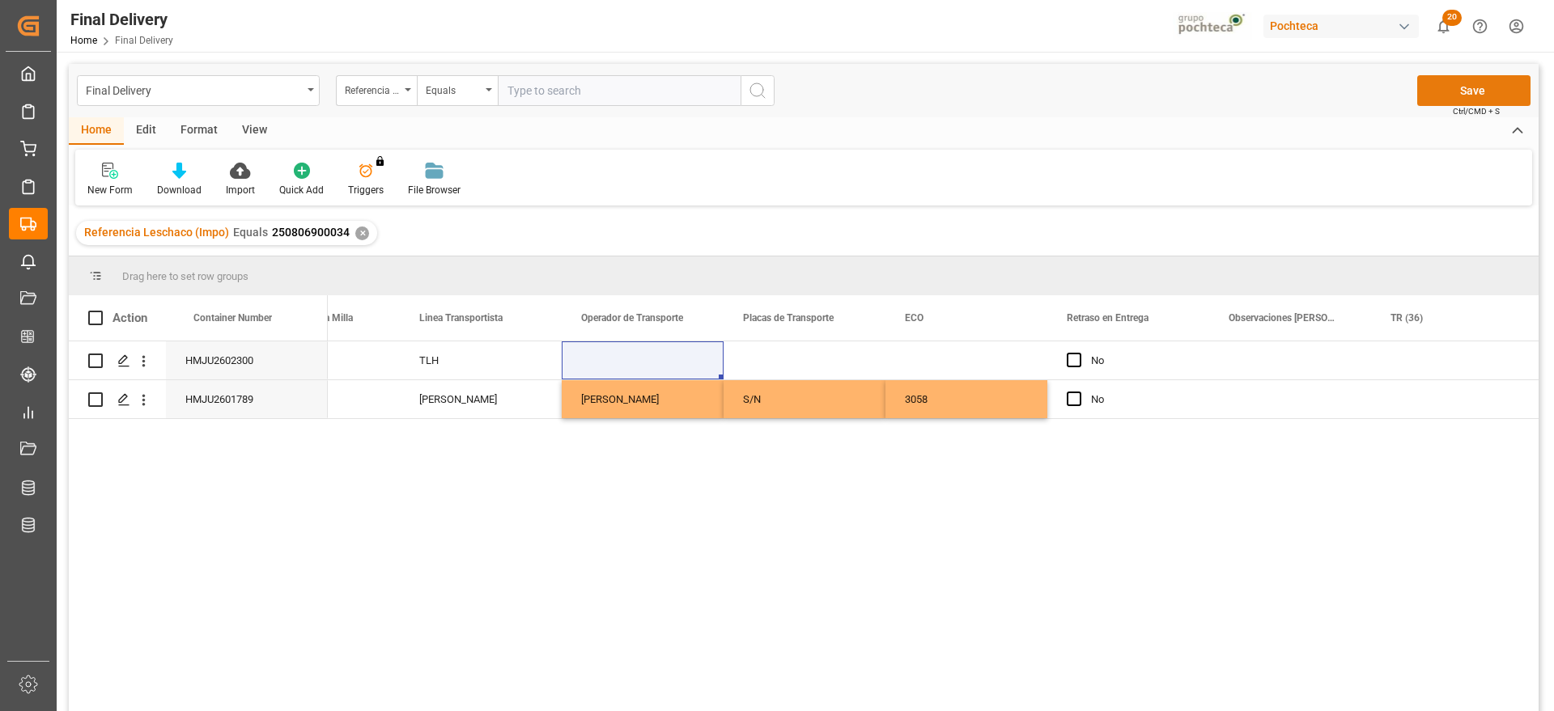
click at [1508, 87] on button "Save" at bounding box center [1473, 90] width 113 height 31
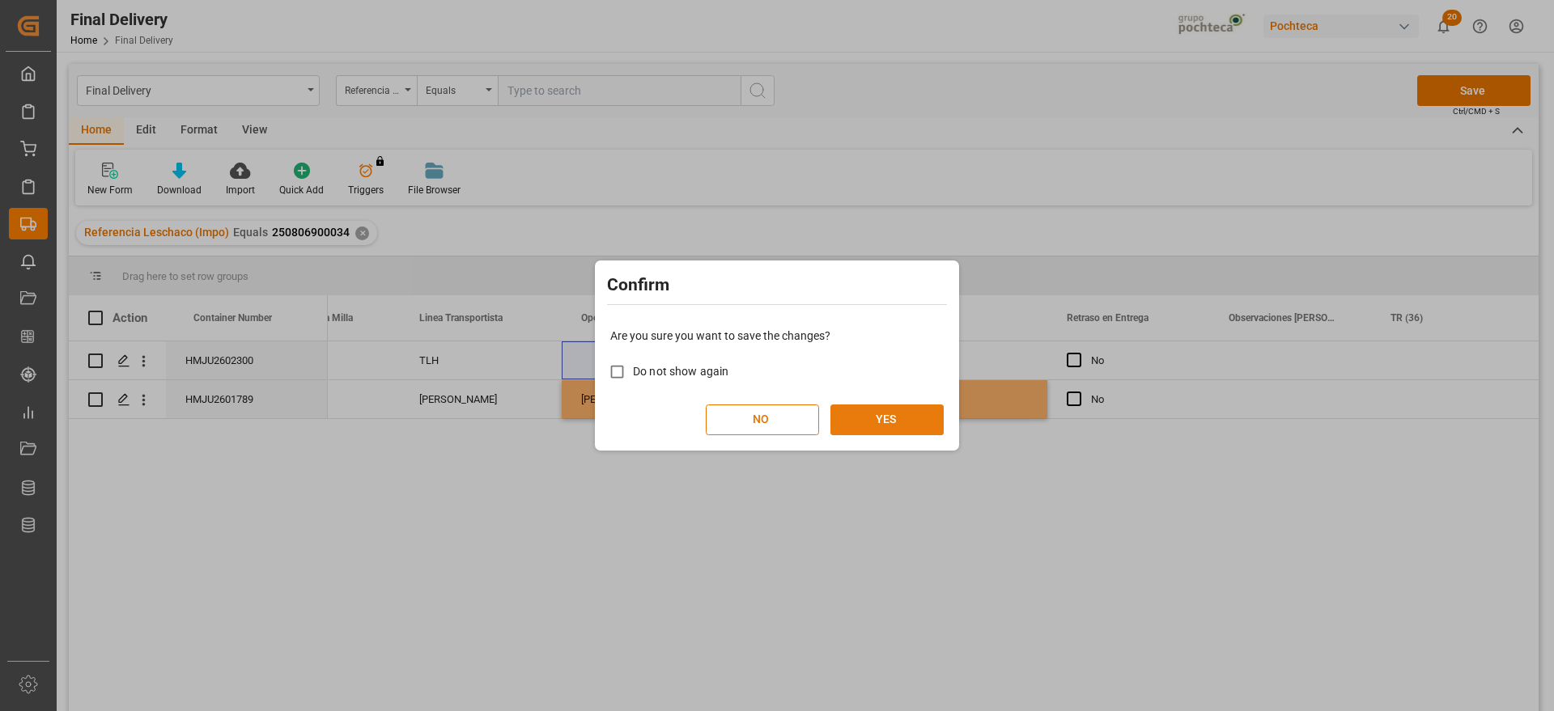
click at [898, 413] on button "YES" at bounding box center [886, 420] width 113 height 31
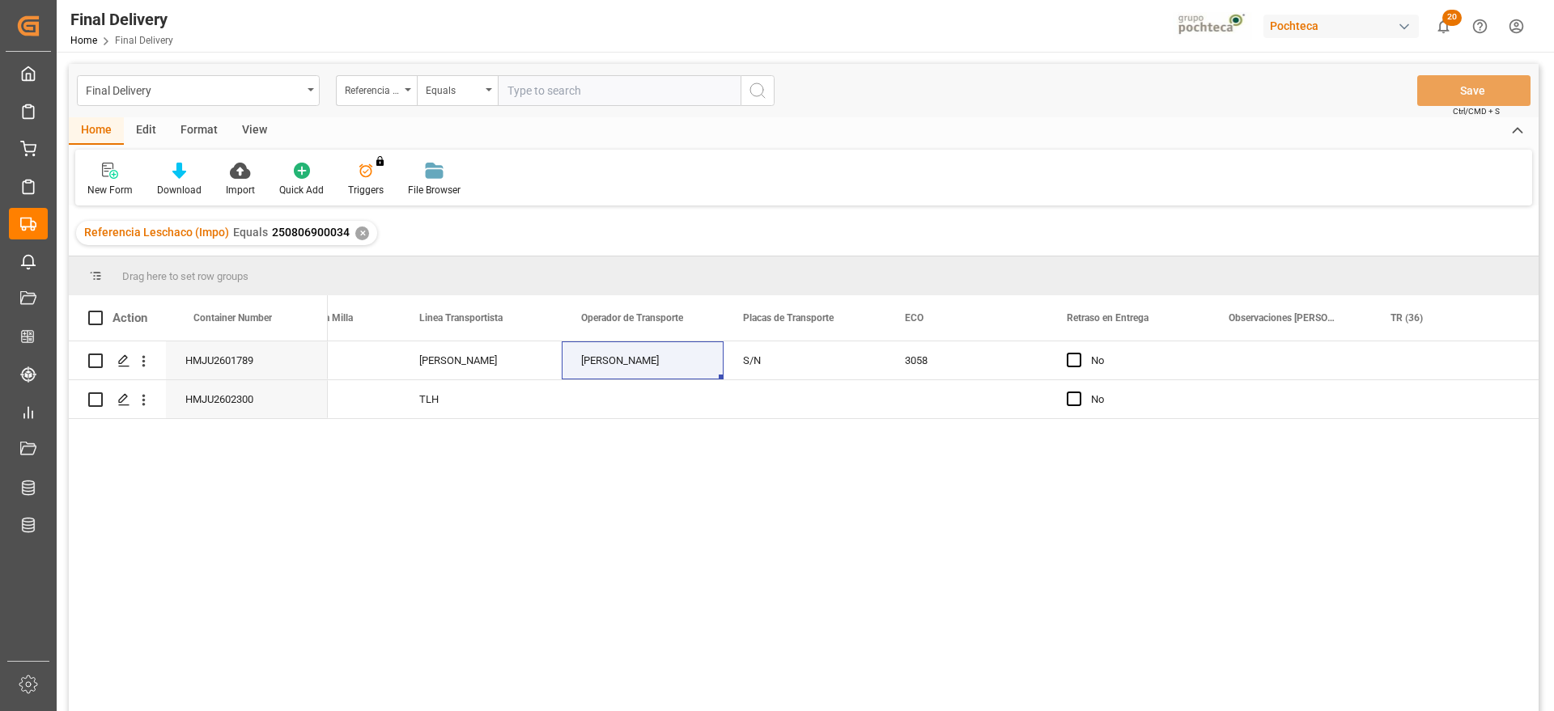
click at [355, 235] on div "✕" at bounding box center [362, 234] width 14 height 14
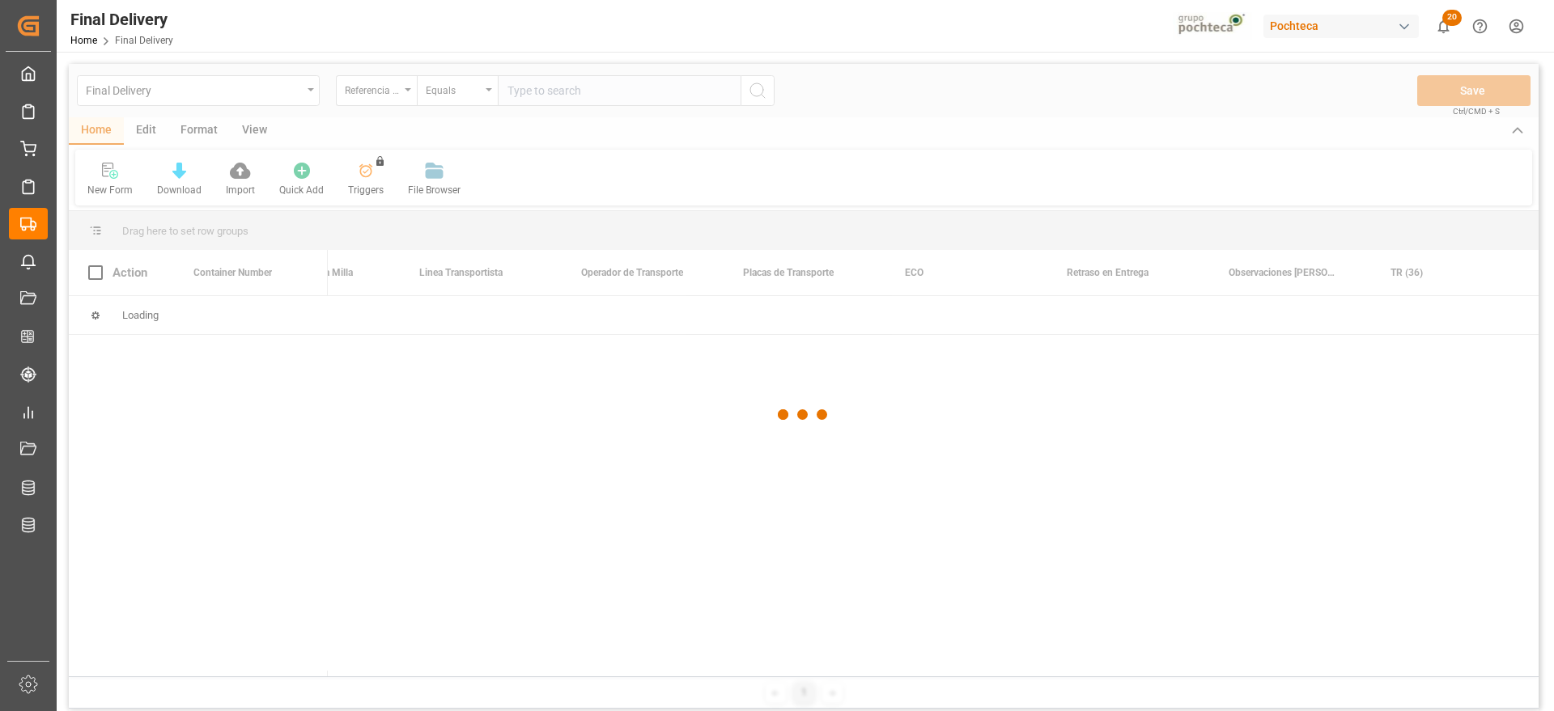
click at [556, 92] on div at bounding box center [803, 415] width 1469 height 702
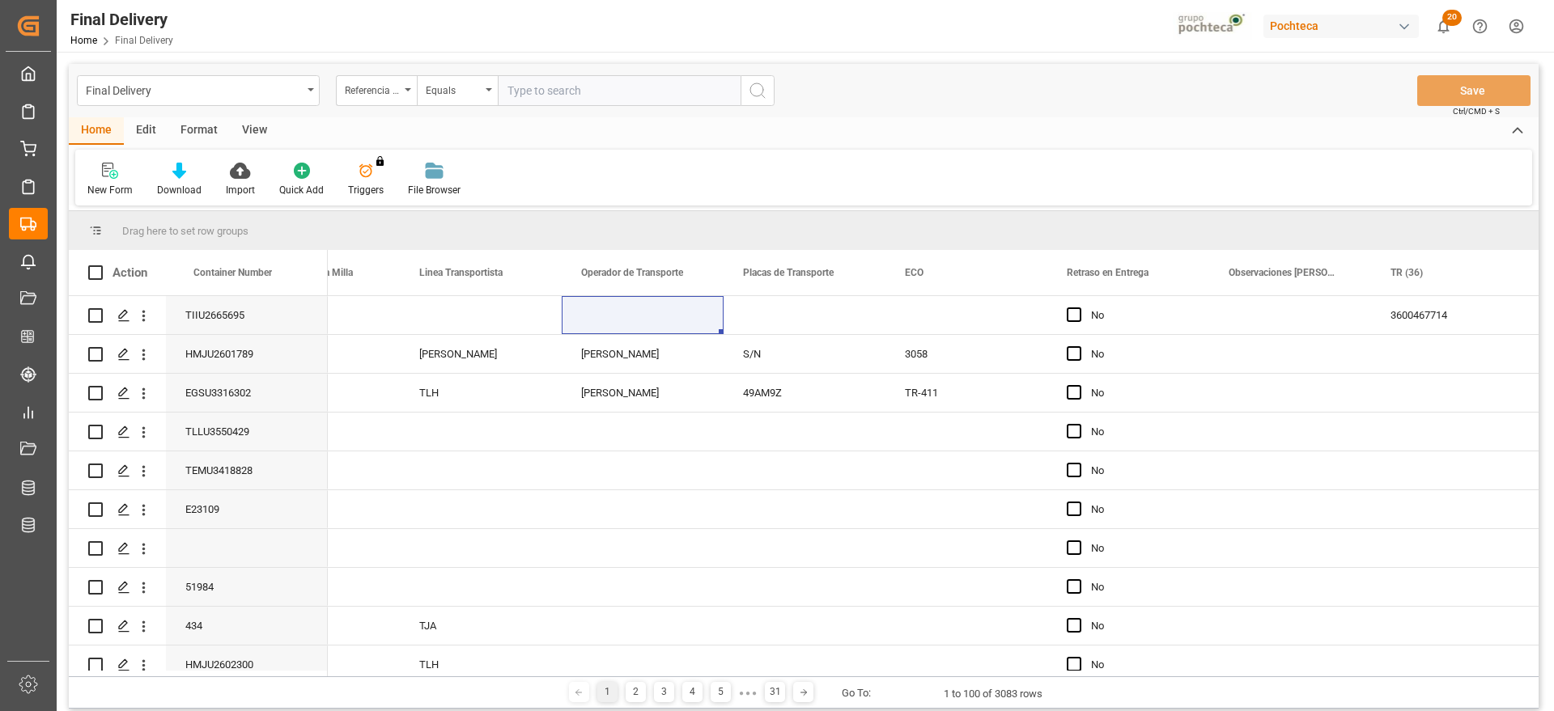
click at [557, 95] on input "text" at bounding box center [619, 90] width 243 height 31
paste input "250806900036"
type input "250806900036"
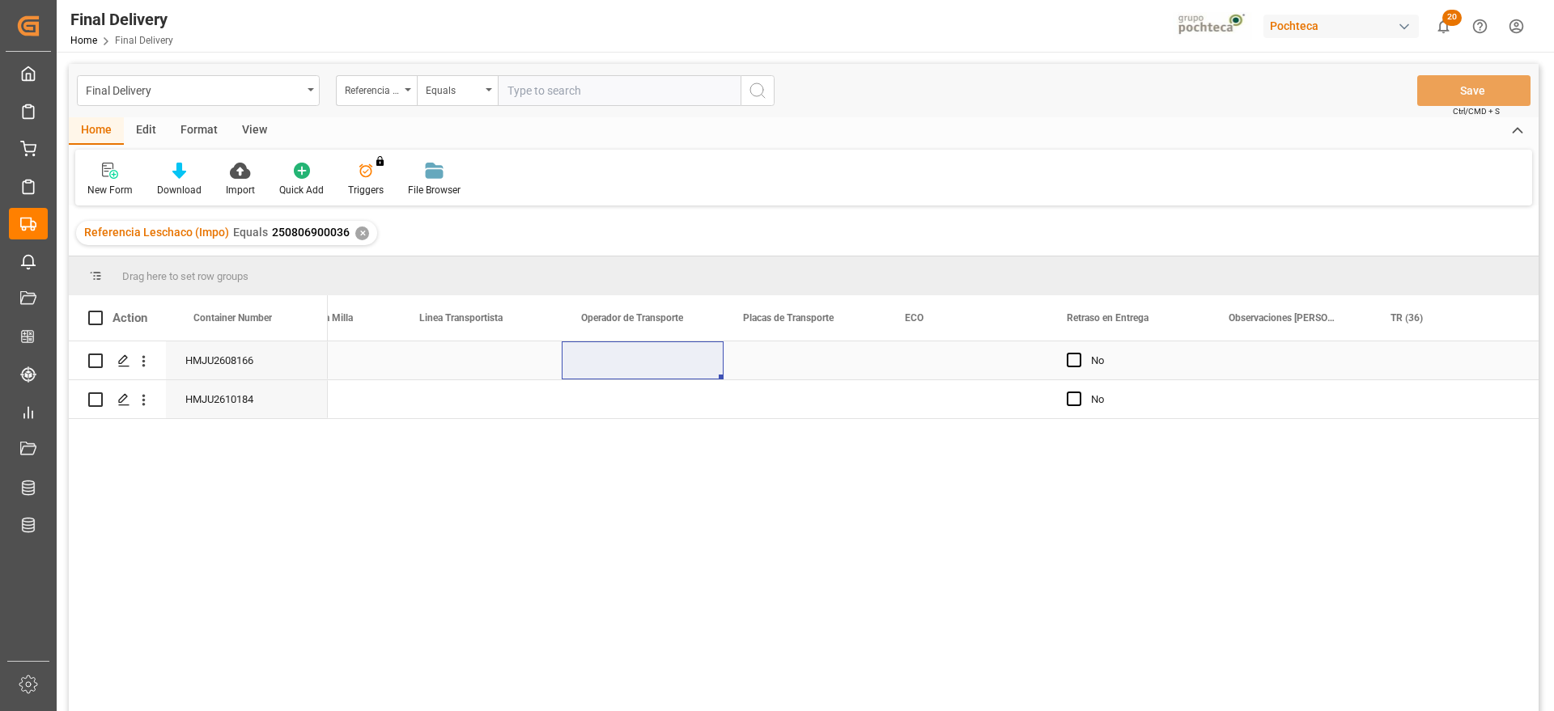
click at [501, 363] on div "Press SPACE to select this row." at bounding box center [481, 360] width 162 height 38
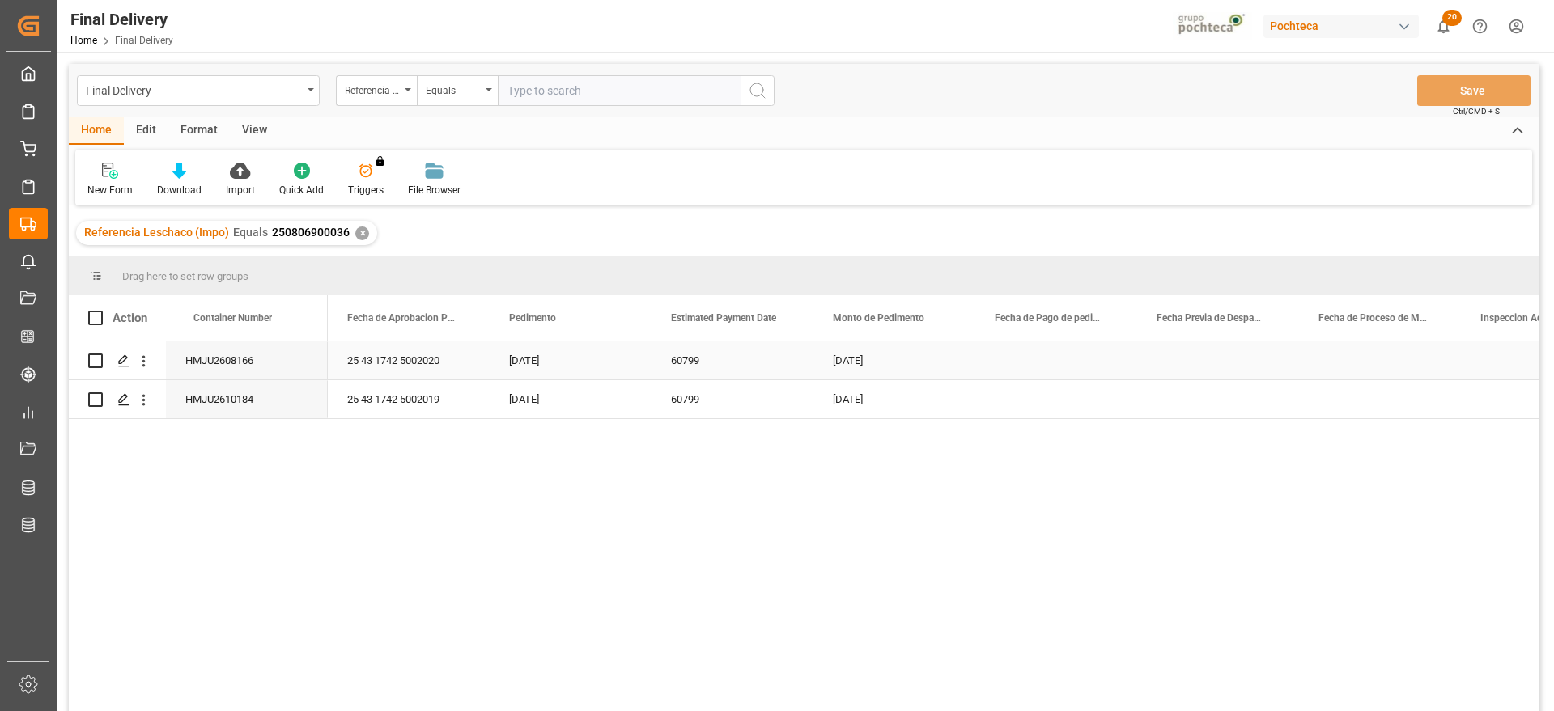
scroll to position [0, 3075]
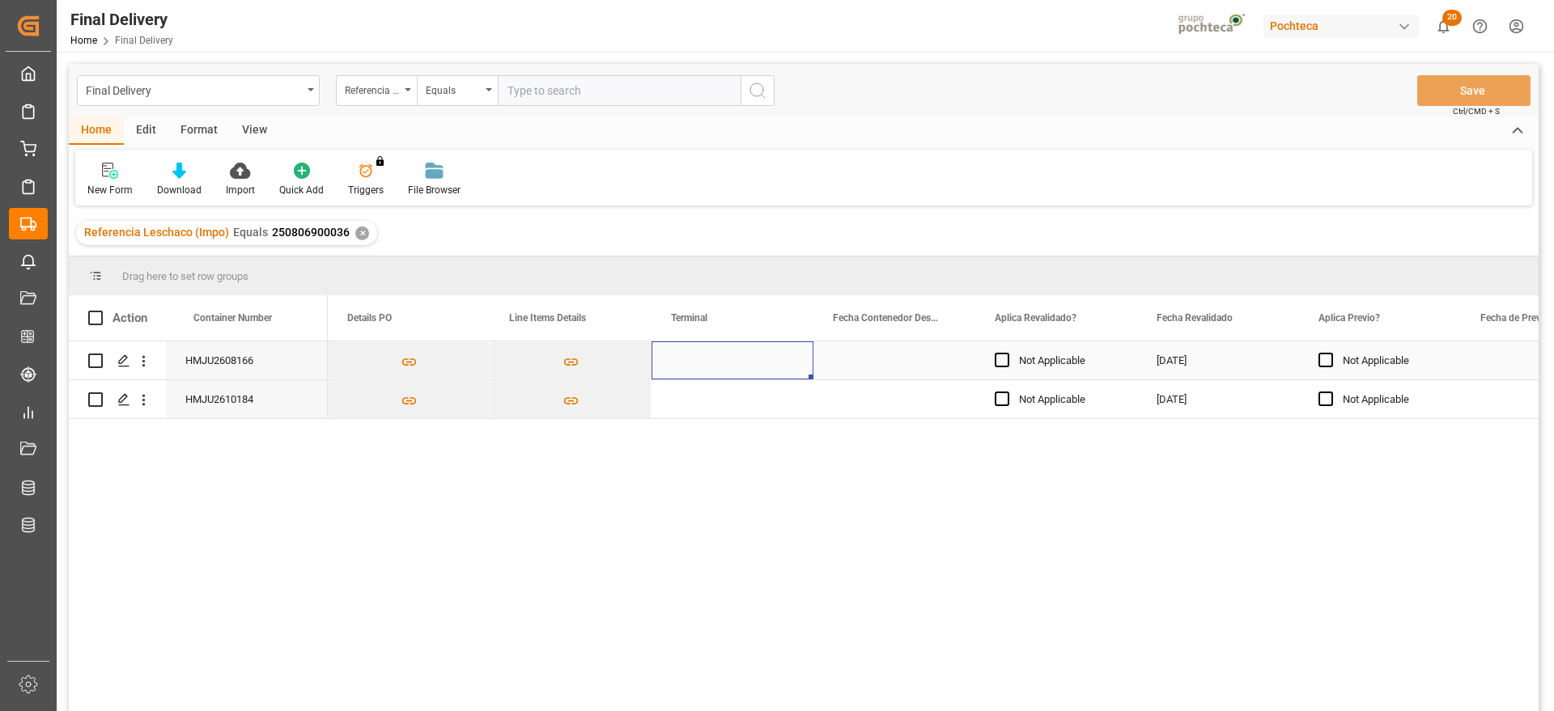
click at [718, 358] on div "Press SPACE to select this row." at bounding box center [732, 360] width 162 height 38
click at [716, 357] on div "Press SPACE to select this row." at bounding box center [732, 360] width 162 height 38
click at [714, 356] on input "Press SPACE to select this row." at bounding box center [732, 369] width 136 height 31
type input "CICE"
drag, startPoint x: 869, startPoint y: 355, endPoint x: 778, endPoint y: 371, distance: 92.7
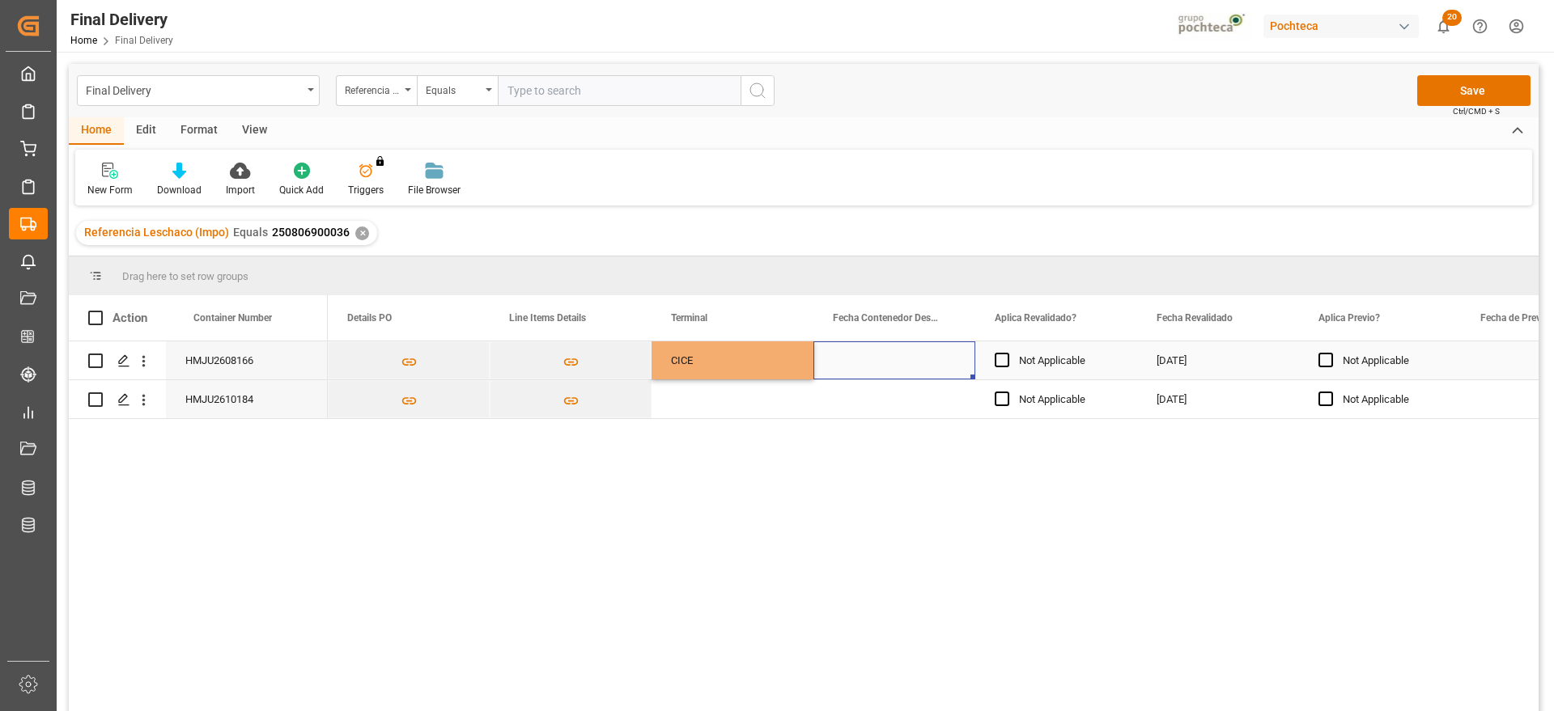
click at [868, 356] on div "Press SPACE to select this row." at bounding box center [894, 360] width 162 height 38
click at [736, 366] on div "CICE" at bounding box center [732, 360] width 123 height 37
click at [702, 406] on div "Press SPACE to select this row." at bounding box center [732, 399] width 162 height 38
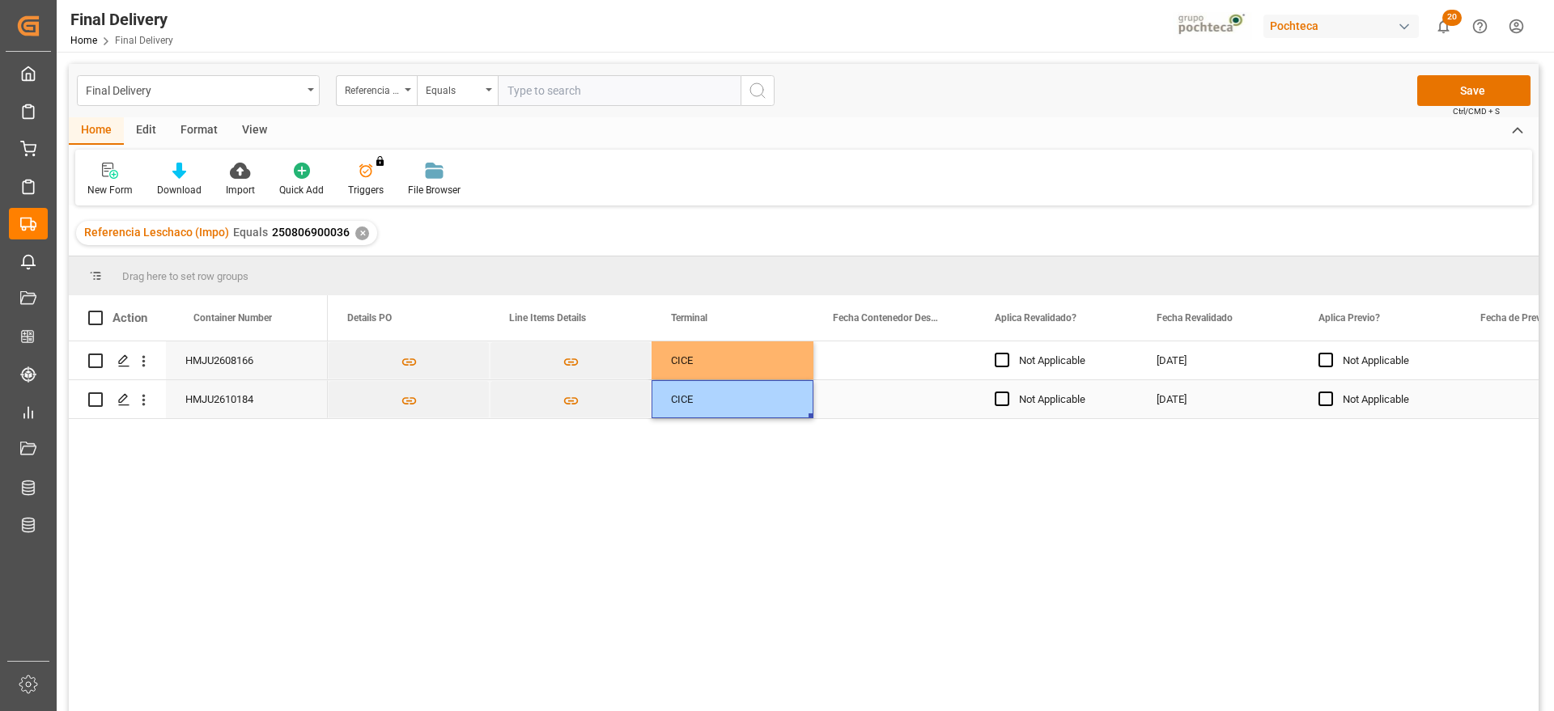
click at [890, 383] on div "Press SPACE to select this row." at bounding box center [894, 399] width 162 height 38
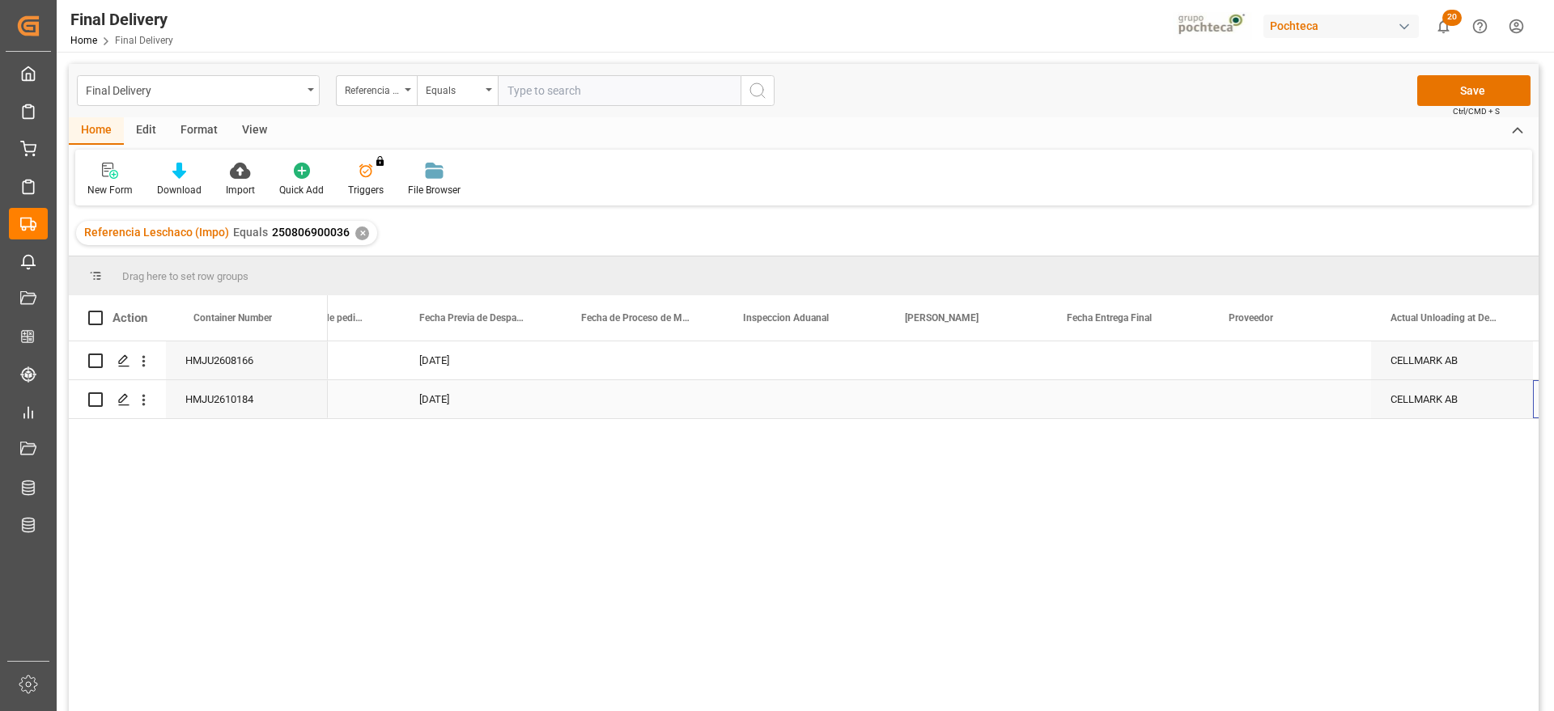
scroll to position [0, 3812]
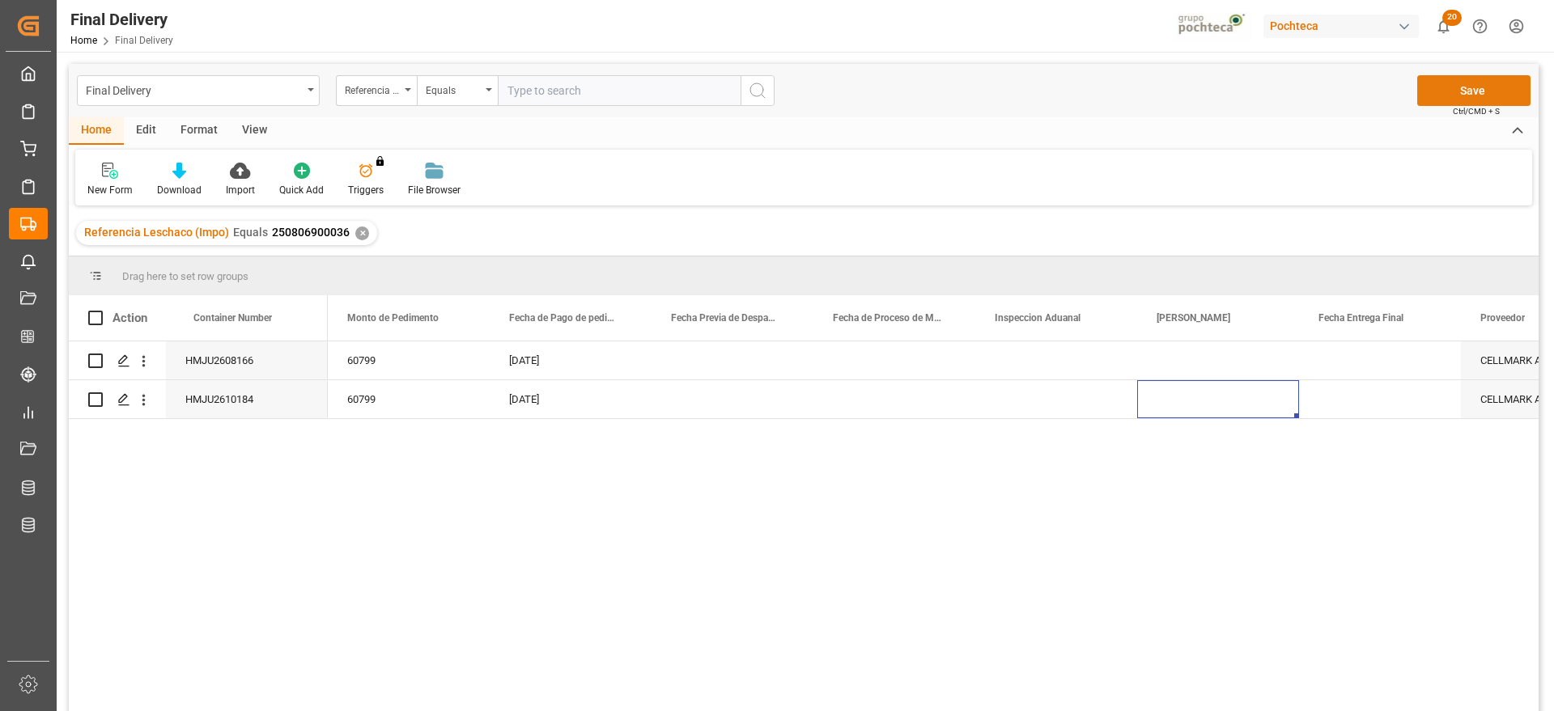
click at [1455, 87] on button "Save" at bounding box center [1473, 90] width 113 height 31
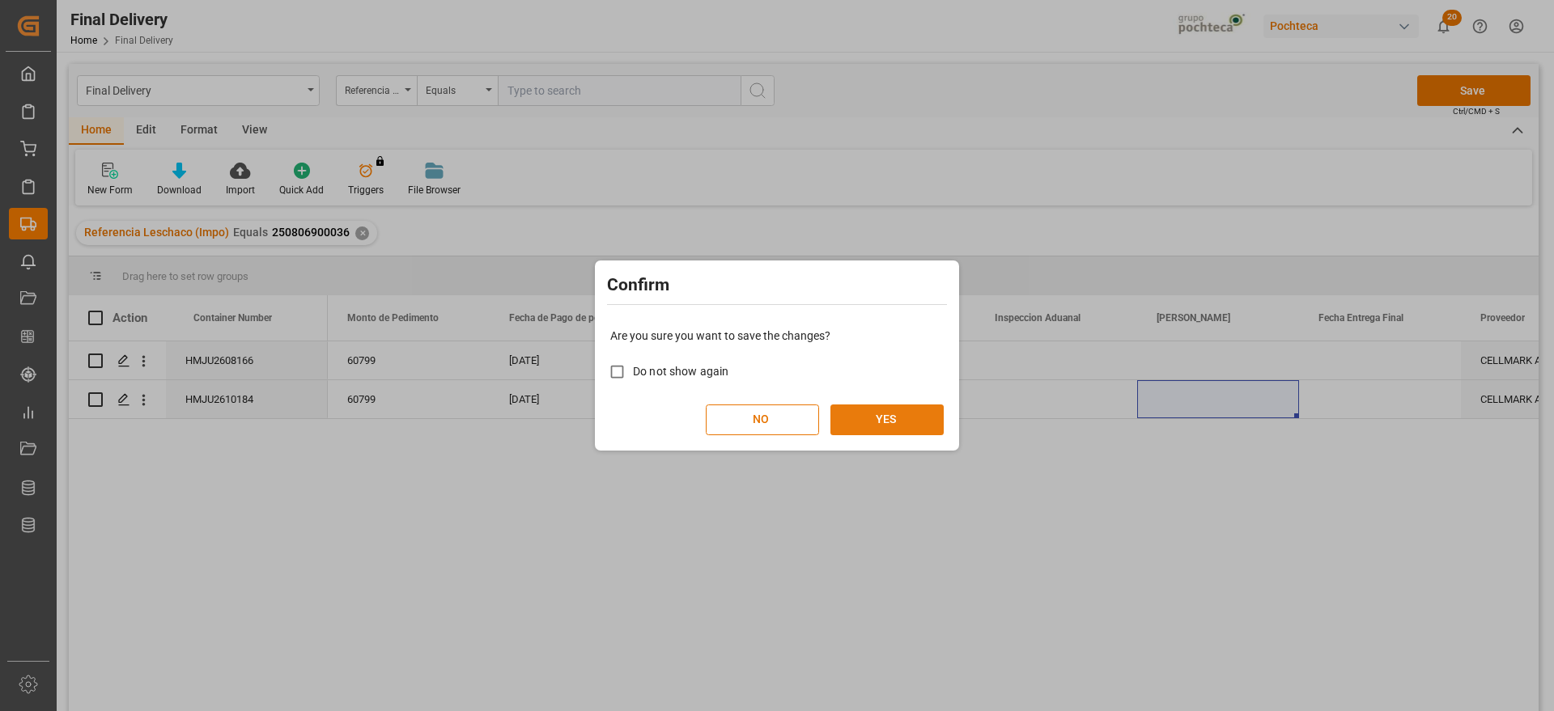
click at [897, 425] on button "YES" at bounding box center [886, 420] width 113 height 31
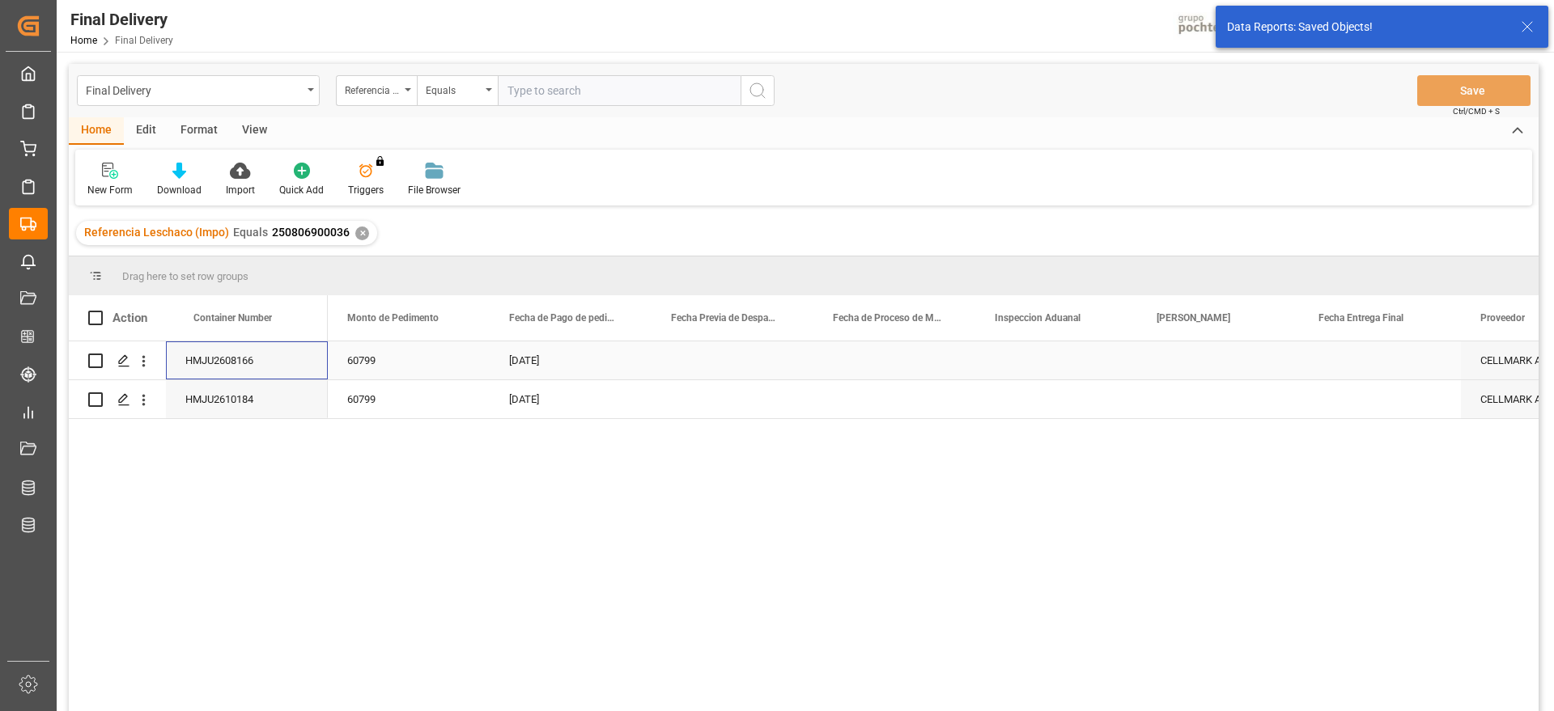
click at [237, 364] on div "HMJU2608166" at bounding box center [247, 360] width 162 height 38
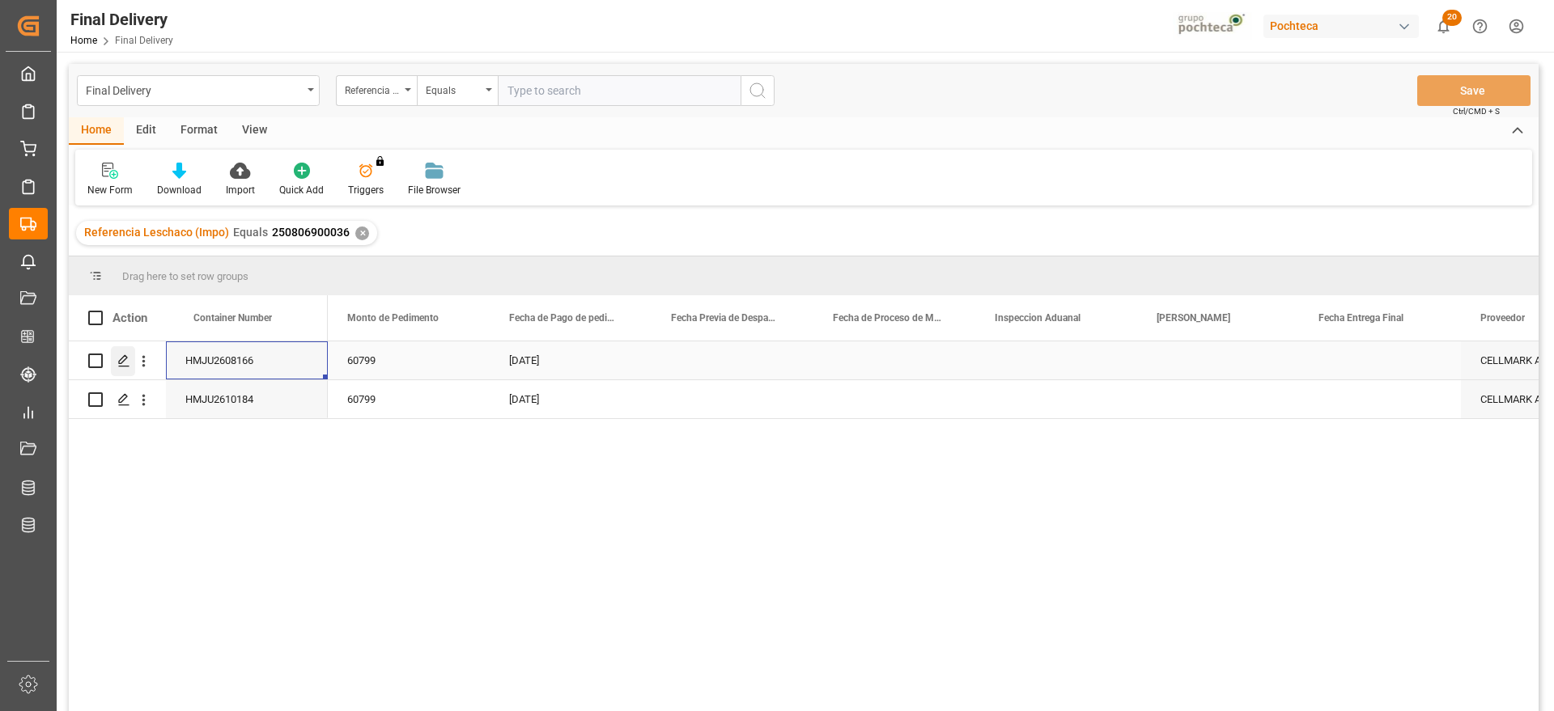
click at [121, 362] on icon "Press SPACE to select this row." at bounding box center [123, 360] width 13 height 13
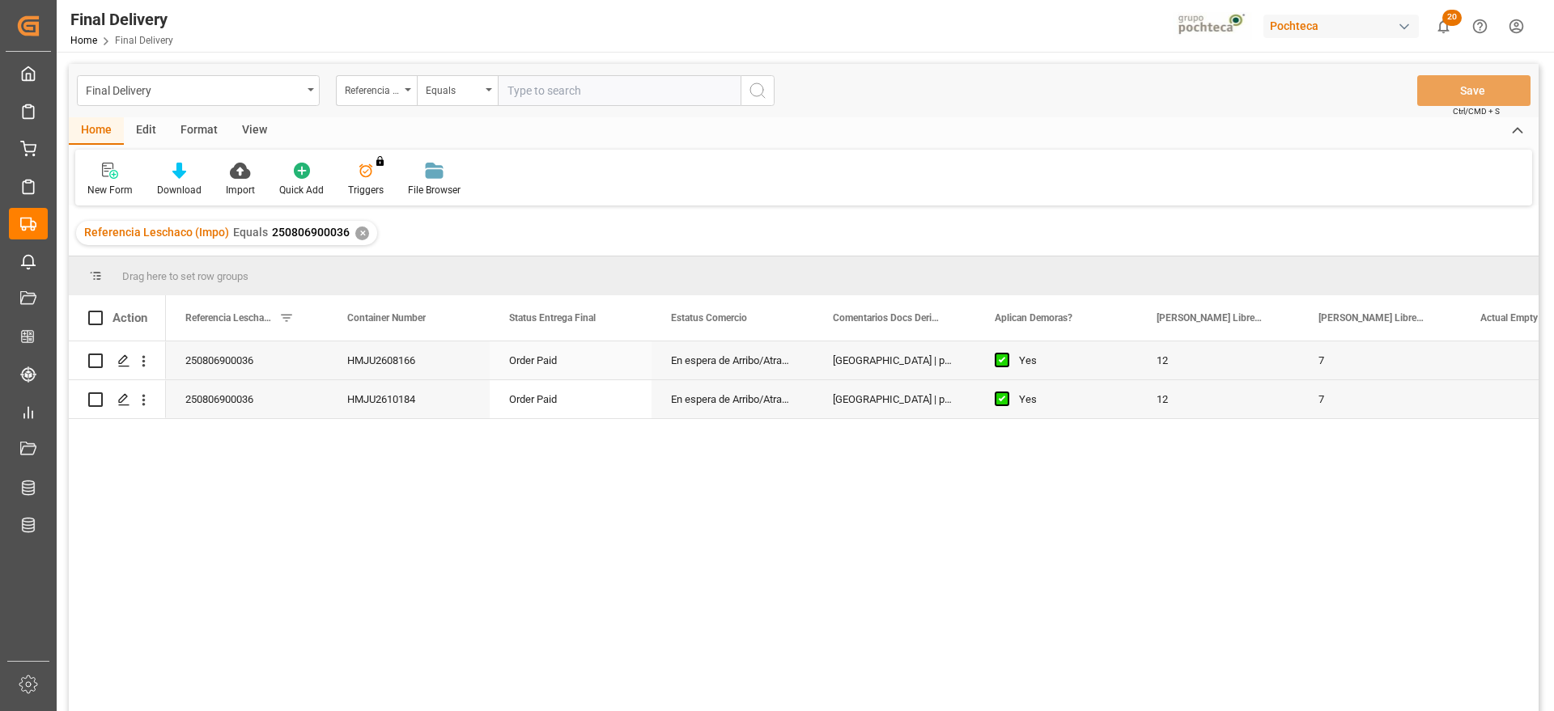
click at [1375, 373] on div "7" at bounding box center [1380, 360] width 162 height 38
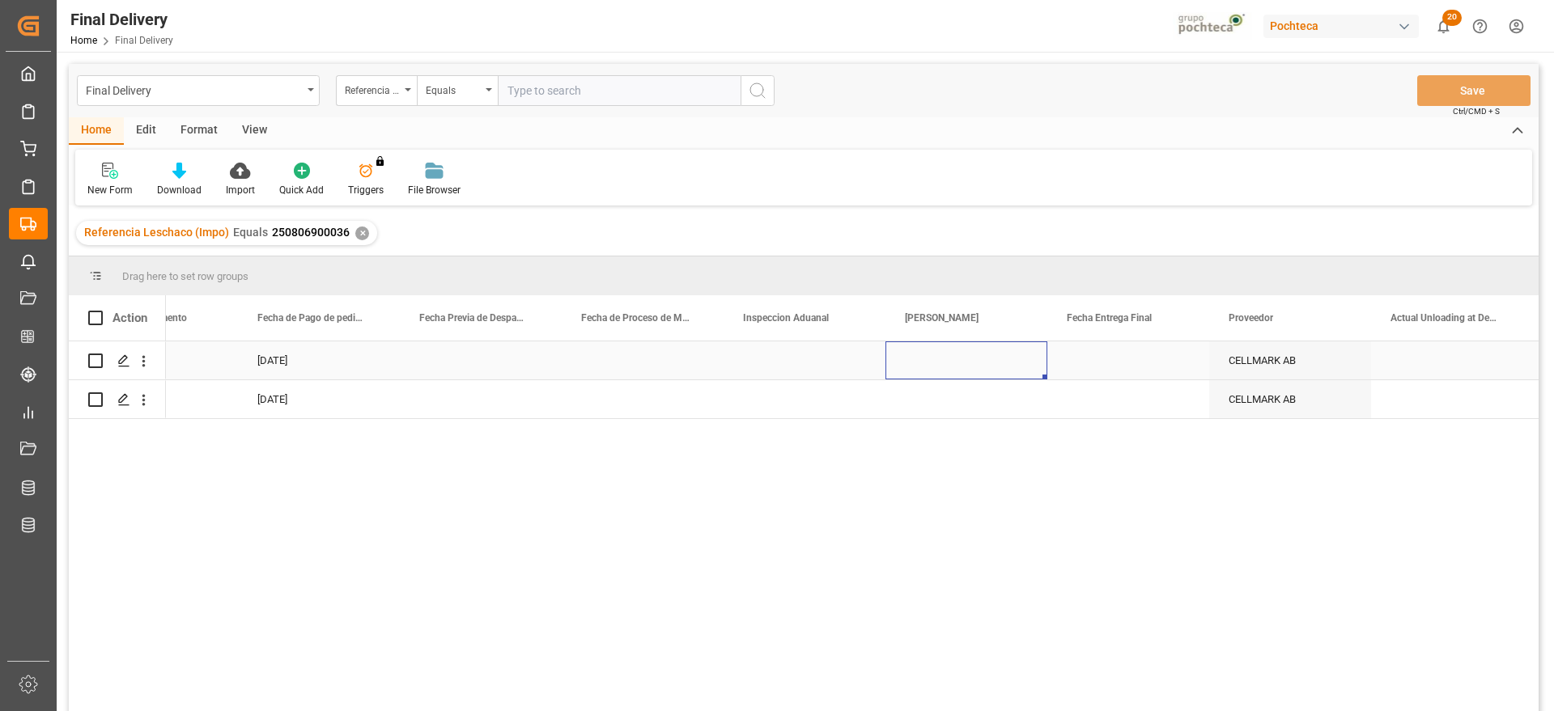
click at [939, 355] on div "Press SPACE to select this row." at bounding box center [966, 360] width 162 height 38
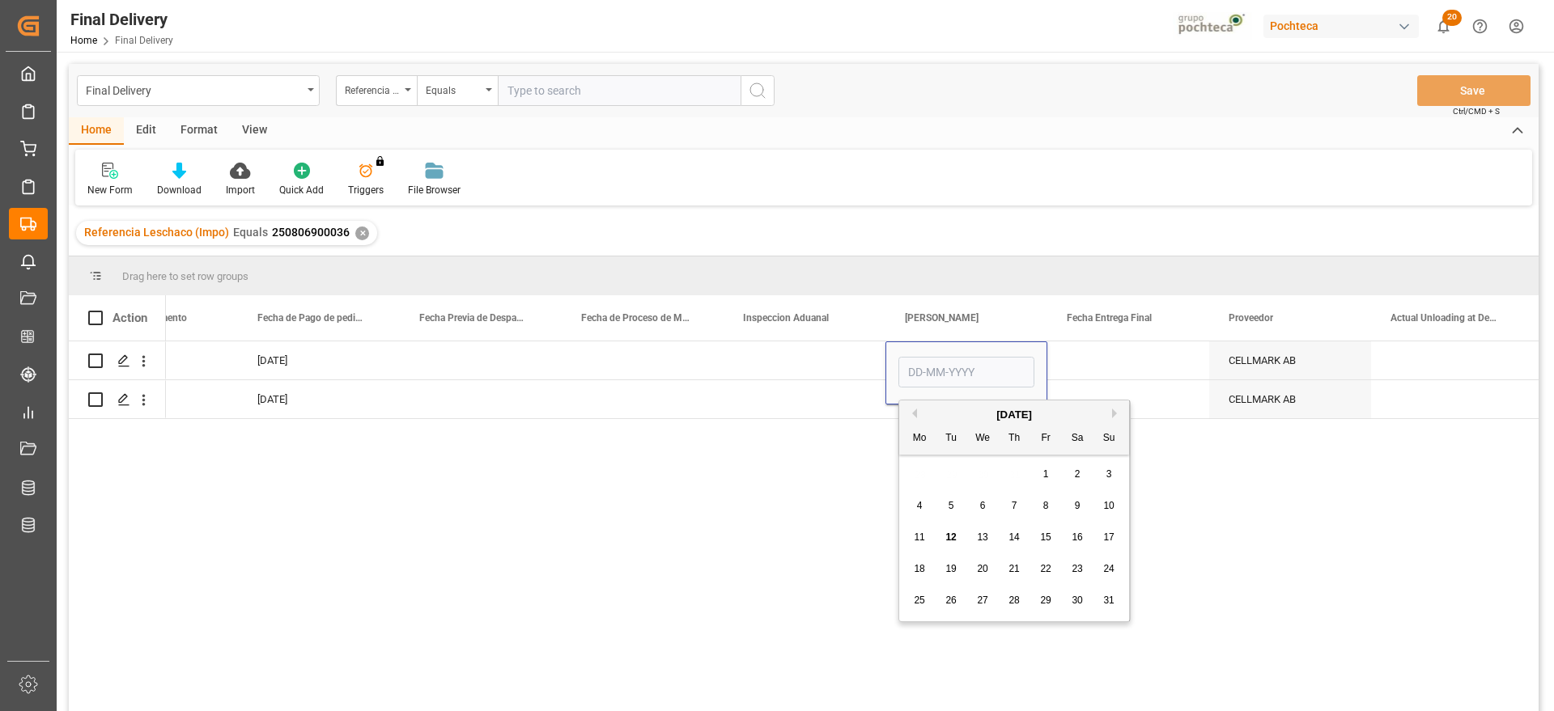
click at [990, 537] on div "13" at bounding box center [983, 537] width 20 height 19
type input "13-08-2025"
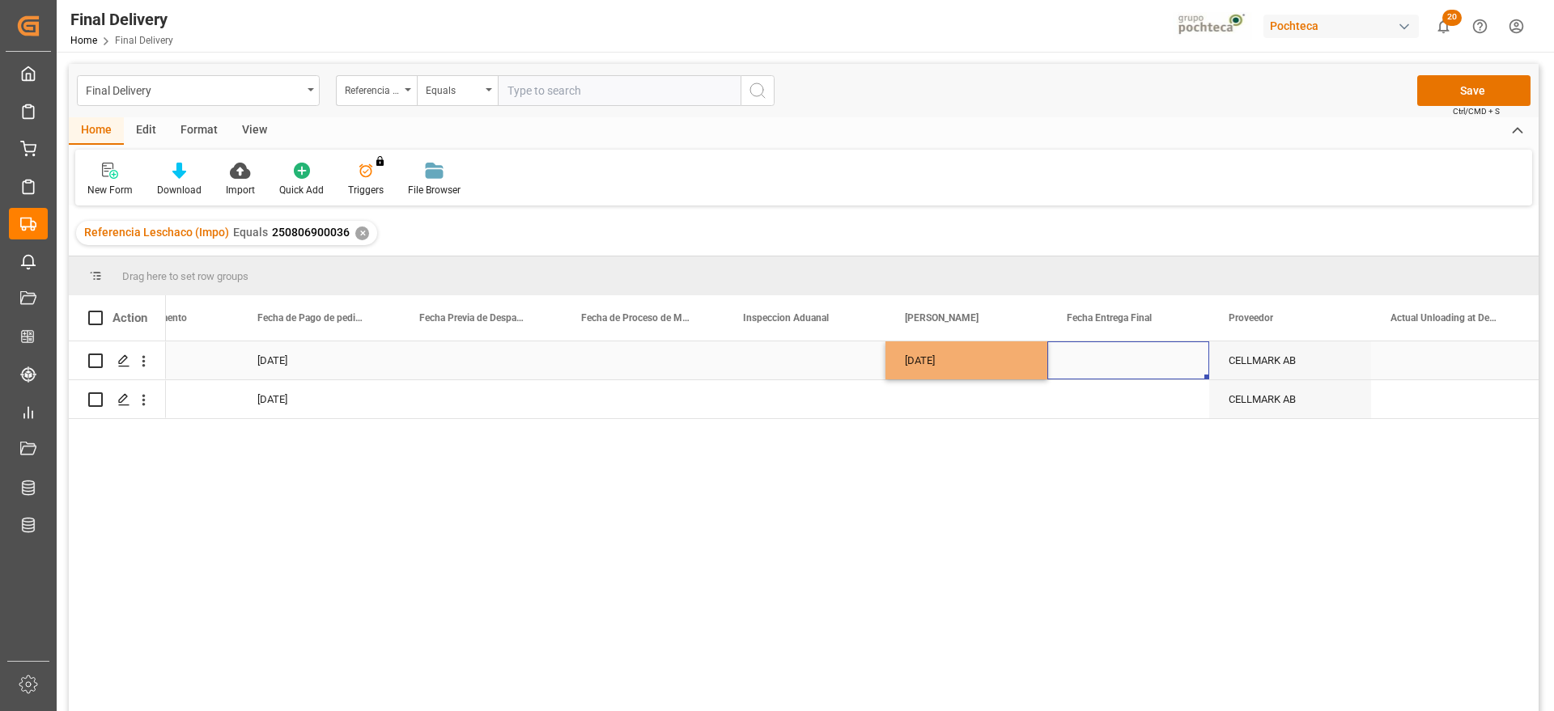
click at [1111, 358] on div "Press SPACE to select this row." at bounding box center [1128, 360] width 162 height 38
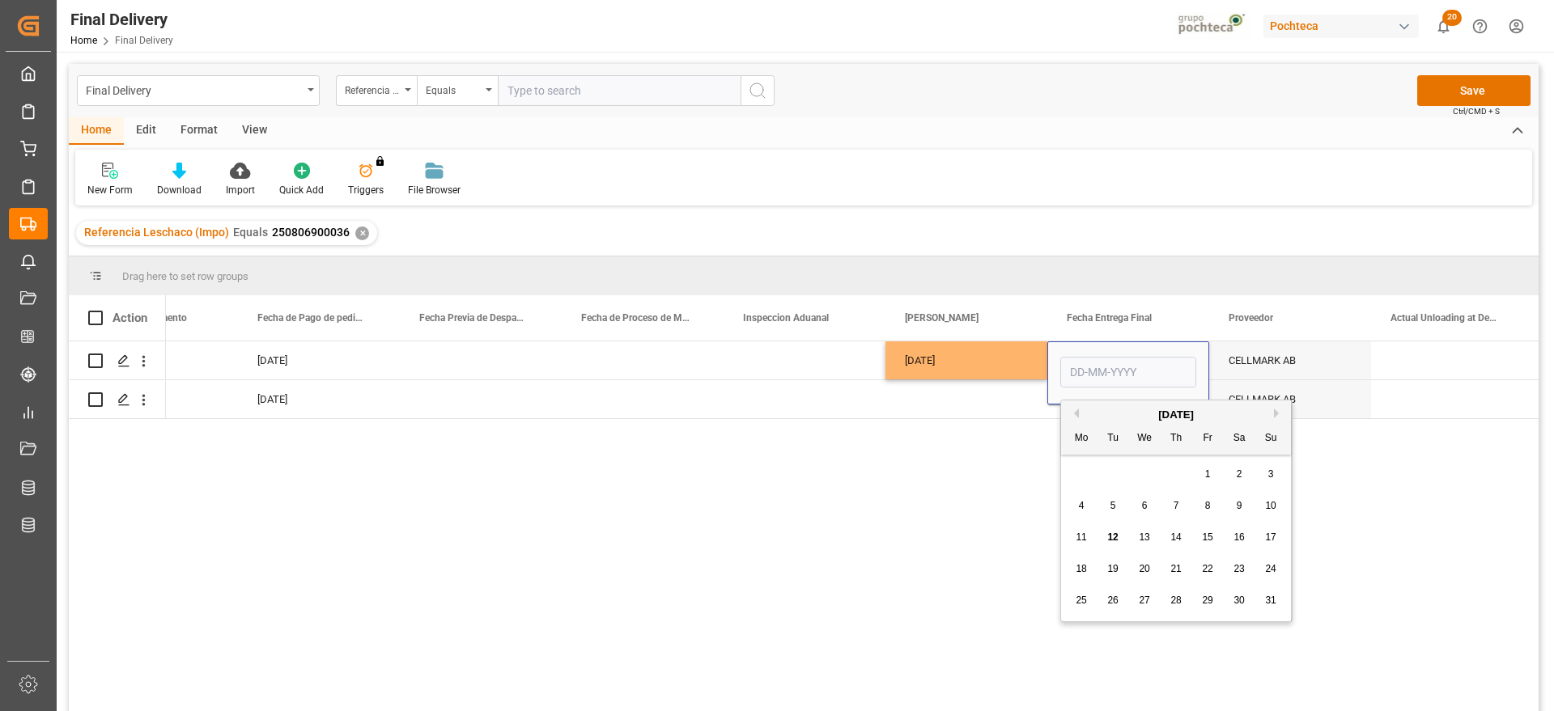
click at [1178, 532] on span "14" at bounding box center [1175, 537] width 11 height 11
type input "14-08-2025"
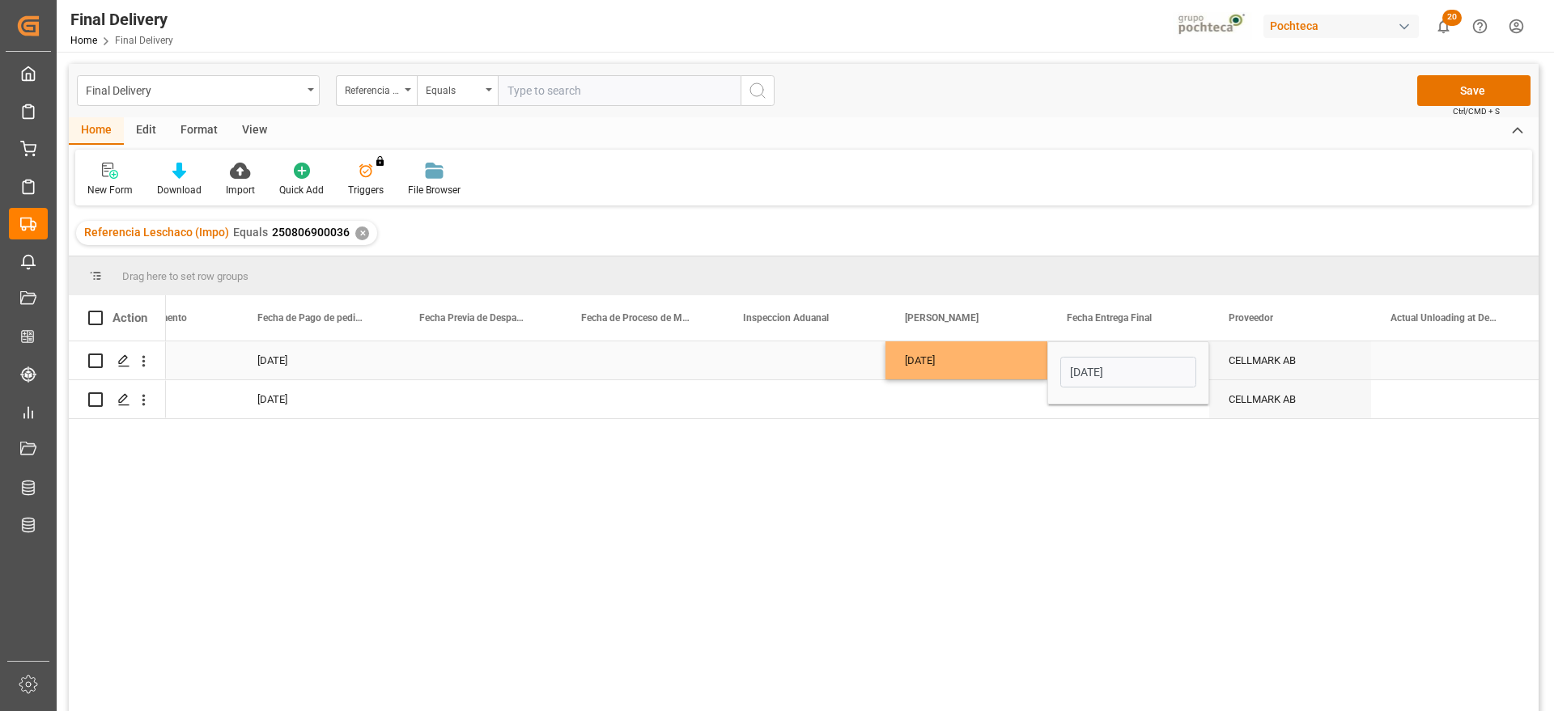
click at [990, 367] on div "13-08-2025" at bounding box center [966, 360] width 162 height 38
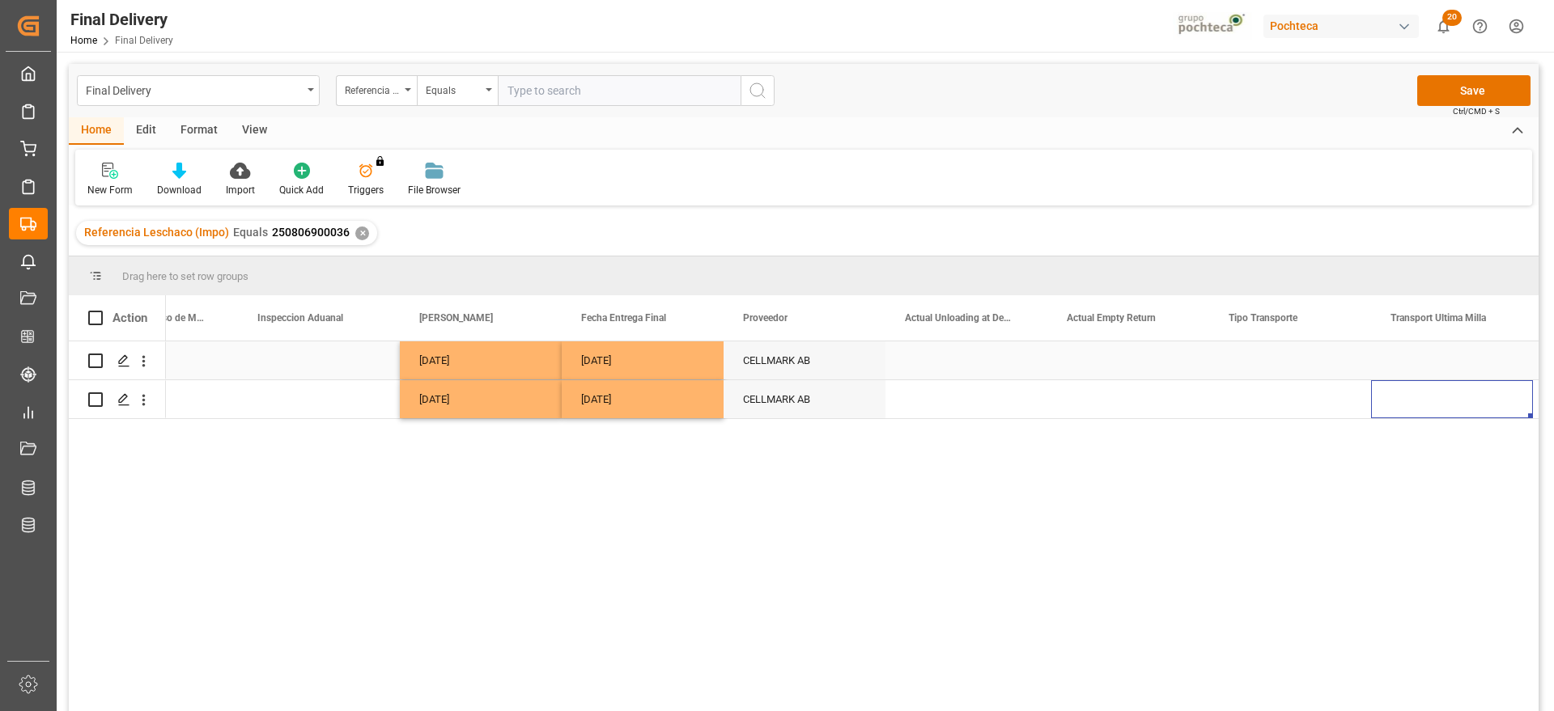
click at [1276, 359] on div "Press SPACE to select this row." at bounding box center [1290, 360] width 162 height 38
click at [1341, 371] on button "Select" at bounding box center [1290, 369] width 136 height 31
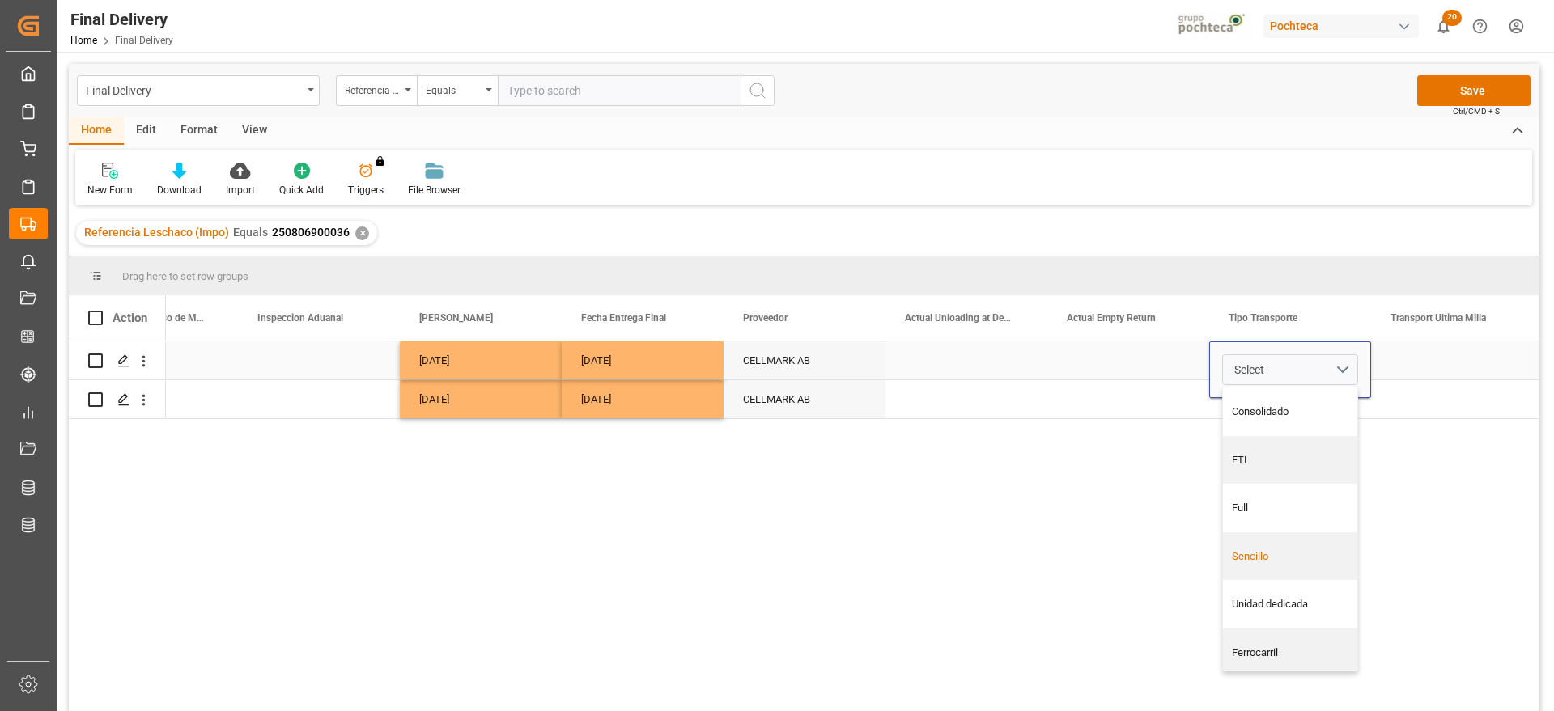
click at [1266, 559] on div "Sencillo" at bounding box center [1290, 557] width 117 height 16
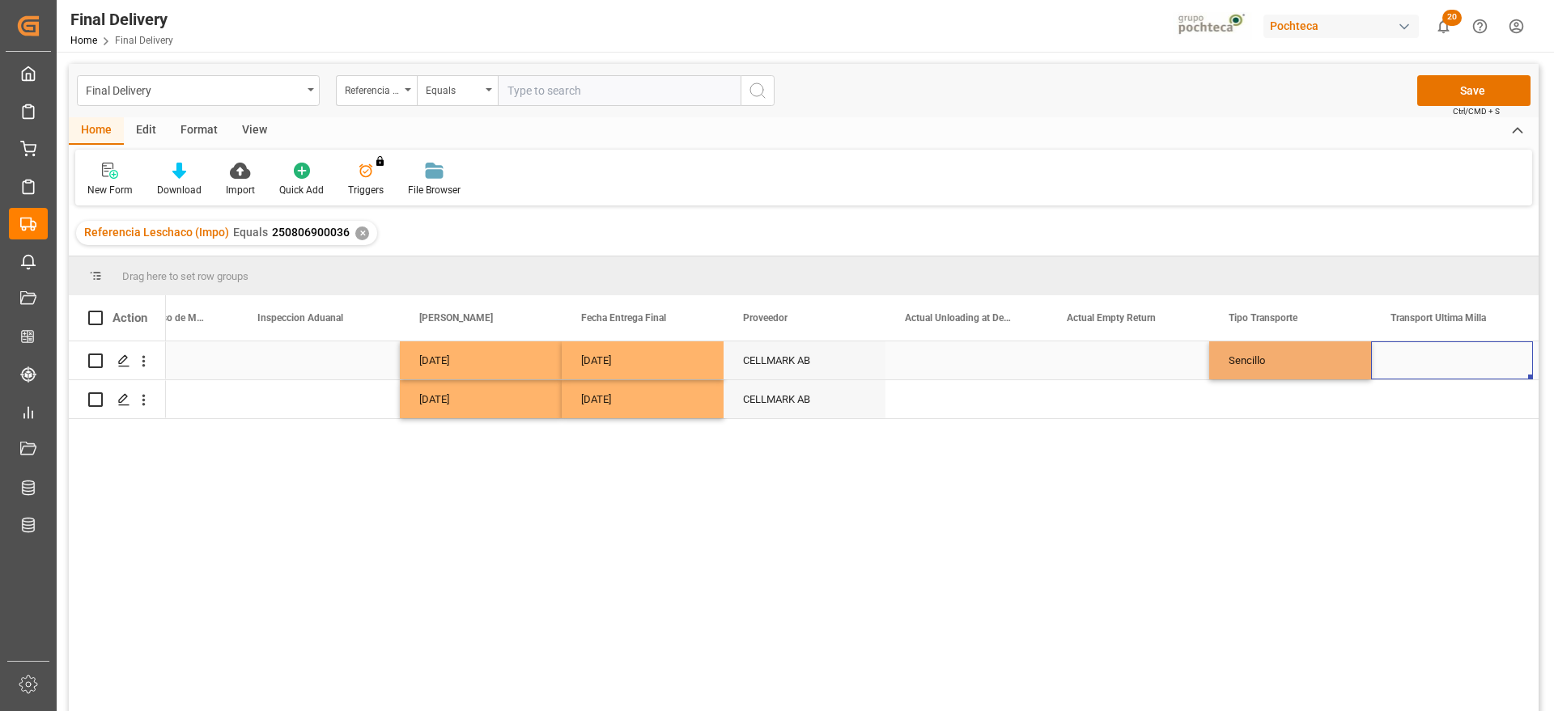
click at [1421, 368] on div "Press SPACE to select this row." at bounding box center [1452, 360] width 162 height 38
click at [1279, 367] on div "Sencillo" at bounding box center [1290, 360] width 162 height 38
click at [1294, 410] on div "Press SPACE to select this row." at bounding box center [1290, 399] width 162 height 38
click at [1427, 362] on div "Press SPACE to select this row." at bounding box center [1452, 360] width 162 height 38
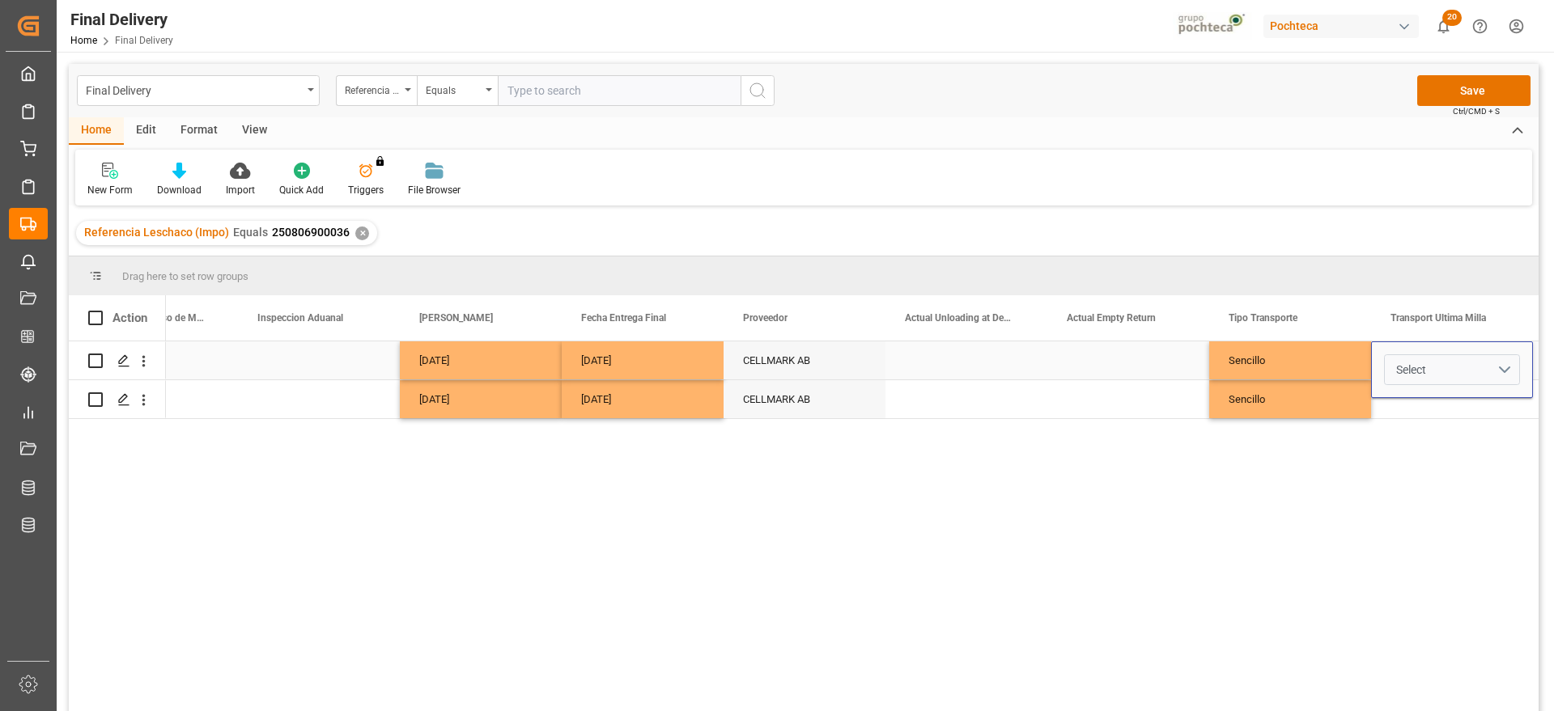
click at [1495, 367] on button "Select" at bounding box center [1452, 369] width 136 height 31
click at [1442, 421] on div "Leschaco" at bounding box center [1452, 412] width 134 height 49
click at [1293, 363] on div "Sencillo" at bounding box center [1290, 360] width 162 height 38
click at [1427, 367] on div "Leschaco" at bounding box center [1452, 360] width 162 height 38
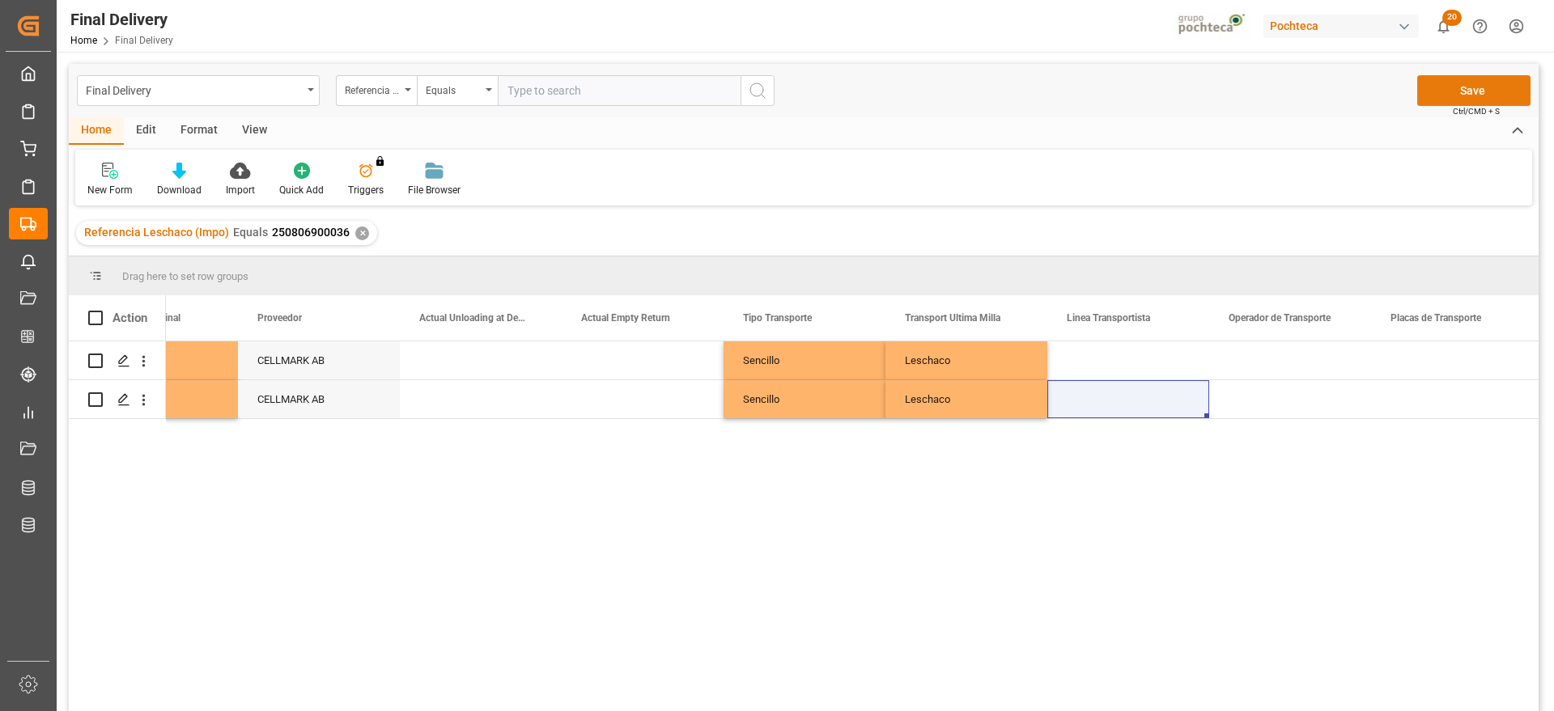
click at [1474, 90] on button "Save" at bounding box center [1473, 90] width 113 height 31
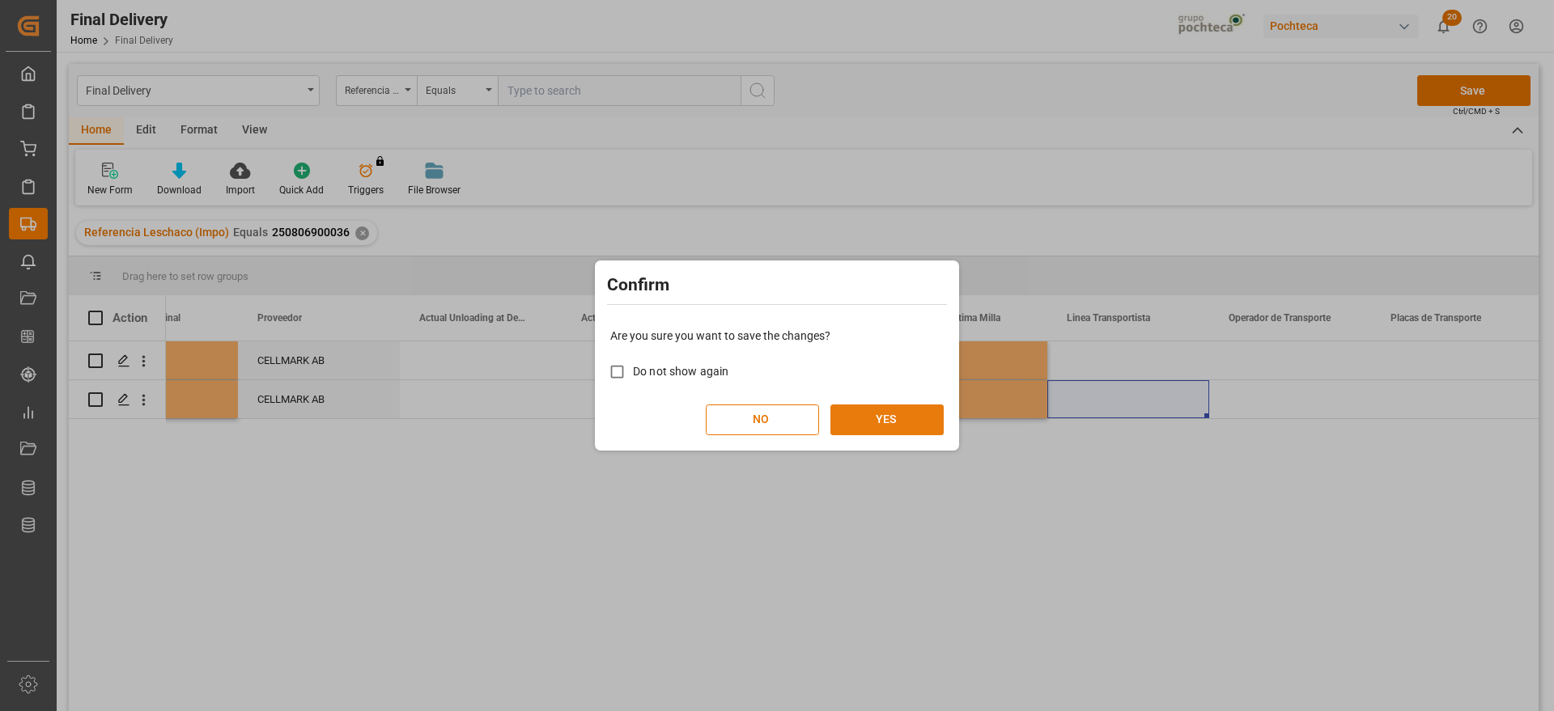
click at [891, 426] on button "YES" at bounding box center [886, 420] width 113 height 31
